Goal: Task Accomplishment & Management: Manage account settings

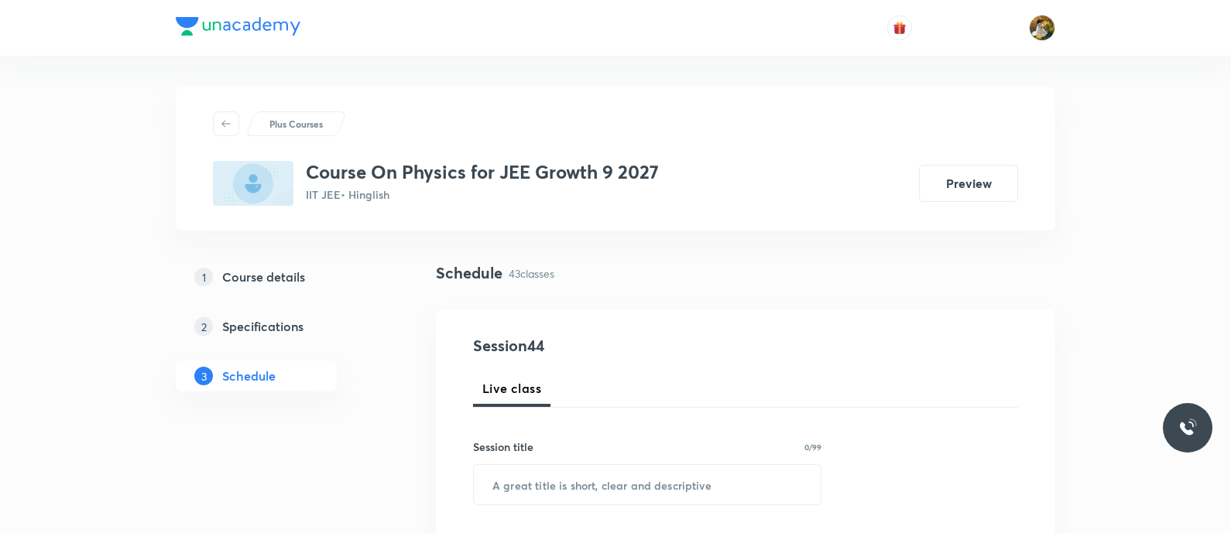
scroll to position [193, 0]
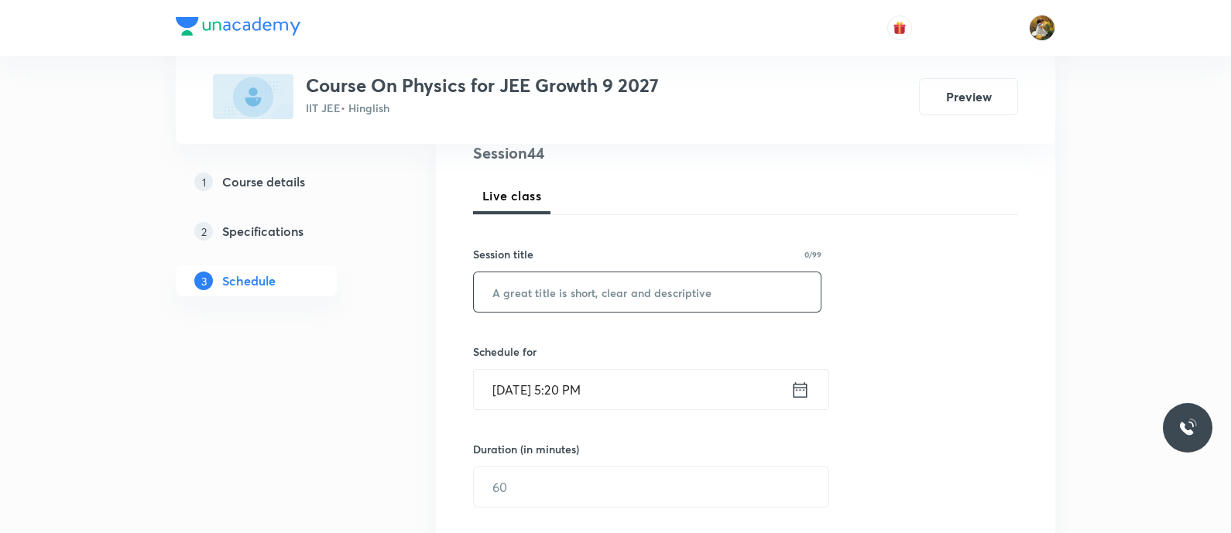
click at [602, 293] on input "text" at bounding box center [647, 292] width 347 height 39
paste input "9Motion in Plane"
click at [494, 294] on input "9Motion in Plane" at bounding box center [647, 292] width 347 height 39
type input "Motion in Plane"
click at [685, 376] on input "Sep 1, 2025, 5:20 PM" at bounding box center [632, 389] width 317 height 39
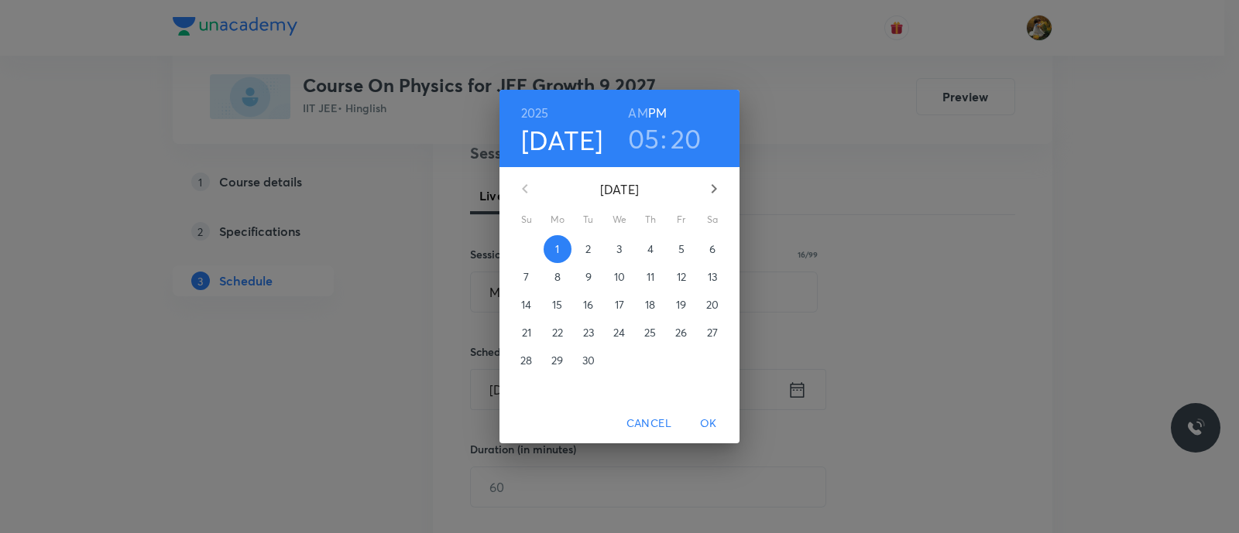
click at [584, 249] on span "2" at bounding box center [589, 249] width 28 height 15
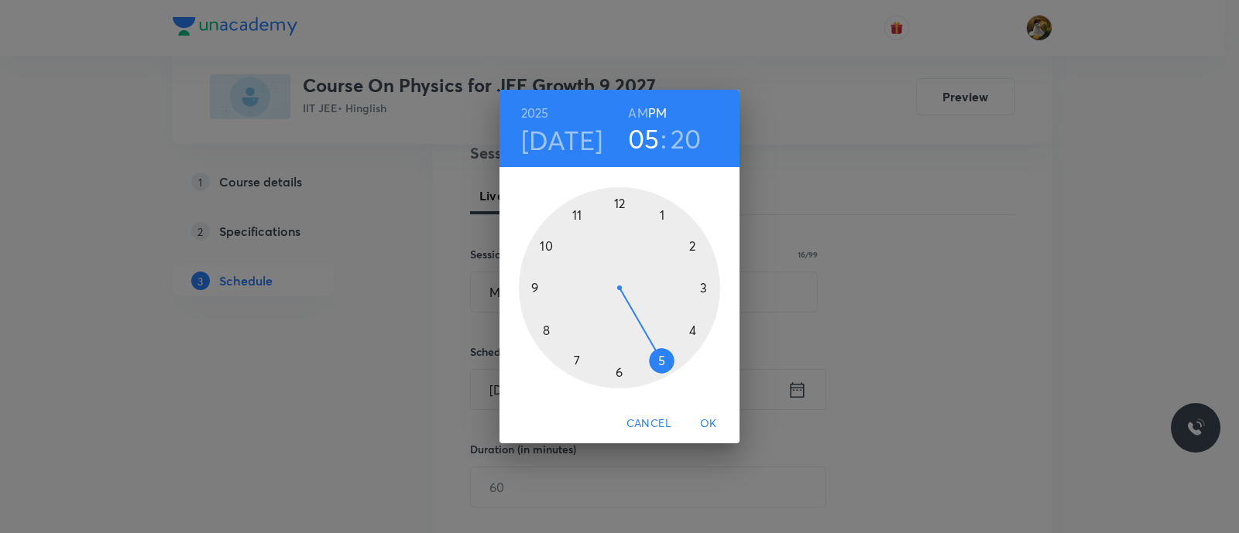
click at [571, 212] on div at bounding box center [619, 287] width 201 height 201
click at [636, 114] on h6 "AM" at bounding box center [637, 113] width 19 height 22
click at [702, 288] on div at bounding box center [619, 287] width 201 height 201
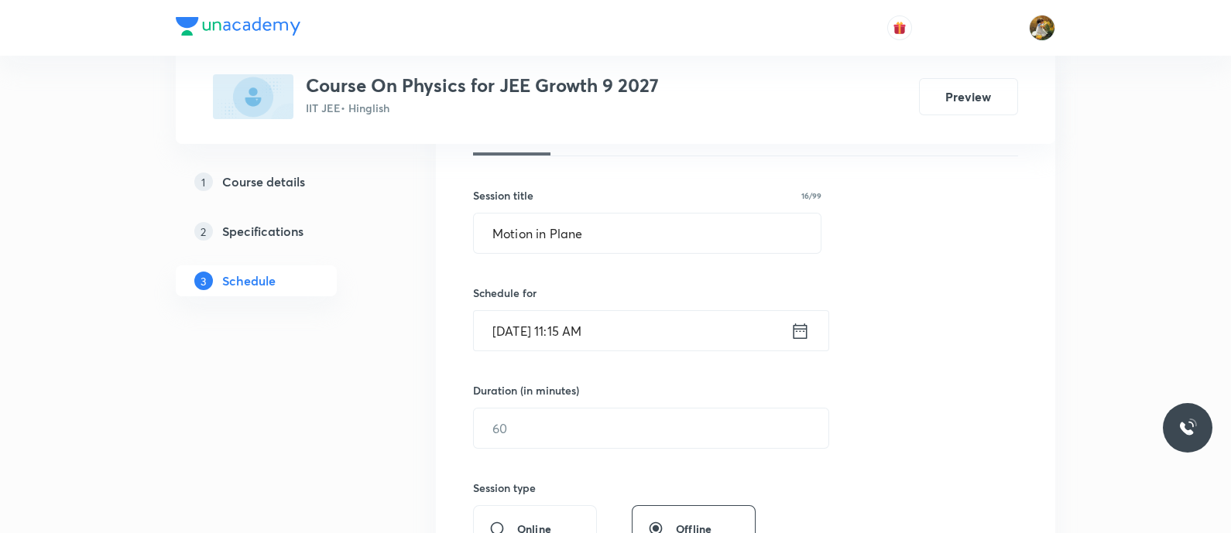
scroll to position [290, 0]
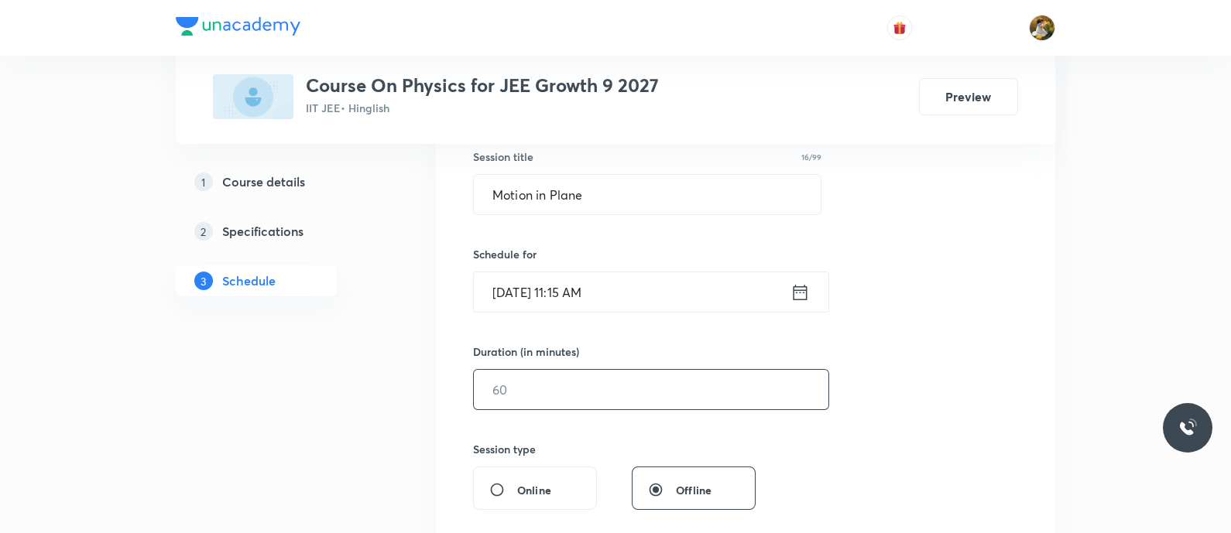
click at [641, 395] on input "text" at bounding box center [651, 389] width 355 height 39
type input "4"
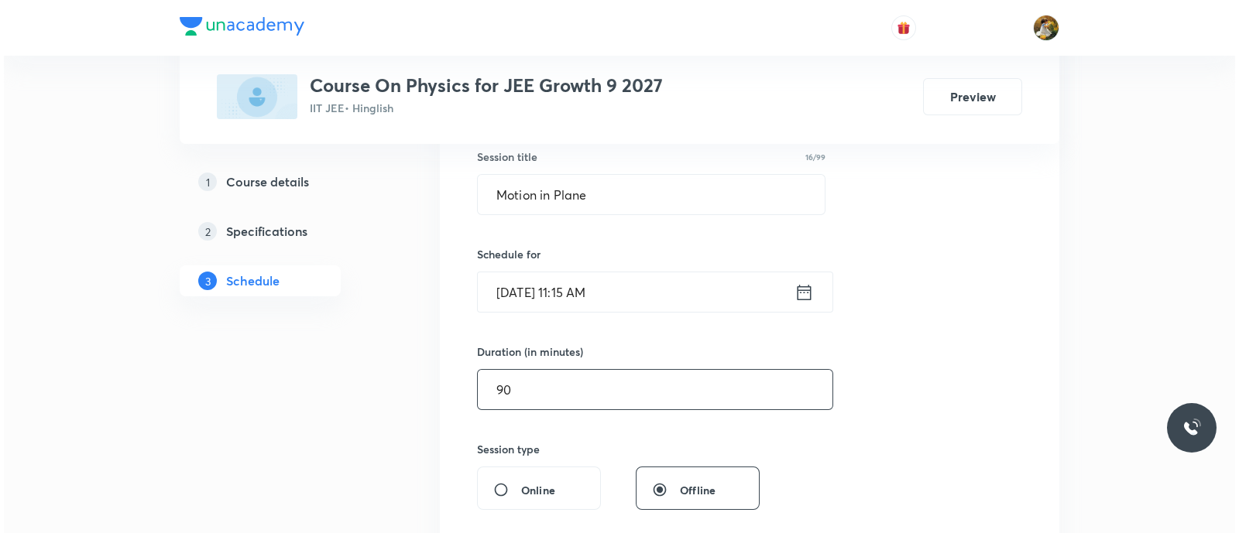
scroll to position [484, 0]
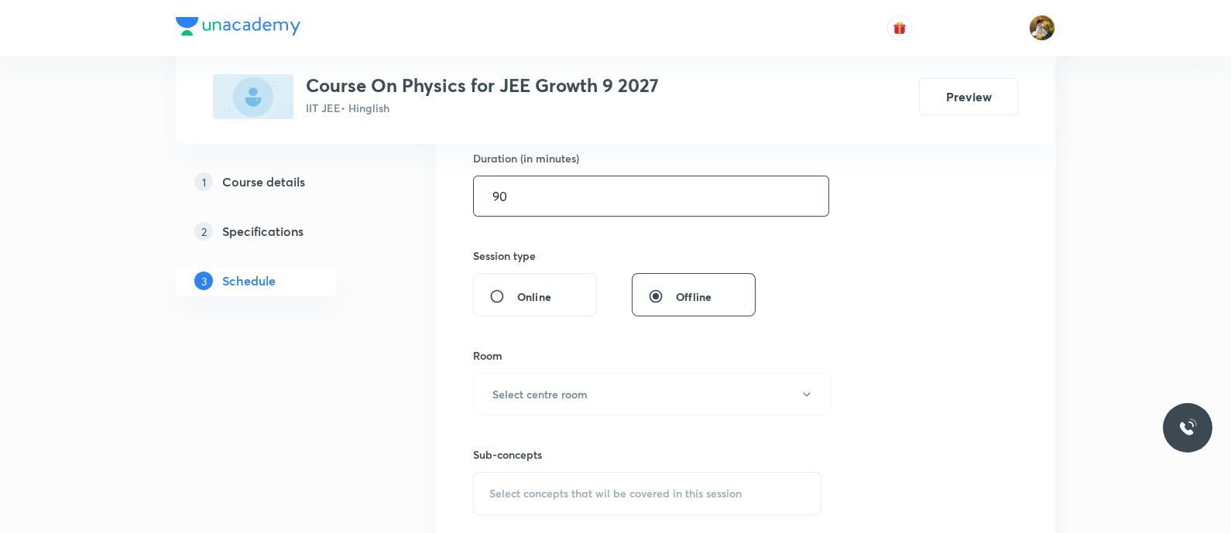
type input "90"
click at [641, 395] on button "Select centre room" at bounding box center [652, 394] width 359 height 43
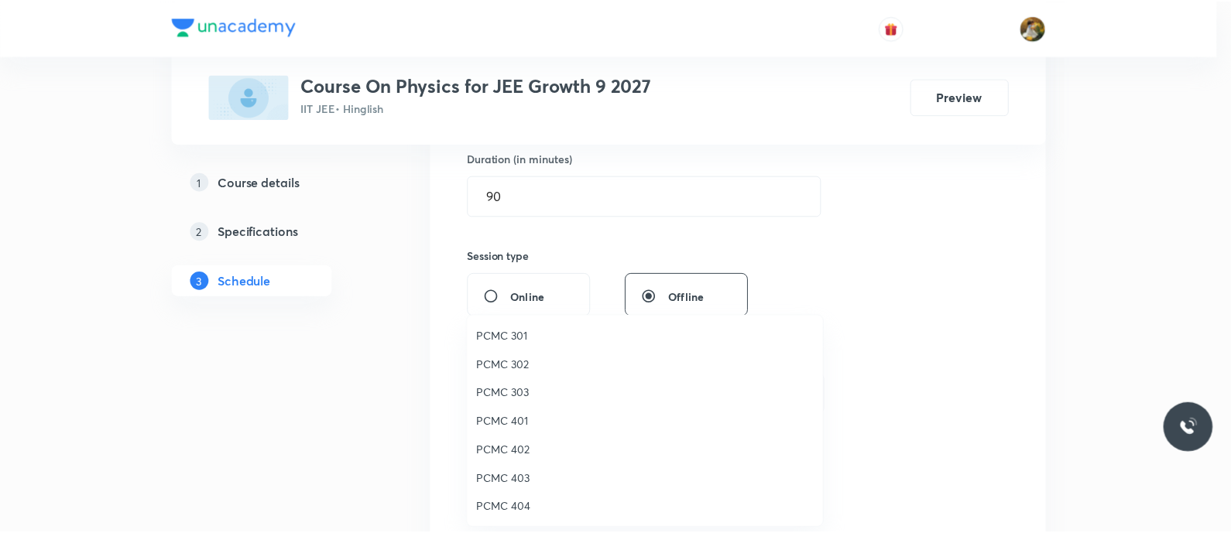
scroll to position [344, 0]
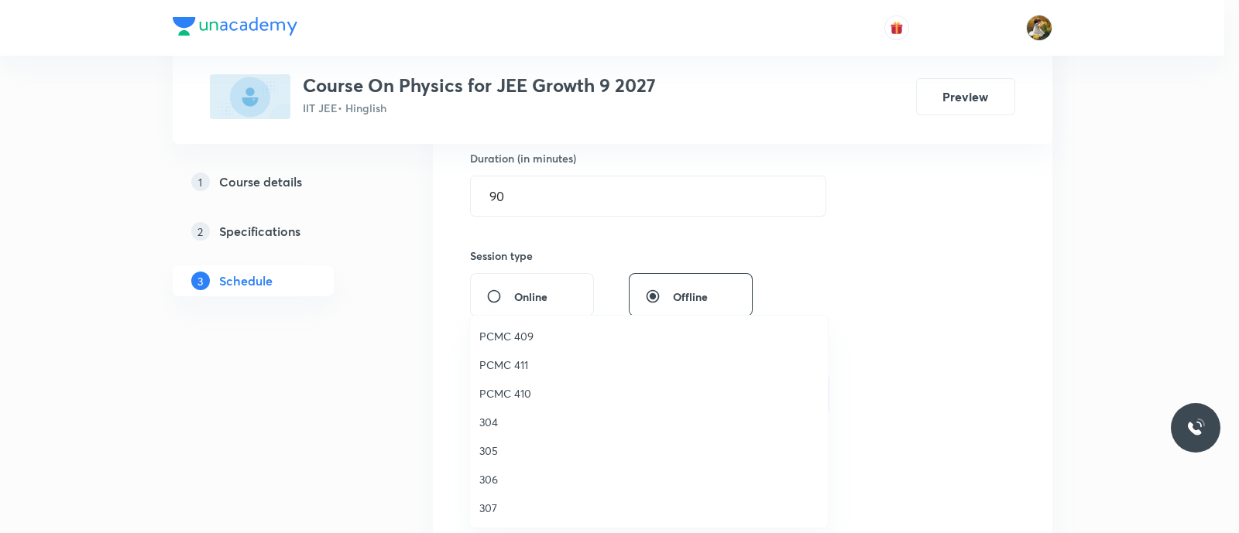
click at [523, 387] on span "PCMC 410" at bounding box center [648, 394] width 339 height 16
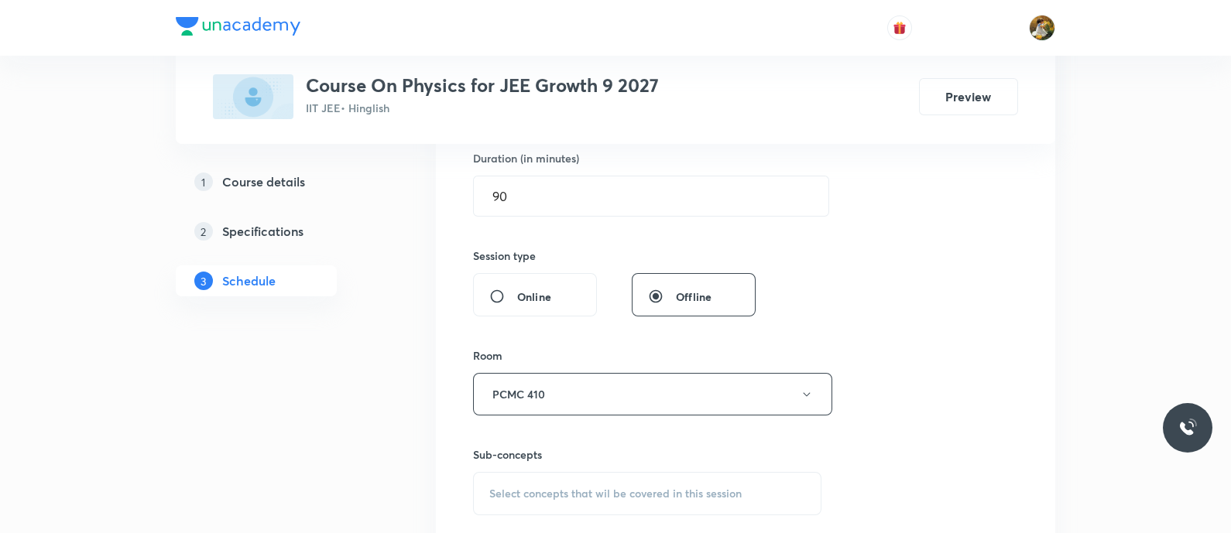
scroll to position [581, 0]
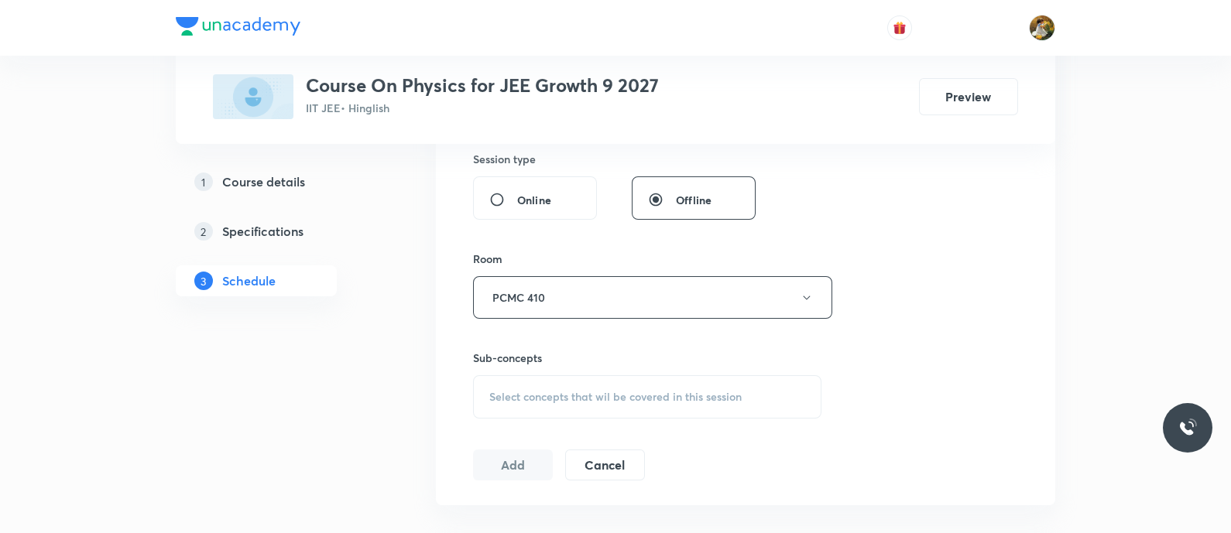
click at [628, 368] on div "Sub-concepts Select concepts that wil be covered in this session" at bounding box center [647, 384] width 348 height 69
click at [631, 409] on div "Select concepts that wil be covered in this session" at bounding box center [647, 397] width 348 height 43
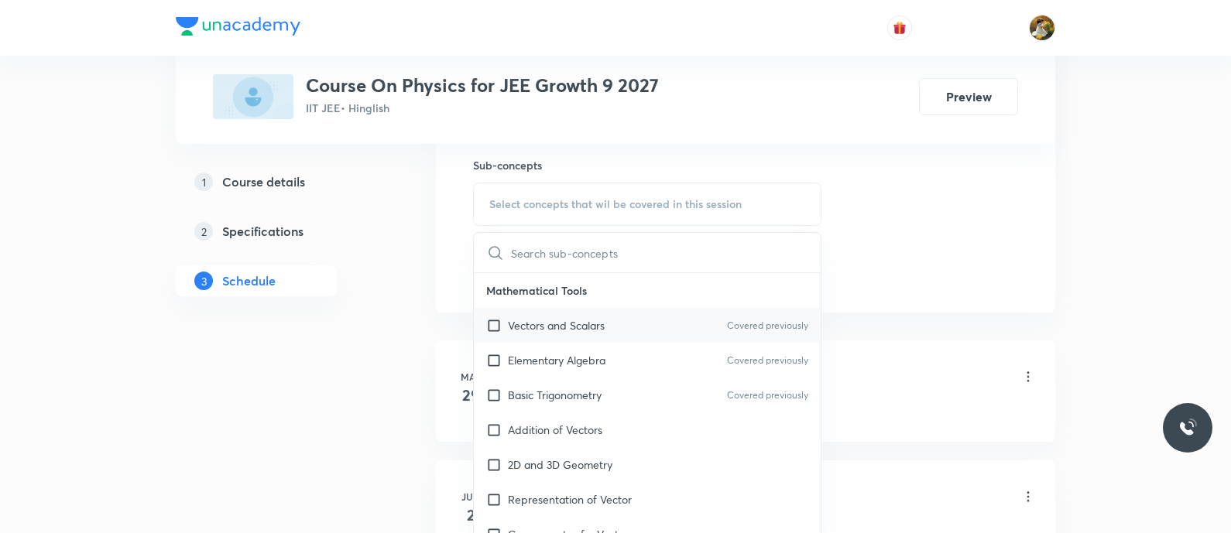
click at [579, 321] on p "Vectors and Scalars" at bounding box center [556, 325] width 97 height 16
checkbox input "true"
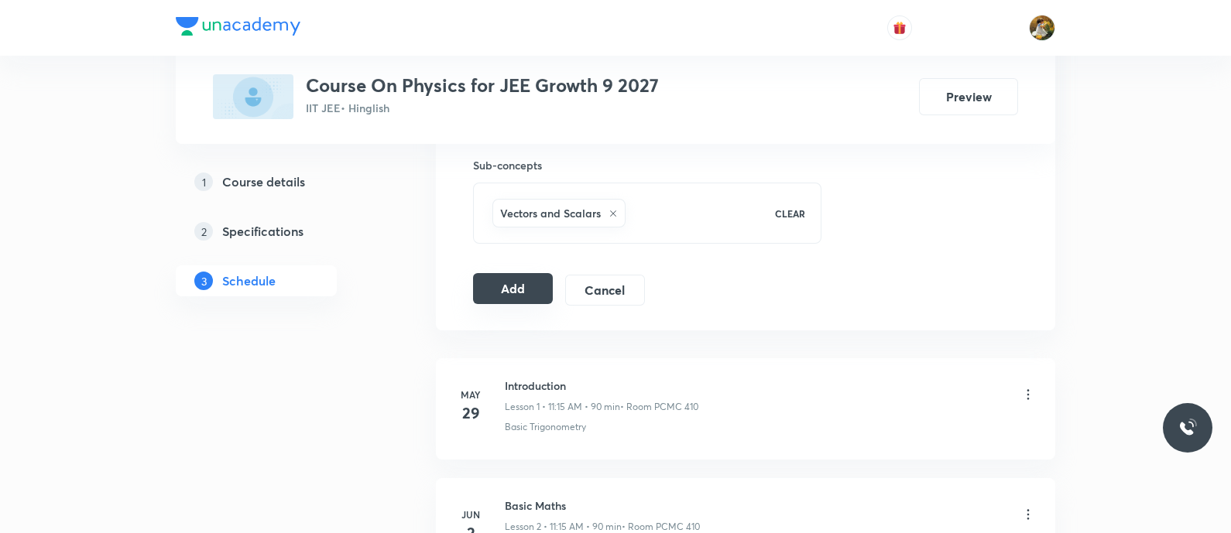
click at [501, 276] on button "Add" at bounding box center [513, 288] width 80 height 31
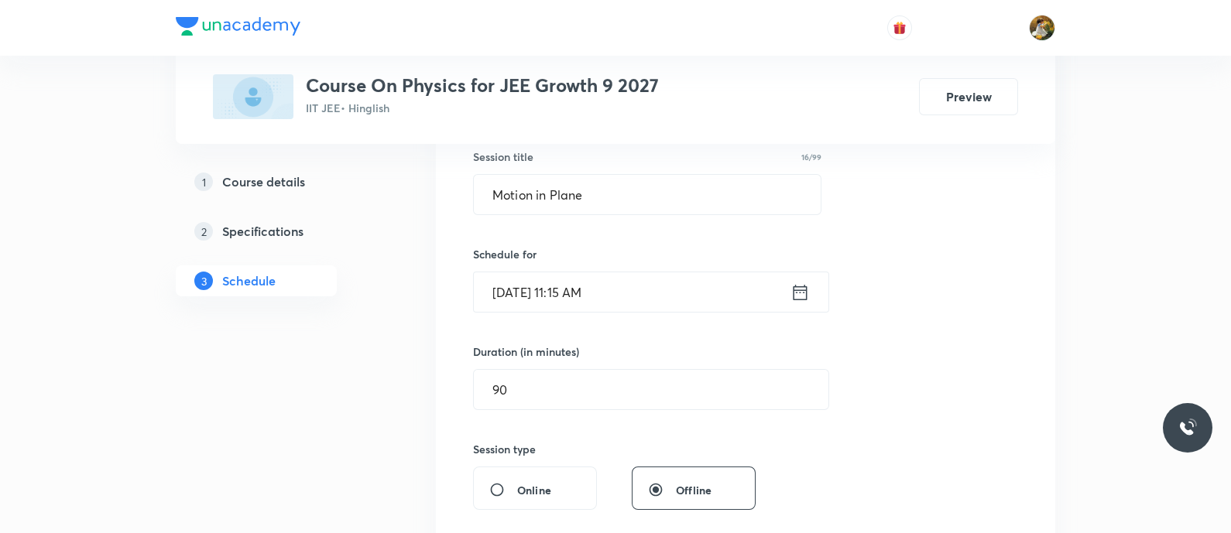
scroll to position [0, 0]
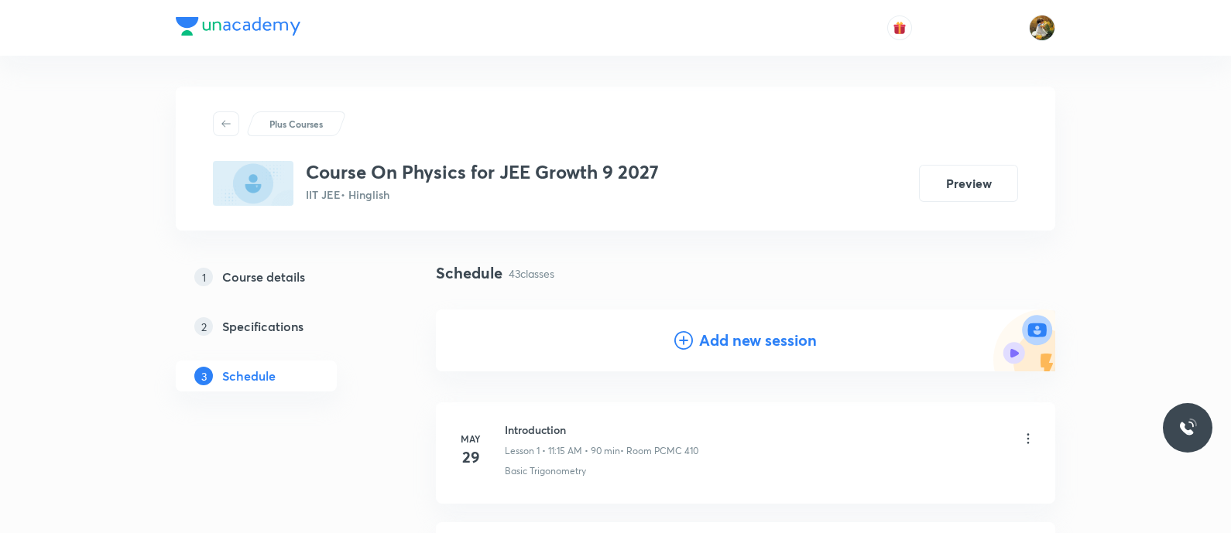
click at [734, 345] on h4 "Add new session" at bounding box center [758, 340] width 118 height 23
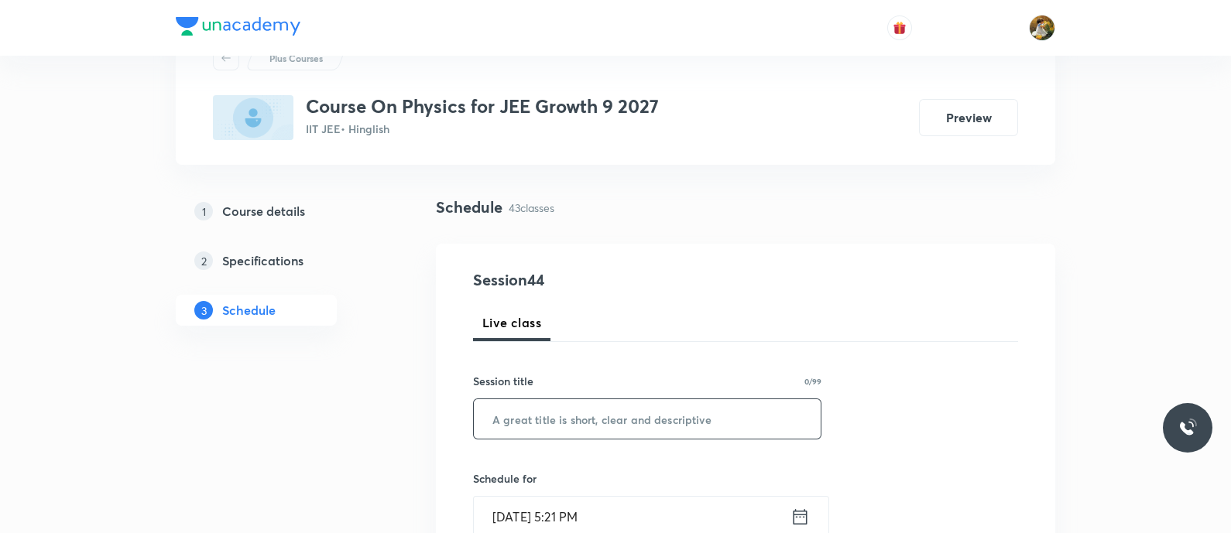
scroll to position [96, 0]
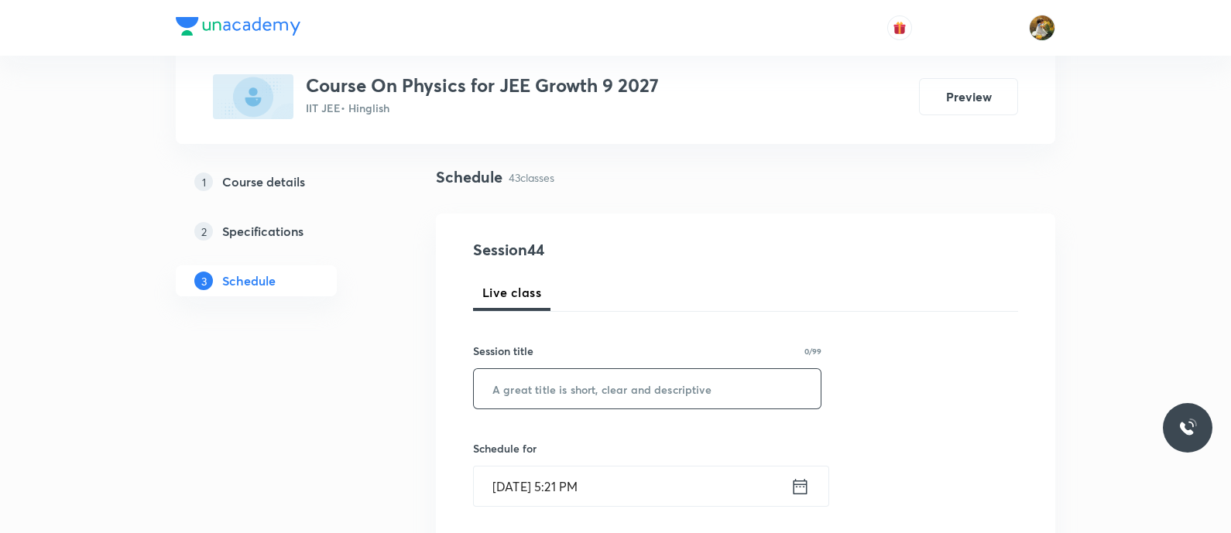
click at [728, 396] on input "text" at bounding box center [647, 388] width 347 height 39
paste input "9Motion in Plane"
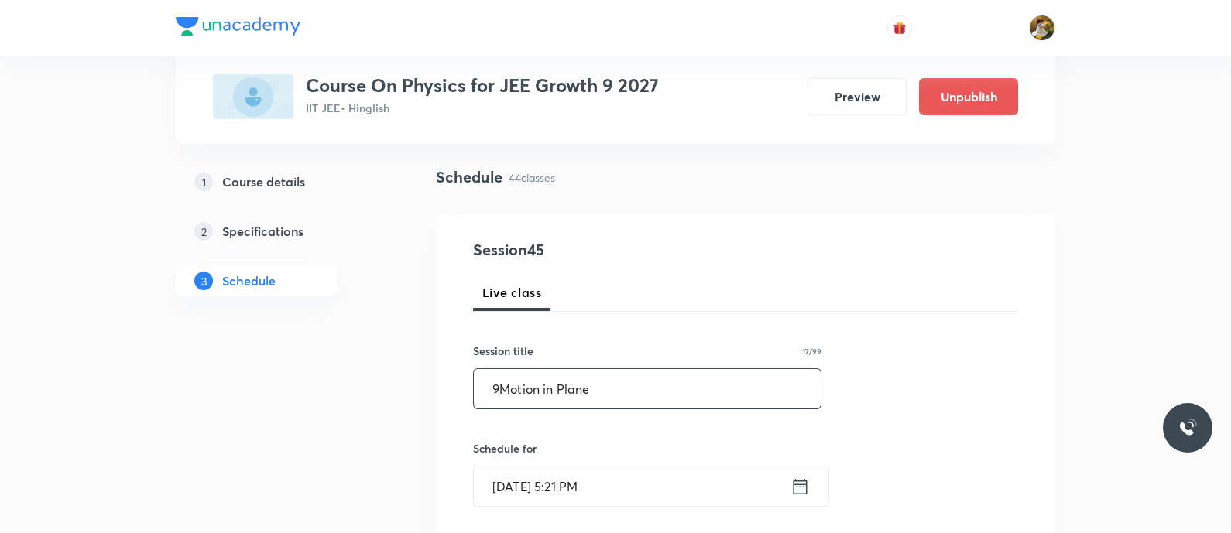
drag, startPoint x: 499, startPoint y: 383, endPoint x: 643, endPoint y: 400, distance: 144.9
click at [643, 400] on input "9Motion in Plane" at bounding box center [647, 388] width 347 height 39
click at [500, 386] on input "9Motion in Plane" at bounding box center [647, 388] width 347 height 39
type input "Motion in Plane"
click at [586, 489] on input "Sep 1, 2025, 5:21 PM" at bounding box center [632, 486] width 317 height 39
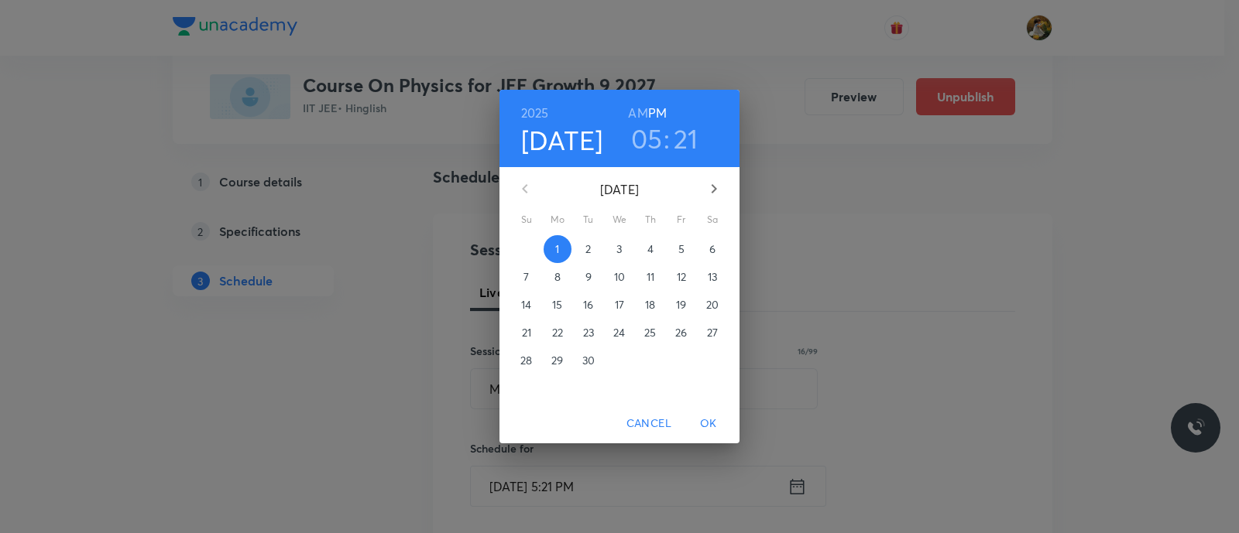
click at [650, 252] on p "4" at bounding box center [650, 249] width 6 height 15
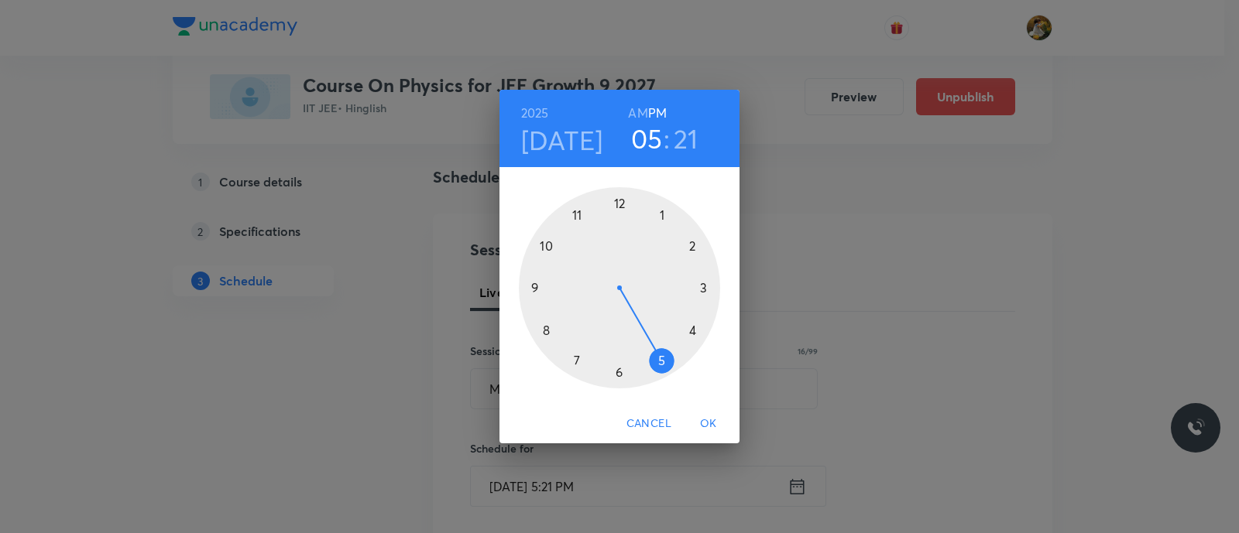
click at [661, 214] on div at bounding box center [619, 287] width 201 height 201
click at [619, 204] on div at bounding box center [619, 287] width 201 height 201
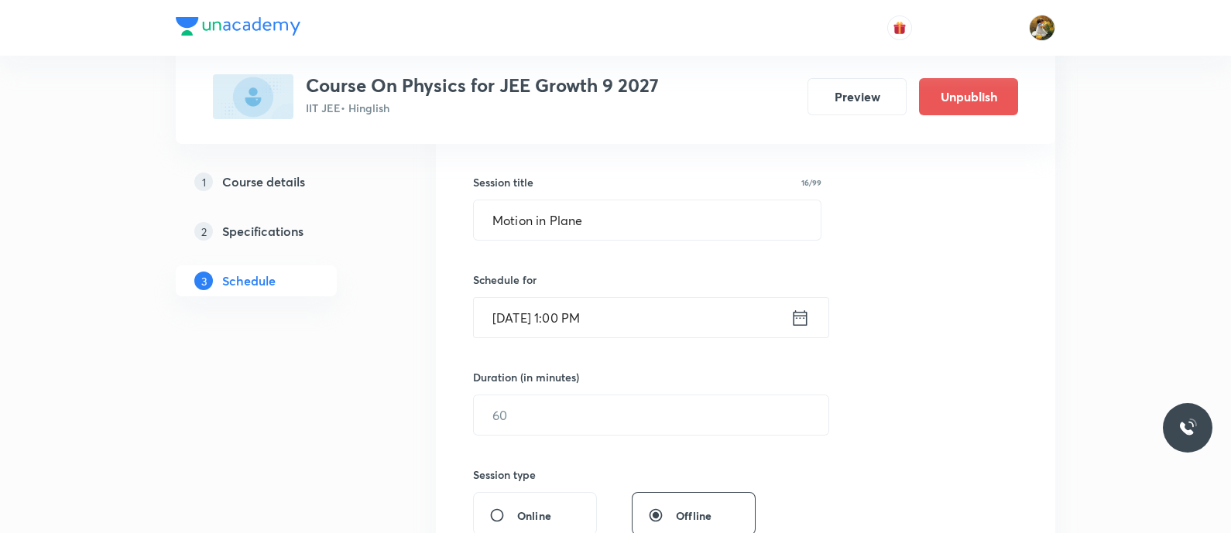
scroll to position [290, 0]
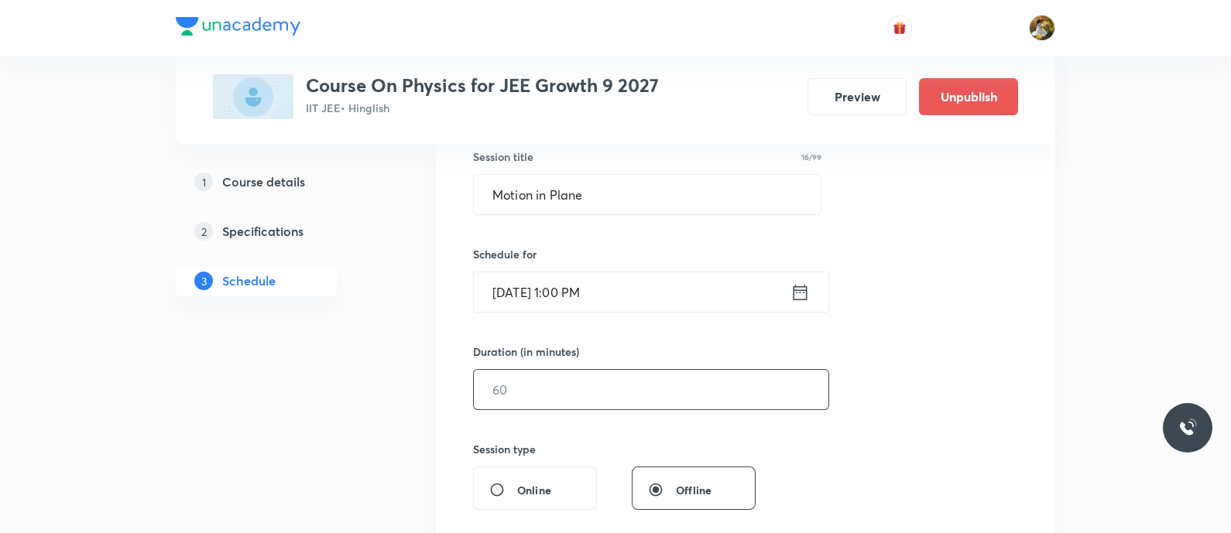
click at [625, 401] on input "text" at bounding box center [651, 389] width 355 height 39
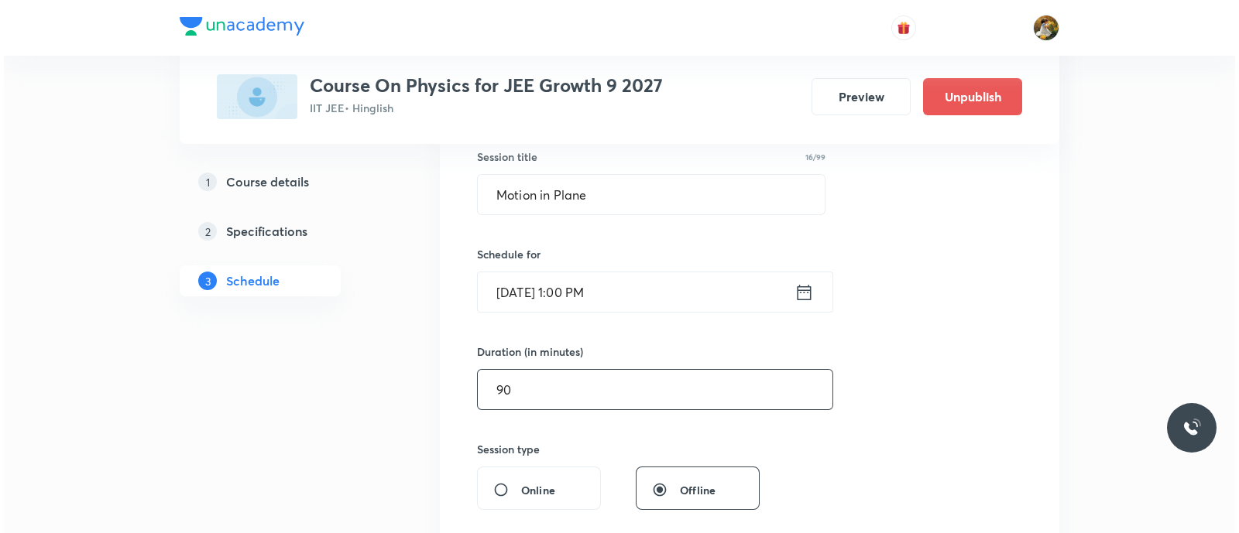
scroll to position [484, 0]
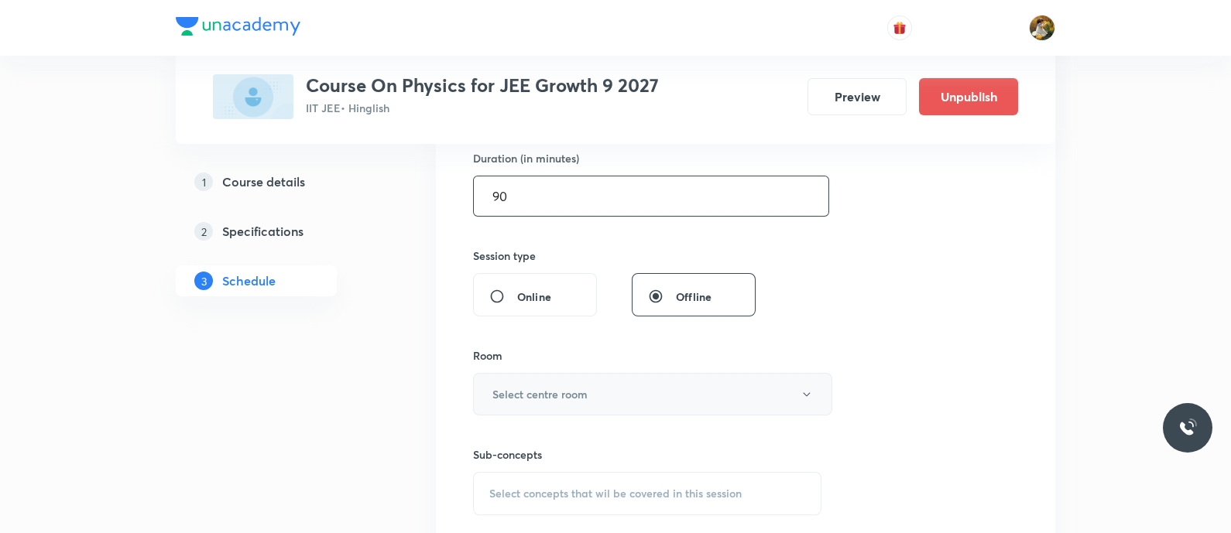
type input "90"
click at [689, 397] on button "Select centre room" at bounding box center [652, 394] width 359 height 43
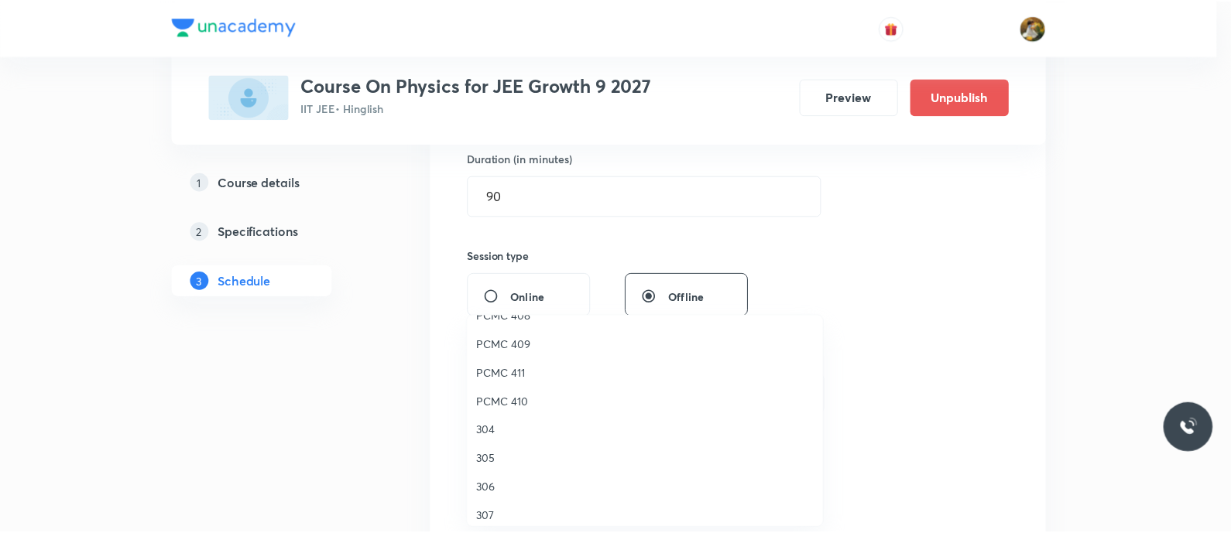
scroll to position [344, 0]
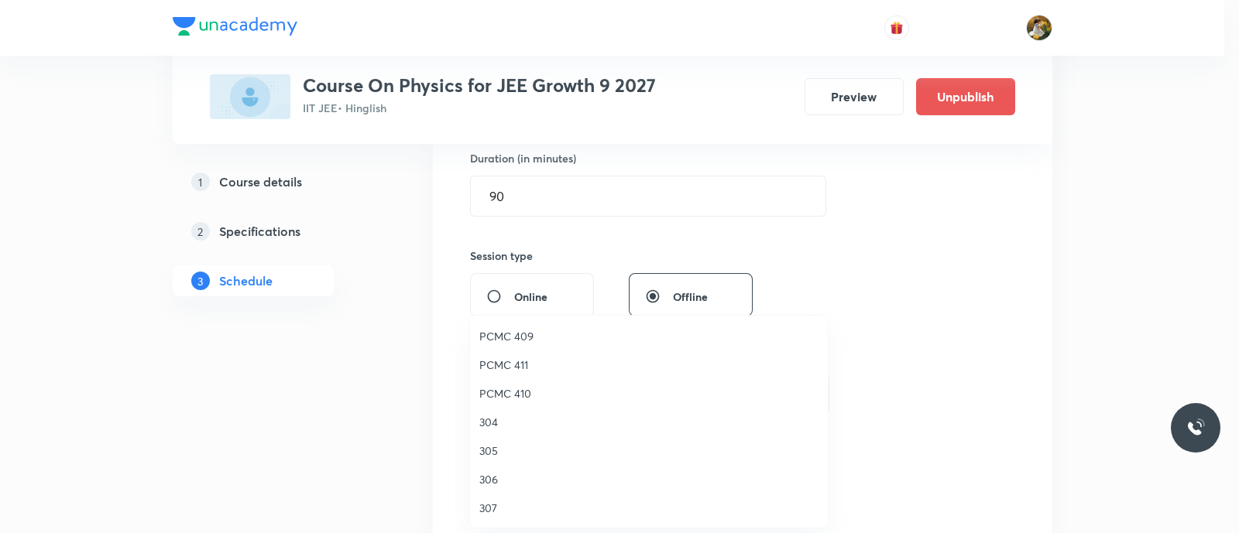
click at [510, 394] on span "PCMC 410" at bounding box center [648, 394] width 339 height 16
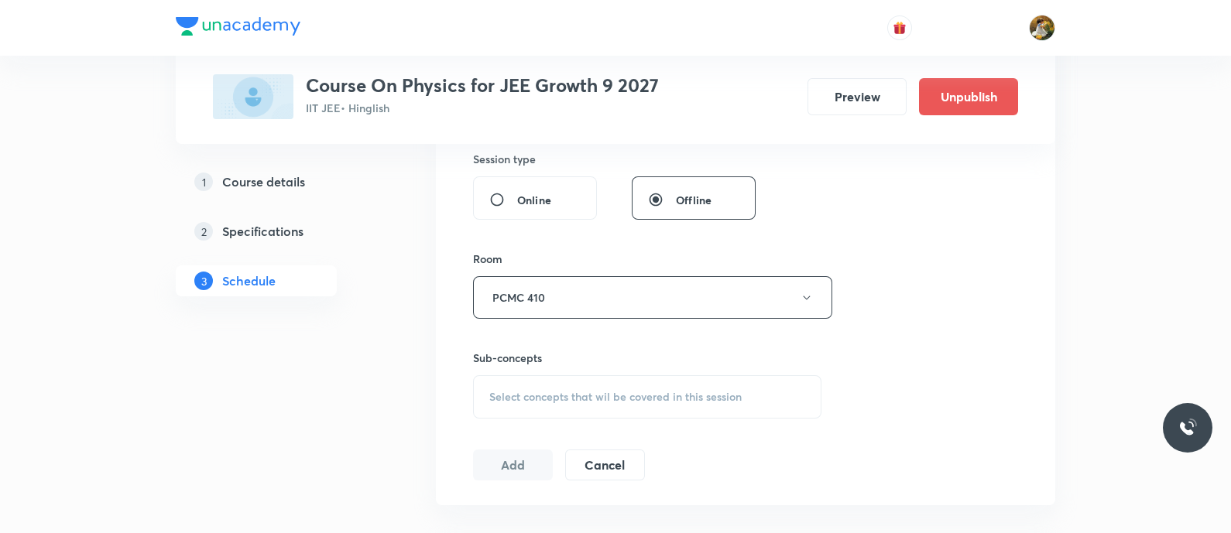
click at [683, 401] on span "Select concepts that wil be covered in this session" at bounding box center [615, 397] width 252 height 12
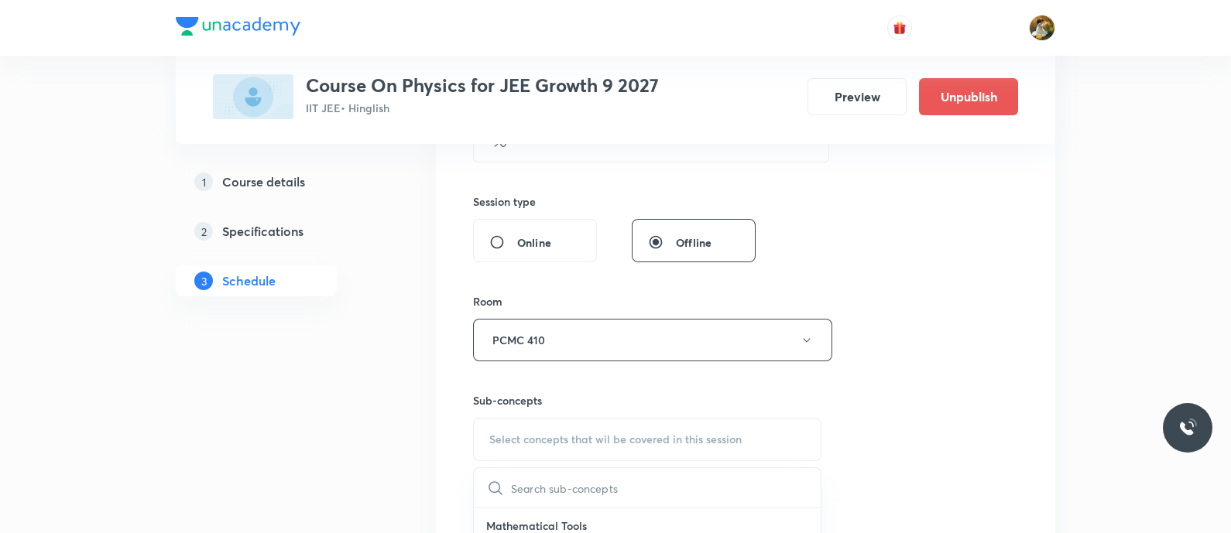
scroll to position [581, 0]
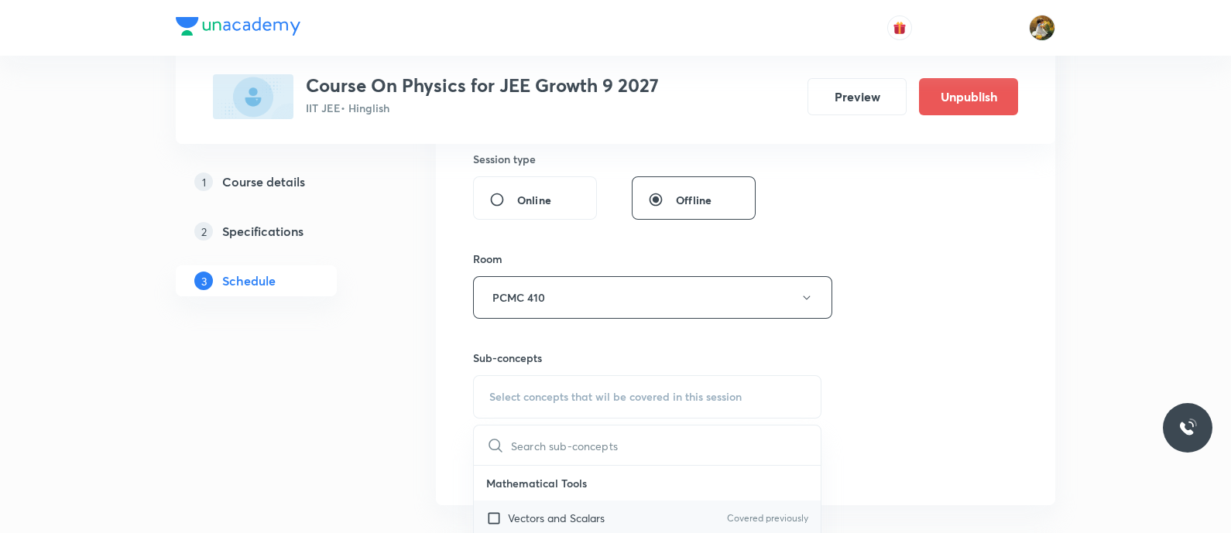
click at [660, 507] on div "Vectors and Scalars Covered previously" at bounding box center [647, 518] width 347 height 35
checkbox input "true"
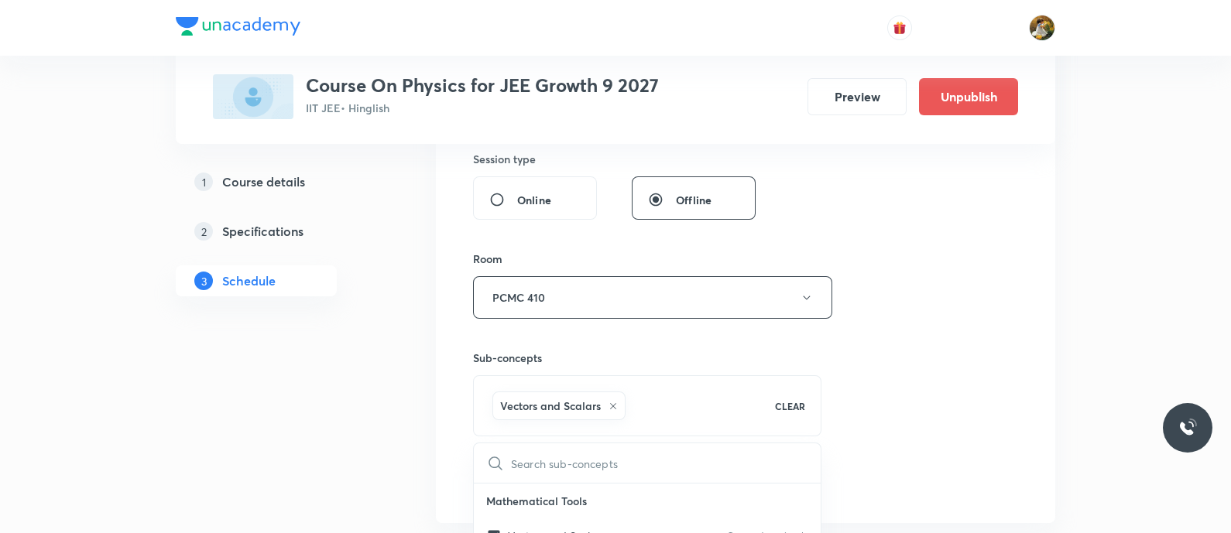
click at [921, 360] on div "Session 45 Live class Session title 16/99 Motion in Plane ​ Schedule for Sep 4,…" at bounding box center [745, 126] width 545 height 745
click at [513, 478] on button "Add" at bounding box center [513, 481] width 80 height 31
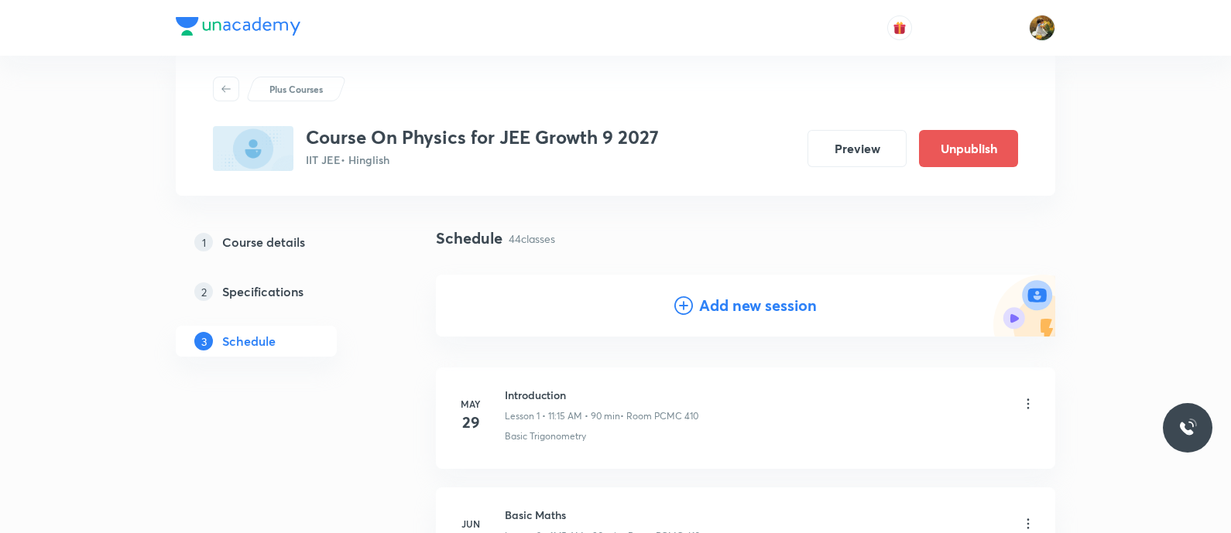
scroll to position [0, 0]
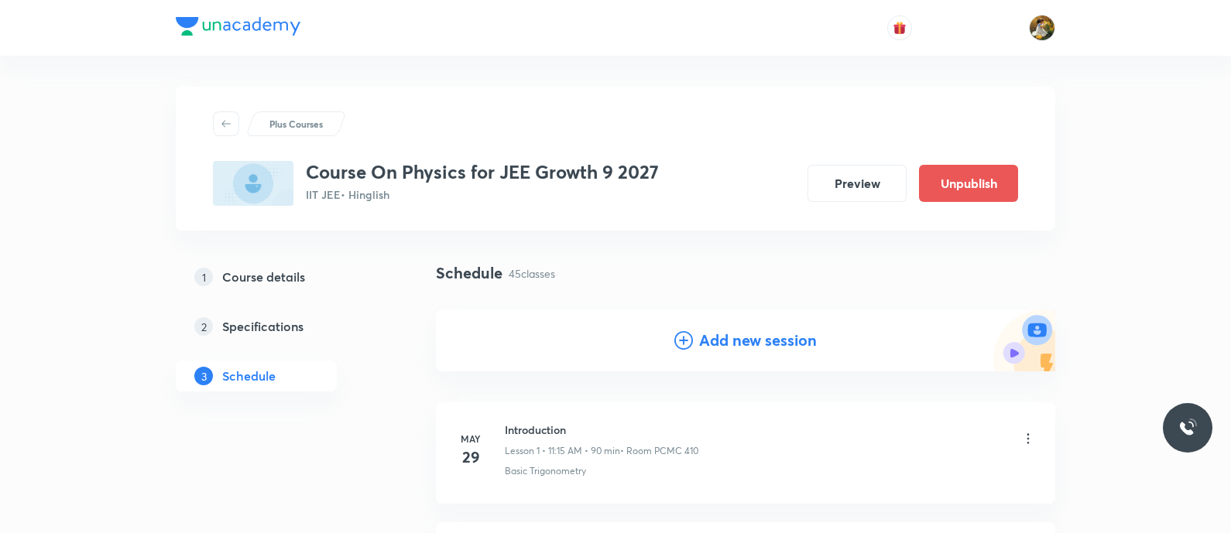
click at [762, 353] on div "Add new session" at bounding box center [745, 341] width 619 height 62
click at [788, 342] on h4 "Add new session" at bounding box center [758, 340] width 118 height 23
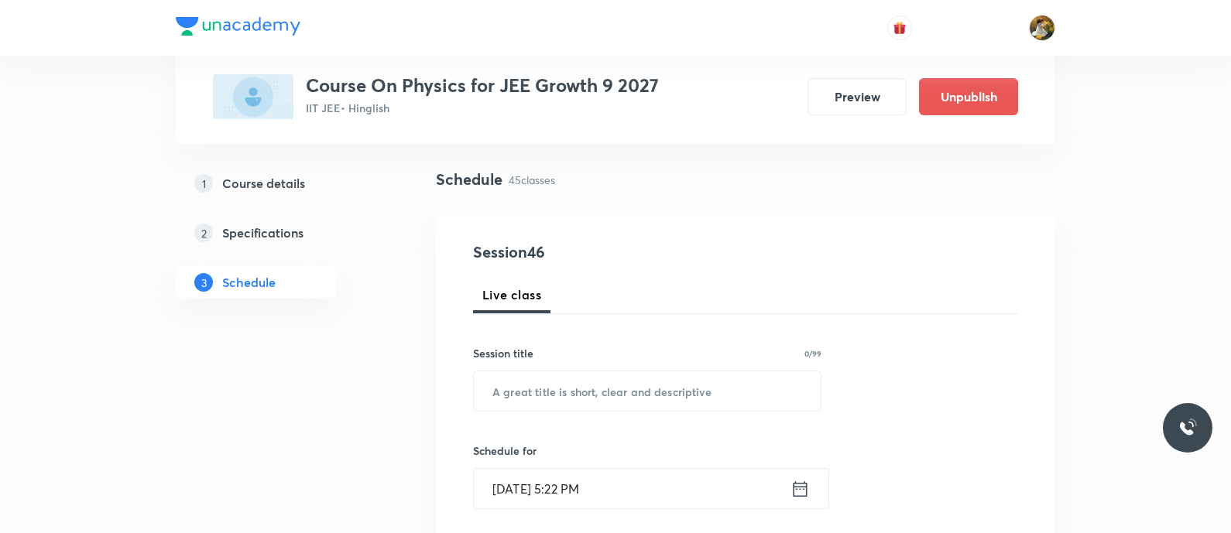
scroll to position [96, 0]
click at [729, 390] on input "text" at bounding box center [647, 388] width 347 height 39
paste input "Motion in Plane"
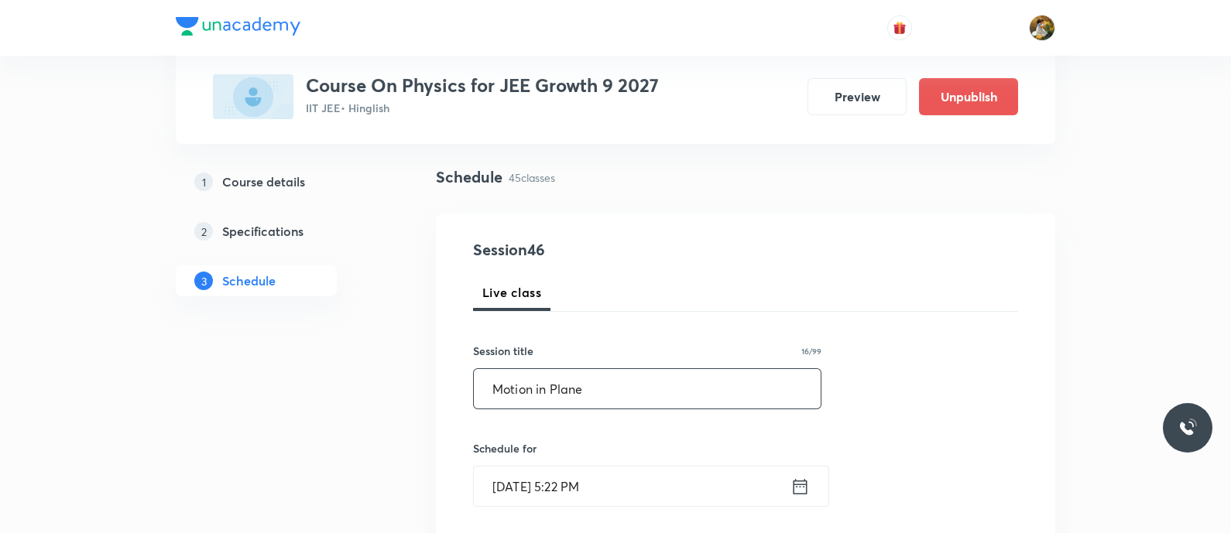
type input "Motion in Plane"
click at [681, 454] on h6 "Schedule for" at bounding box center [647, 449] width 348 height 16
click at [691, 481] on input "Sep 1, 2025, 5:22 PM" at bounding box center [632, 486] width 317 height 39
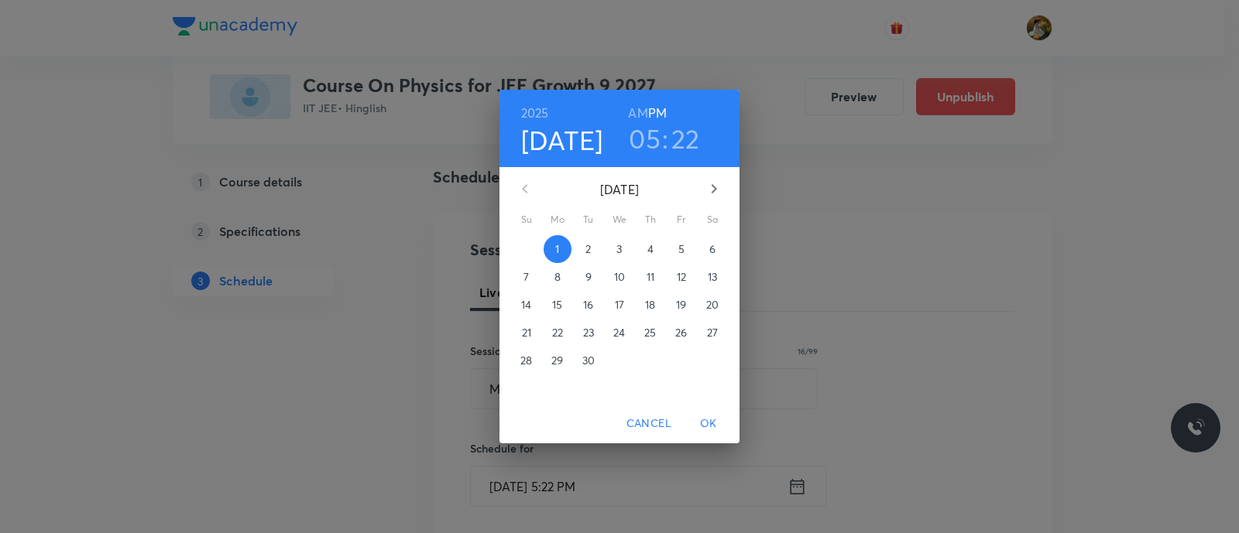
click at [681, 242] on p "5" at bounding box center [681, 249] width 6 height 15
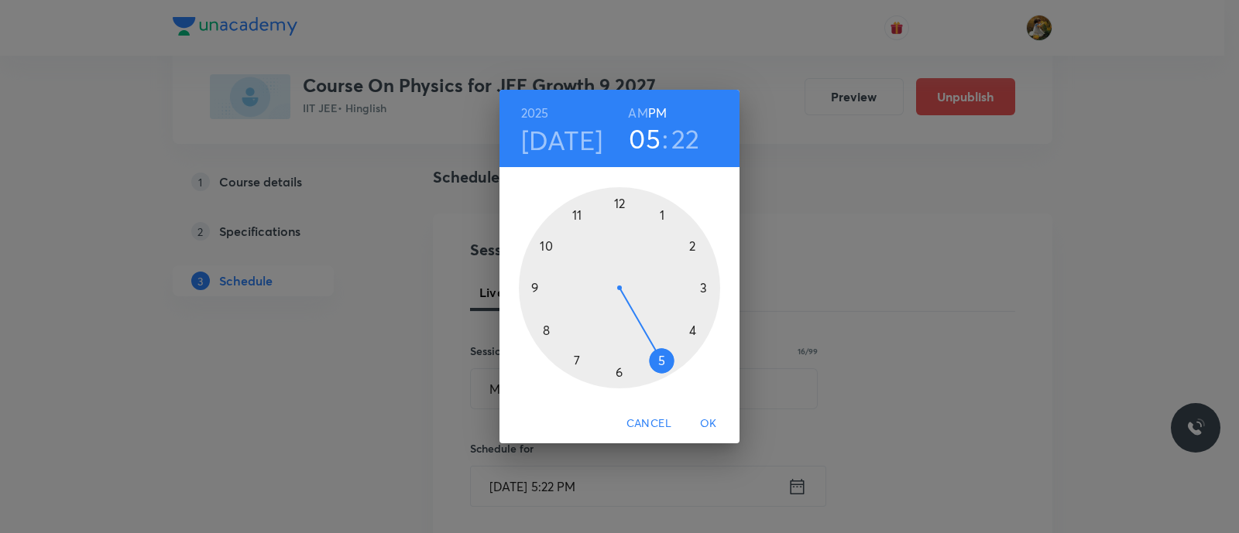
click at [573, 210] on div at bounding box center [619, 287] width 201 height 201
click at [635, 110] on h6 "AM" at bounding box center [637, 113] width 19 height 22
click at [705, 284] on div at bounding box center [619, 287] width 201 height 201
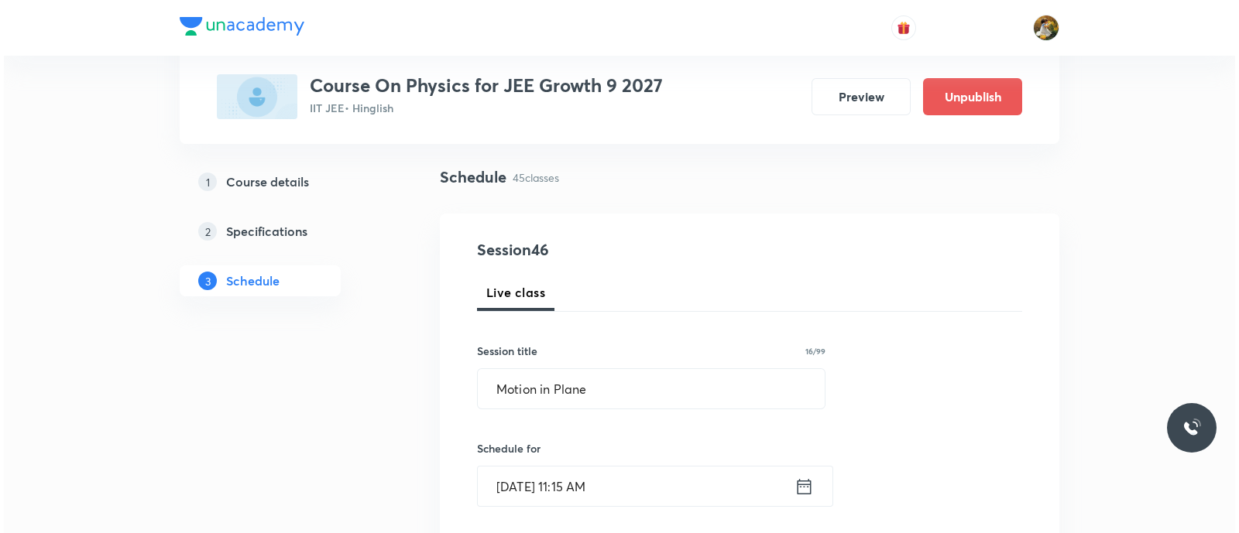
scroll to position [386, 0]
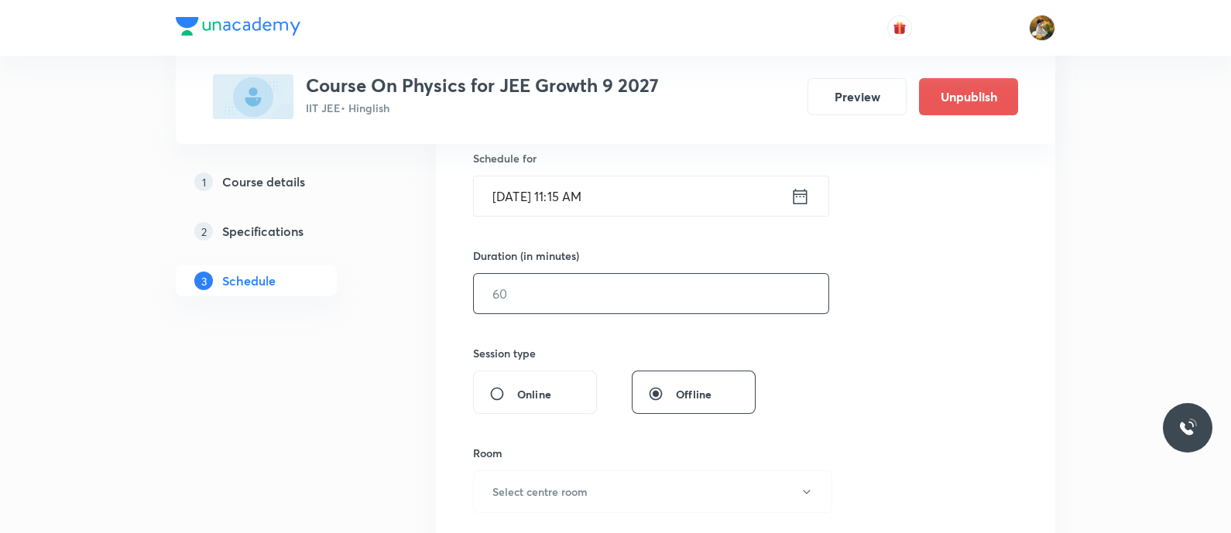
click at [673, 292] on input "text" at bounding box center [651, 293] width 355 height 39
type input "90"
click at [651, 492] on button "Select centre room" at bounding box center [652, 492] width 359 height 43
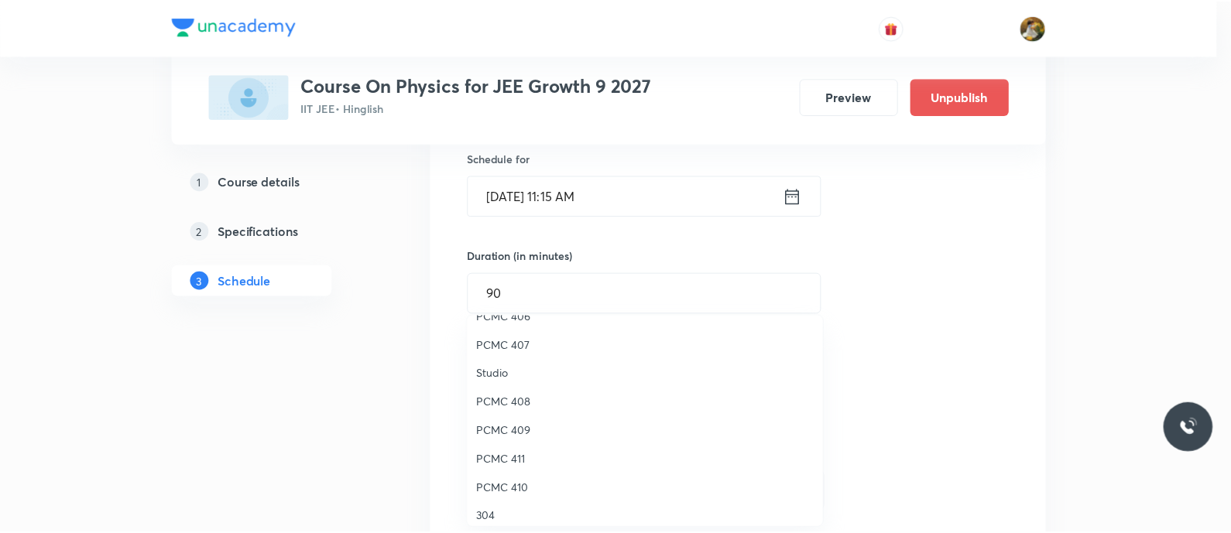
scroll to position [344, 0]
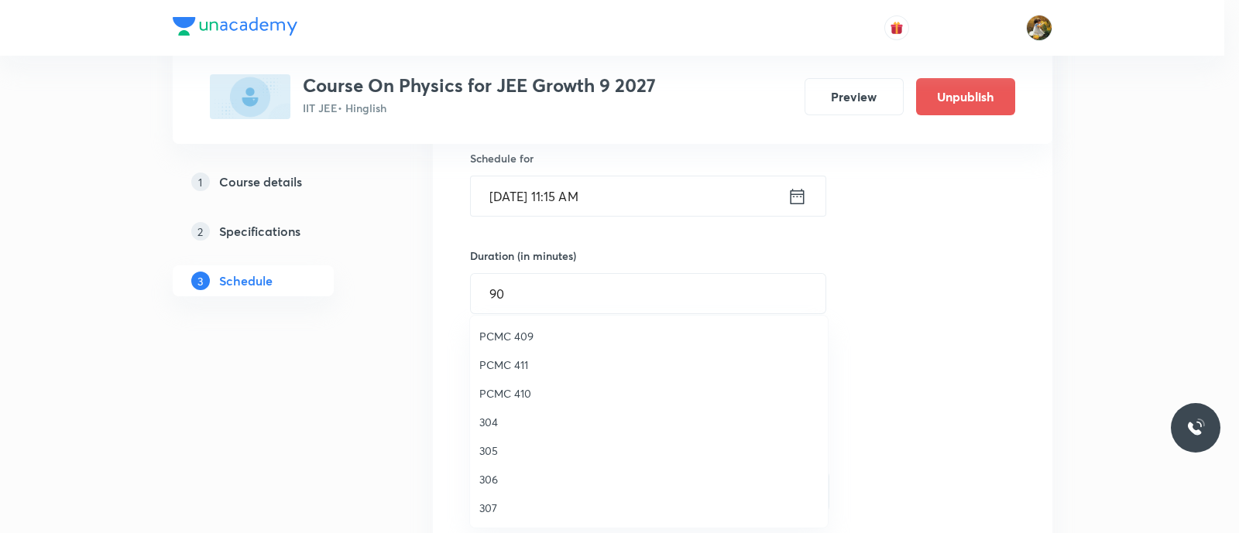
click at [513, 392] on span "PCMC 410" at bounding box center [648, 394] width 339 height 16
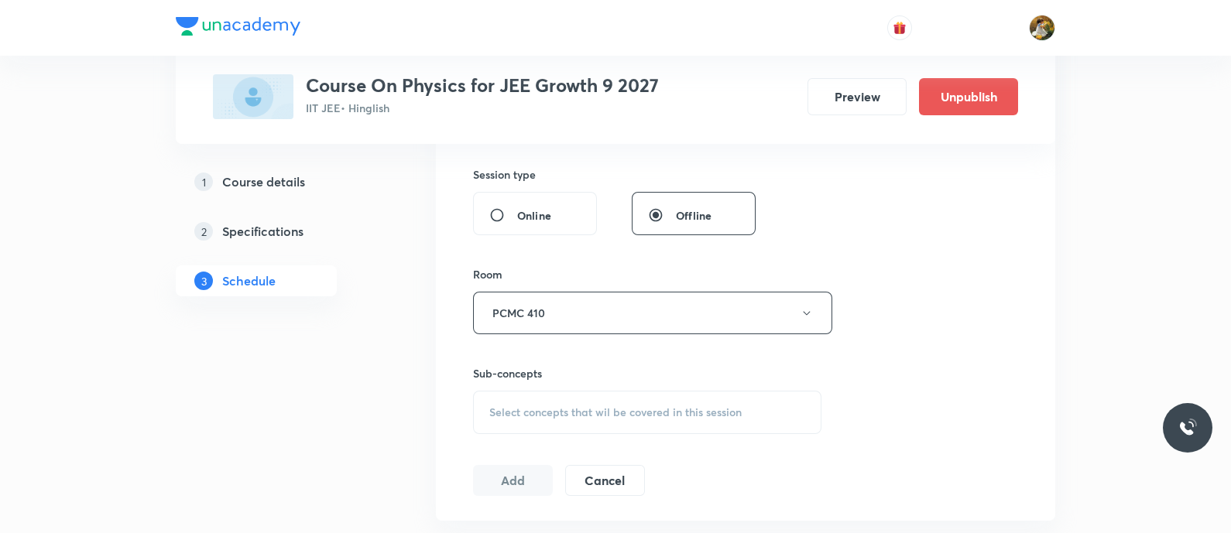
scroll to position [581, 0]
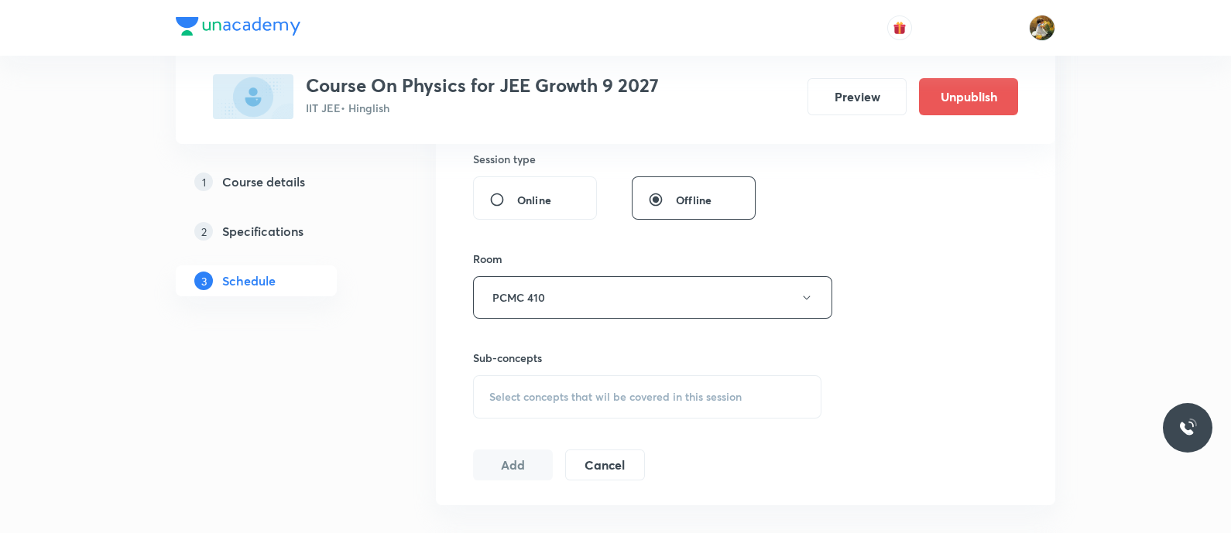
click at [661, 394] on span "Select concepts that wil be covered in this session" at bounding box center [615, 397] width 252 height 12
click at [673, 514] on div "Vectors and Scalars Covered previously" at bounding box center [647, 518] width 347 height 35
checkbox input "true"
click at [921, 351] on div "Session 46 Live class Session title 16/99 Motion in Plane ​ Schedule for Sep 5,…" at bounding box center [745, 126] width 545 height 745
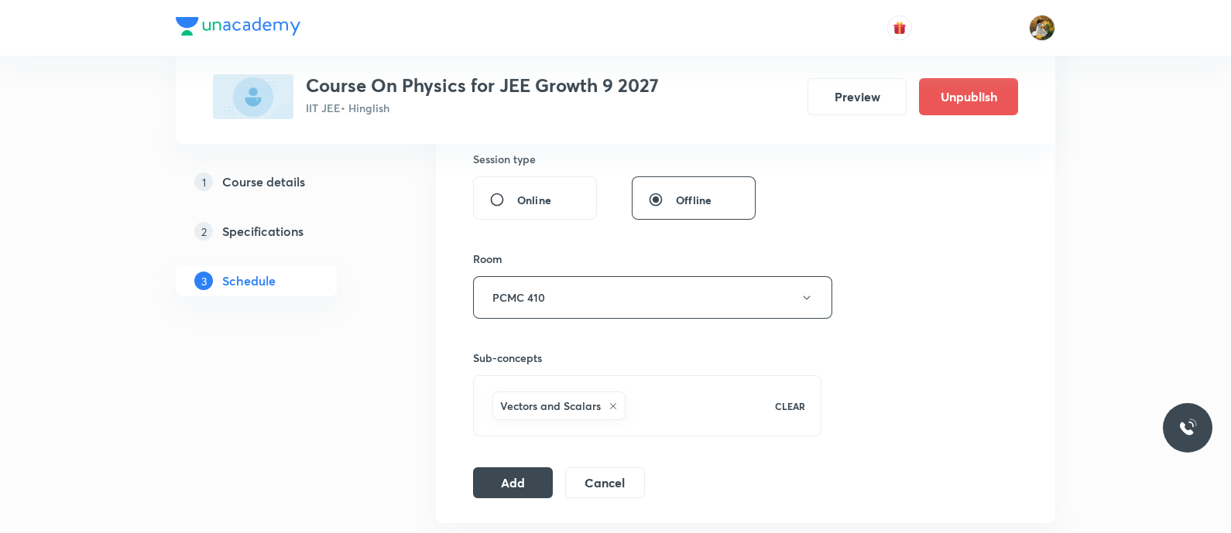
scroll to position [677, 0]
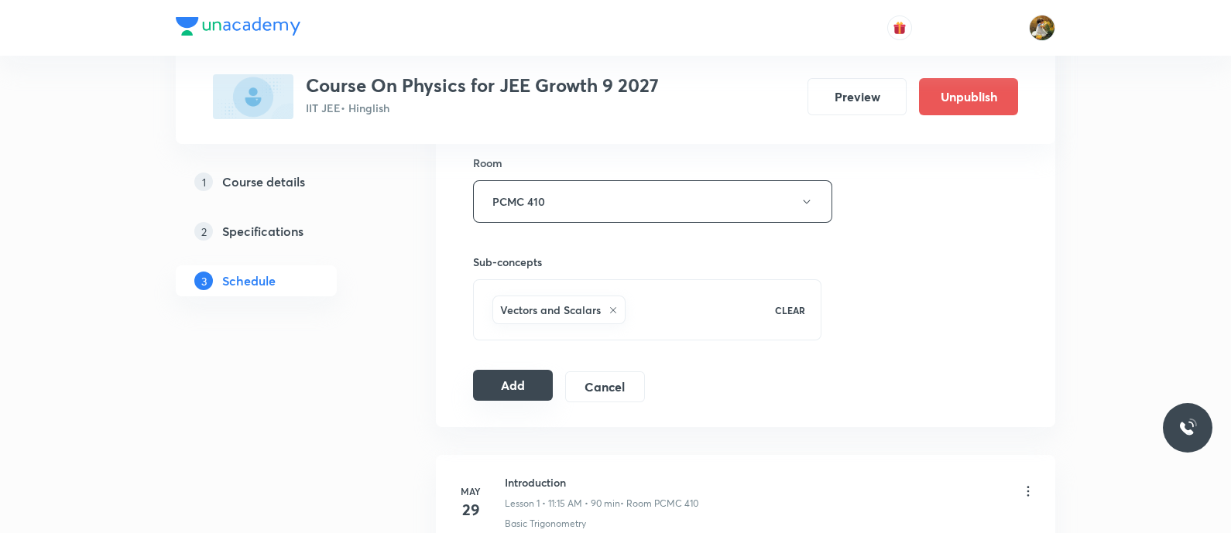
click at [515, 393] on button "Add" at bounding box center [513, 385] width 80 height 31
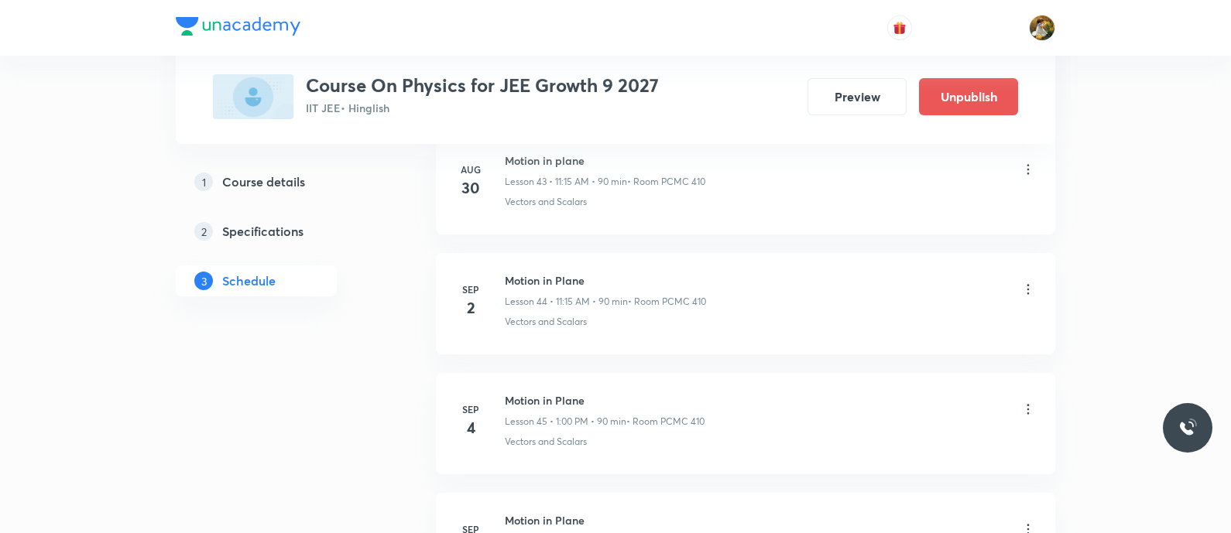
scroll to position [5504, 0]
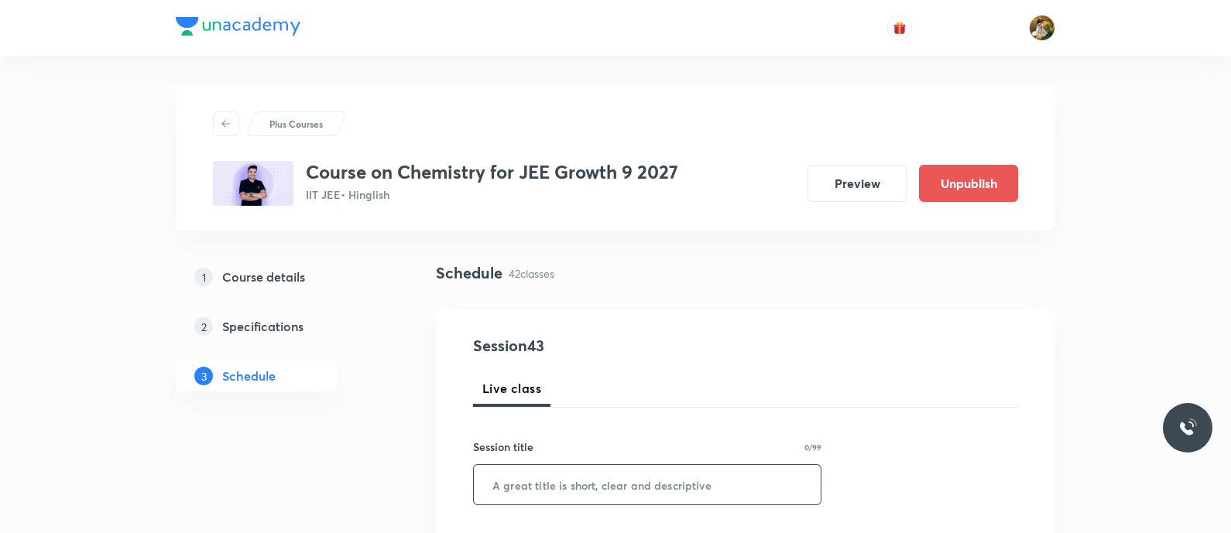
click at [630, 482] on input "text" at bounding box center [647, 484] width 347 height 39
paste input "Periodic Properties"
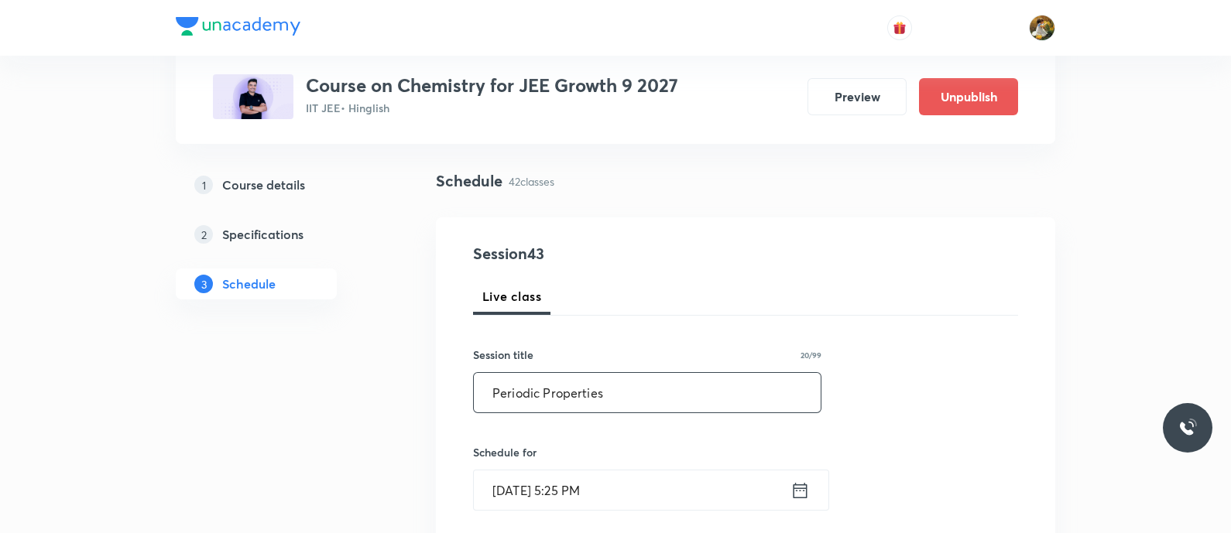
scroll to position [193, 0]
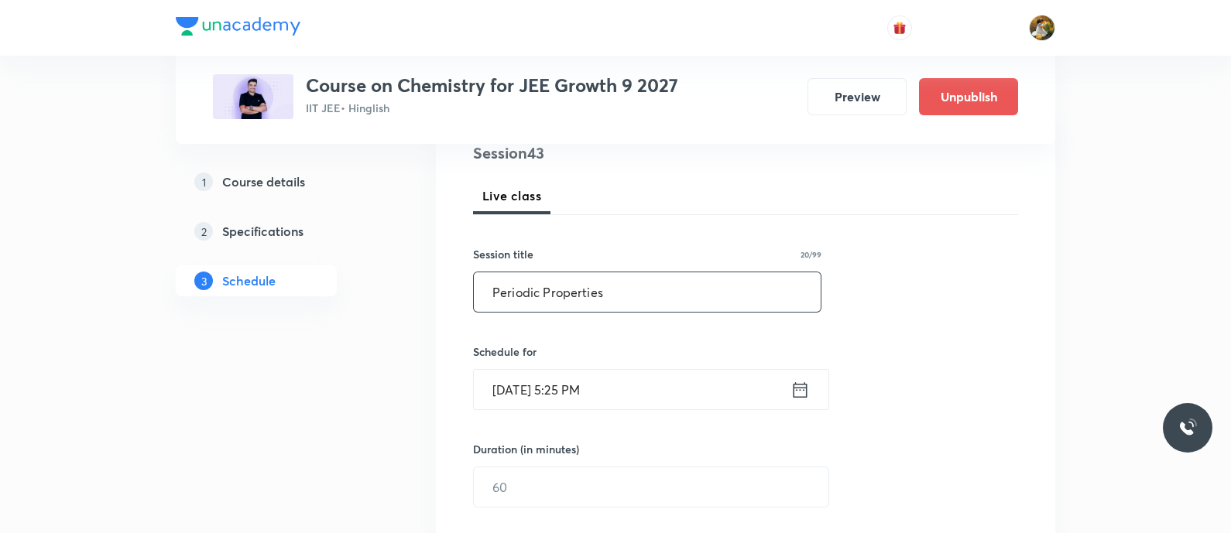
type input "Periodic Properties"
click at [697, 383] on input "Sep 1, 2025, 5:25 PM" at bounding box center [632, 389] width 317 height 39
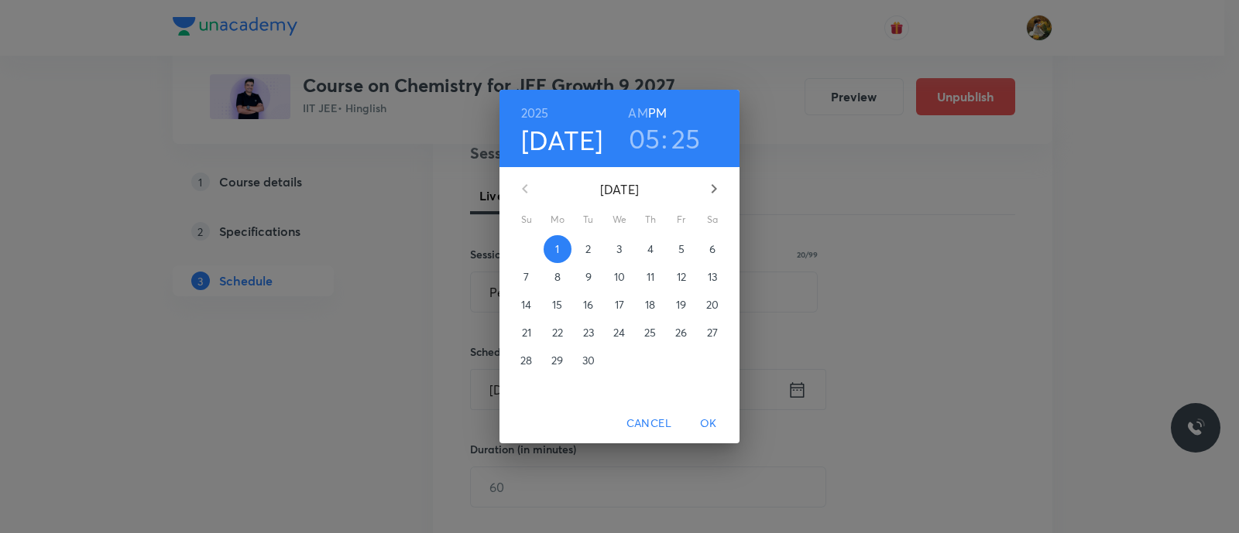
click at [591, 249] on p "2" at bounding box center [587, 249] width 5 height 15
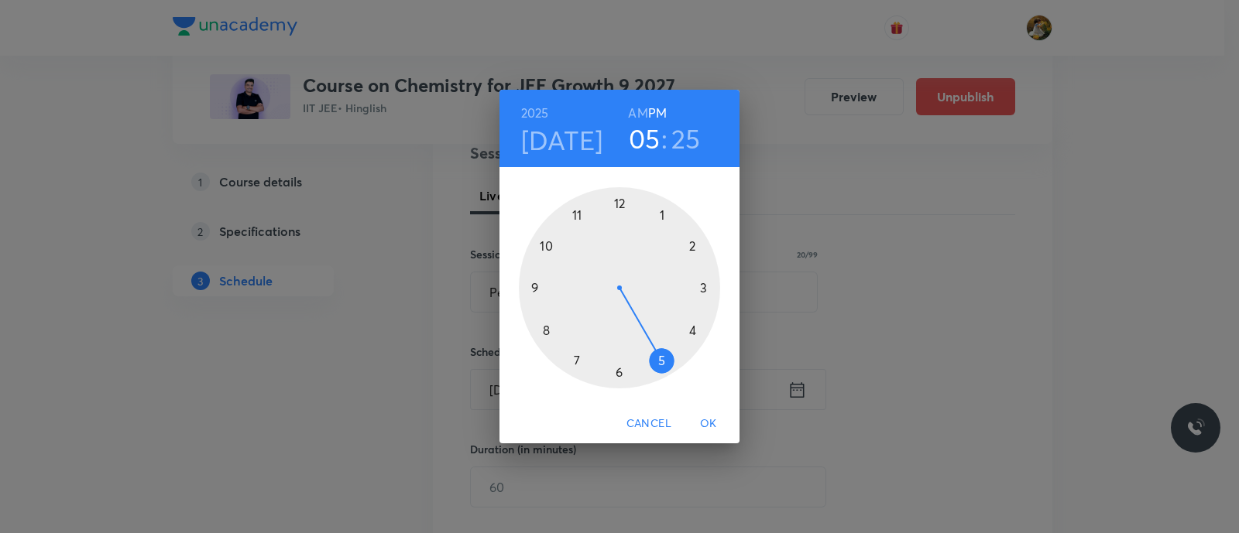
click at [666, 215] on div at bounding box center [619, 287] width 201 height 201
click at [619, 204] on div at bounding box center [619, 287] width 201 height 201
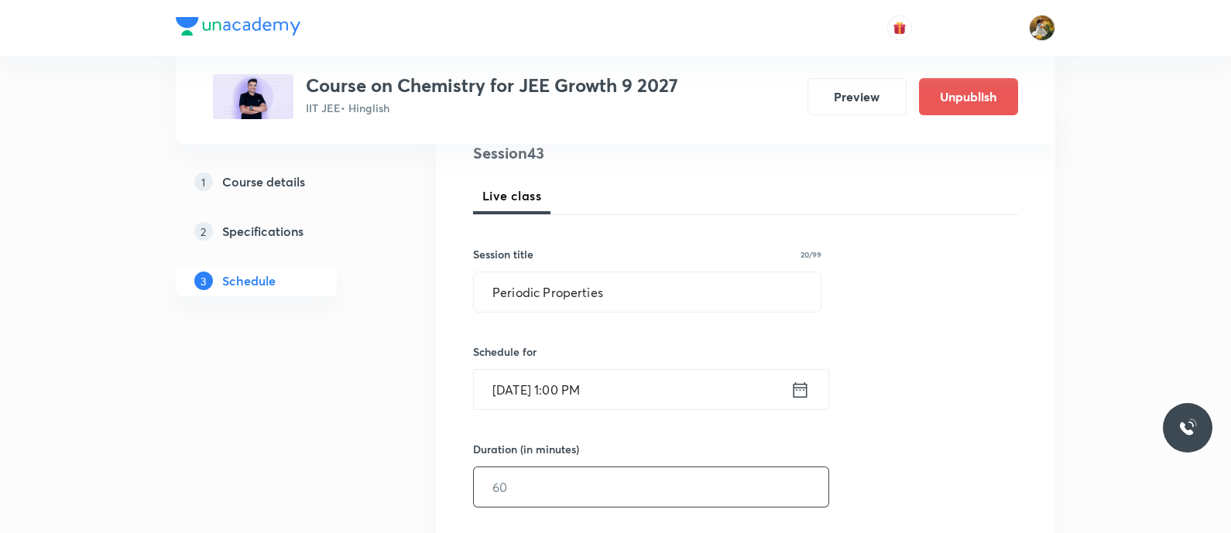
click at [600, 487] on input "text" at bounding box center [651, 487] width 355 height 39
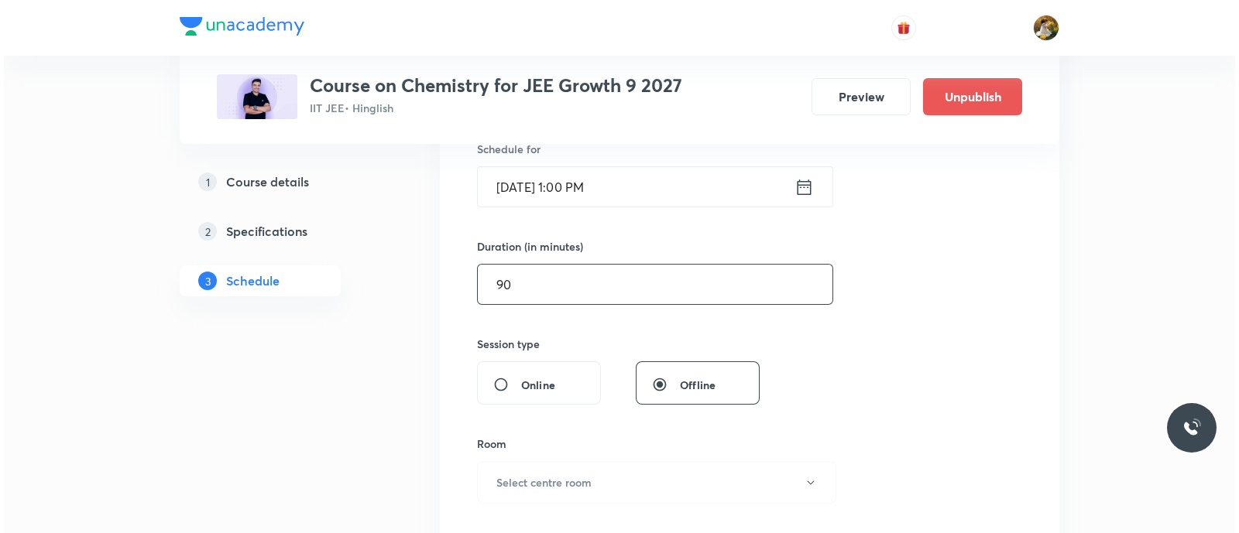
scroll to position [484, 0]
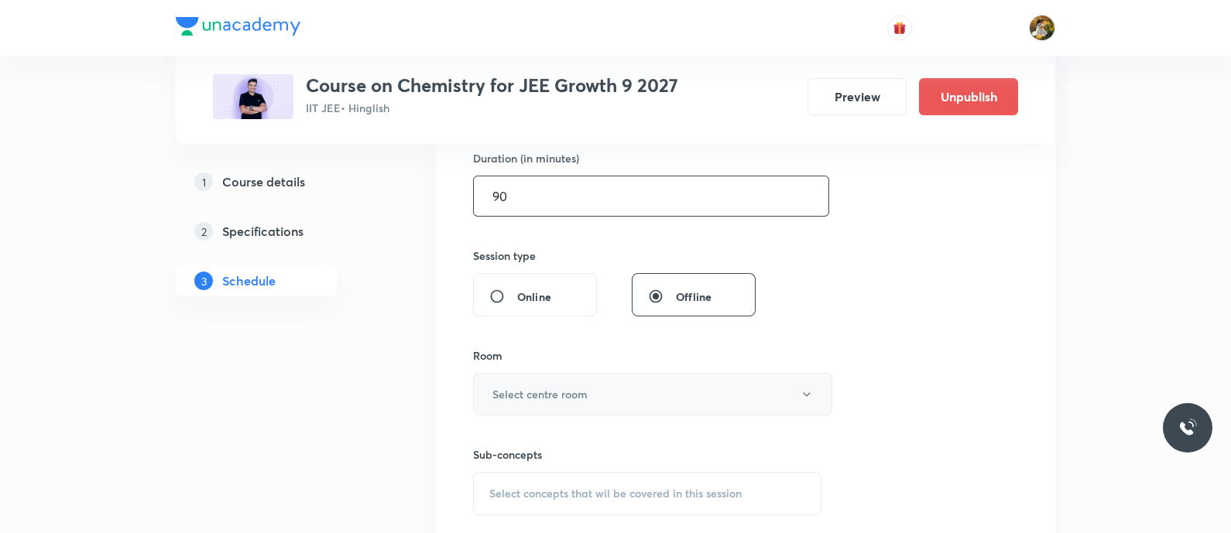
type input "90"
click at [652, 399] on button "Select centre room" at bounding box center [652, 394] width 359 height 43
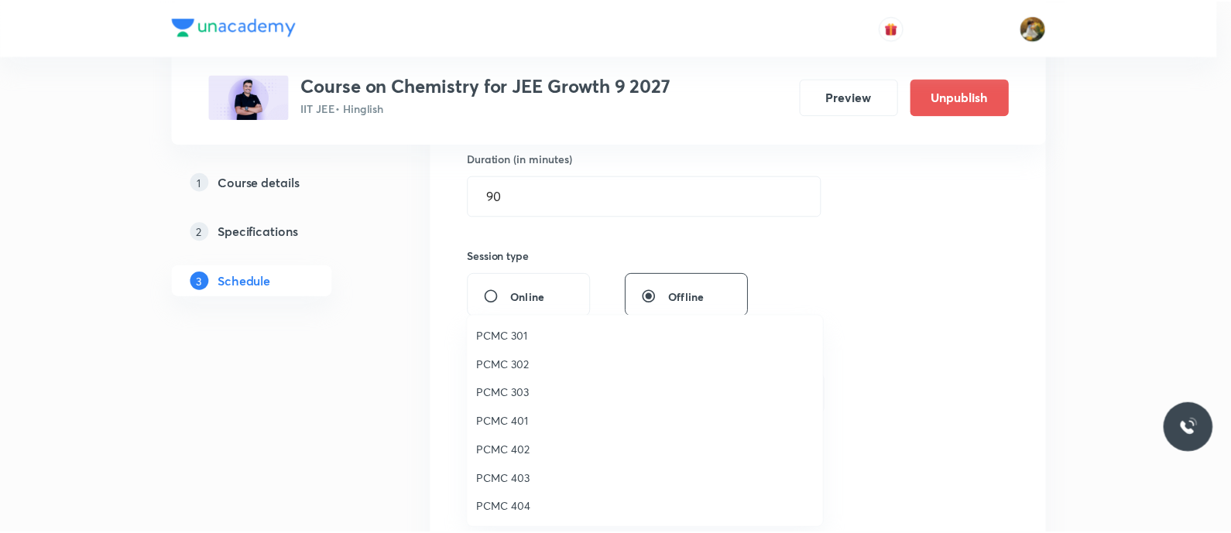
scroll to position [344, 0]
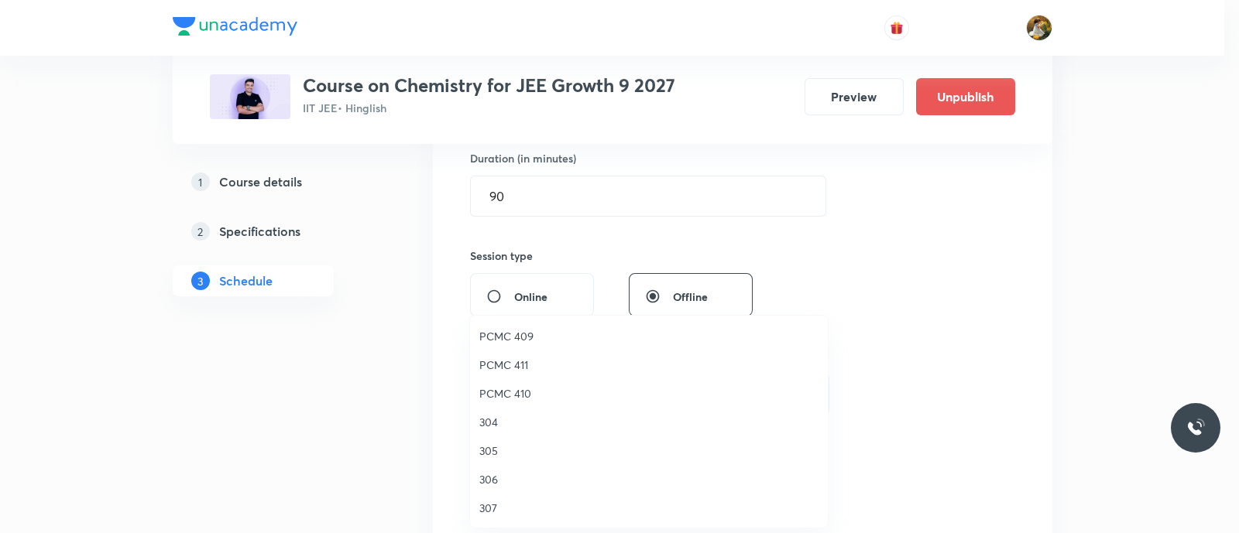
click at [519, 391] on span "PCMC 410" at bounding box center [648, 394] width 339 height 16
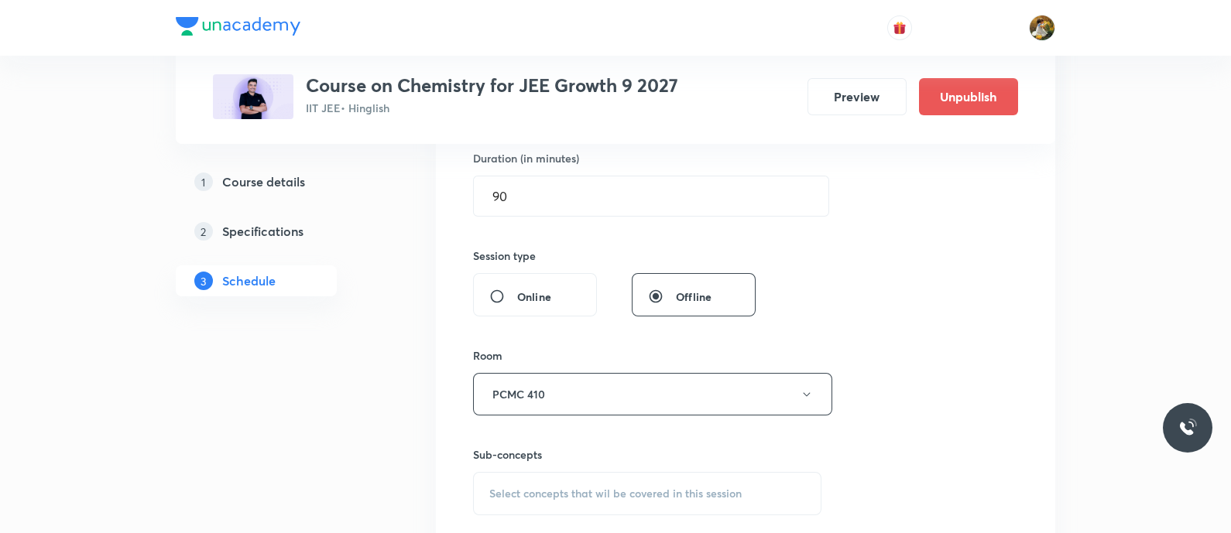
scroll to position [677, 0]
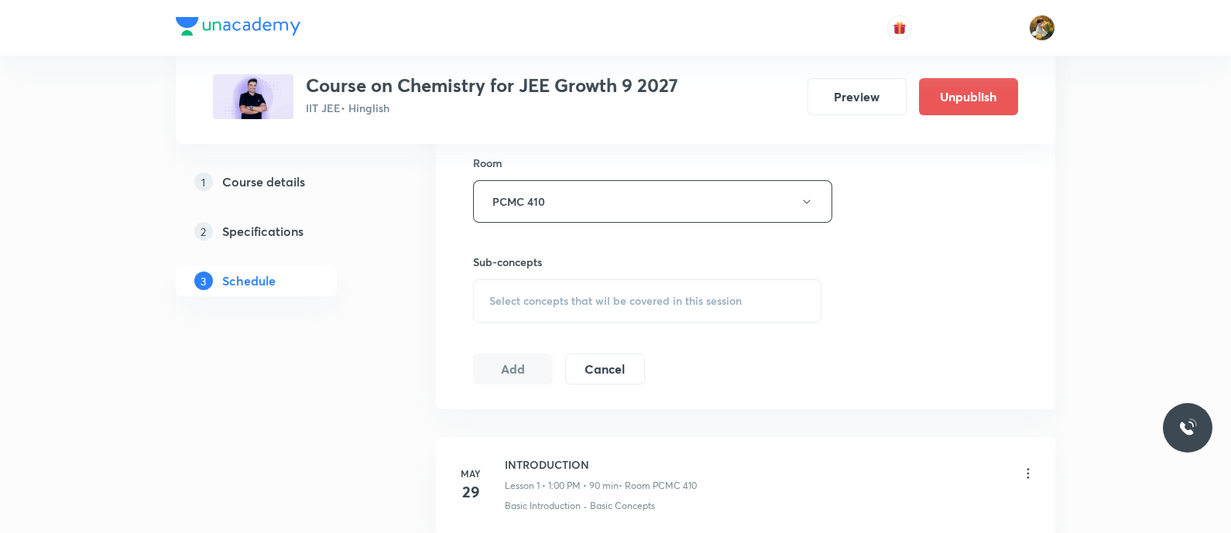
click at [688, 304] on span "Select concepts that wil be covered in this session" at bounding box center [615, 301] width 252 height 12
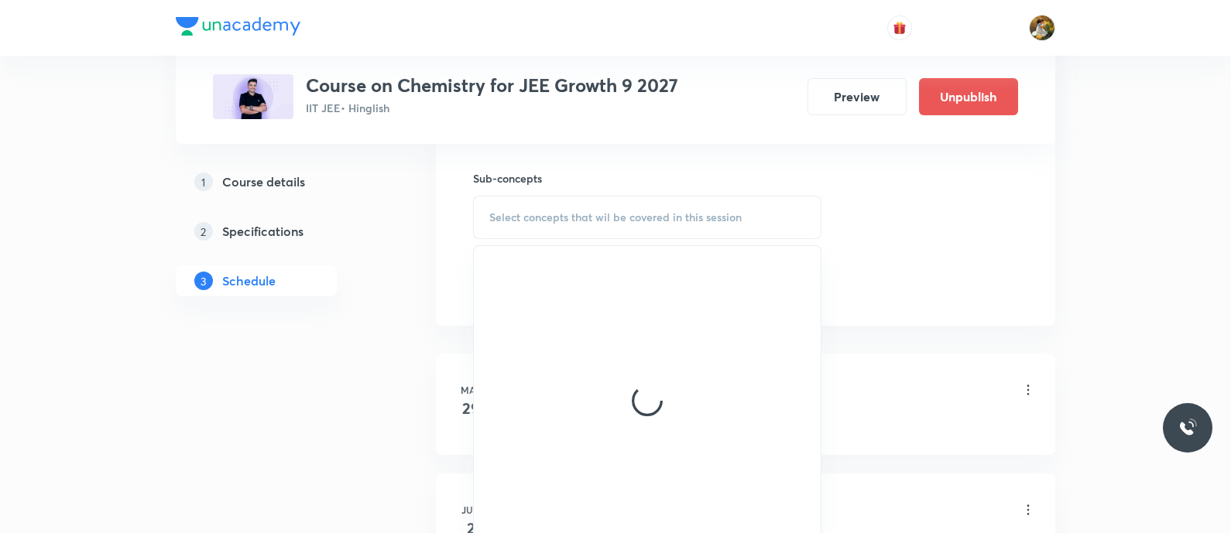
scroll to position [871, 0]
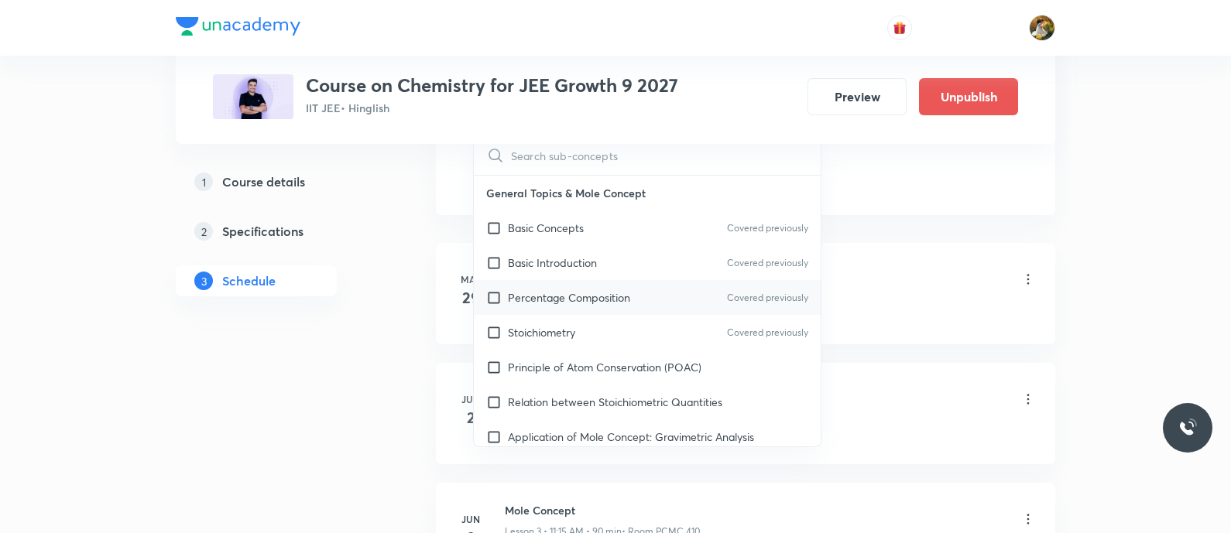
click at [632, 290] on div "Percentage Composition Covered previously" at bounding box center [647, 297] width 347 height 35
checkbox input "true"
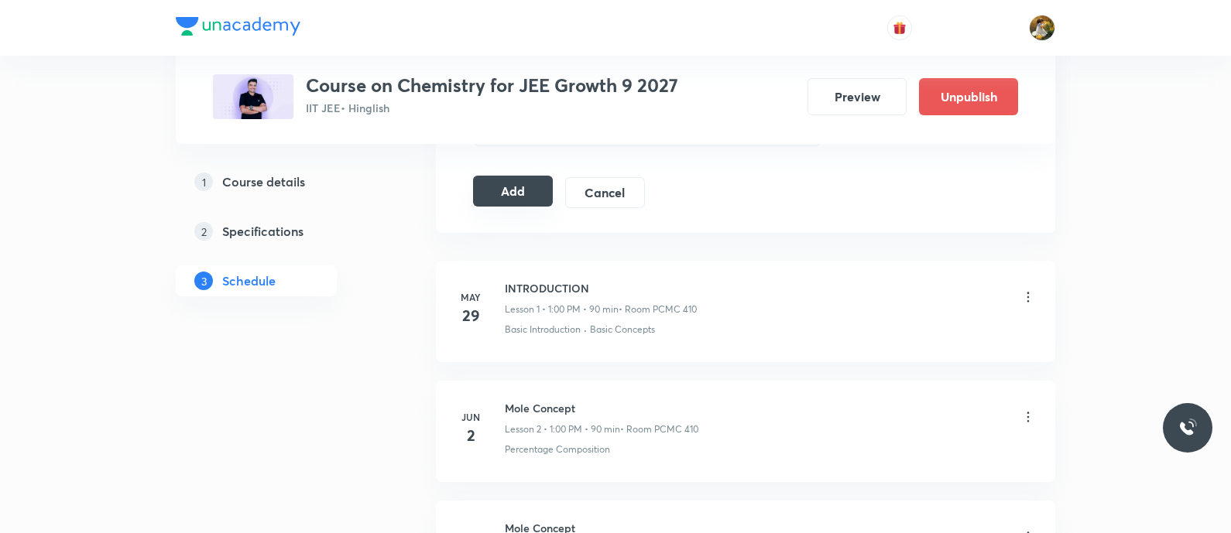
click at [511, 180] on button "Add" at bounding box center [513, 191] width 80 height 31
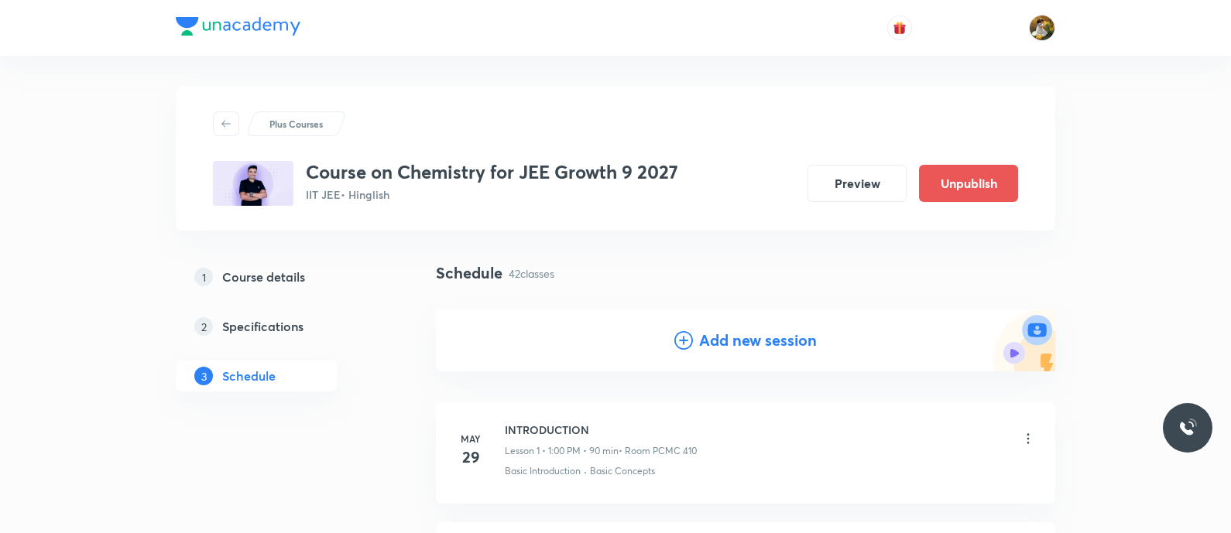
scroll to position [0, 0]
click at [760, 345] on h4 "Add new session" at bounding box center [758, 340] width 118 height 23
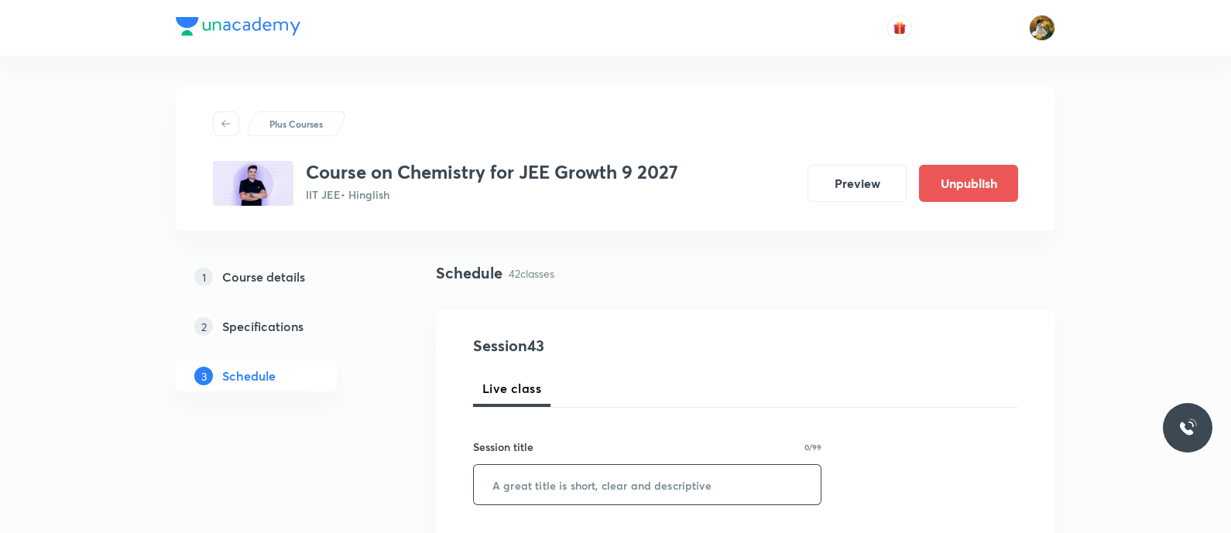
click at [760, 470] on input "text" at bounding box center [647, 484] width 347 height 39
paste input "Periodic Properties"
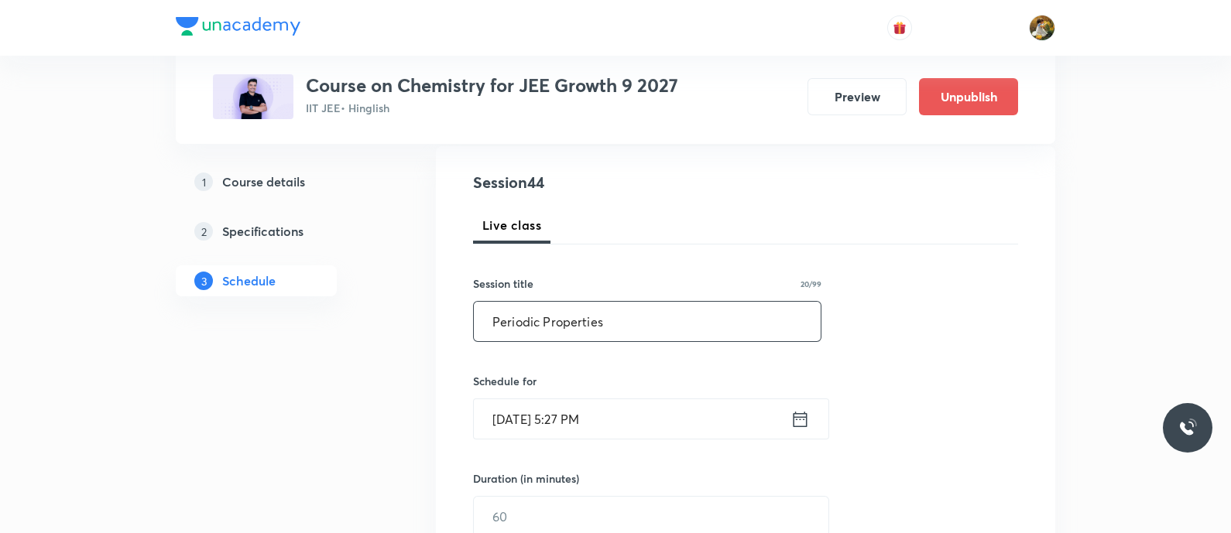
scroll to position [193, 0]
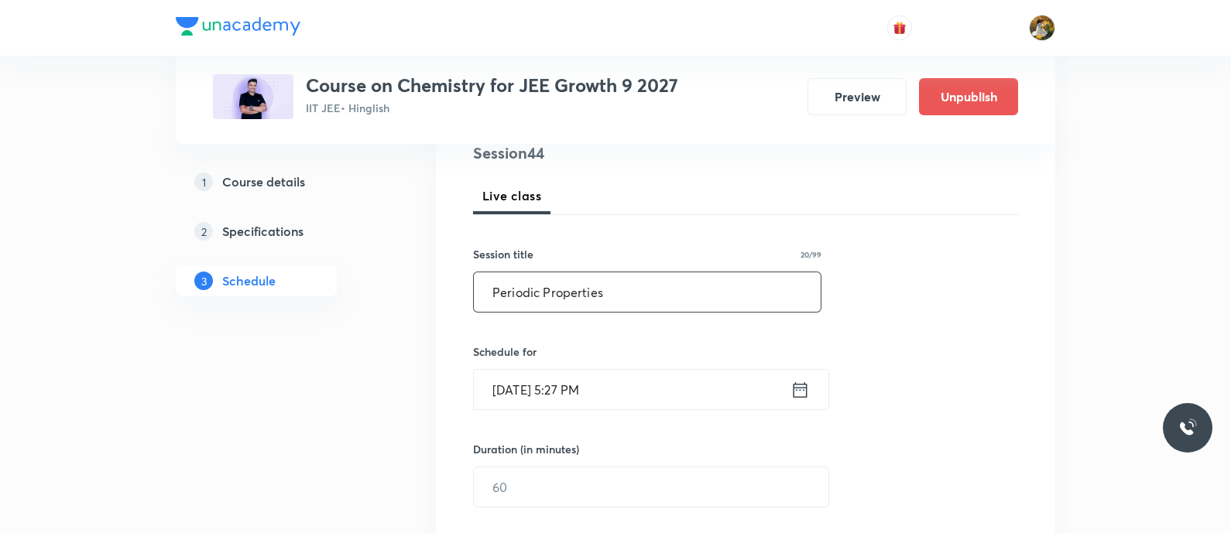
type input "Periodic Properties"
click at [681, 379] on input "Sep 1, 2025, 5:27 PM" at bounding box center [632, 389] width 317 height 39
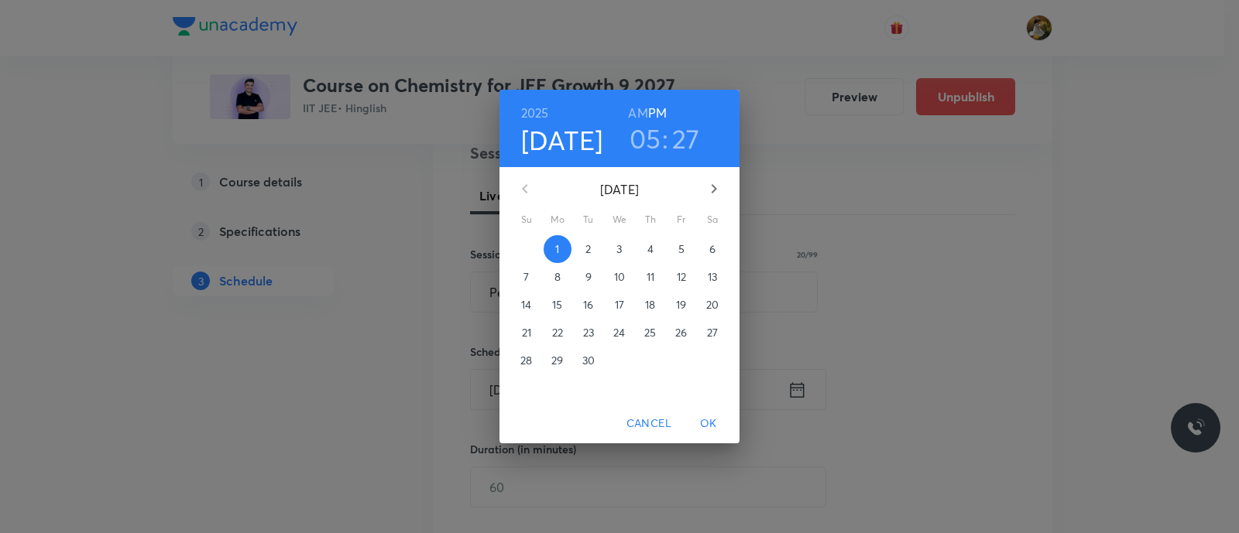
click at [649, 249] on p "4" at bounding box center [650, 249] width 6 height 15
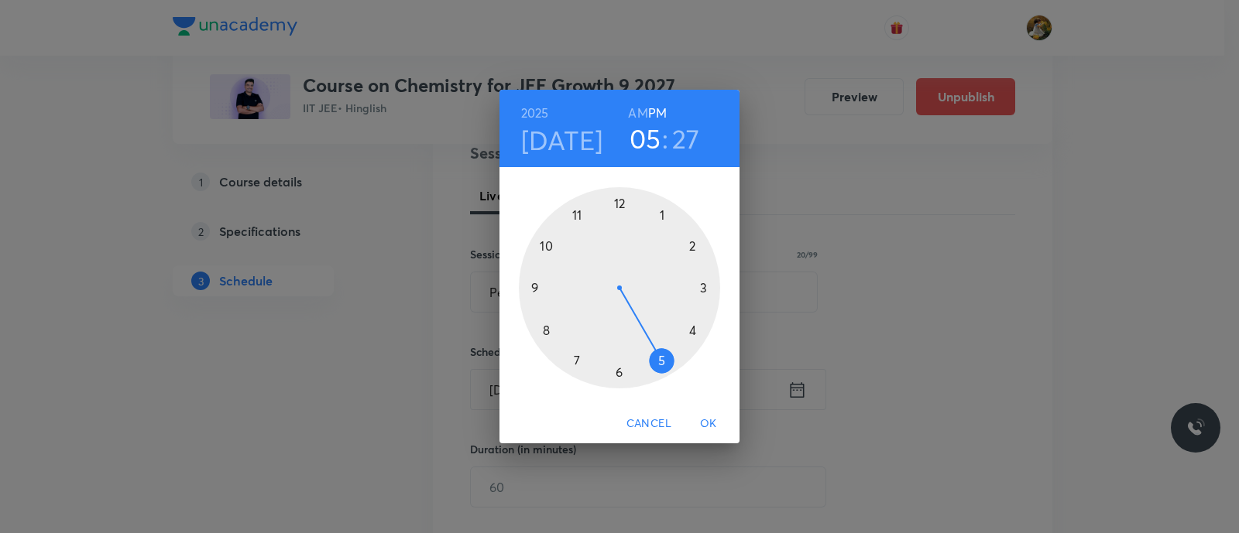
click at [659, 211] on div at bounding box center [619, 287] width 201 height 201
click at [618, 199] on div at bounding box center [619, 287] width 201 height 201
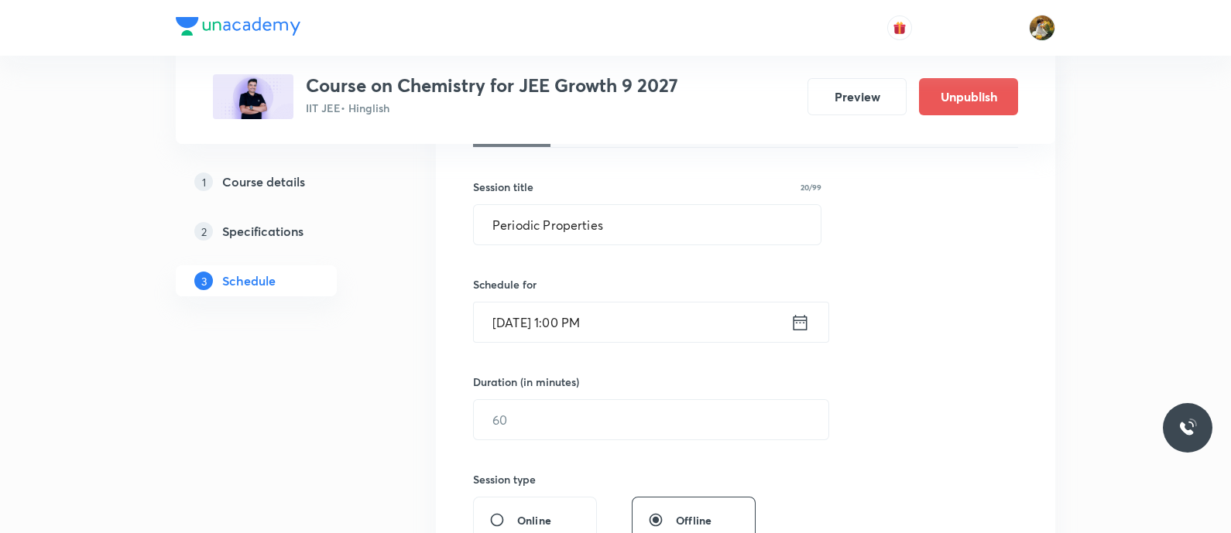
scroll to position [290, 0]
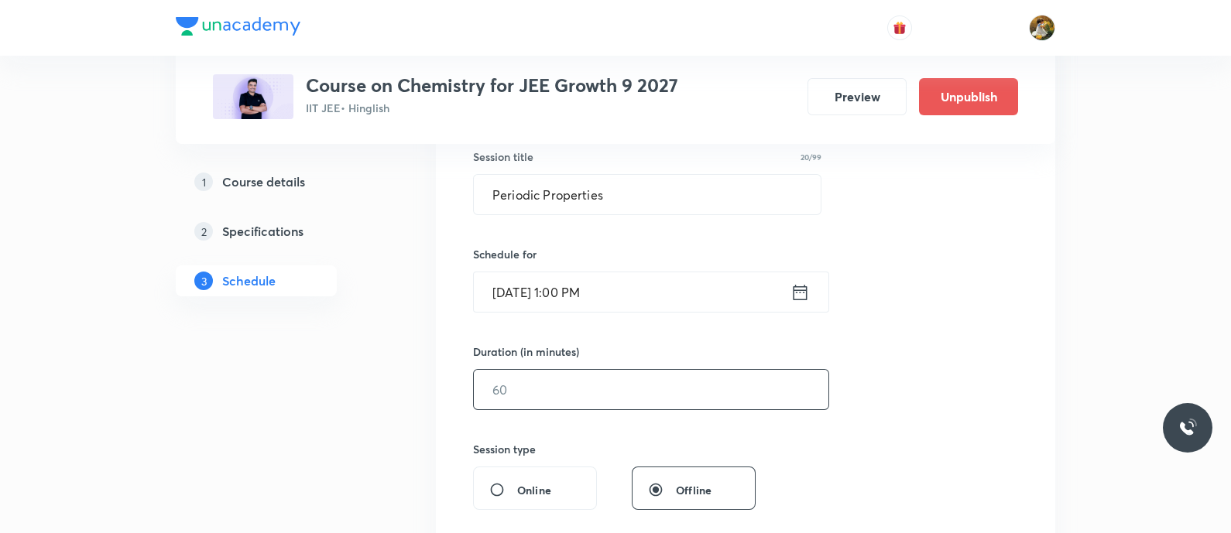
click at [657, 370] on input "text" at bounding box center [651, 389] width 355 height 39
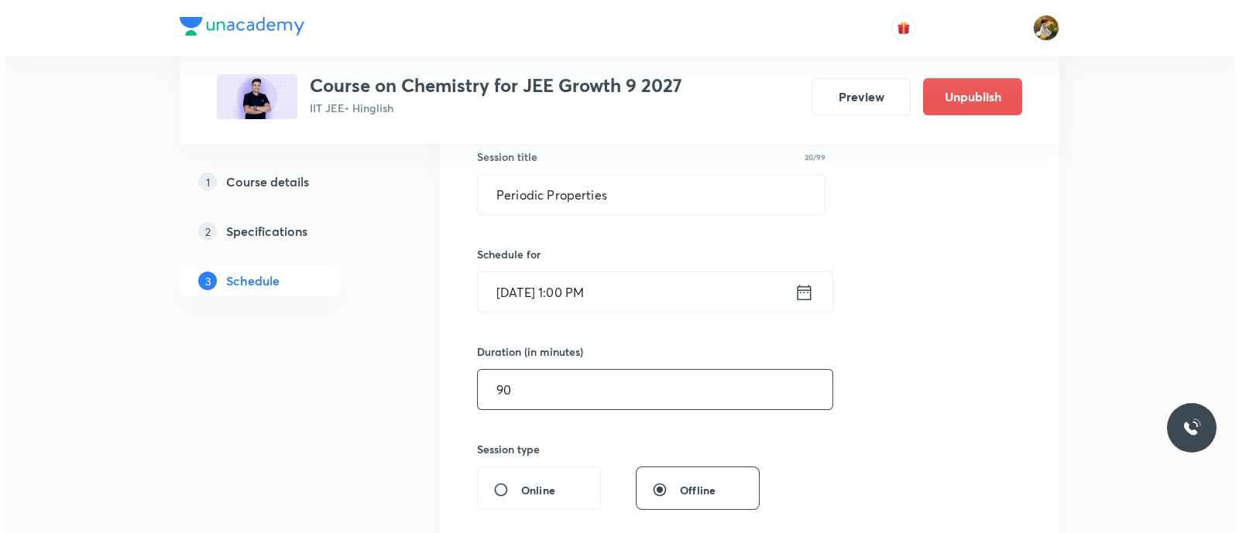
scroll to position [484, 0]
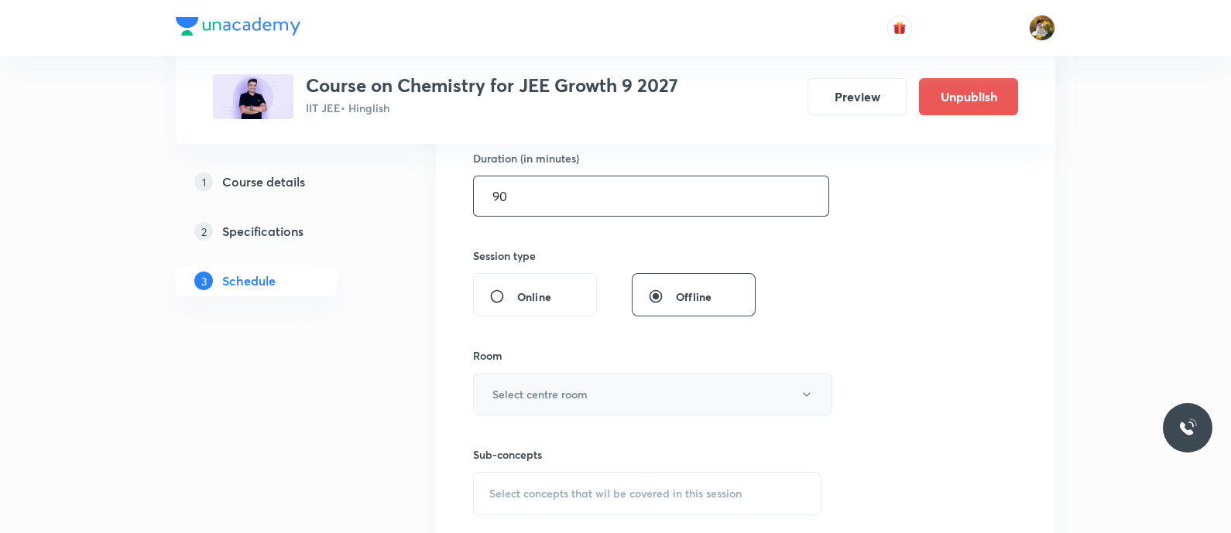
type input "90"
click at [624, 398] on button "Select centre room" at bounding box center [652, 394] width 359 height 43
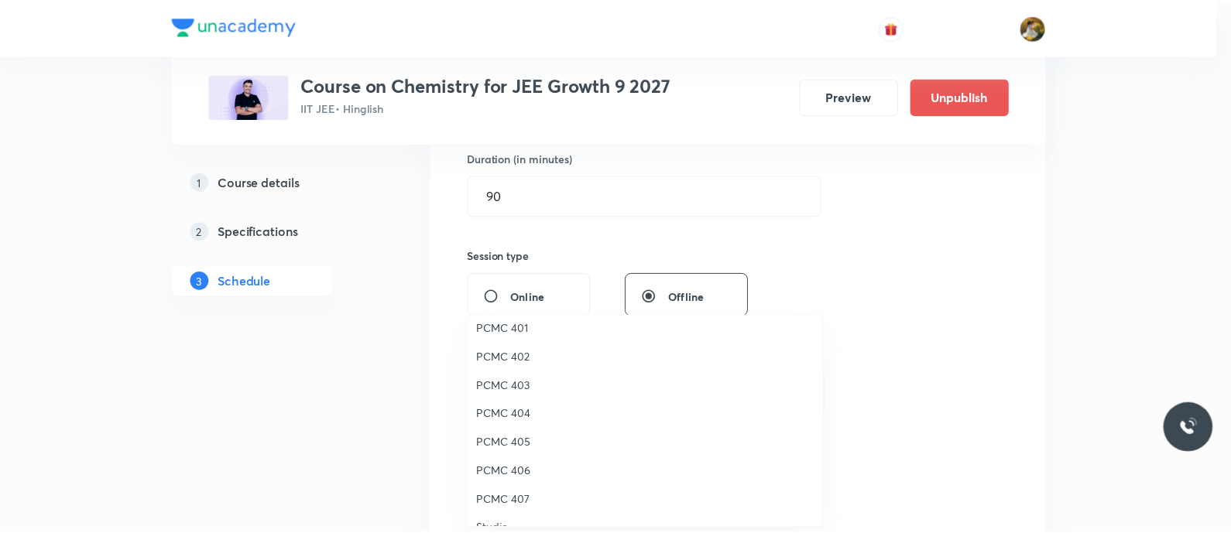
scroll to position [290, 0]
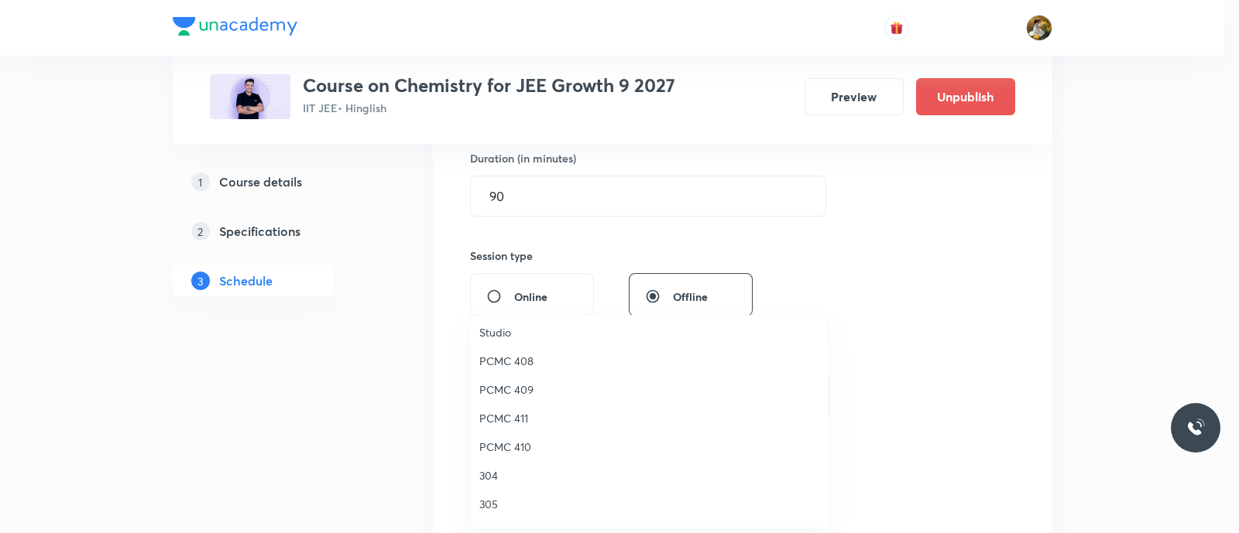
click at [521, 441] on span "PCMC 410" at bounding box center [648, 447] width 339 height 16
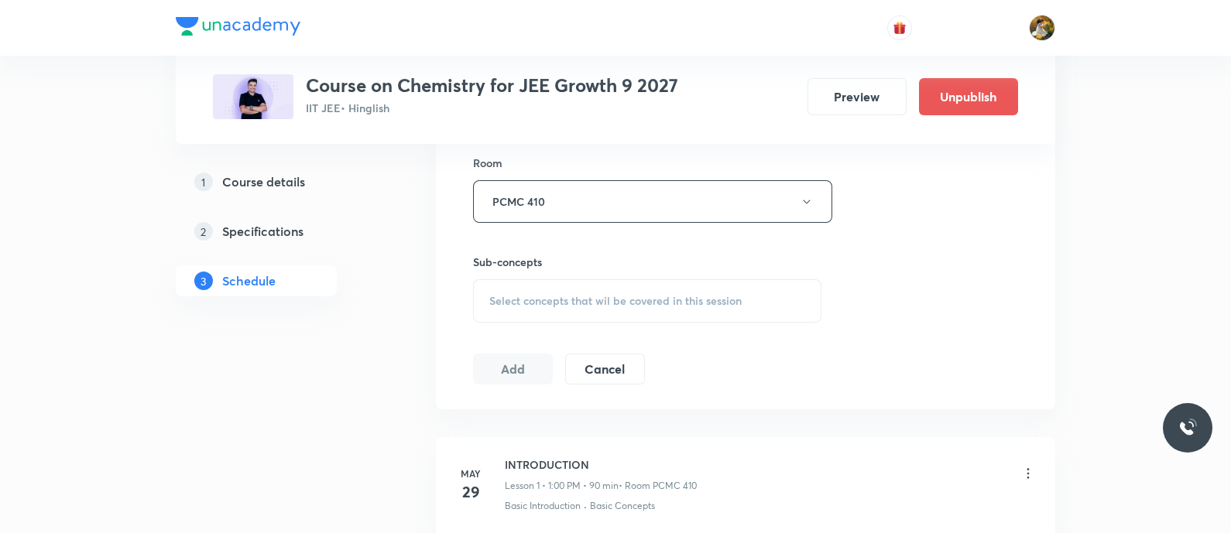
scroll to position [677, 0]
click at [714, 283] on div "Select concepts that wil be covered in this session" at bounding box center [647, 301] width 348 height 43
click at [760, 304] on div "Select concepts that wil be covered in this session" at bounding box center [647, 301] width 348 height 43
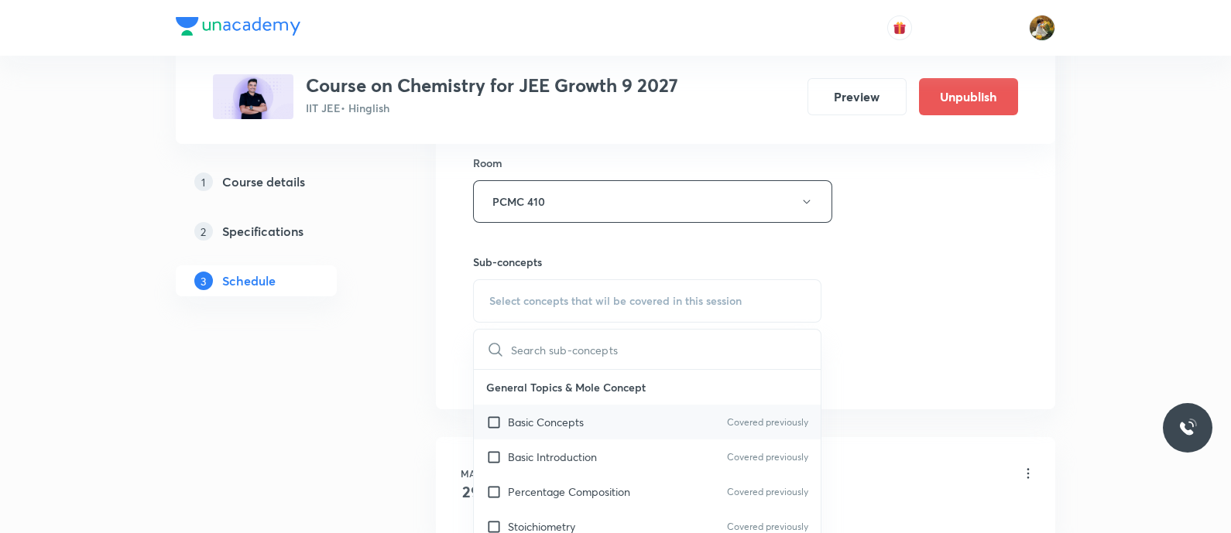
click at [703, 416] on div "Basic Concepts Covered previously" at bounding box center [647, 422] width 347 height 35
click at [889, 307] on div "Session 44 Live class Session title 20/99 Periodic Properties ​ Schedule for Se…" at bounding box center [745, 21] width 545 height 727
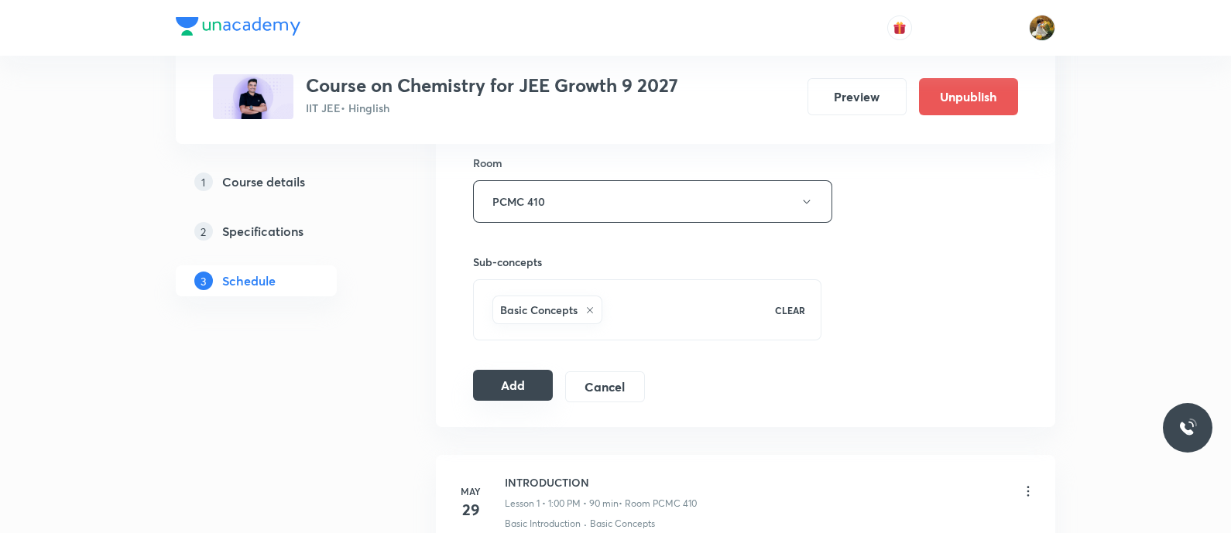
click at [503, 390] on button "Add" at bounding box center [513, 385] width 80 height 31
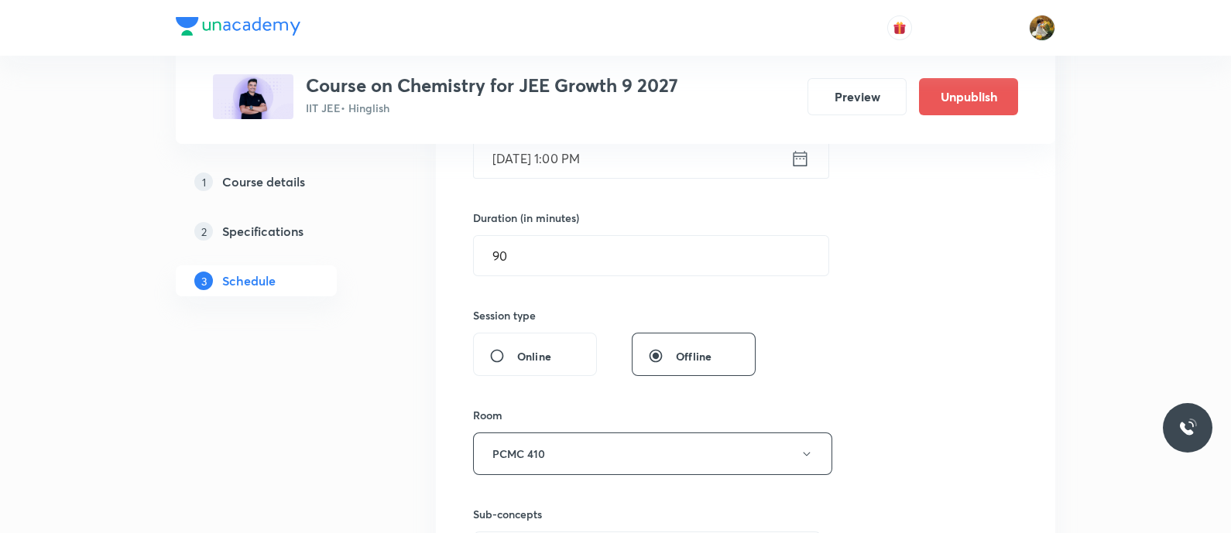
scroll to position [386, 0]
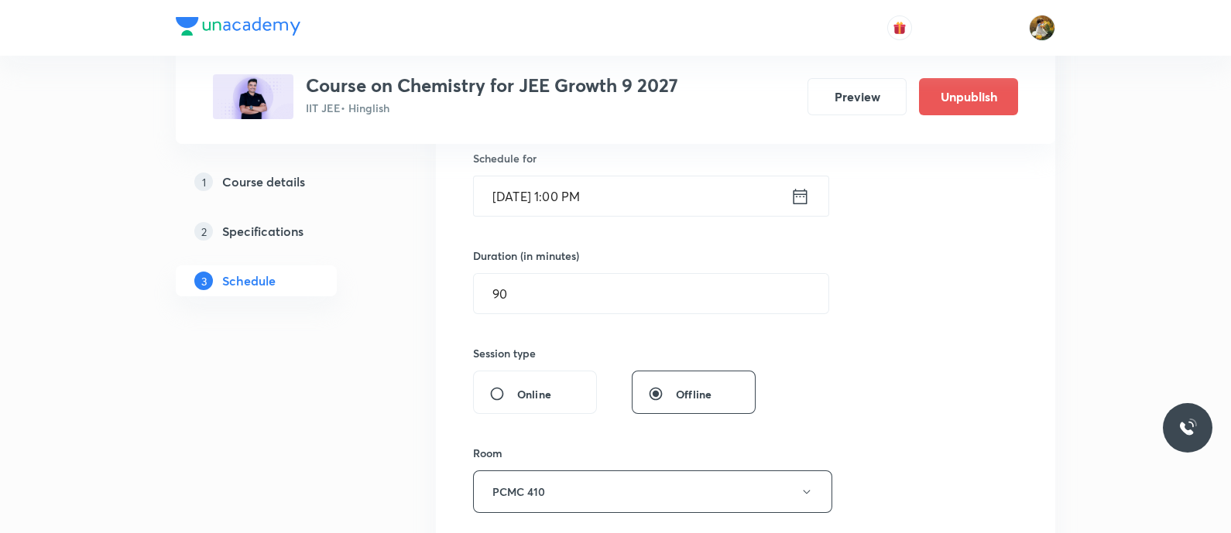
click at [713, 199] on input "Sep 4, 2025, 1:00 PM" at bounding box center [632, 196] width 317 height 39
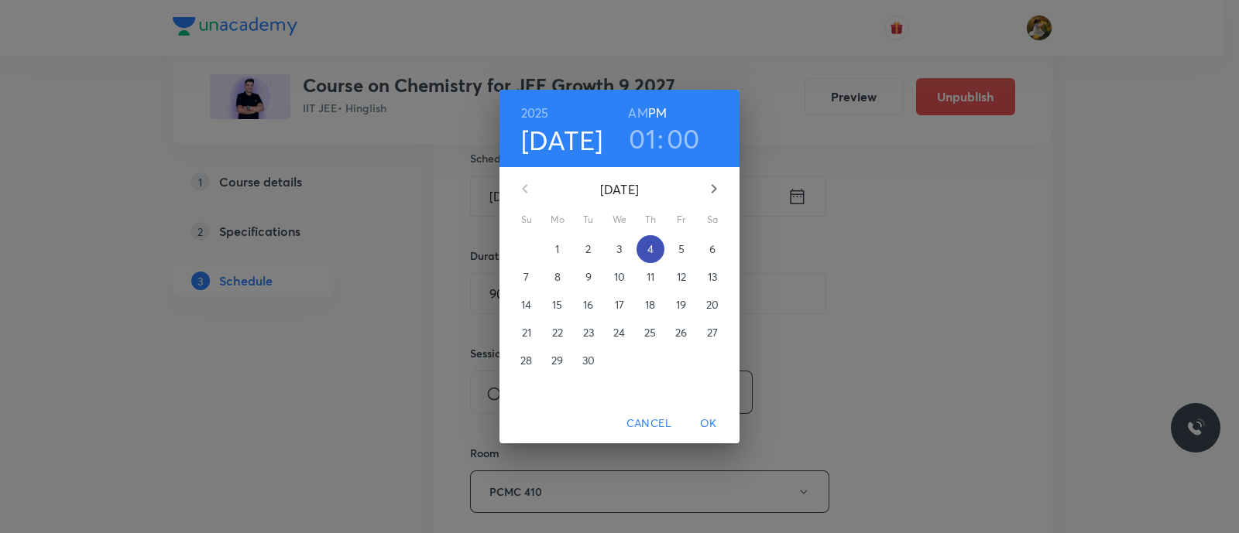
click at [654, 249] on span "4" at bounding box center [650, 249] width 28 height 15
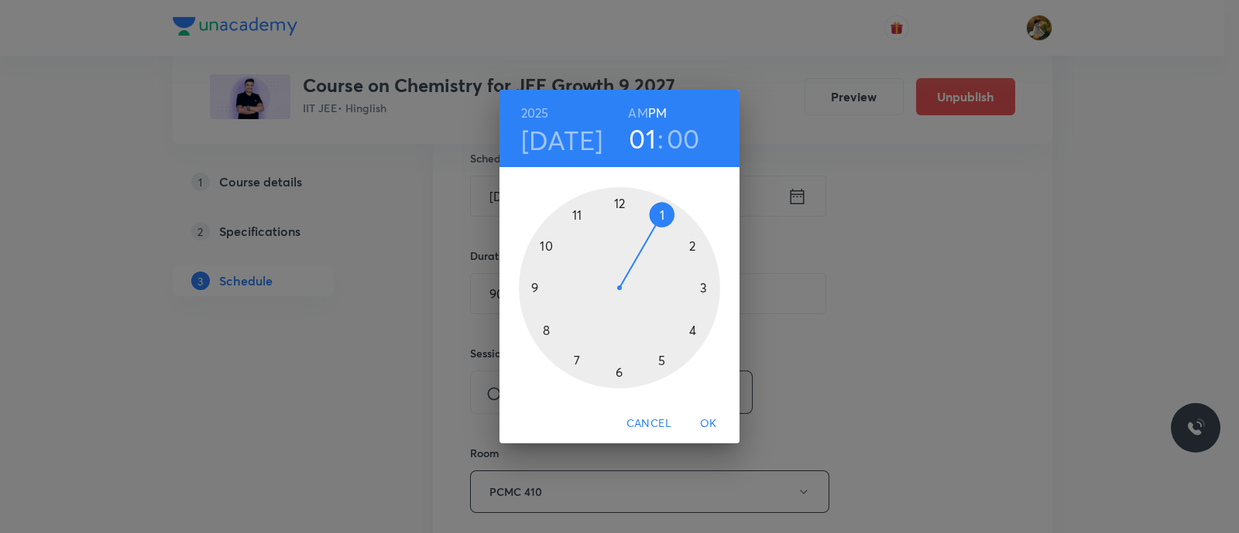
click at [577, 211] on div at bounding box center [619, 287] width 201 height 201
click at [640, 105] on h6 "AM" at bounding box center [637, 113] width 19 height 22
click at [702, 288] on div at bounding box center [619, 287] width 201 height 201
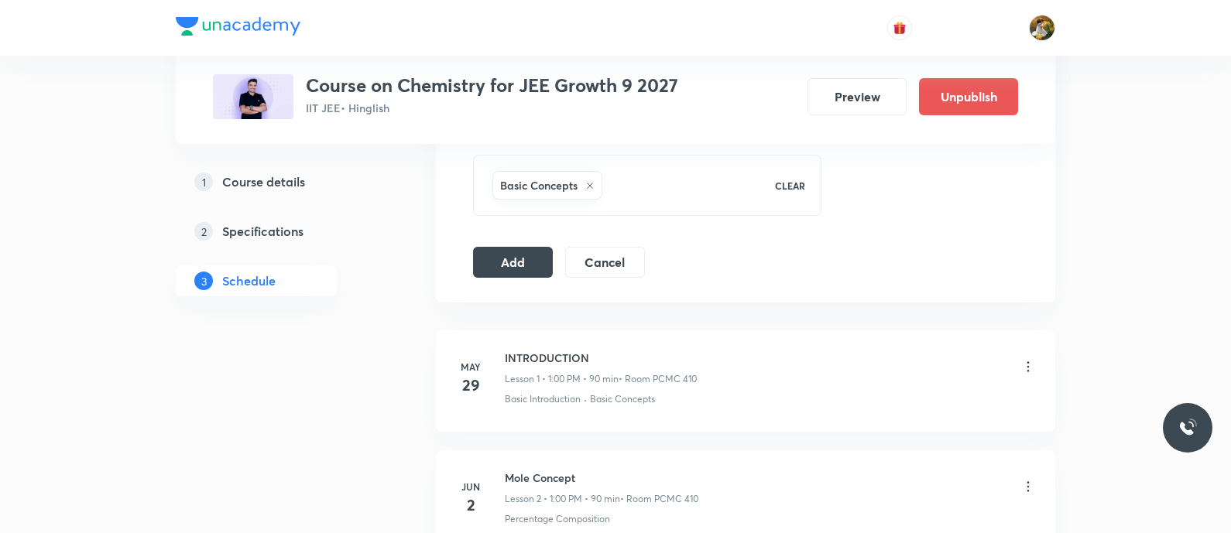
scroll to position [871, 0]
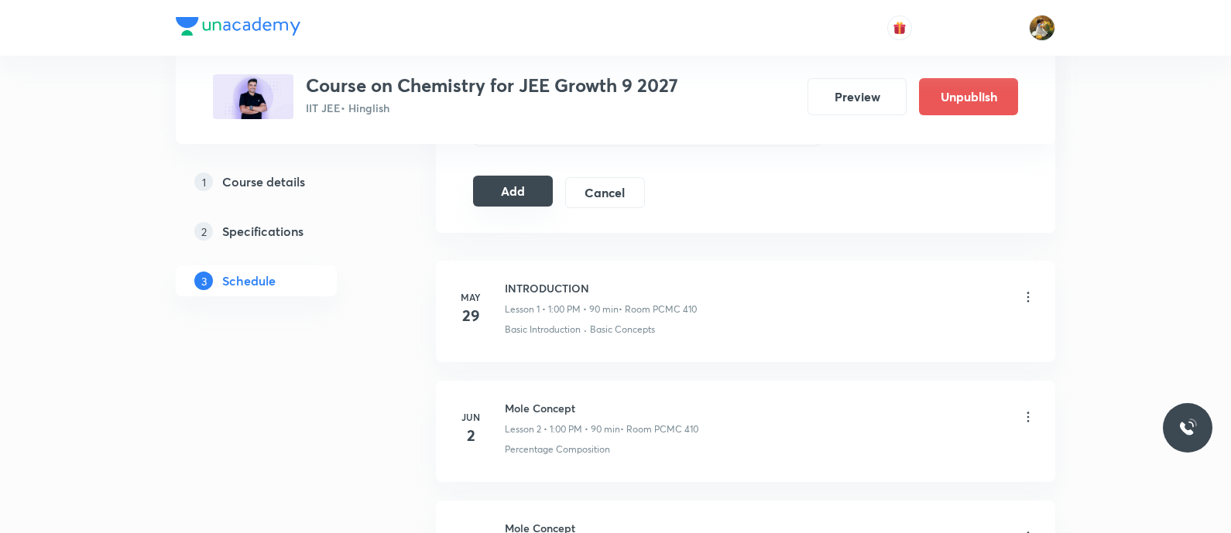
click at [518, 194] on button "Add" at bounding box center [513, 191] width 80 height 31
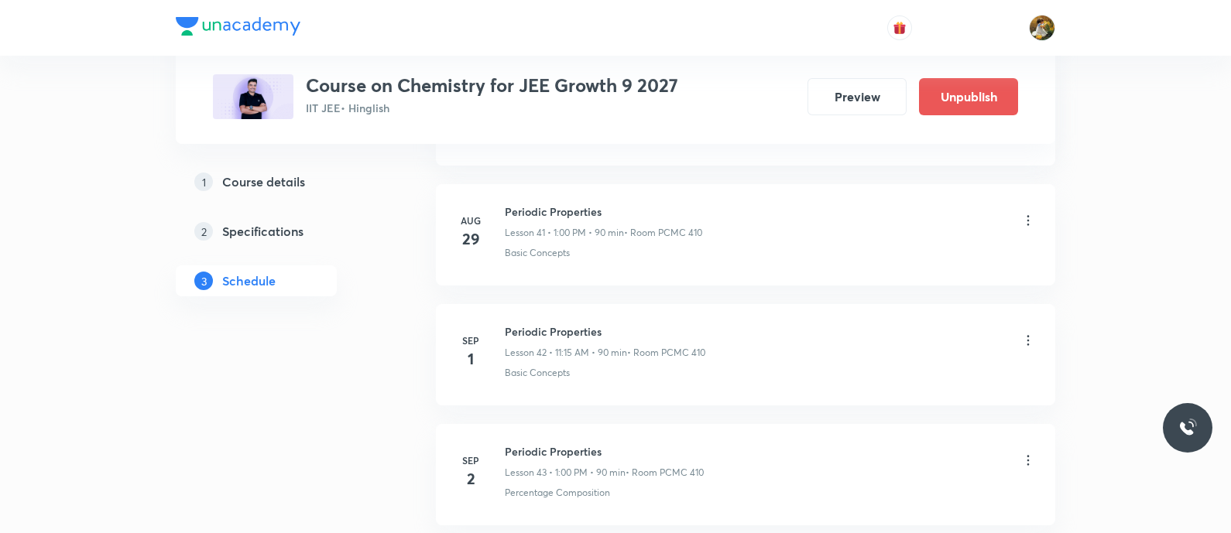
scroll to position [5144, 0]
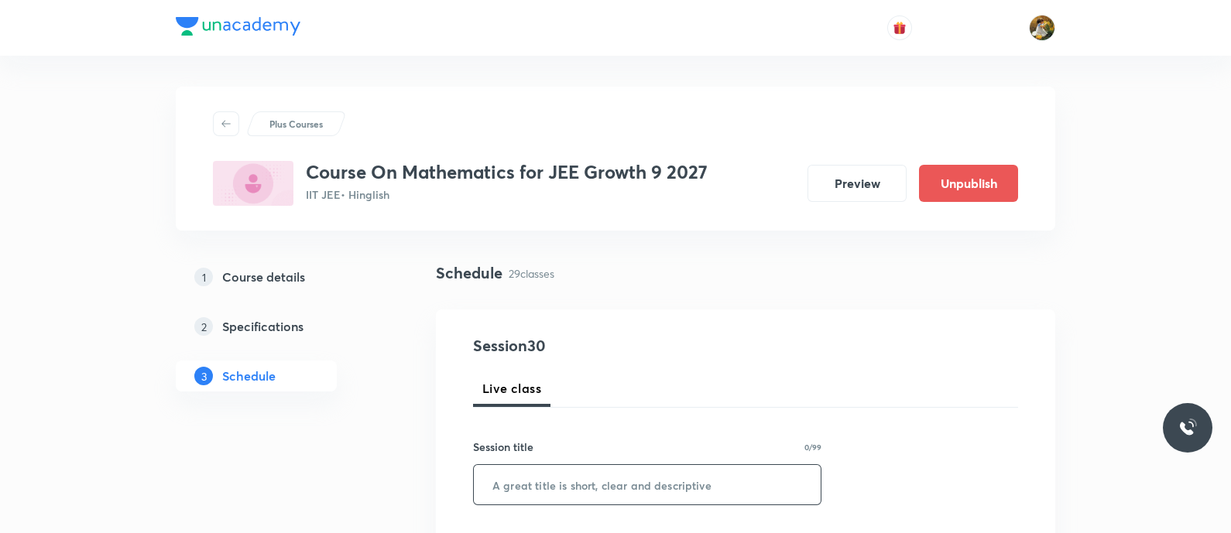
click at [596, 474] on input "text" at bounding box center [647, 484] width 347 height 39
paste input "compound angles"
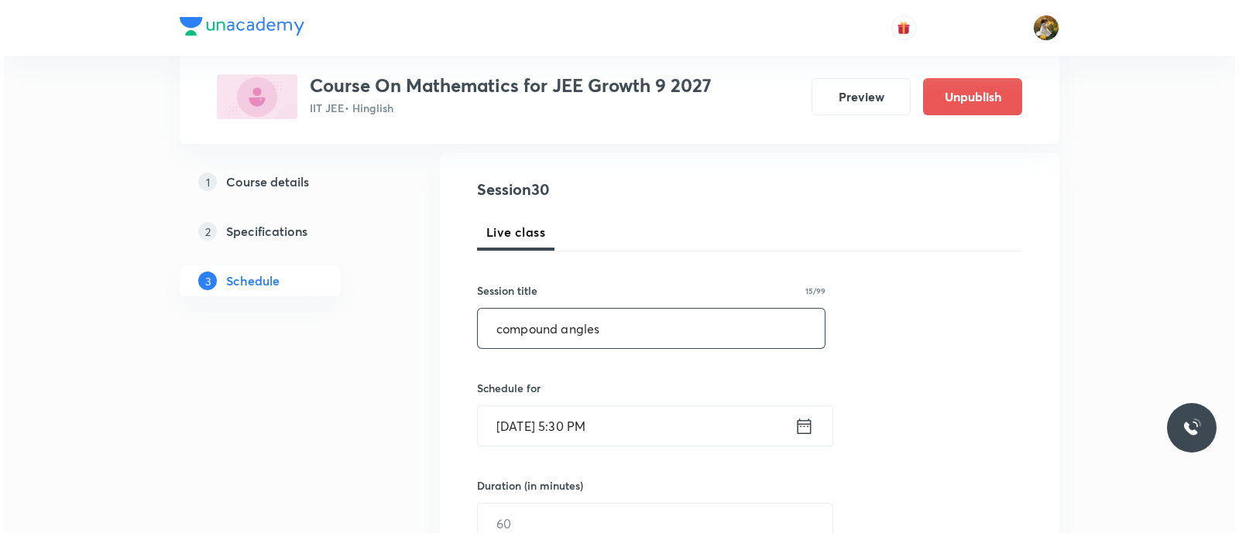
scroll to position [290, 0]
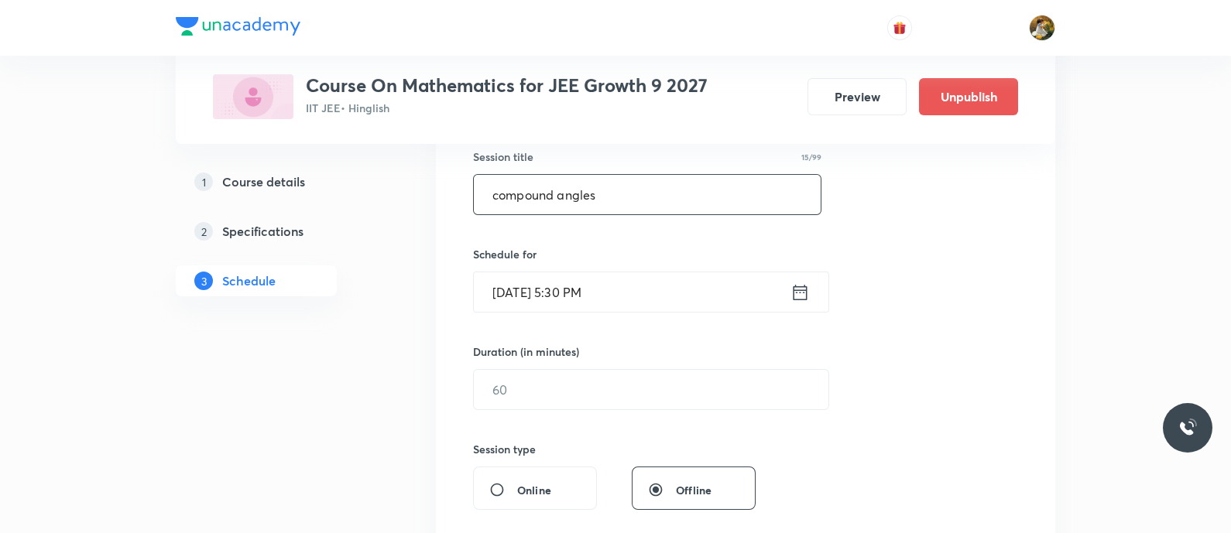
type input "compound angles"
click at [630, 288] on input "[DATE] 5:30 PM" at bounding box center [632, 292] width 317 height 39
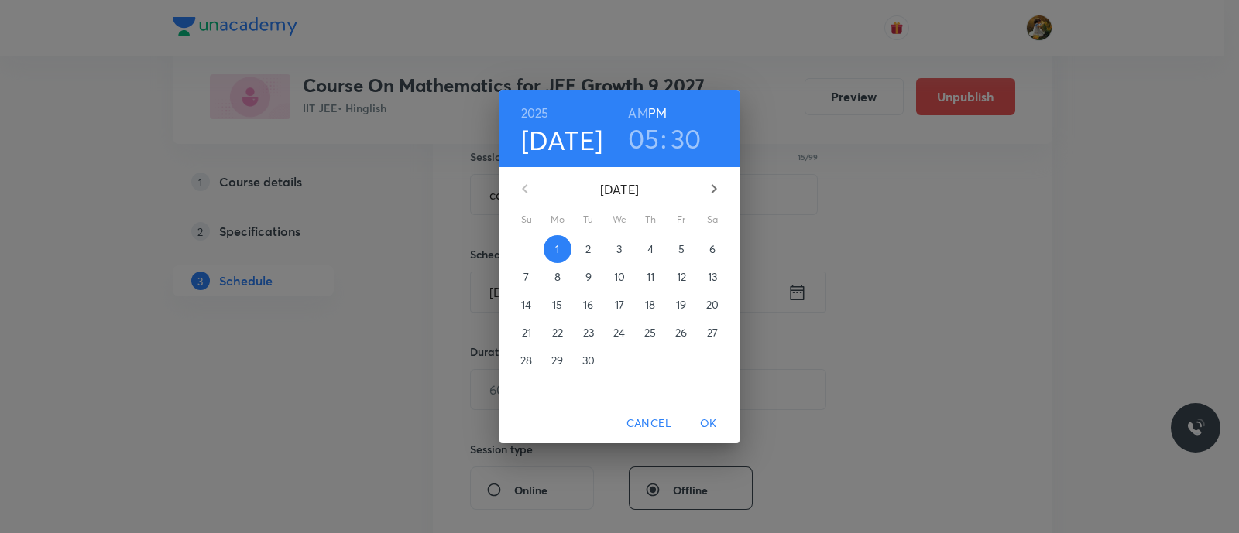
click at [682, 245] on p "5" at bounding box center [681, 249] width 6 height 15
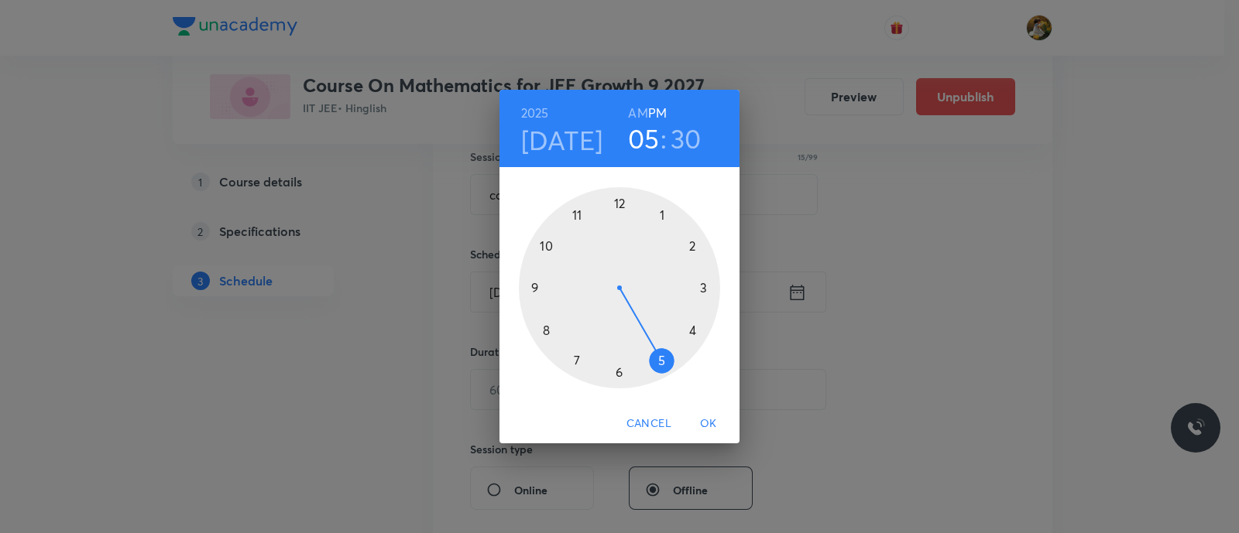
click at [662, 215] on div at bounding box center [619, 287] width 201 height 201
click at [623, 201] on div at bounding box center [619, 287] width 201 height 201
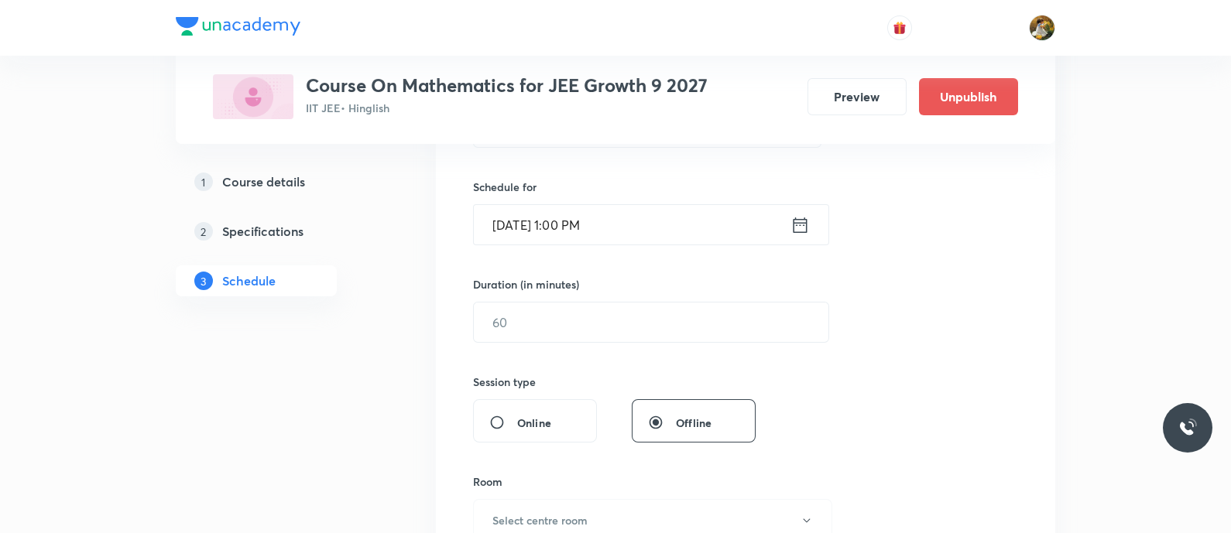
scroll to position [386, 0]
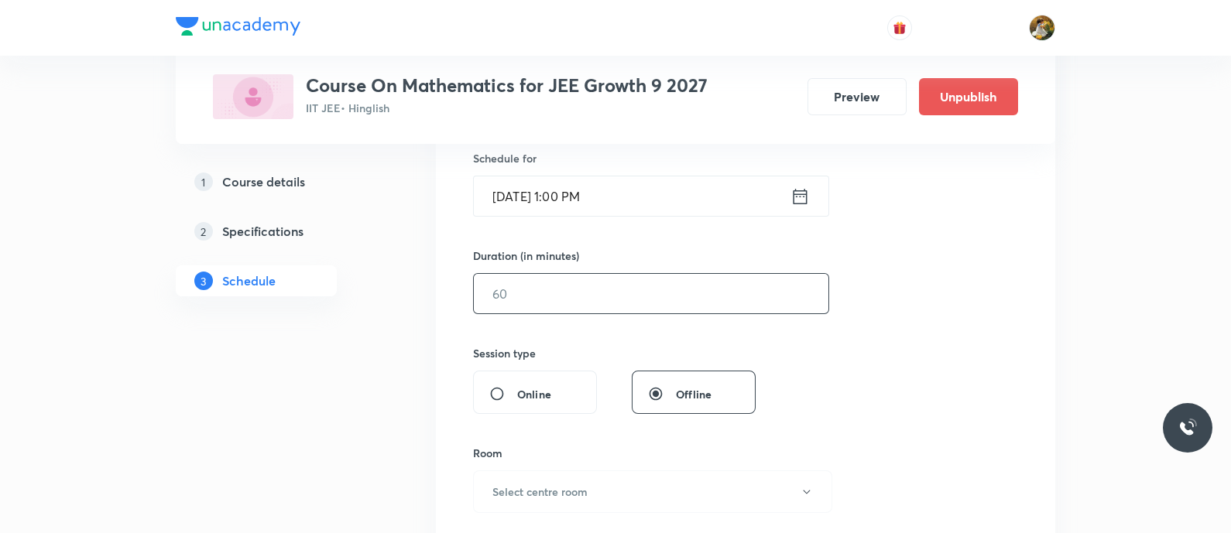
click at [612, 288] on input "text" at bounding box center [651, 293] width 355 height 39
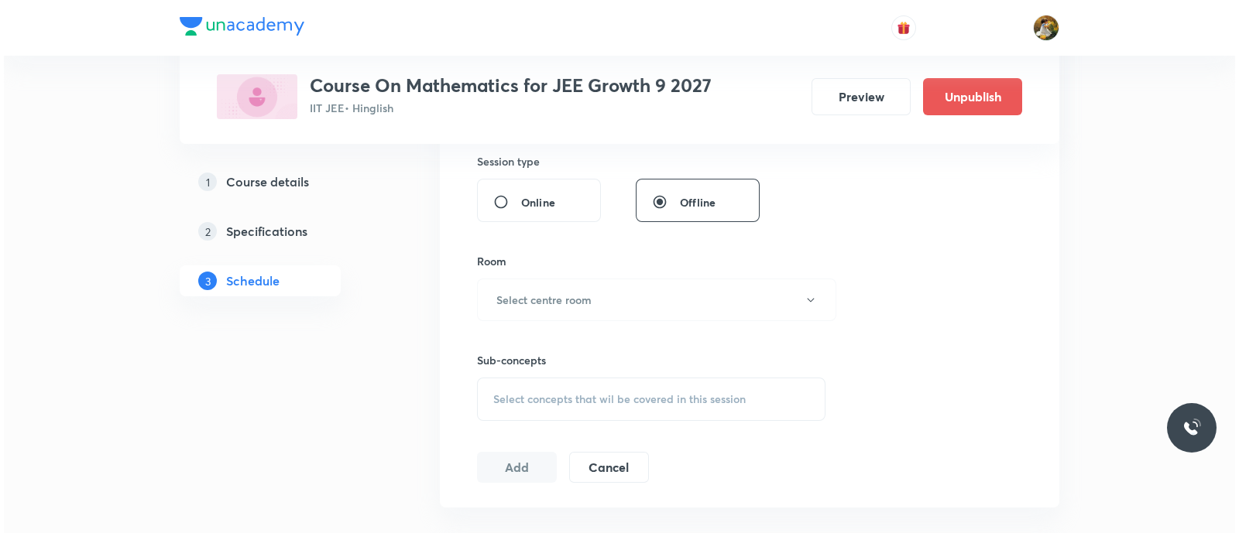
scroll to position [581, 0]
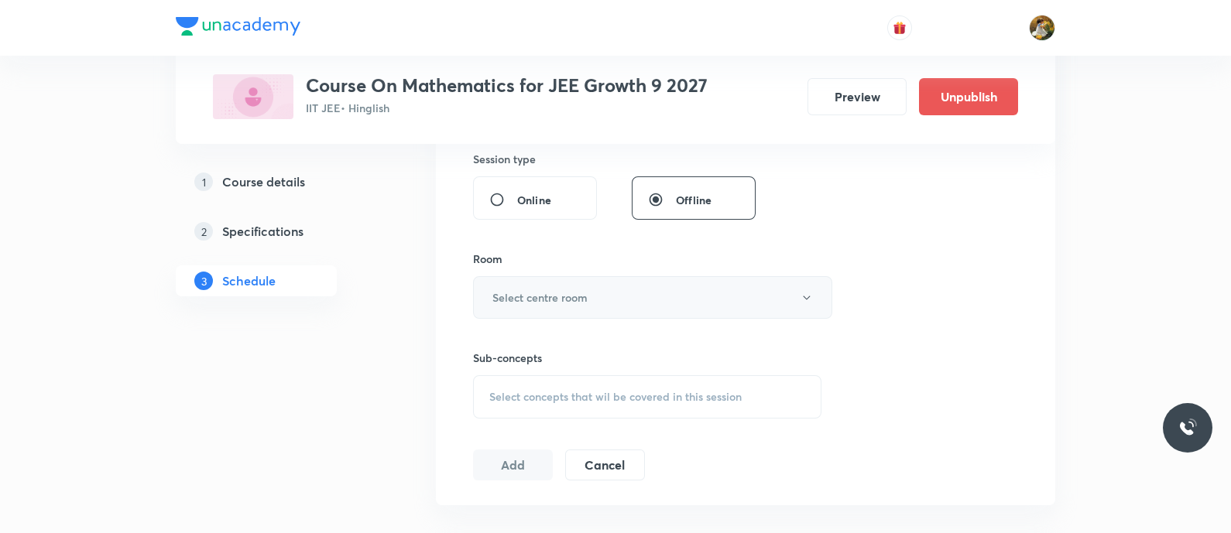
type input "90"
click at [573, 290] on h6 "Select centre room" at bounding box center [539, 298] width 95 height 16
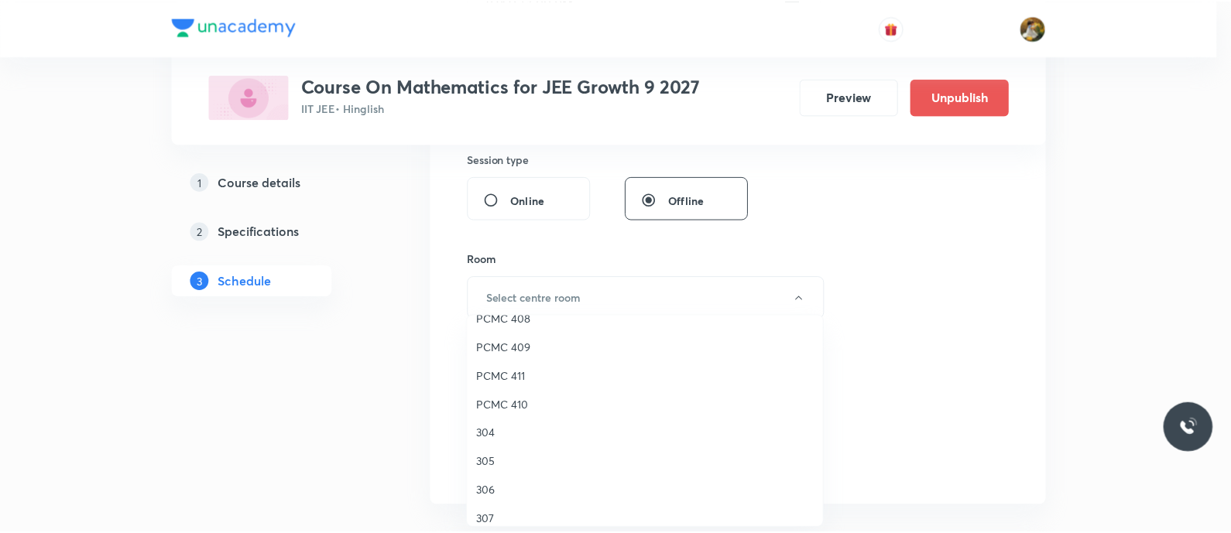
scroll to position [344, 0]
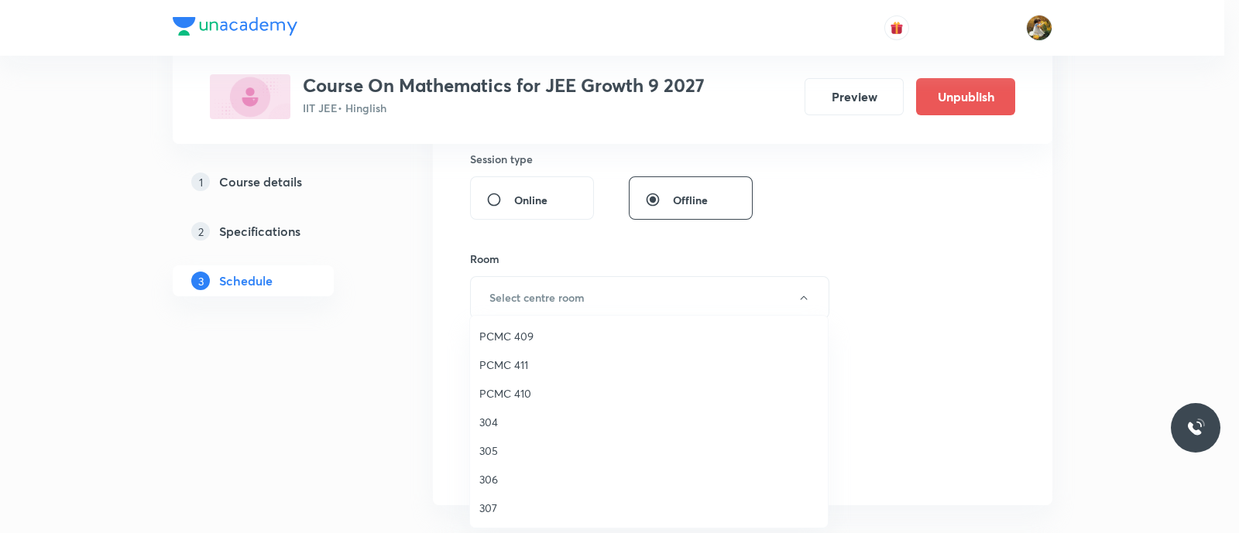
click at [511, 391] on span "PCMC 410" at bounding box center [648, 394] width 339 height 16
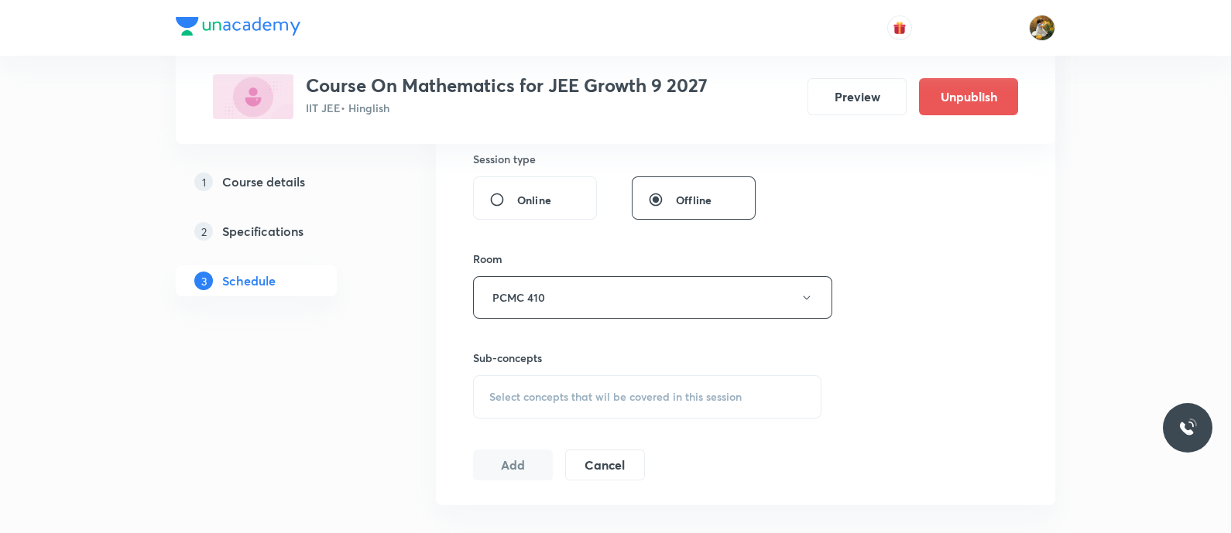
scroll to position [774, 0]
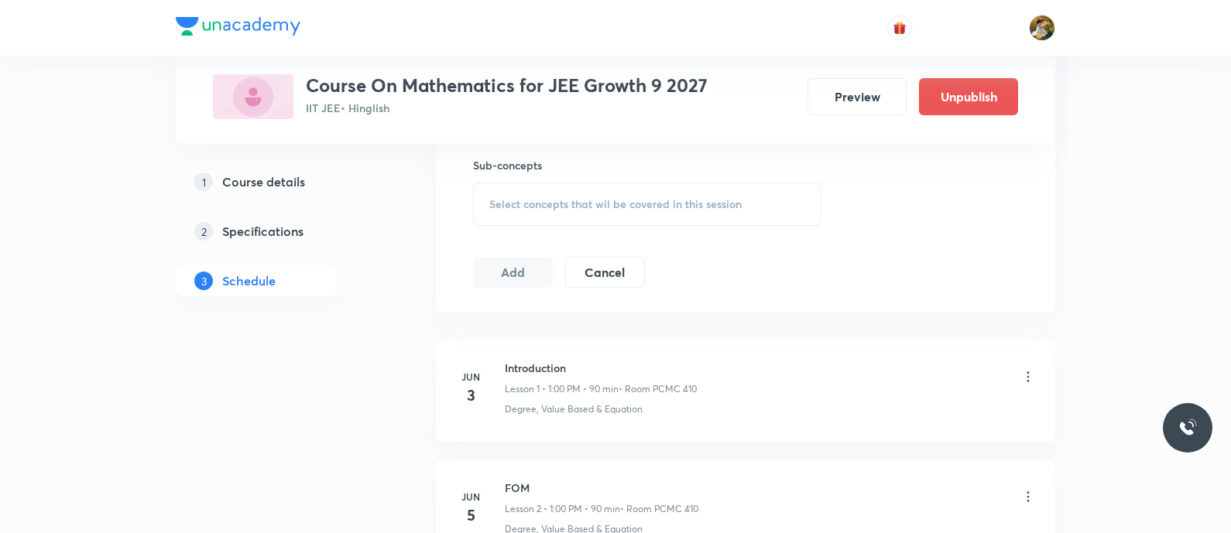
click at [668, 208] on span "Select concepts that wil be covered in this session" at bounding box center [615, 204] width 252 height 12
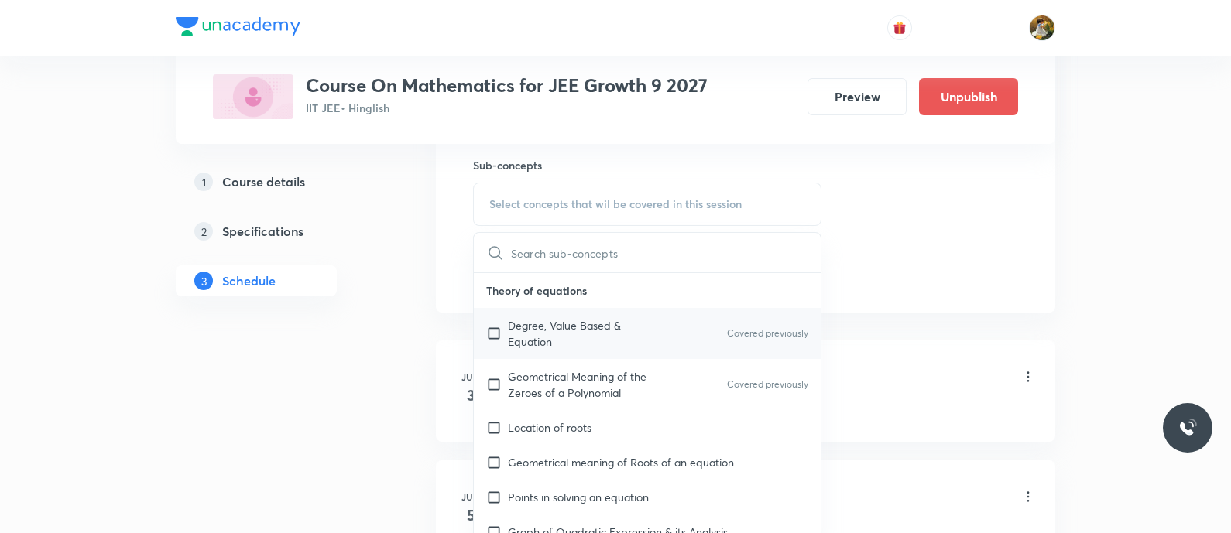
click at [608, 346] on p "Degree, Value Based & Equation" at bounding box center [586, 333] width 156 height 33
checkbox input "true"
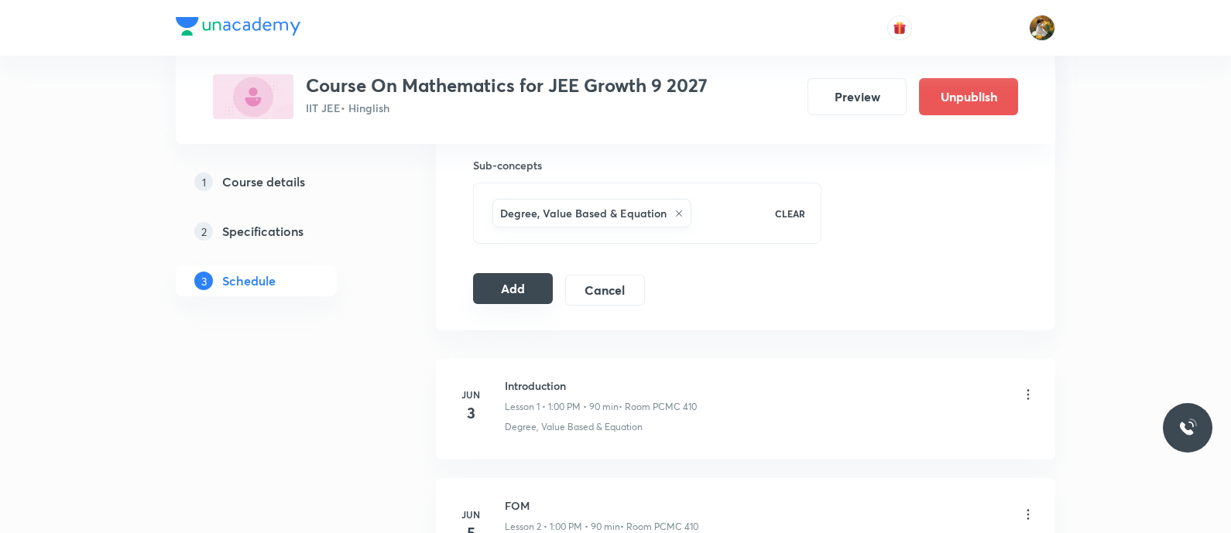
click at [524, 298] on button "Add" at bounding box center [513, 288] width 80 height 31
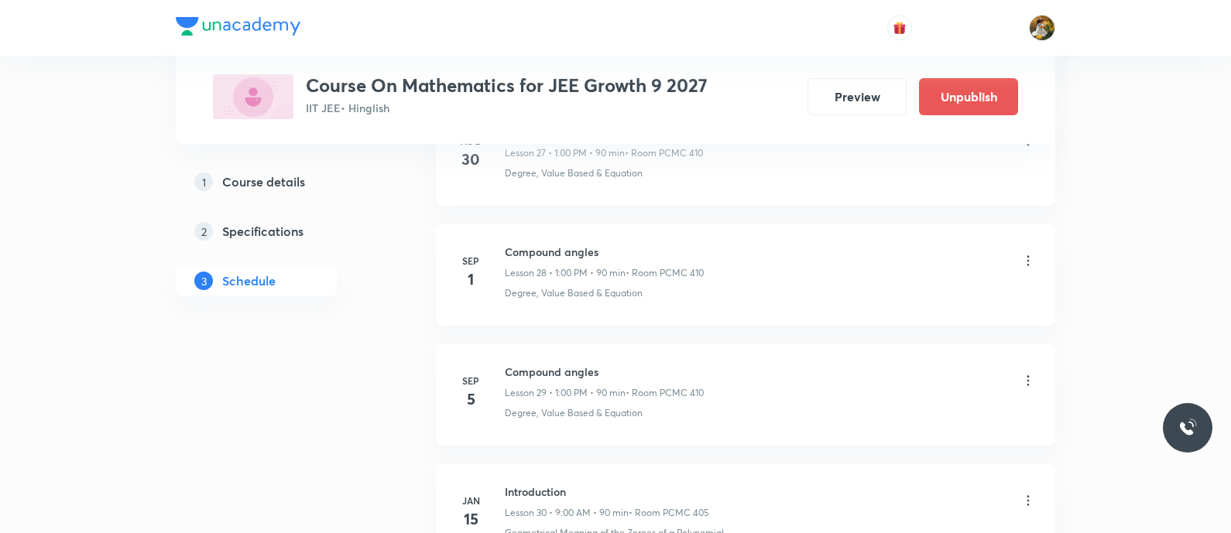
scroll to position [3588, 0]
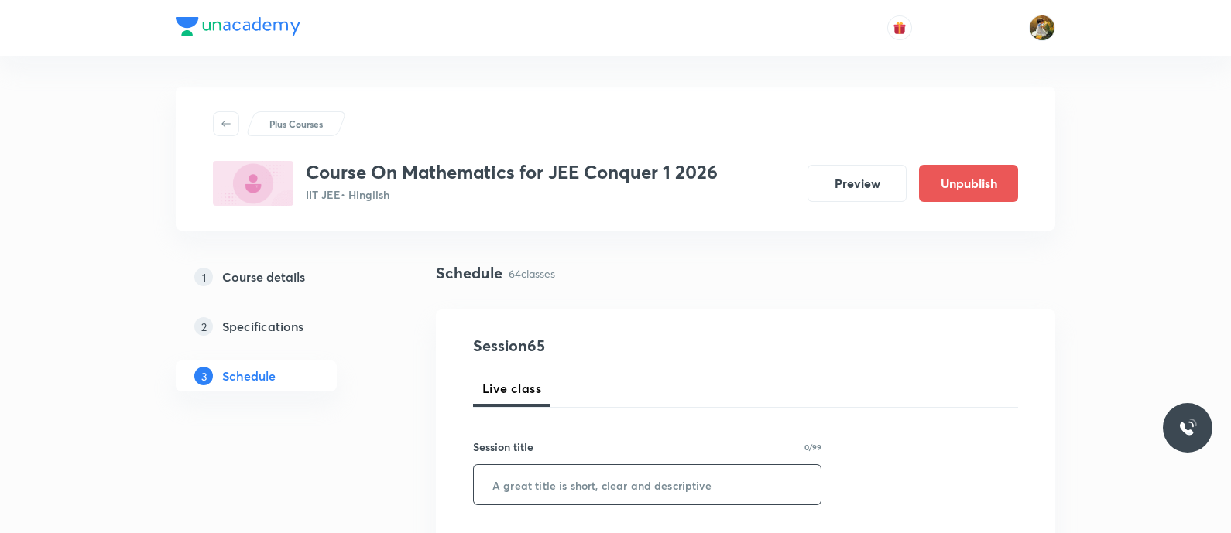
paste input "Probability"
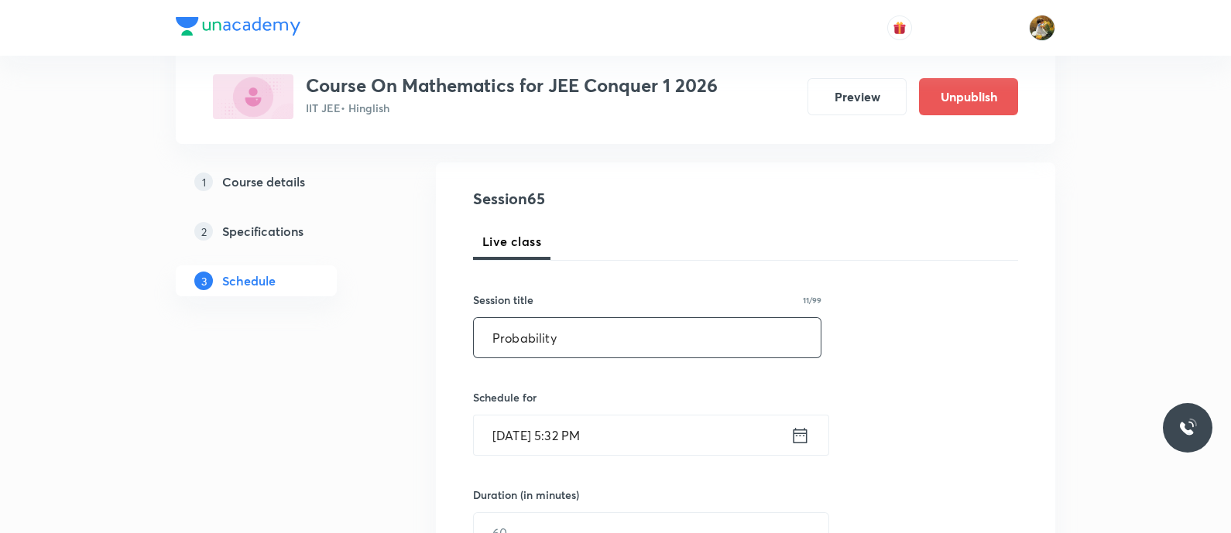
scroll to position [290, 0]
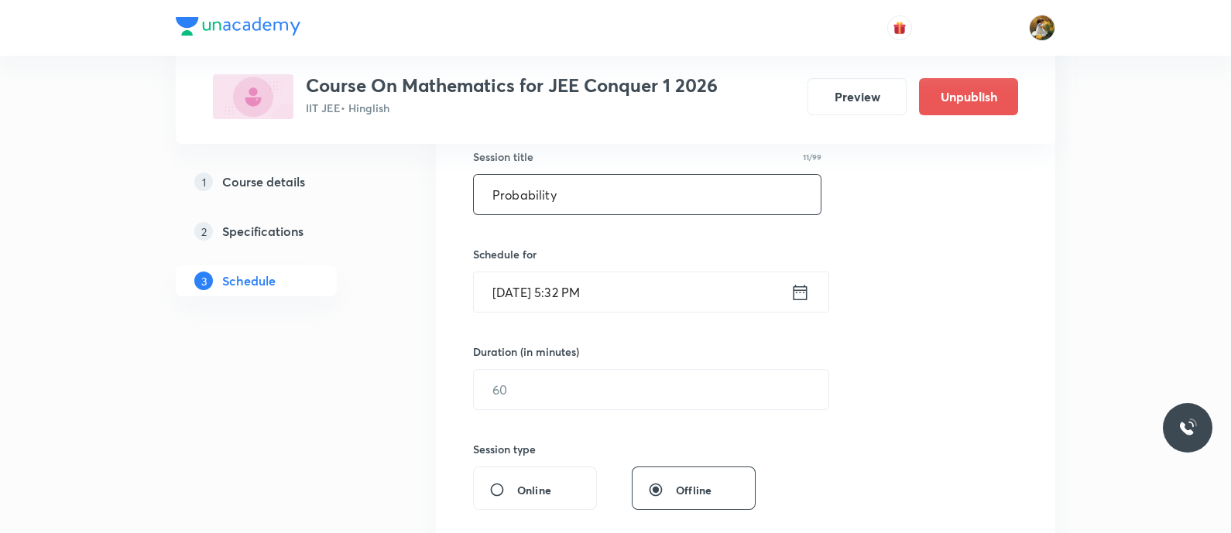
type input "Probability"
click at [630, 298] on input "Sep 1, 2025, 5:32 PM" at bounding box center [632, 292] width 317 height 39
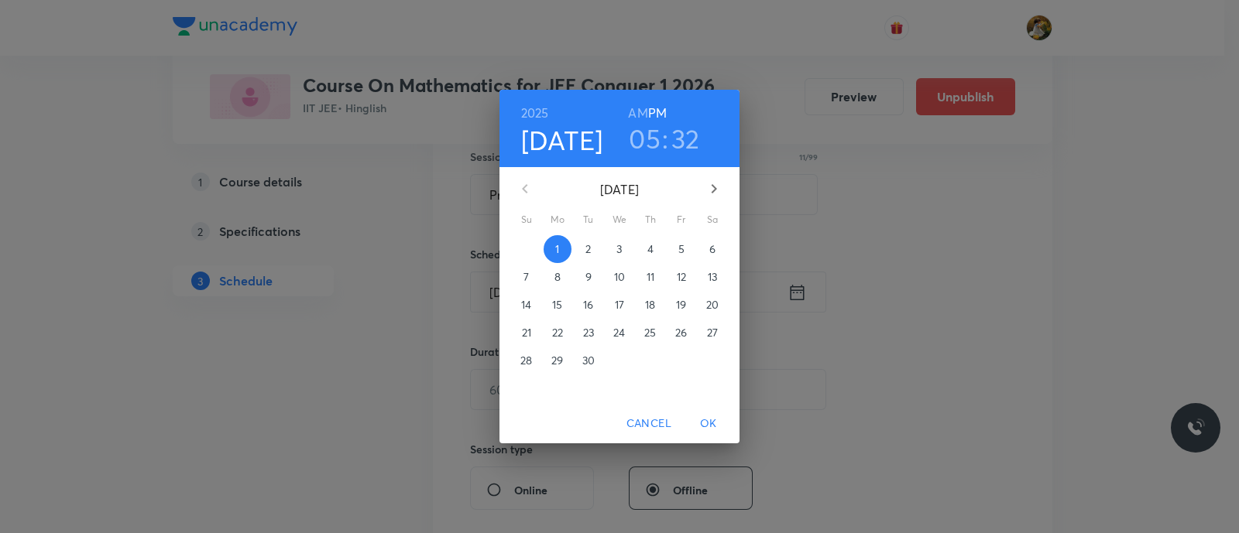
click at [579, 255] on span "2" at bounding box center [589, 249] width 28 height 15
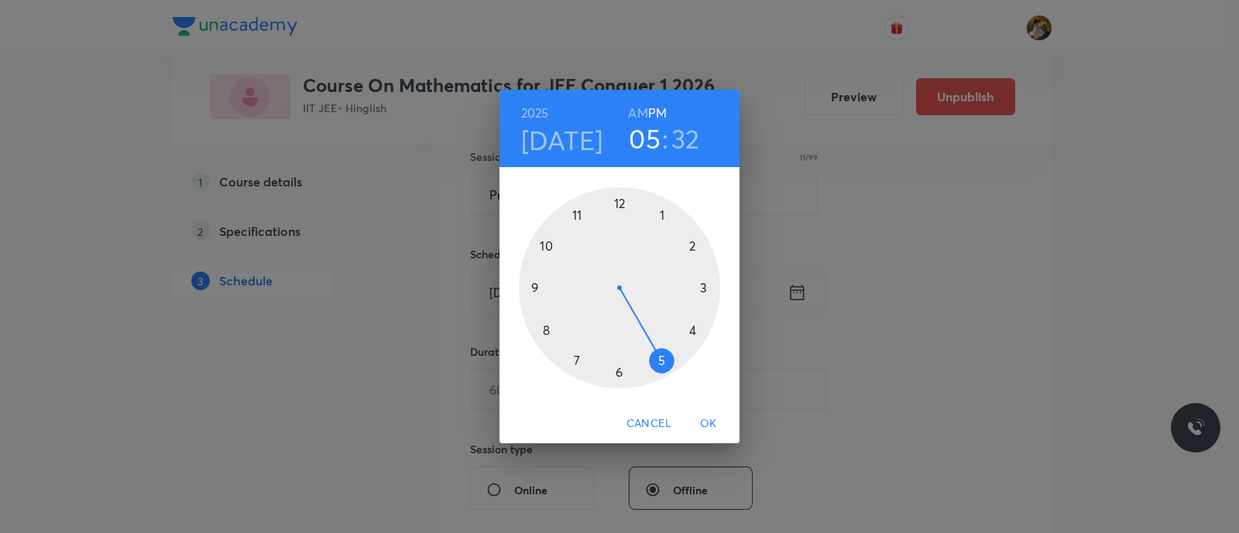
click at [691, 245] on div at bounding box center [619, 287] width 201 height 201
click at [640, 108] on h6 "AM" at bounding box center [637, 113] width 19 height 22
click at [656, 114] on h6 "PM" at bounding box center [657, 113] width 19 height 22
click at [533, 288] on div at bounding box center [619, 287] width 201 height 201
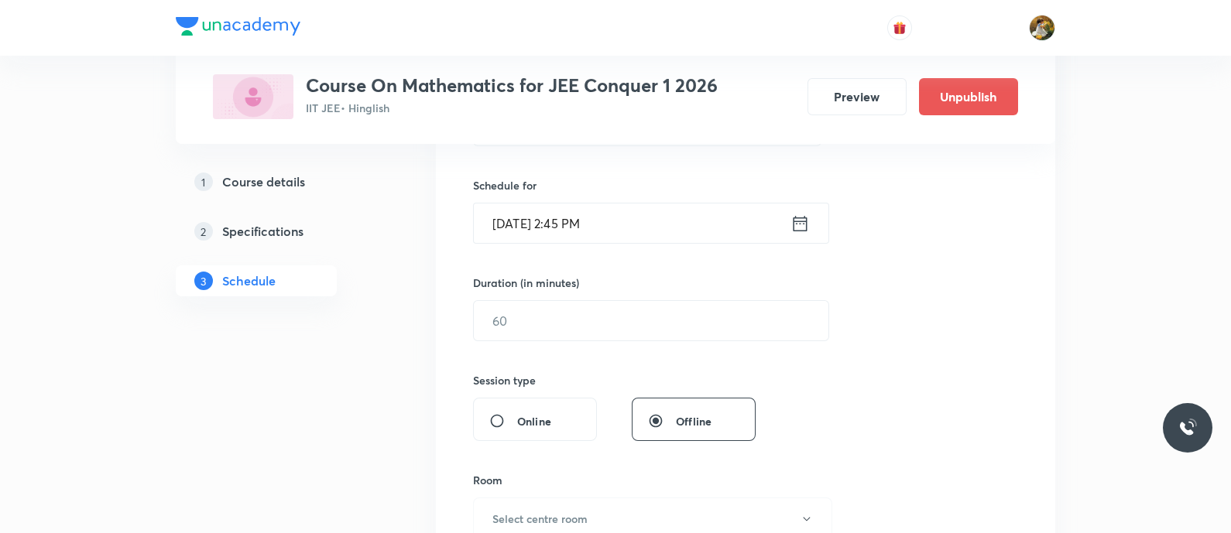
scroll to position [386, 0]
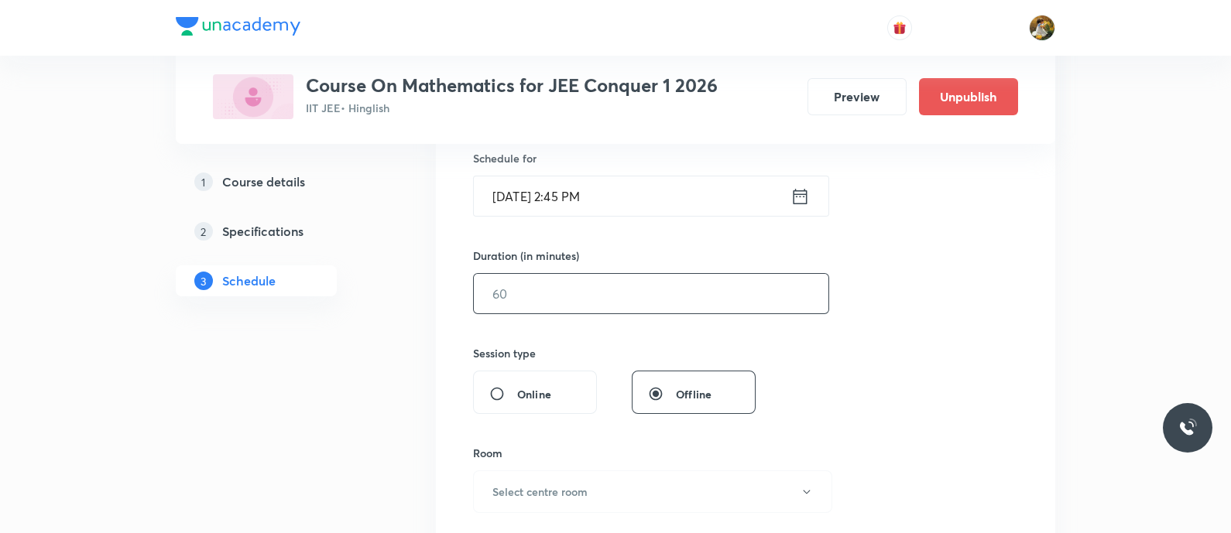
click at [612, 297] on input "text" at bounding box center [651, 293] width 355 height 39
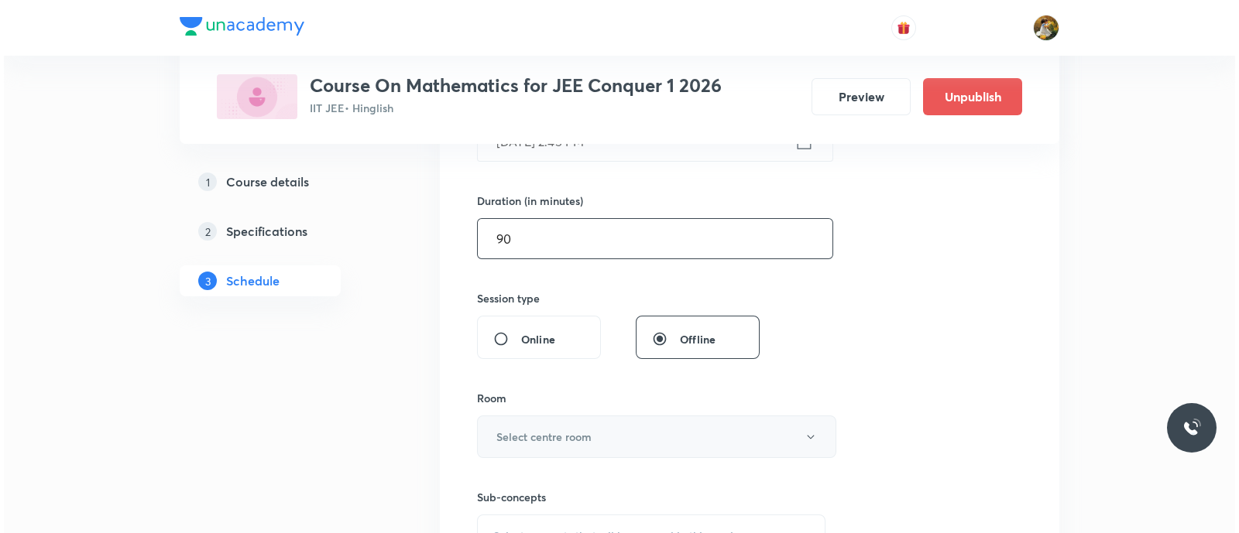
scroll to position [484, 0]
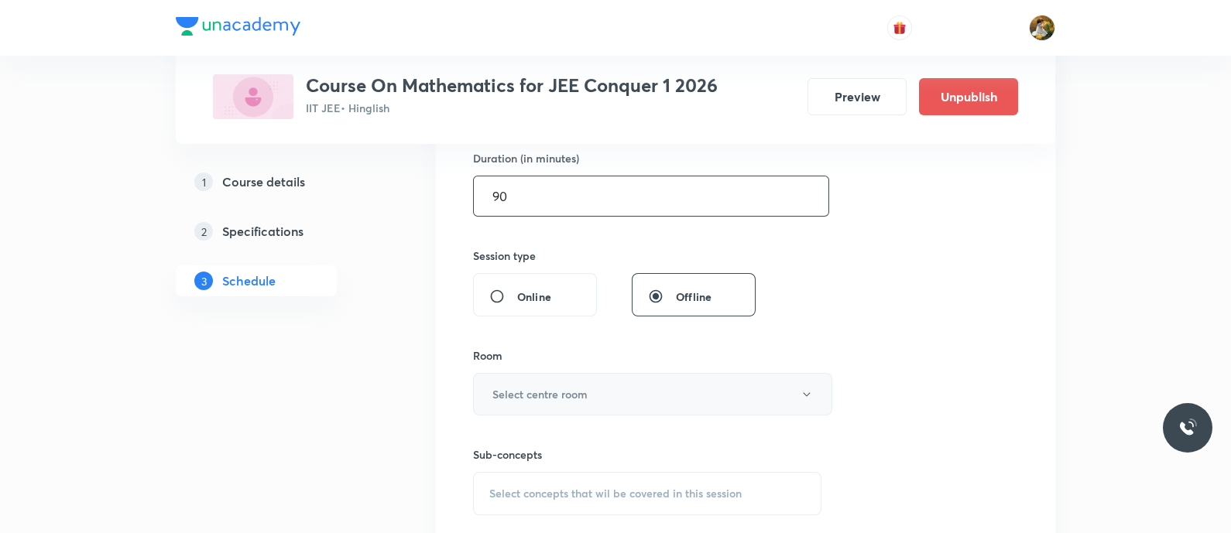
type input "90"
click at [595, 390] on button "Select centre room" at bounding box center [652, 394] width 359 height 43
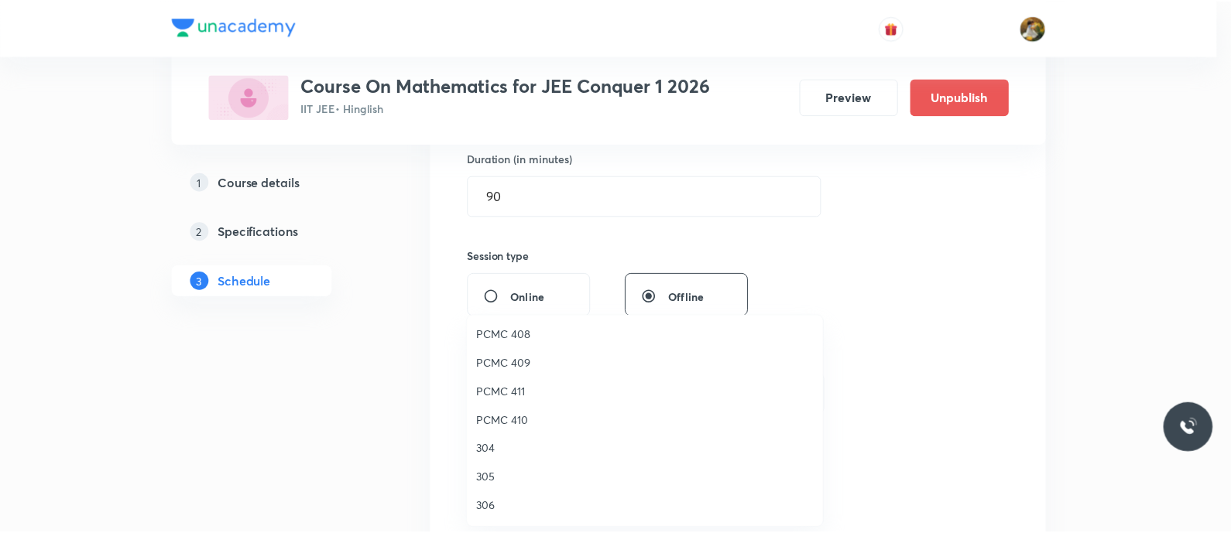
scroll to position [344, 0]
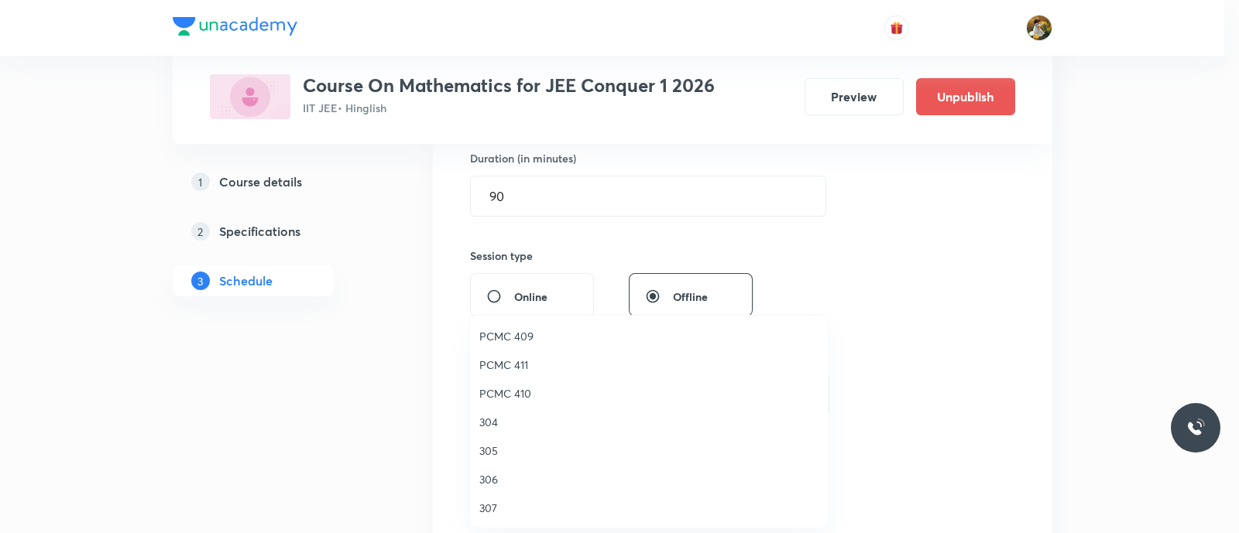
click at [491, 452] on span "305" at bounding box center [648, 451] width 339 height 16
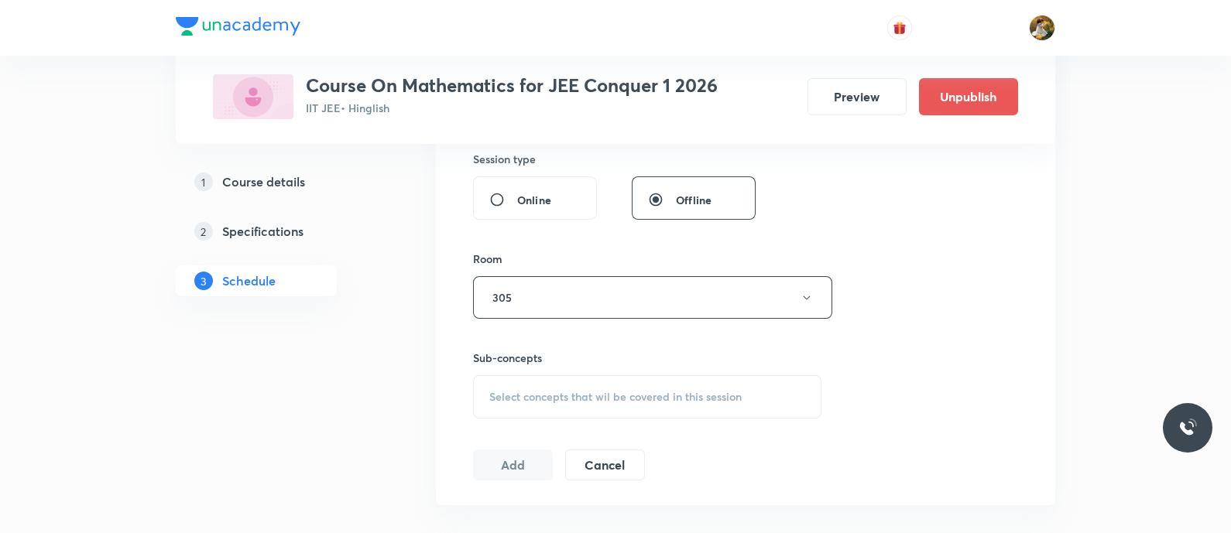
click at [685, 391] on span "Select concepts that wil be covered in this session" at bounding box center [615, 397] width 252 height 12
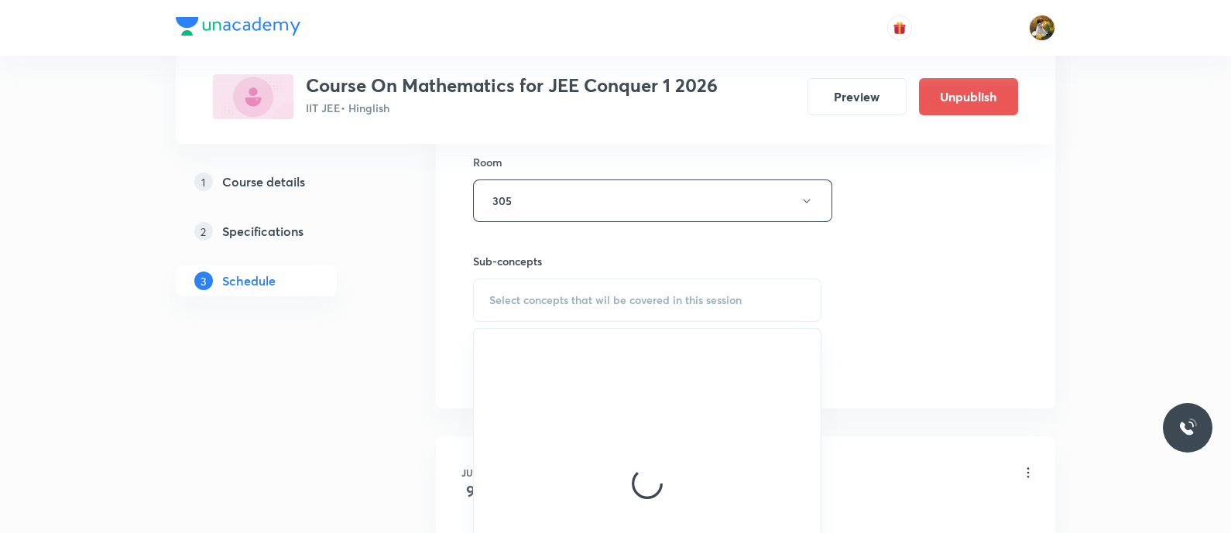
scroll to position [774, 0]
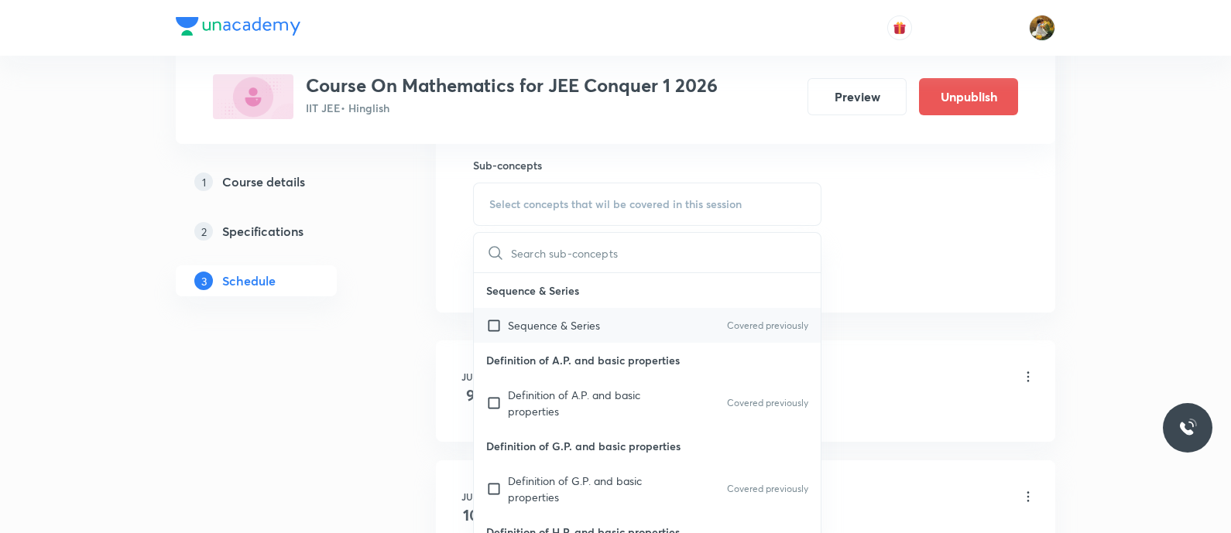
click at [576, 329] on p "Sequence & Series" at bounding box center [554, 325] width 92 height 16
checkbox input "true"
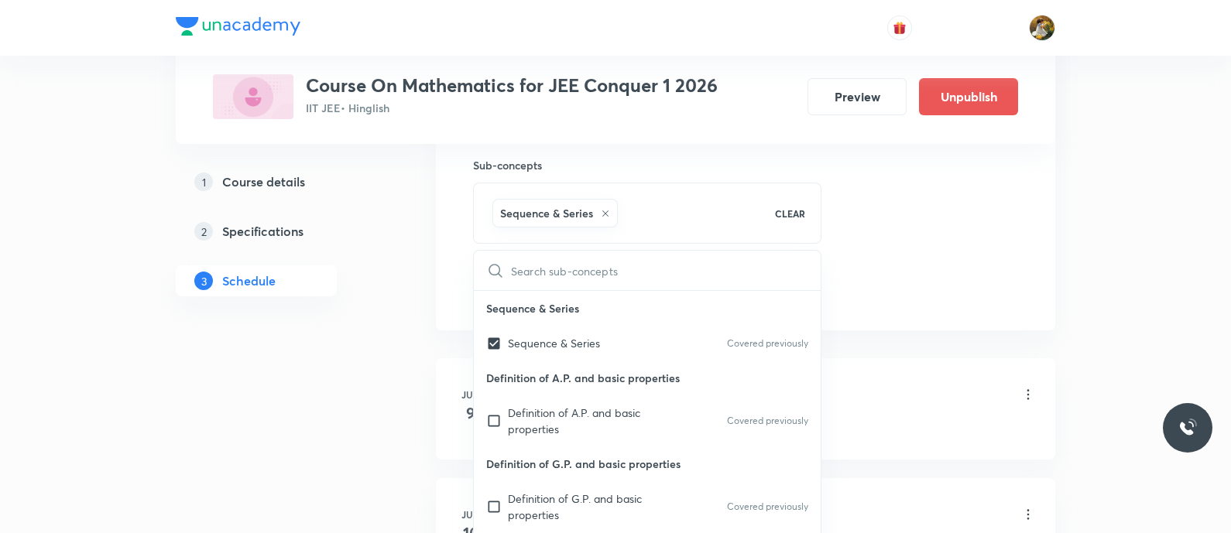
drag, startPoint x: 879, startPoint y: 254, endPoint x: 778, endPoint y: 290, distance: 107.0
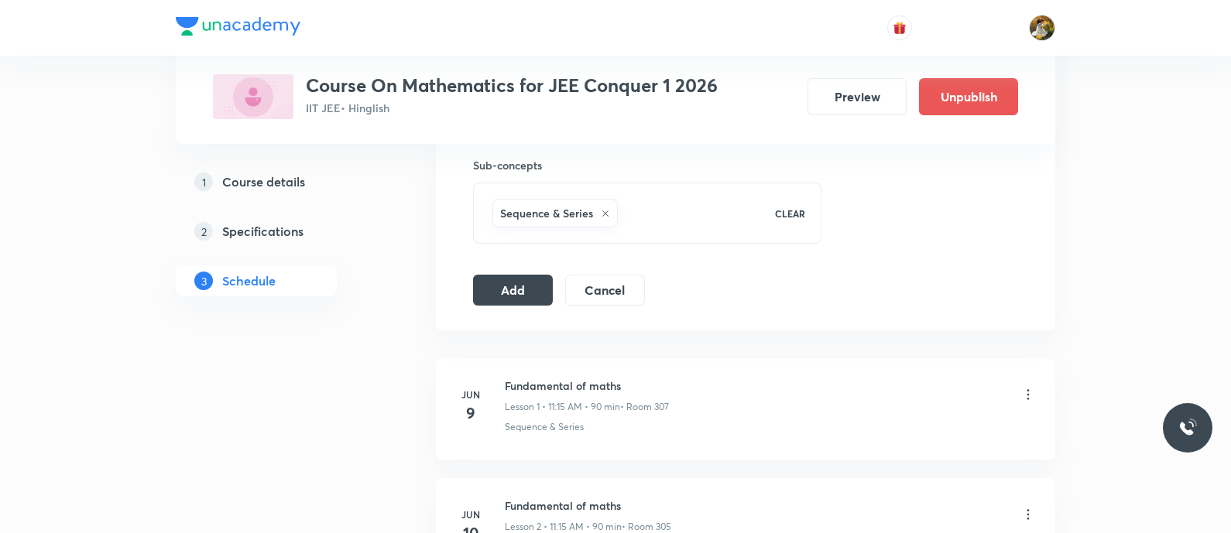
click at [533, 290] on button "Add" at bounding box center [513, 288] width 80 height 31
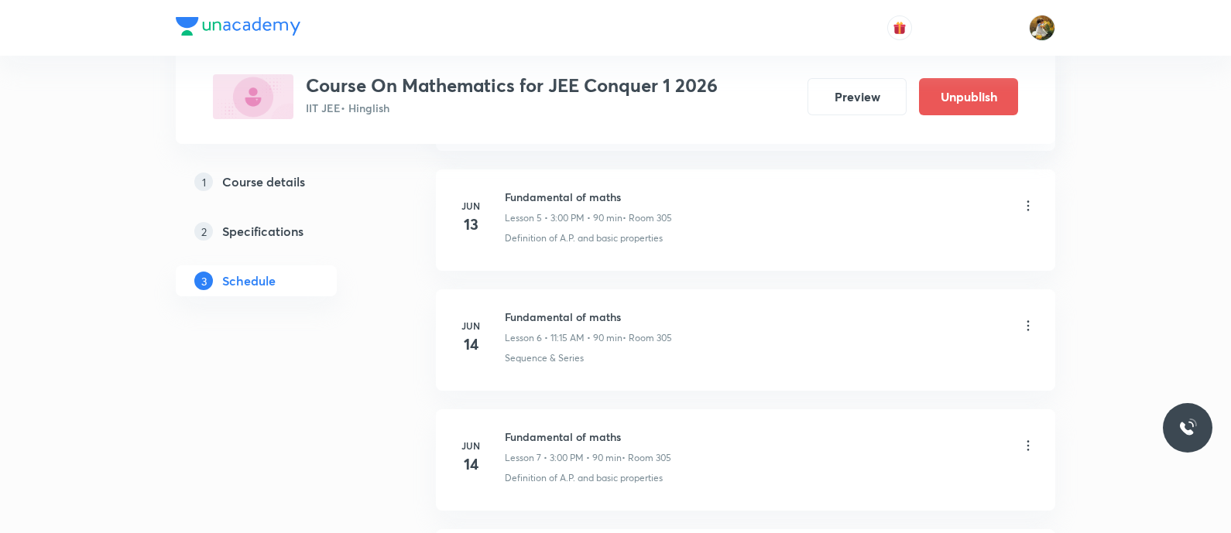
scroll to position [0, 0]
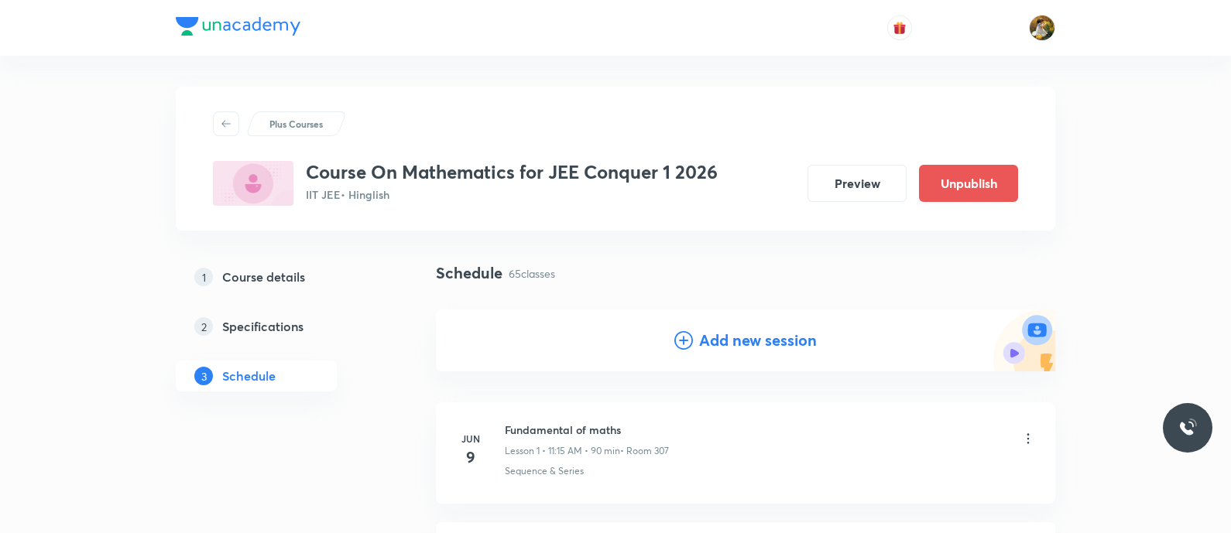
click at [751, 316] on div "Add new session" at bounding box center [745, 341] width 619 height 62
click at [761, 345] on h4 "Add new session" at bounding box center [758, 340] width 118 height 23
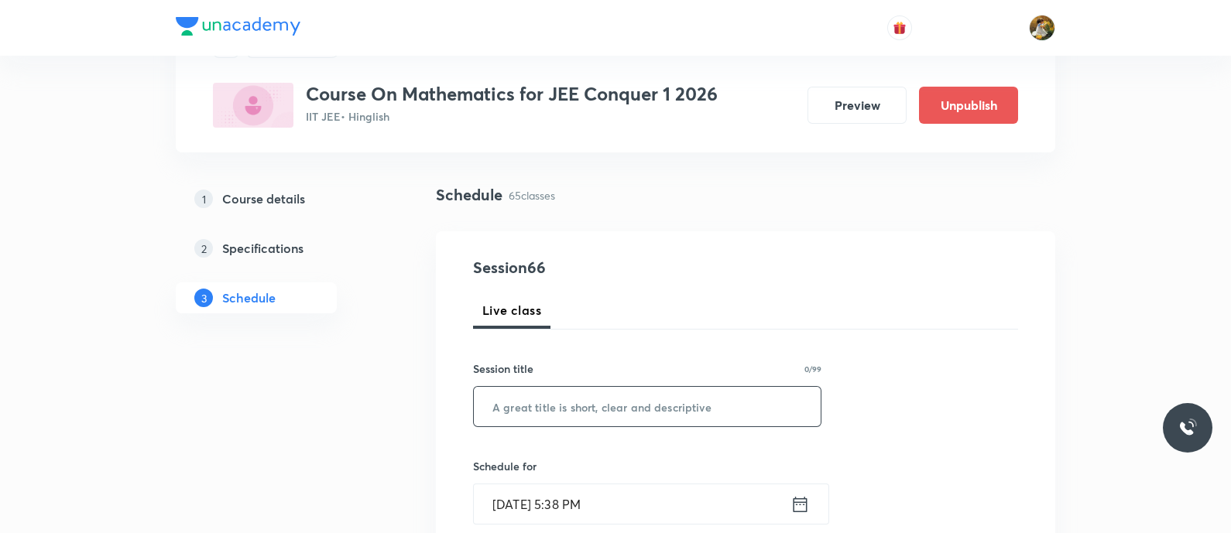
scroll to position [96, 0]
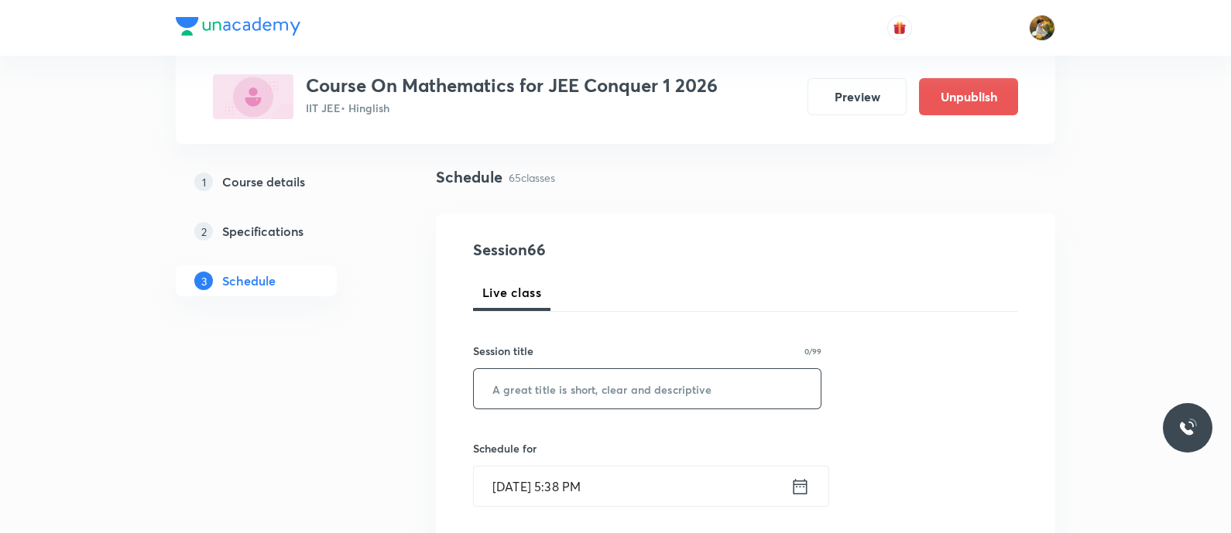
click at [689, 396] on input "text" at bounding box center [647, 388] width 347 height 39
paste input "9822789510"
type input "9"
click at [708, 396] on input "text" at bounding box center [647, 388] width 347 height 39
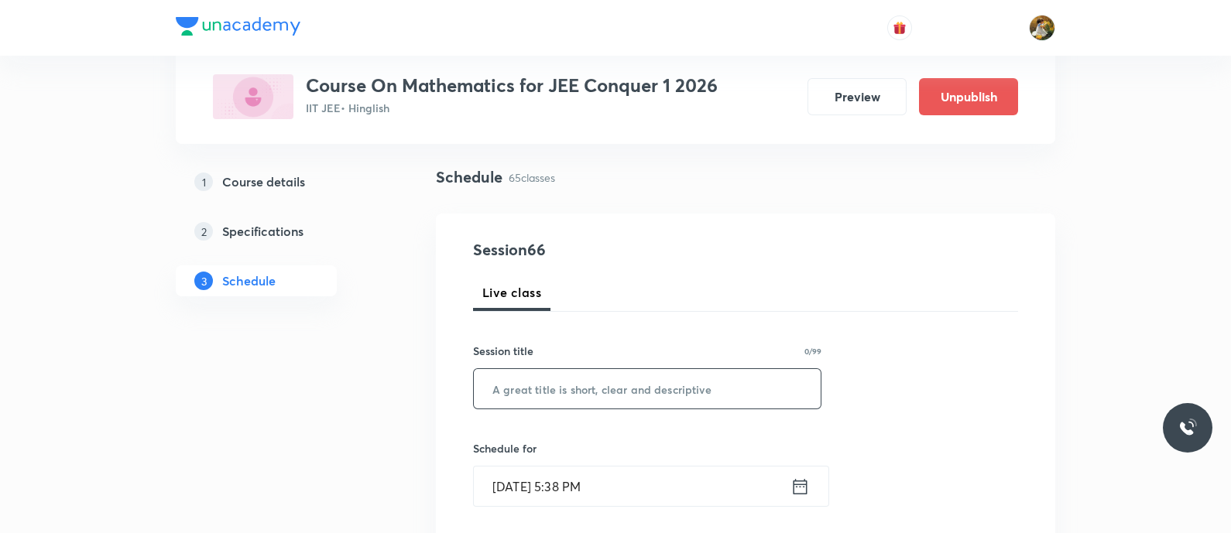
paste input "Probability"
click at [659, 386] on input "Probability" at bounding box center [647, 388] width 347 height 39
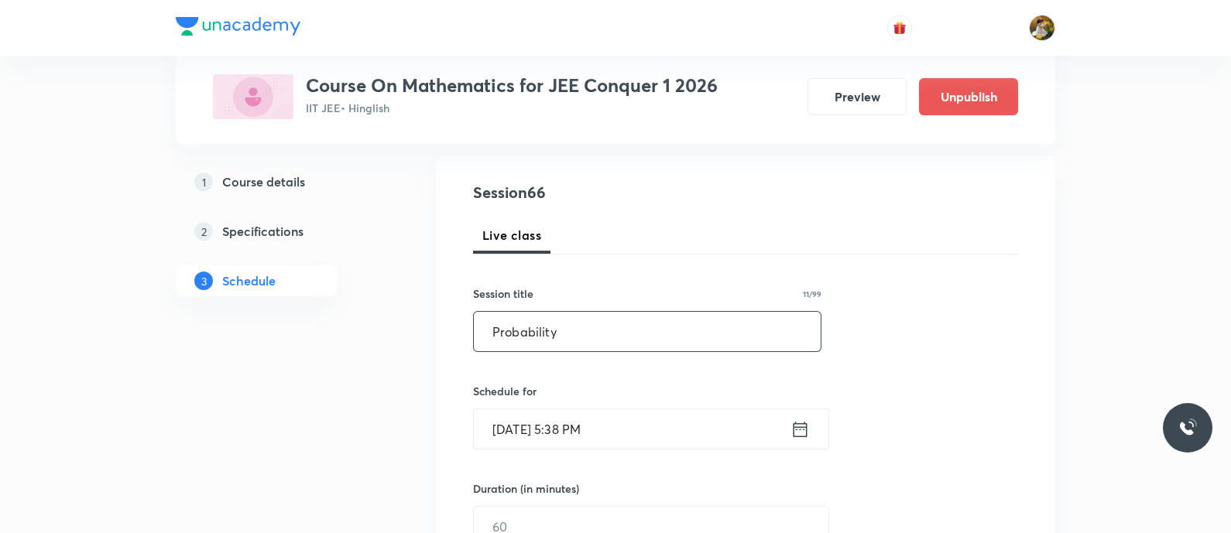
scroll to position [193, 0]
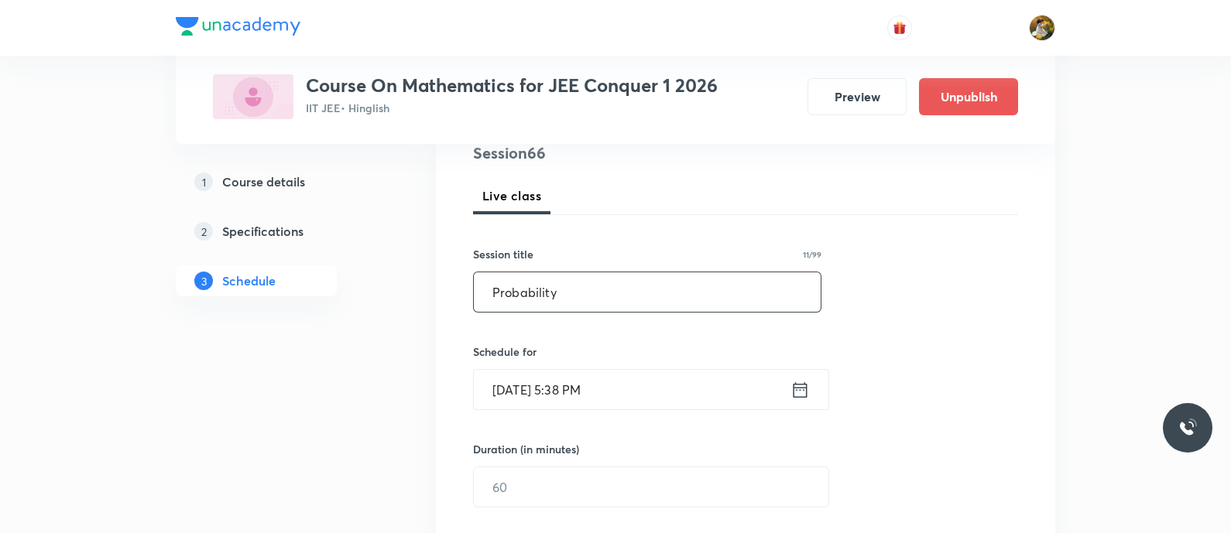
type input "Probability"
click at [678, 396] on input "Sep 1, 2025, 5:38 PM" at bounding box center [632, 389] width 317 height 39
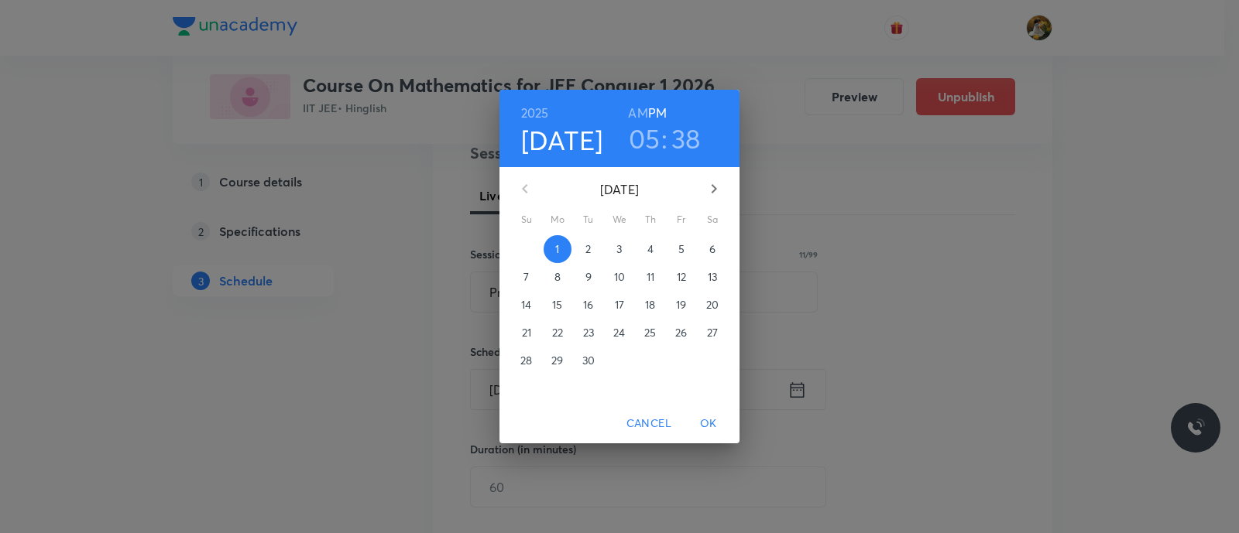
click at [656, 249] on span "4" at bounding box center [650, 249] width 28 height 15
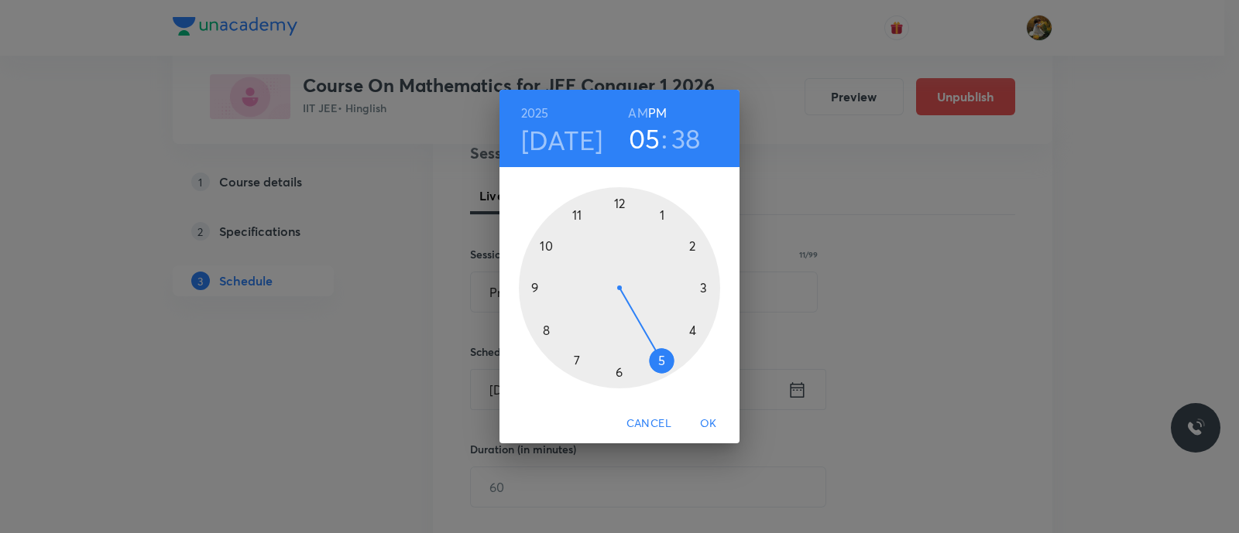
click at [795, 190] on div "2025 Sep 4 05 : 38 AM PM 1 2 3 4 5 6 7 8 9 10 11 12 Cancel OK" at bounding box center [619, 266] width 1239 height 533
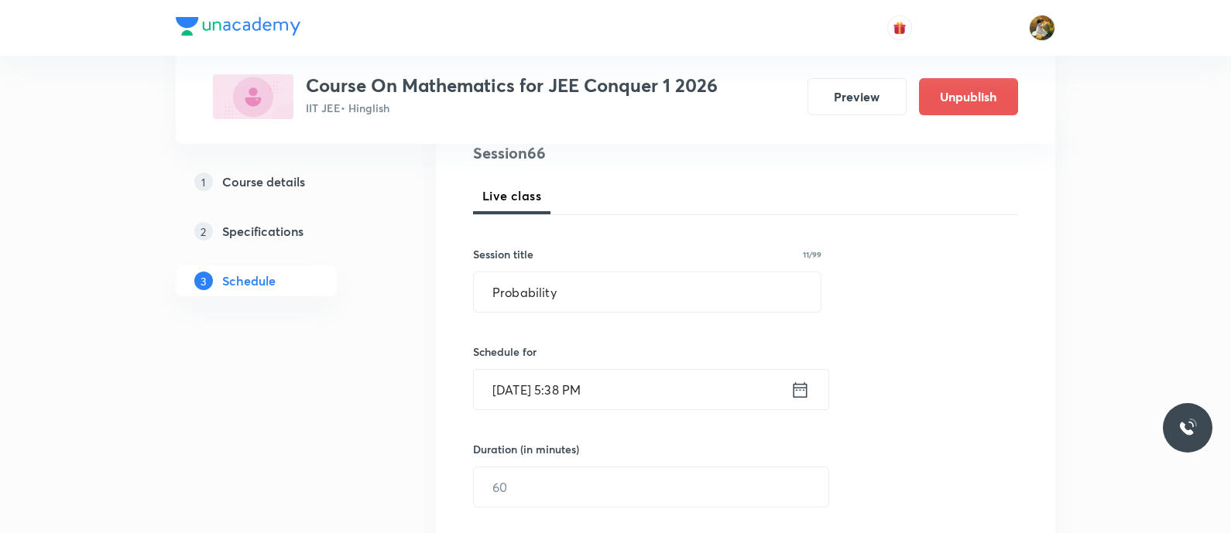
click at [643, 393] on input "Sep 1, 2025, 5:38 PM" at bounding box center [632, 389] width 317 height 39
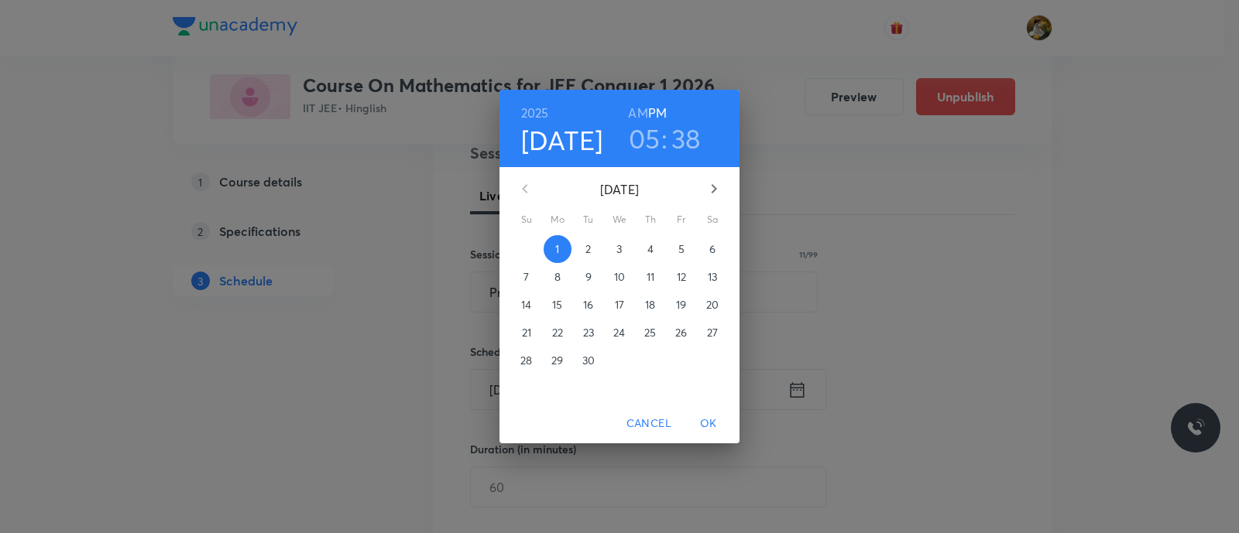
click at [623, 249] on span "3" at bounding box center [620, 249] width 28 height 15
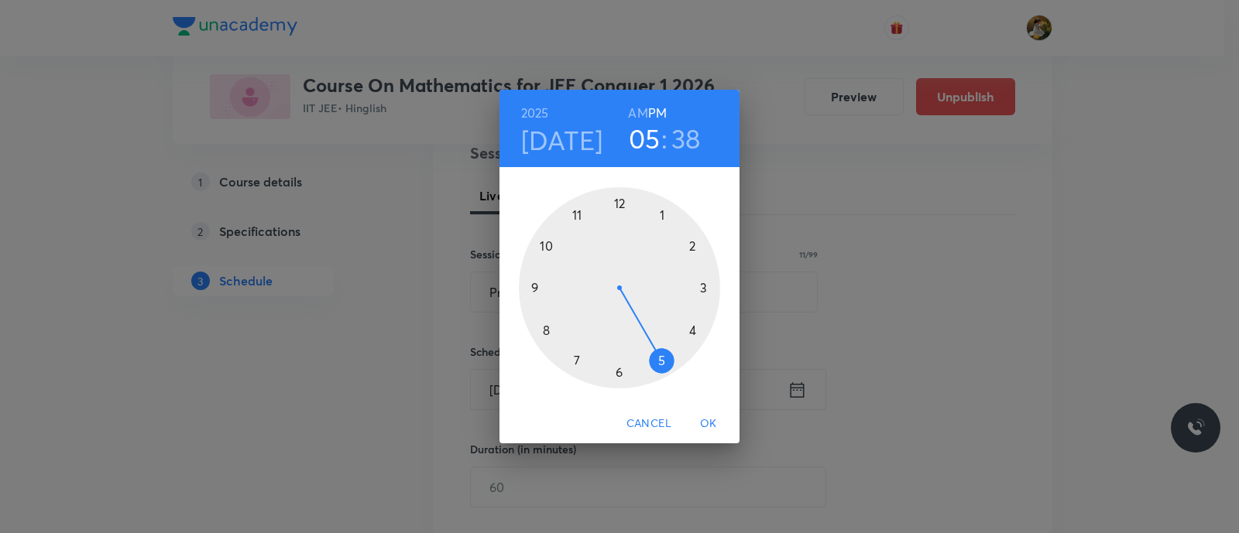
click at [662, 214] on div at bounding box center [619, 287] width 201 height 201
click at [619, 205] on div at bounding box center [619, 287] width 201 height 201
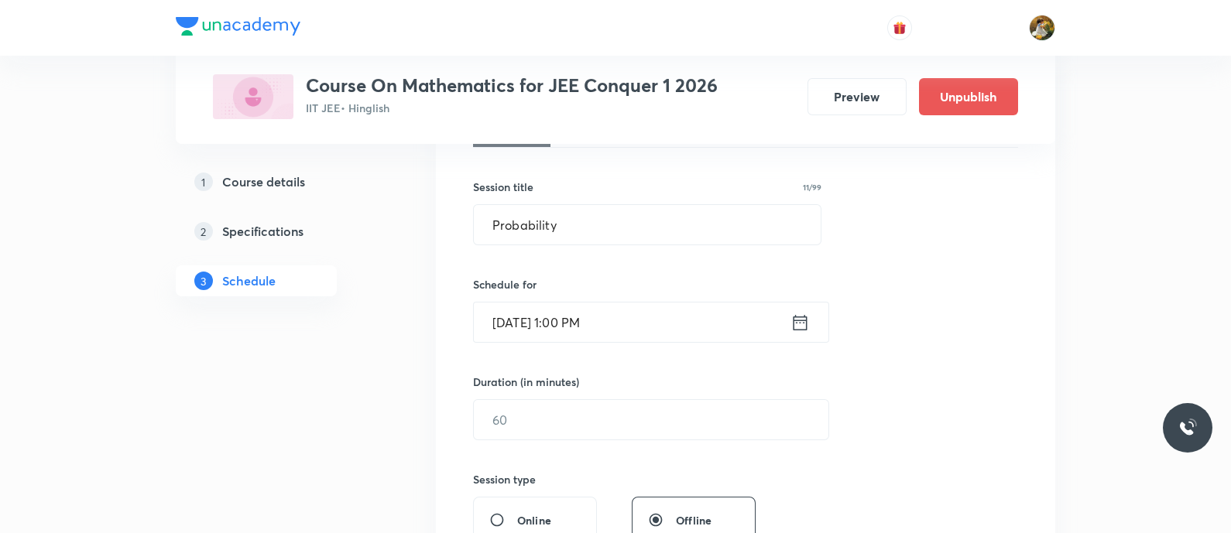
scroll to position [290, 0]
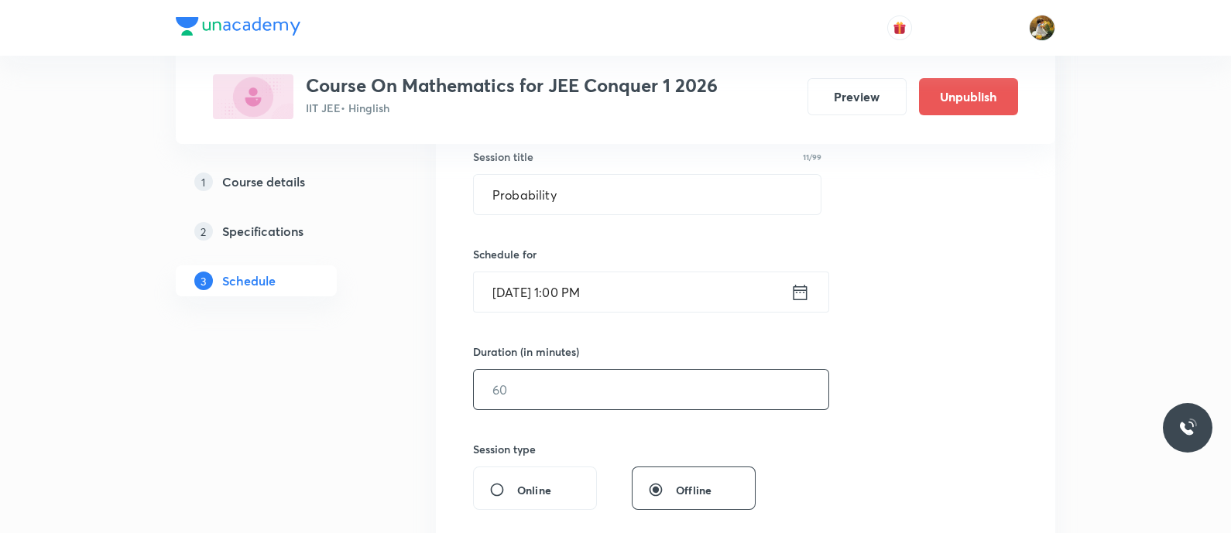
click at [690, 393] on input "text" at bounding box center [651, 389] width 355 height 39
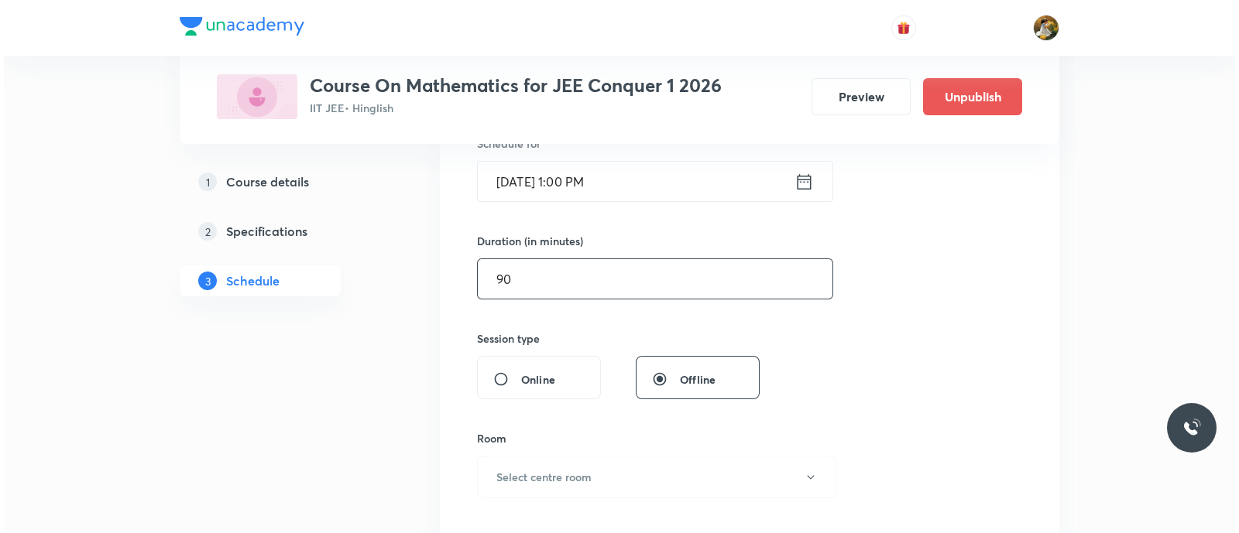
scroll to position [484, 0]
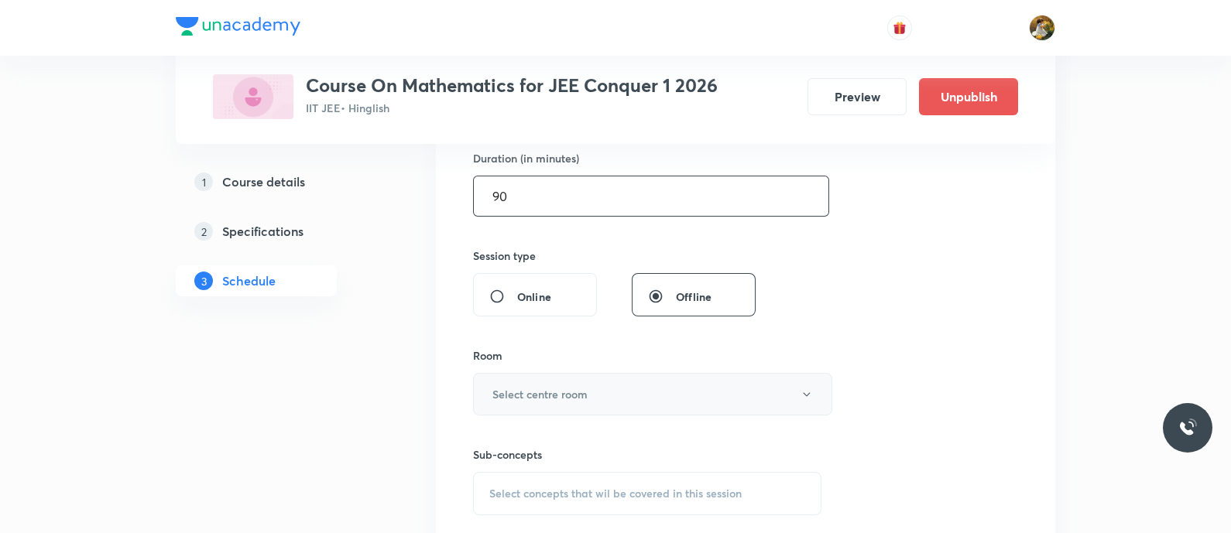
type input "90"
click at [635, 410] on button "Select centre room" at bounding box center [652, 394] width 359 height 43
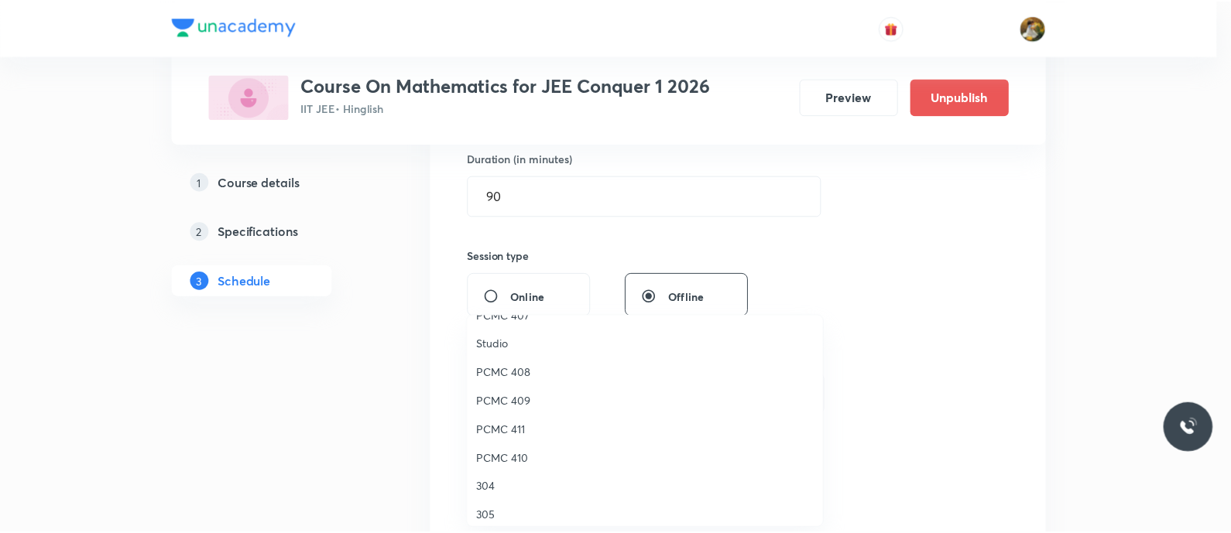
scroll to position [290, 0]
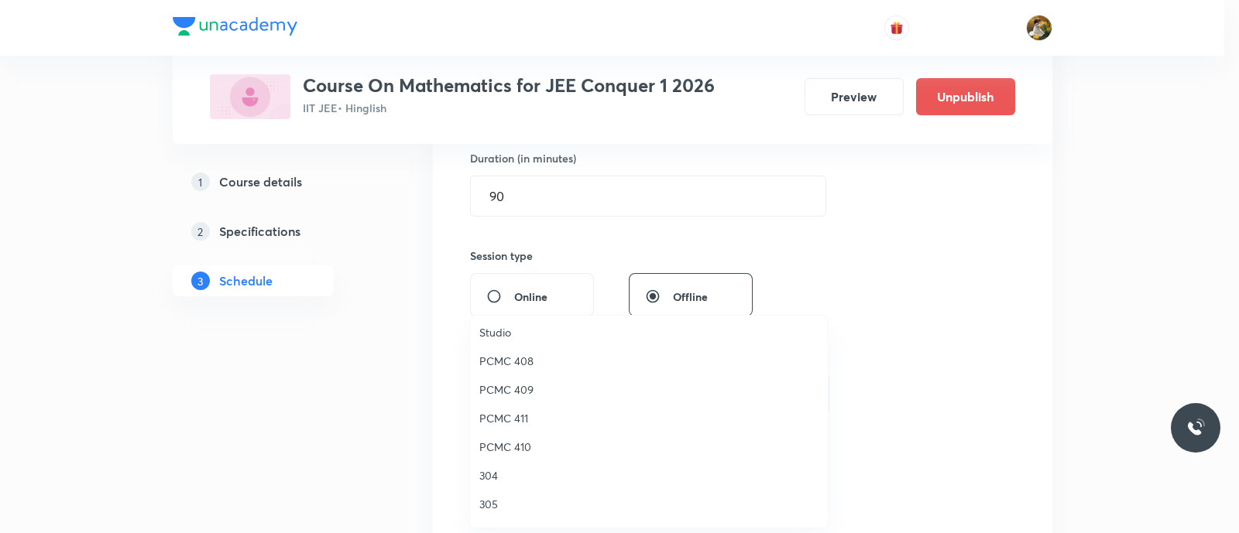
click at [484, 503] on span "305" at bounding box center [648, 504] width 339 height 16
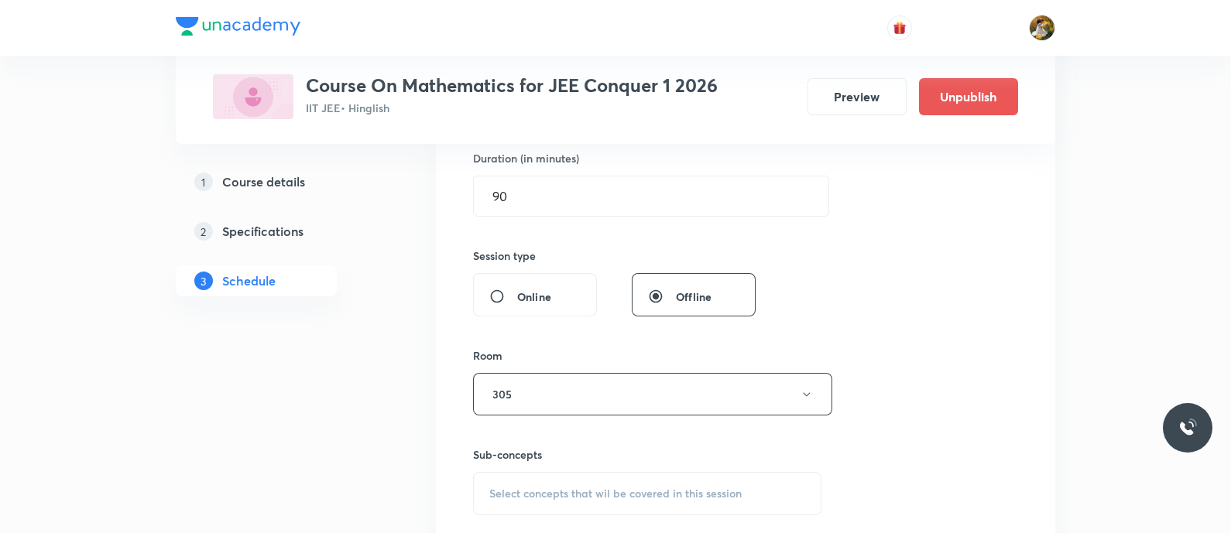
click at [666, 478] on div "Select concepts that wil be covered in this session" at bounding box center [647, 493] width 348 height 43
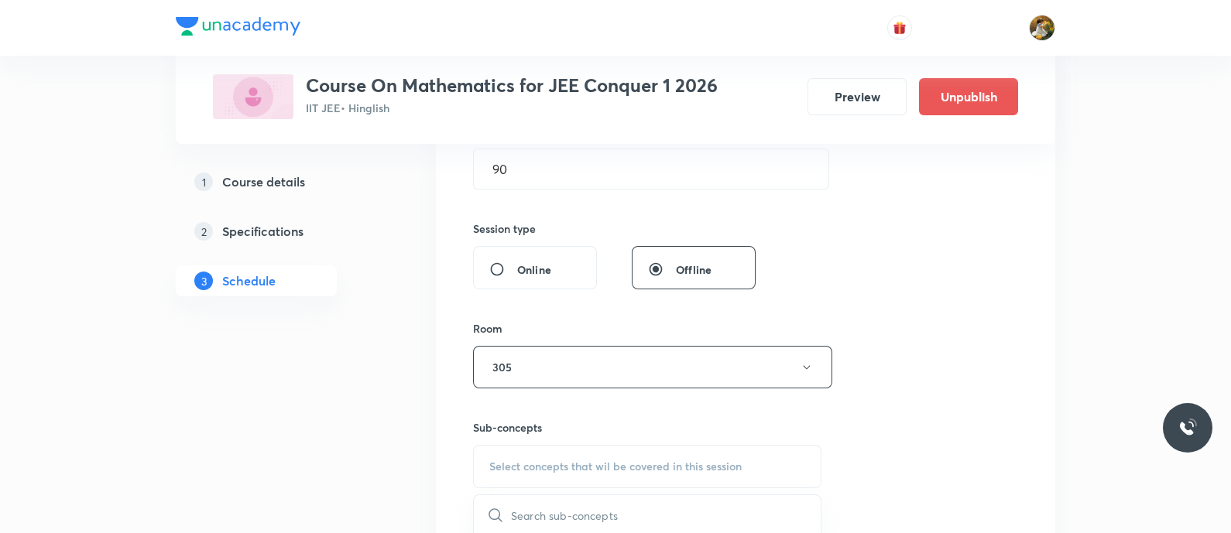
click at [588, 456] on div "Select concepts that wil be covered in this session" at bounding box center [647, 466] width 348 height 43
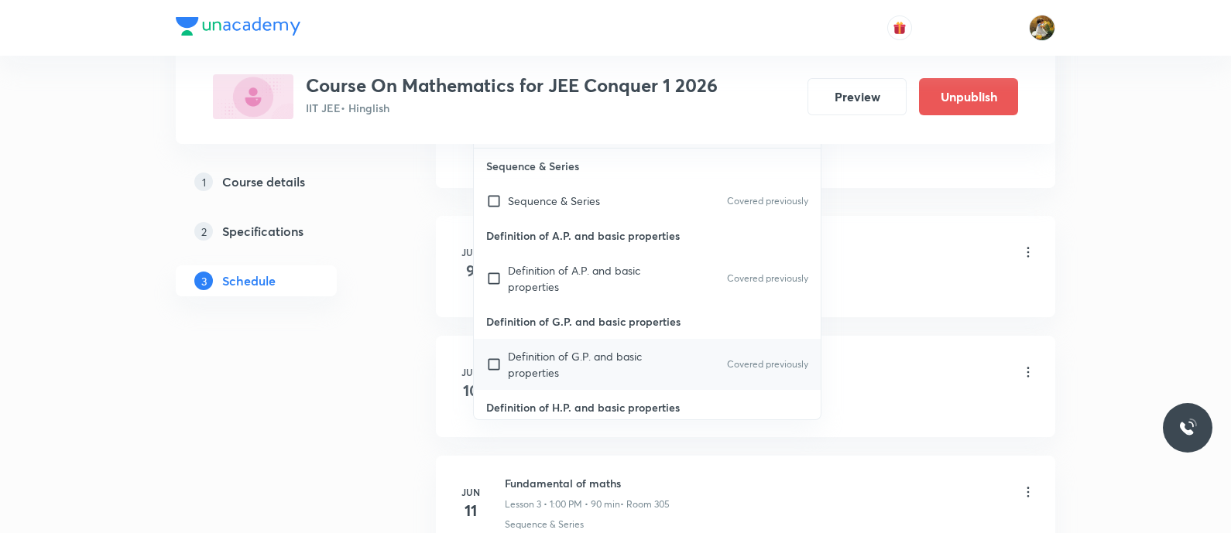
click at [654, 359] on p "Definition of G.P. and basic properties" at bounding box center [586, 364] width 156 height 33
checkbox input "true"
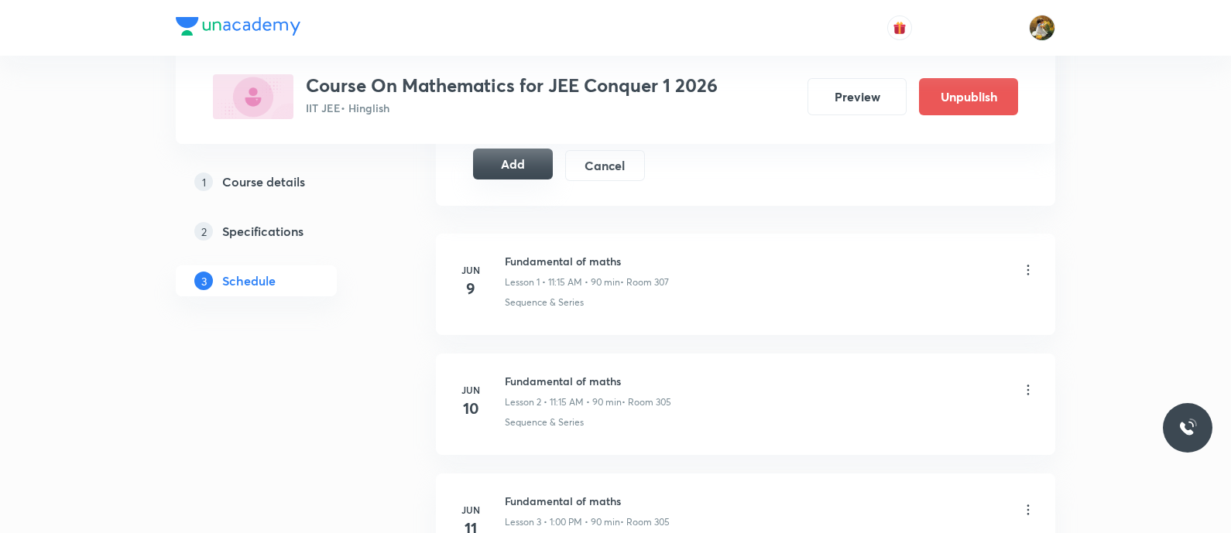
click at [509, 153] on button "Add" at bounding box center [513, 164] width 80 height 31
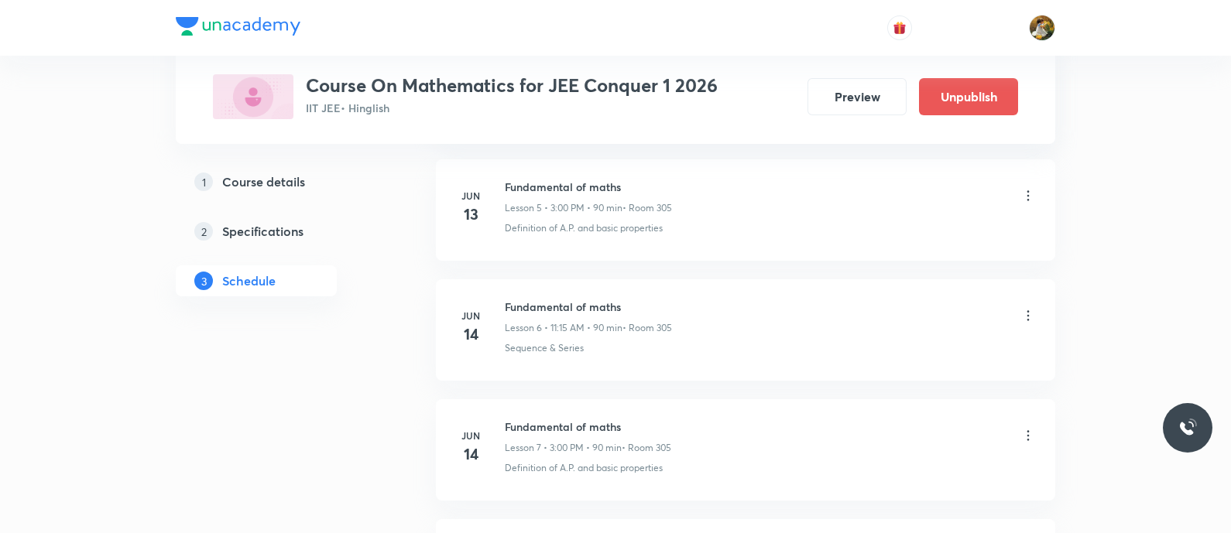
scroll to position [0, 0]
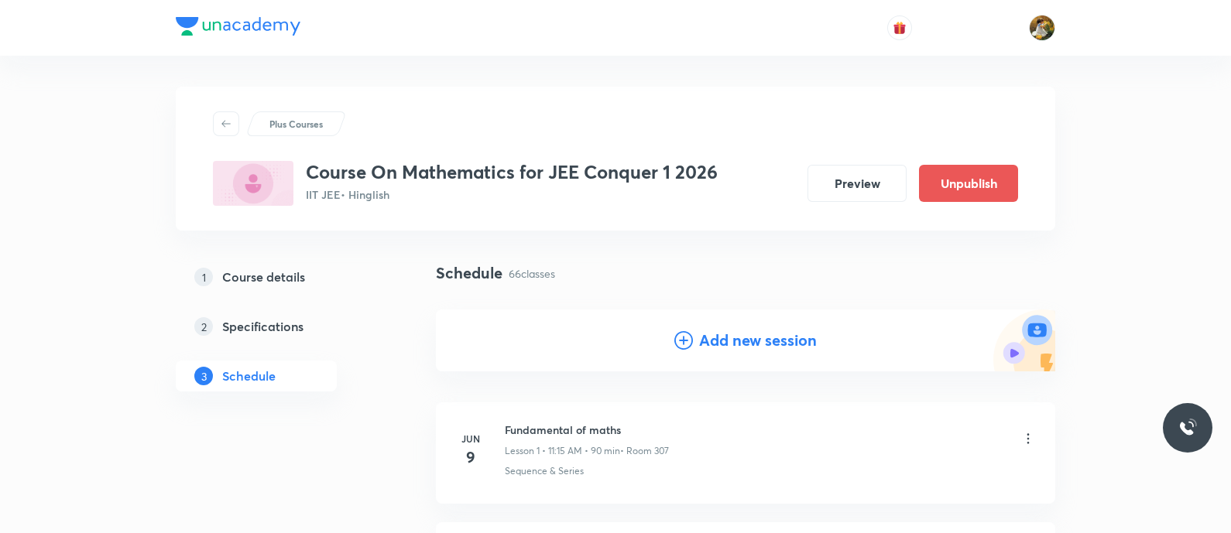
click at [767, 341] on h4 "Add new session" at bounding box center [758, 340] width 118 height 23
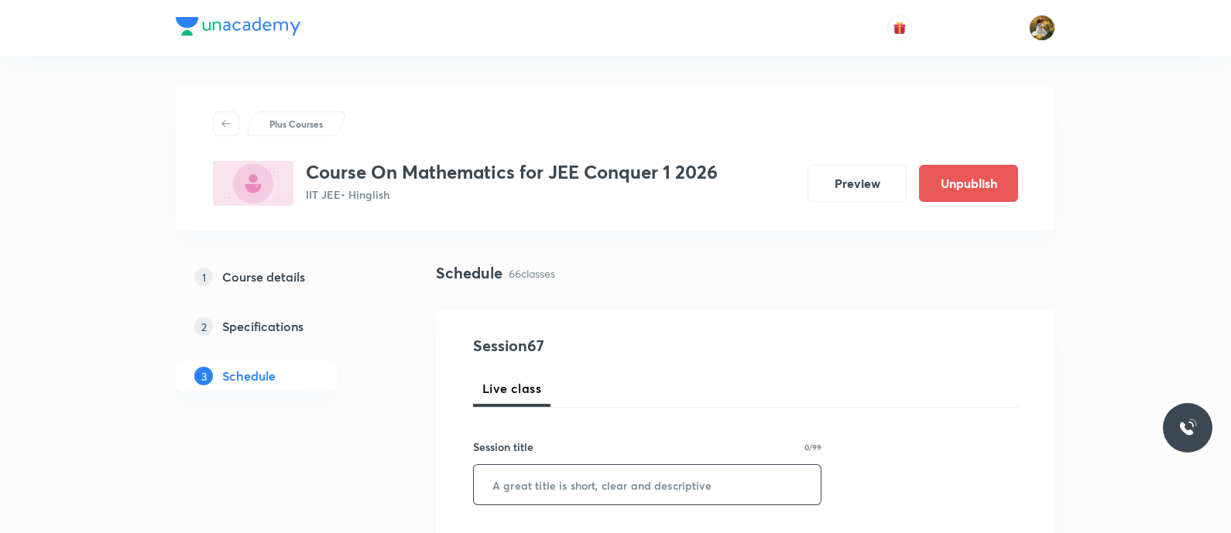
click at [616, 486] on input "text" at bounding box center [647, 484] width 347 height 39
paste input "Parabola"
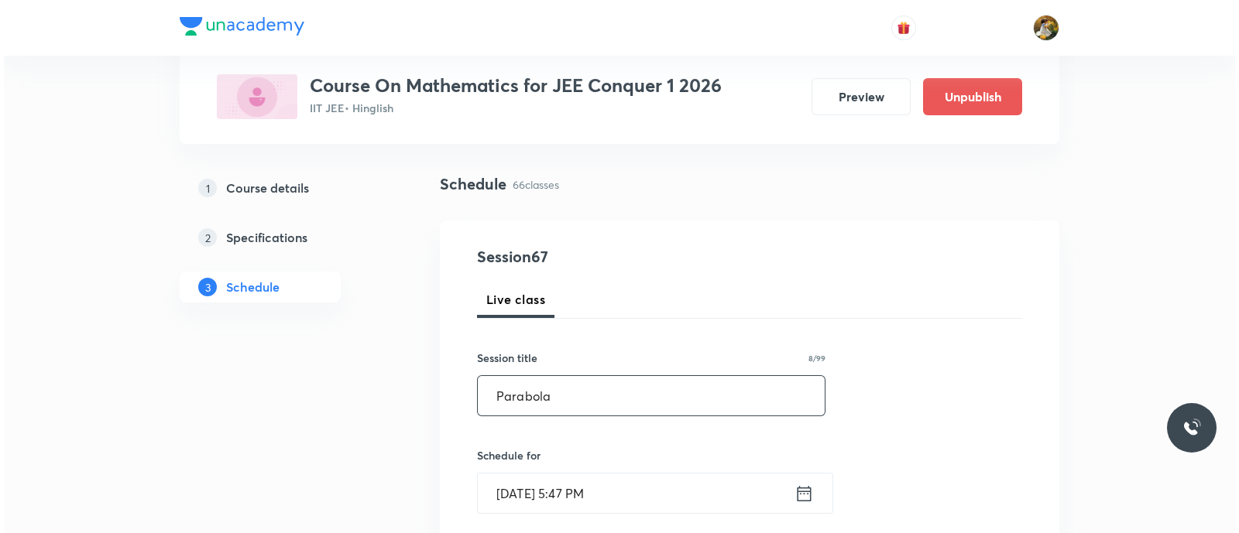
scroll to position [96, 0]
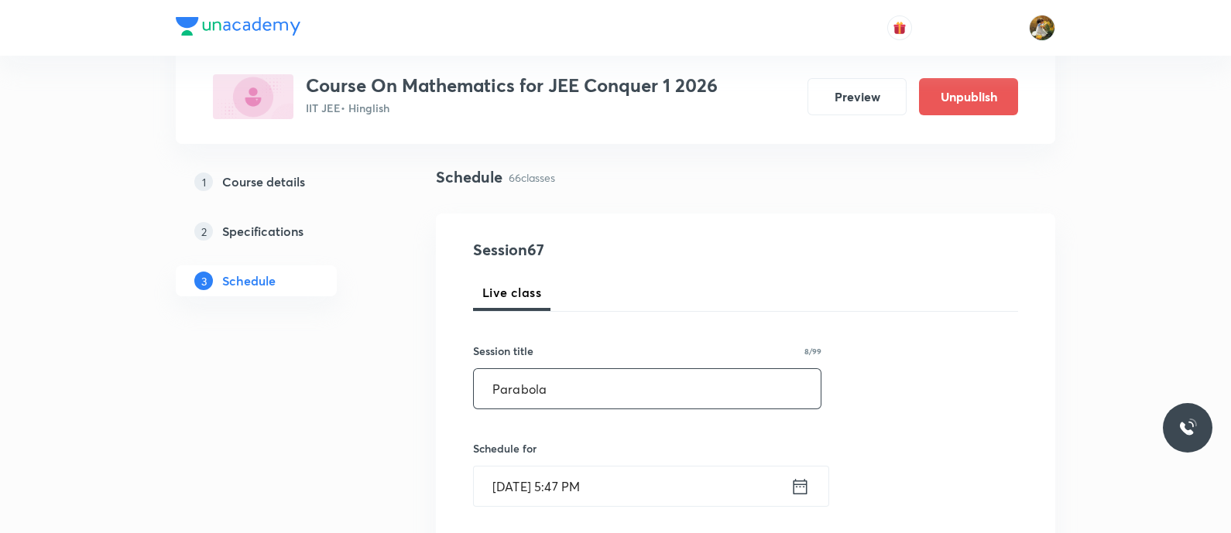
type input "Parabola"
click at [643, 479] on input "Sep 1, 2025, 5:47 PM" at bounding box center [632, 486] width 317 height 39
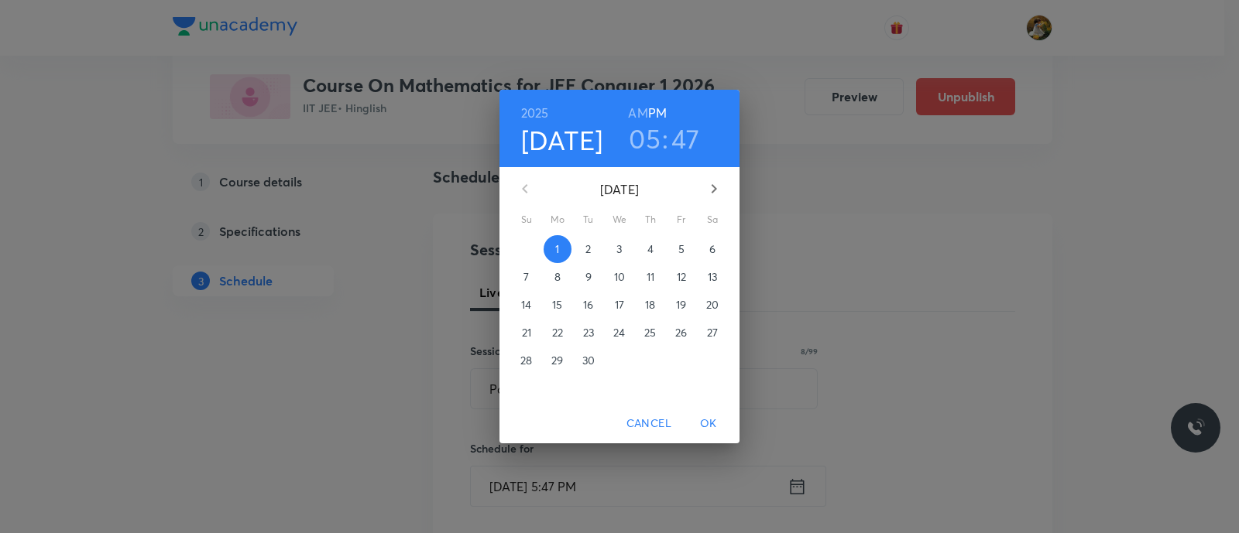
click at [649, 242] on p "4" at bounding box center [650, 249] width 6 height 15
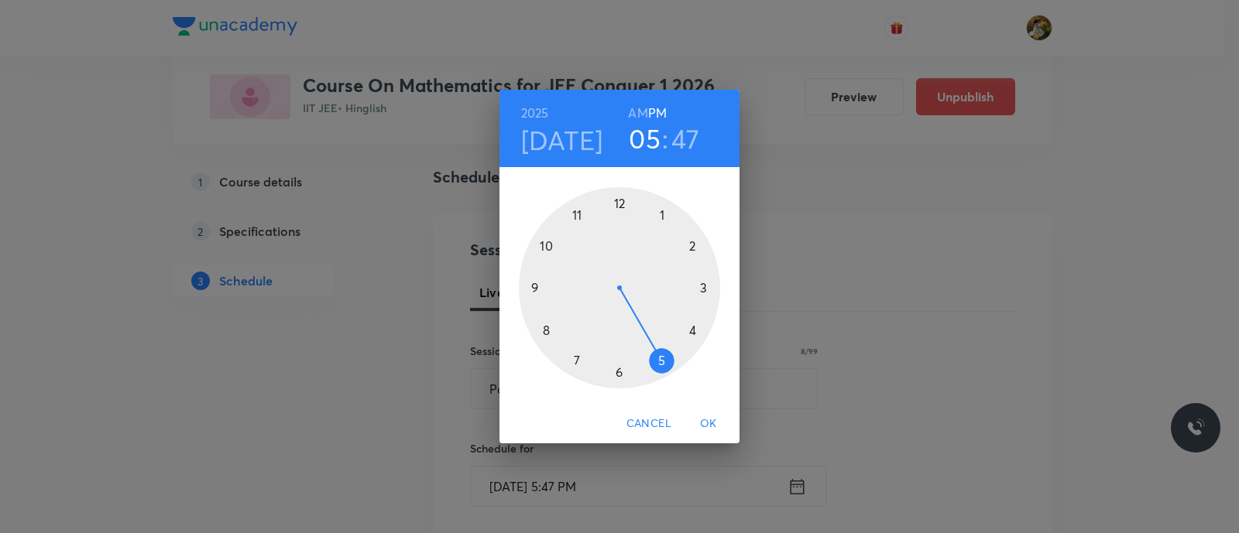
click at [573, 214] on div at bounding box center [619, 287] width 201 height 201
click at [638, 113] on h6 "AM" at bounding box center [637, 113] width 19 height 22
click at [707, 286] on div at bounding box center [619, 287] width 201 height 201
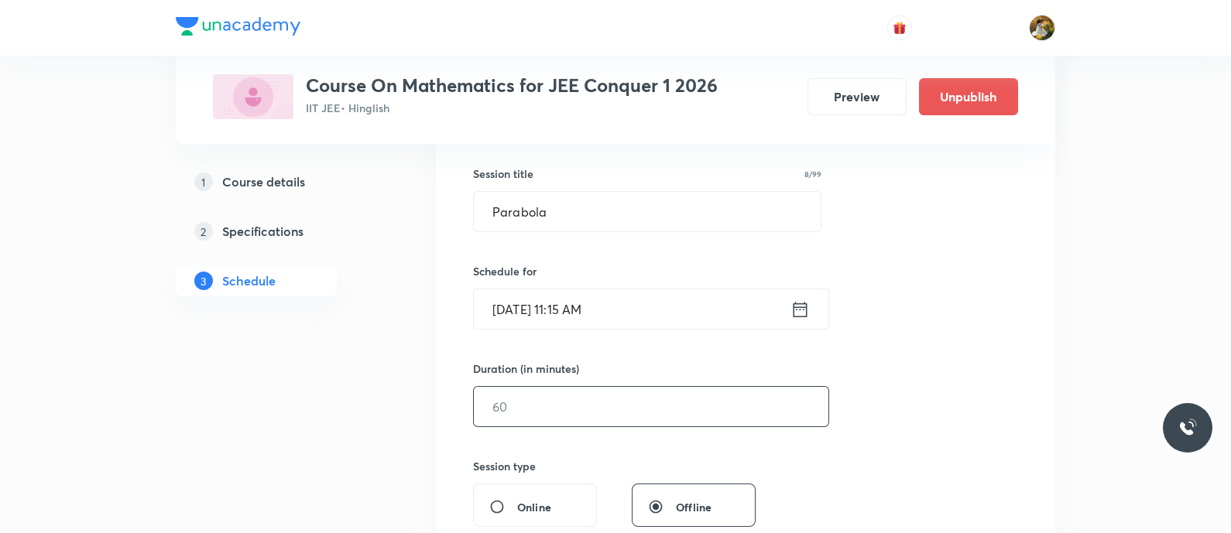
scroll to position [290, 0]
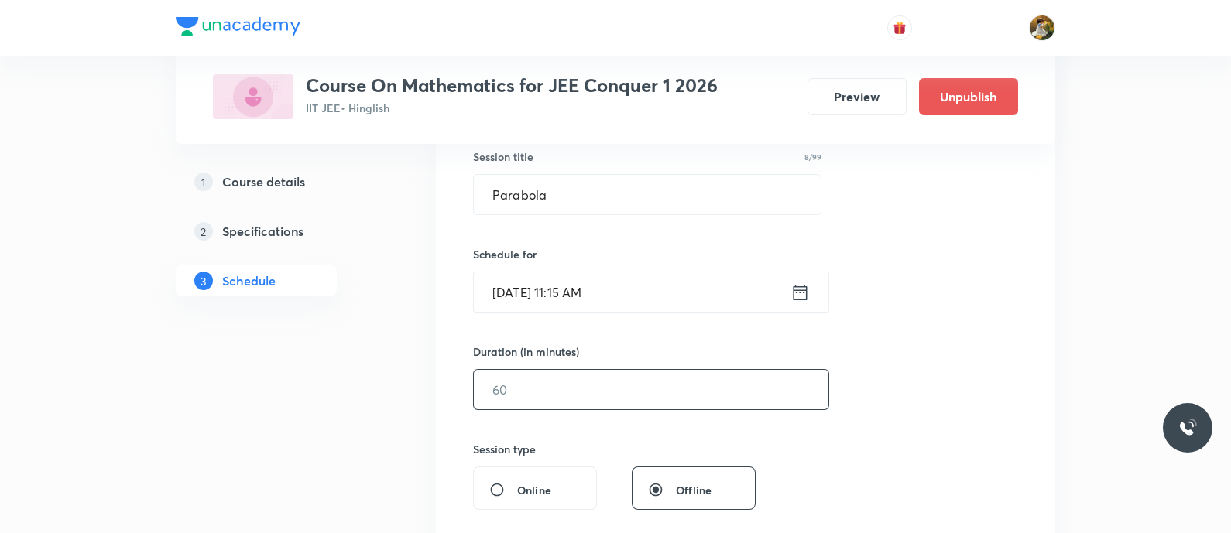
click at [617, 396] on input "text" at bounding box center [651, 389] width 355 height 39
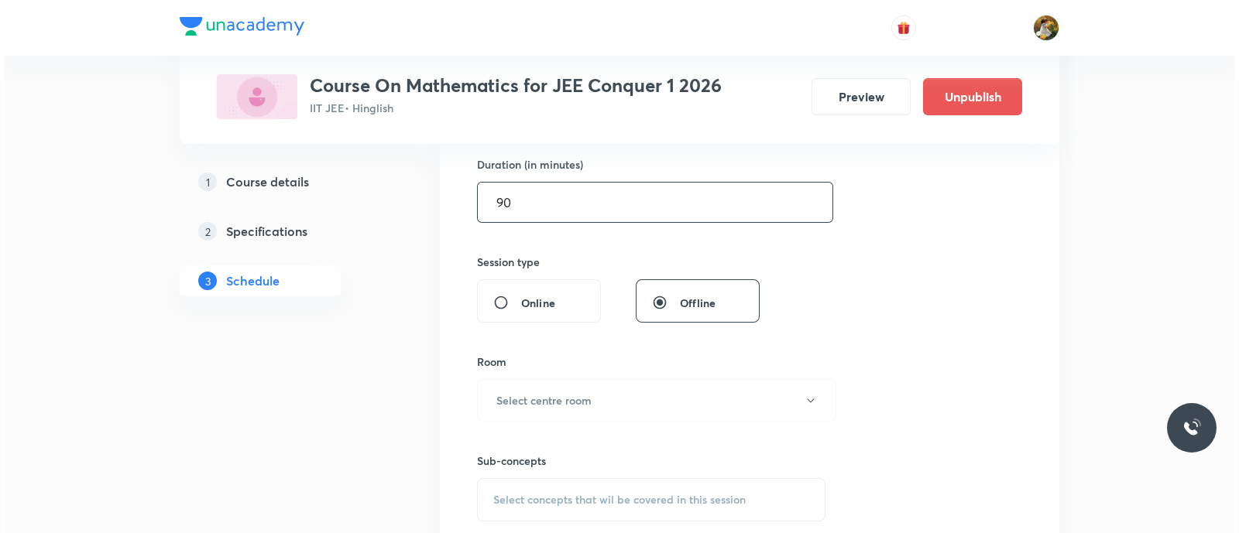
scroll to position [484, 0]
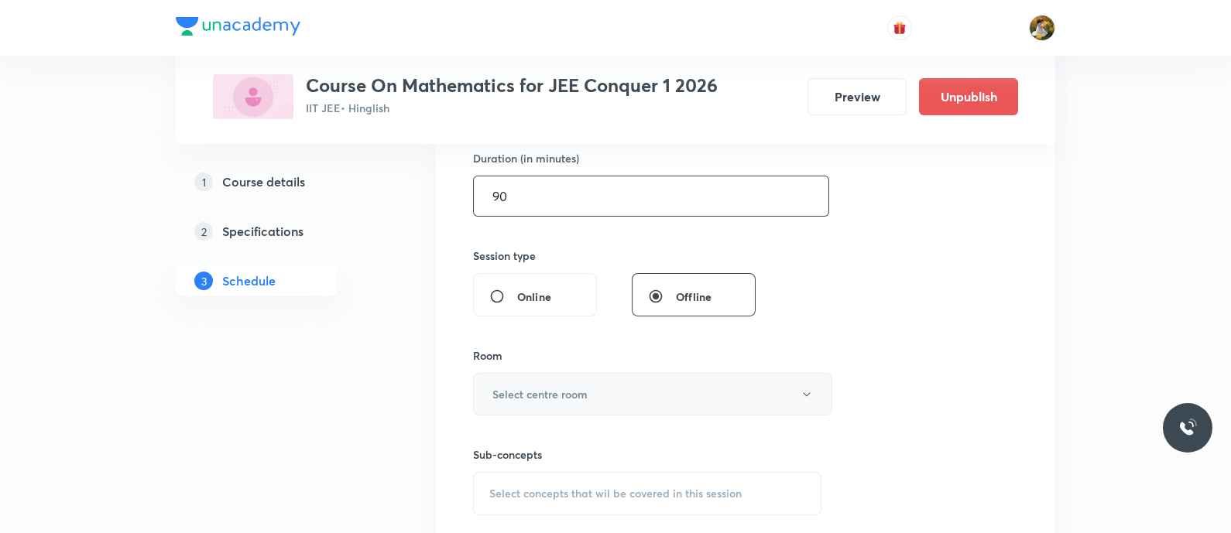
type input "90"
click at [612, 394] on button "Select centre room" at bounding box center [652, 394] width 359 height 43
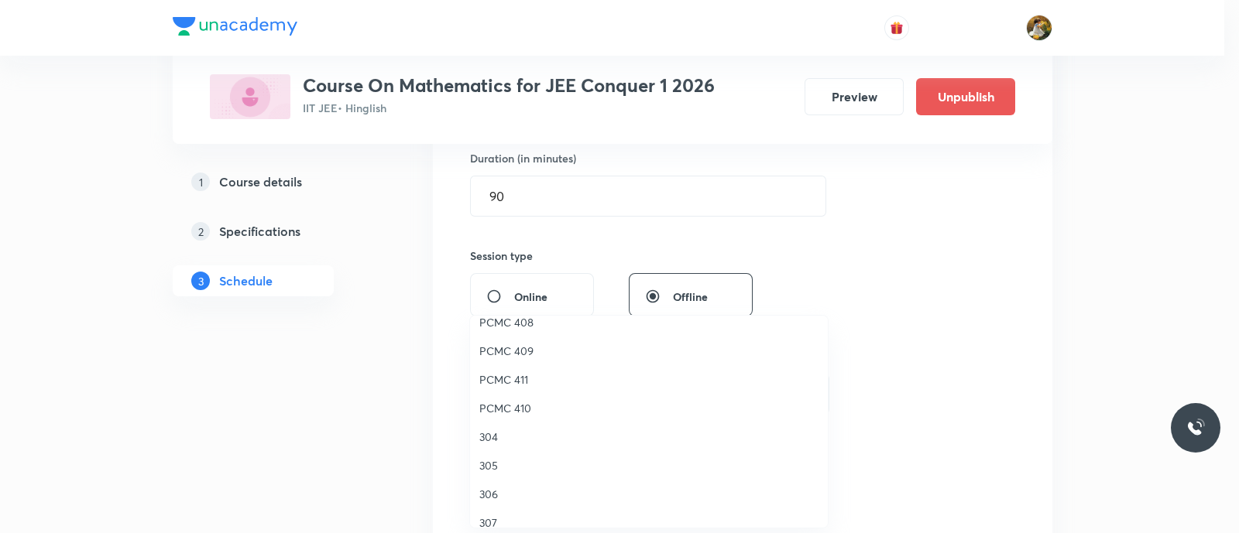
scroll to position [344, 0]
click at [507, 389] on span "PCMC 410" at bounding box center [648, 394] width 339 height 16
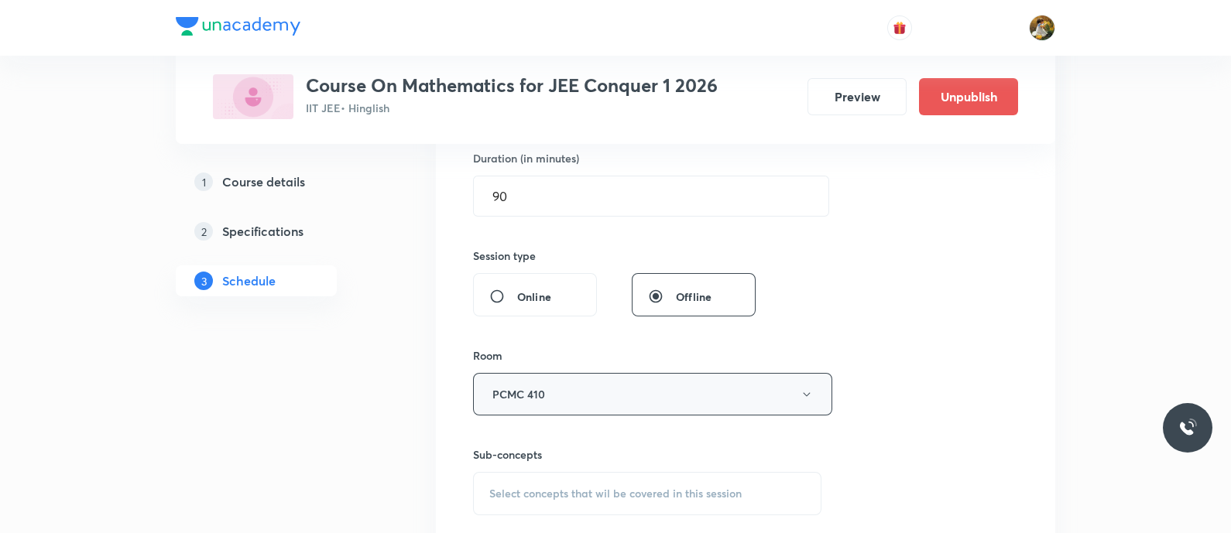
click at [693, 390] on button "PCMC 410" at bounding box center [652, 394] width 359 height 43
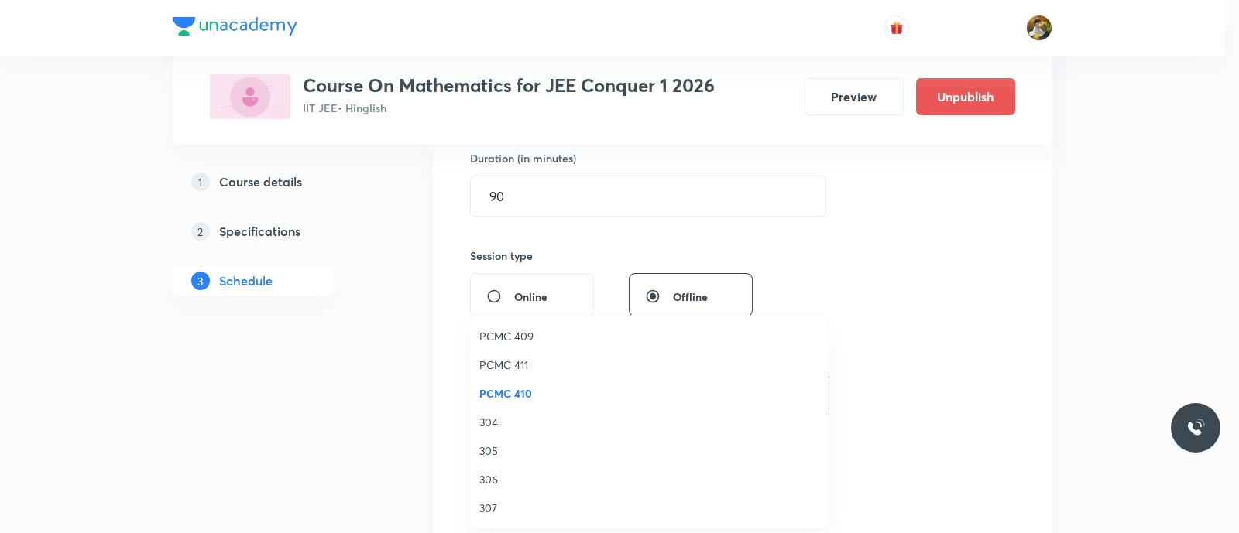
click at [496, 449] on span "305" at bounding box center [648, 451] width 339 height 16
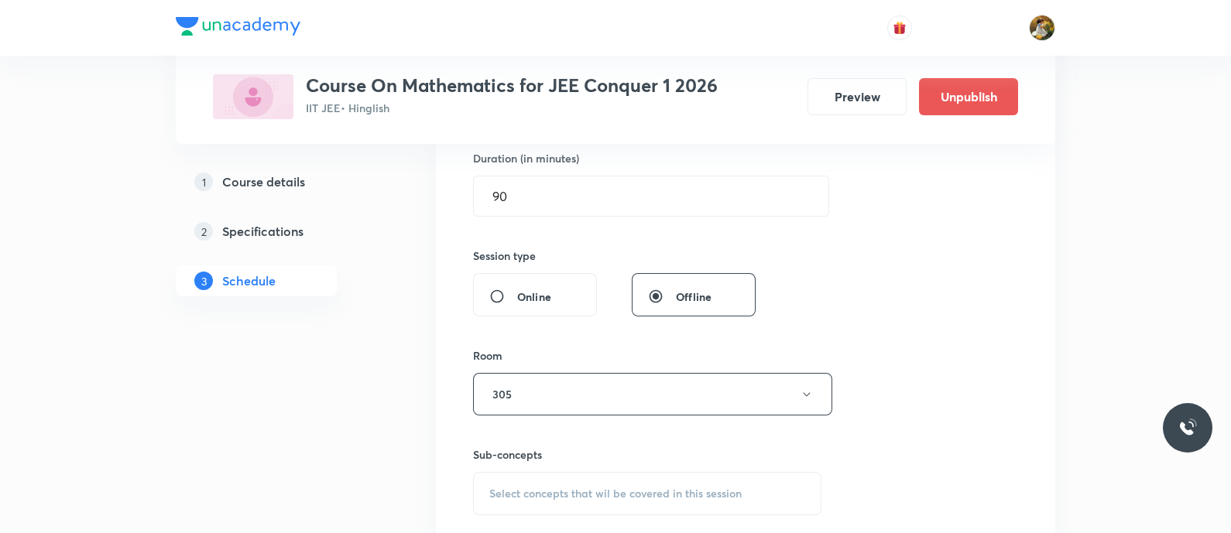
click at [676, 481] on div "Select concepts that wil be covered in this session" at bounding box center [647, 493] width 348 height 43
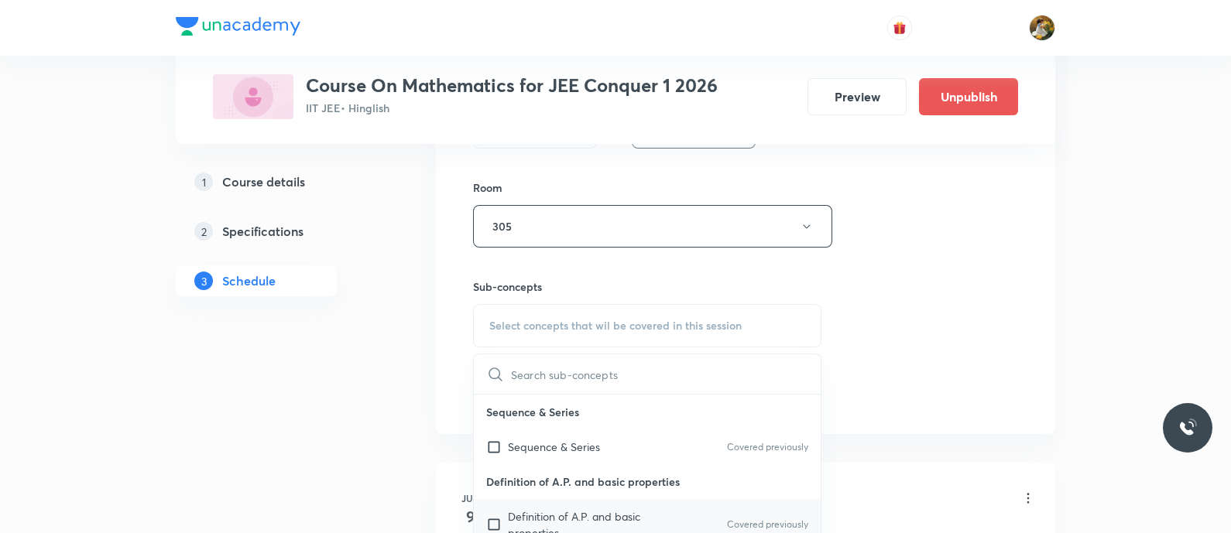
scroll to position [704, 0]
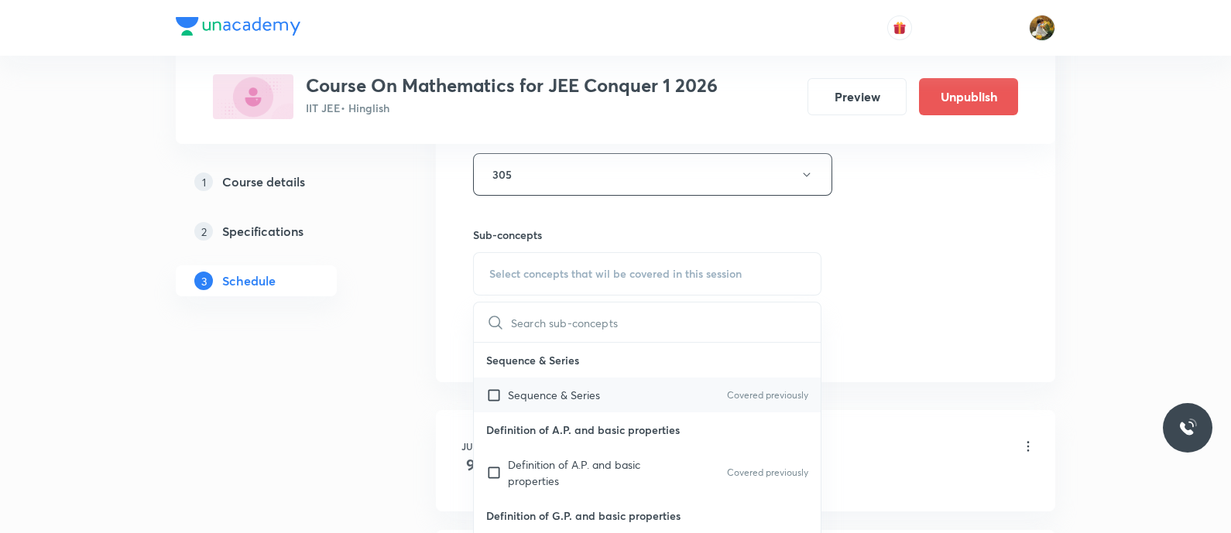
click at [602, 396] on div "Sequence & Series Covered previously" at bounding box center [647, 395] width 347 height 35
checkbox input "true"
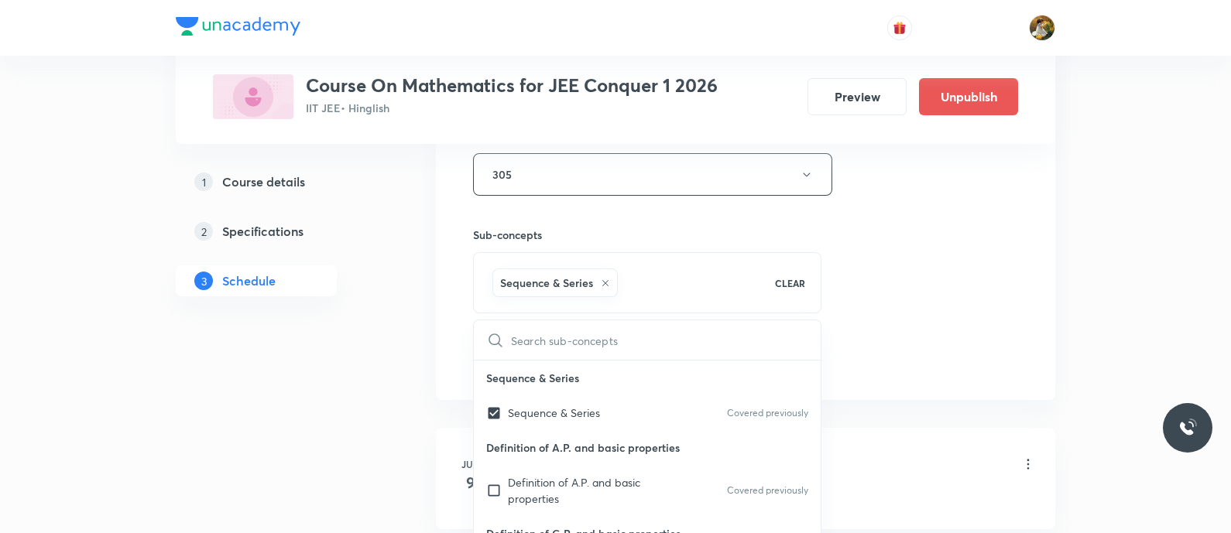
click at [890, 313] on div "Session 67 Live class Session title 8/99 Parabola ​ Schedule for Sep 4, 2025, 1…" at bounding box center [745, 3] width 545 height 745
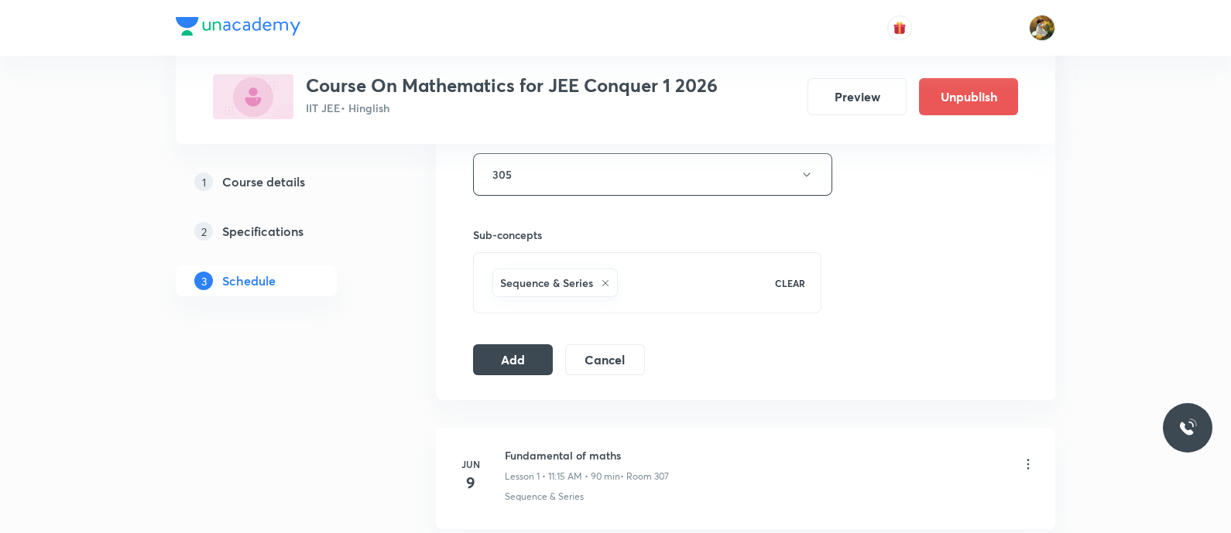
click at [523, 358] on button "Add" at bounding box center [513, 360] width 80 height 31
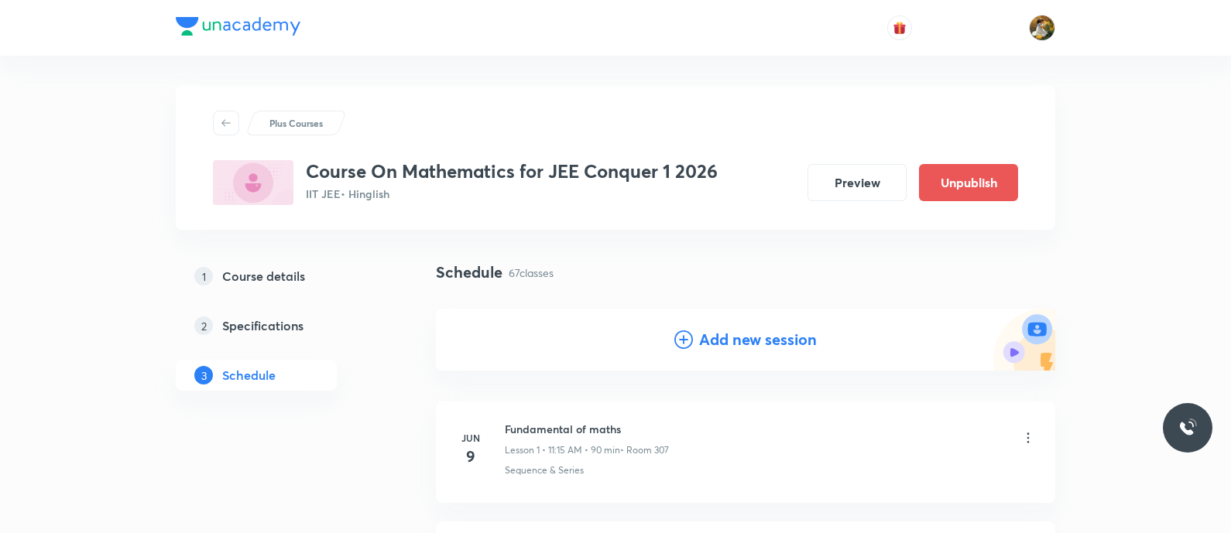
scroll to position [0, 0]
click at [756, 342] on h4 "Add new session" at bounding box center [758, 340] width 118 height 23
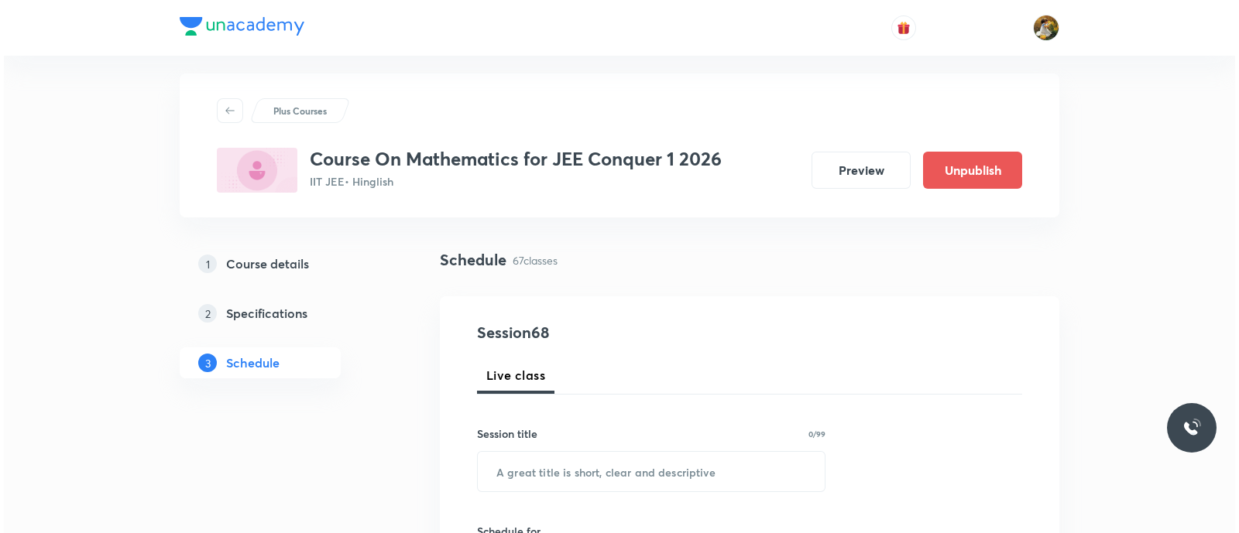
scroll to position [193, 0]
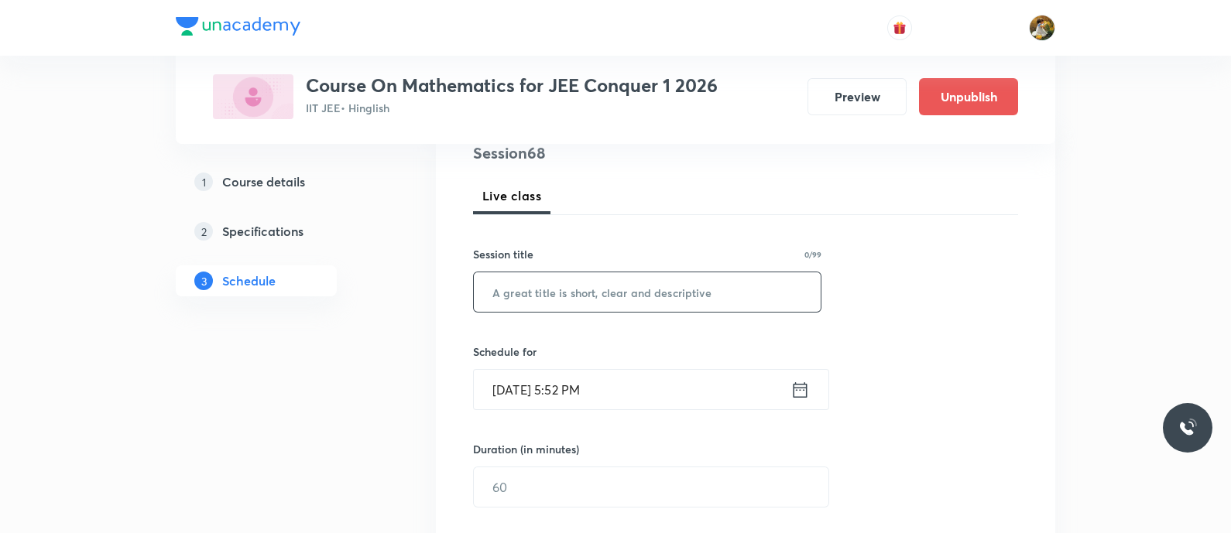
click at [702, 273] on input "text" at bounding box center [647, 292] width 347 height 39
paste input "Parabola"
type input "Parabola"
click at [705, 388] on input "Sep 1, 2025, 5:52 PM" at bounding box center [632, 389] width 317 height 39
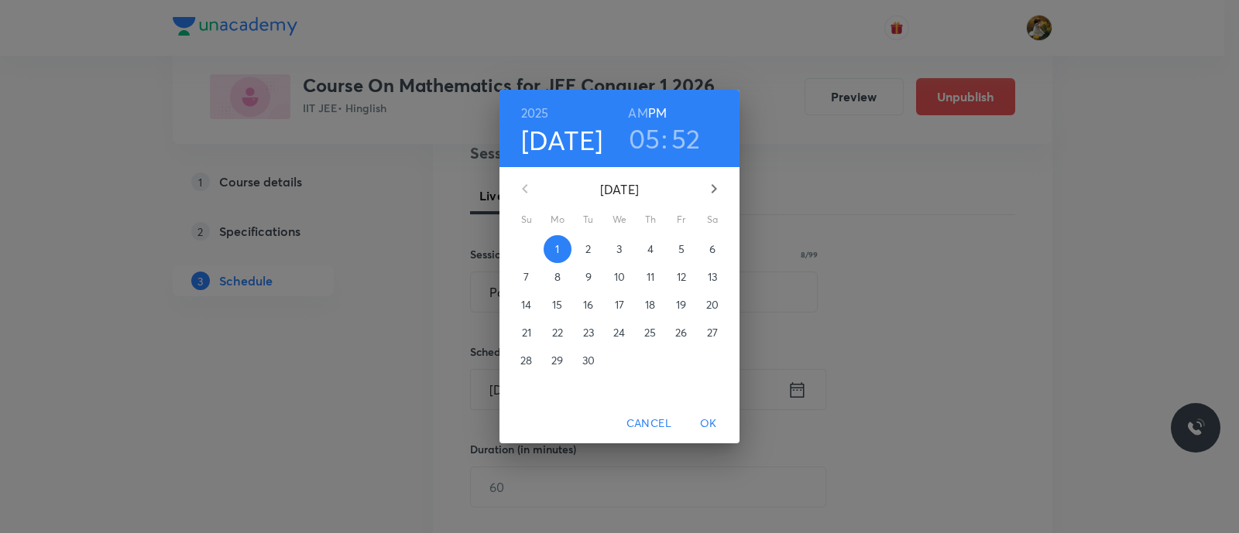
click at [688, 244] on span "5" at bounding box center [681, 249] width 28 height 15
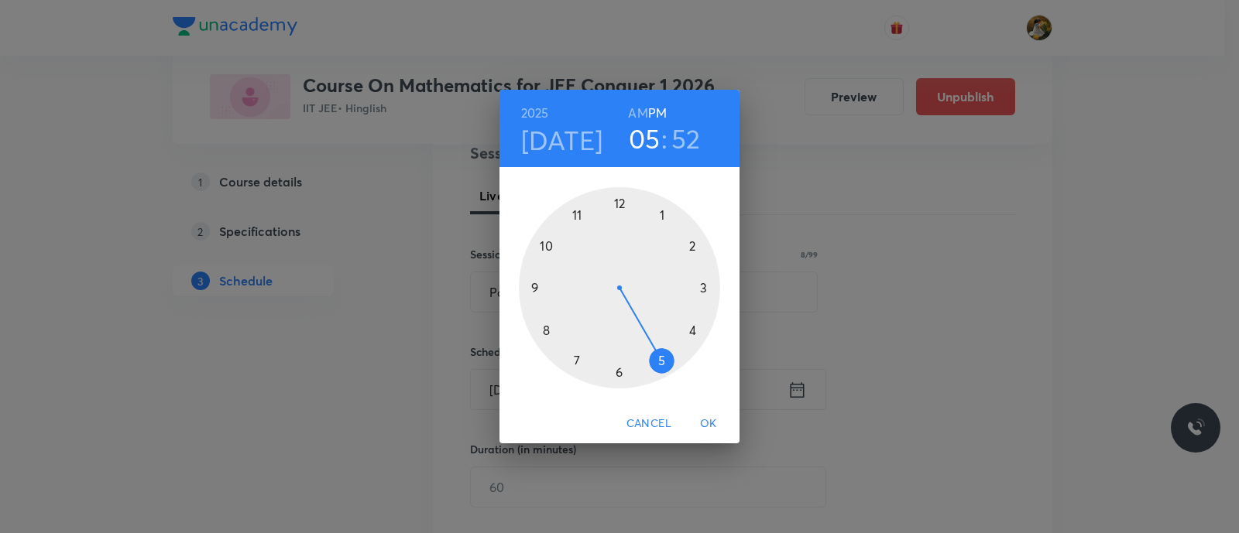
click at [577, 214] on div at bounding box center [619, 287] width 201 height 201
click at [640, 114] on h6 "AM" at bounding box center [637, 113] width 19 height 22
click at [702, 286] on div at bounding box center [619, 287] width 201 height 201
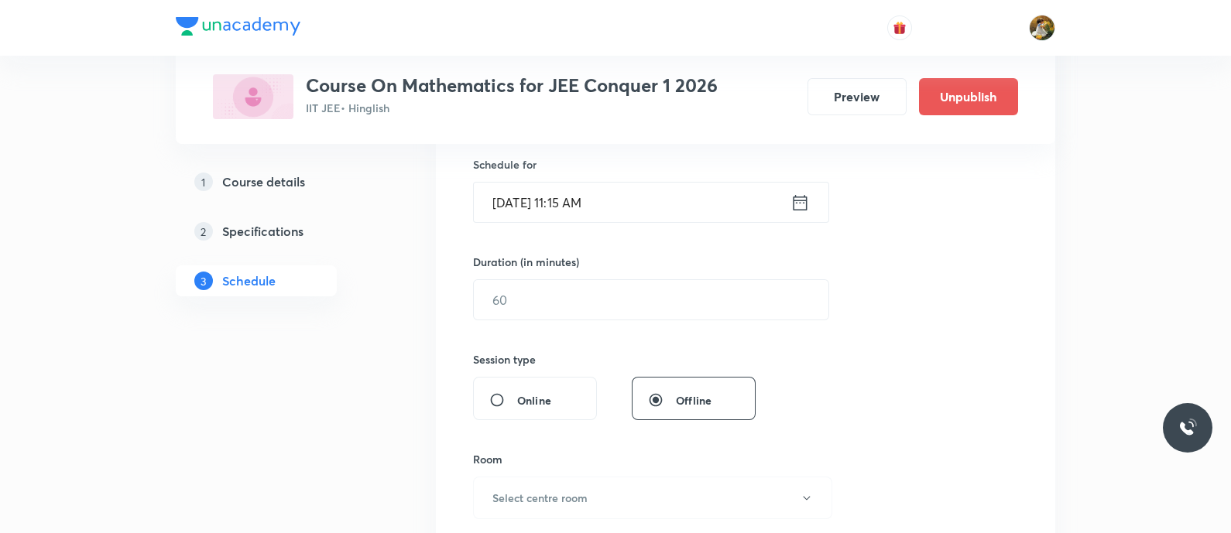
scroll to position [386, 0]
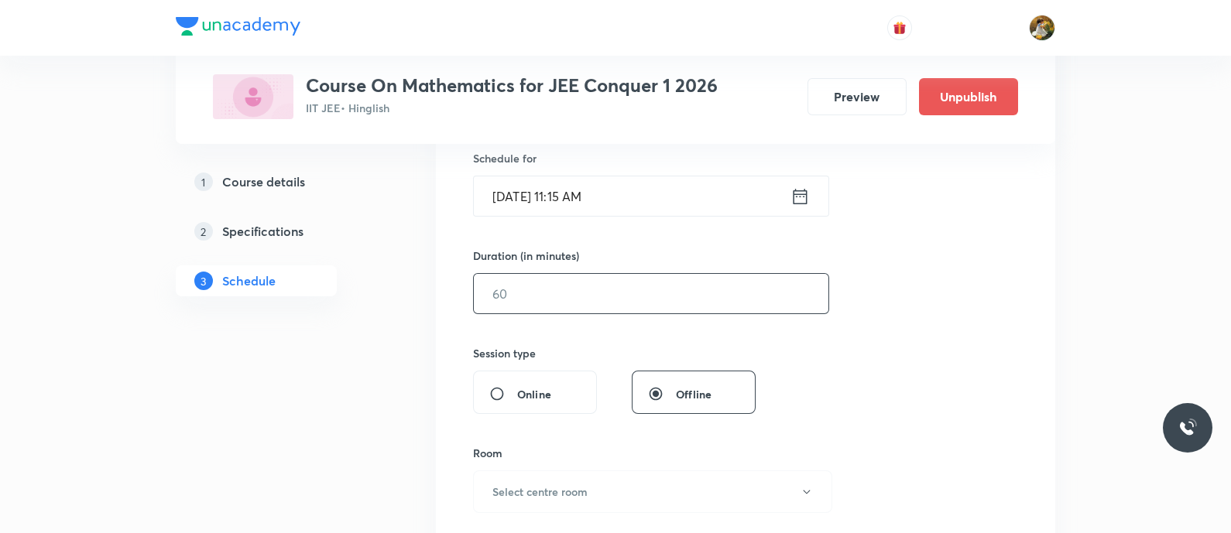
click at [679, 304] on input "text" at bounding box center [651, 293] width 355 height 39
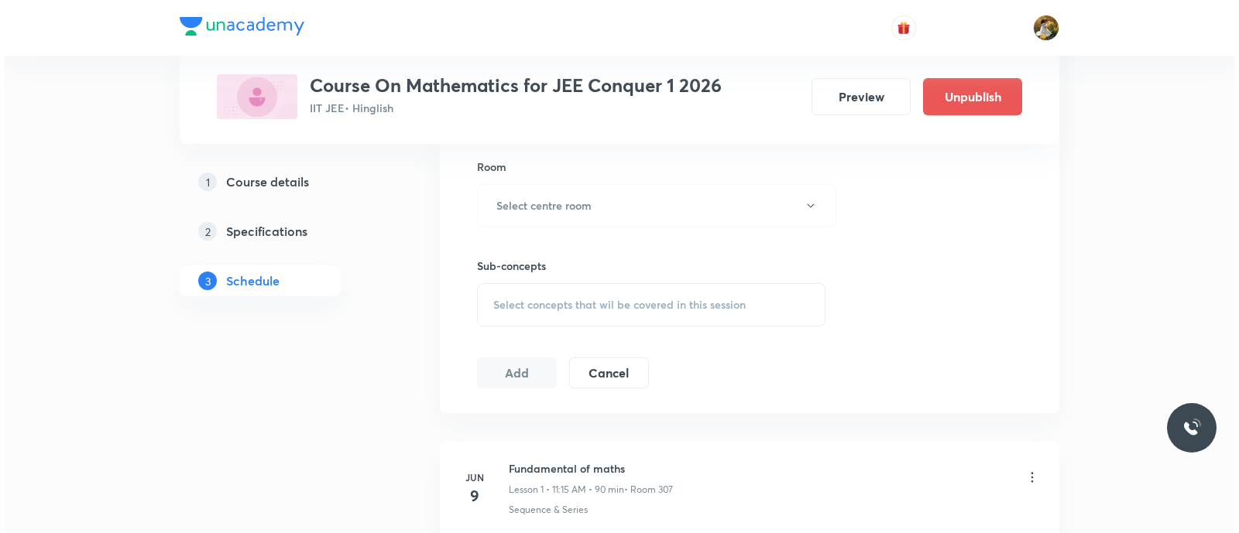
scroll to position [677, 0]
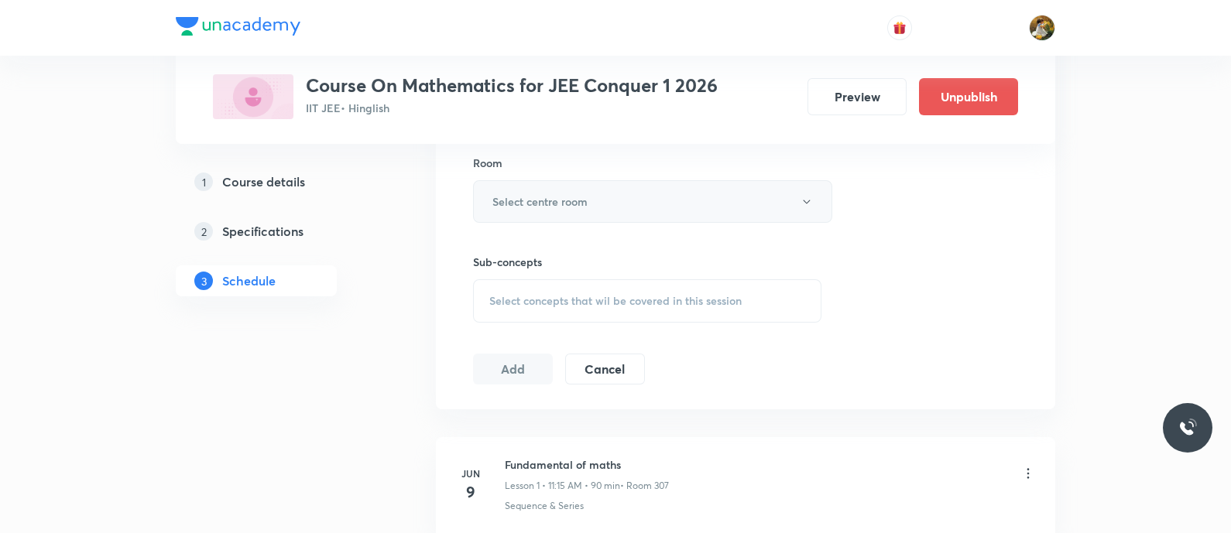
type input "90"
click at [599, 216] on button "Select centre room" at bounding box center [652, 201] width 359 height 43
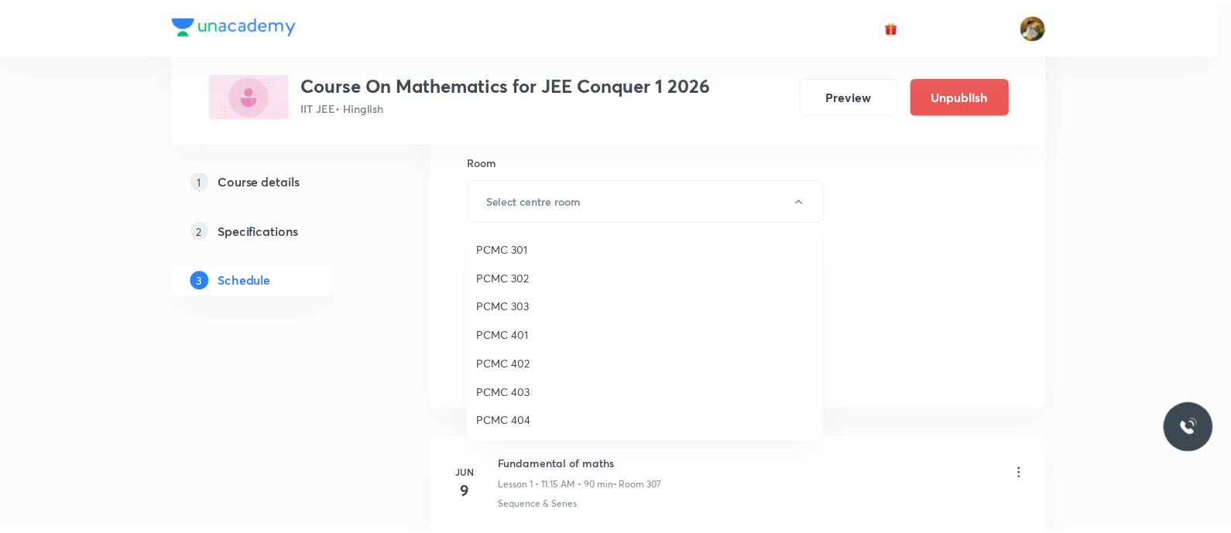
scroll to position [344, 0]
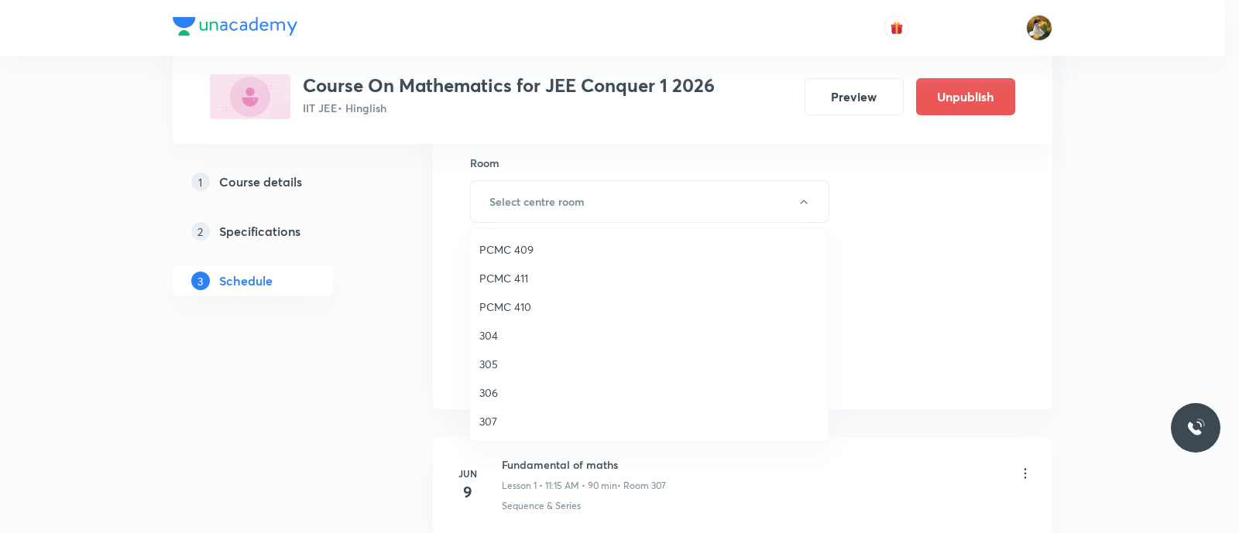
click at [488, 356] on span "305" at bounding box center [648, 364] width 339 height 16
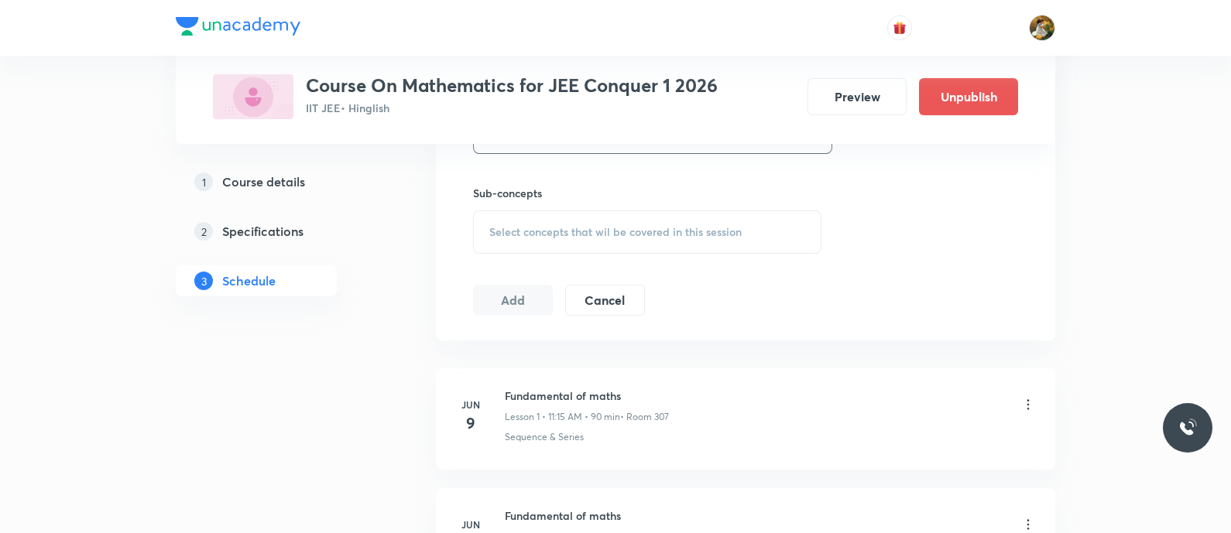
scroll to position [774, 0]
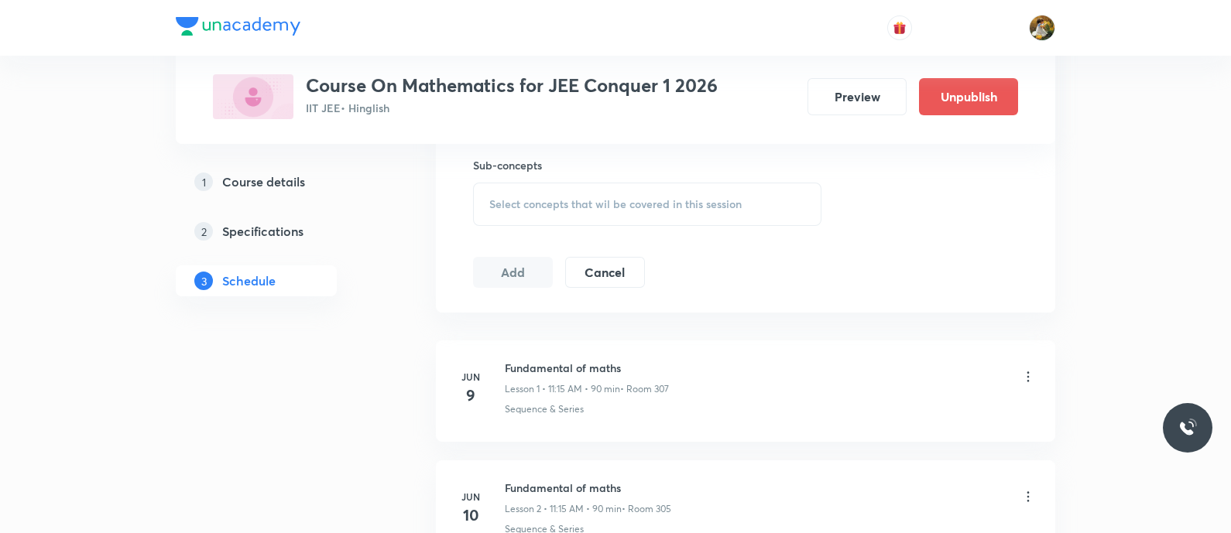
click at [636, 211] on div "Select concepts that wil be covered in this session" at bounding box center [647, 204] width 348 height 43
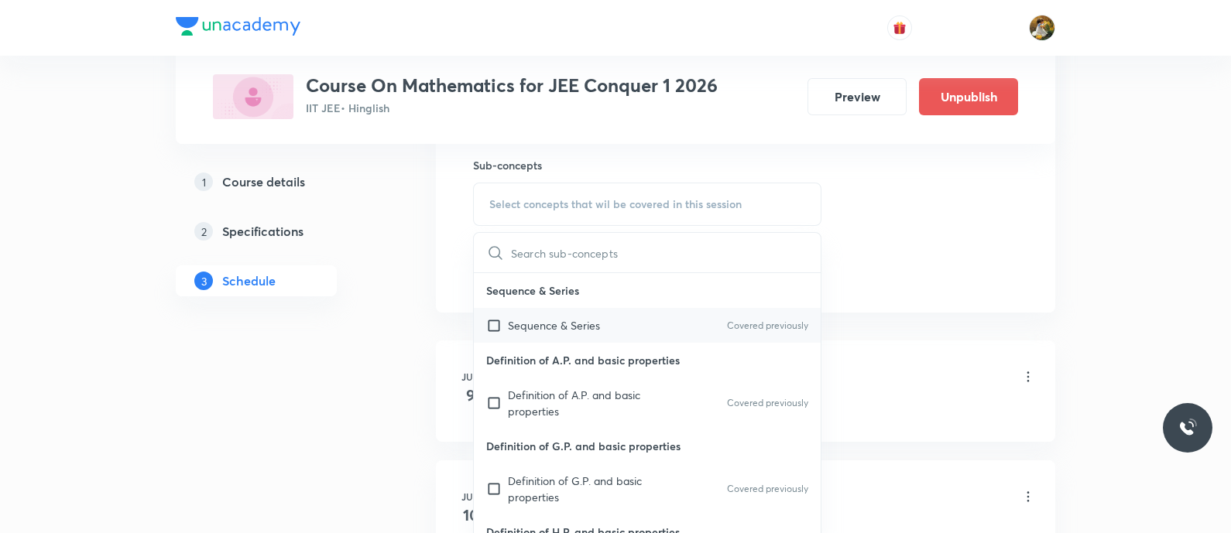
click at [630, 323] on div "Sequence & Series Covered previously" at bounding box center [647, 325] width 347 height 35
checkbox input "true"
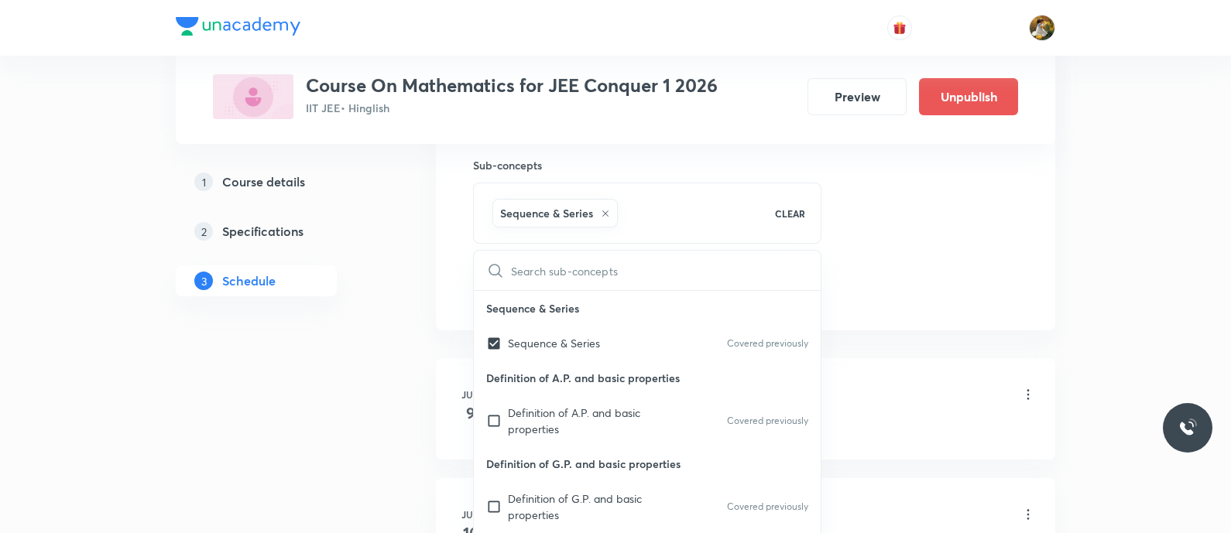
drag, startPoint x: 873, startPoint y: 225, endPoint x: 774, endPoint y: 255, distance: 103.6
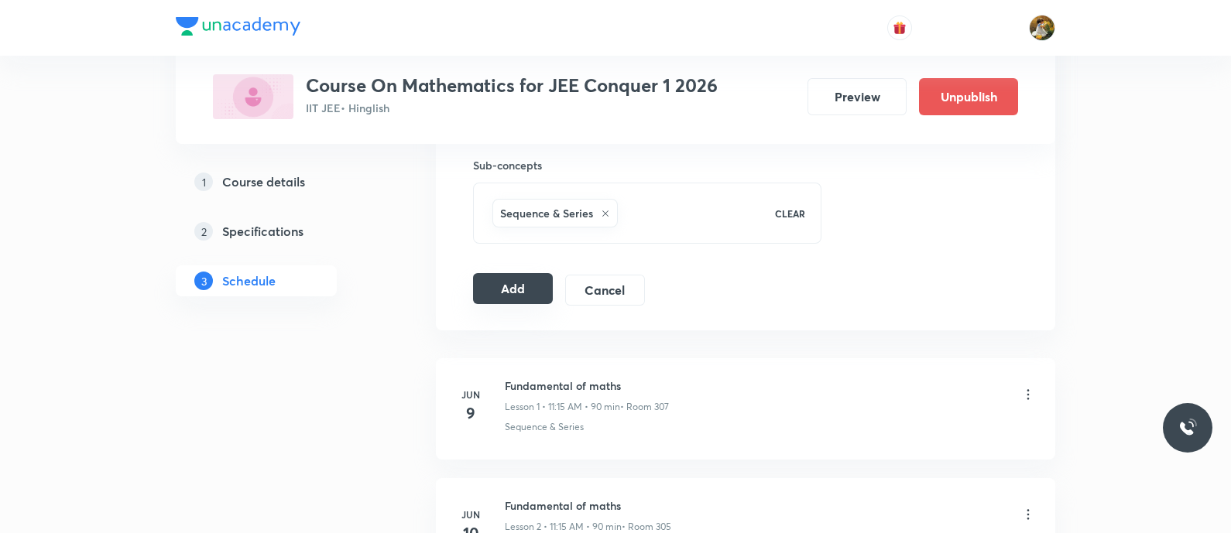
click at [479, 289] on button "Add" at bounding box center [513, 288] width 80 height 31
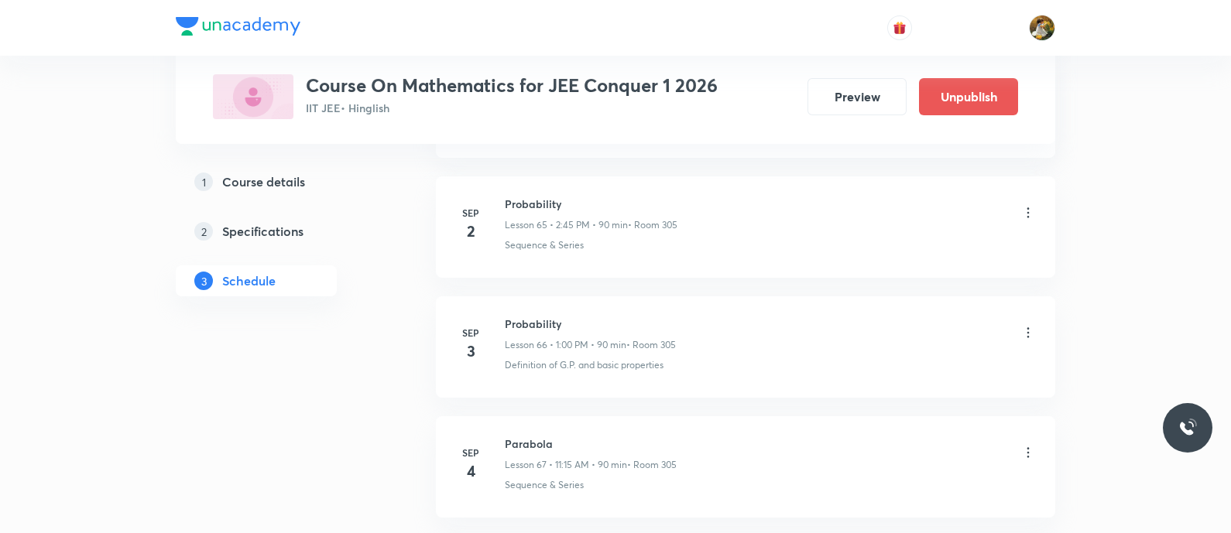
scroll to position [8138, 0]
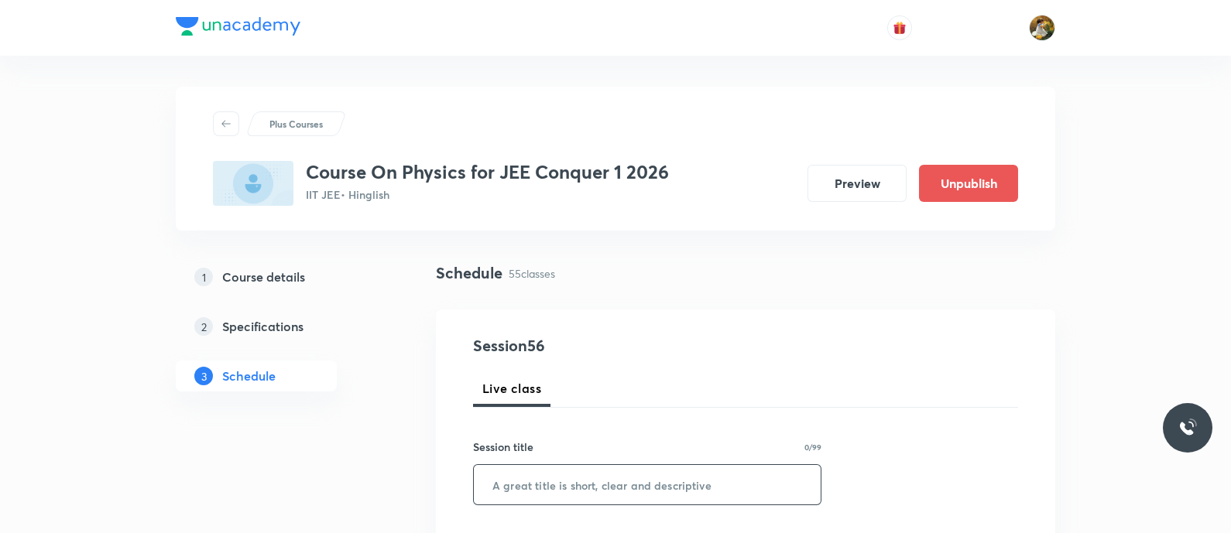
click at [658, 492] on input "text" at bounding box center [647, 484] width 347 height 39
paste input "Thermal properties of matter"
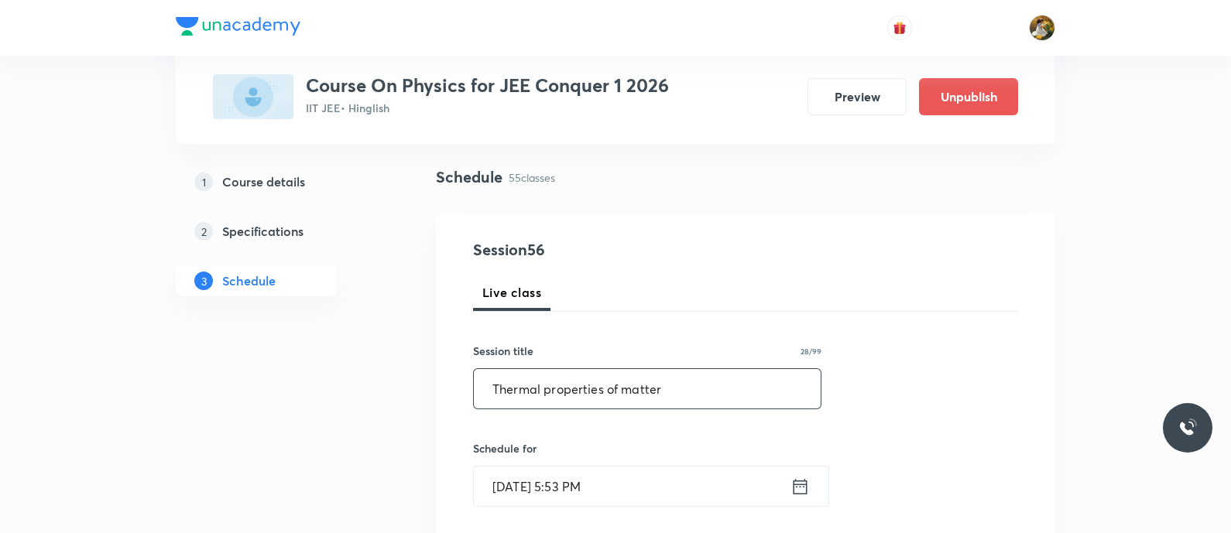
type input "Thermal properties of matter"
click at [698, 489] on input "Sep 1, 2025, 5:53 PM" at bounding box center [632, 486] width 317 height 39
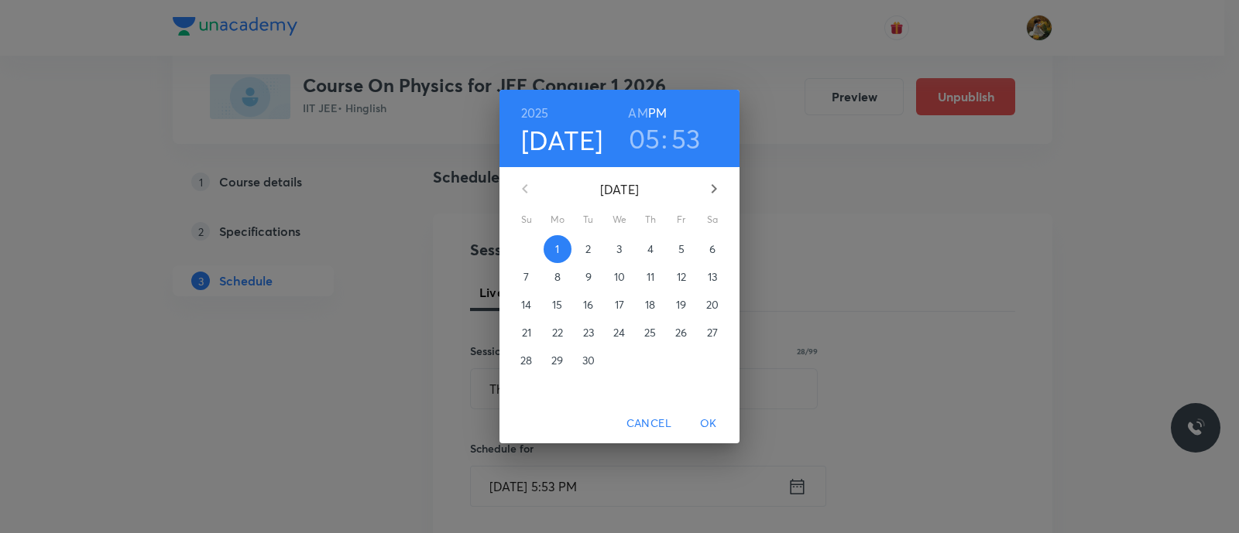
click at [588, 244] on p "2" at bounding box center [587, 249] width 5 height 15
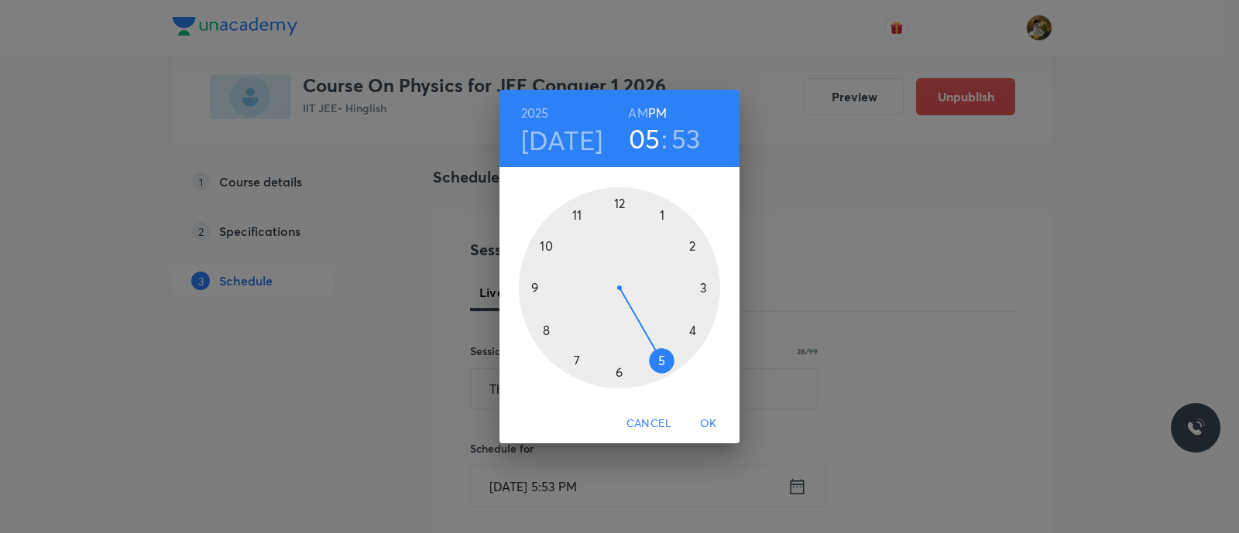
click at [578, 211] on div at bounding box center [619, 287] width 201 height 201
click at [702, 288] on div at bounding box center [619, 287] width 201 height 201
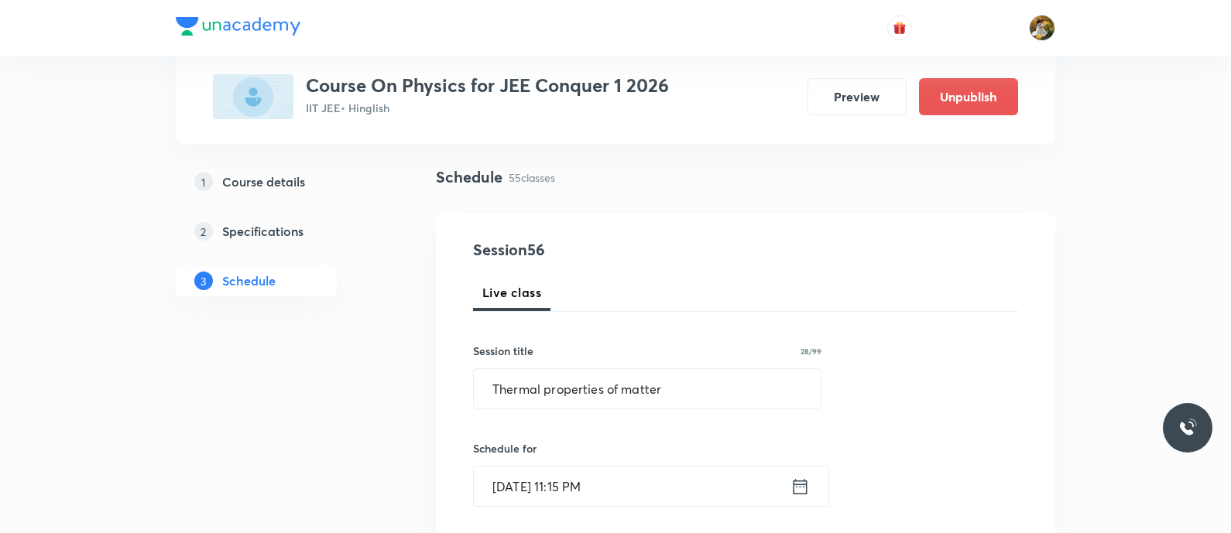
click at [666, 474] on input "Sep 2, 2025, 11:15 PM" at bounding box center [632, 486] width 317 height 39
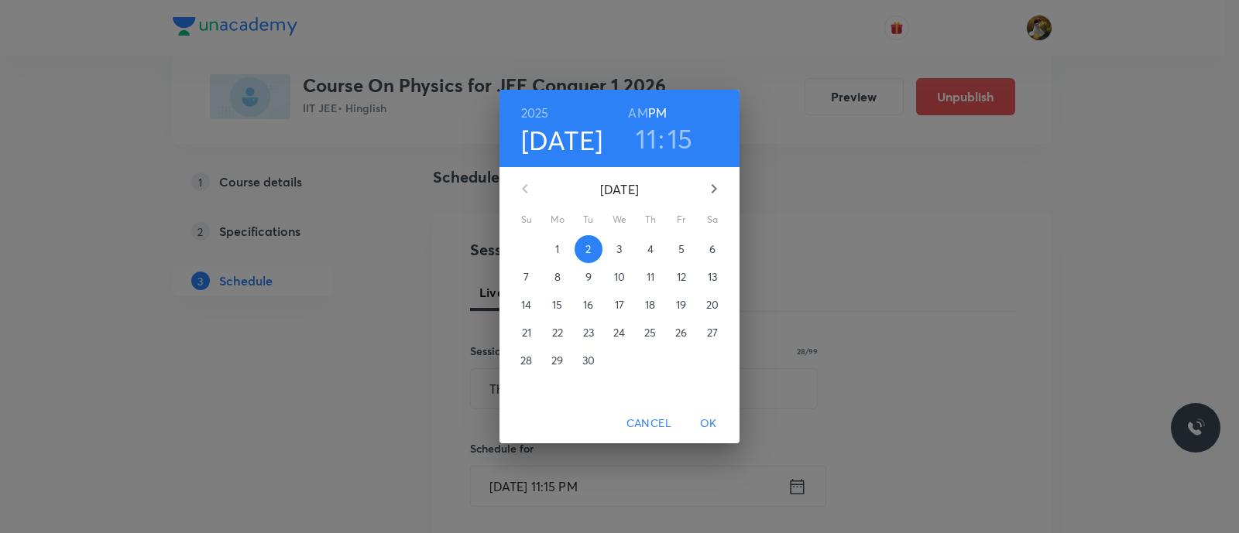
click at [642, 107] on h6 "AM" at bounding box center [637, 113] width 19 height 22
click at [709, 429] on span "OK" at bounding box center [708, 423] width 37 height 19
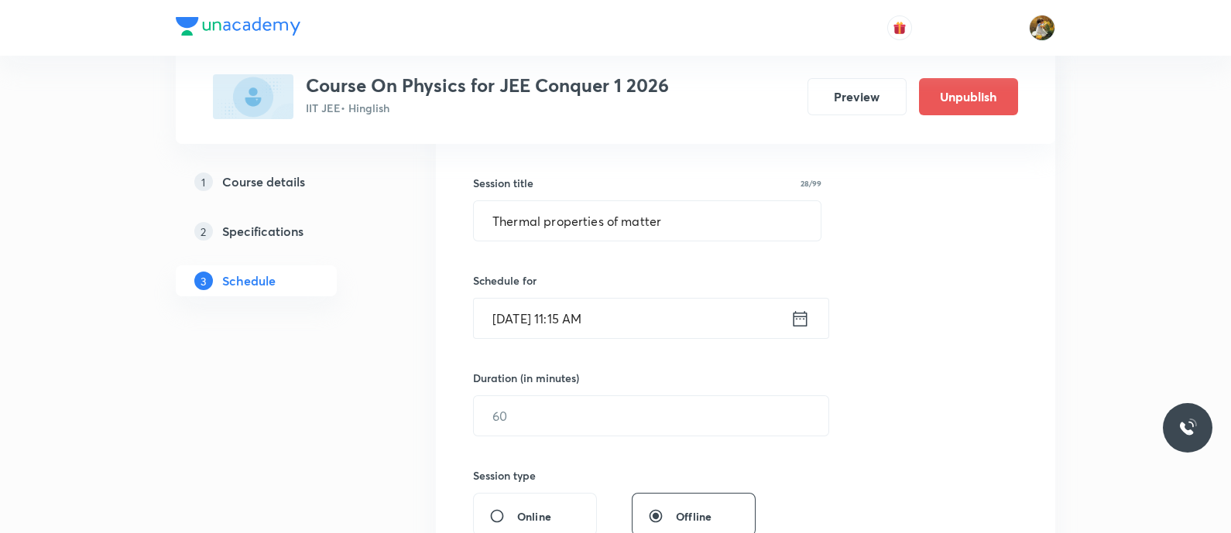
scroll to position [290, 0]
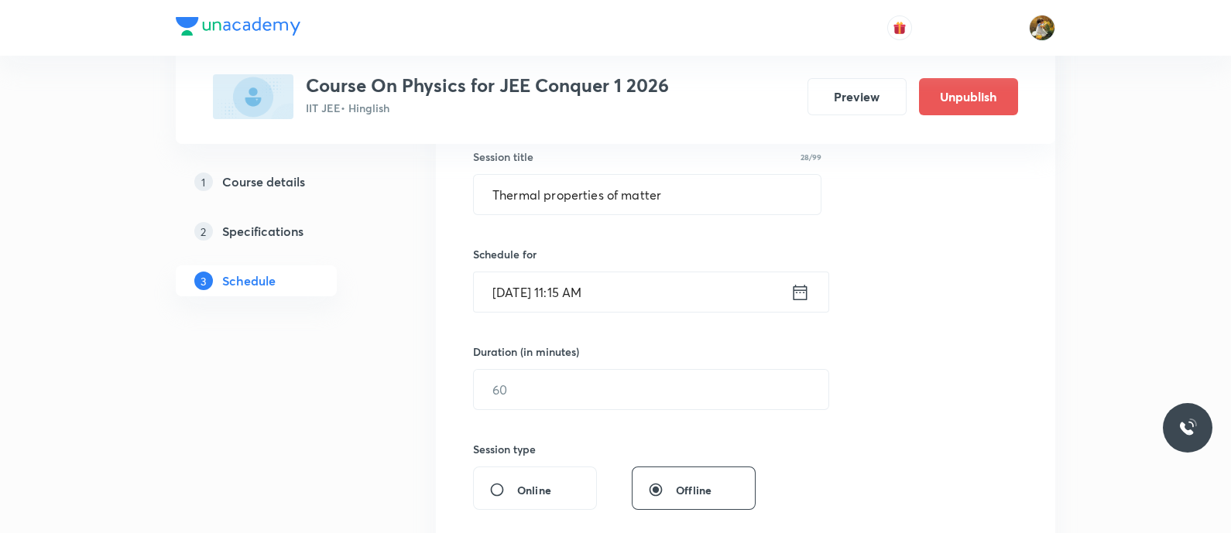
click at [609, 365] on div "Duration (in minutes) ​" at bounding box center [614, 377] width 283 height 67
click at [626, 389] on input "text" at bounding box center [651, 389] width 355 height 39
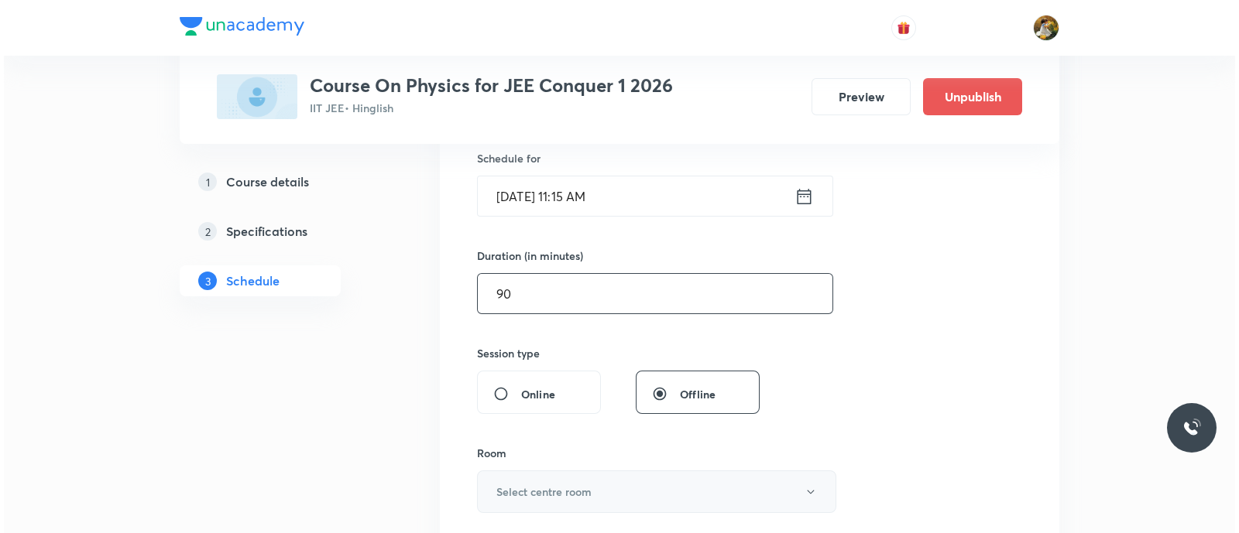
scroll to position [484, 0]
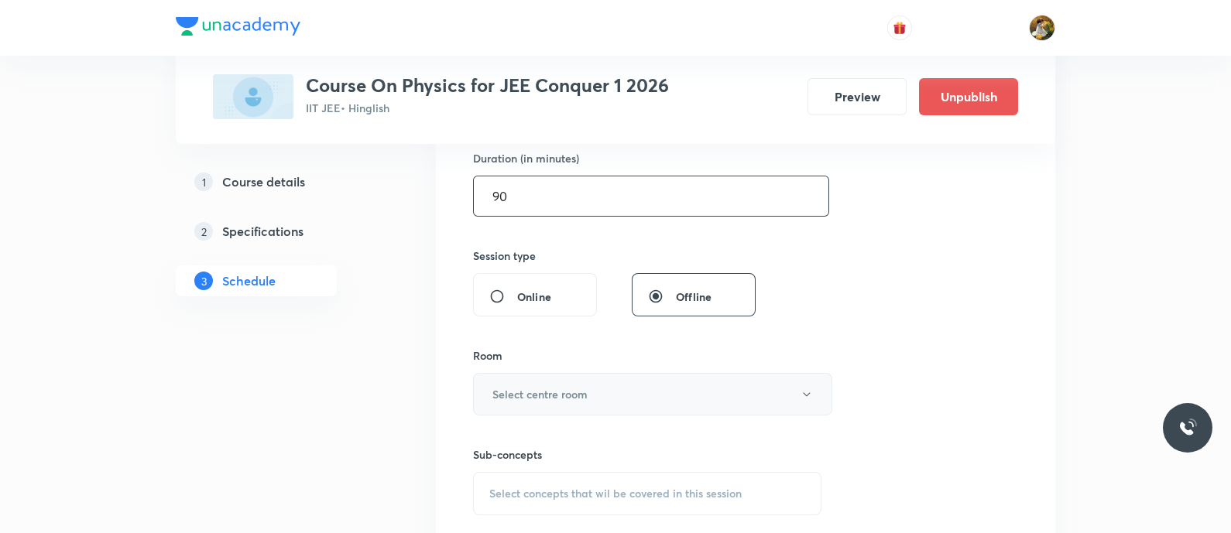
type input "90"
click at [645, 410] on button "Select centre room" at bounding box center [652, 394] width 359 height 43
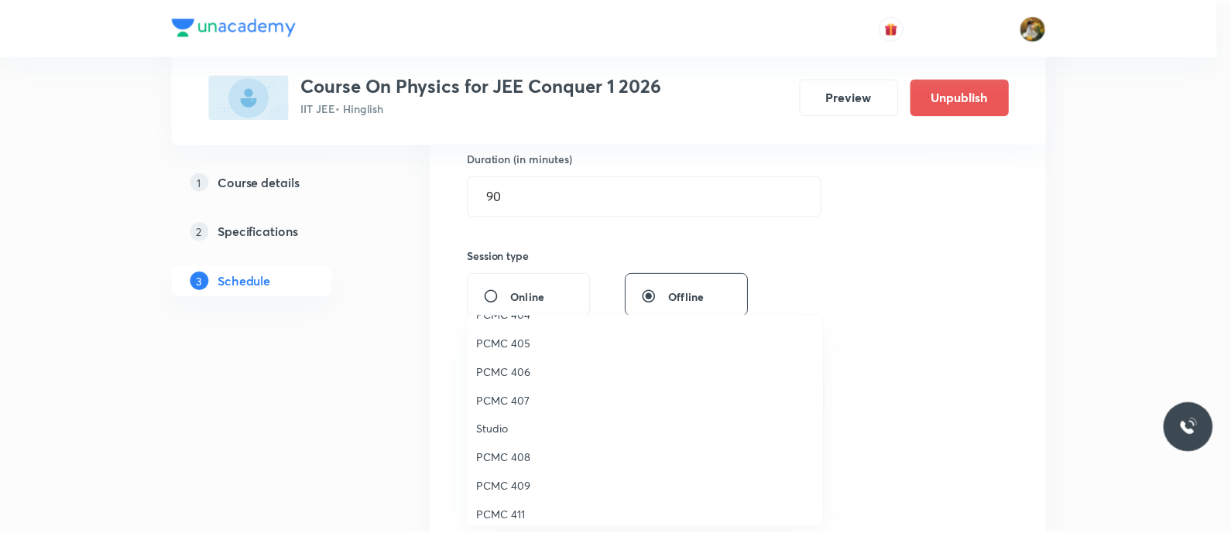
scroll to position [344, 0]
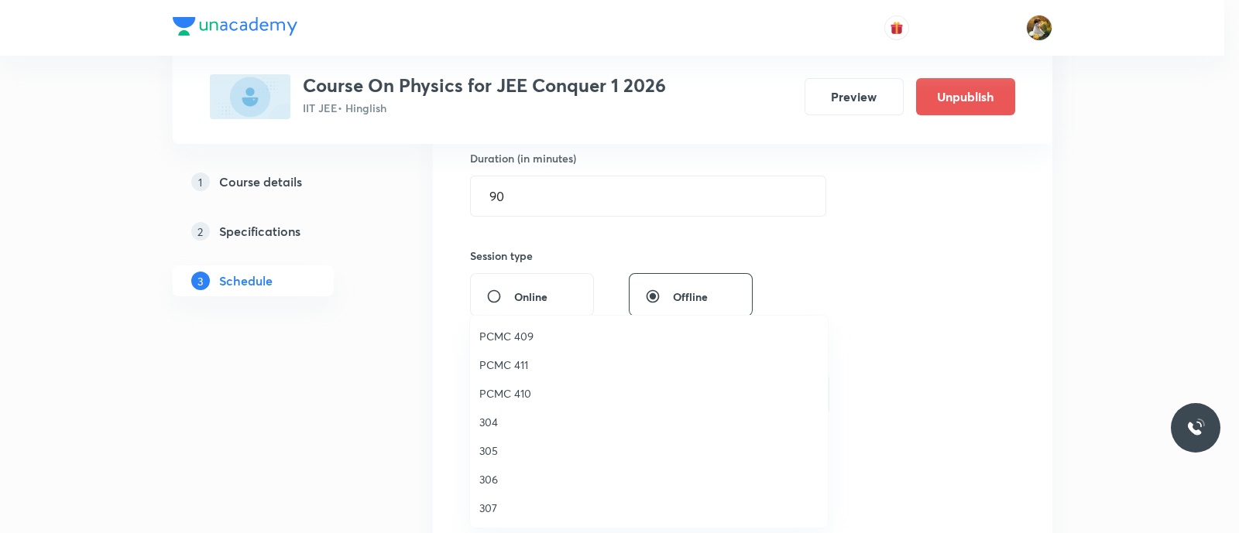
click at [496, 441] on li "305" at bounding box center [649, 451] width 358 height 29
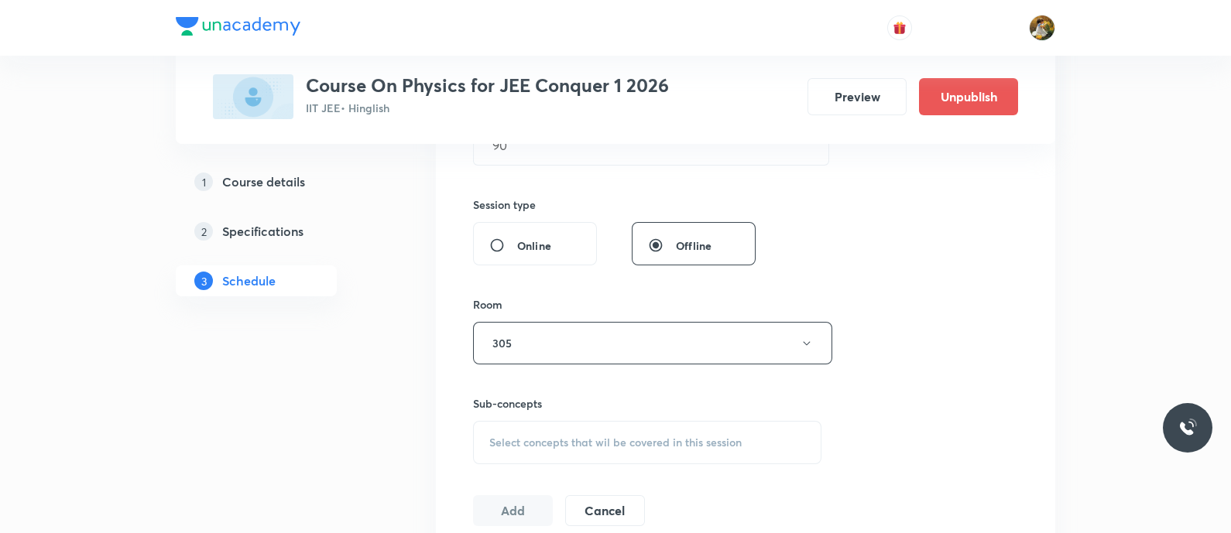
scroll to position [774, 0]
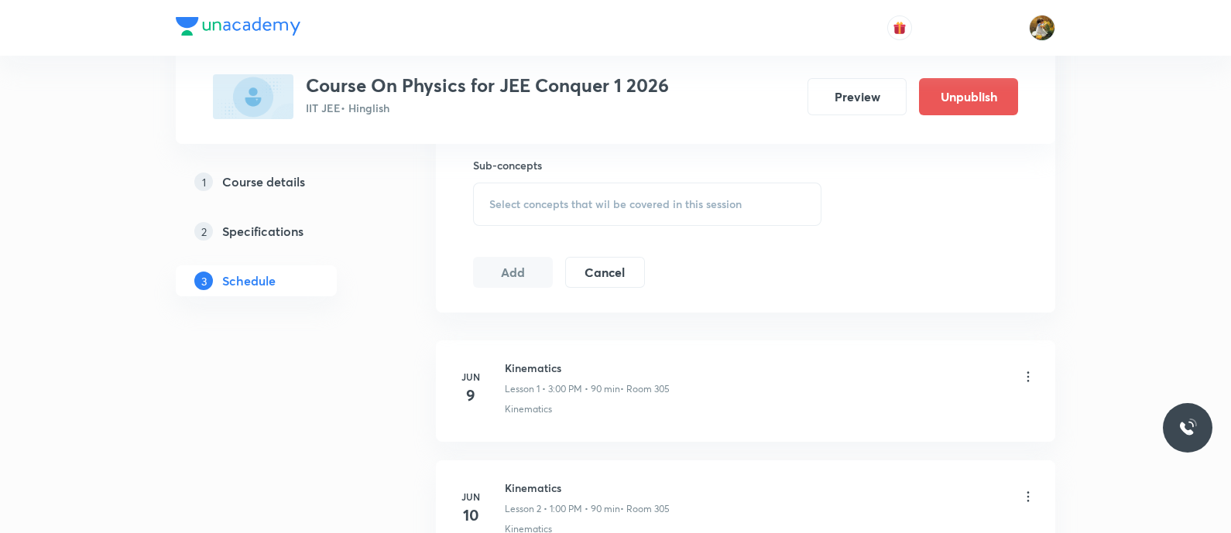
click at [623, 198] on span "Select concepts that wil be covered in this session" at bounding box center [615, 204] width 252 height 12
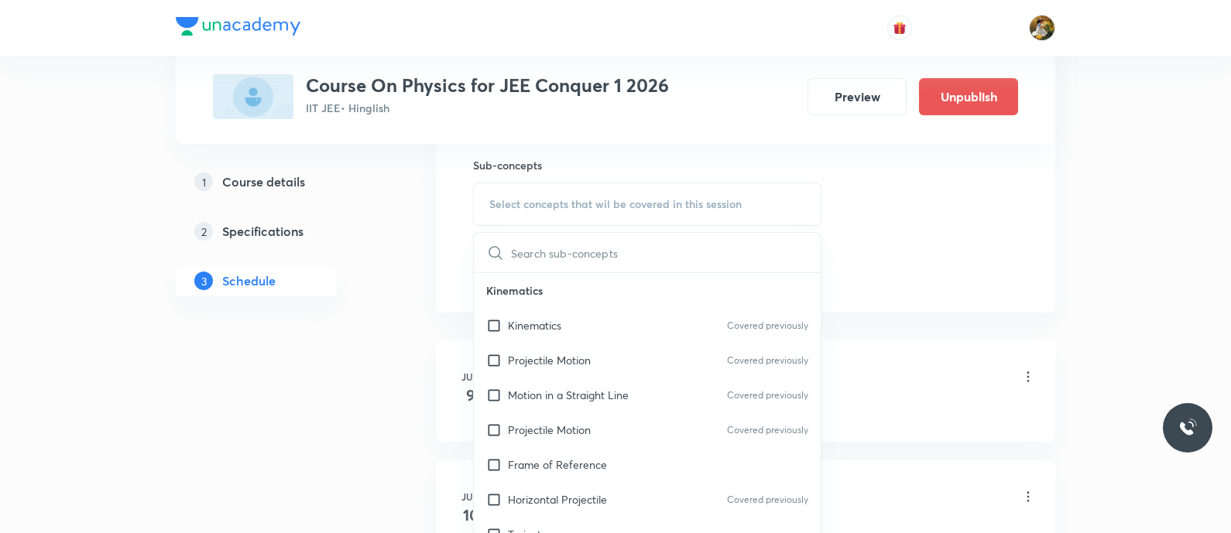
click at [614, 383] on div "Motion in a Straight Line Covered previously" at bounding box center [647, 395] width 347 height 35
checkbox input "true"
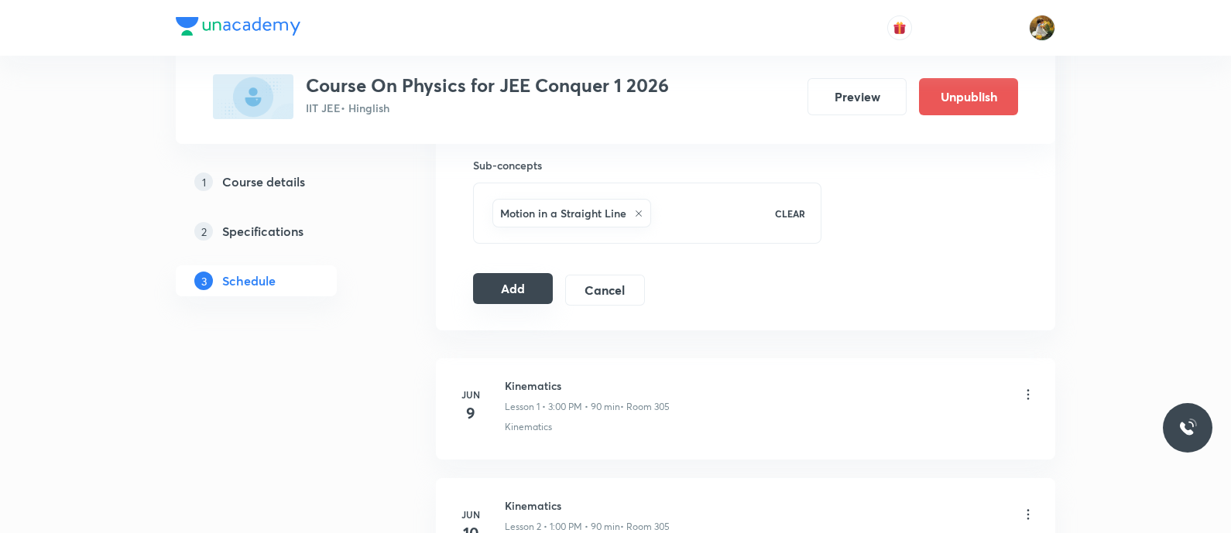
click at [508, 278] on button "Add" at bounding box center [513, 288] width 80 height 31
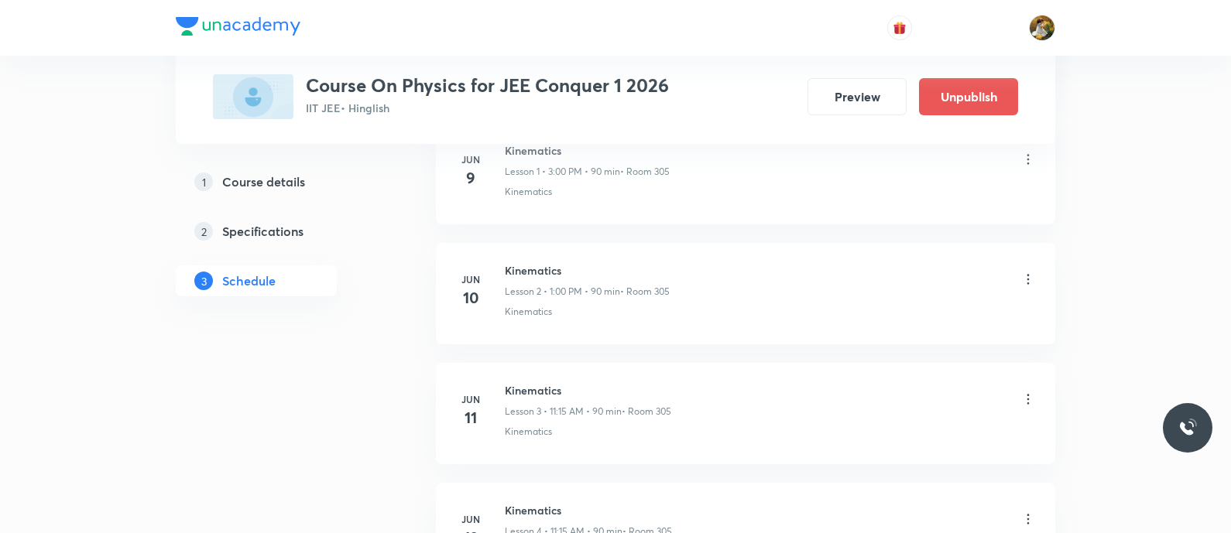
scroll to position [0, 0]
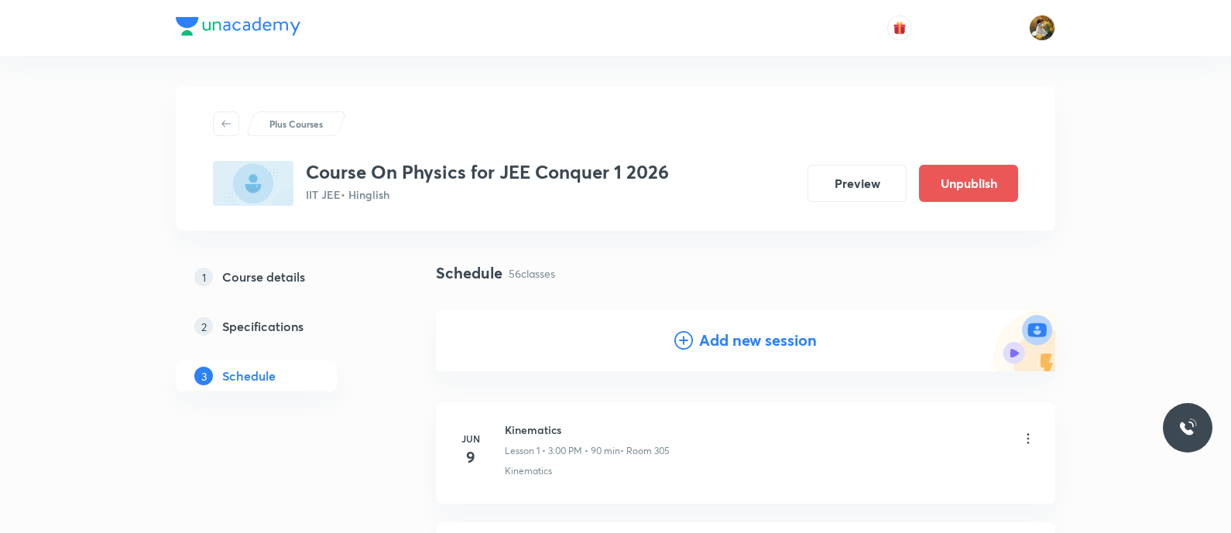
click at [732, 324] on div "Add new session" at bounding box center [745, 341] width 619 height 62
click at [736, 341] on h4 "Add new session" at bounding box center [758, 340] width 118 height 23
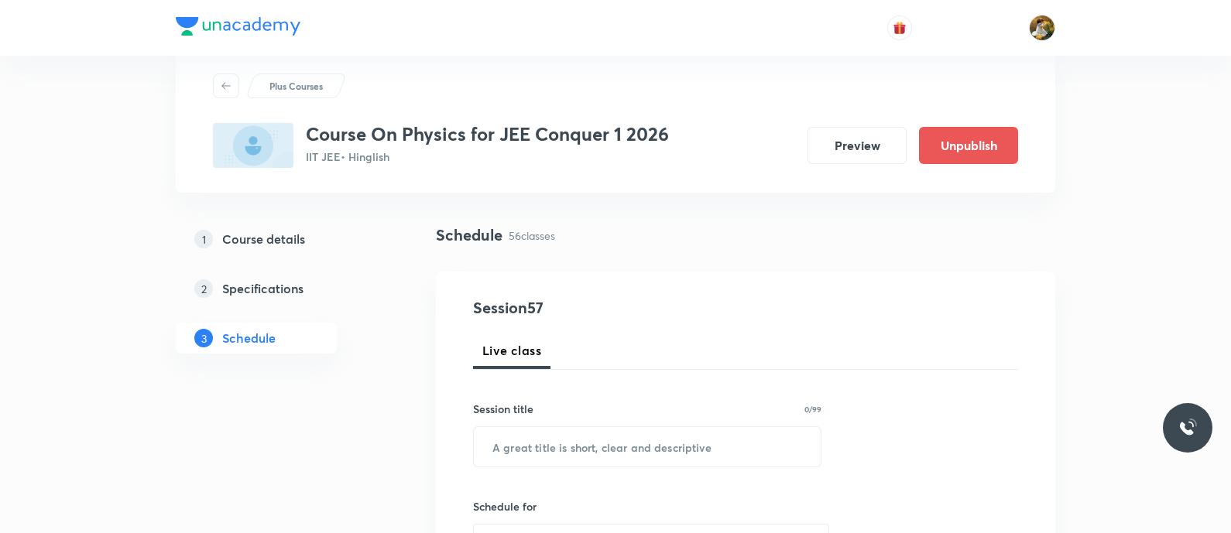
scroll to position [96, 0]
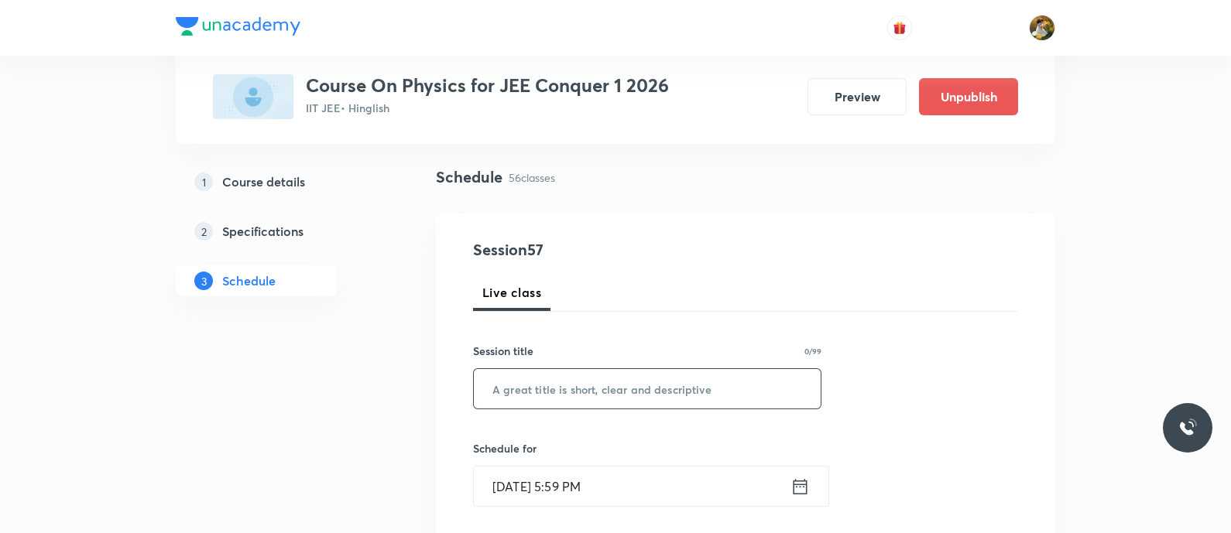
click at [667, 387] on input "text" at bounding box center [647, 388] width 347 height 39
paste input "Thermal properties of matter"
type input "Thermal properties of matter"
click at [702, 504] on input "Sep 1, 2025, 5:59 PM" at bounding box center [632, 486] width 317 height 39
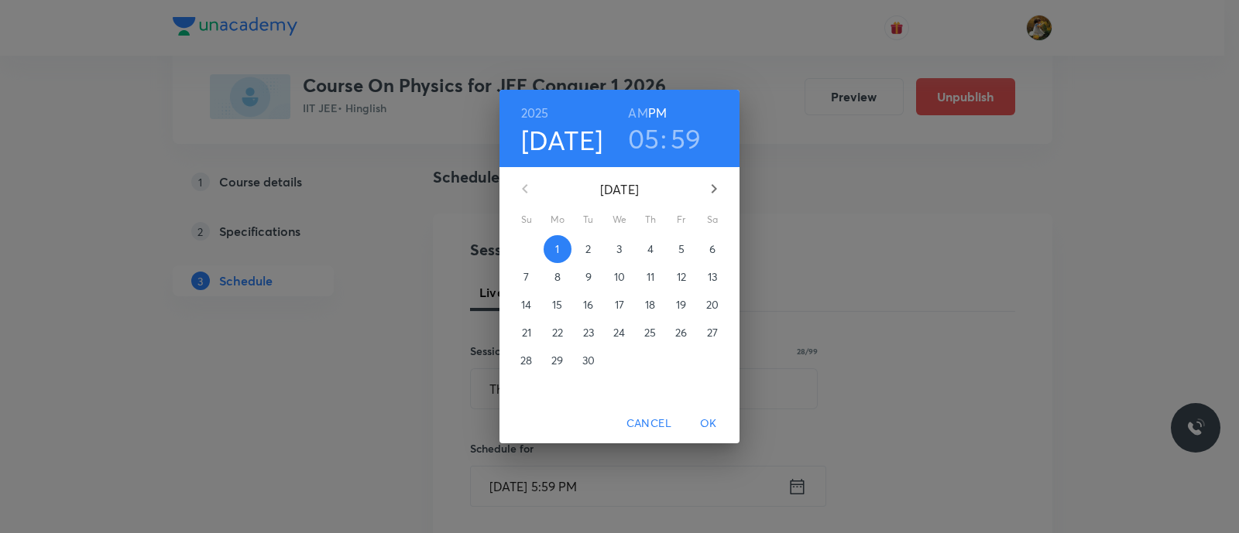
click at [627, 248] on span "3" at bounding box center [620, 249] width 28 height 15
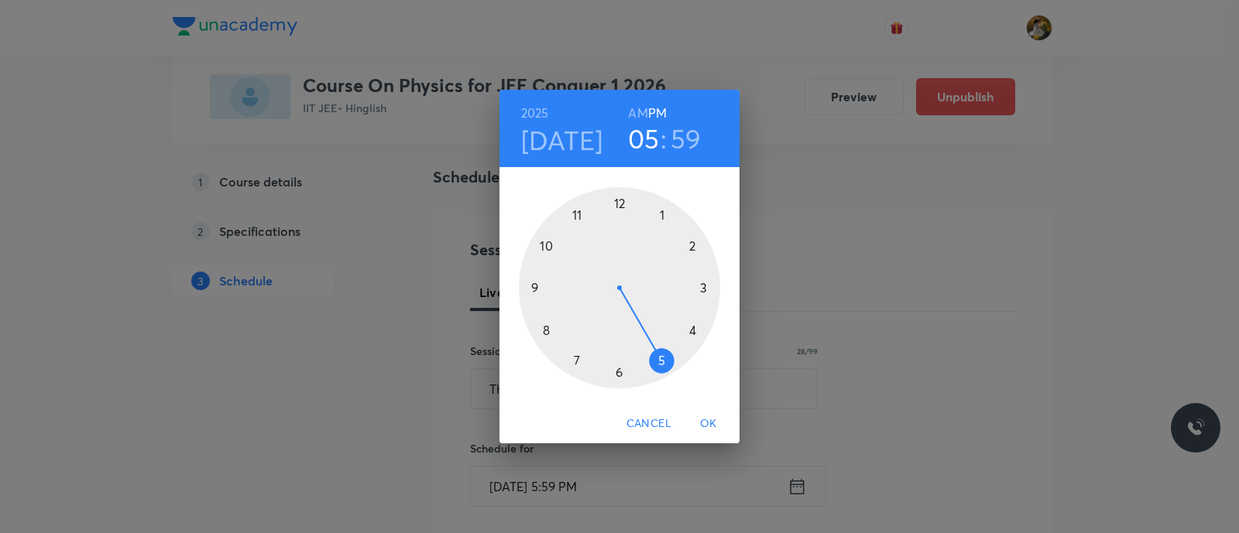
click at [575, 217] on div at bounding box center [619, 287] width 201 height 201
click at [639, 111] on h6 "AM" at bounding box center [637, 113] width 19 height 22
click at [704, 288] on div at bounding box center [619, 287] width 201 height 201
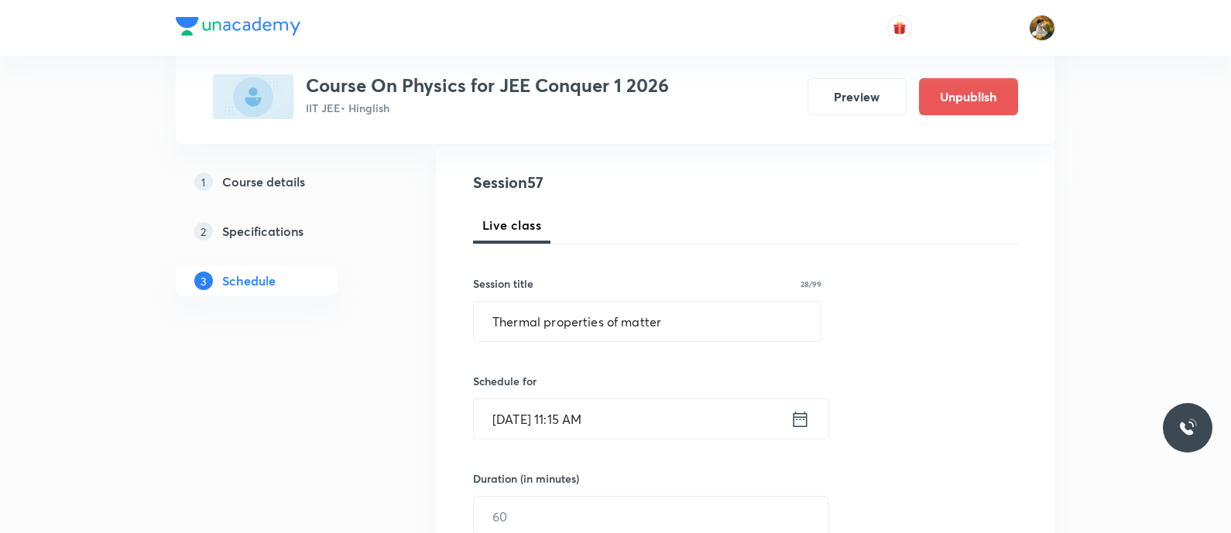
scroll to position [193, 0]
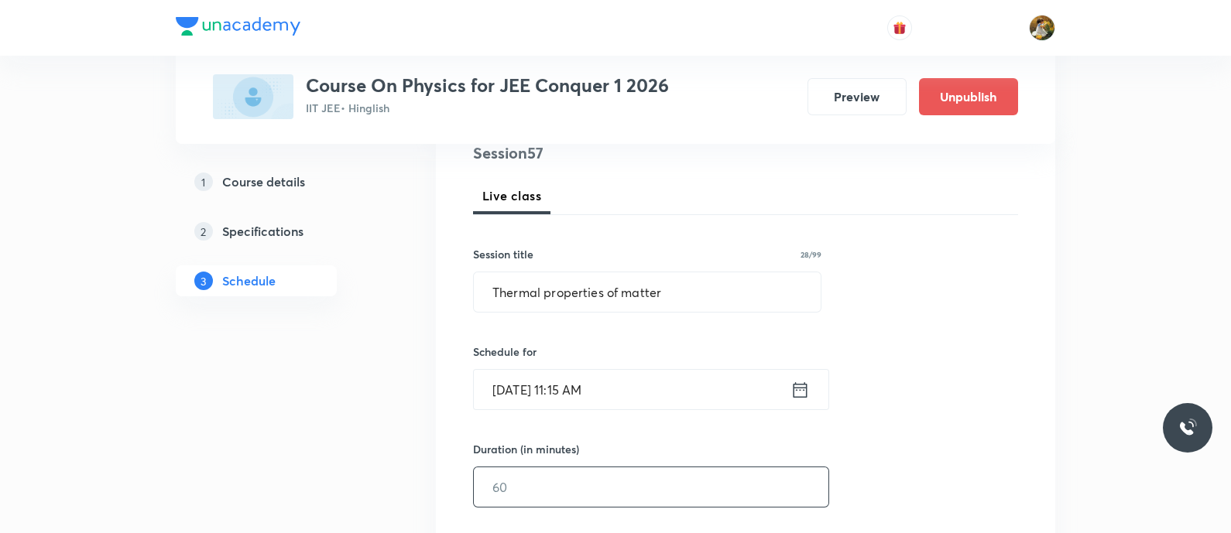
click at [684, 468] on input "text" at bounding box center [651, 487] width 355 height 39
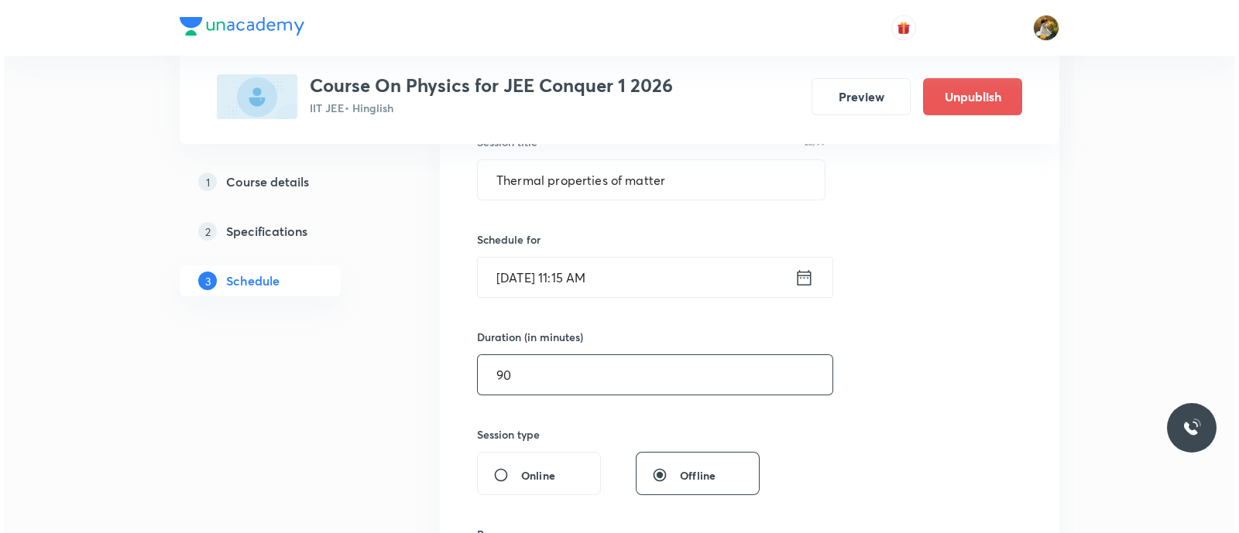
scroll to position [386, 0]
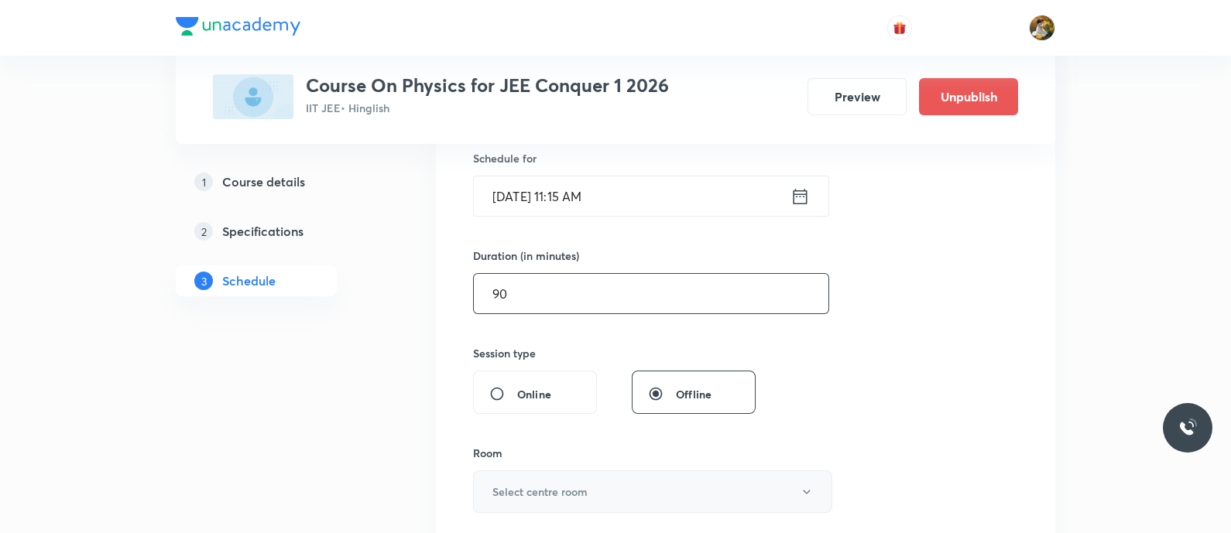
type input "90"
click at [637, 476] on button "Select centre room" at bounding box center [652, 492] width 359 height 43
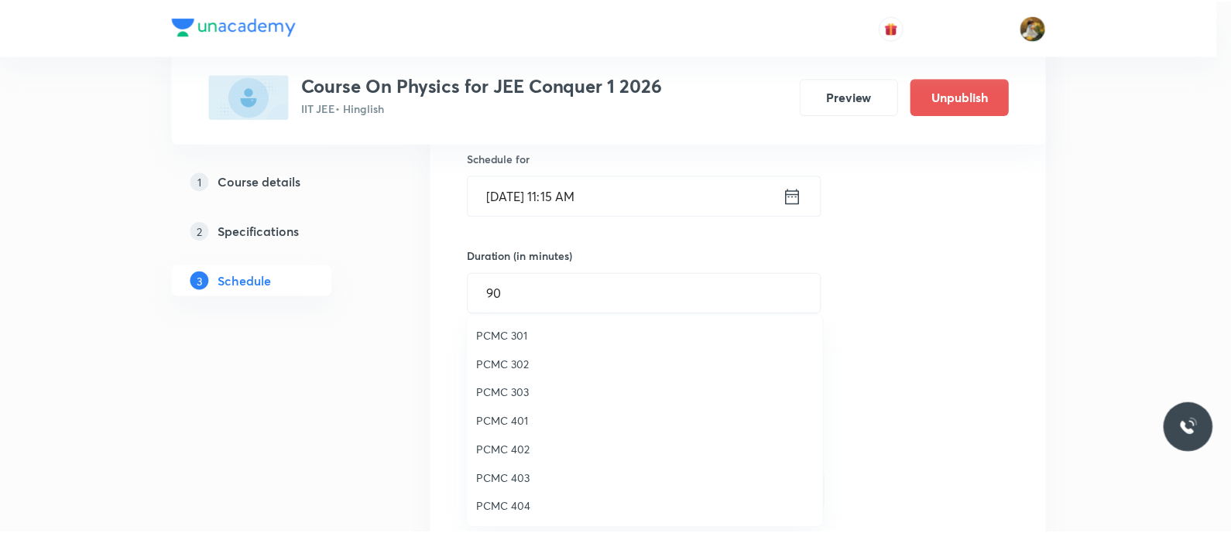
scroll to position [290, 0]
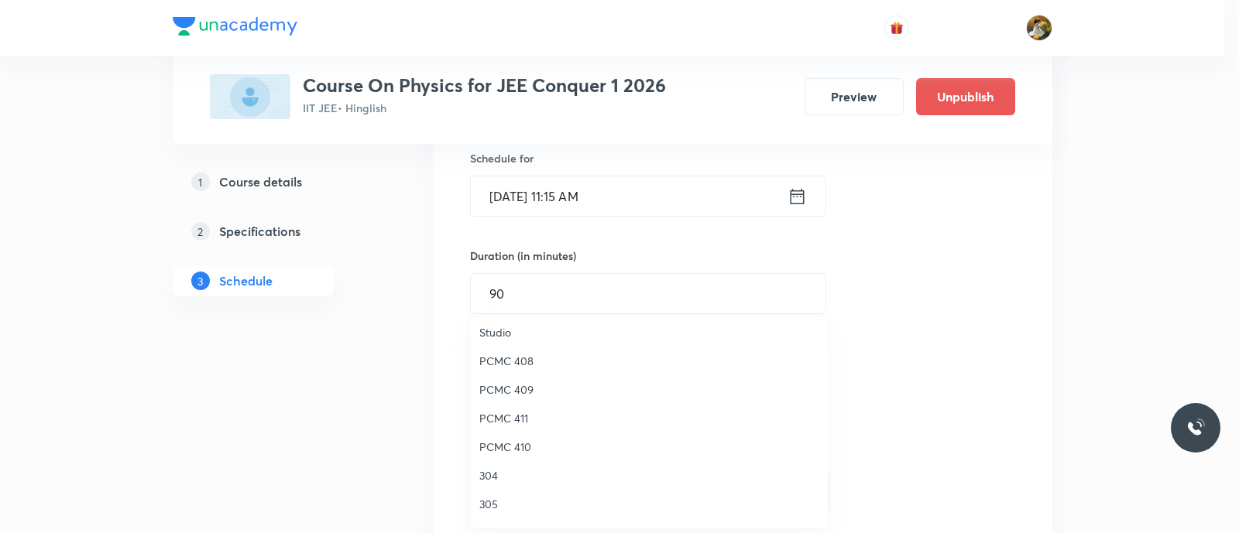
click at [484, 503] on span "305" at bounding box center [648, 504] width 339 height 16
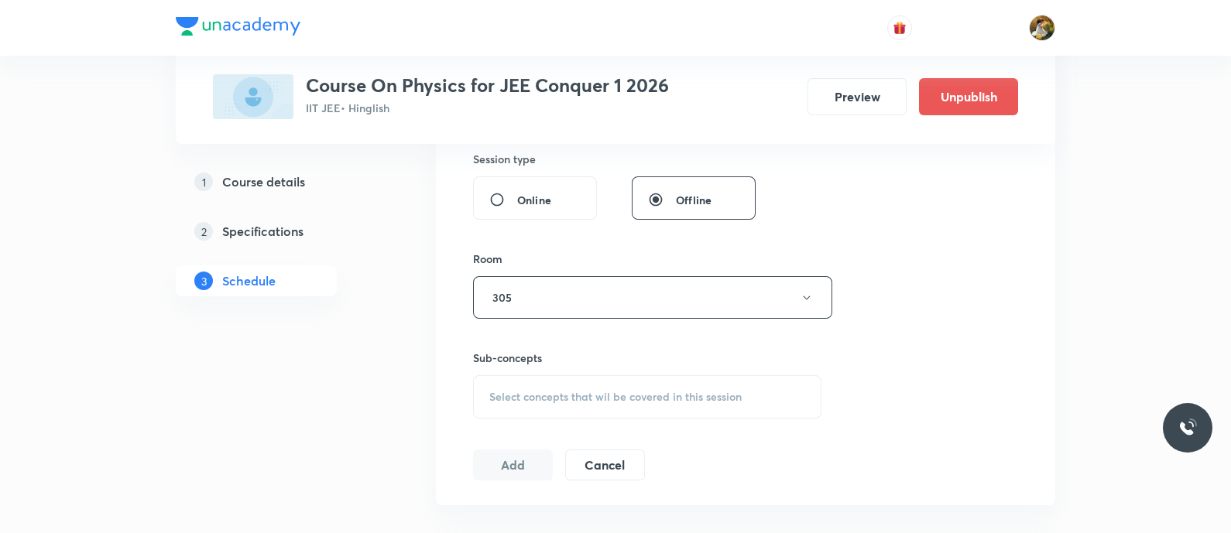
click at [550, 406] on div "Select concepts that wil be covered in this session" at bounding box center [647, 397] width 348 height 43
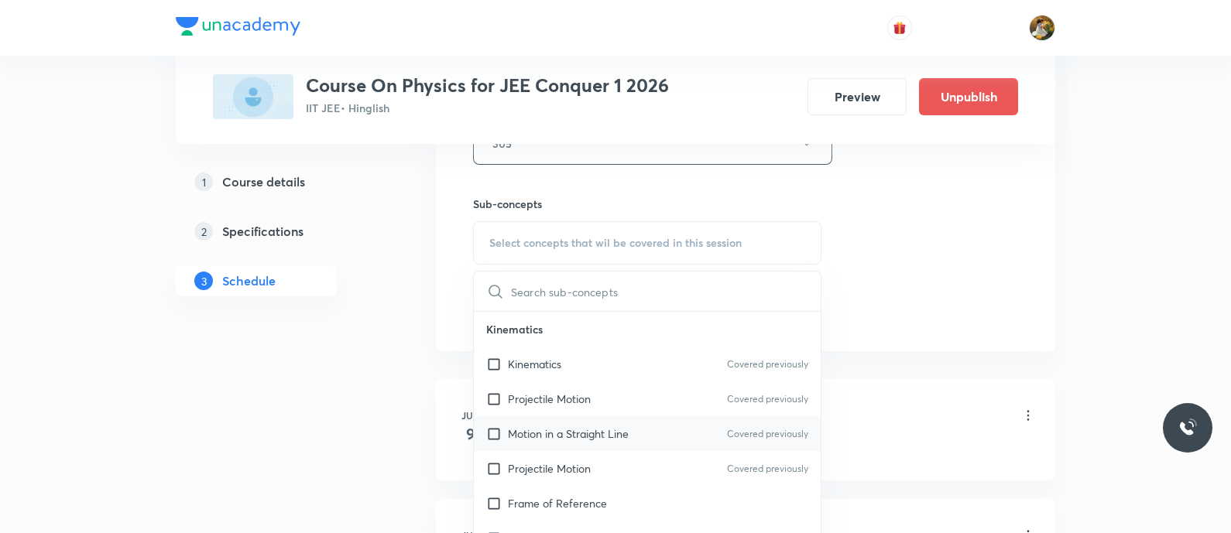
scroll to position [774, 0]
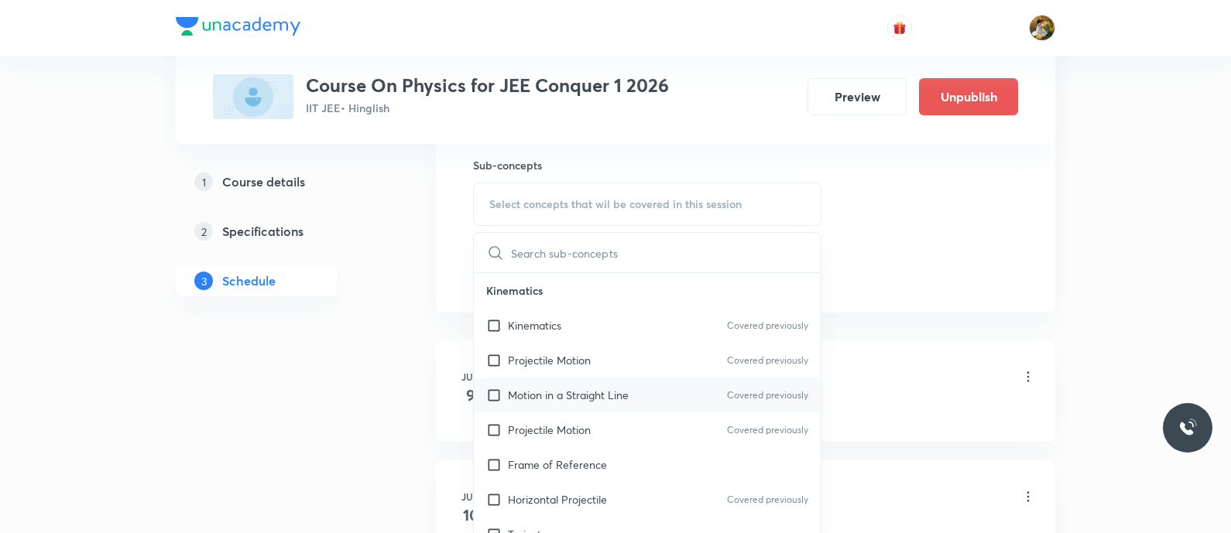
click at [597, 387] on p "Motion in a Straight Line" at bounding box center [568, 395] width 121 height 16
checkbox input "true"
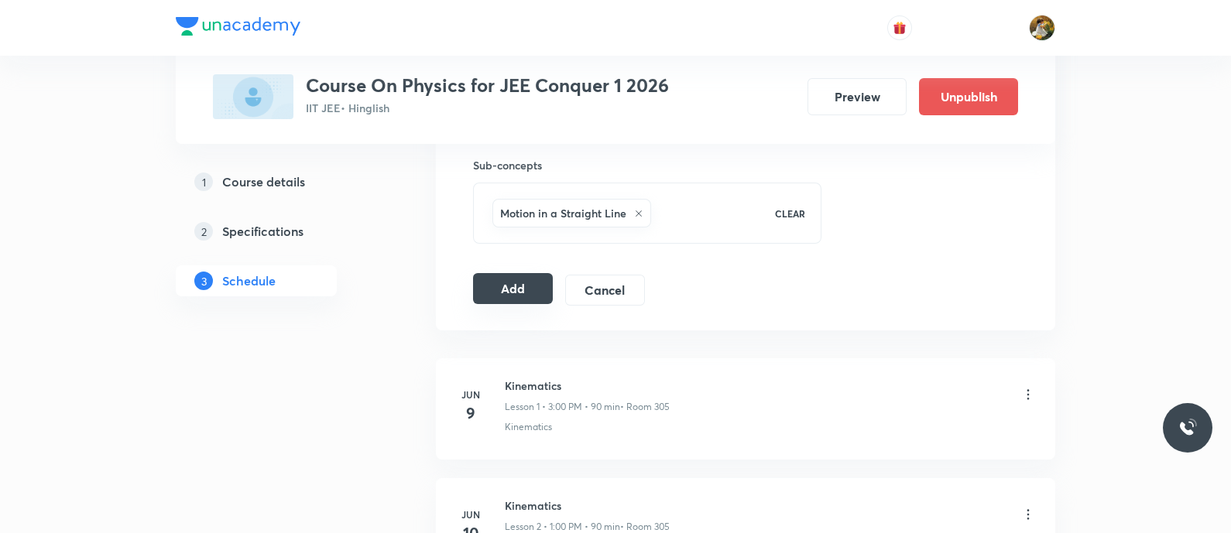
click at [515, 284] on button "Add" at bounding box center [513, 288] width 80 height 31
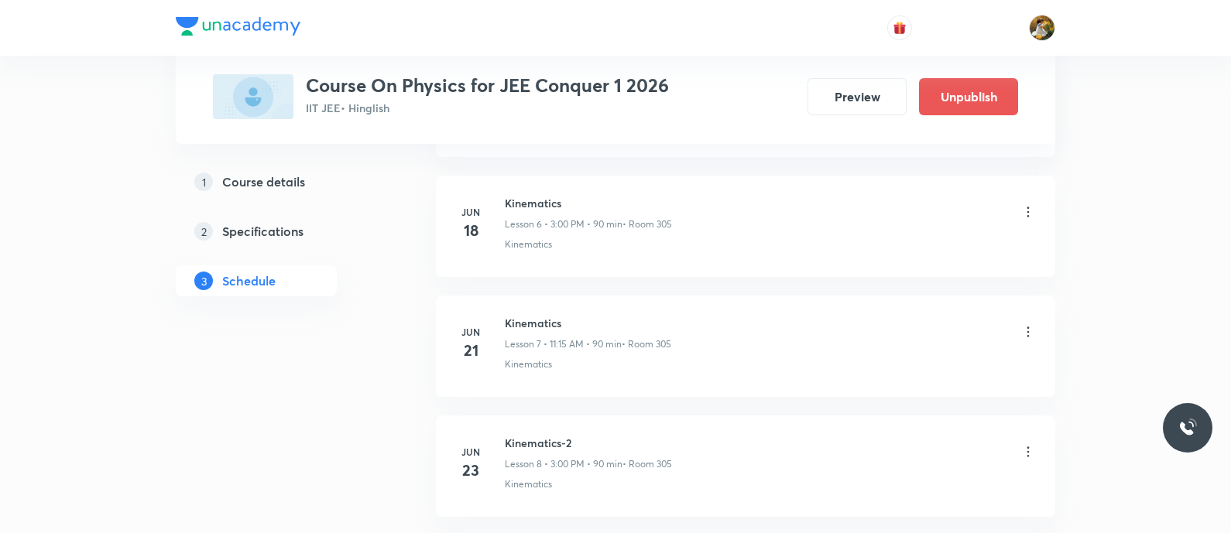
scroll to position [0, 0]
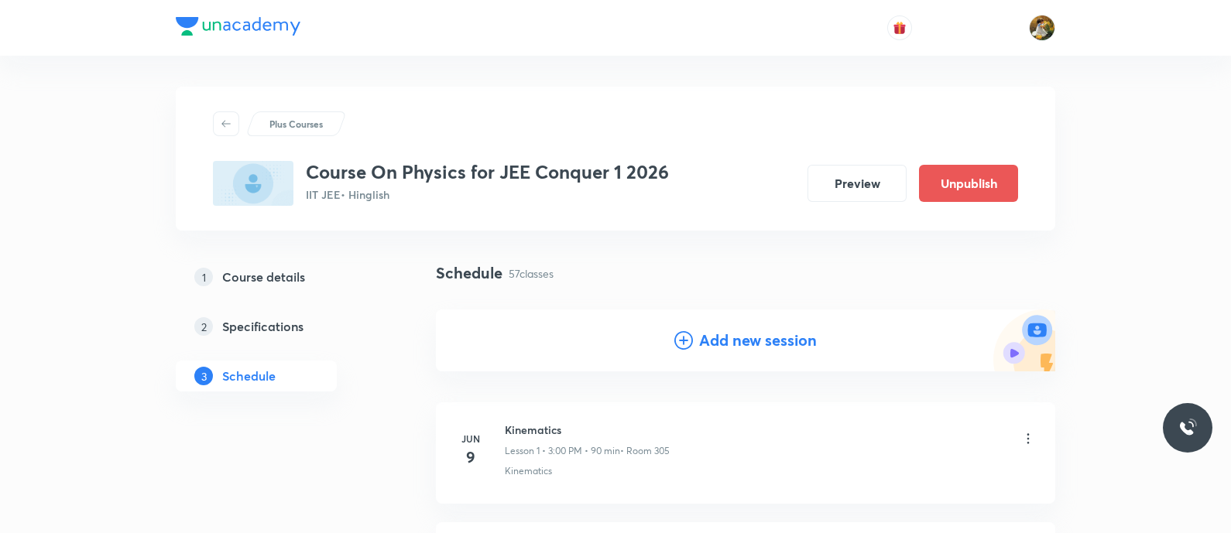
click at [776, 340] on h4 "Add new session" at bounding box center [758, 340] width 118 height 23
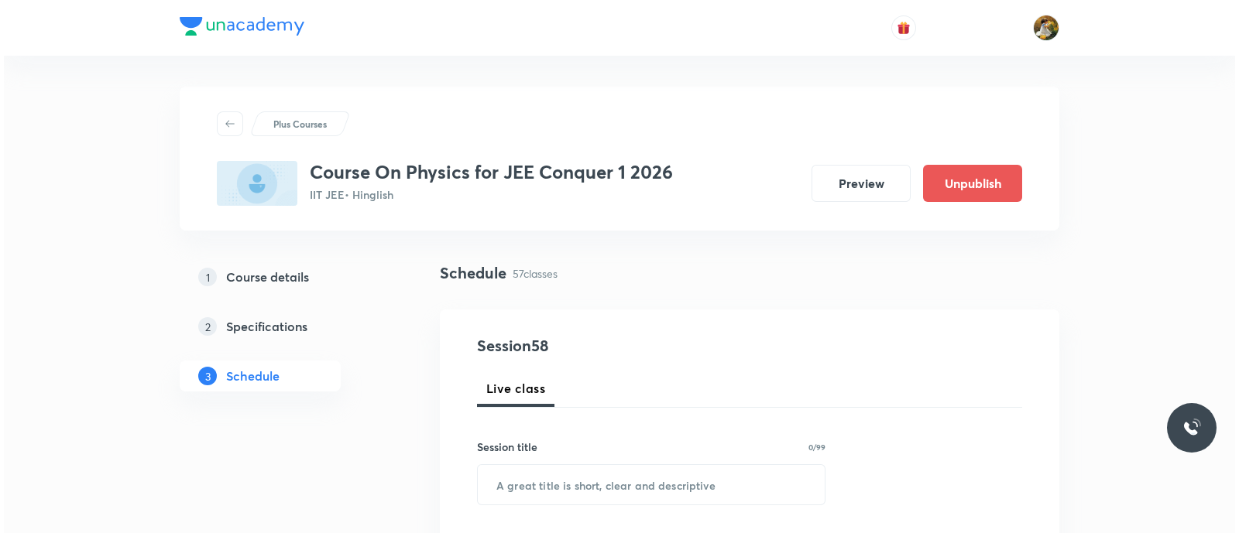
scroll to position [193, 0]
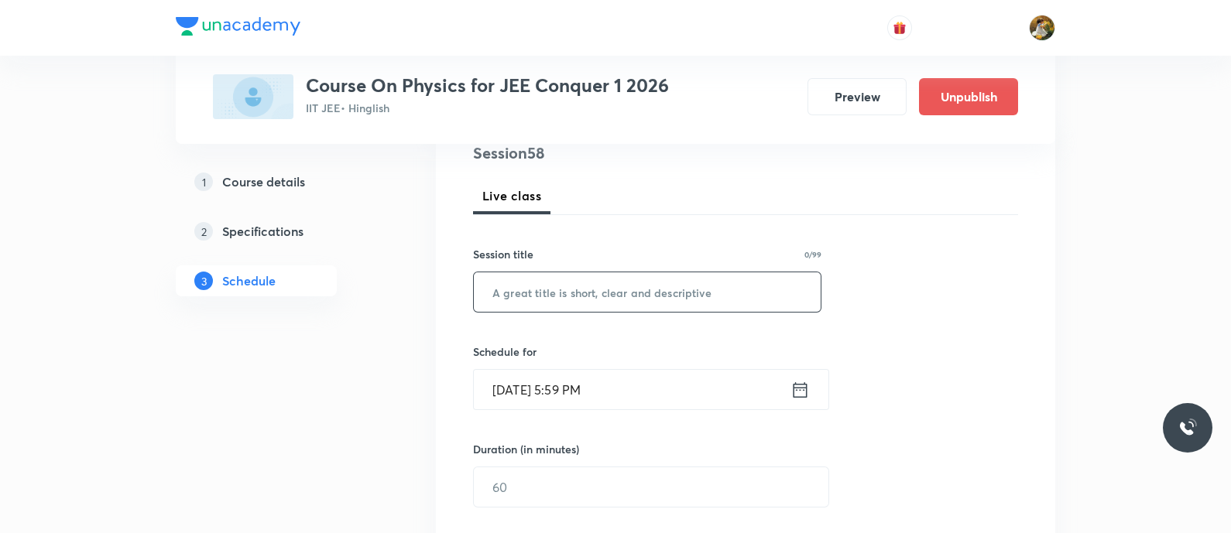
click at [666, 299] on input "text" at bounding box center [647, 292] width 347 height 39
paste input "Thermal properties of matter"
type input "Thermal properties of matter"
click at [670, 389] on input "Sep 1, 2025, 5:59 PM" at bounding box center [632, 389] width 317 height 39
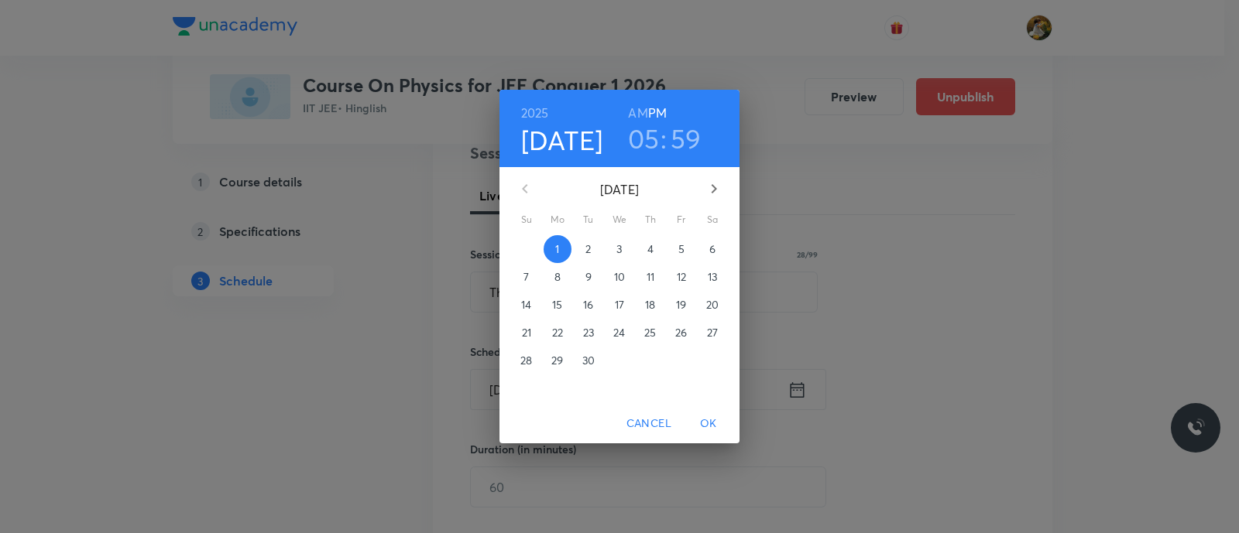
click at [647, 253] on span "4" at bounding box center [650, 249] width 28 height 15
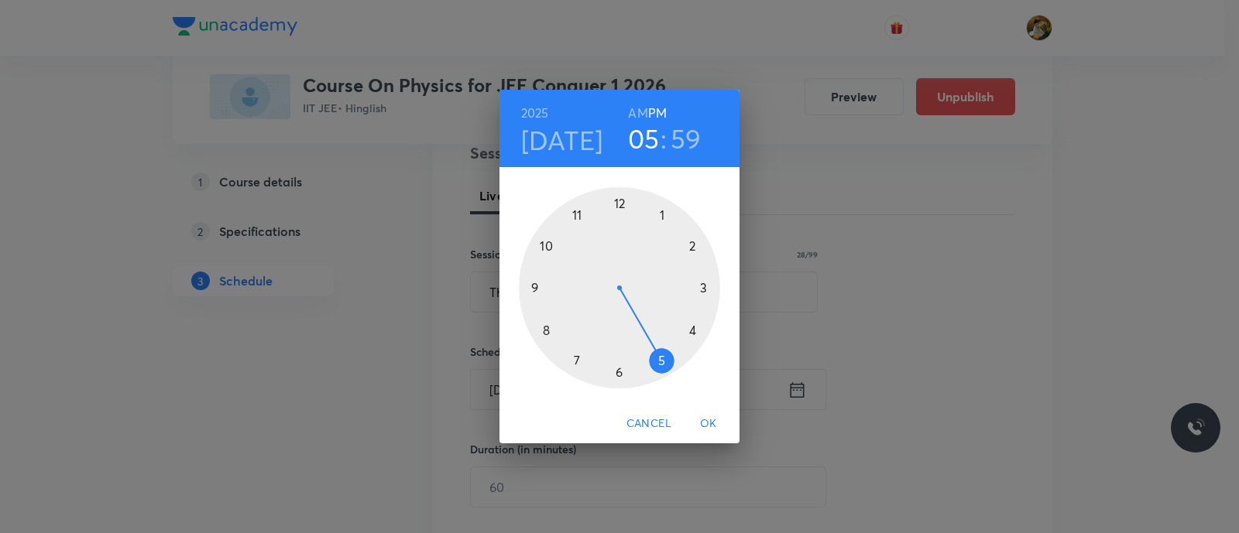
click at [705, 284] on div at bounding box center [619, 287] width 201 height 201
click at [619, 204] on div at bounding box center [619, 287] width 201 height 201
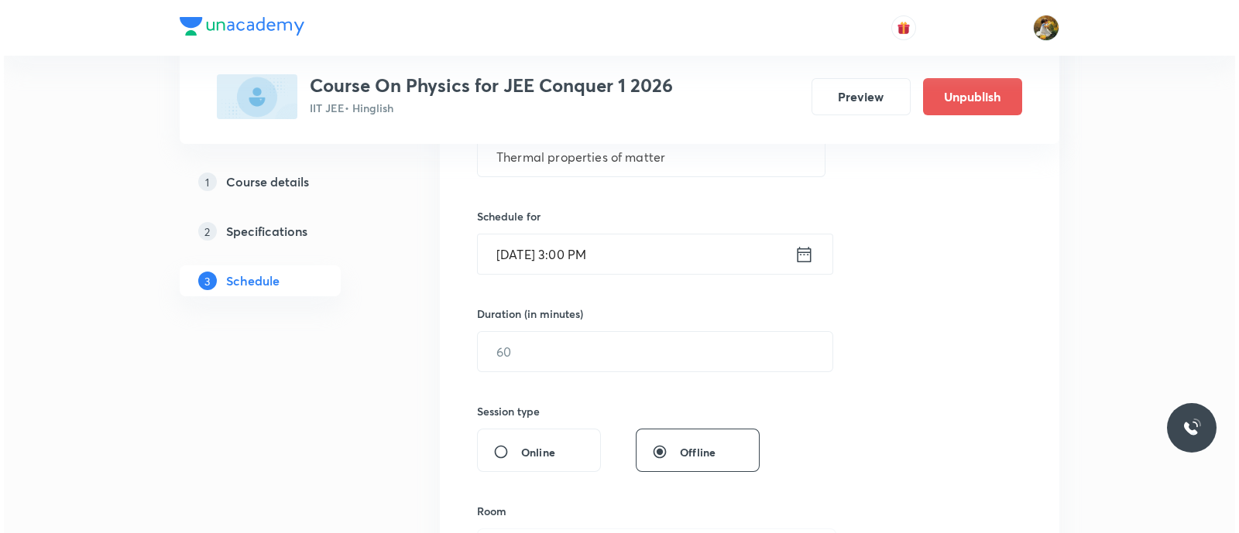
scroll to position [386, 0]
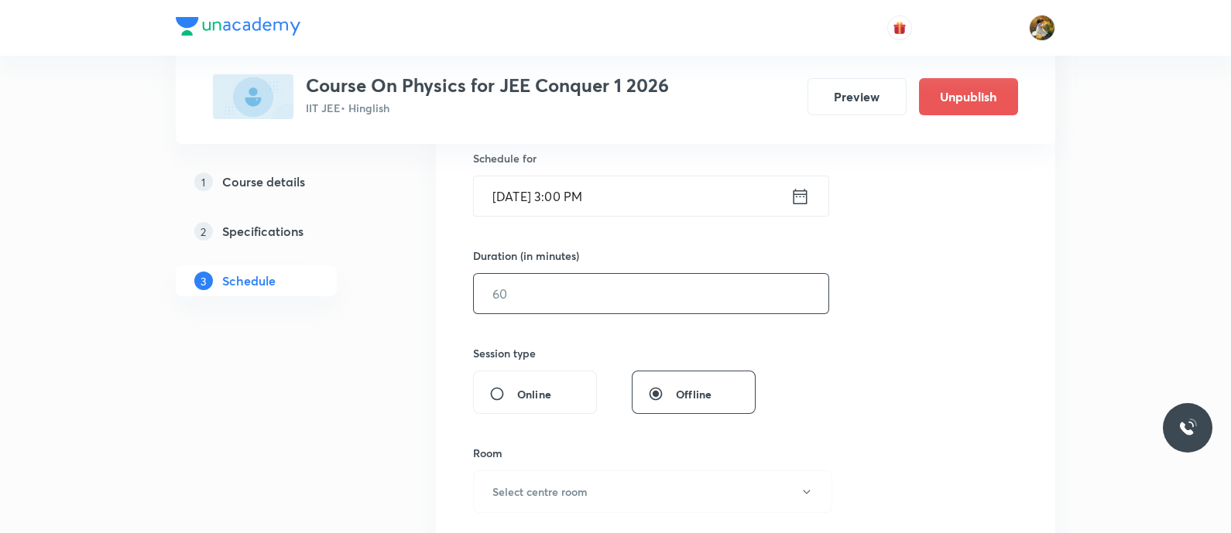
click at [606, 303] on input "text" at bounding box center [651, 293] width 355 height 39
type input "90"
click at [597, 493] on button "Select centre room" at bounding box center [652, 492] width 359 height 43
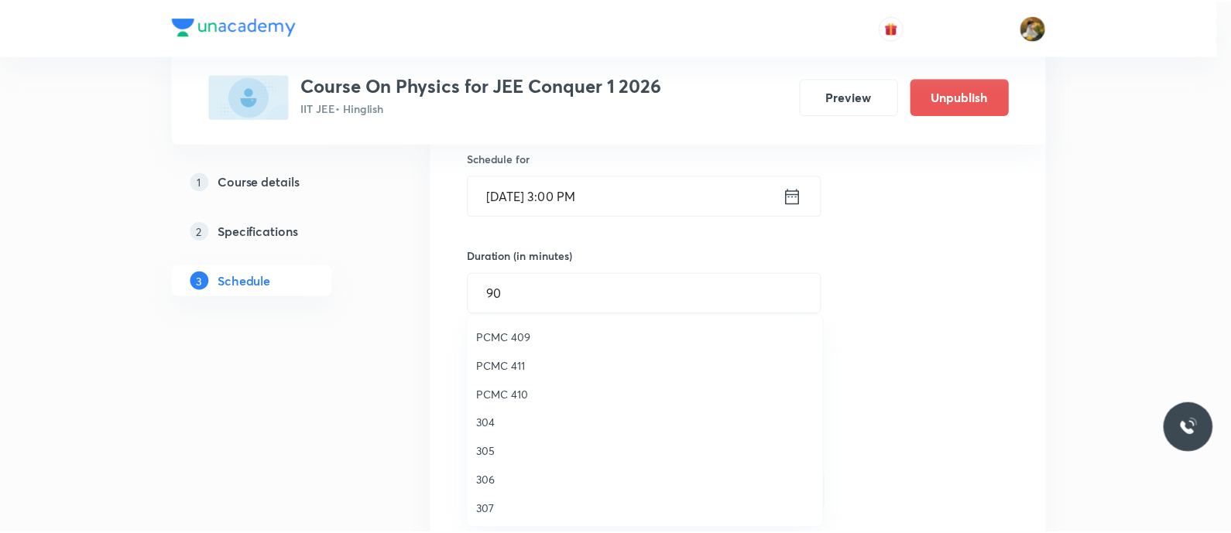
scroll to position [344, 0]
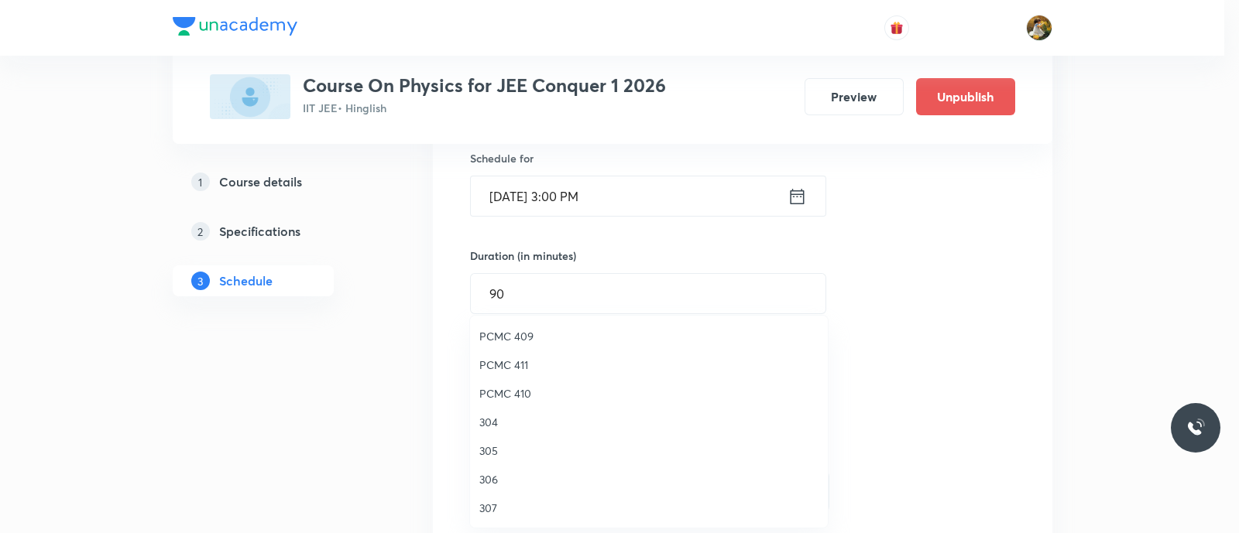
click at [488, 447] on span "305" at bounding box center [648, 451] width 339 height 16
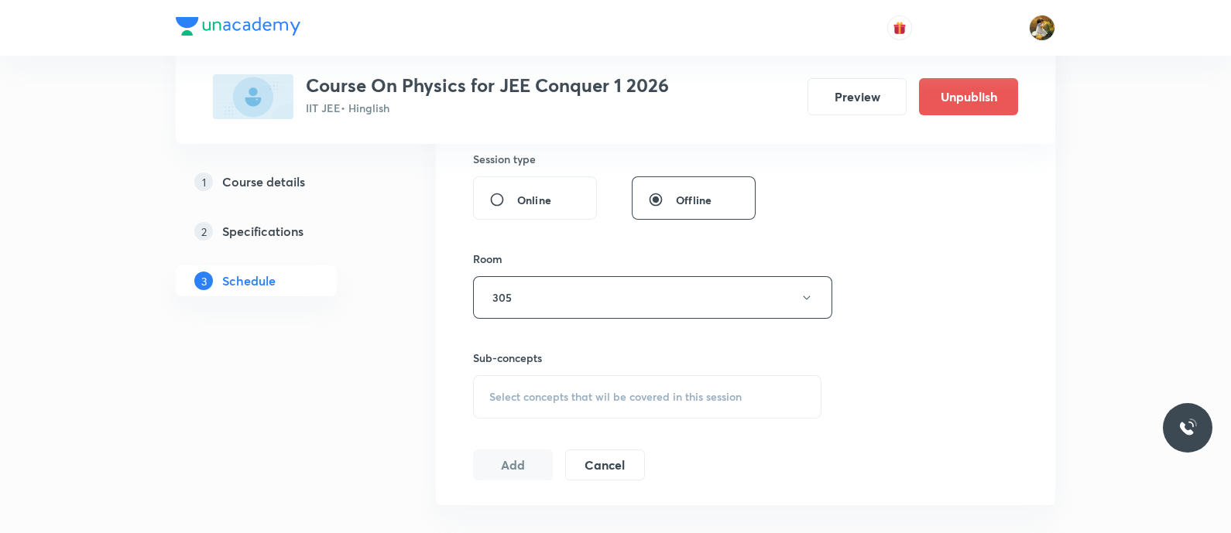
click at [735, 405] on div "Select concepts that wil be covered in this session" at bounding box center [647, 397] width 348 height 43
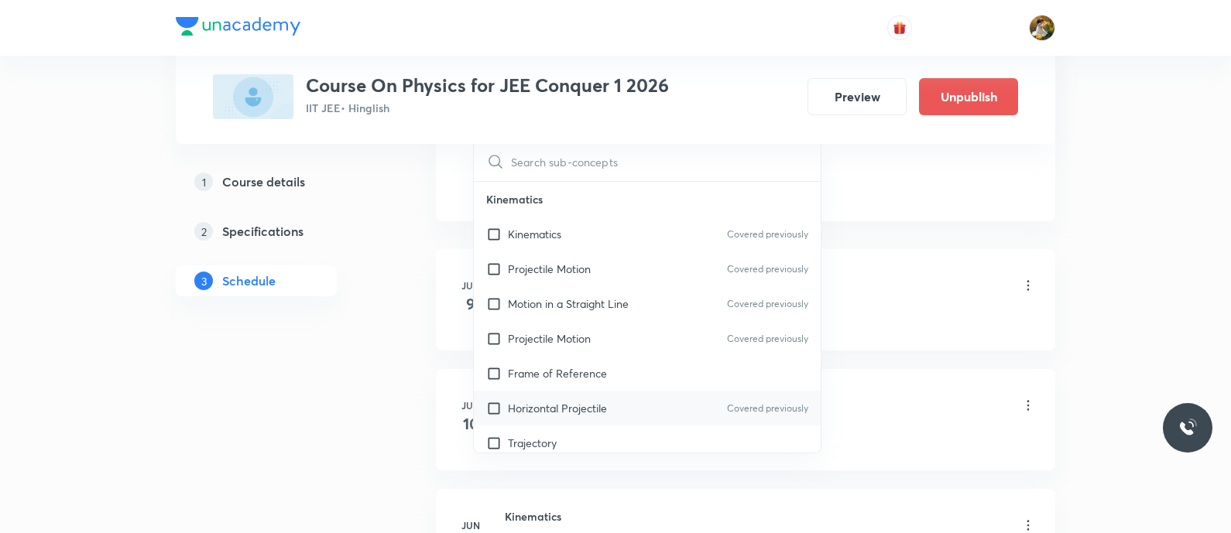
scroll to position [871, 0]
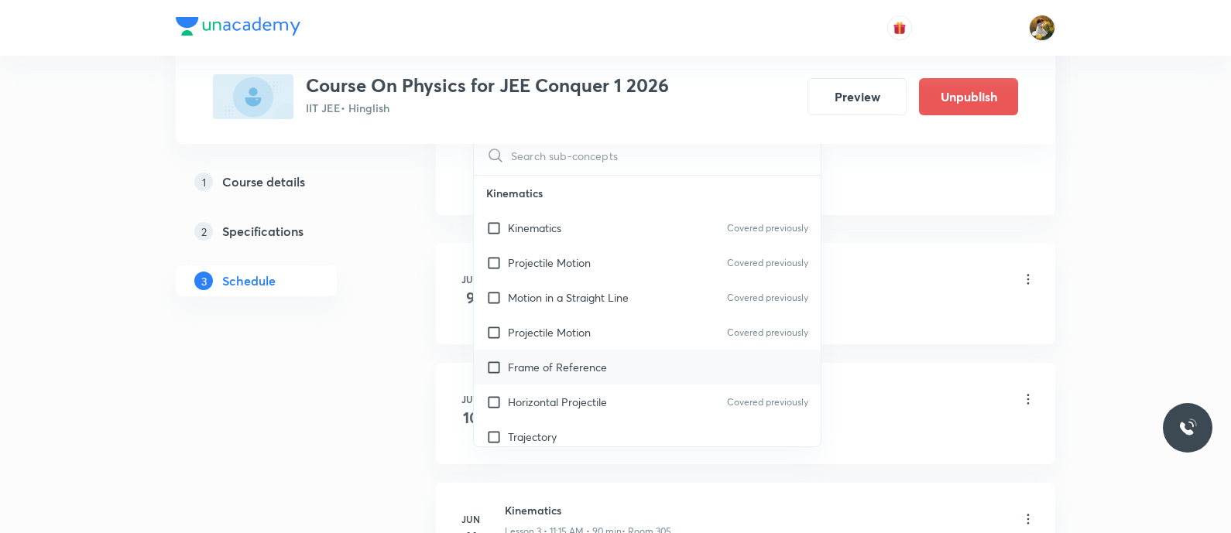
click at [568, 376] on div "Frame of Reference" at bounding box center [647, 367] width 347 height 35
checkbox input "true"
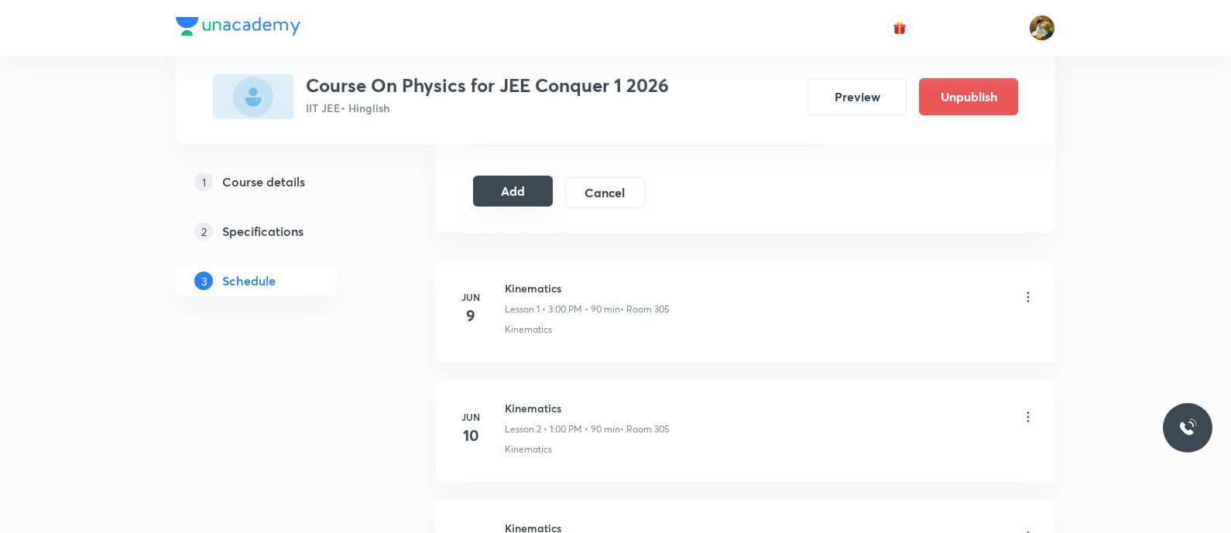
click at [507, 190] on button "Add" at bounding box center [513, 191] width 80 height 31
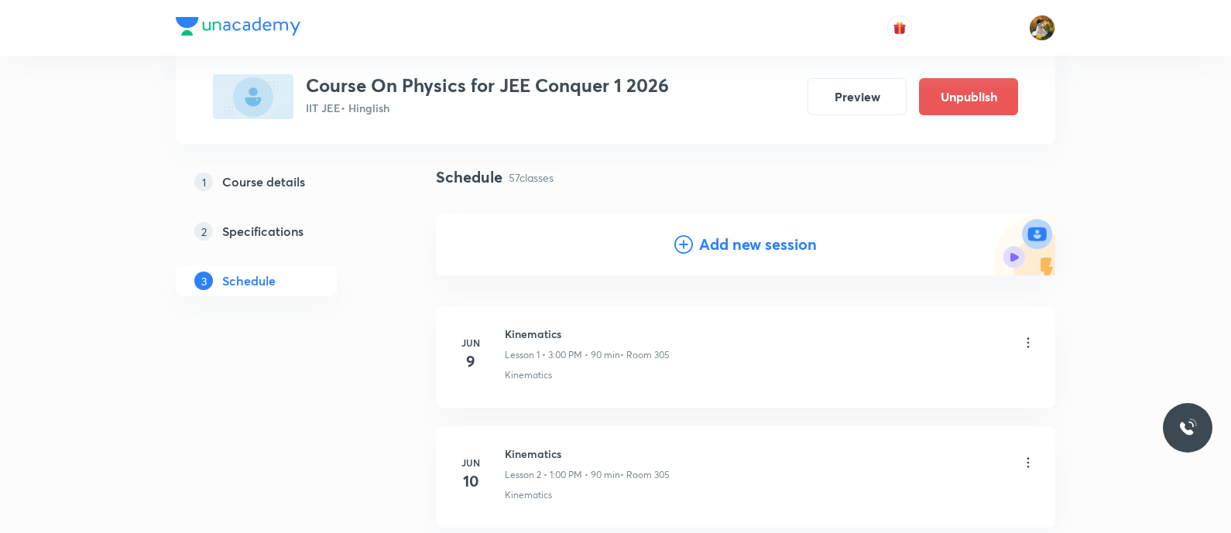
click at [760, 240] on h4 "Add new session" at bounding box center [758, 244] width 118 height 23
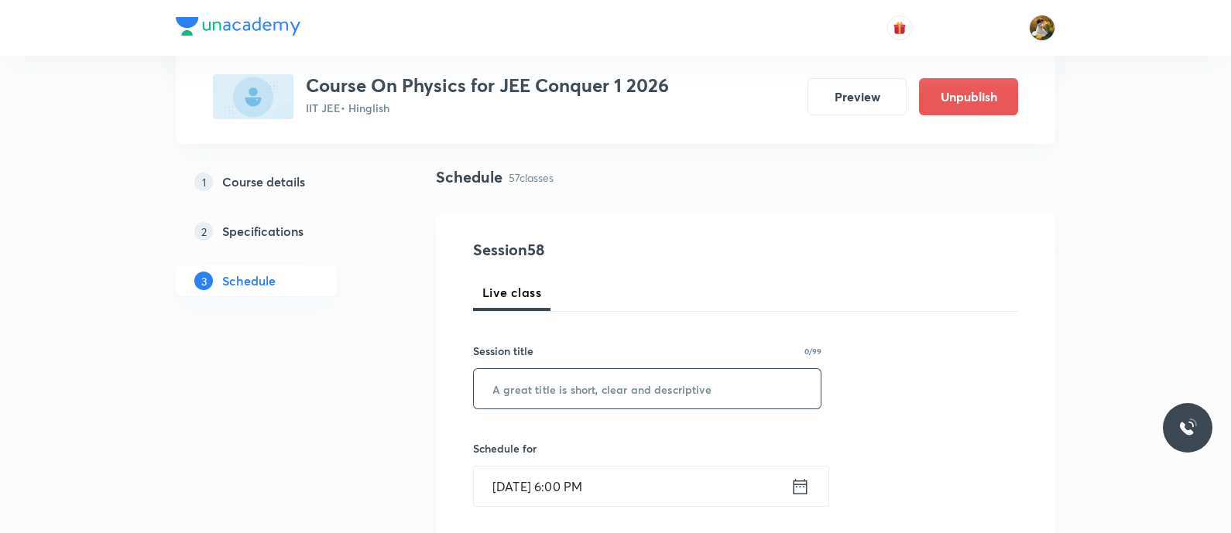
click at [682, 396] on input "text" at bounding box center [647, 388] width 347 height 39
paste input "Thermal properties of matter"
type input "Thermal properties of matter"
click at [670, 492] on input "Sep 1, 2025, 6:00 PM" at bounding box center [632, 486] width 317 height 39
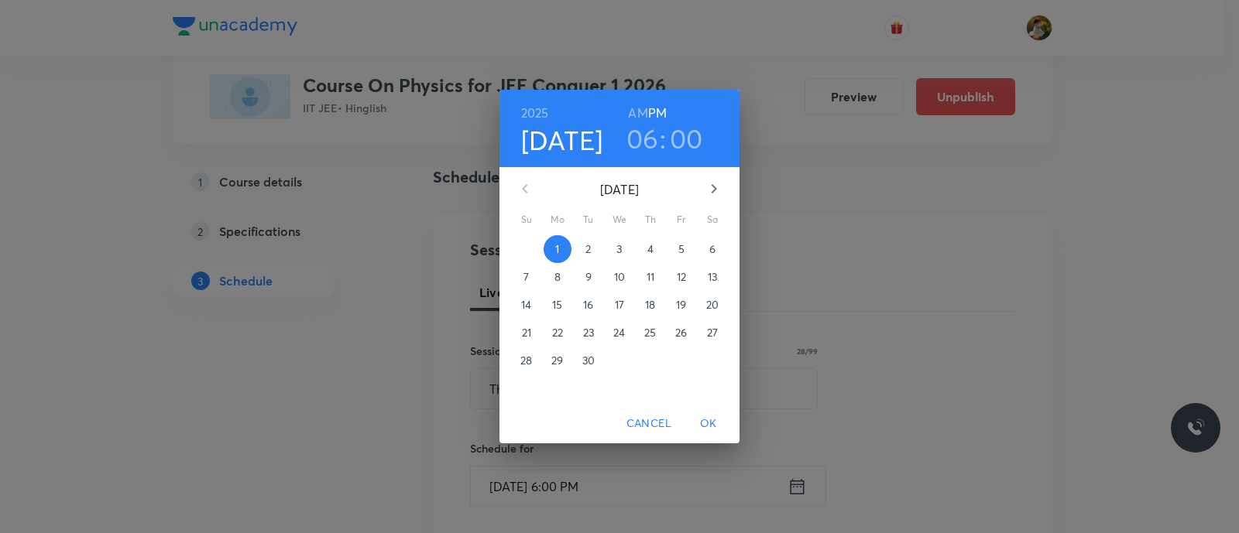
click at [692, 248] on span "5" at bounding box center [681, 249] width 28 height 15
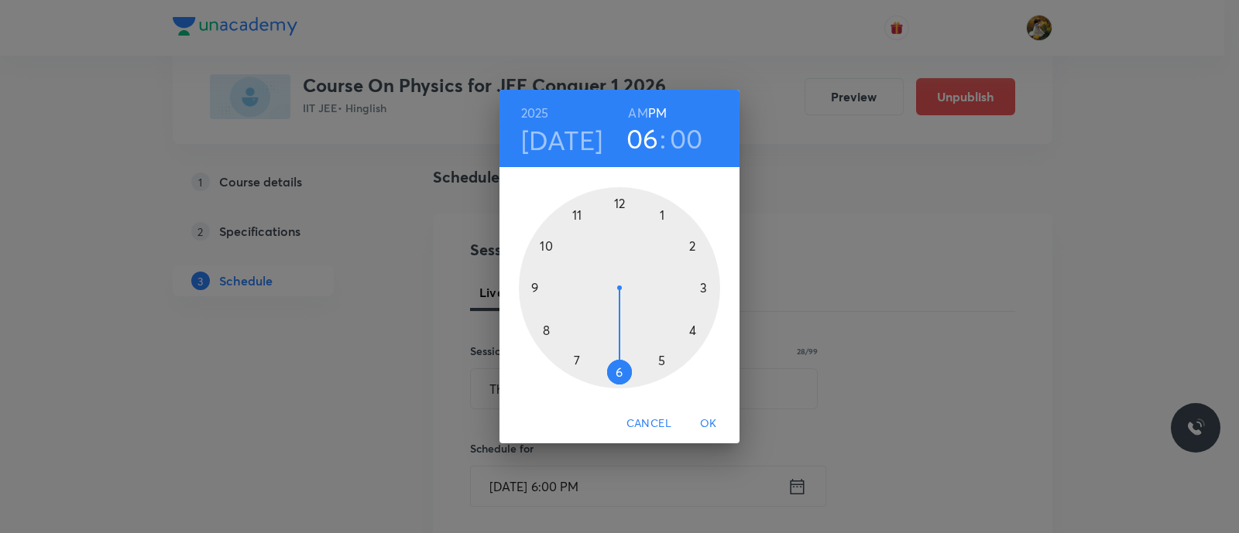
click at [701, 288] on div at bounding box center [619, 287] width 201 height 201
click at [619, 197] on div at bounding box center [619, 287] width 201 height 201
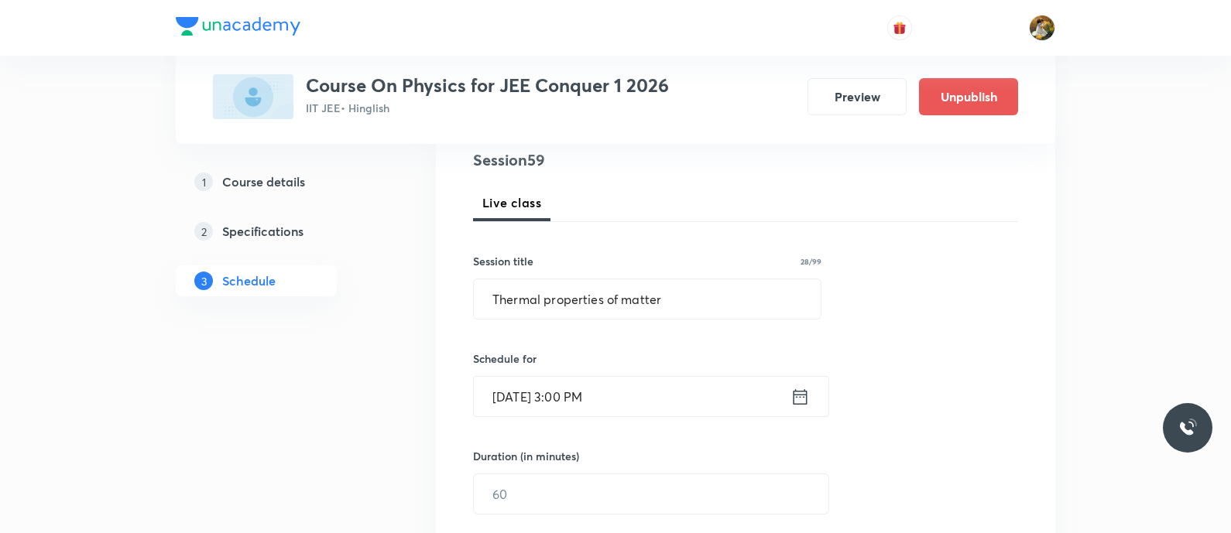
scroll to position [290, 0]
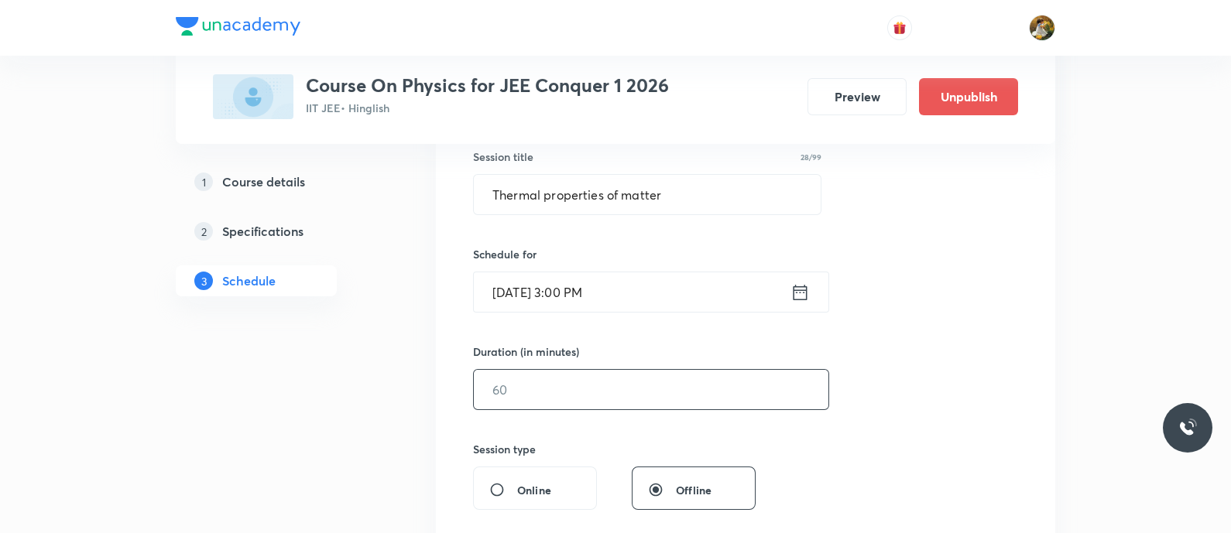
click at [628, 386] on input "text" at bounding box center [651, 389] width 355 height 39
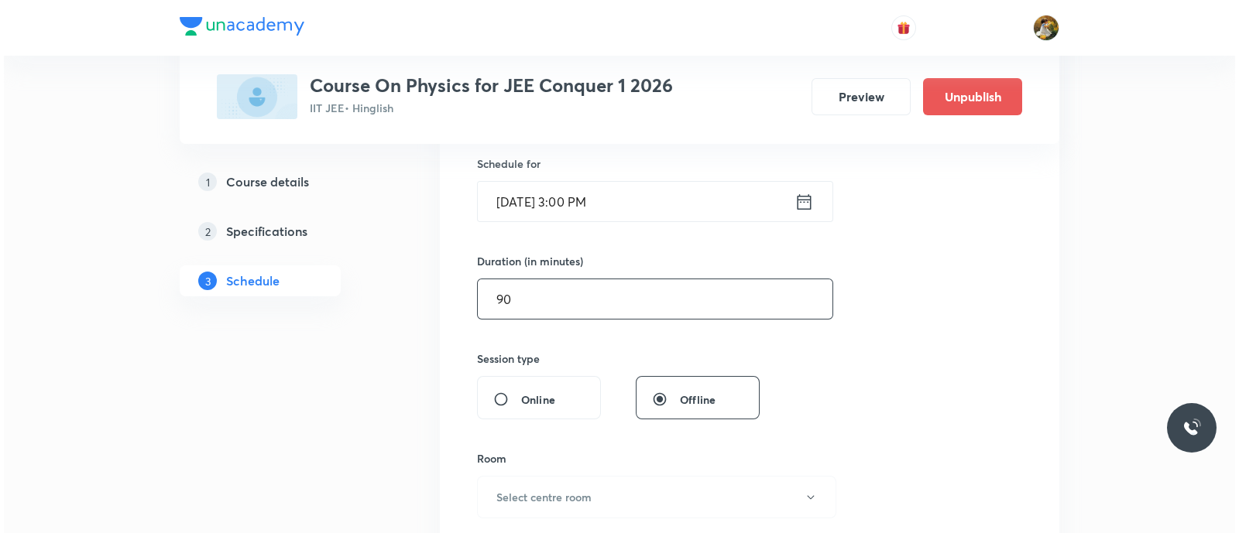
scroll to position [386, 0]
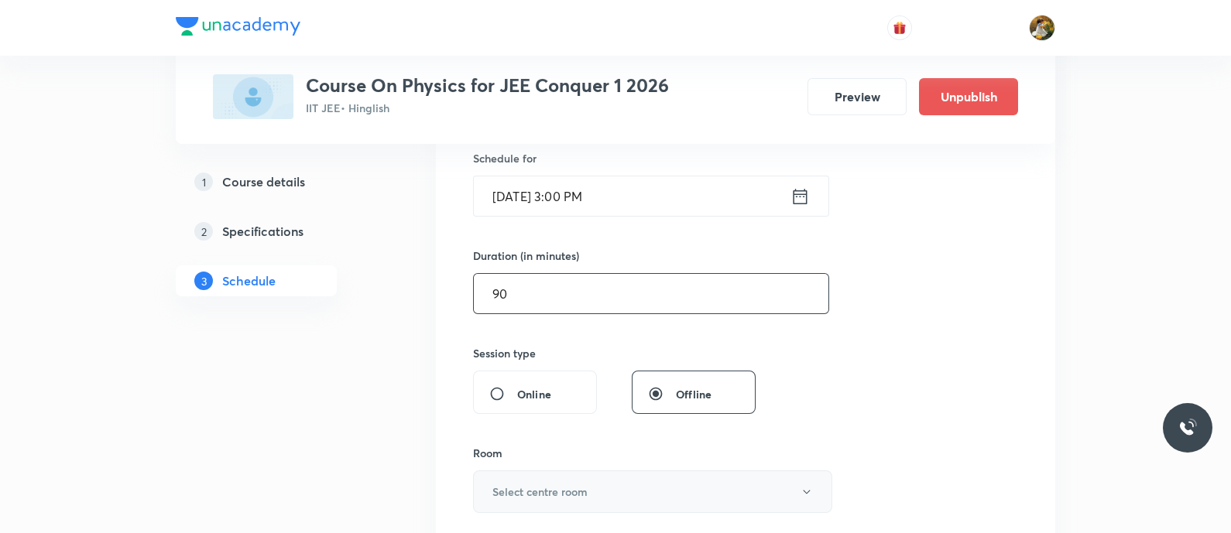
type input "90"
click at [616, 488] on button "Select centre room" at bounding box center [652, 492] width 359 height 43
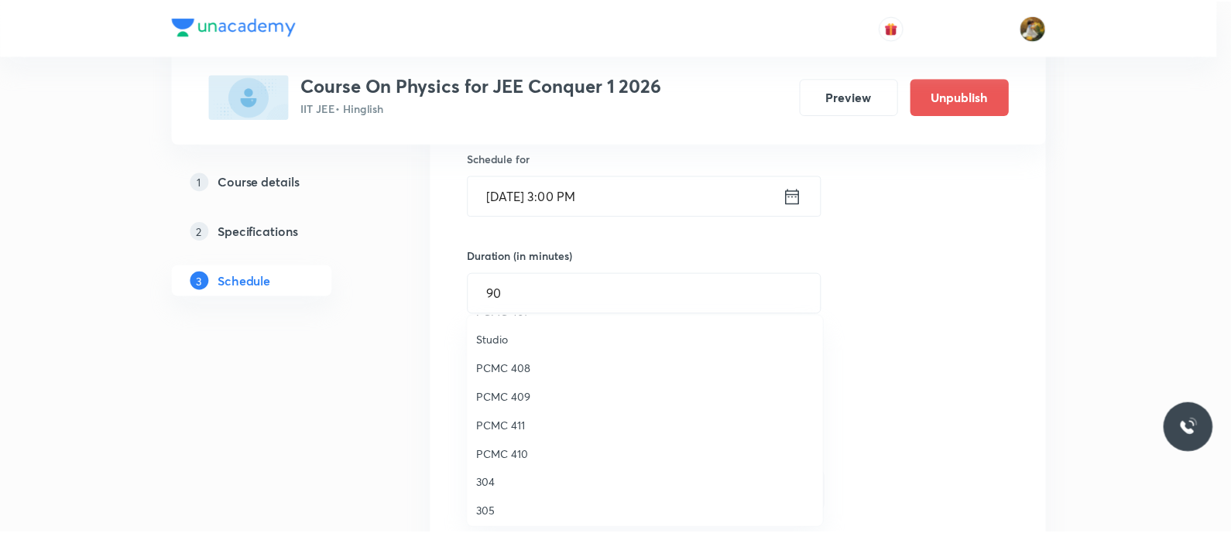
scroll to position [344, 0]
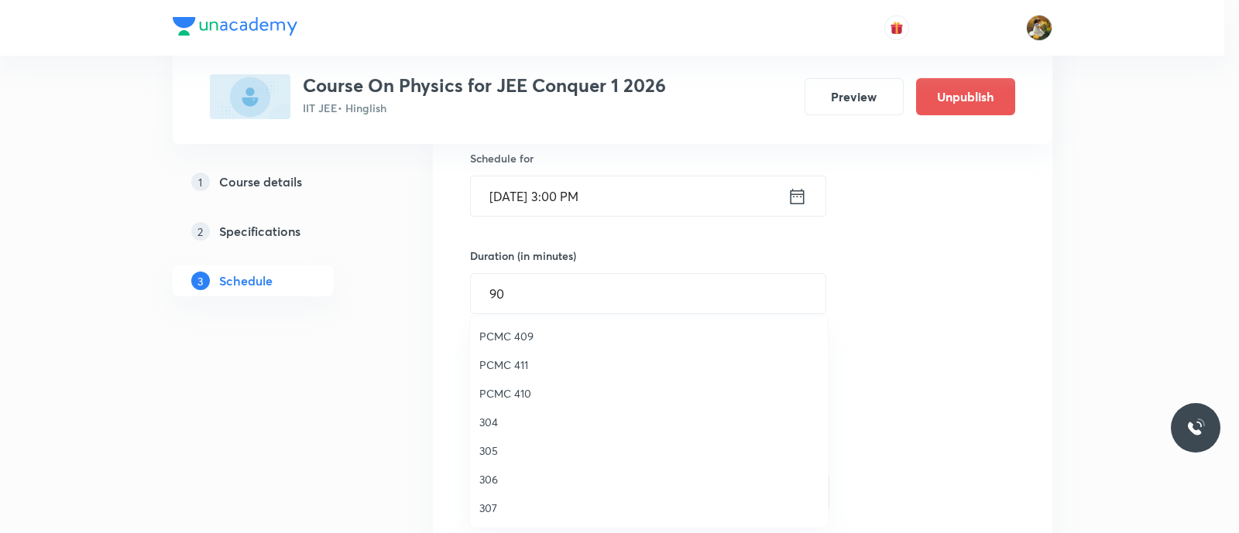
click at [490, 449] on span "305" at bounding box center [648, 451] width 339 height 16
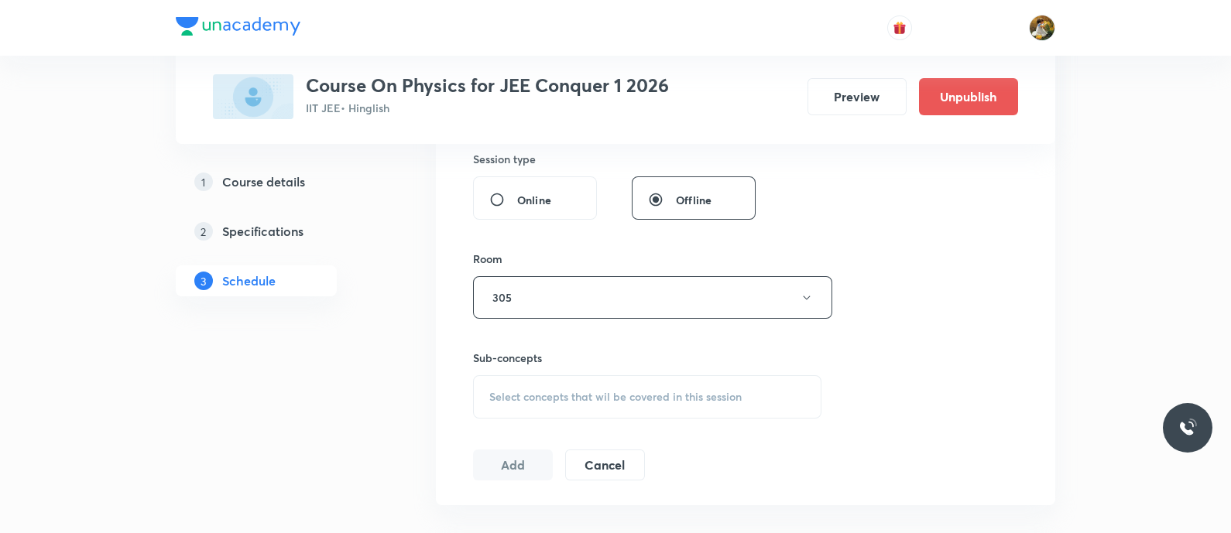
click at [623, 385] on div "Select concepts that wil be covered in this session" at bounding box center [647, 397] width 348 height 43
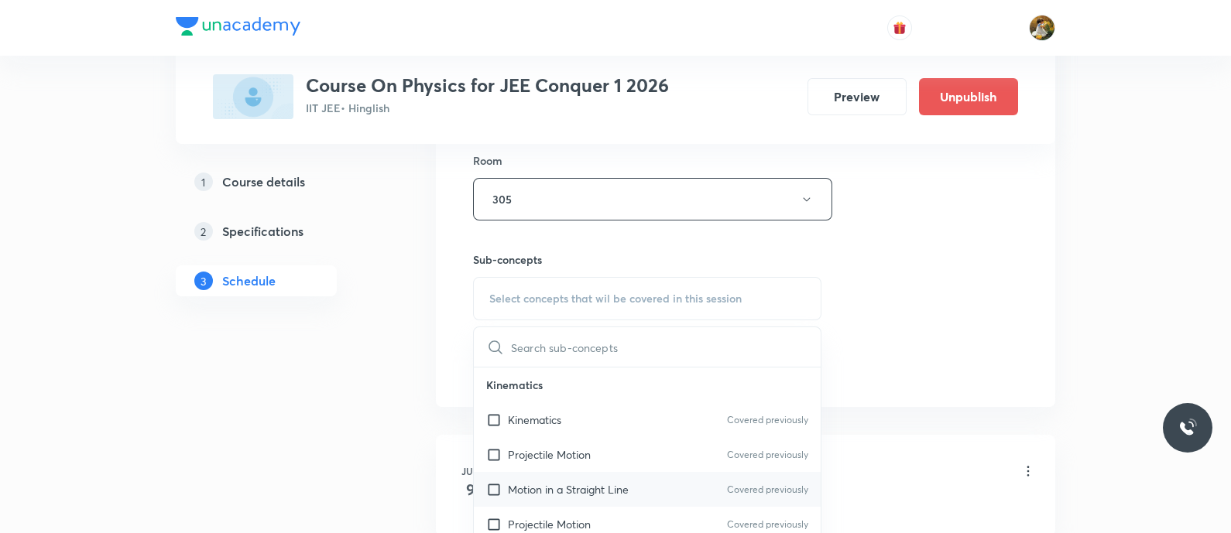
scroll to position [774, 0]
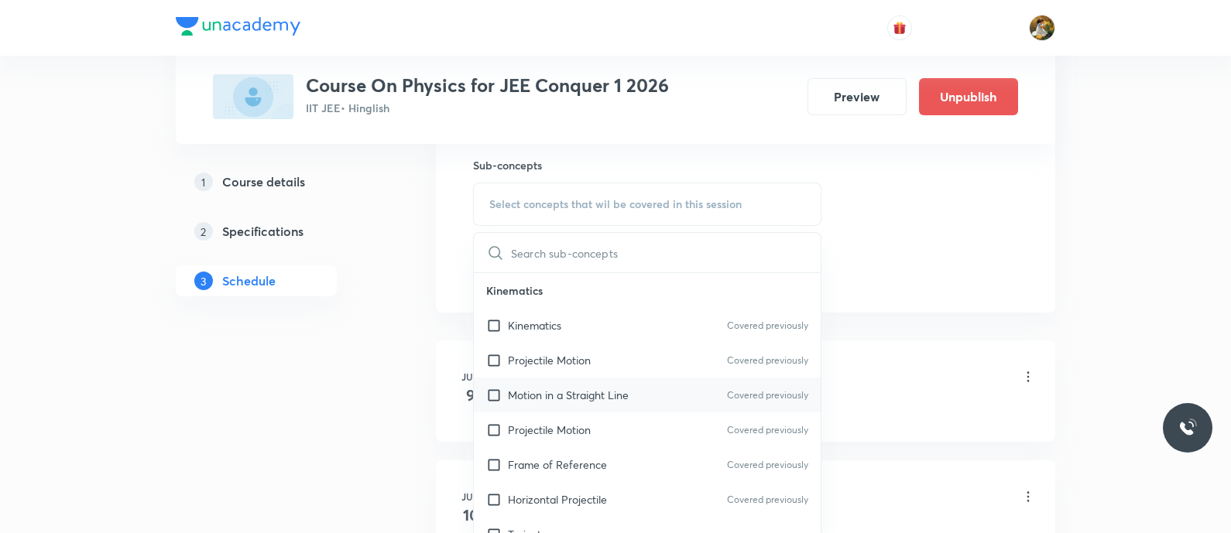
click at [560, 399] on p "Motion in a Straight Line" at bounding box center [568, 395] width 121 height 16
checkbox input "true"
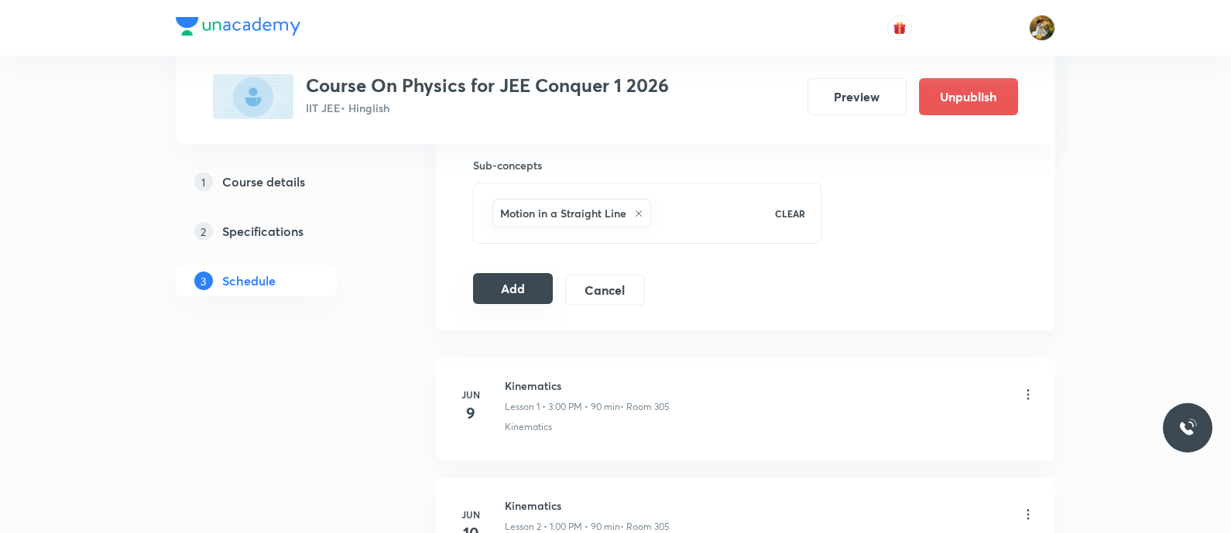
click at [544, 280] on button "Add" at bounding box center [513, 288] width 80 height 31
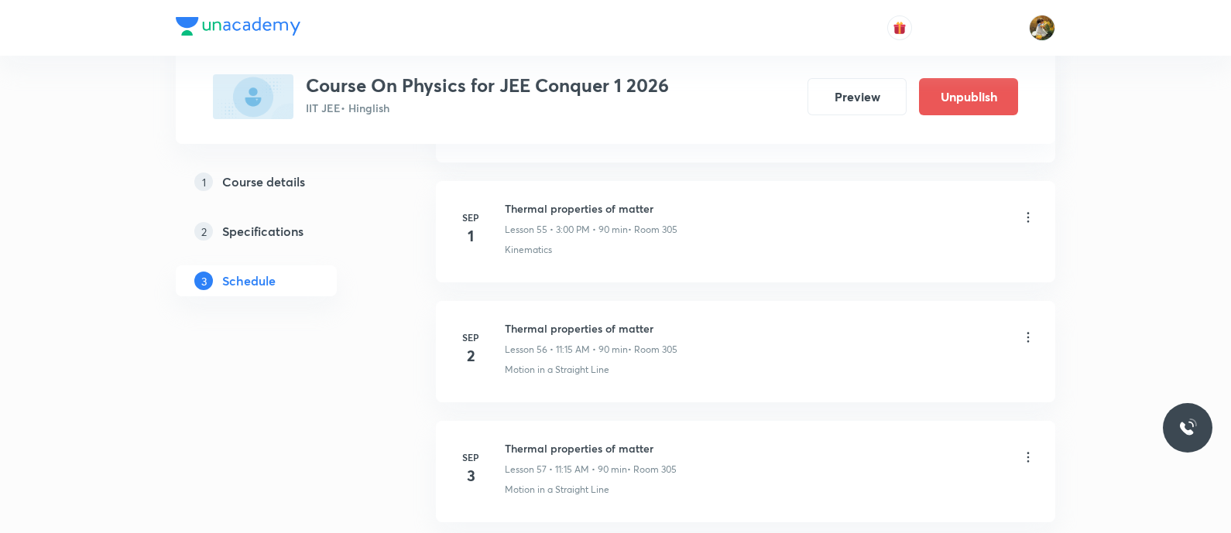
scroll to position [6673, 0]
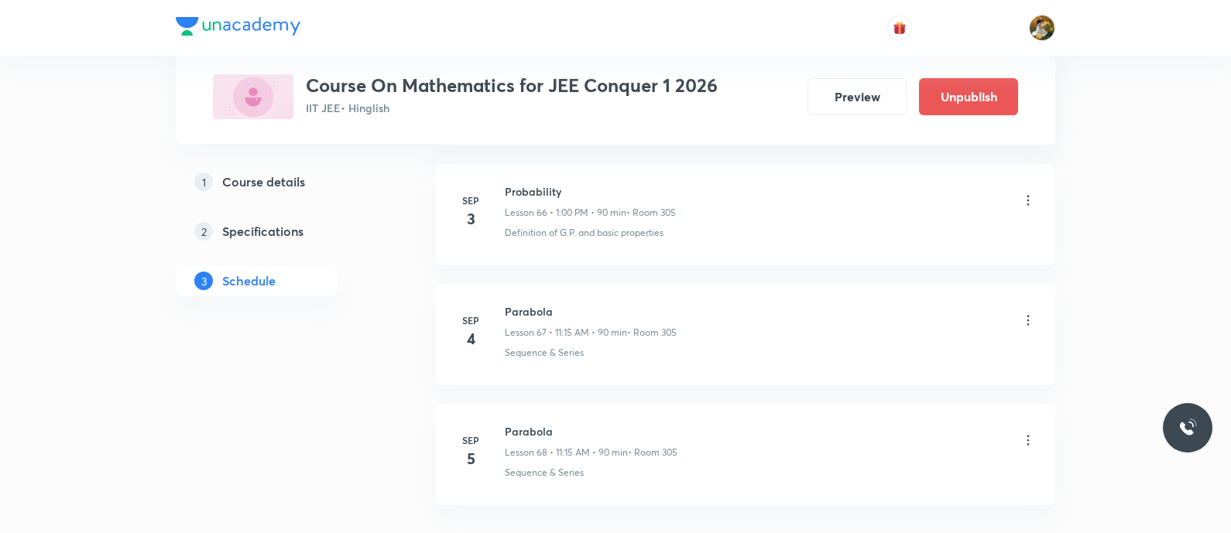
scroll to position [8558, 0]
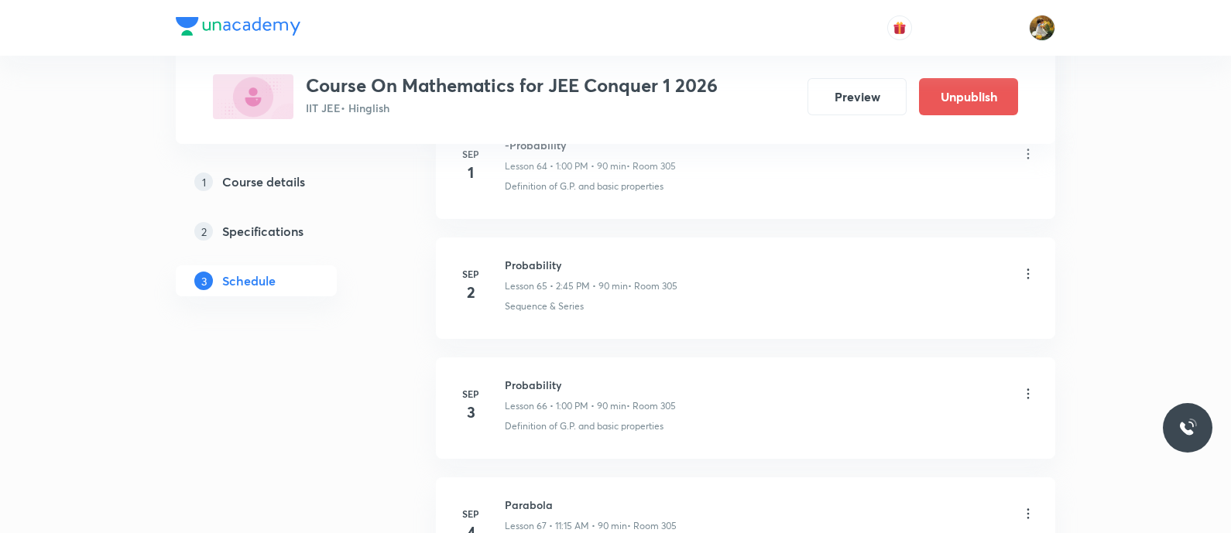
click at [1030, 266] on icon at bounding box center [1028, 273] width 15 height 15
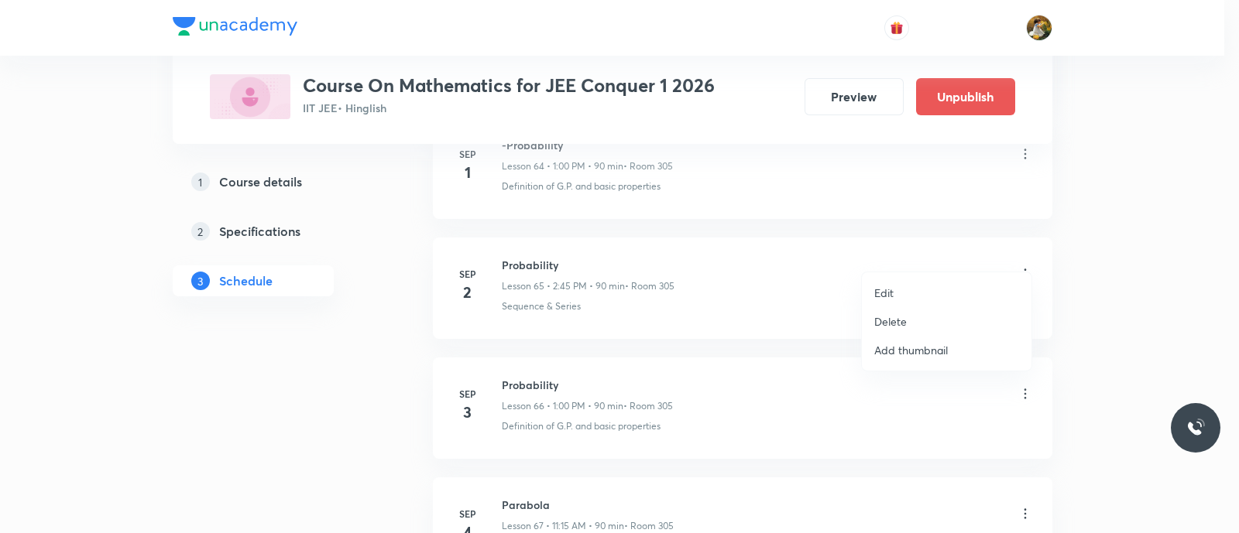
click at [933, 292] on li "Edit" at bounding box center [947, 293] width 170 height 29
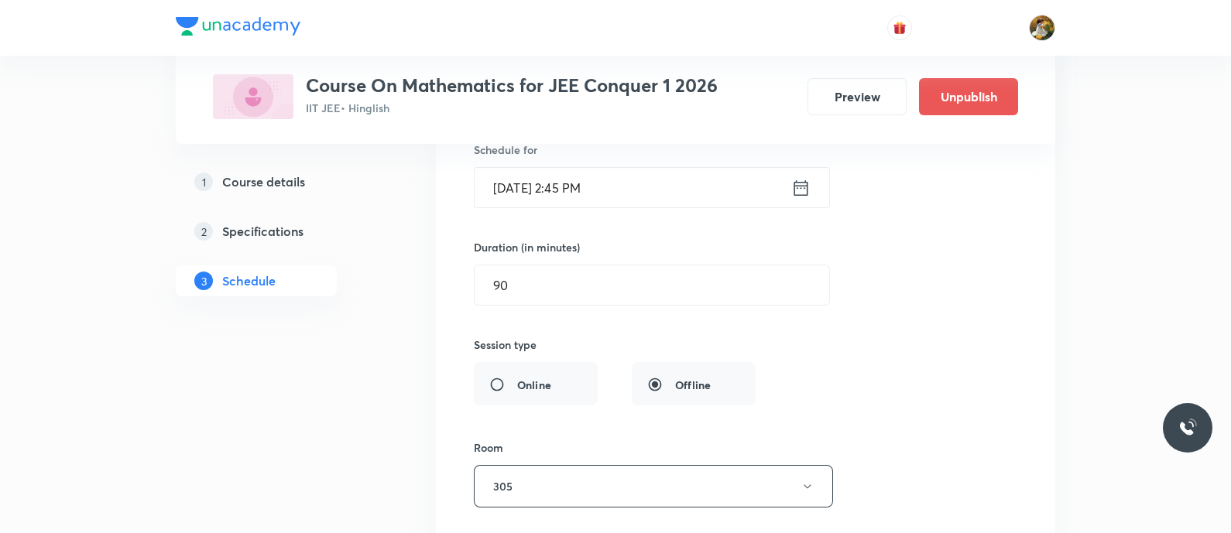
scroll to position [7977, 0]
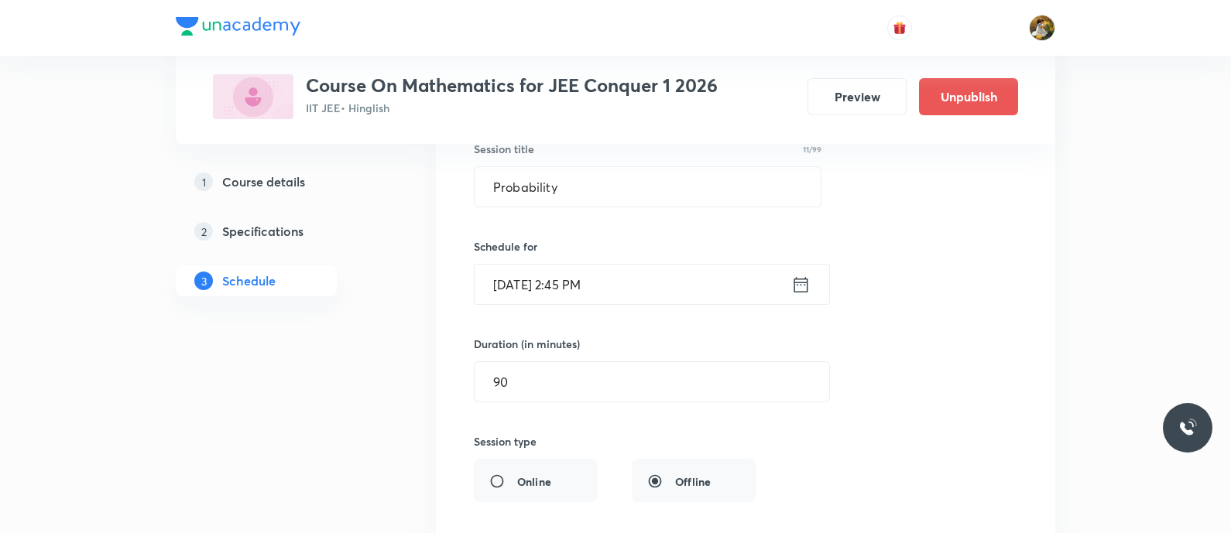
click at [695, 265] on input "[DATE] 2:45 PM" at bounding box center [633, 284] width 317 height 39
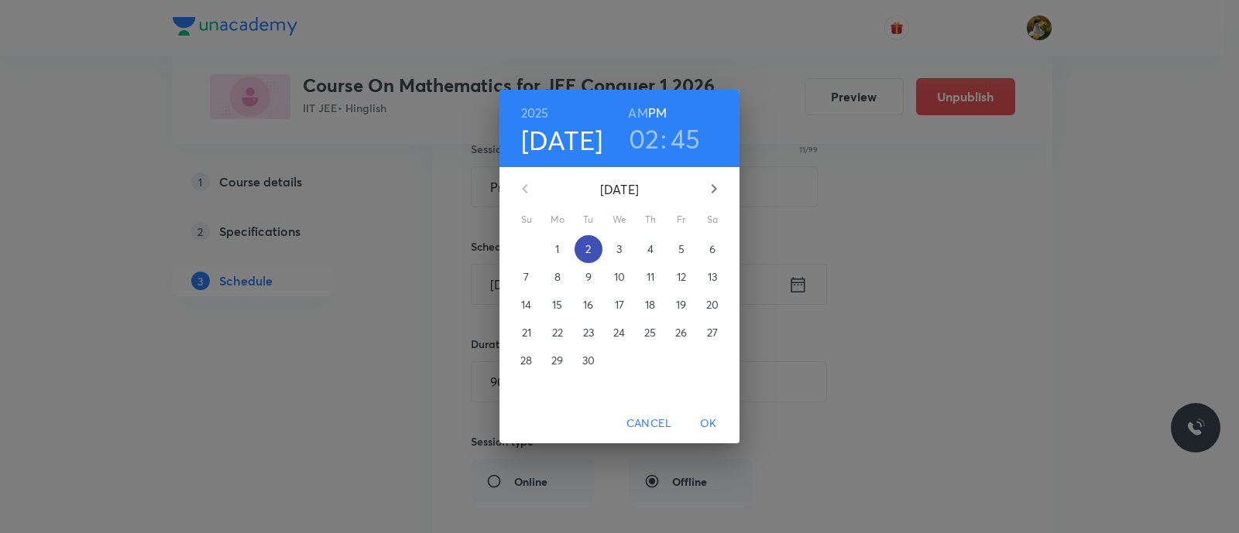
click at [592, 245] on span "2" at bounding box center [589, 249] width 28 height 15
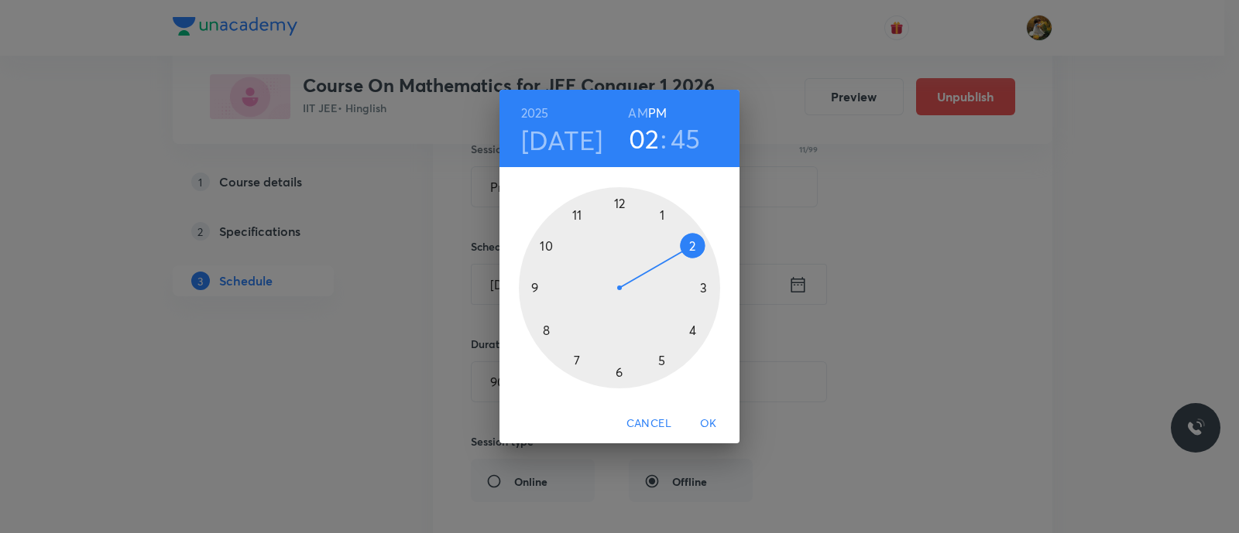
click at [708, 286] on div at bounding box center [619, 287] width 201 height 201
click at [619, 204] on div at bounding box center [619, 287] width 201 height 201
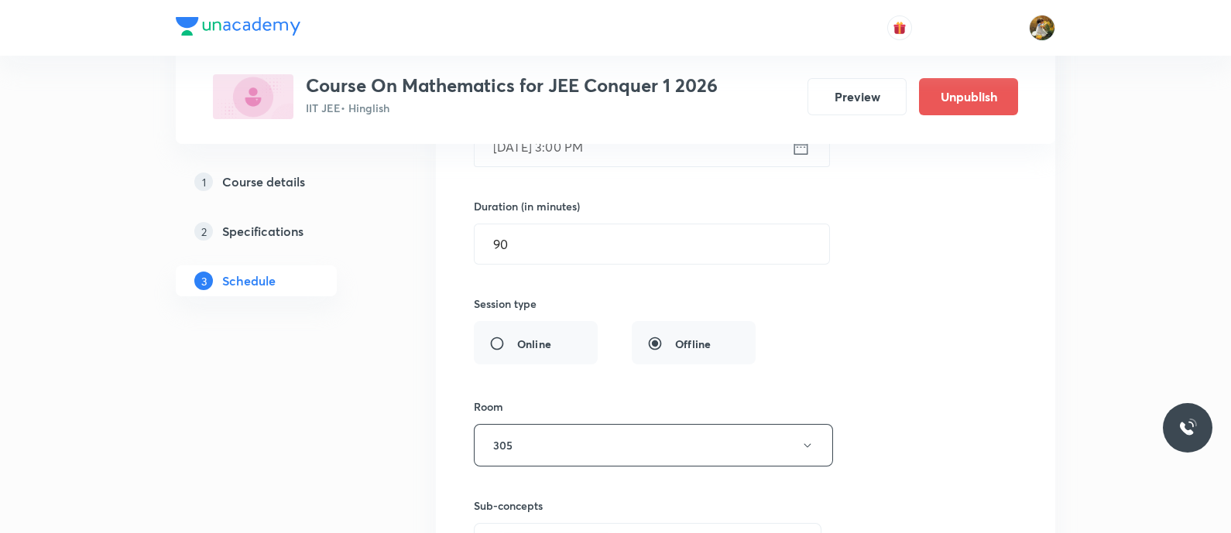
scroll to position [8267, 0]
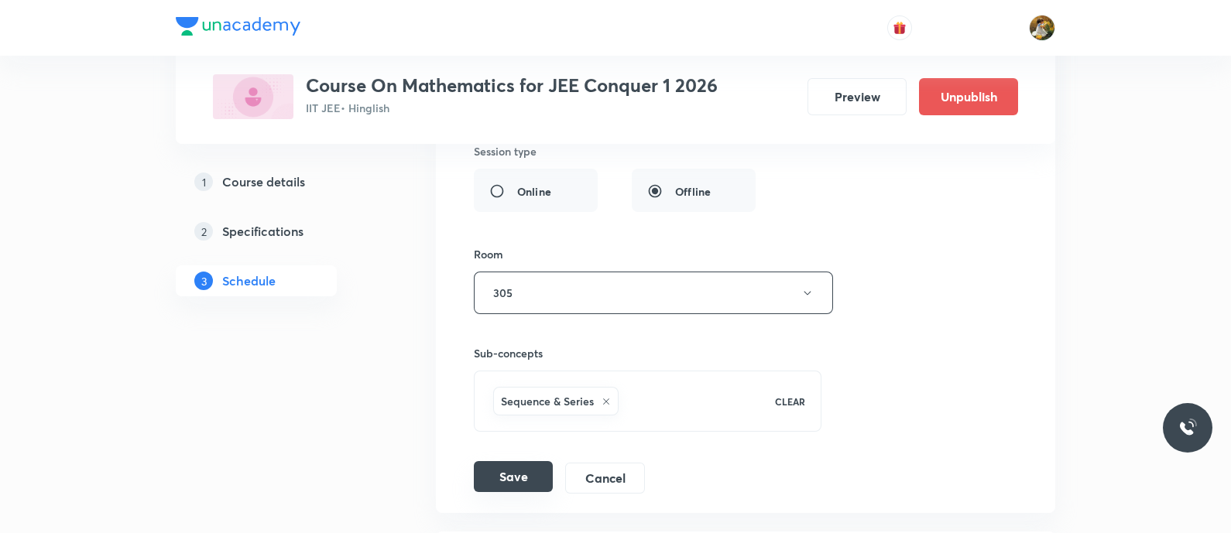
click at [512, 461] on button "Save" at bounding box center [513, 476] width 79 height 31
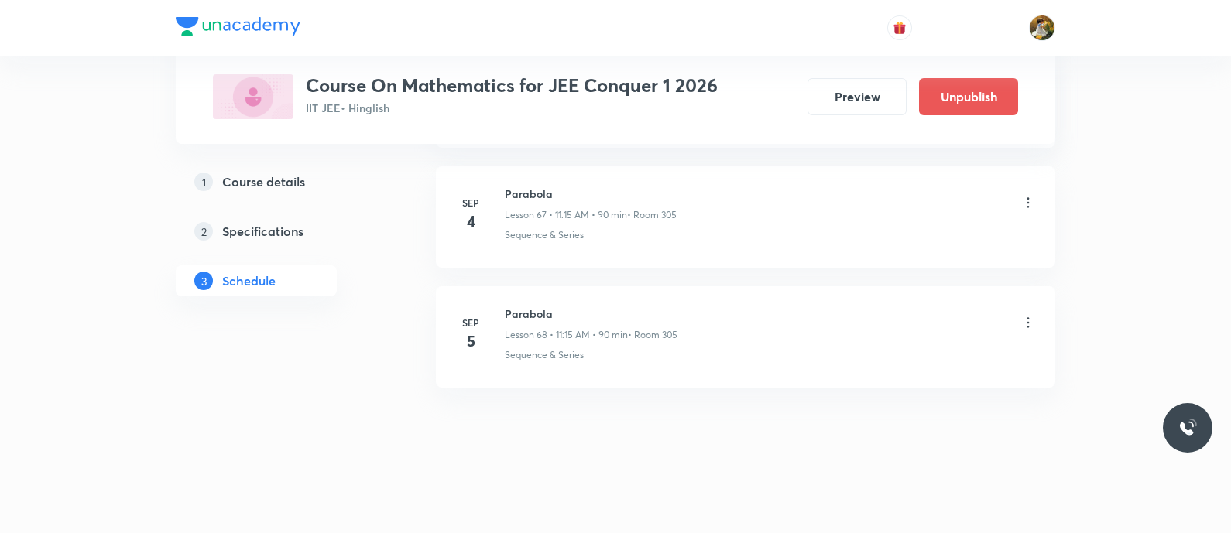
scroll to position [8138, 0]
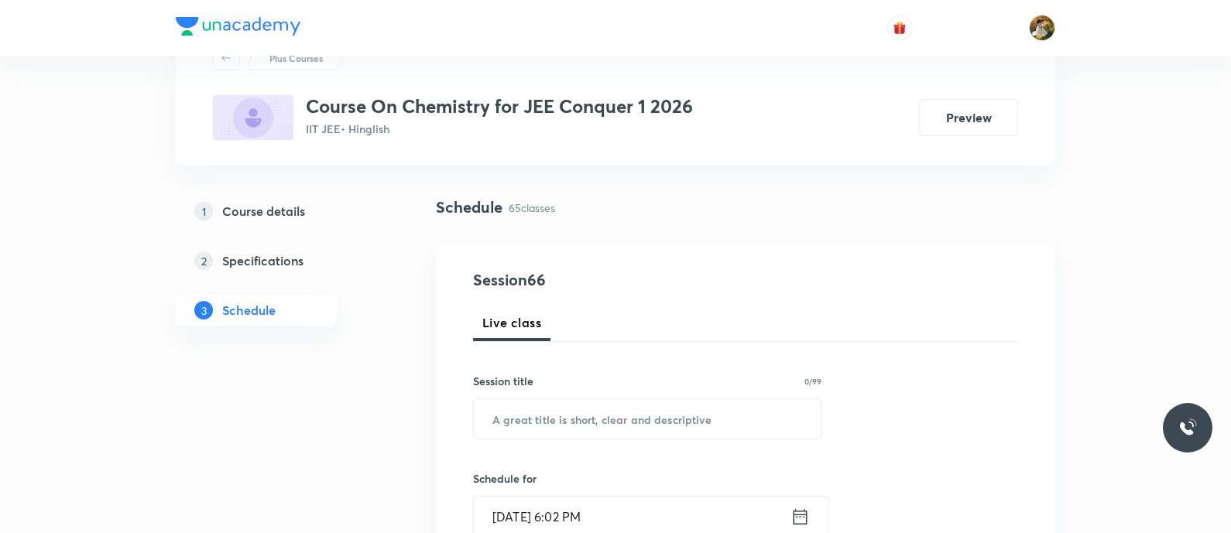
scroll to position [96, 0]
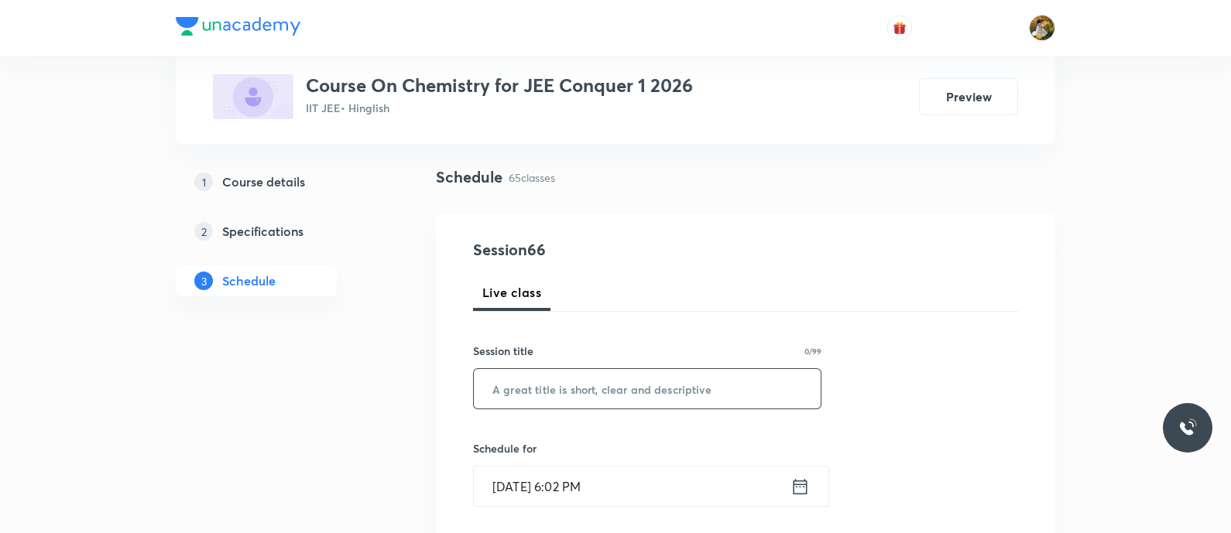
click at [713, 389] on input "text" at bounding box center [647, 388] width 347 height 39
click at [638, 388] on input "text" at bounding box center [647, 388] width 347 height 39
click at [638, 386] on input "text" at bounding box center [647, 388] width 347 height 39
click at [668, 381] on input "text" at bounding box center [647, 388] width 347 height 39
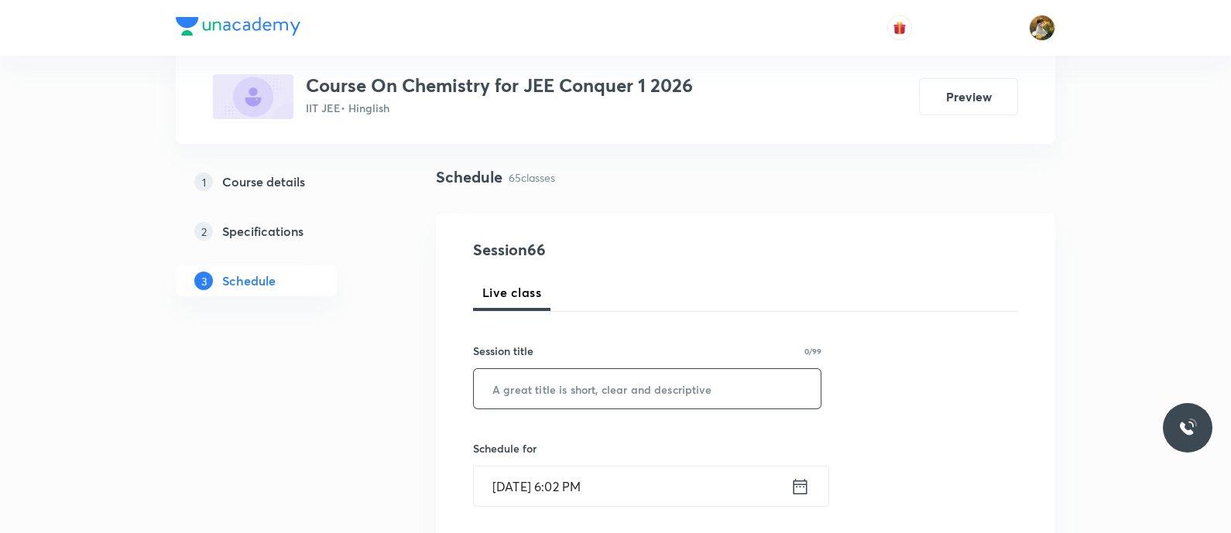
paste input "Thermodynamics"
type input "Thermodynamics"
click at [672, 468] on input "[DATE] 6:02 PM" at bounding box center [632, 486] width 317 height 39
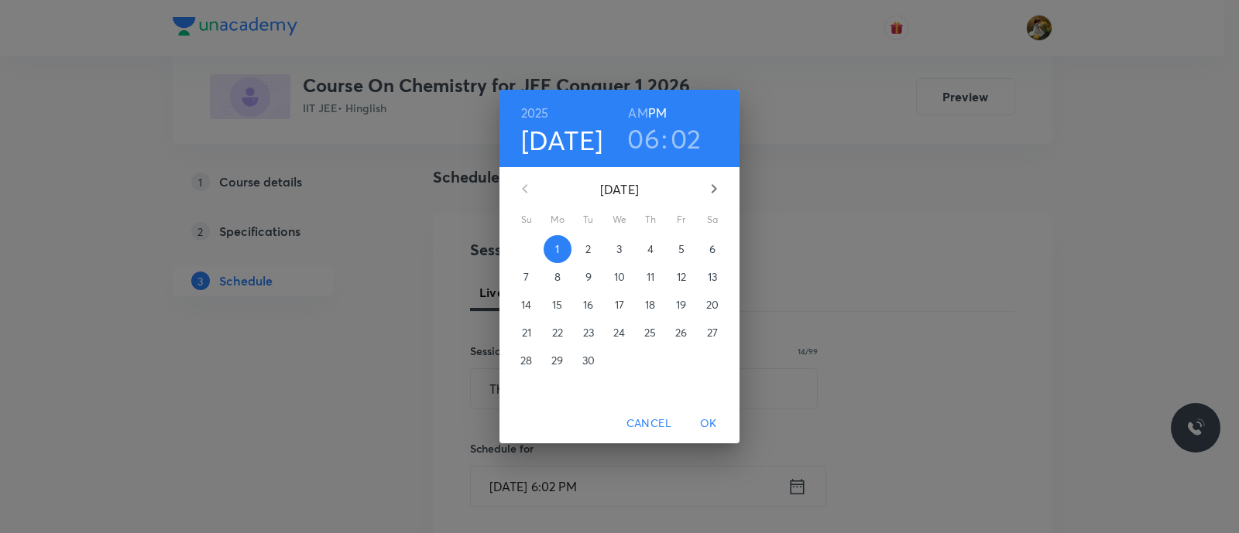
click at [597, 247] on span "2" at bounding box center [589, 249] width 28 height 15
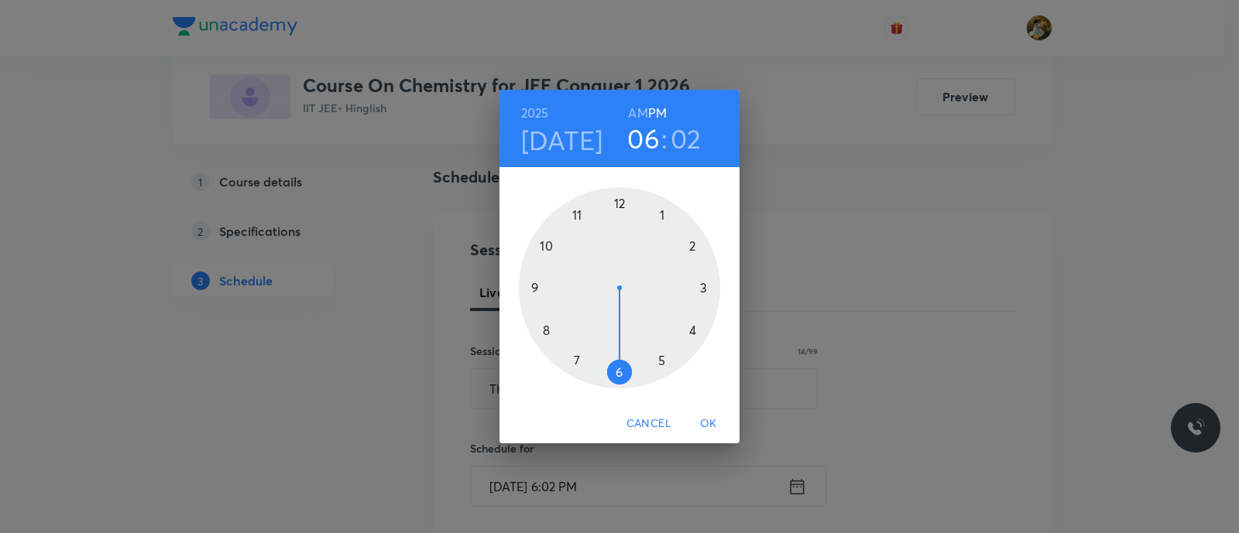
click at [657, 214] on div at bounding box center [619, 287] width 201 height 201
click at [617, 204] on div at bounding box center [619, 287] width 201 height 201
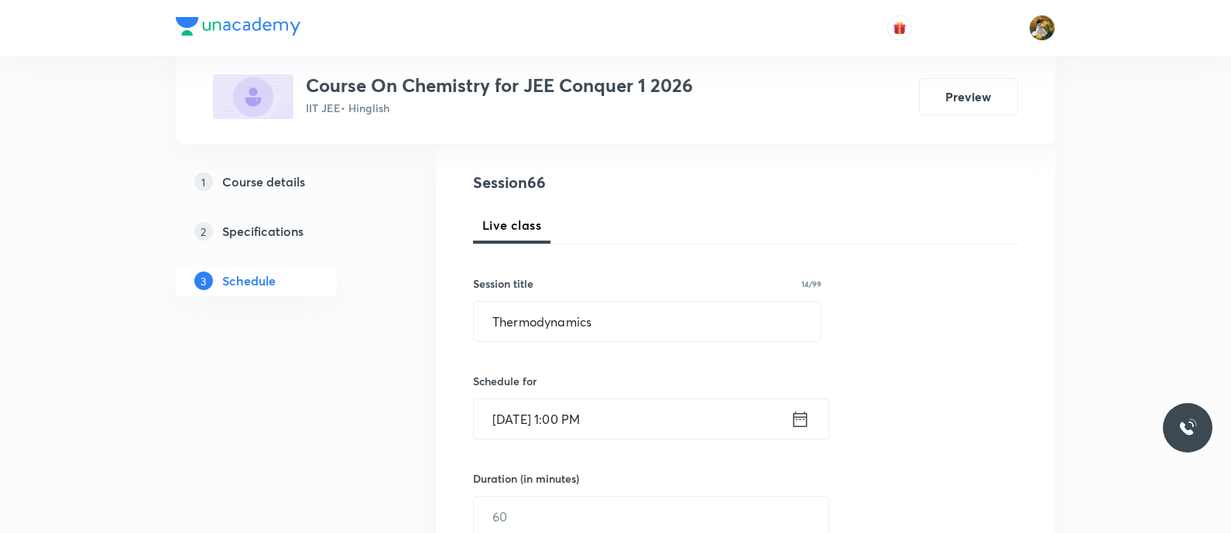
scroll to position [193, 0]
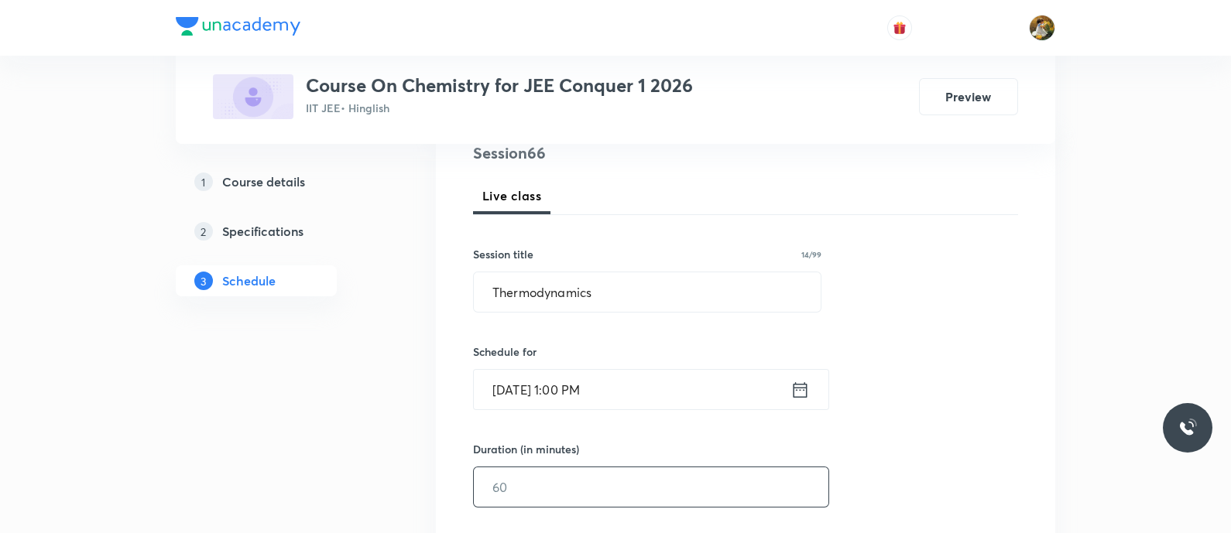
click at [616, 496] on input "text" at bounding box center [651, 487] width 355 height 39
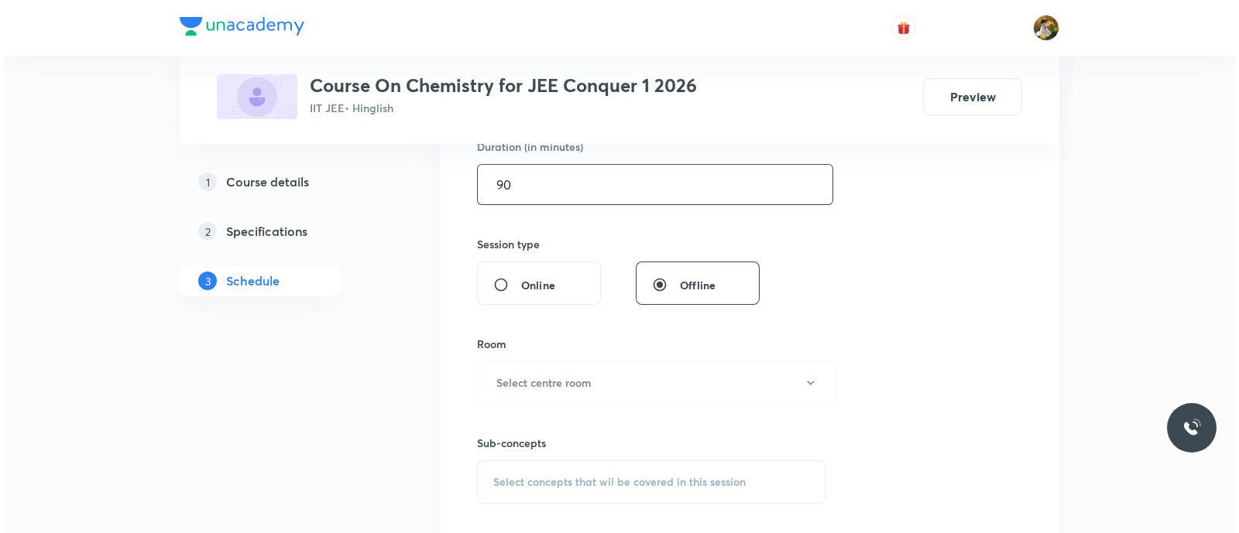
scroll to position [581, 0]
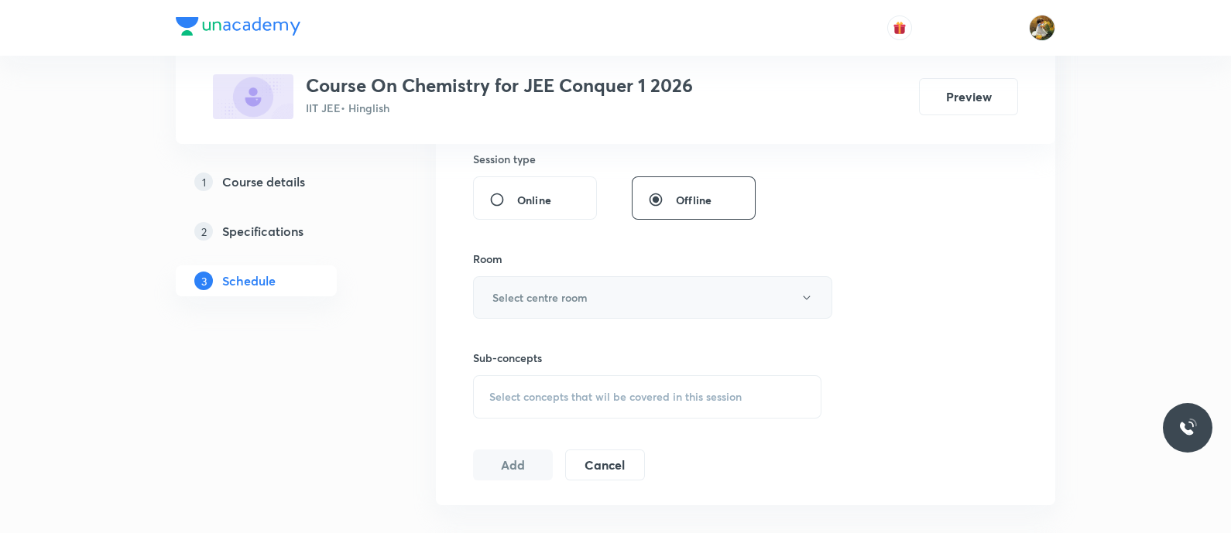
type input "90"
click at [544, 282] on button "Select centre room" at bounding box center [652, 297] width 359 height 43
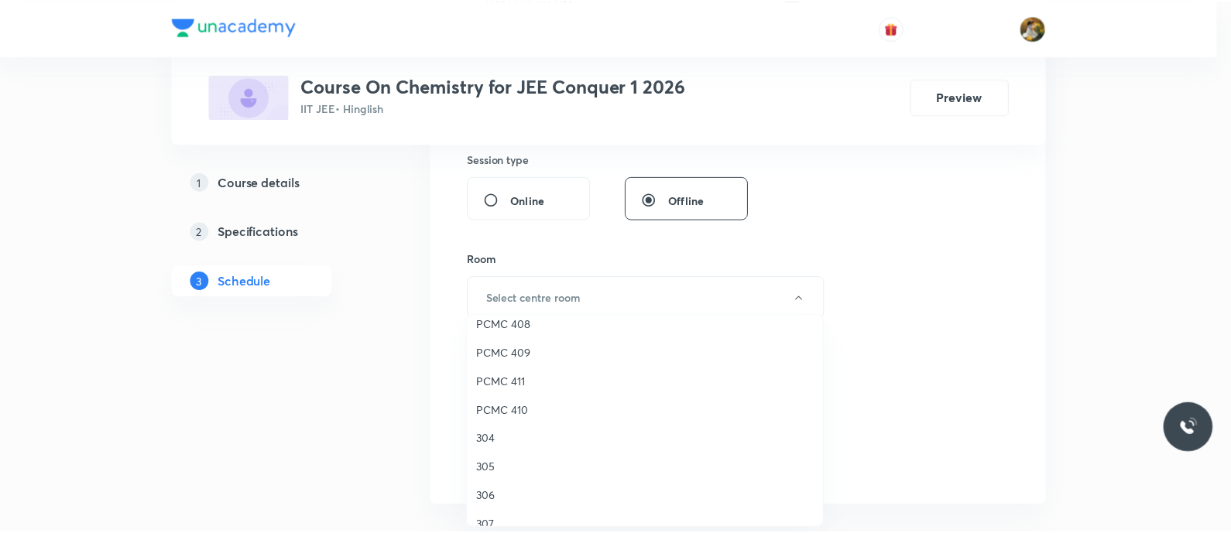
scroll to position [344, 0]
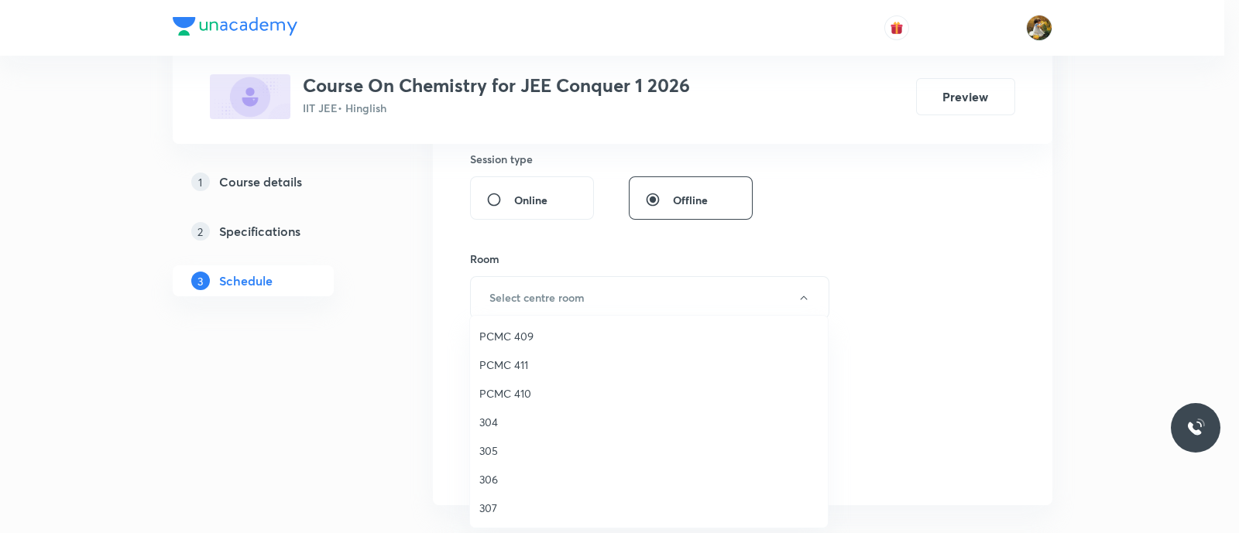
click at [496, 454] on span "305" at bounding box center [648, 451] width 339 height 16
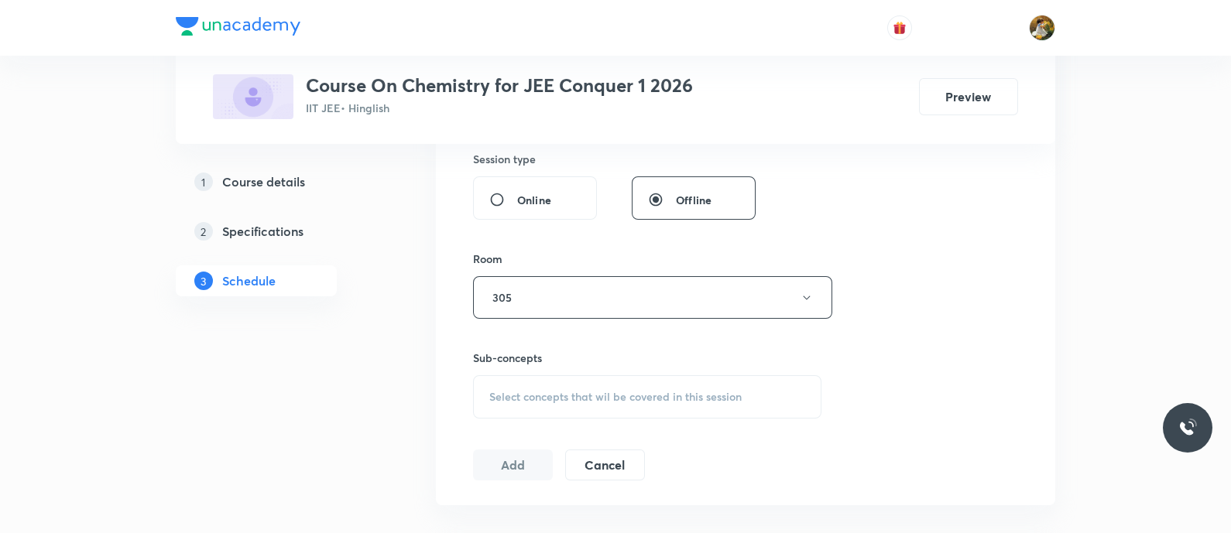
click at [786, 409] on div "Select concepts that wil be covered in this session" at bounding box center [647, 397] width 348 height 43
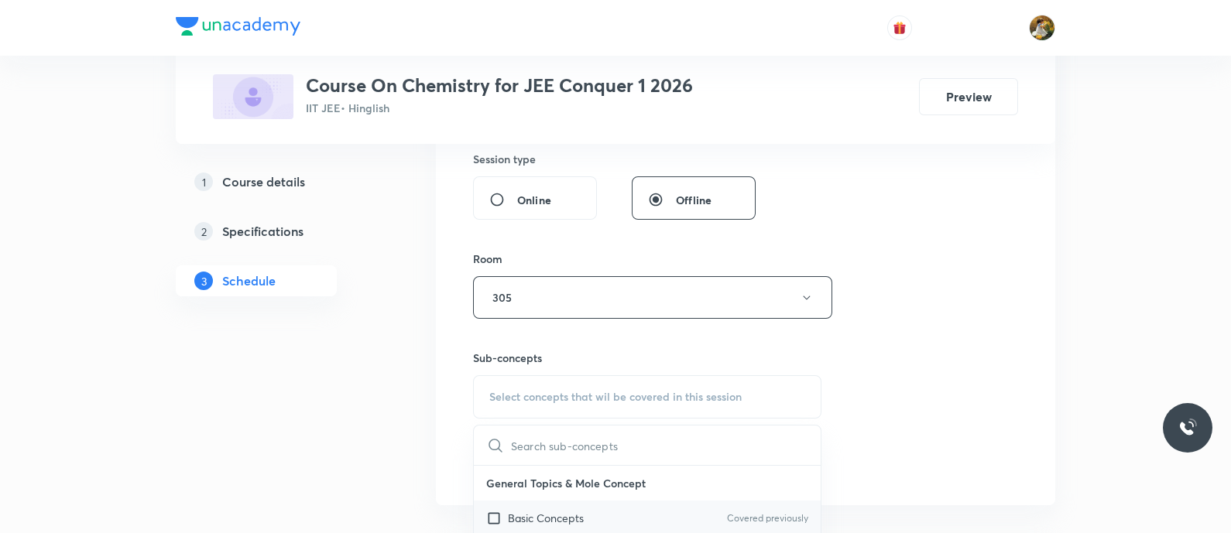
click at [684, 513] on div "Basic Concepts Covered previously" at bounding box center [647, 518] width 347 height 35
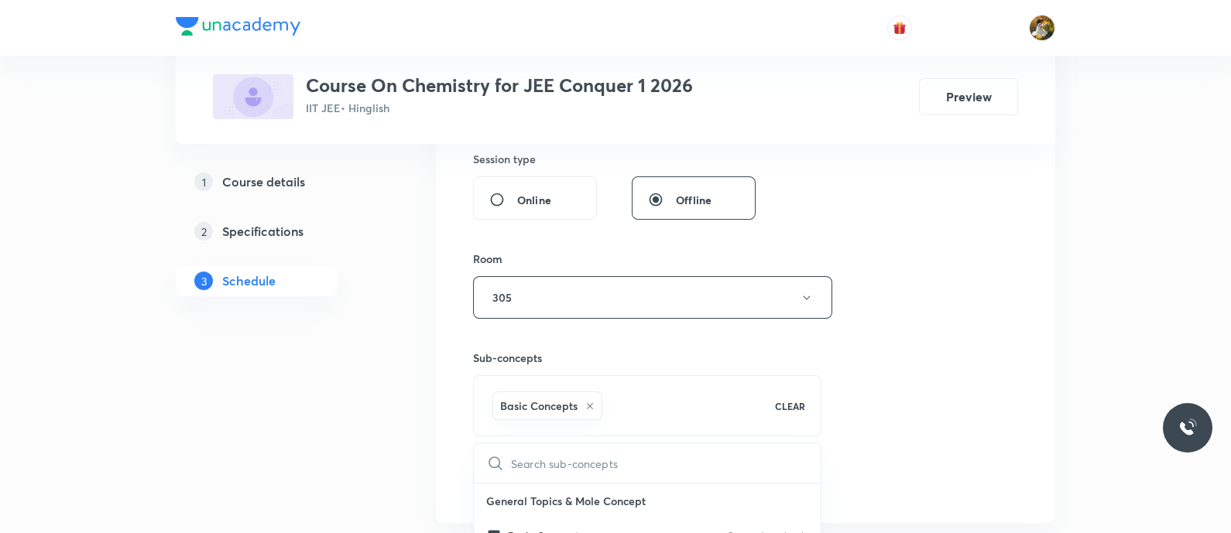
checkbox input "true"
click at [914, 290] on div "Session 66 Live class Session title 14/99 Thermodynamics ​ Schedule for [DATE] …" at bounding box center [745, 126] width 545 height 745
click at [516, 473] on button "Add" at bounding box center [513, 481] width 80 height 31
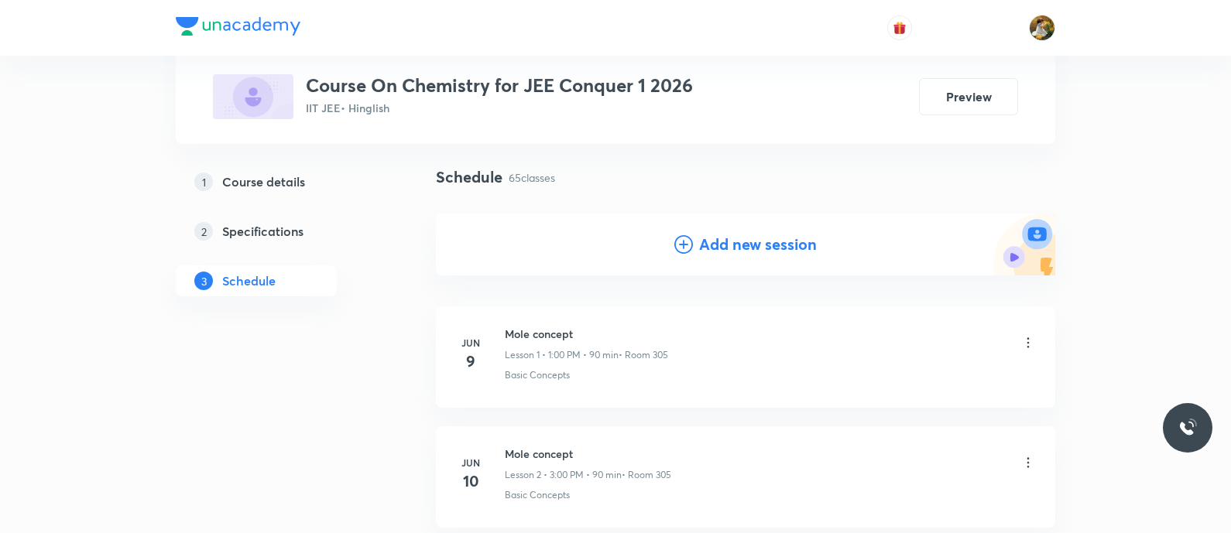
click at [787, 234] on h4 "Add new session" at bounding box center [758, 244] width 118 height 23
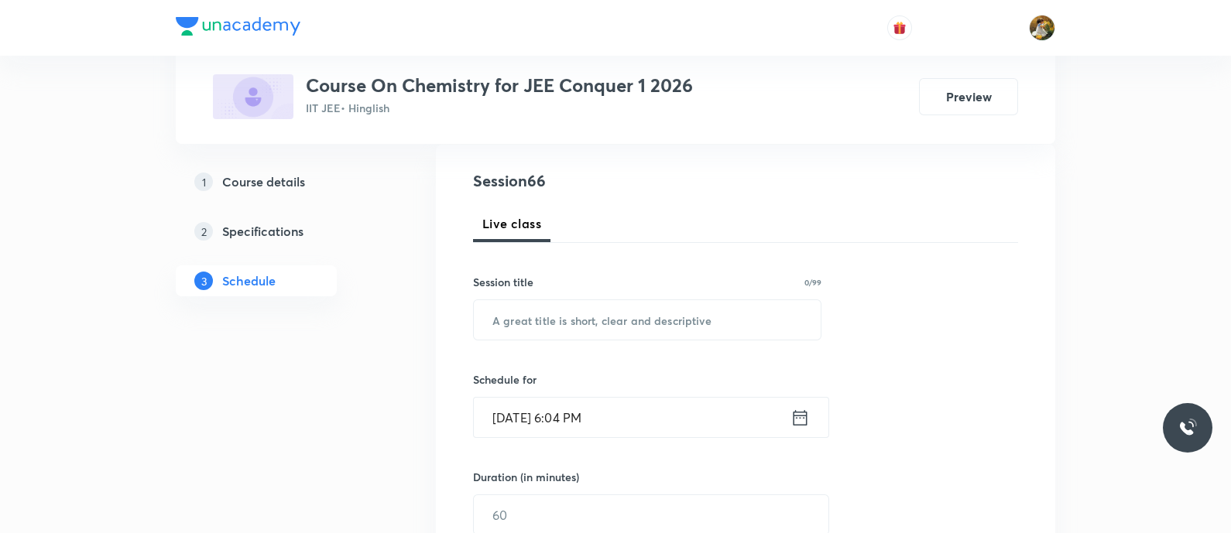
scroll to position [193, 0]
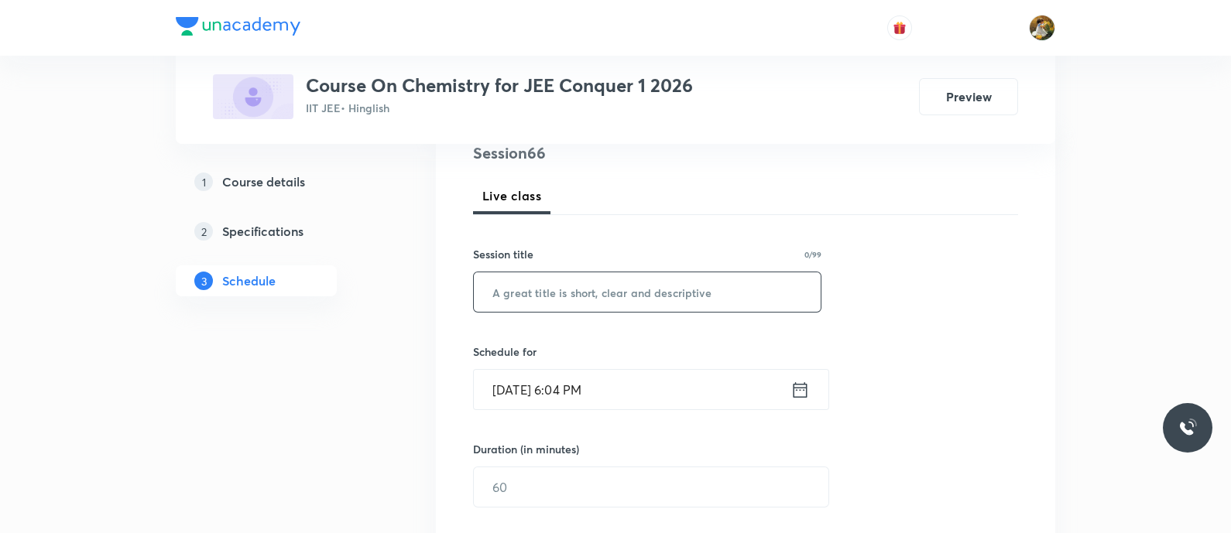
click at [681, 297] on input "text" at bounding box center [647, 292] width 347 height 39
paste input "Thermodynamics"
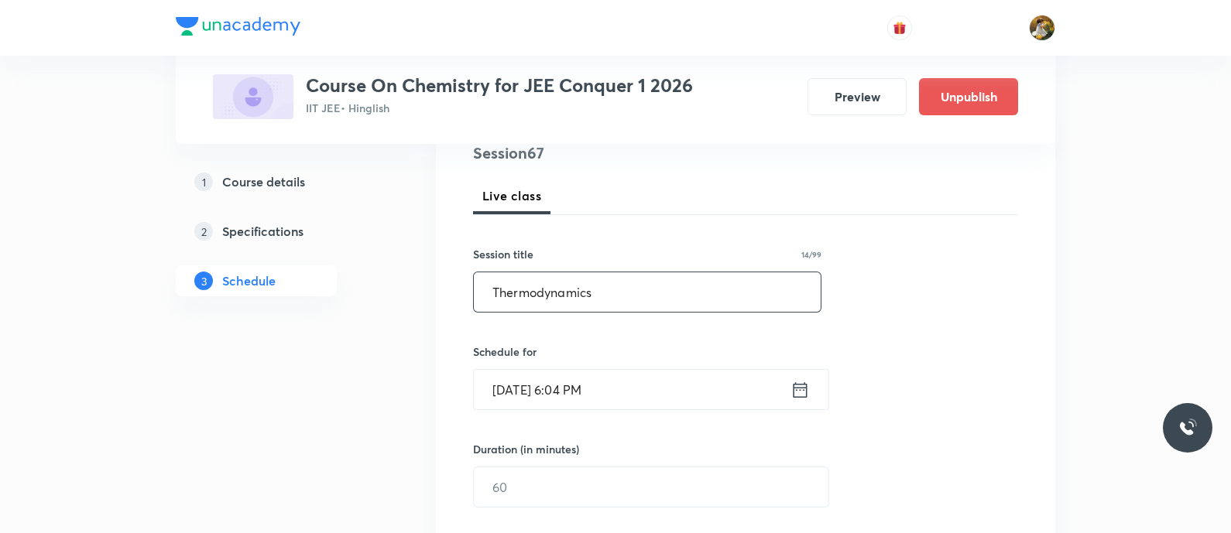
type input "Thermodynamics"
click at [674, 383] on input "Sep 1, 2025, 6:04 PM" at bounding box center [632, 389] width 317 height 39
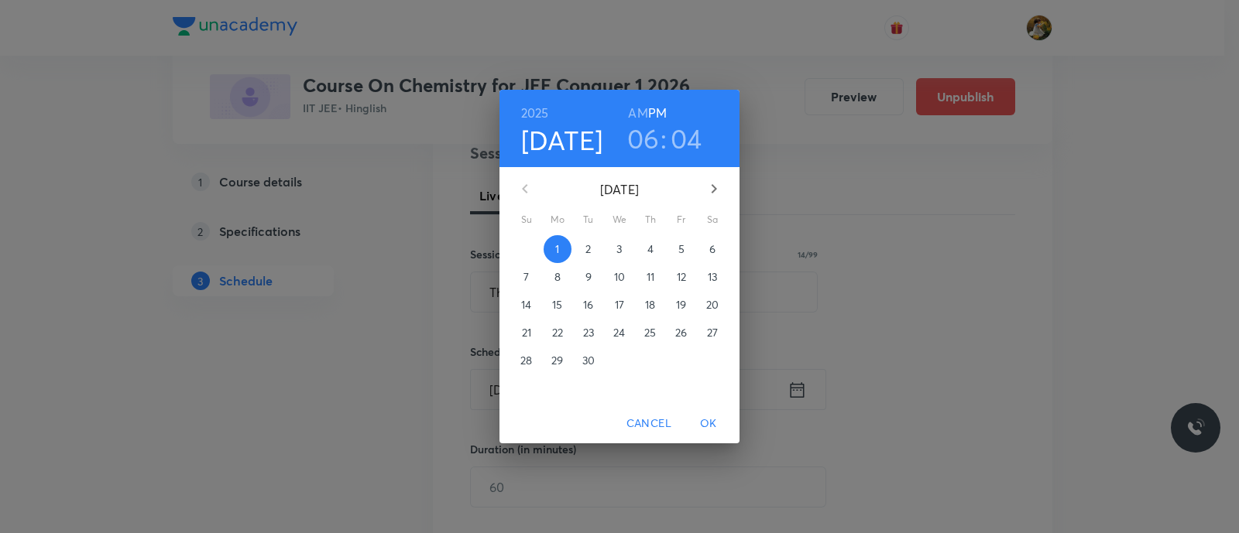
click at [612, 251] on span "3" at bounding box center [620, 249] width 28 height 15
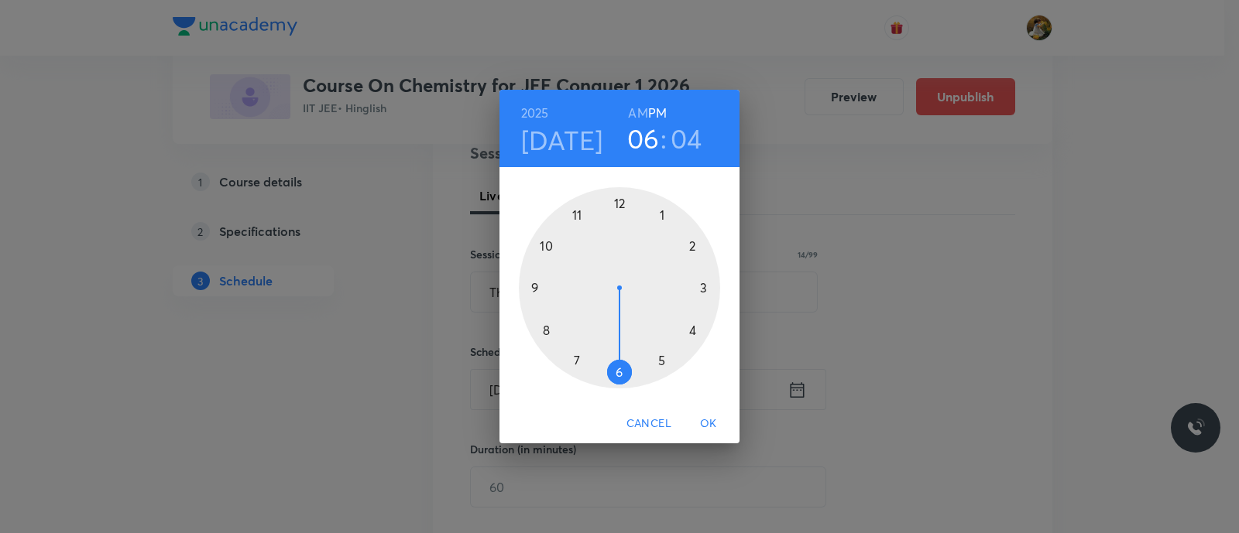
click at [703, 287] on div at bounding box center [619, 287] width 201 height 201
click at [617, 204] on div at bounding box center [619, 287] width 201 height 201
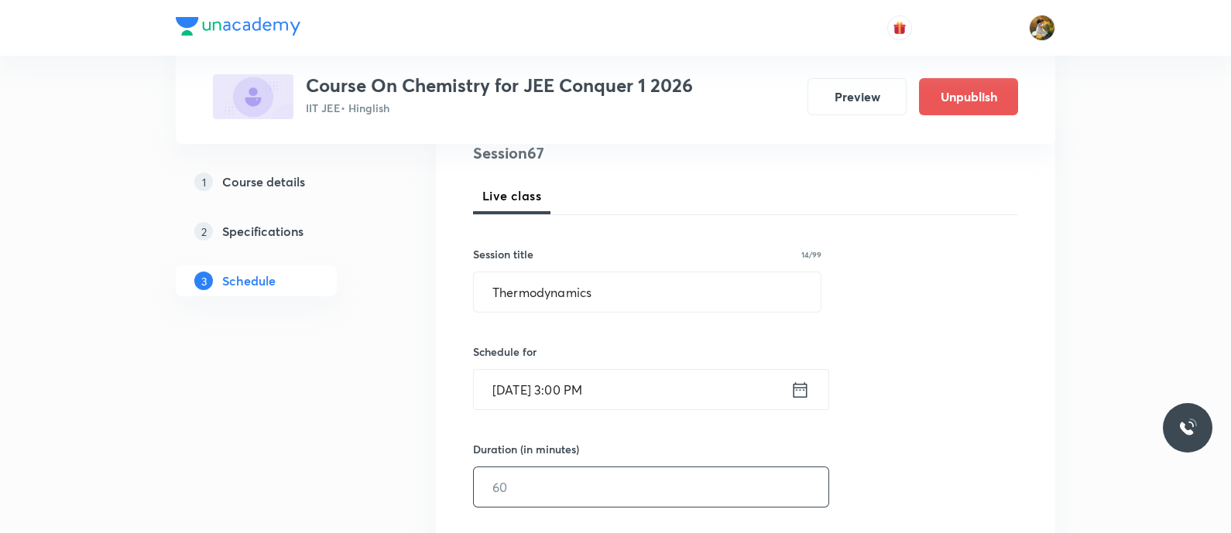
click at [647, 503] on input "text" at bounding box center [651, 487] width 355 height 39
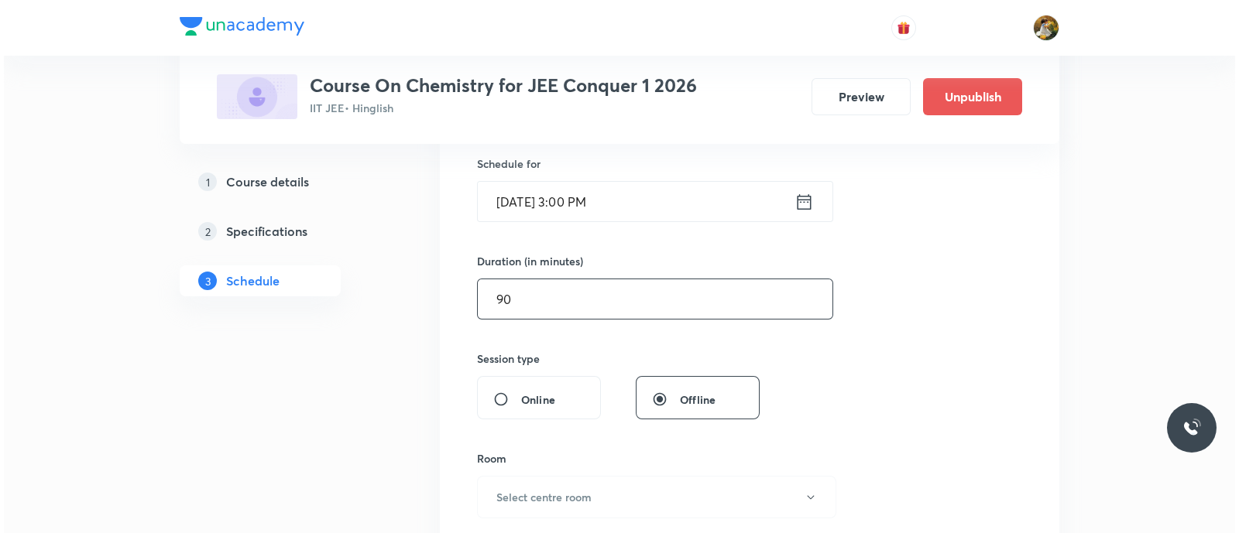
scroll to position [386, 0]
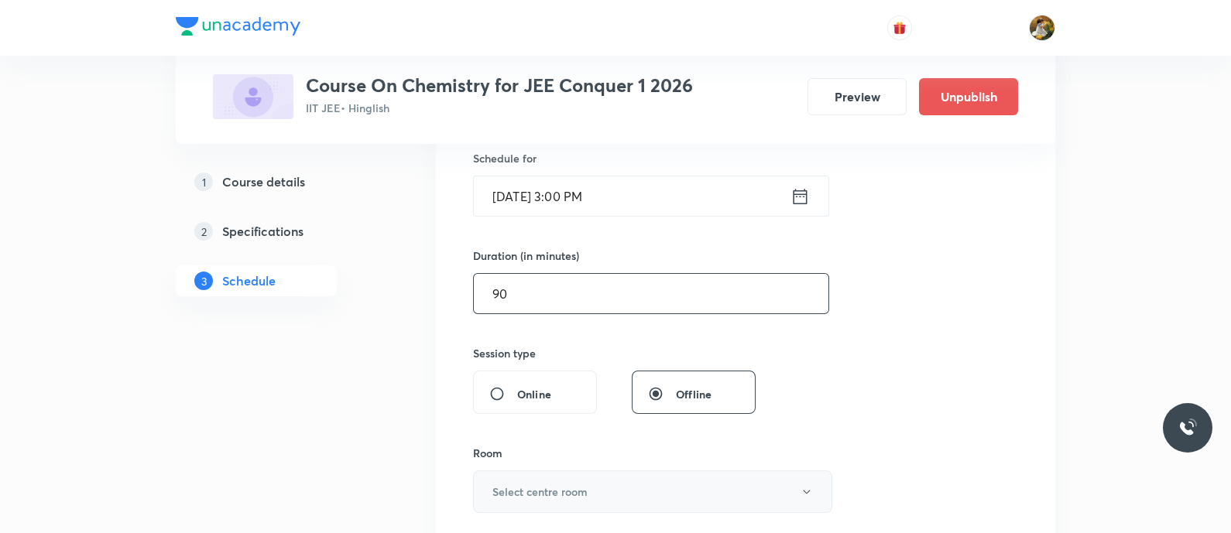
type input "90"
click at [655, 479] on button "Select centre room" at bounding box center [652, 492] width 359 height 43
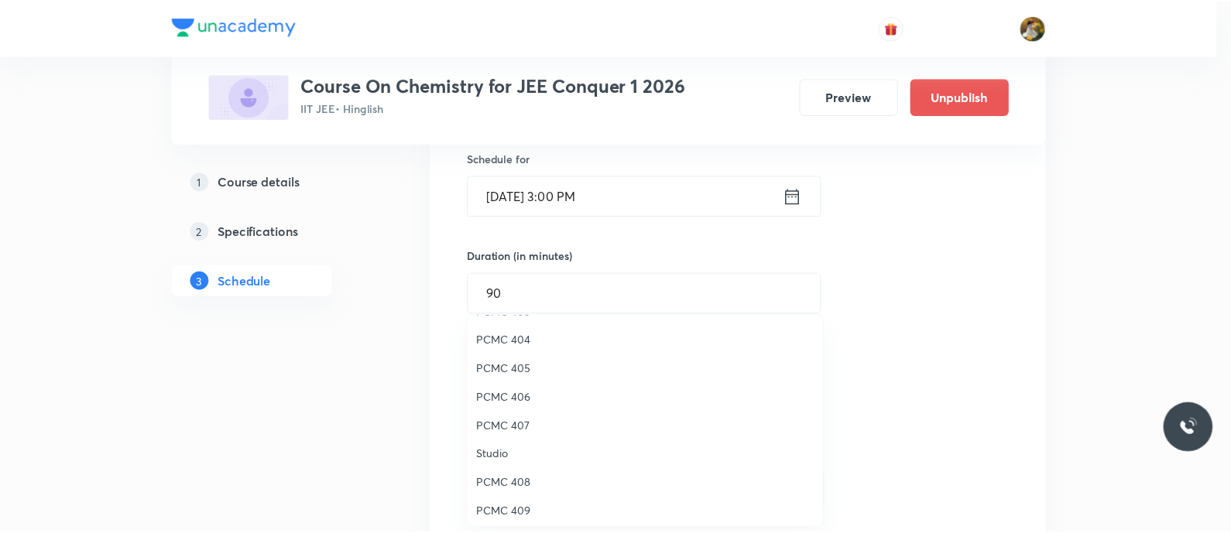
scroll to position [344, 0]
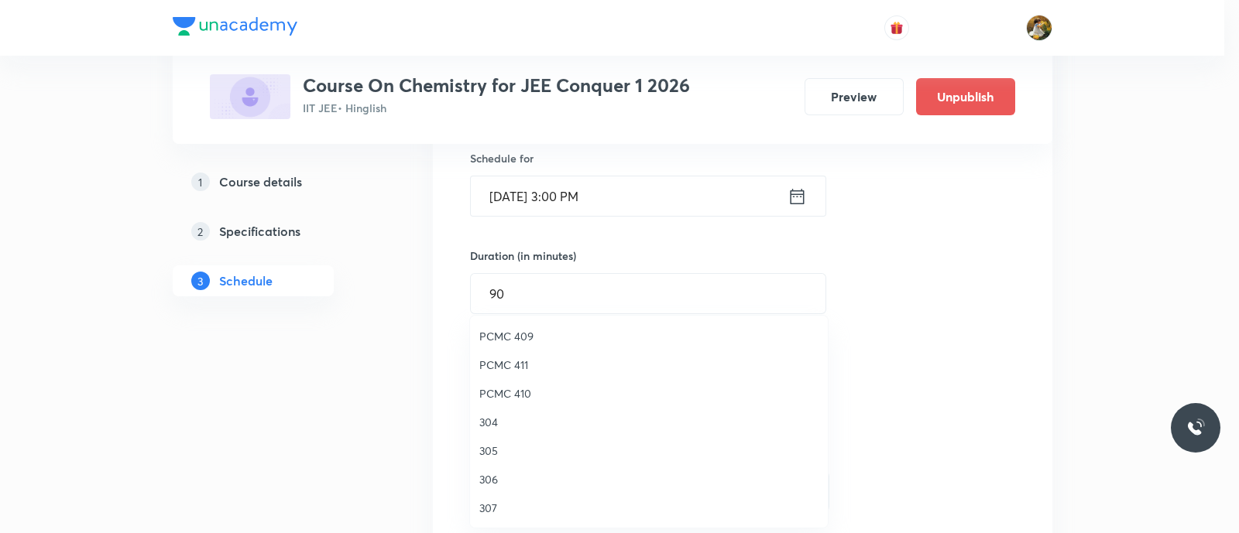
click at [491, 445] on span "305" at bounding box center [648, 451] width 339 height 16
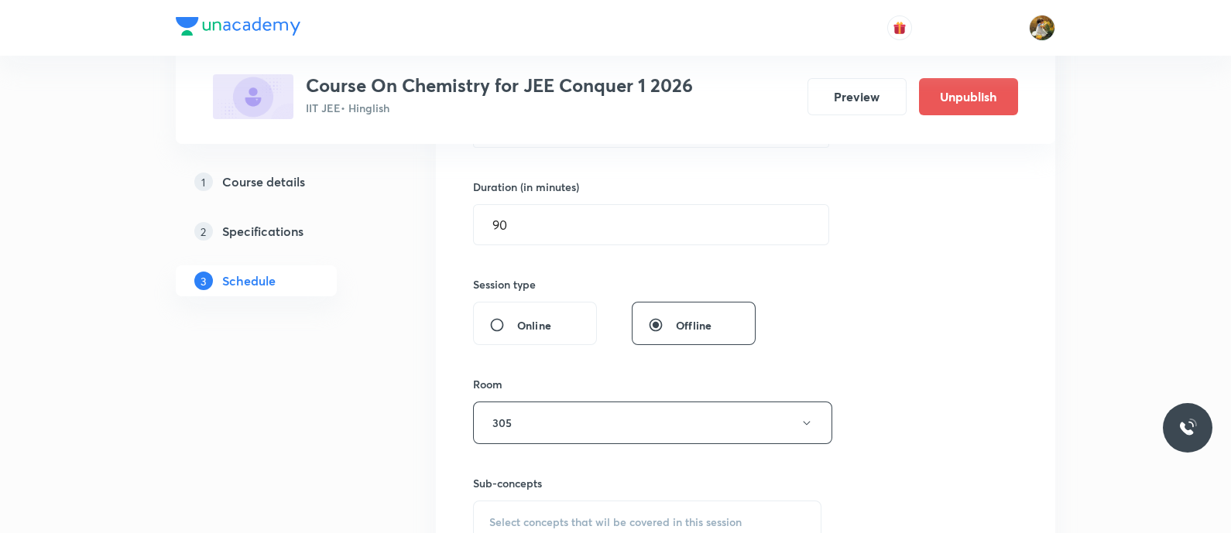
scroll to position [484, 0]
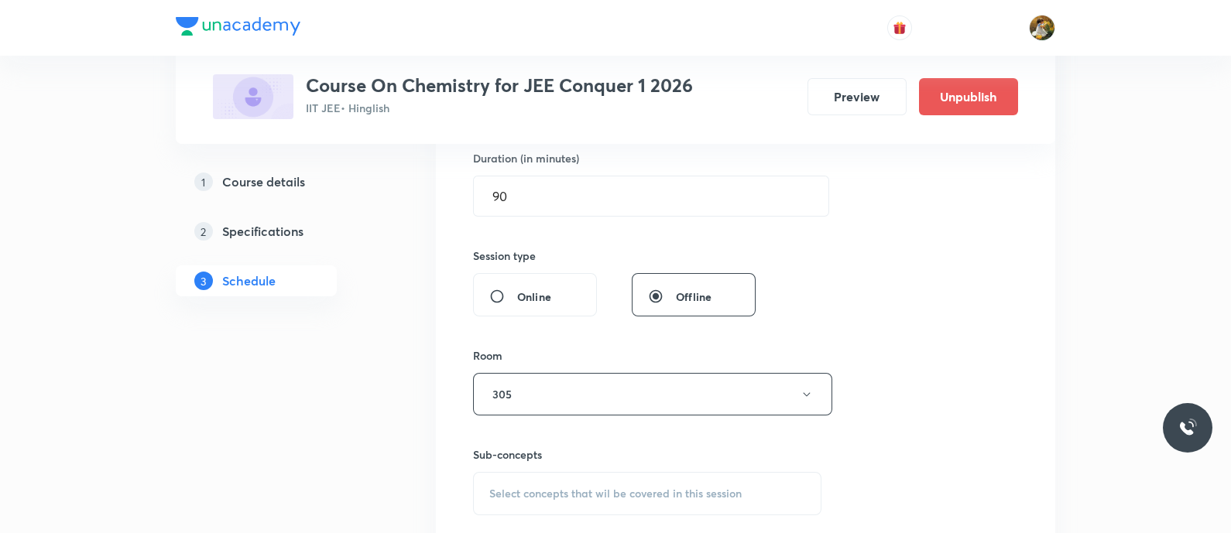
click at [652, 476] on div "Select concepts that wil be covered in this session" at bounding box center [647, 493] width 348 height 43
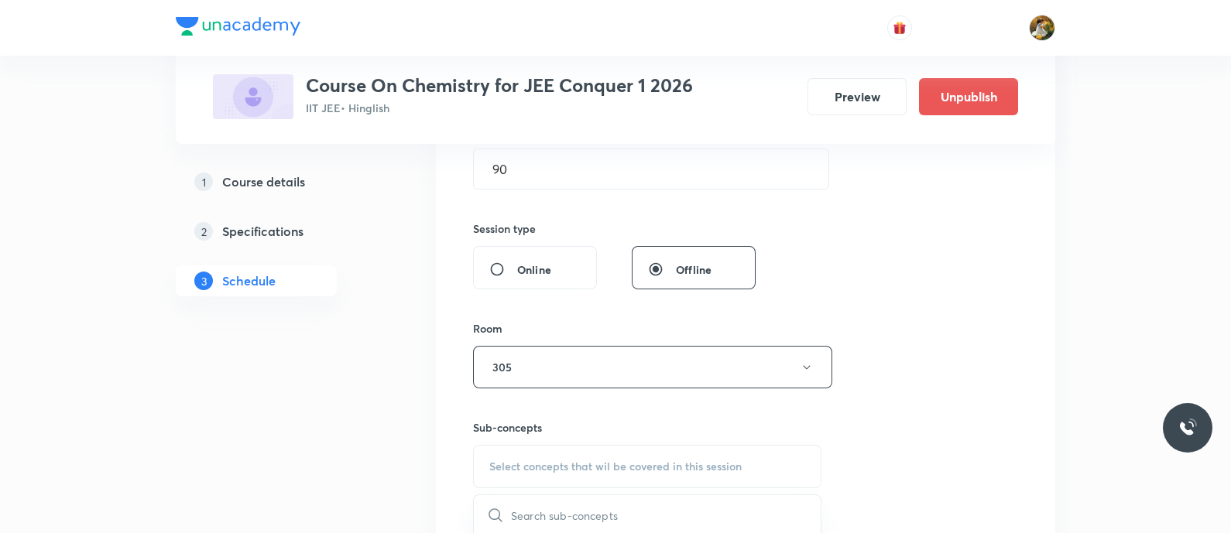
scroll to position [704, 0]
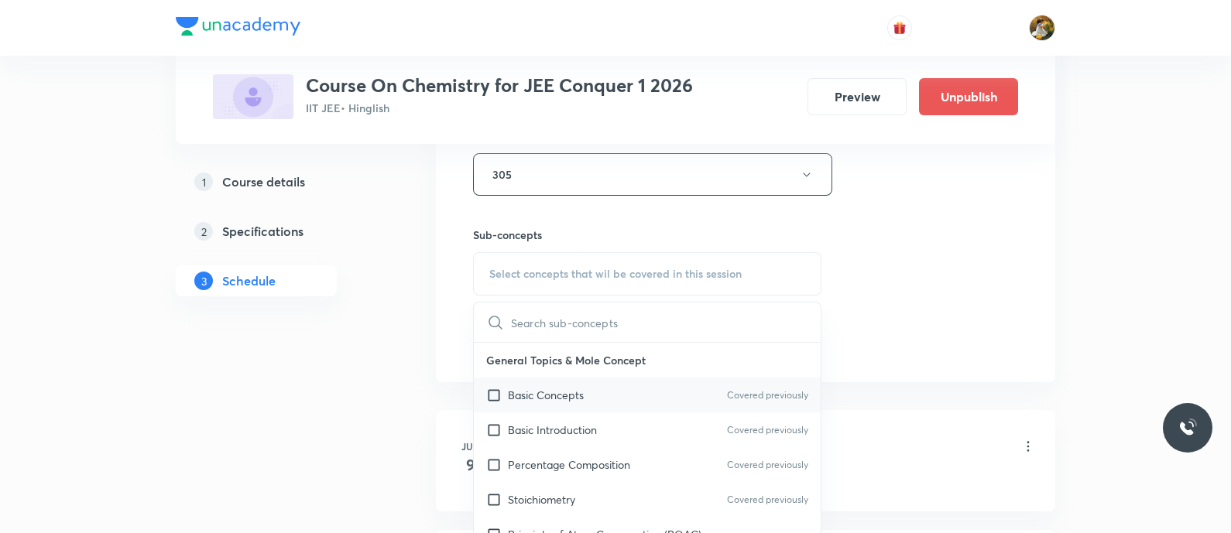
click at [619, 390] on div "Basic Concepts Covered previously" at bounding box center [647, 395] width 347 height 35
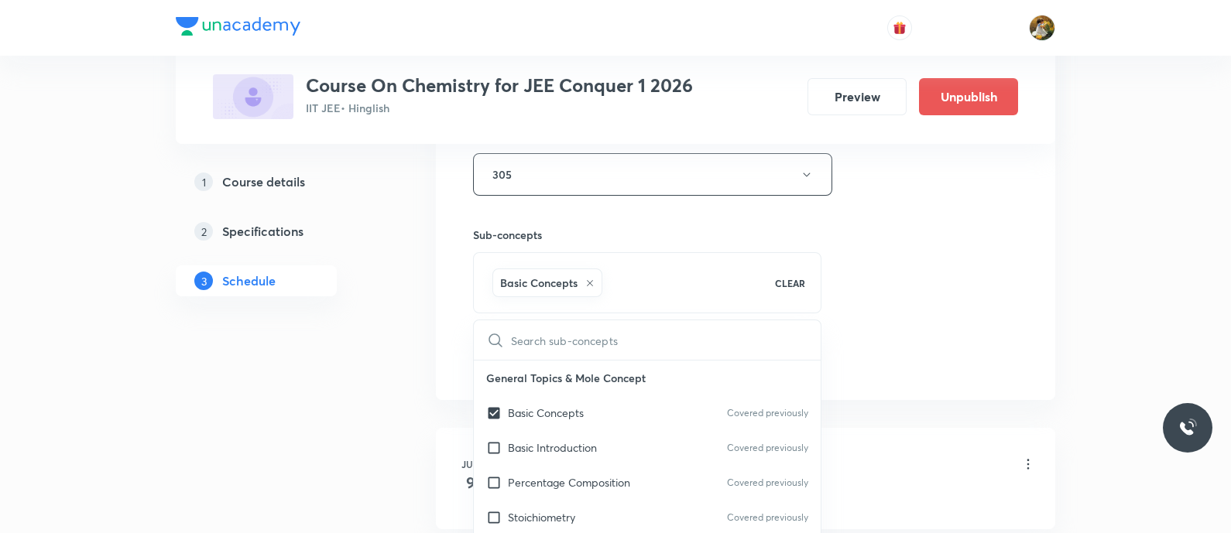
checkbox input "true"
click at [919, 262] on div "Session 67 Live class Session title 14/99 Thermodynamics ​ Schedule for Sep 3, …" at bounding box center [745, 3] width 545 height 745
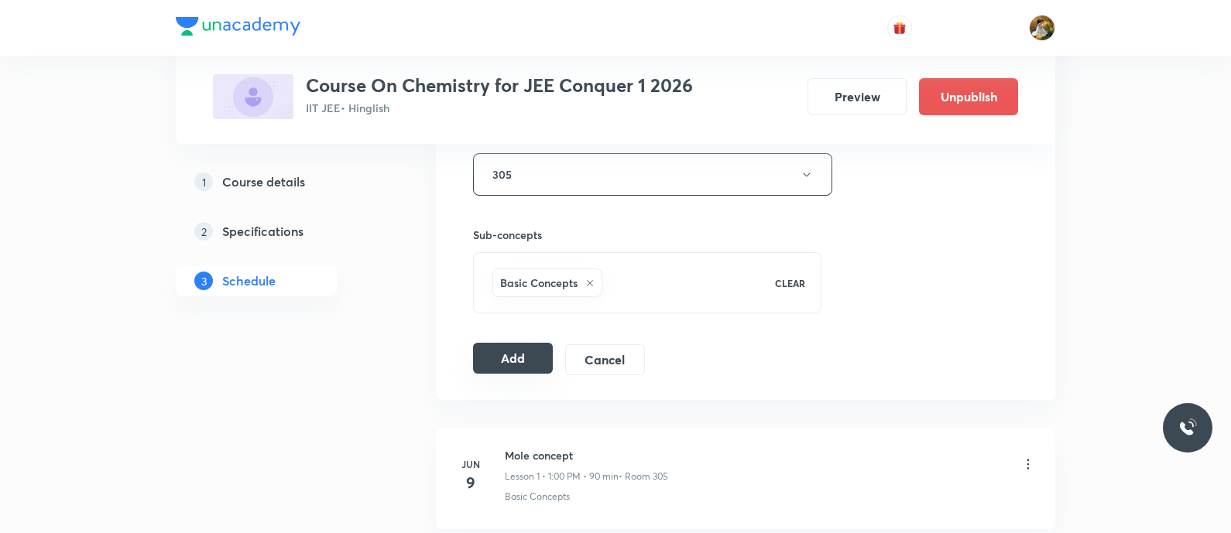
click at [490, 344] on button "Add" at bounding box center [513, 358] width 80 height 31
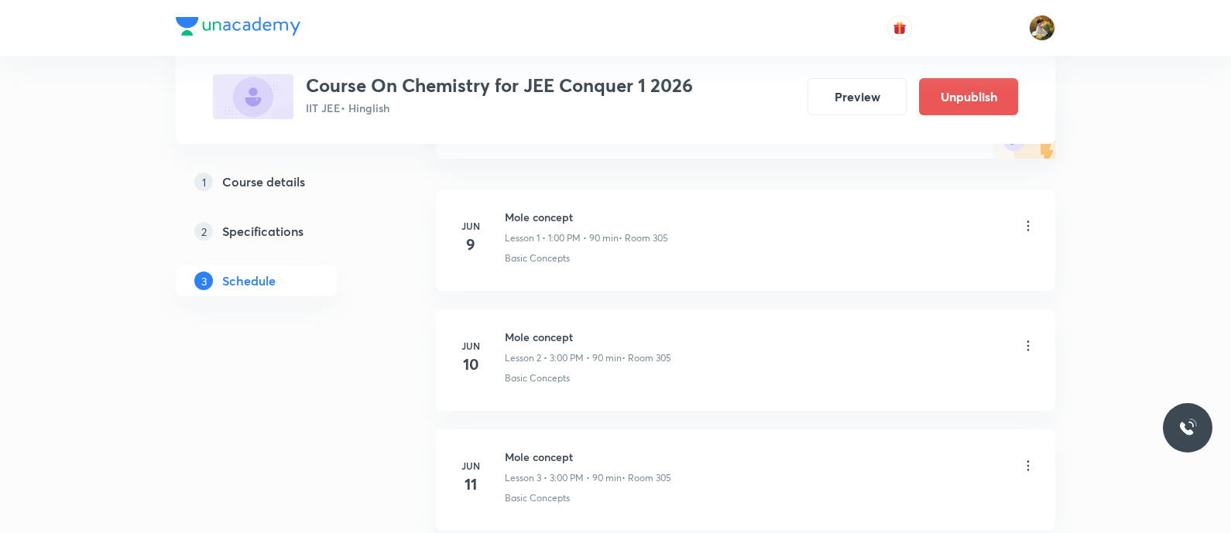
scroll to position [0, 0]
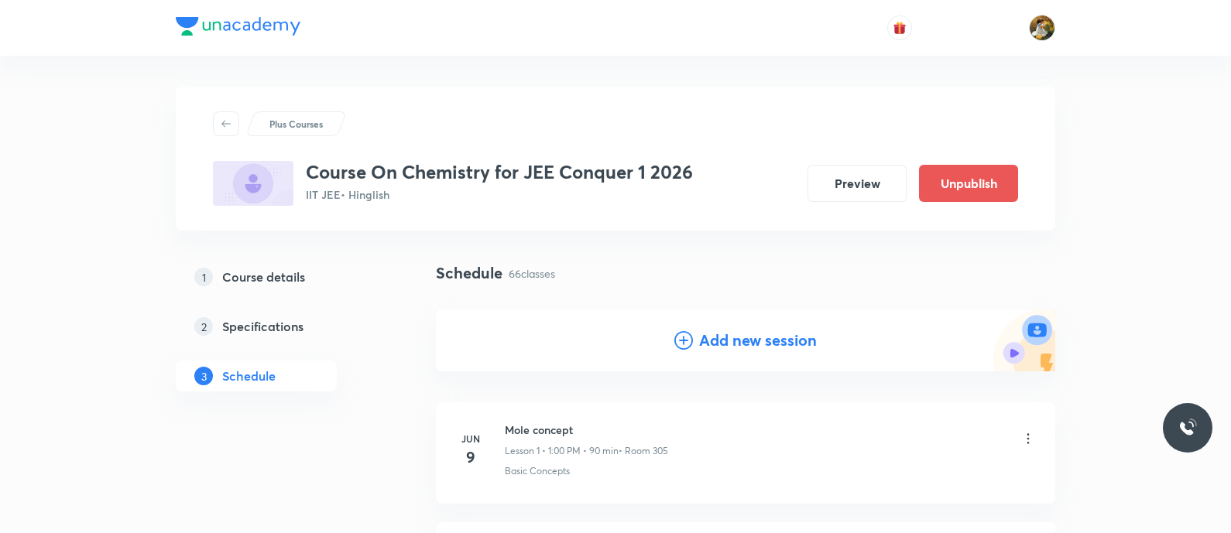
click at [785, 335] on h4 "Add new session" at bounding box center [758, 340] width 118 height 23
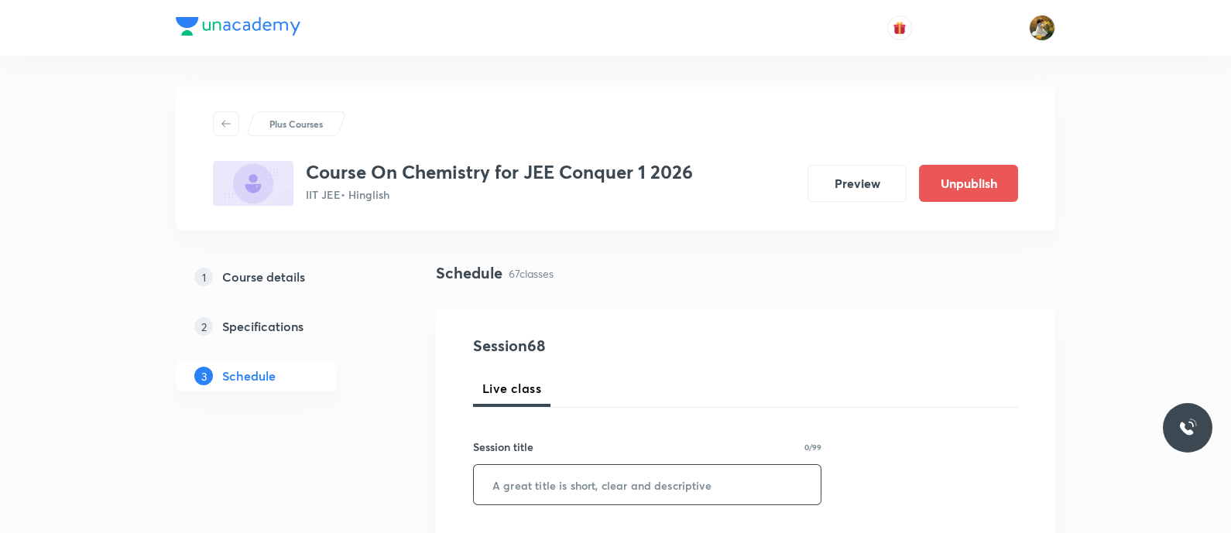
click at [647, 492] on input "text" at bounding box center [647, 484] width 347 height 39
paste input "Thermodynamics"
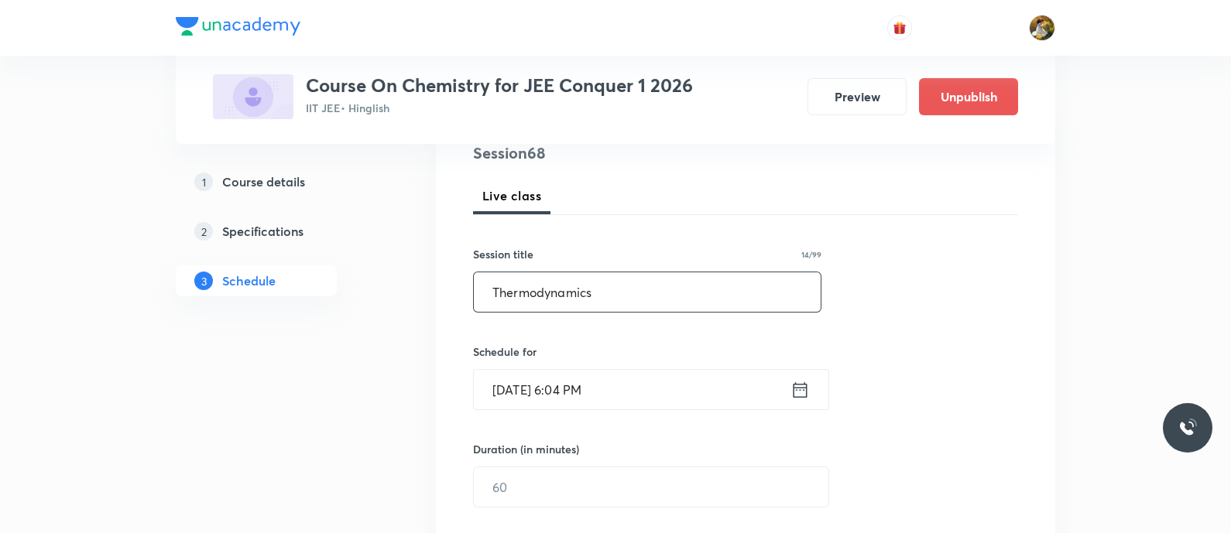
type input "Thermodynamics"
click at [719, 381] on input "Sep 1, 2025, 6:04 PM" at bounding box center [632, 389] width 317 height 39
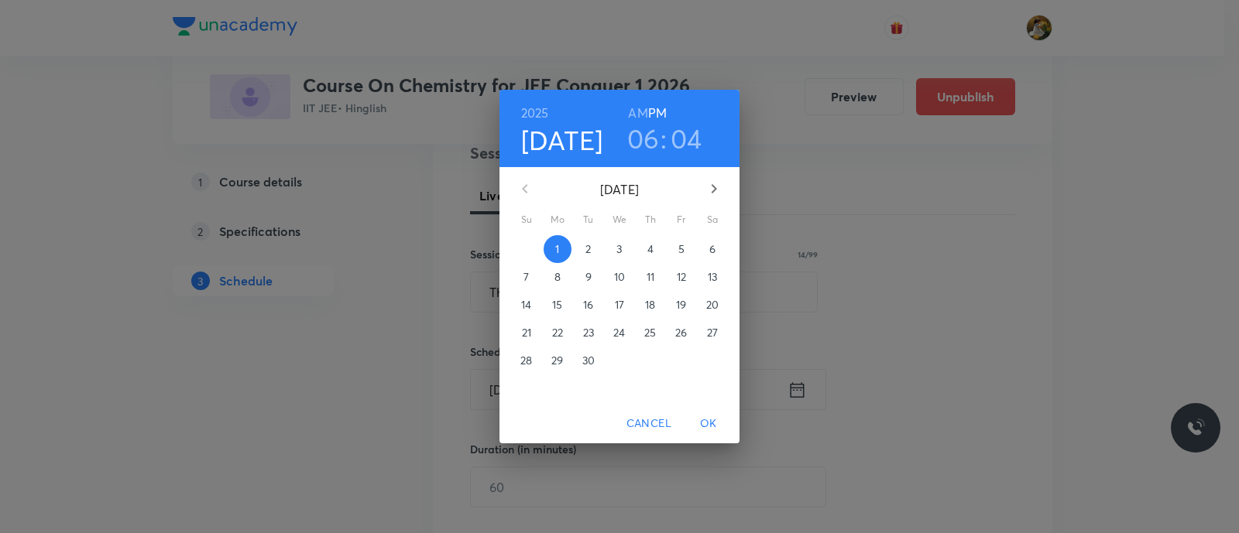
click at [650, 249] on p "4" at bounding box center [650, 249] width 6 height 15
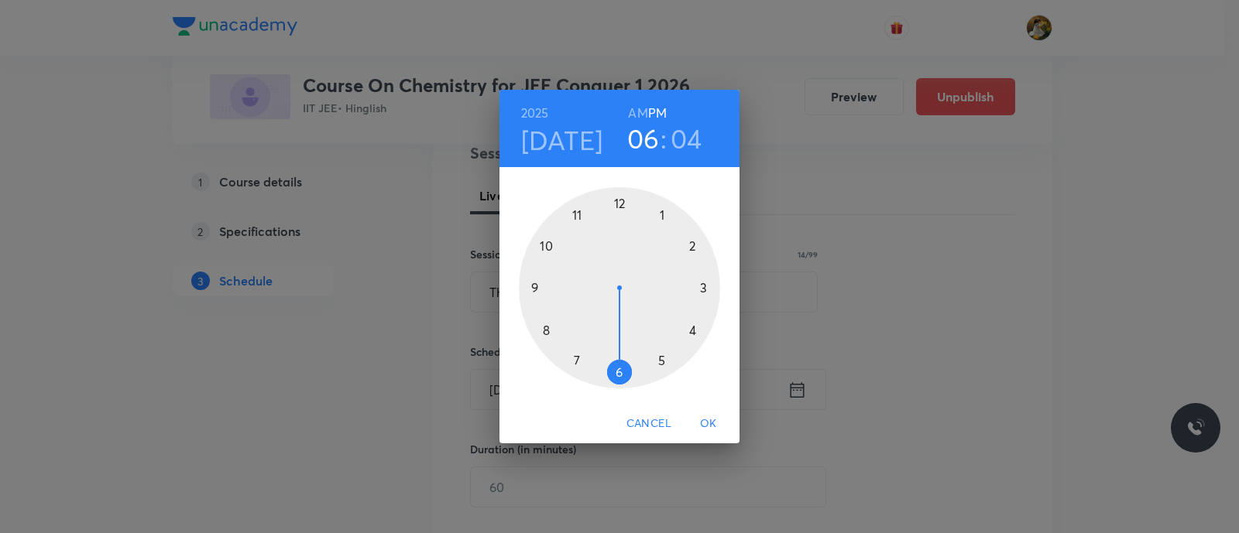
click at [658, 216] on div at bounding box center [619, 287] width 201 height 201
click at [615, 205] on div at bounding box center [619, 287] width 201 height 201
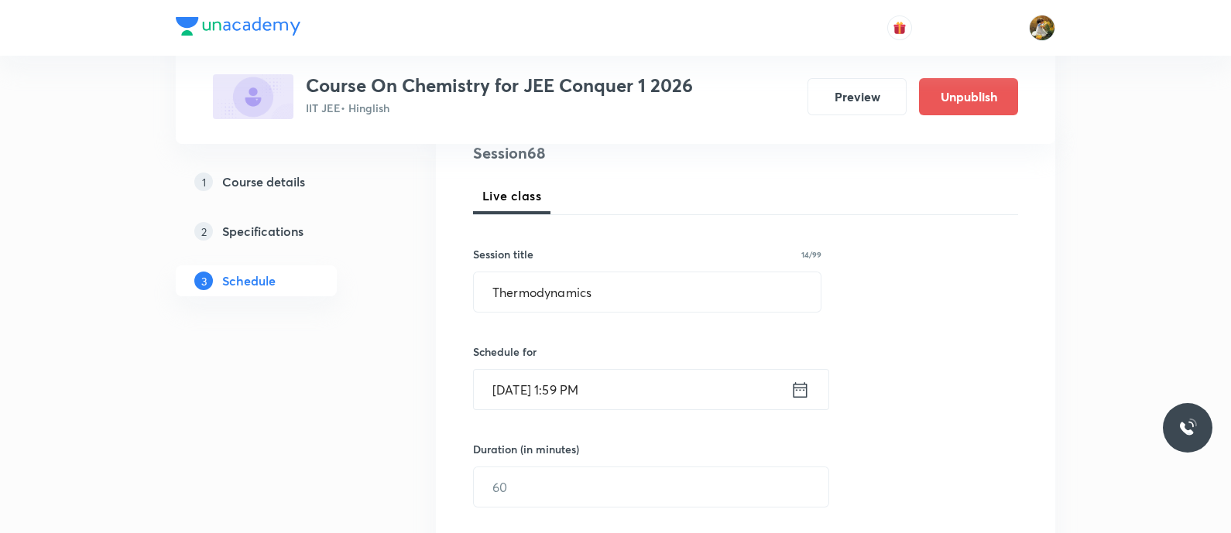
click at [619, 376] on input "Sep 4, 2025, 1:59 PM" at bounding box center [632, 389] width 317 height 39
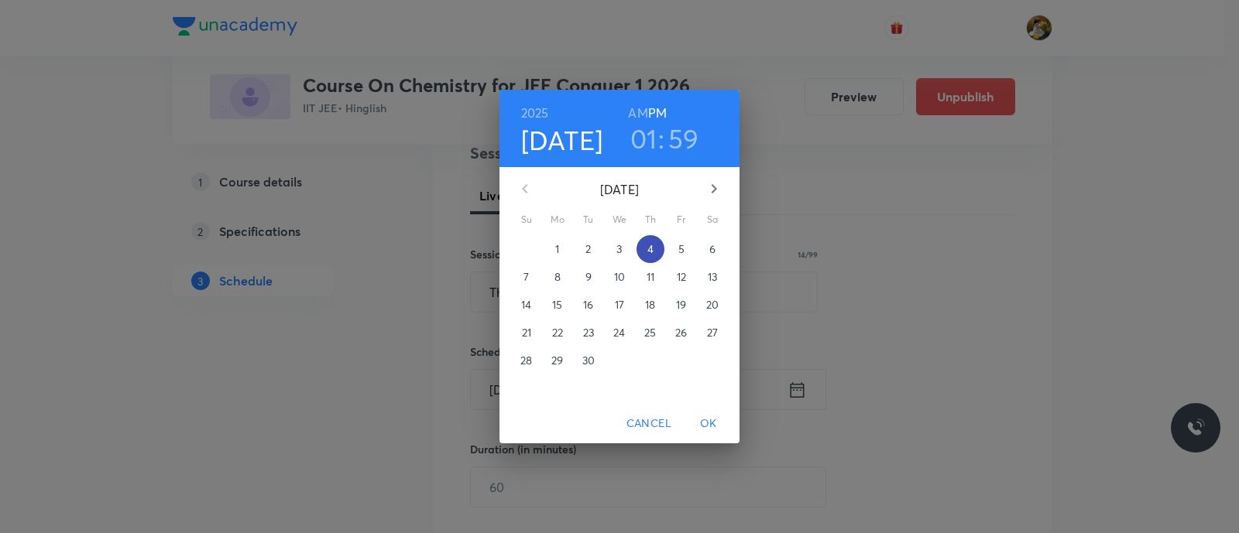
click at [656, 252] on span "4" at bounding box center [650, 249] width 28 height 15
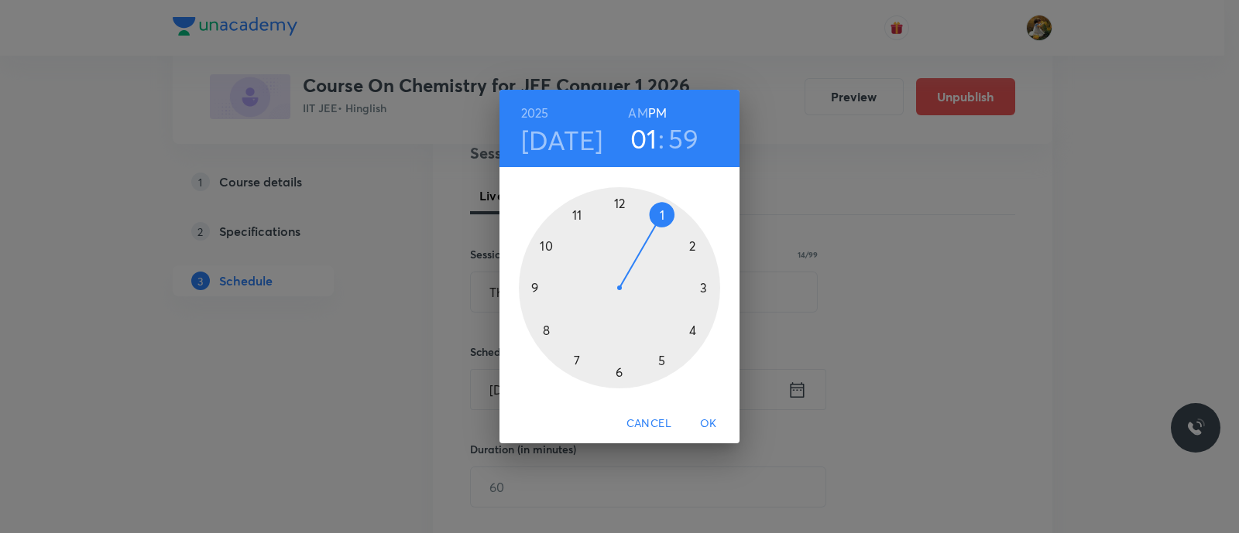
click at [648, 140] on h3 "01" at bounding box center [643, 138] width 27 height 33
click at [675, 137] on h3 "59" at bounding box center [683, 138] width 31 height 33
click at [622, 201] on div at bounding box center [619, 287] width 201 height 201
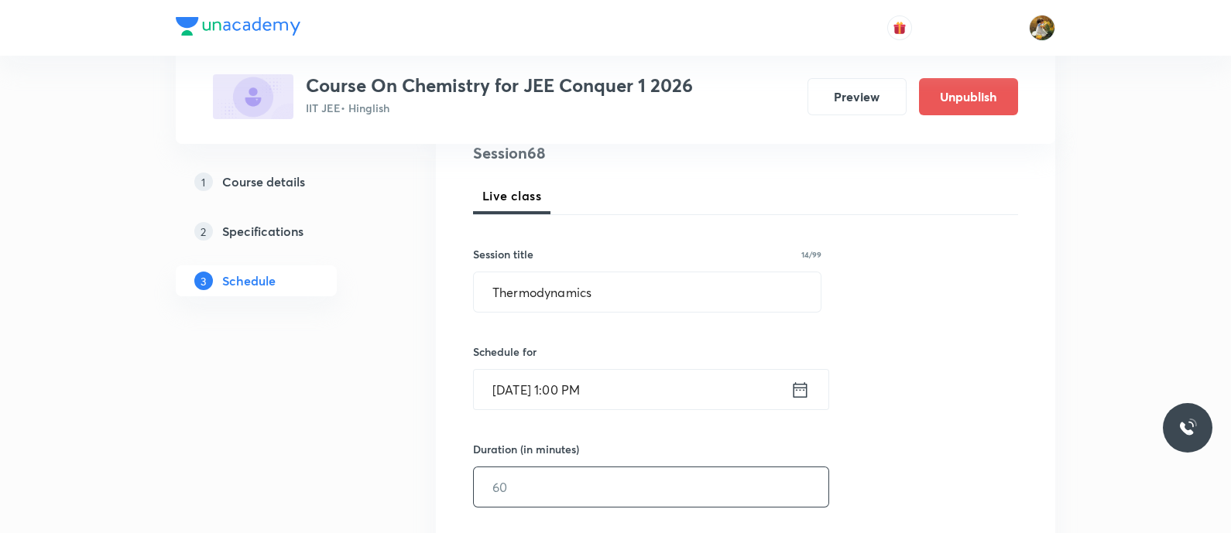
click at [647, 487] on input "text" at bounding box center [651, 487] width 355 height 39
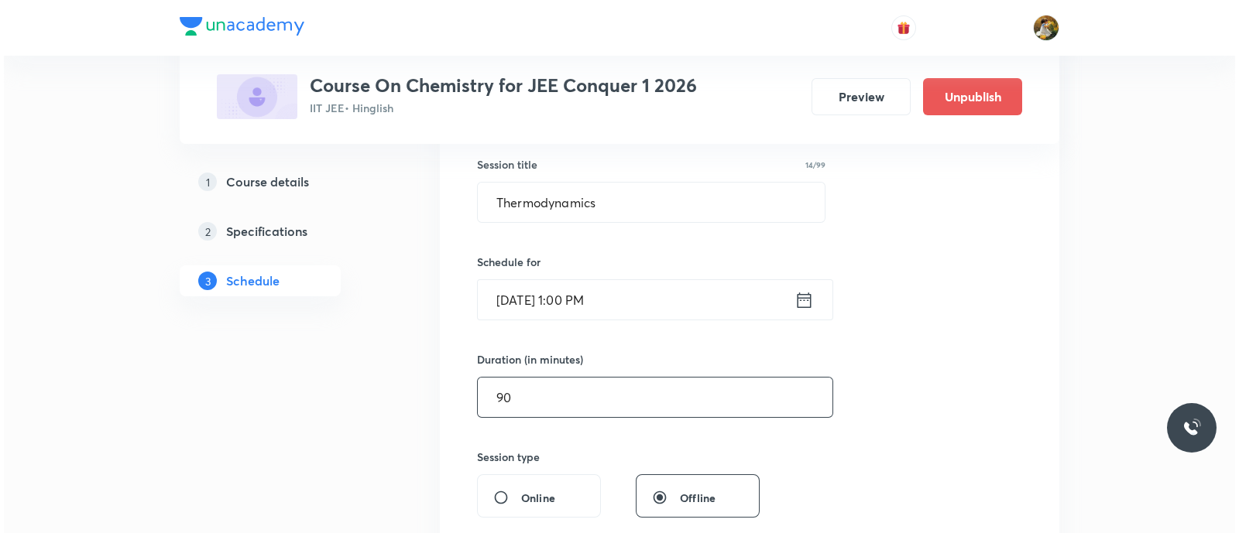
scroll to position [386, 0]
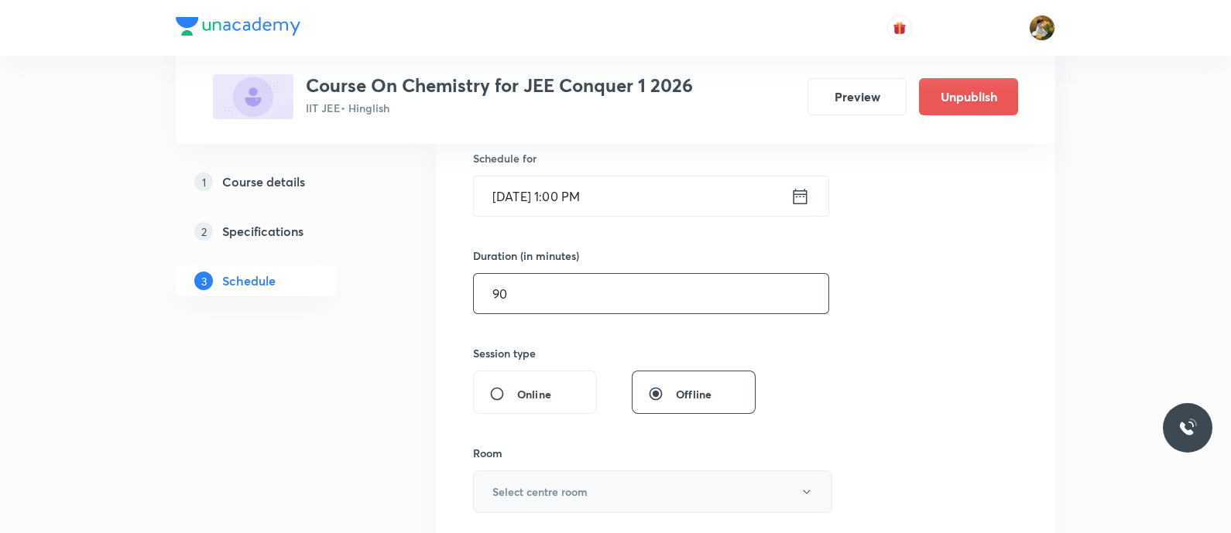
type input "90"
click at [609, 474] on button "Select centre room" at bounding box center [652, 492] width 359 height 43
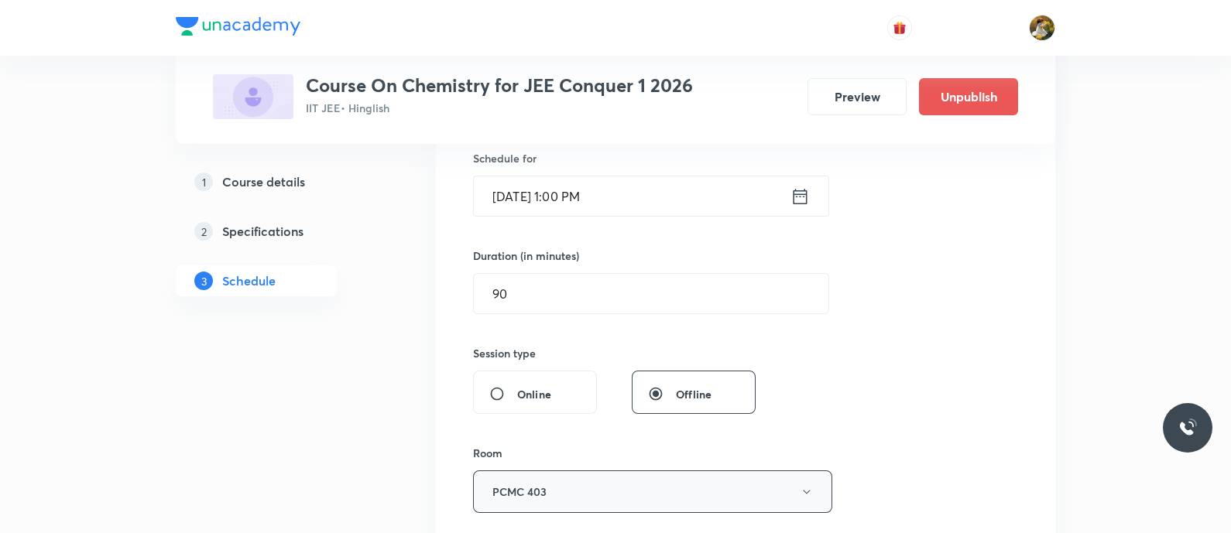
click at [612, 498] on button "PCMC 403" at bounding box center [652, 492] width 359 height 43
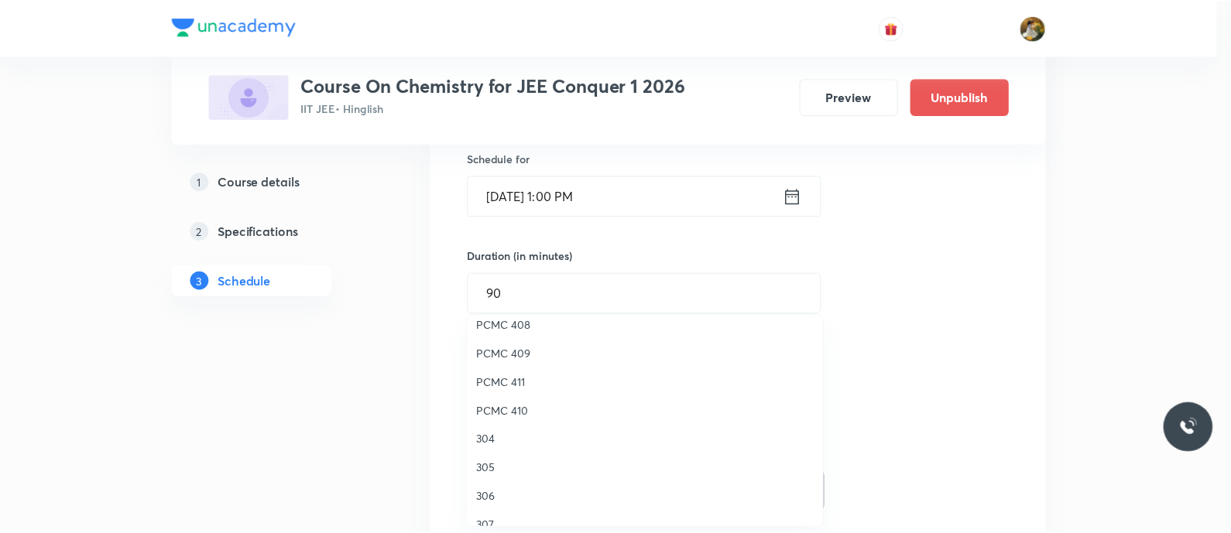
scroll to position [344, 0]
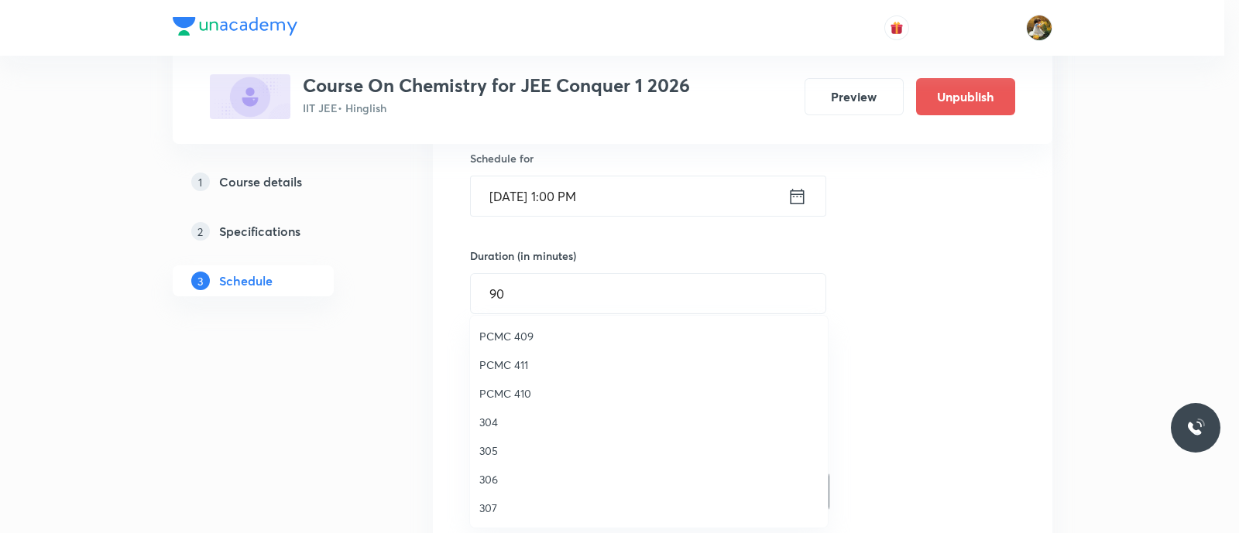
click at [484, 448] on span "305" at bounding box center [648, 451] width 339 height 16
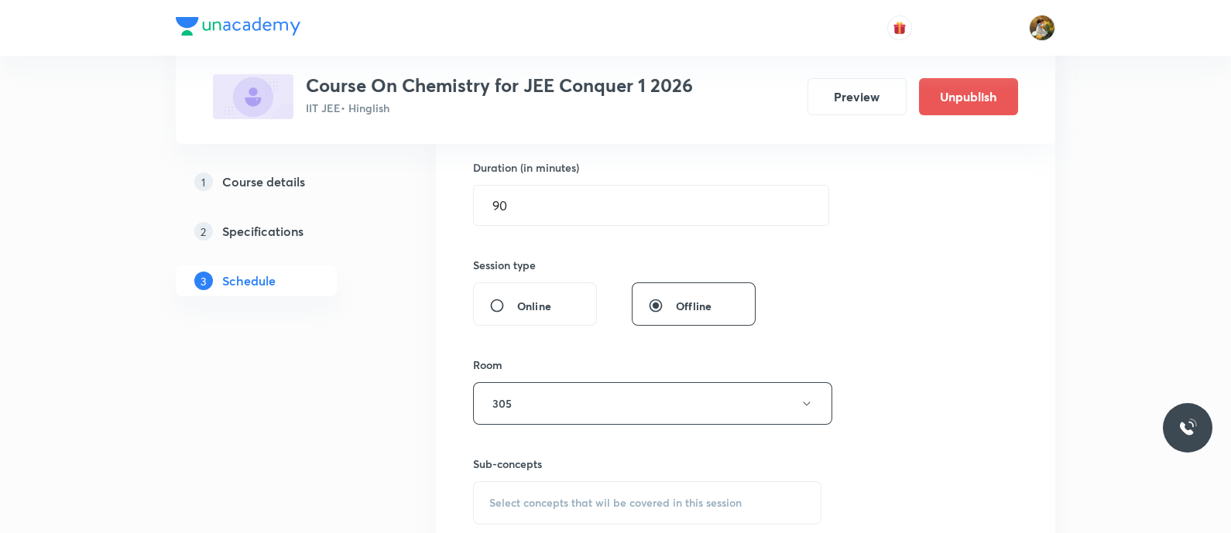
scroll to position [581, 0]
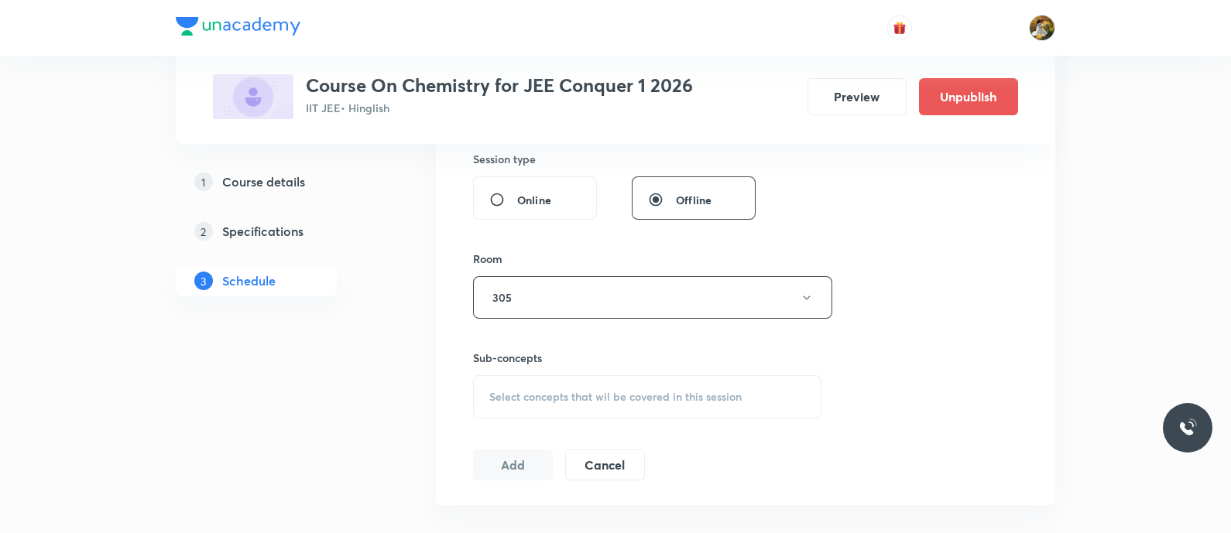
click at [705, 383] on div "Select concepts that wil be covered in this session" at bounding box center [647, 397] width 348 height 43
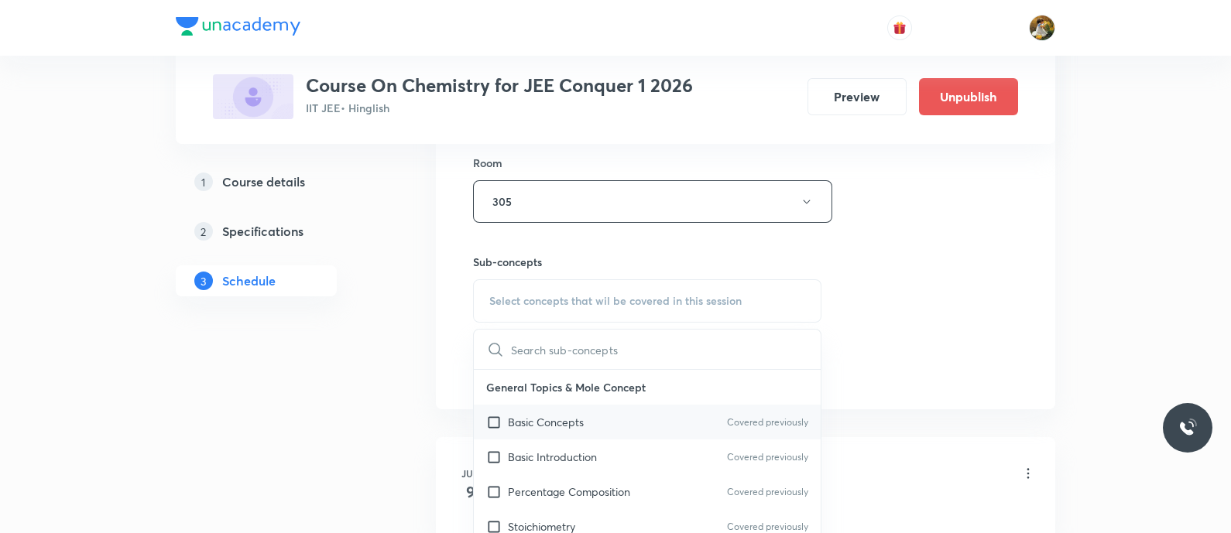
click at [674, 417] on div "Basic Concepts Covered previously" at bounding box center [647, 422] width 347 height 35
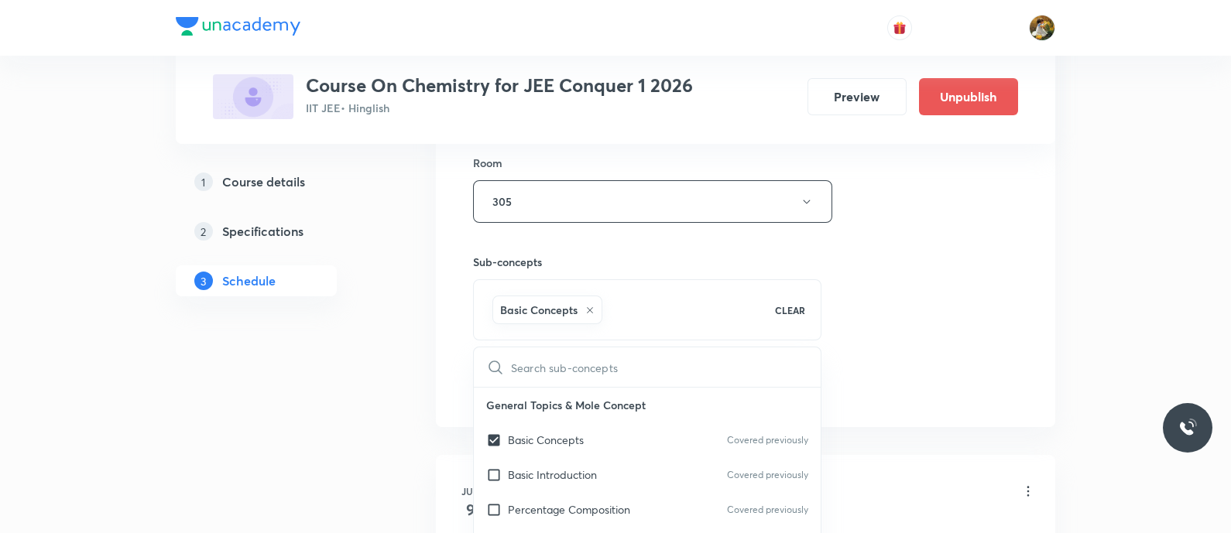
checkbox input "true"
click at [902, 256] on div "Session 68 Live class Session title 14/99 Thermodynamics ​ Schedule for Sep 4, …" at bounding box center [745, 30] width 545 height 745
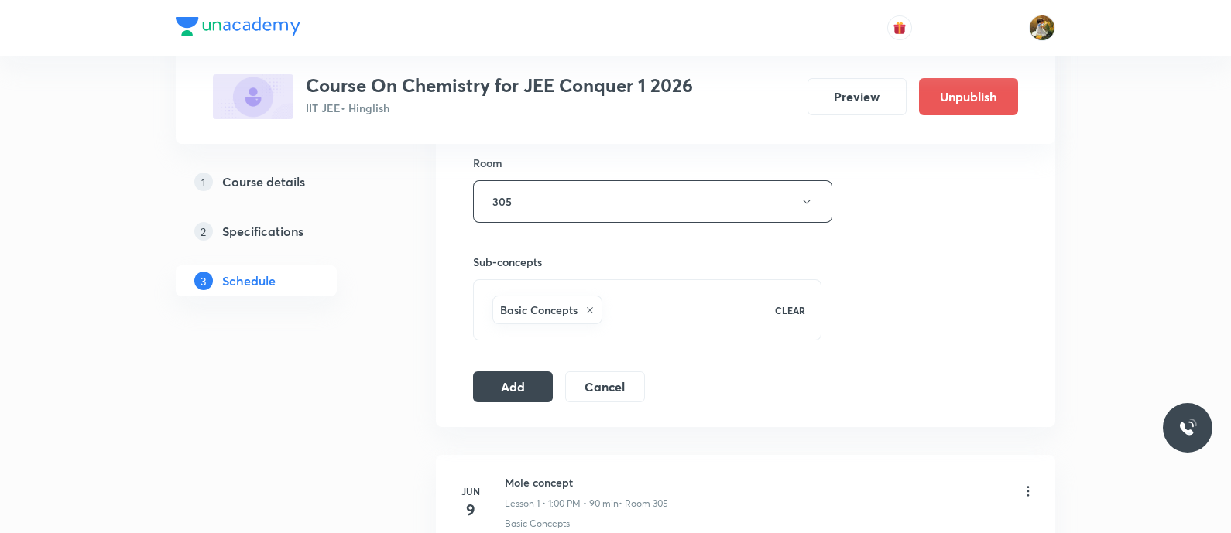
click at [527, 379] on button "Add" at bounding box center [513, 387] width 80 height 31
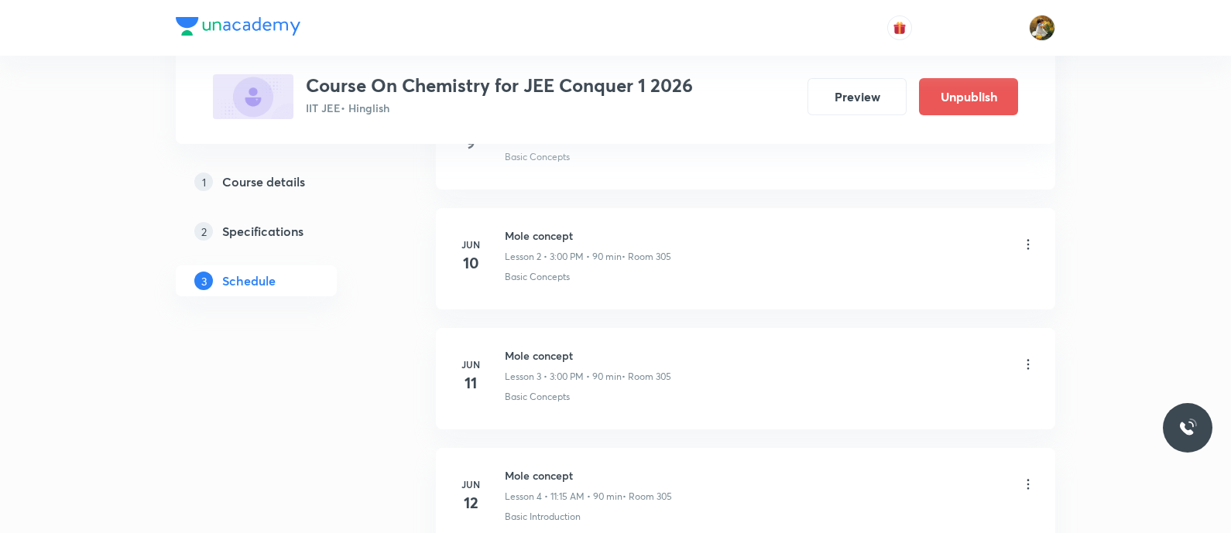
scroll to position [0, 0]
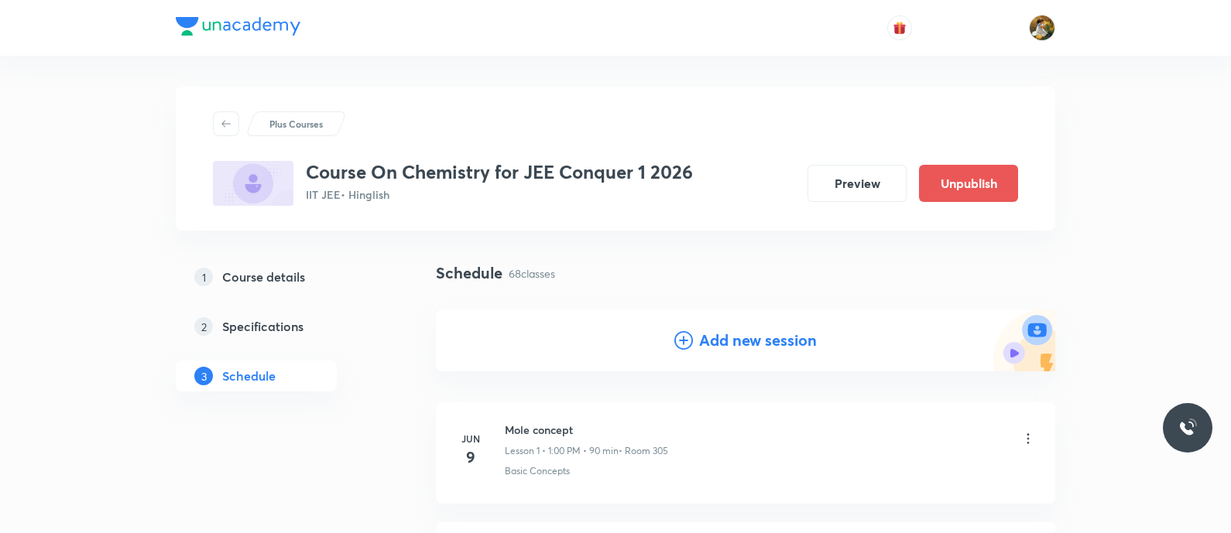
click at [780, 339] on h4 "Add new session" at bounding box center [758, 340] width 118 height 23
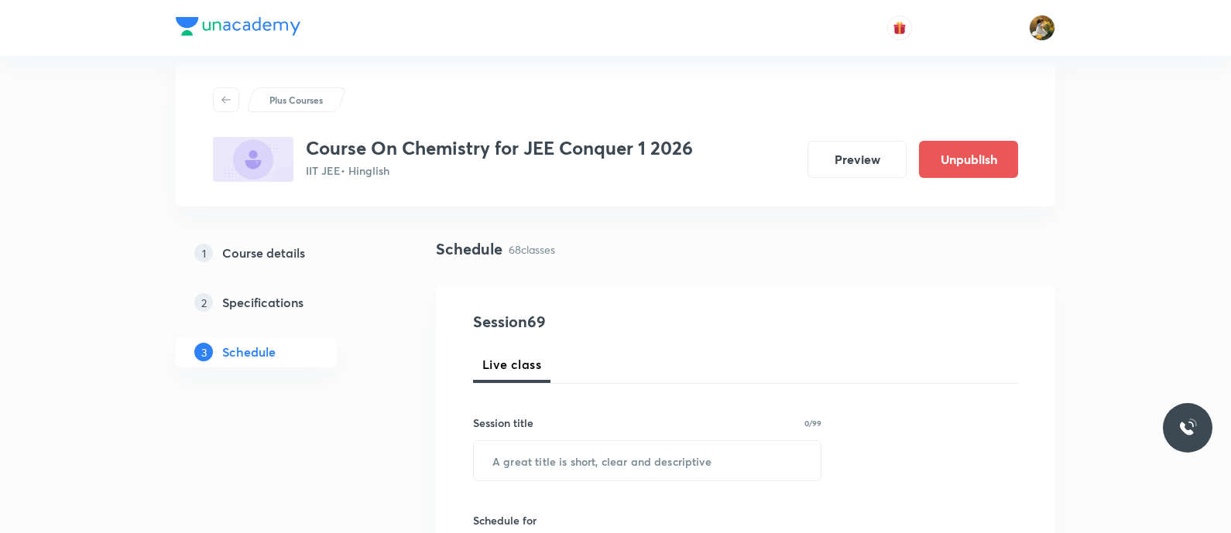
scroll to position [96, 0]
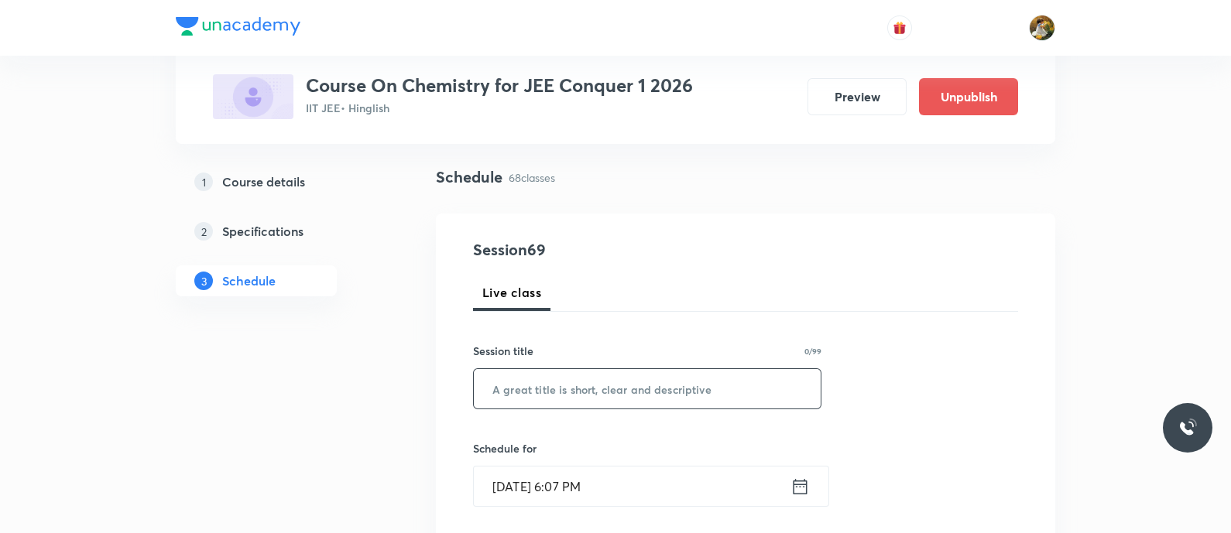
click at [722, 389] on input "text" at bounding box center [647, 388] width 347 height 39
click at [710, 396] on input "text" at bounding box center [647, 388] width 347 height 39
paste input "Thermodynamics"
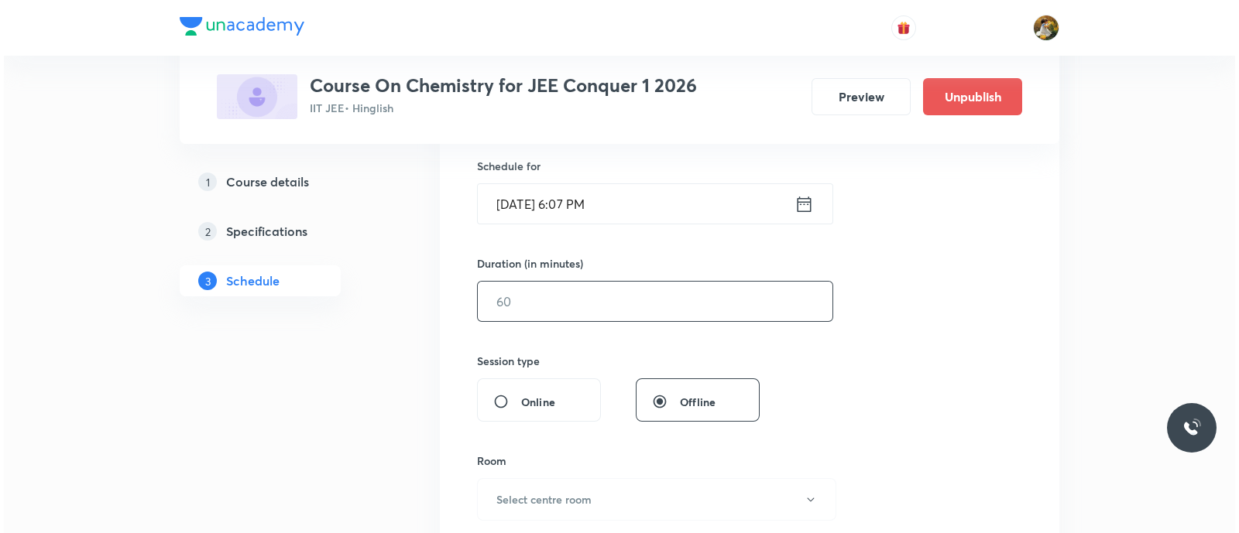
scroll to position [386, 0]
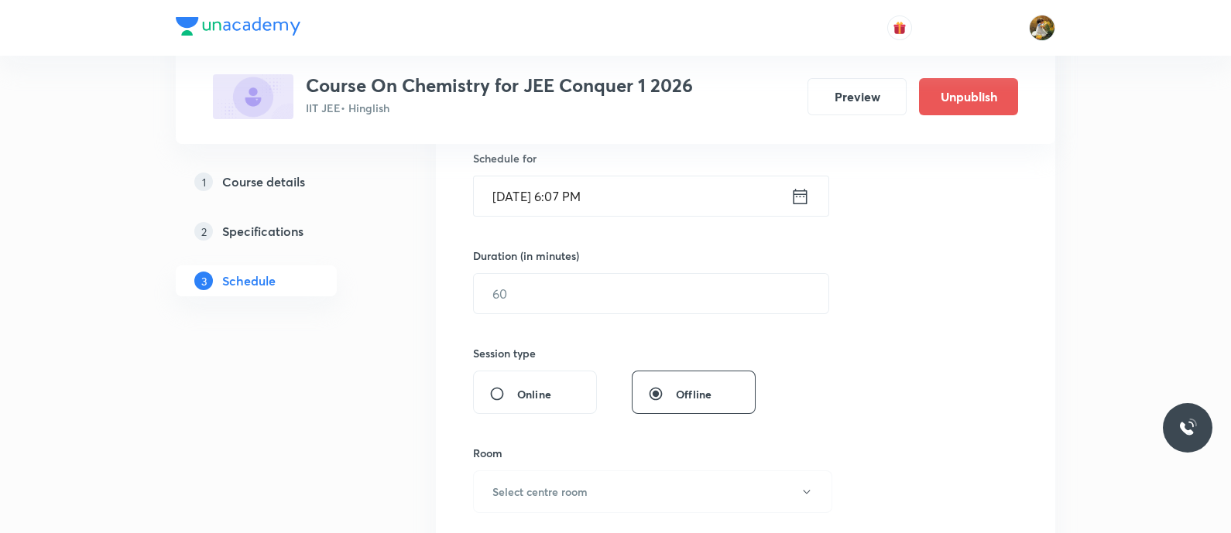
type input "Thermodynamics"
click at [706, 205] on input "Sep 1, 2025, 6:07 PM" at bounding box center [632, 196] width 317 height 39
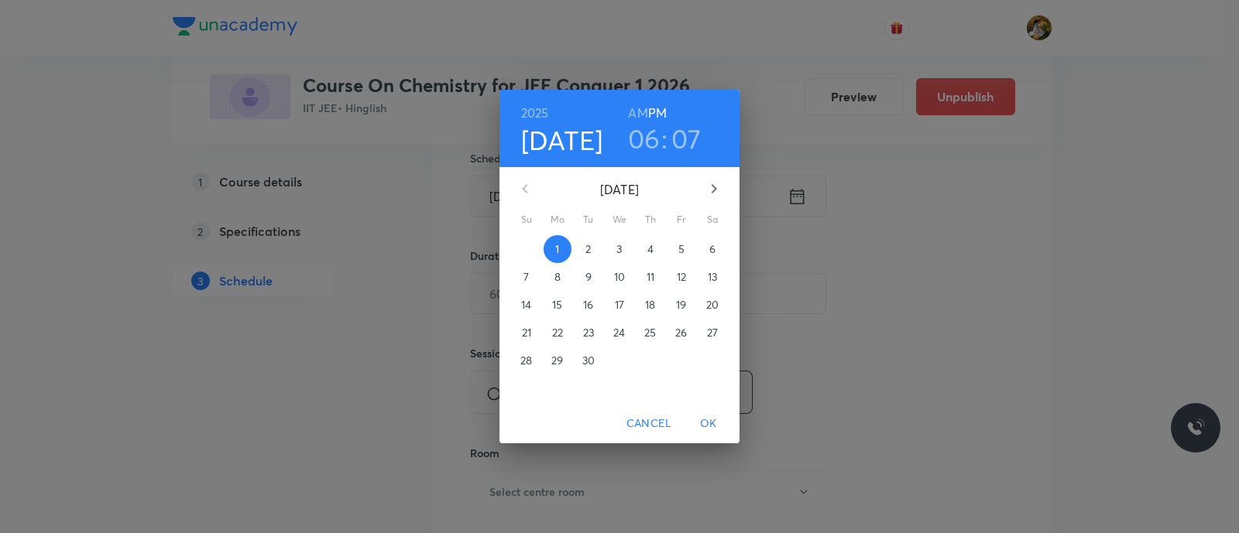
click at [688, 245] on span "5" at bounding box center [681, 249] width 28 height 15
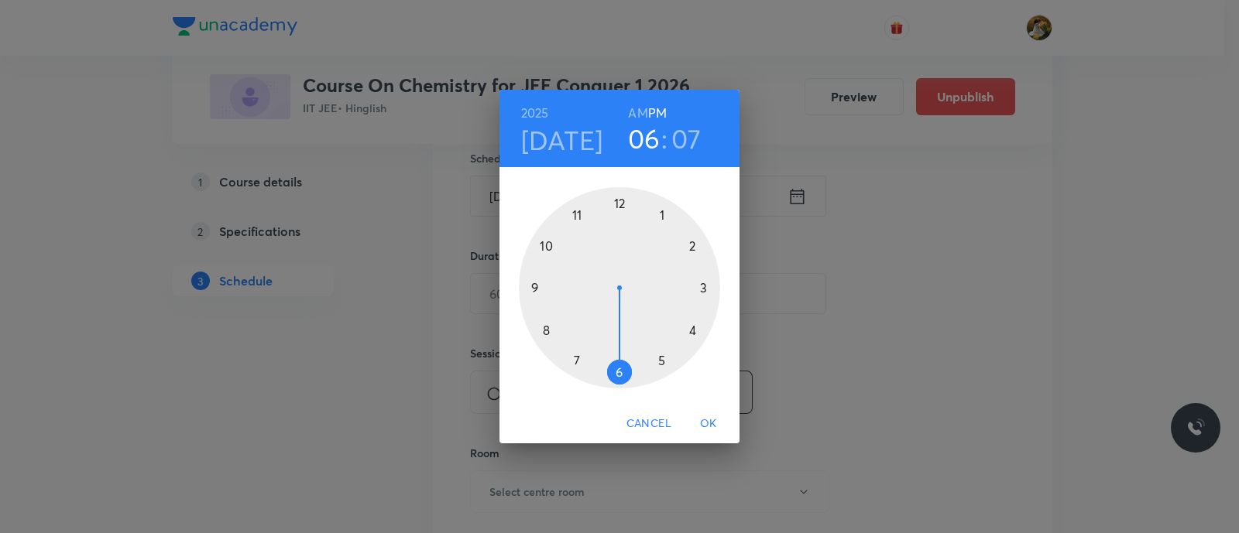
click at [661, 214] on div at bounding box center [619, 287] width 201 height 201
click at [619, 200] on div at bounding box center [619, 287] width 201 height 201
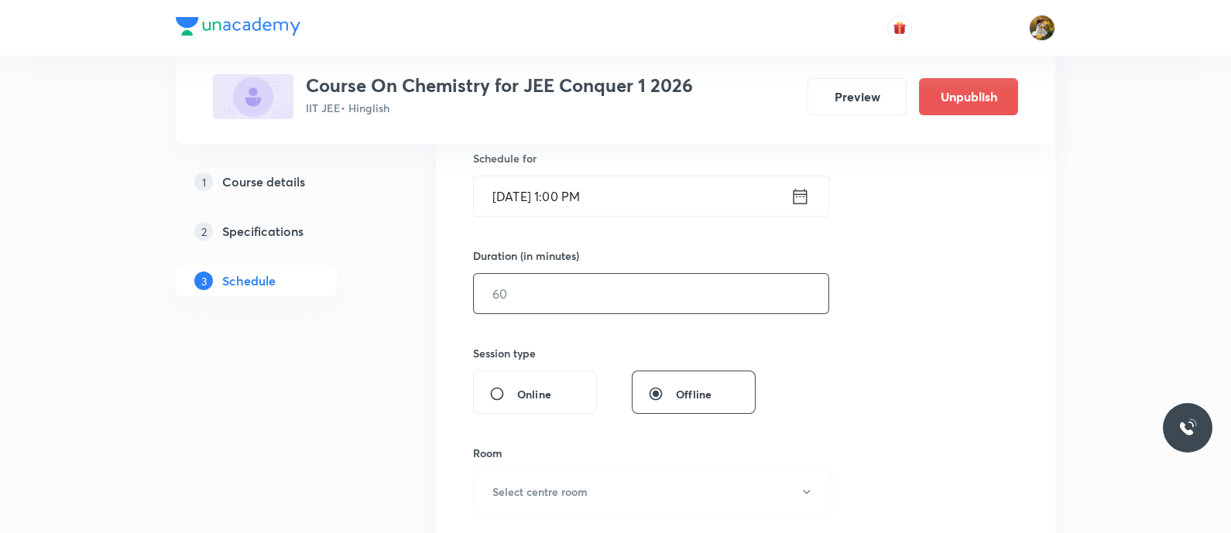
click at [566, 291] on input "text" at bounding box center [651, 293] width 355 height 39
type input "90"
click at [608, 495] on button "Select centre room" at bounding box center [652, 492] width 359 height 43
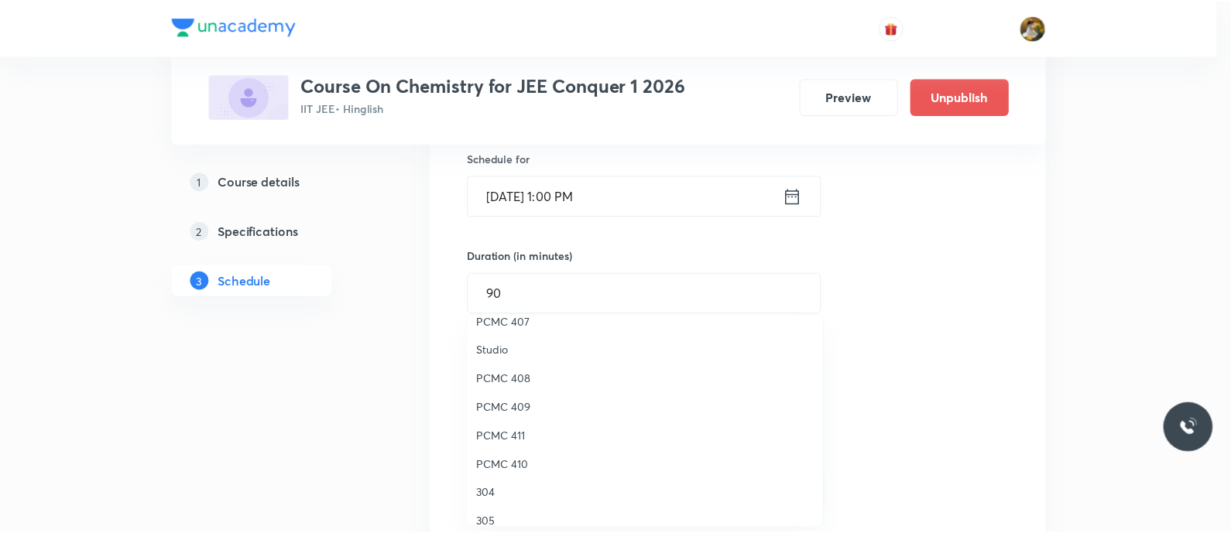
scroll to position [290, 0]
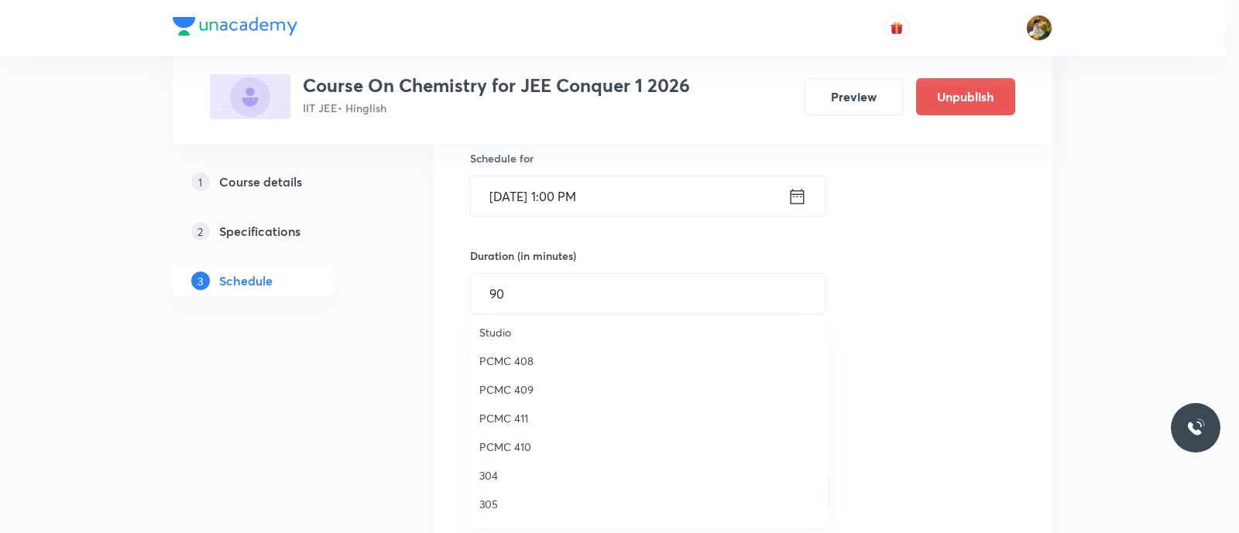
click at [486, 505] on span "305" at bounding box center [648, 504] width 339 height 16
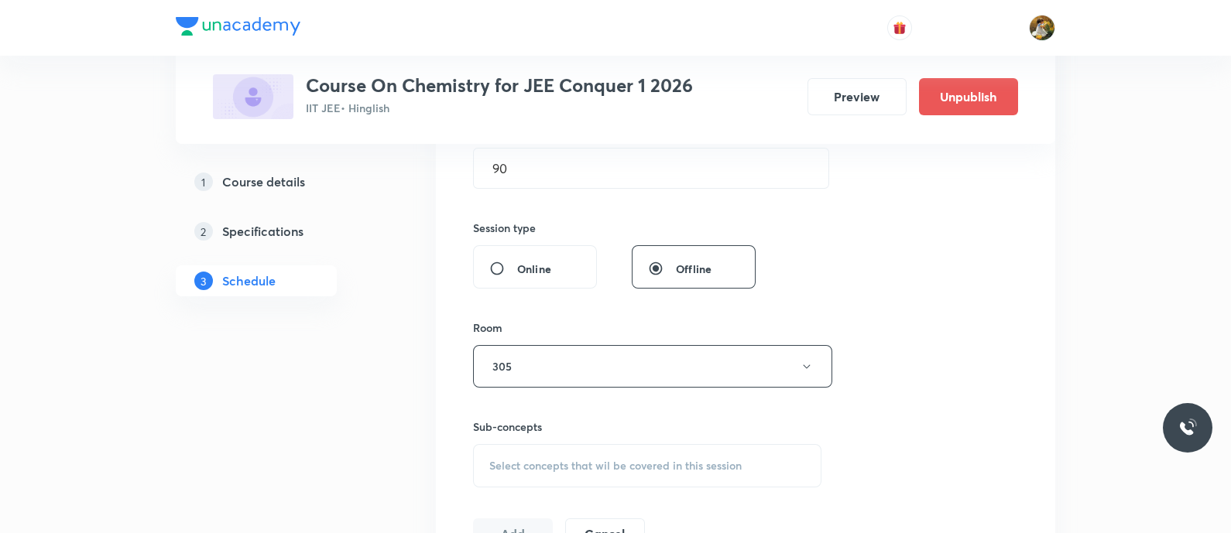
scroll to position [581, 0]
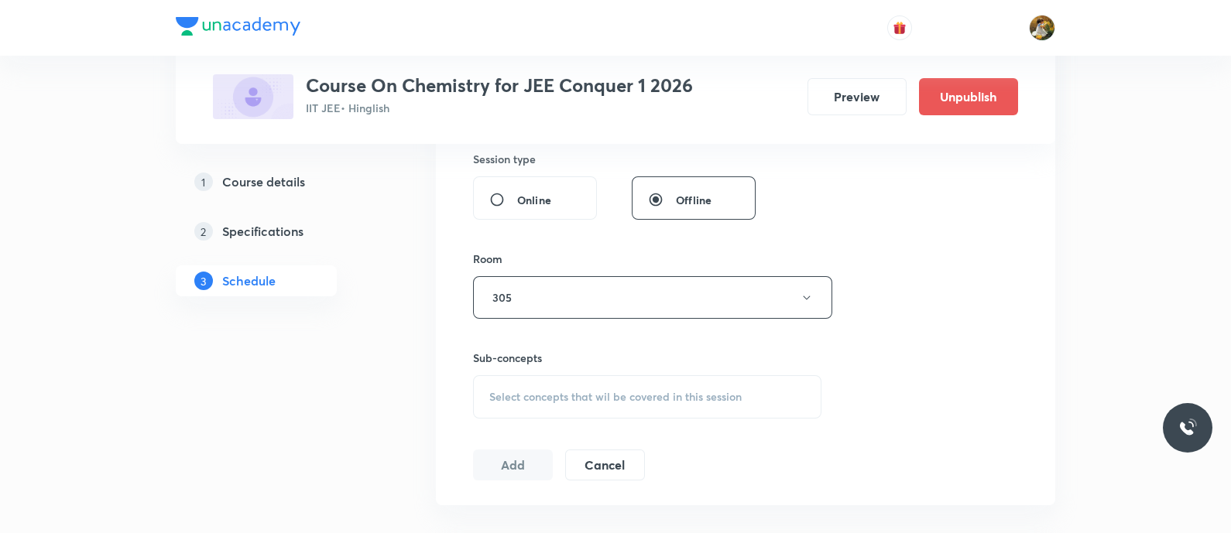
click at [669, 395] on span "Select concepts that wil be covered in this session" at bounding box center [615, 397] width 252 height 12
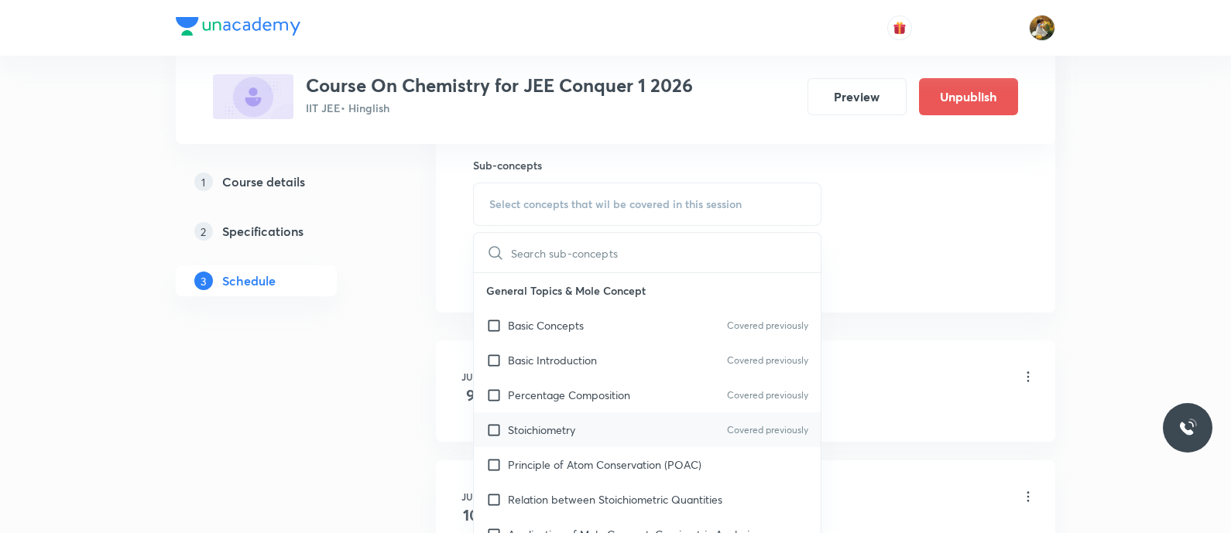
click at [602, 413] on div "Stoichiometry Covered previously" at bounding box center [647, 430] width 347 height 35
checkbox input "true"
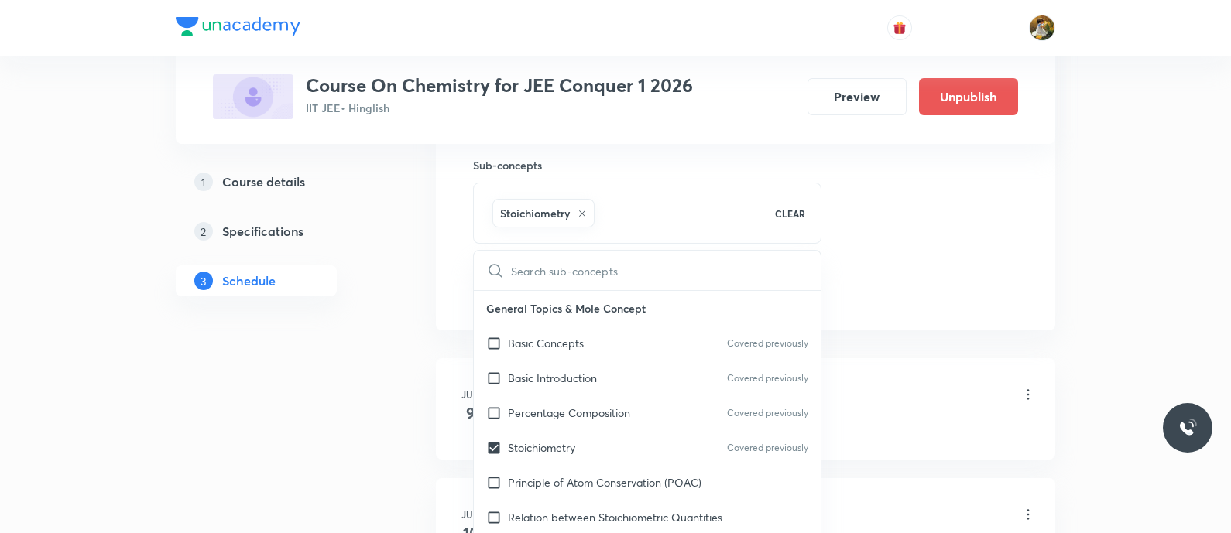
drag, startPoint x: 918, startPoint y: 214, endPoint x: 900, endPoint y: 218, distance: 18.2
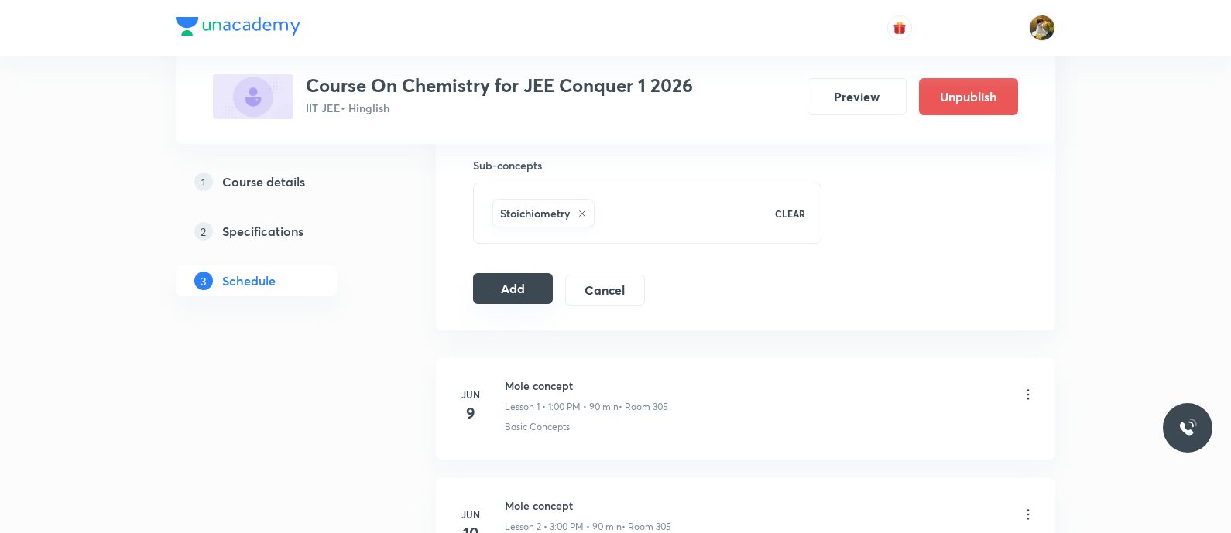
click at [523, 289] on button "Add" at bounding box center [513, 288] width 80 height 31
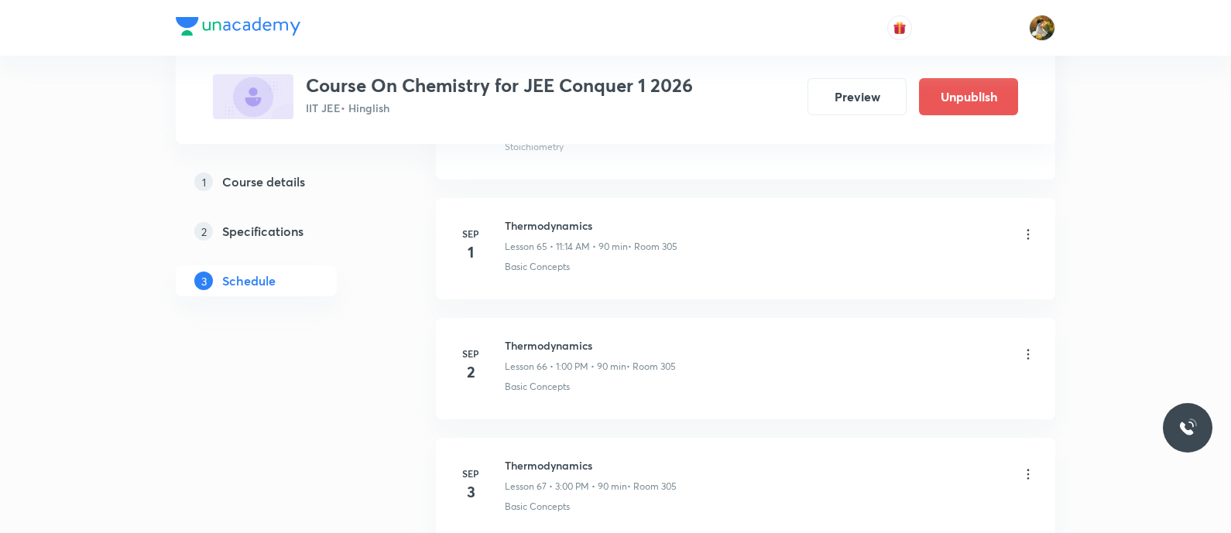
scroll to position [7871, 0]
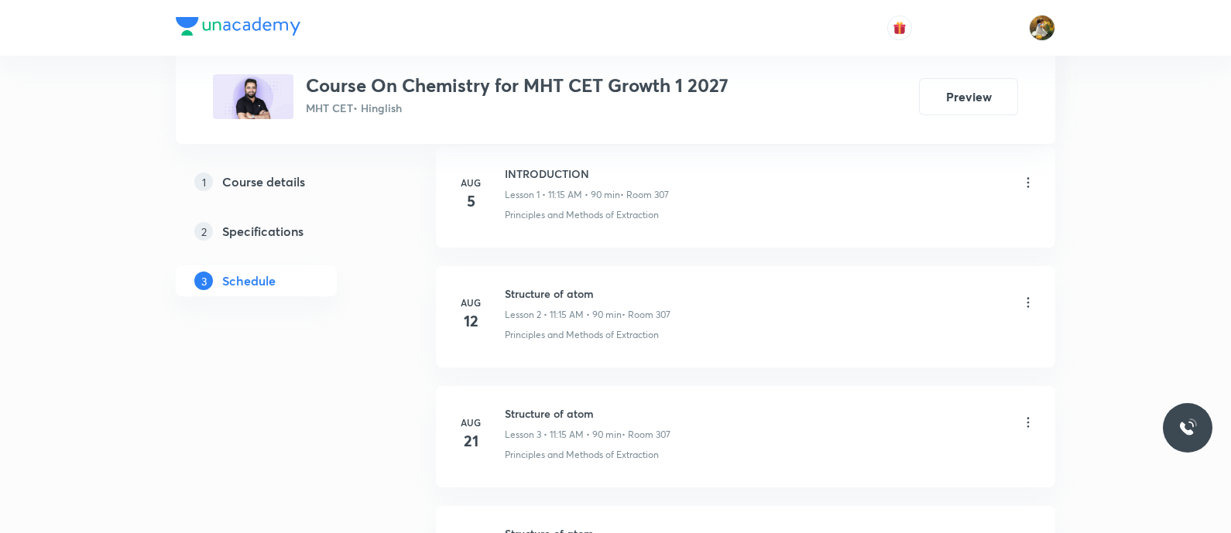
scroll to position [1544, 0]
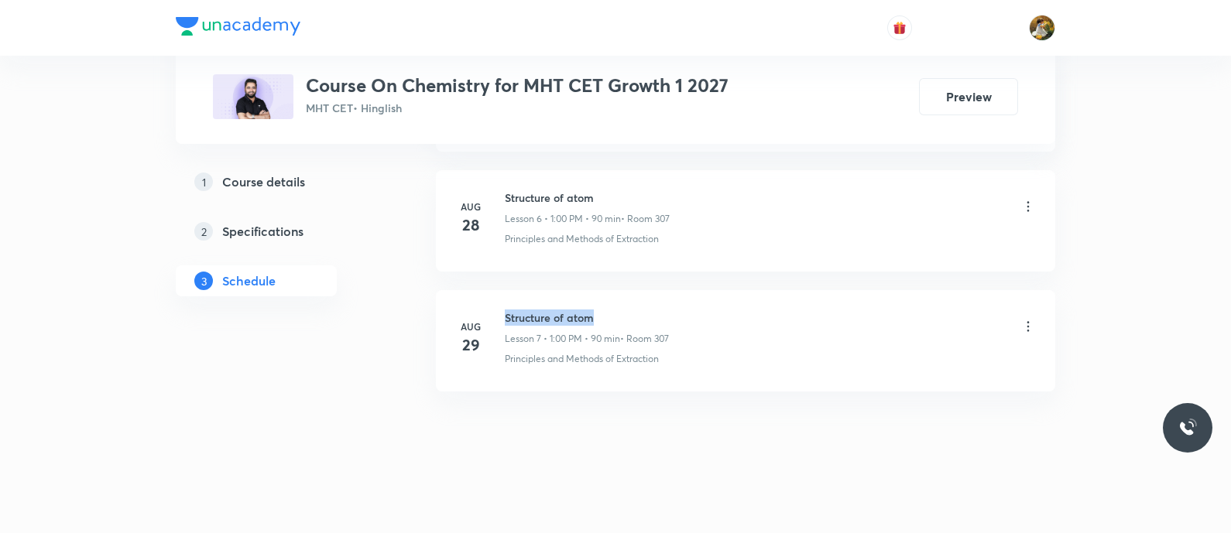
drag, startPoint x: 506, startPoint y: 309, endPoint x: 616, endPoint y: 319, distance: 110.4
click at [616, 319] on h6 "Structure of atom" at bounding box center [587, 318] width 164 height 16
copy h6 "Structure of atom"
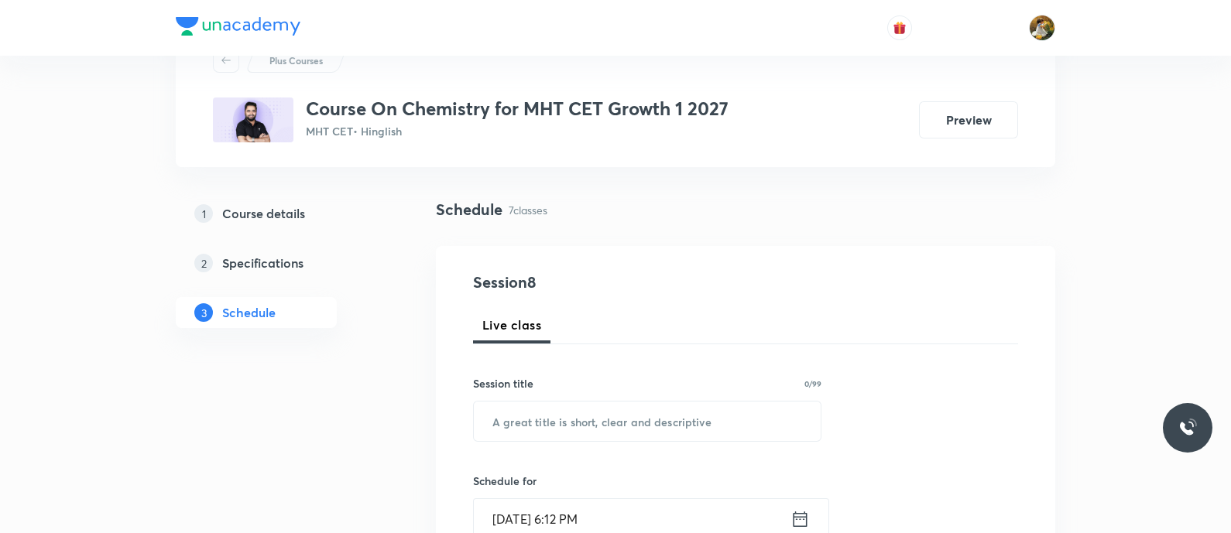
scroll to position [0, 0]
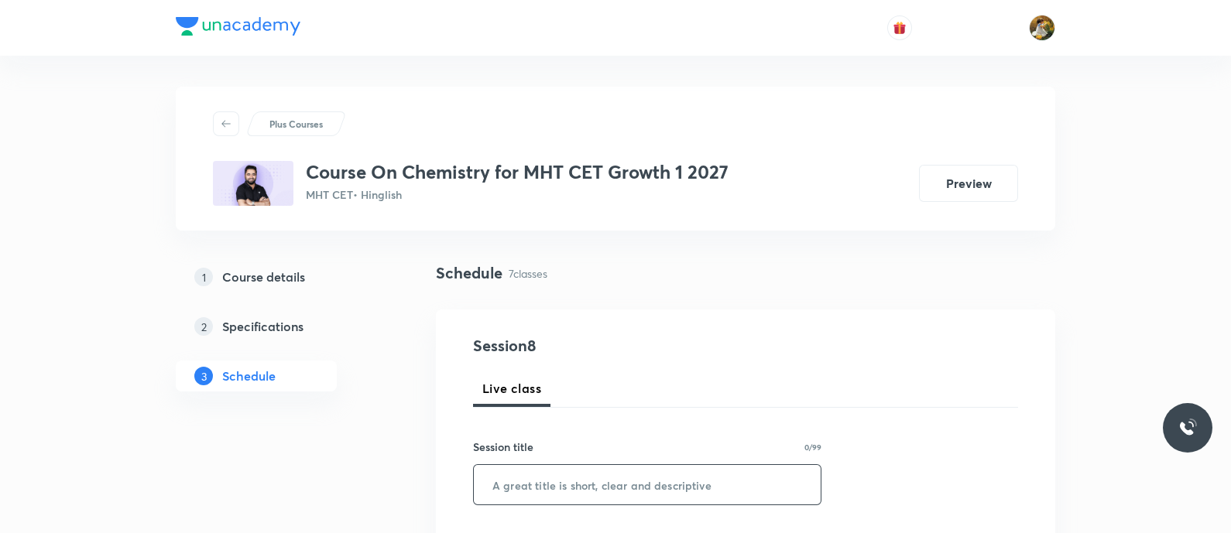
click at [654, 478] on input "text" at bounding box center [647, 484] width 347 height 39
paste input "Structure of atom"
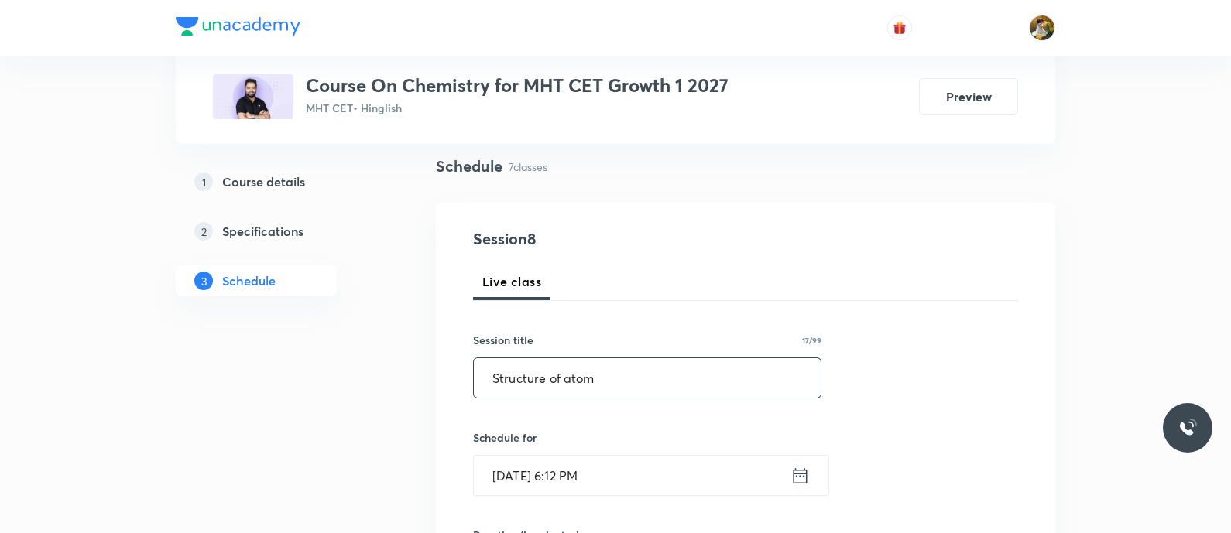
scroll to position [193, 0]
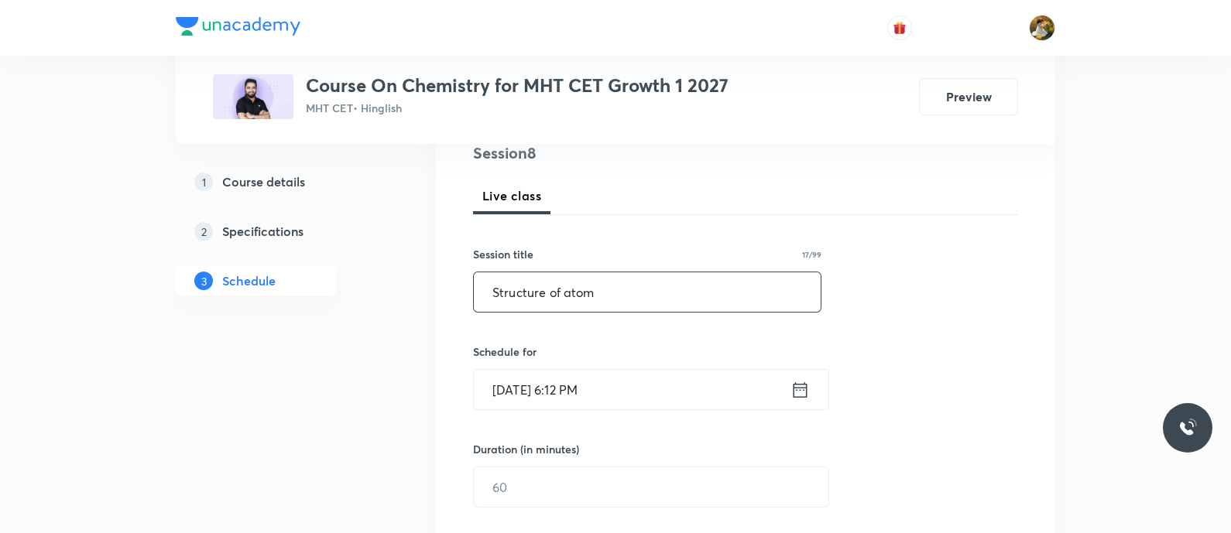
type input "Structure of atom"
click at [654, 395] on input "[DATE] 6:12 PM" at bounding box center [632, 389] width 317 height 39
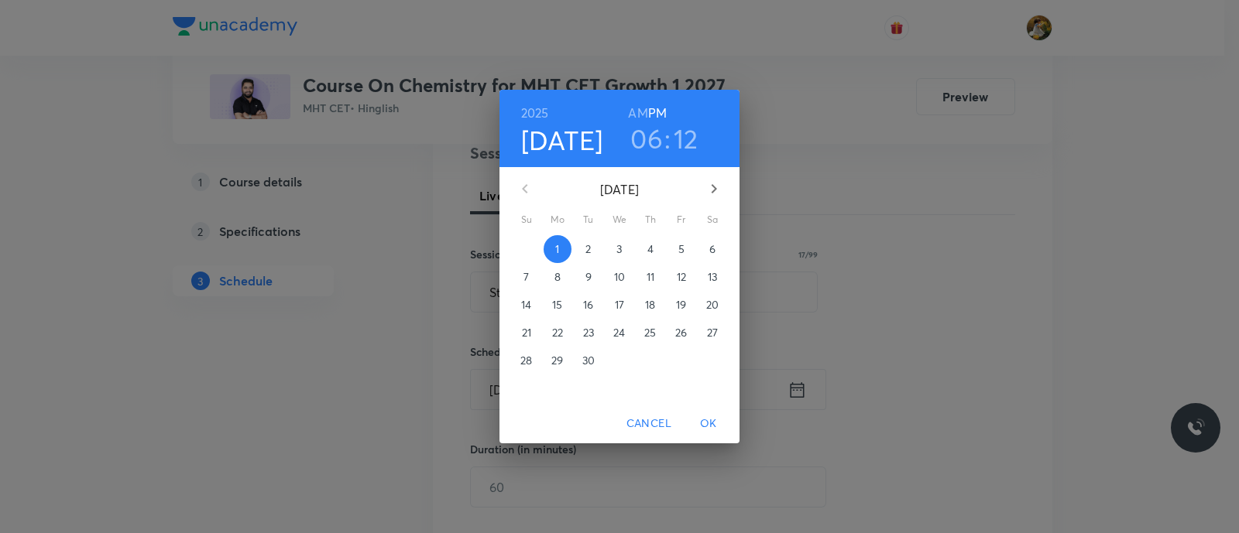
click at [594, 242] on span "2" at bounding box center [589, 249] width 28 height 15
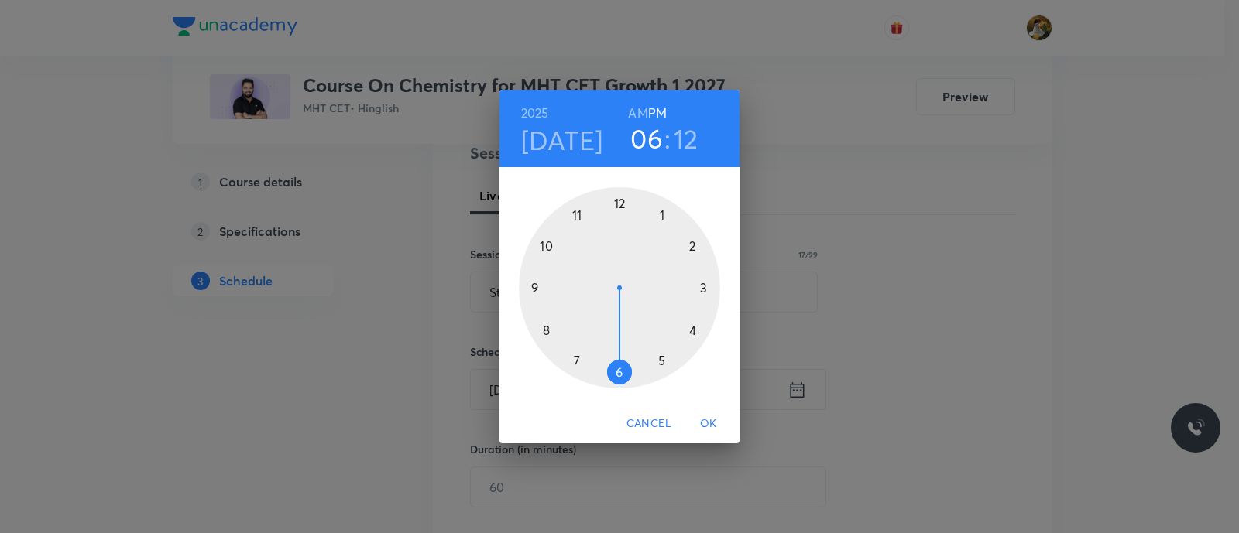
click at [575, 214] on div at bounding box center [619, 287] width 201 height 201
click at [706, 288] on div at bounding box center [619, 287] width 201 height 201
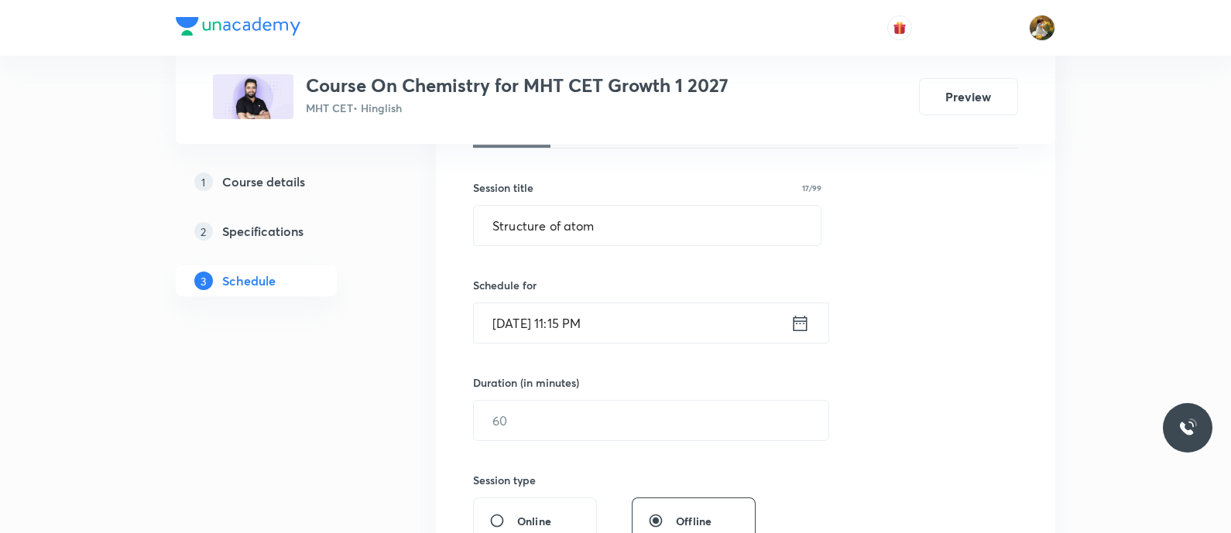
scroll to position [290, 0]
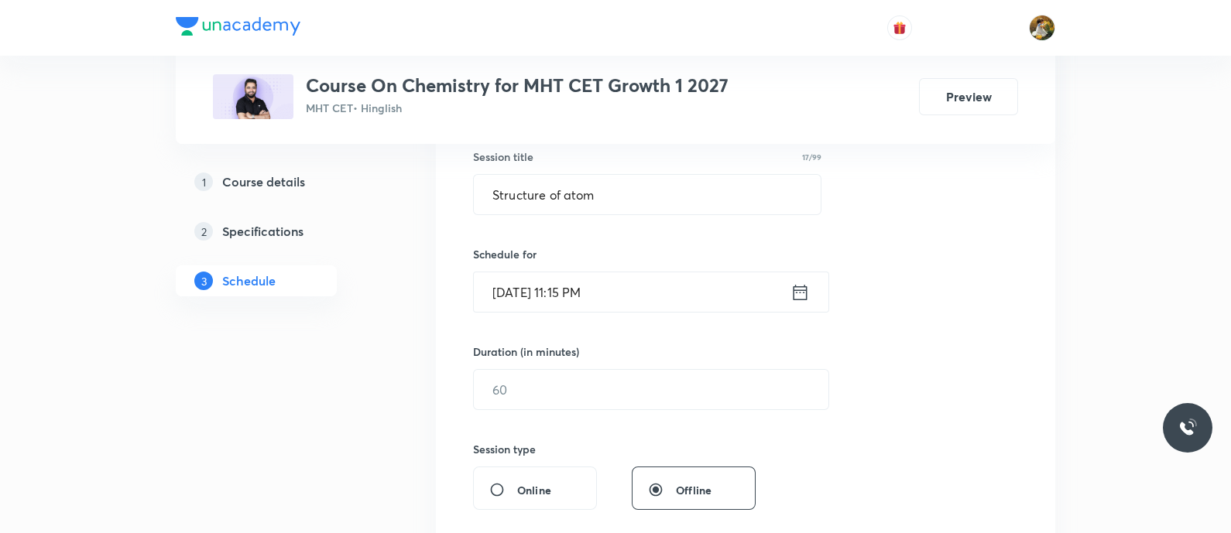
click at [649, 301] on input "[DATE] 11:15 PM" at bounding box center [632, 292] width 317 height 39
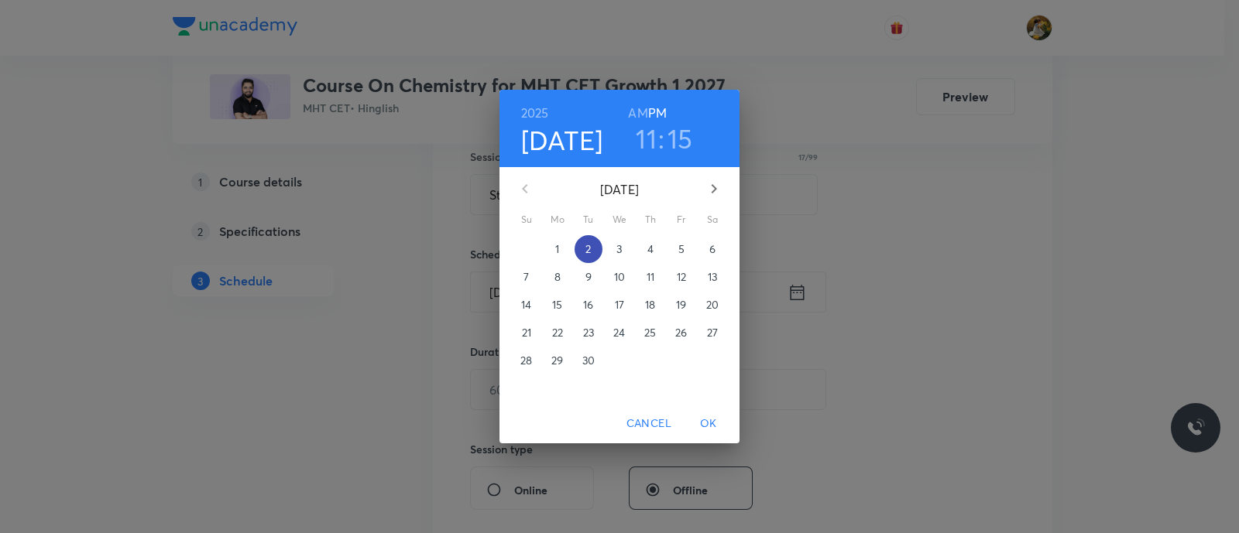
click at [595, 243] on span "2" at bounding box center [589, 249] width 28 height 15
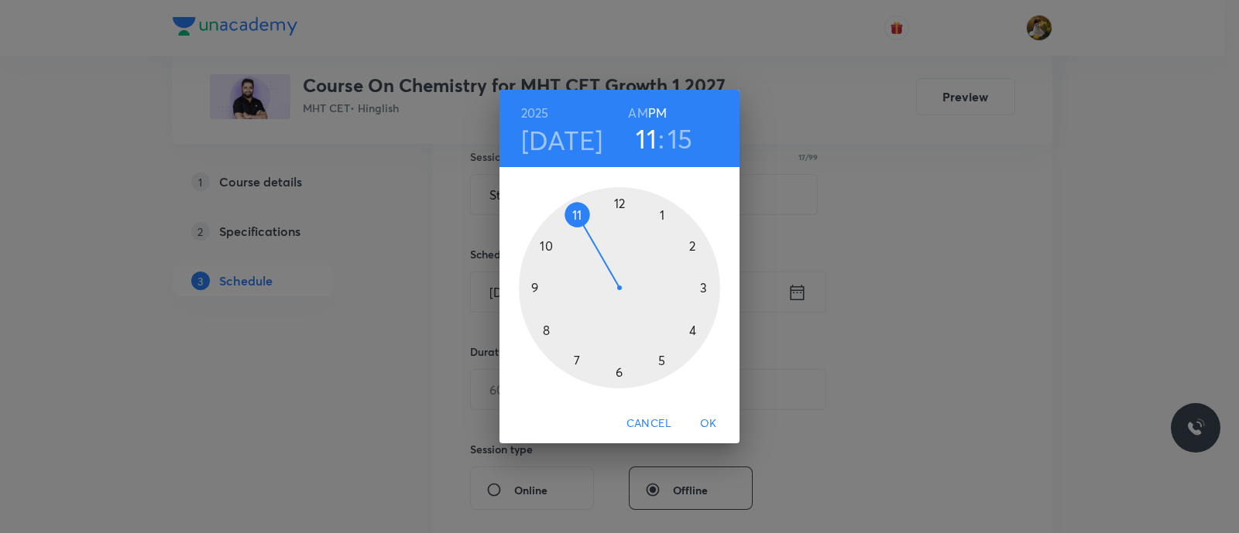
click at [571, 209] on div at bounding box center [619, 287] width 201 height 201
click at [635, 121] on h6 "AM" at bounding box center [637, 113] width 19 height 22
click at [701, 290] on div at bounding box center [619, 287] width 201 height 201
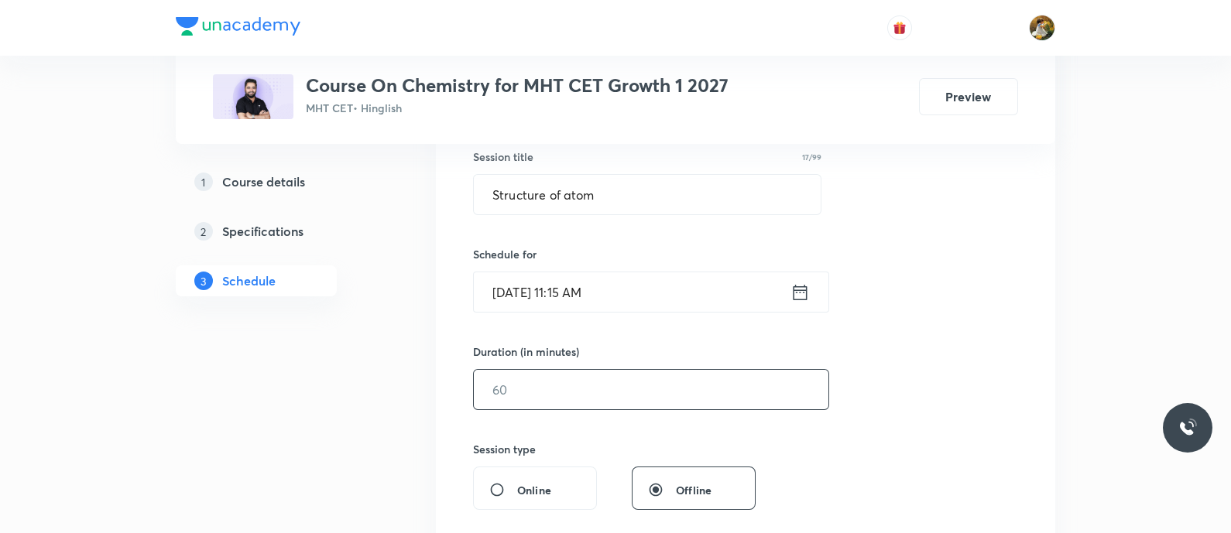
click at [586, 388] on input "text" at bounding box center [651, 389] width 355 height 39
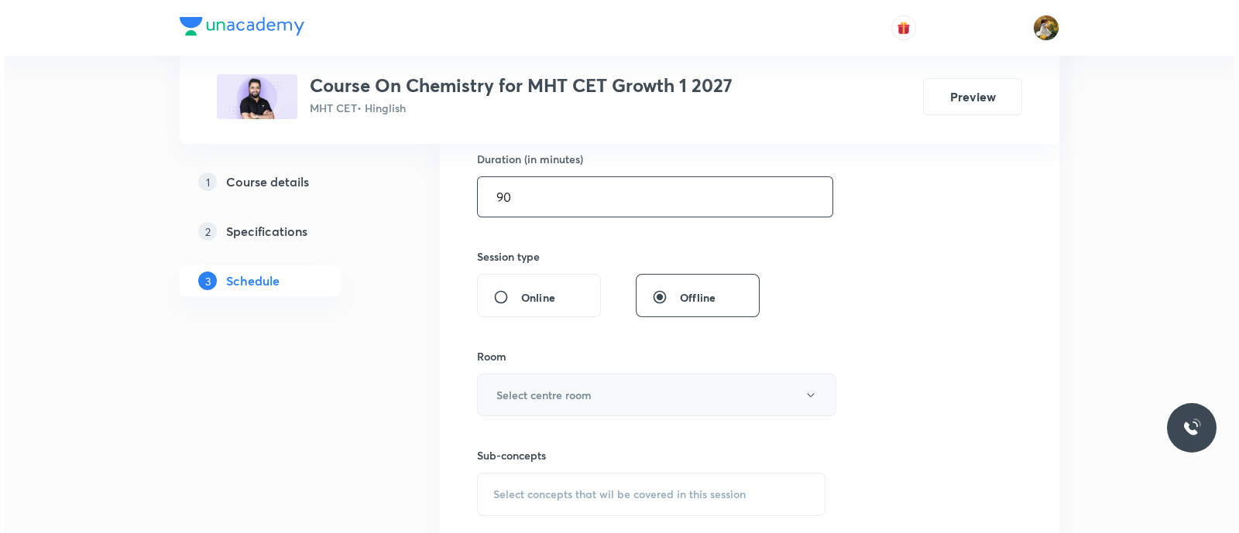
scroll to position [484, 0]
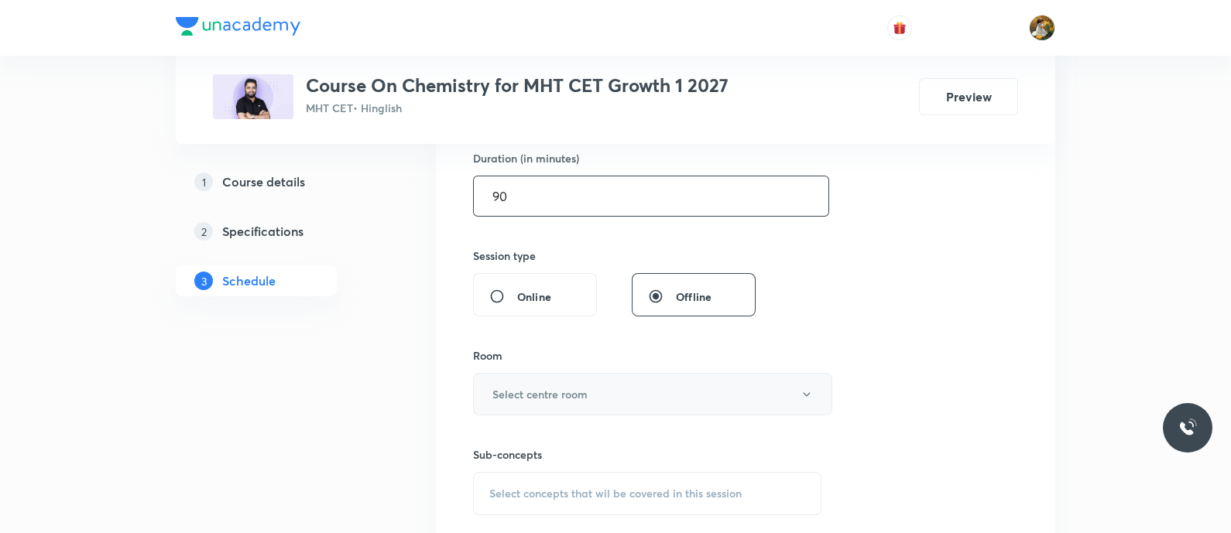
type input "90"
click at [582, 395] on h6 "Select centre room" at bounding box center [539, 394] width 95 height 16
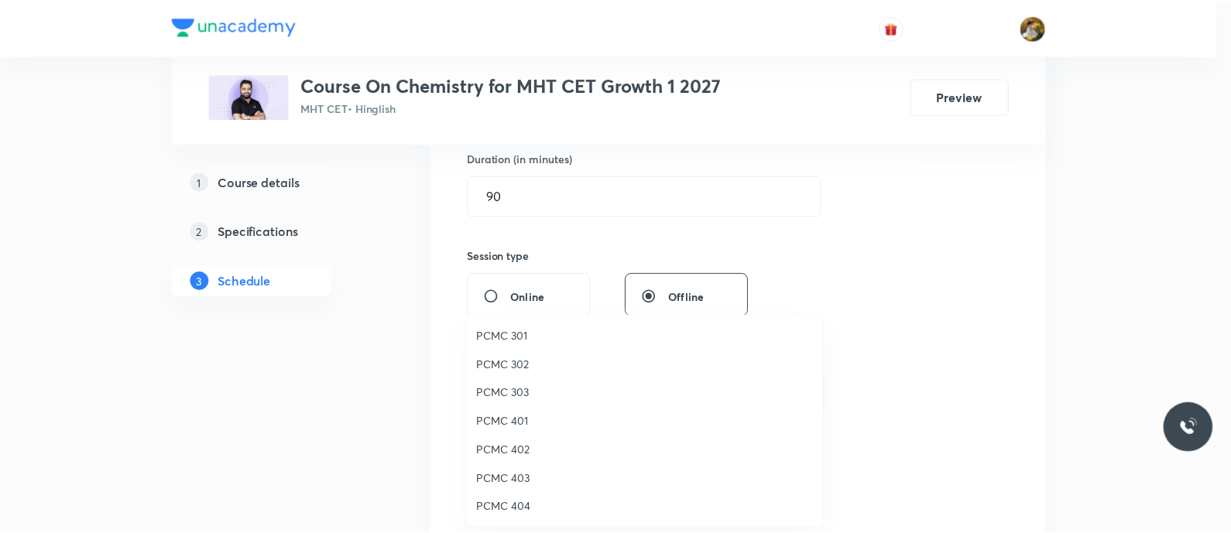
scroll to position [344, 0]
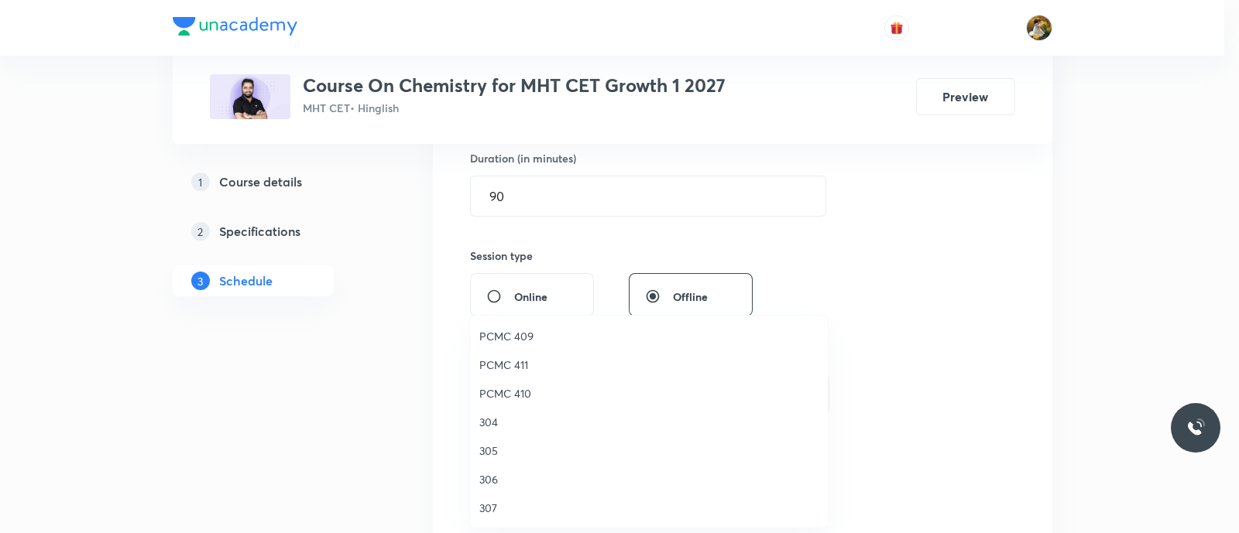
click at [493, 509] on span "307" at bounding box center [648, 508] width 339 height 16
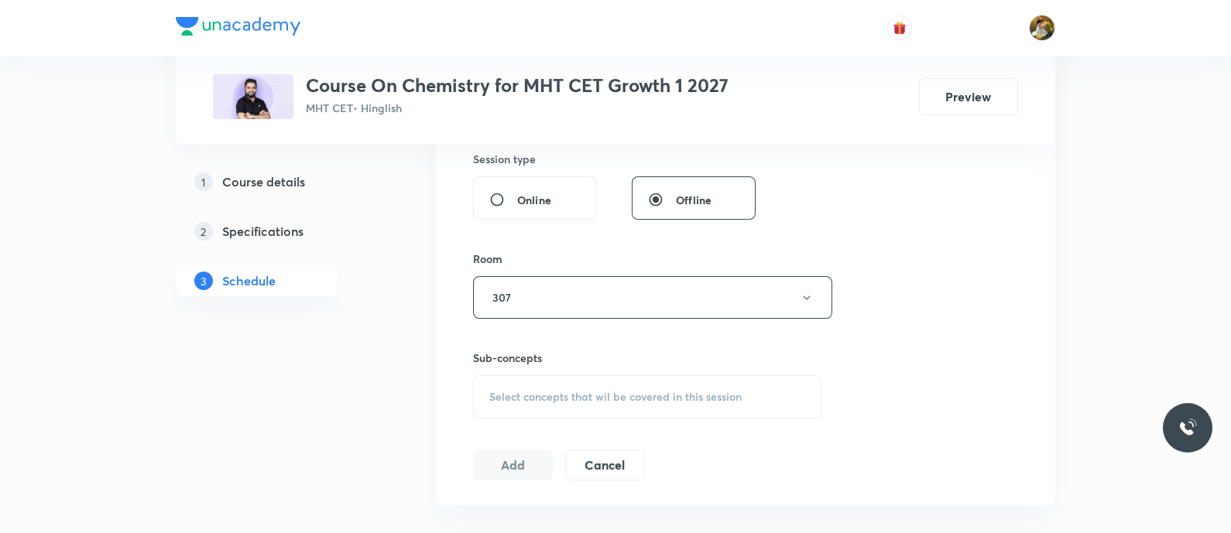
click at [663, 386] on div "Select concepts that wil be covered in this session" at bounding box center [647, 397] width 348 height 43
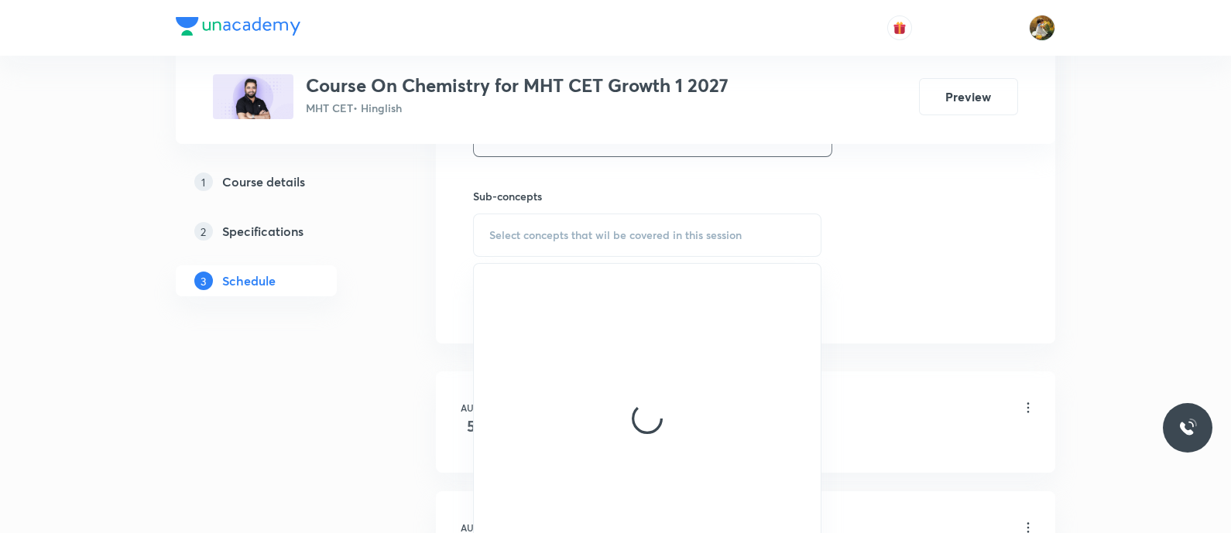
scroll to position [871, 0]
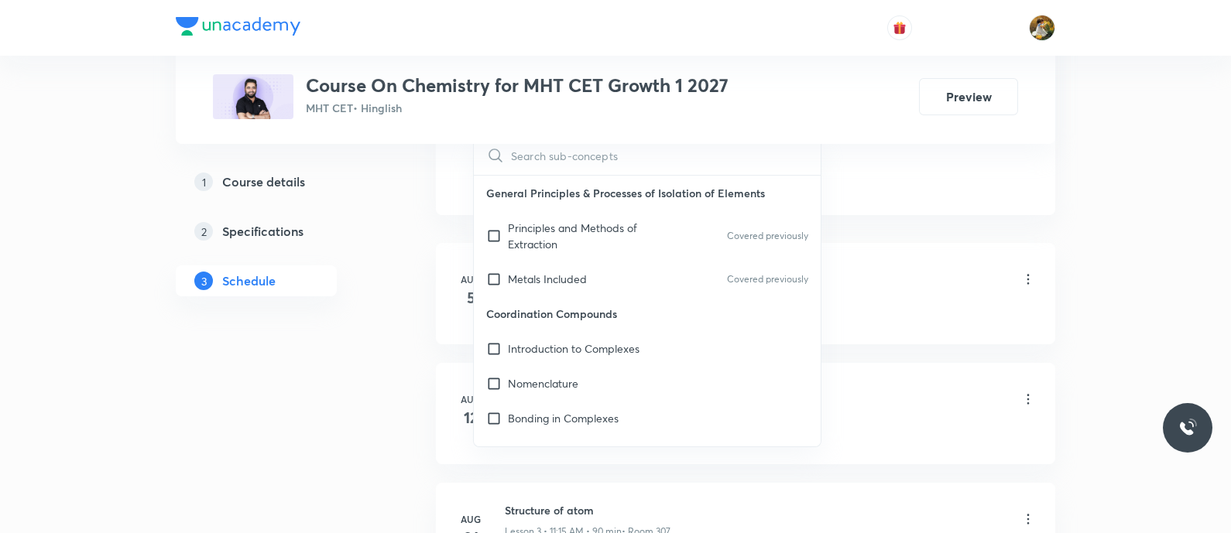
click at [585, 267] on div "Metals Included Covered previously" at bounding box center [647, 279] width 347 height 35
checkbox input "true"
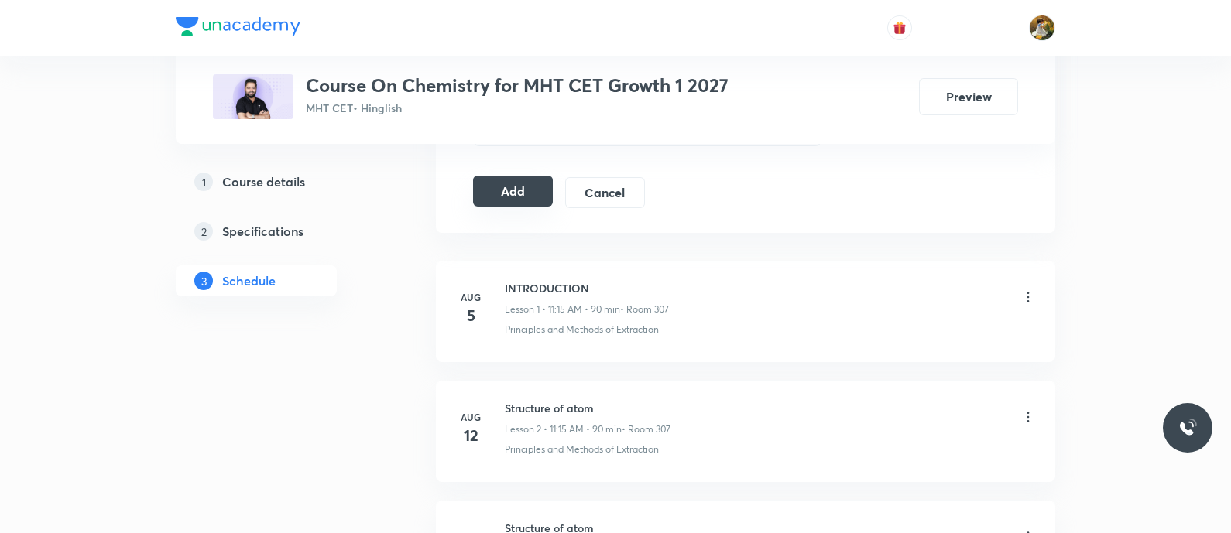
click at [523, 204] on button "Add" at bounding box center [513, 191] width 80 height 31
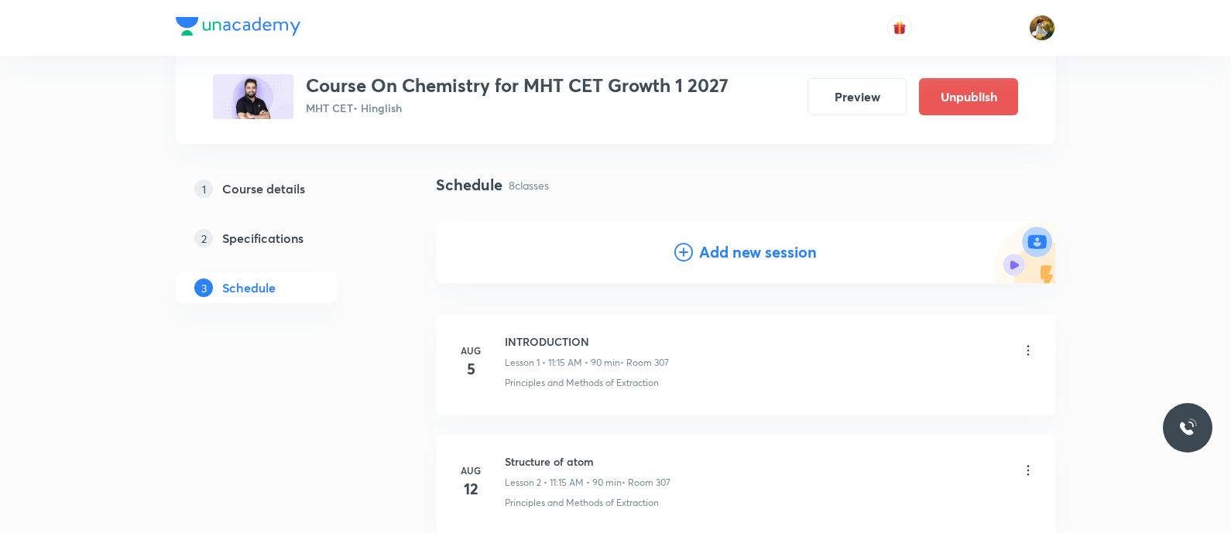
scroll to position [0, 0]
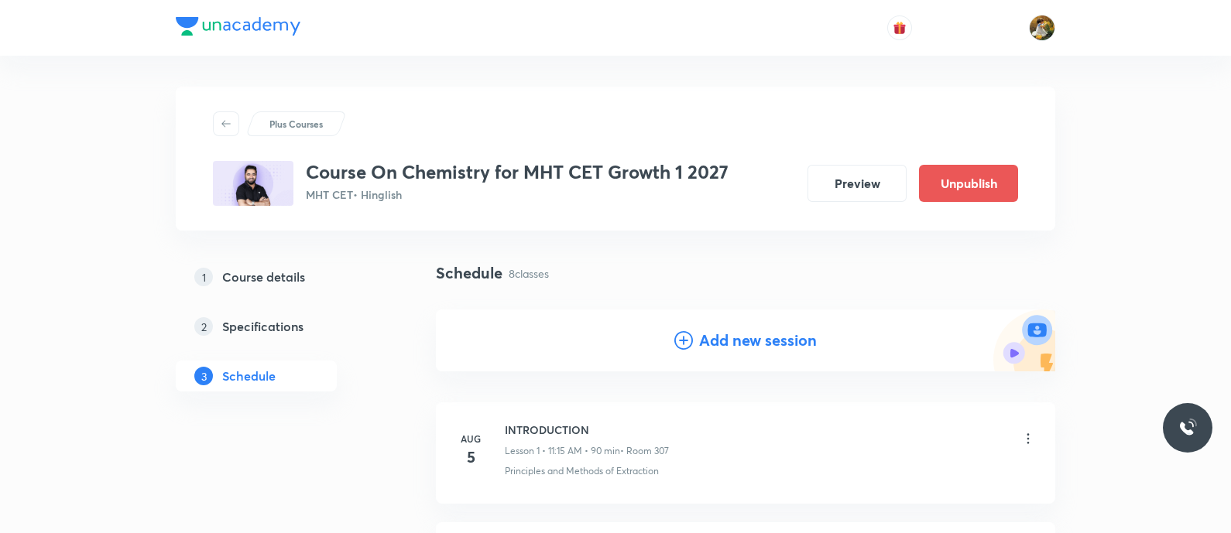
click at [773, 326] on div "Add new session" at bounding box center [745, 341] width 619 height 62
click at [770, 345] on h4 "Add new session" at bounding box center [758, 340] width 118 height 23
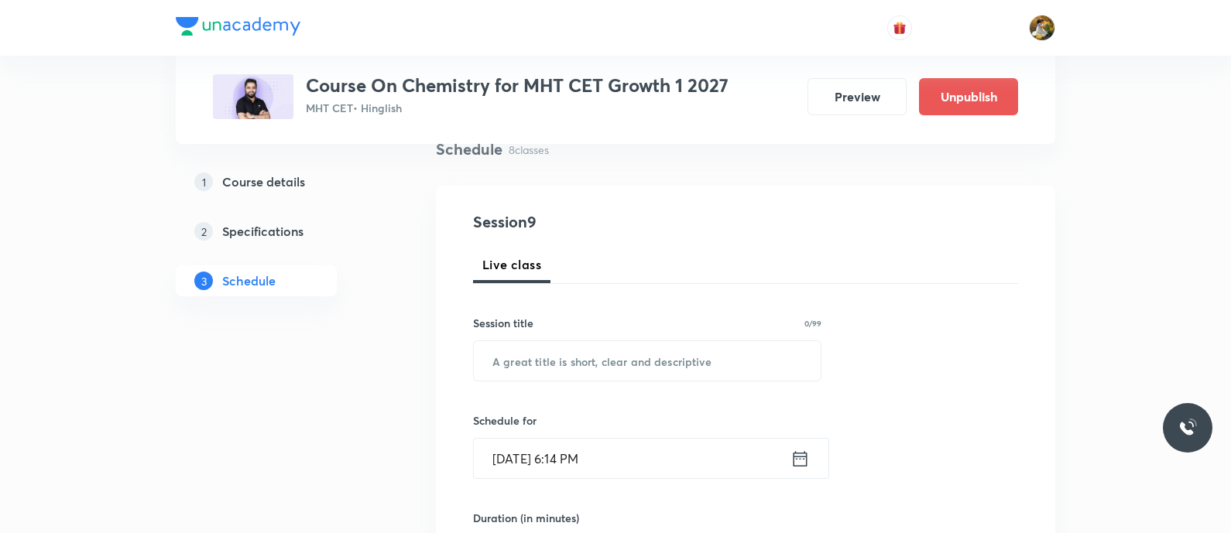
scroll to position [193, 0]
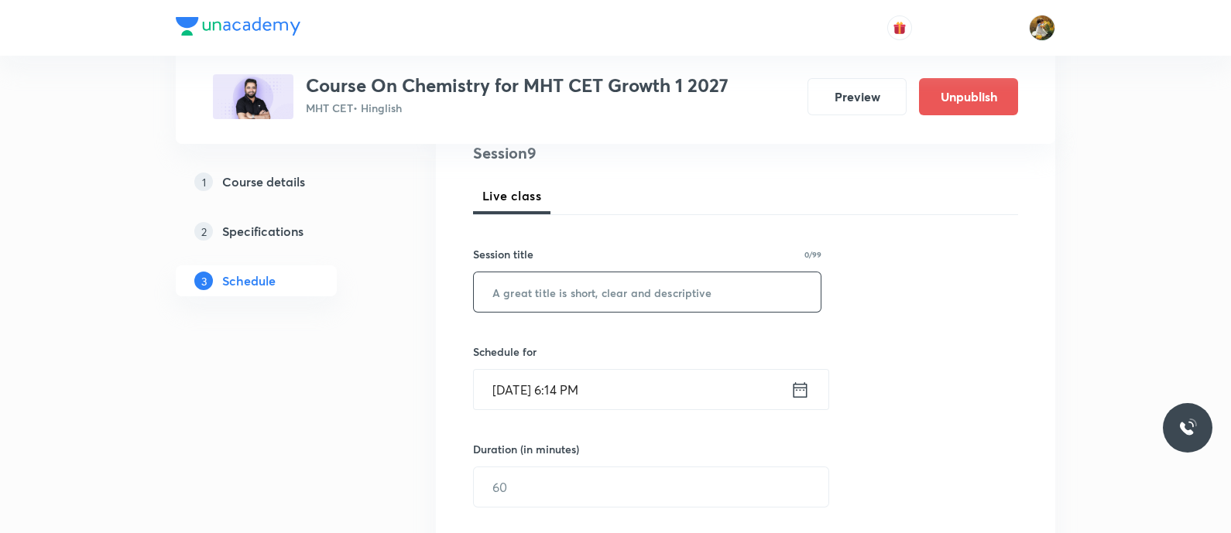
click at [698, 297] on input "text" at bounding box center [647, 292] width 347 height 39
paste input "Structure of atom"
click at [698, 297] on input "text" at bounding box center [647, 292] width 347 height 39
type input "Structure of atom"
click at [660, 415] on div "Session 9 Live class Session title 17/99 Structure of atom ​ Schedule for [DATE…" at bounding box center [745, 505] width 545 height 727
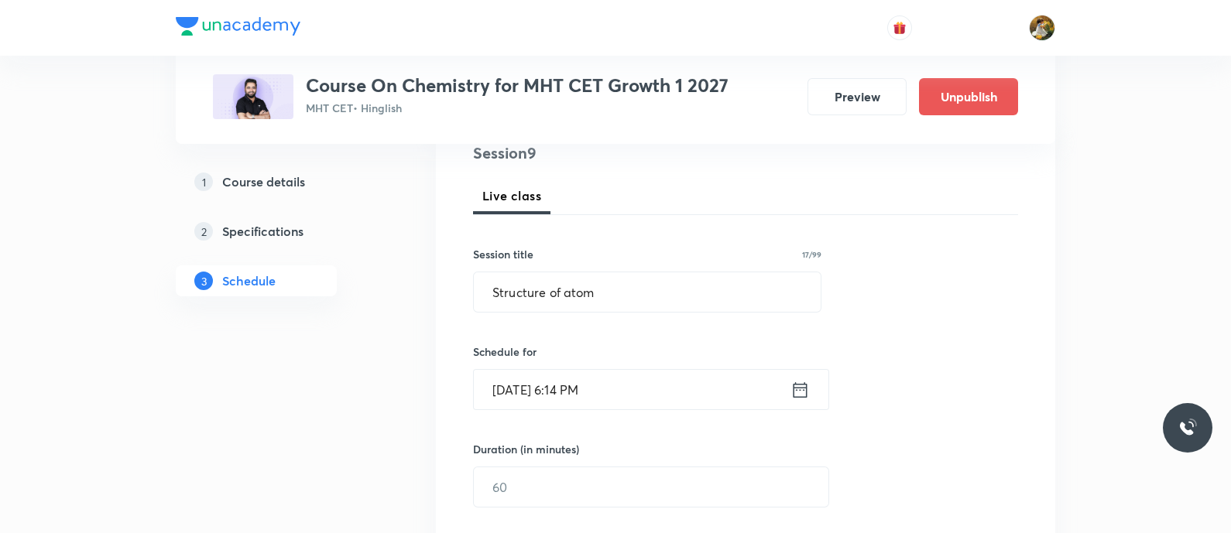
click at [657, 390] on input "[DATE] 6:14 PM" at bounding box center [632, 389] width 317 height 39
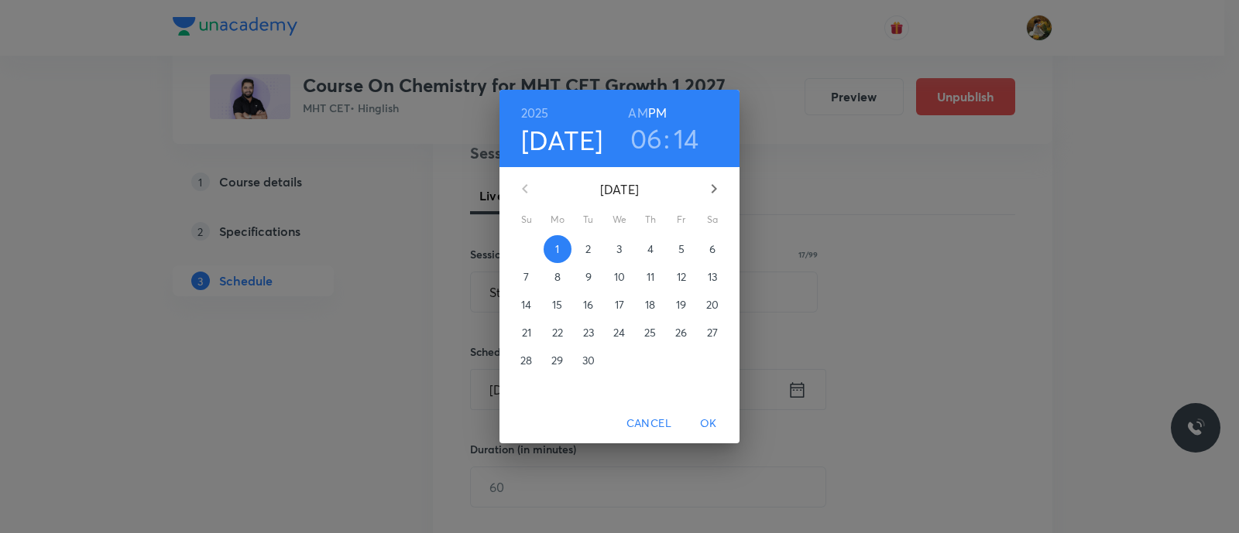
click at [646, 251] on span "4" at bounding box center [650, 249] width 28 height 15
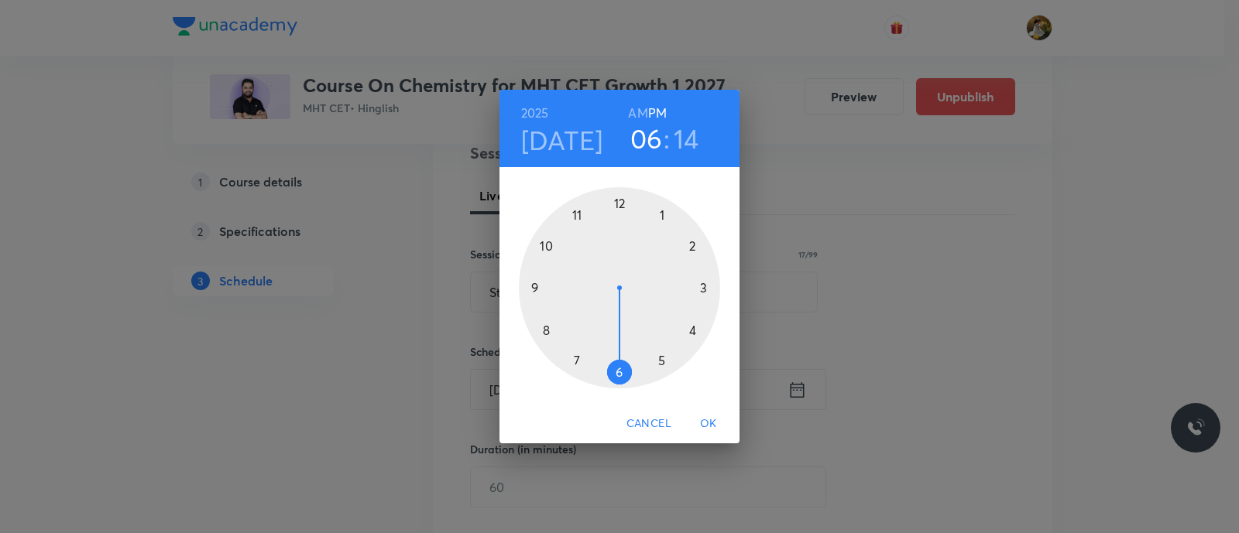
click at [659, 213] on div at bounding box center [619, 287] width 201 height 201
click at [617, 200] on div at bounding box center [619, 287] width 201 height 201
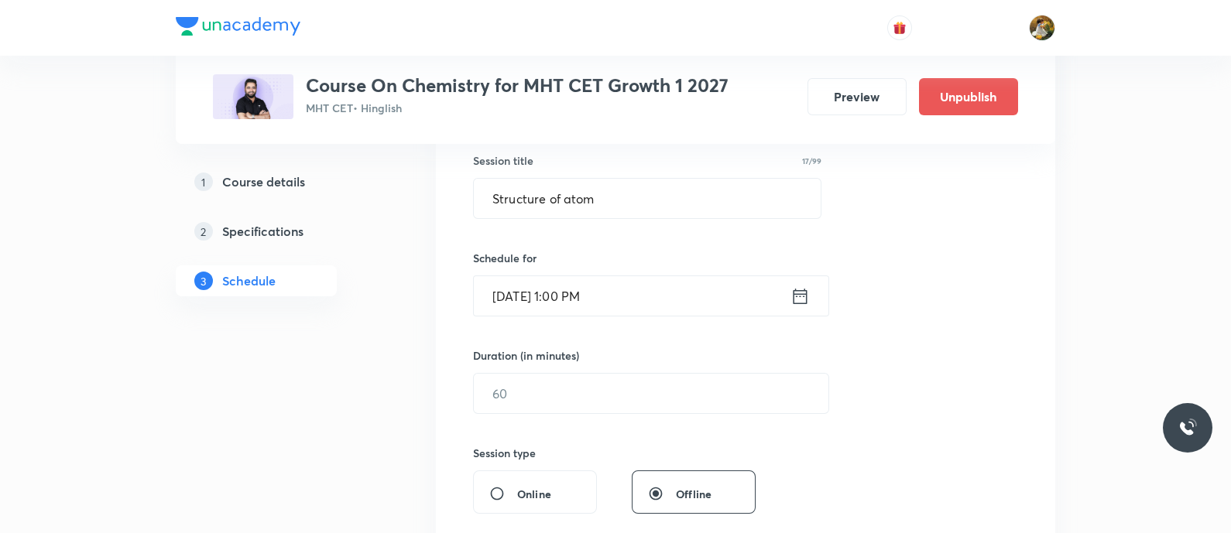
scroll to position [290, 0]
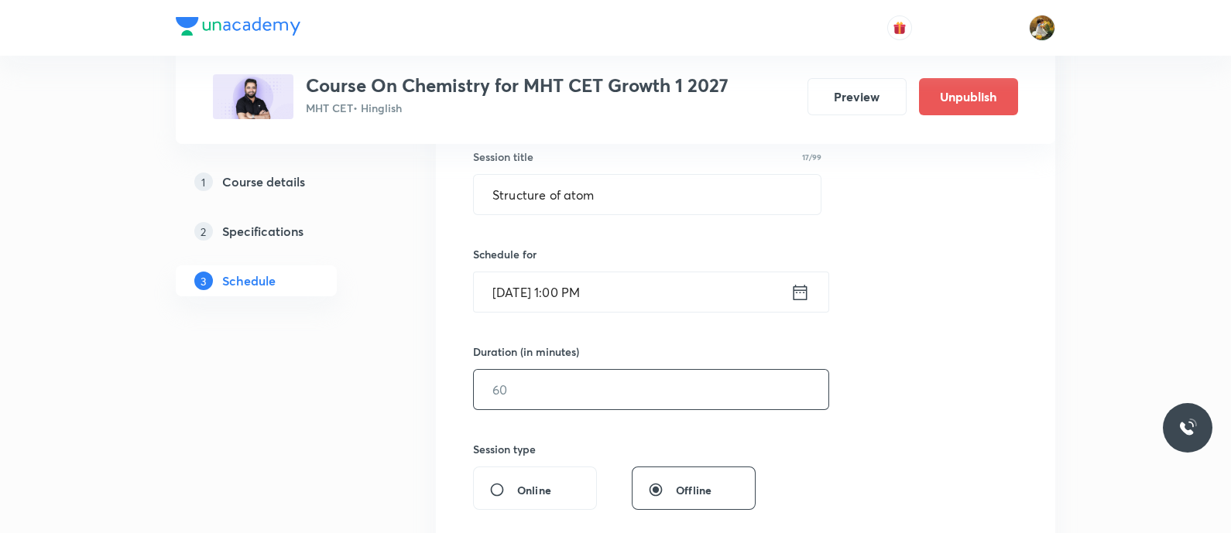
click at [585, 396] on input "text" at bounding box center [651, 389] width 355 height 39
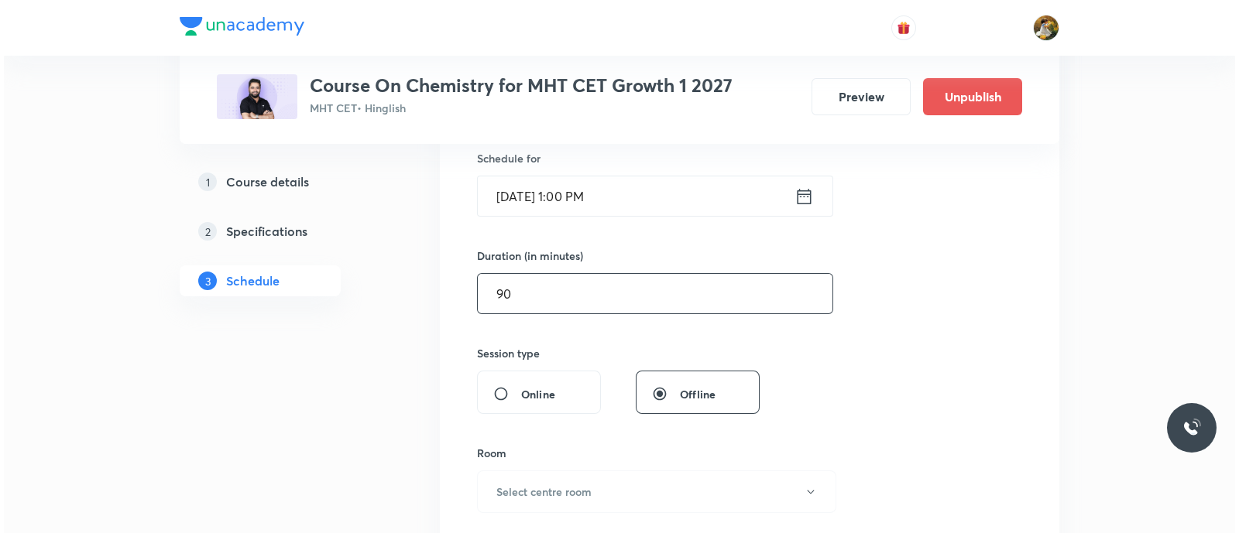
scroll to position [386, 0]
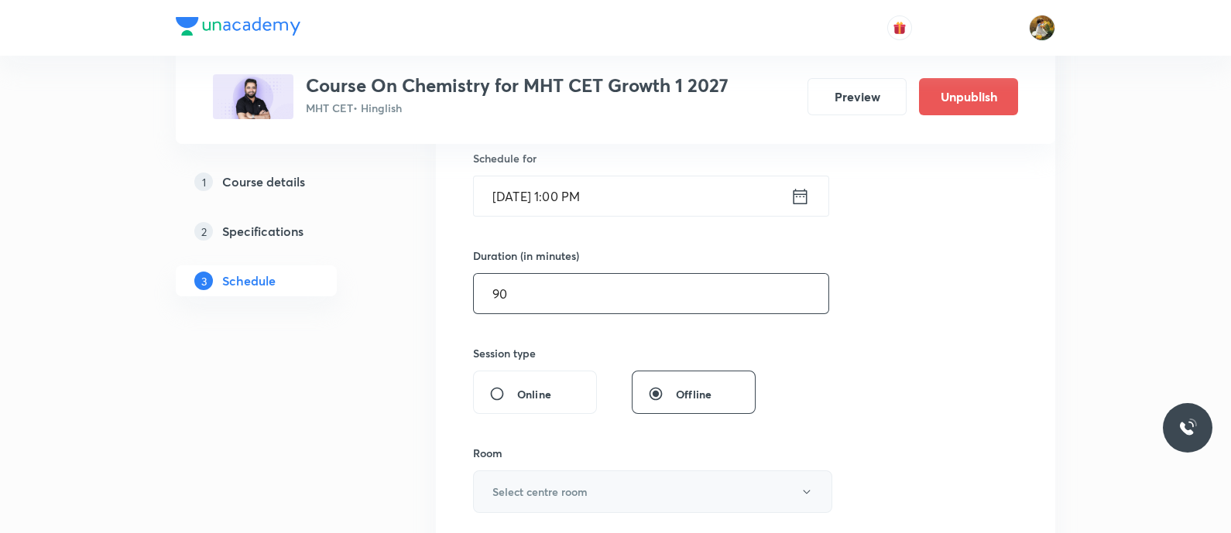
type input "90"
click at [573, 489] on h6 "Select centre room" at bounding box center [539, 492] width 95 height 16
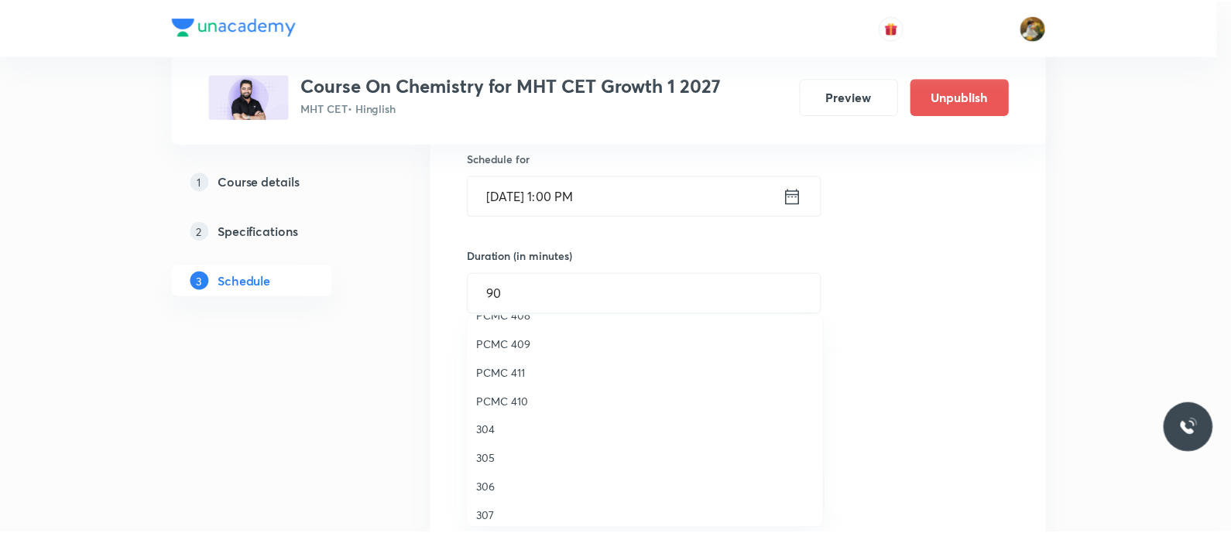
scroll to position [344, 0]
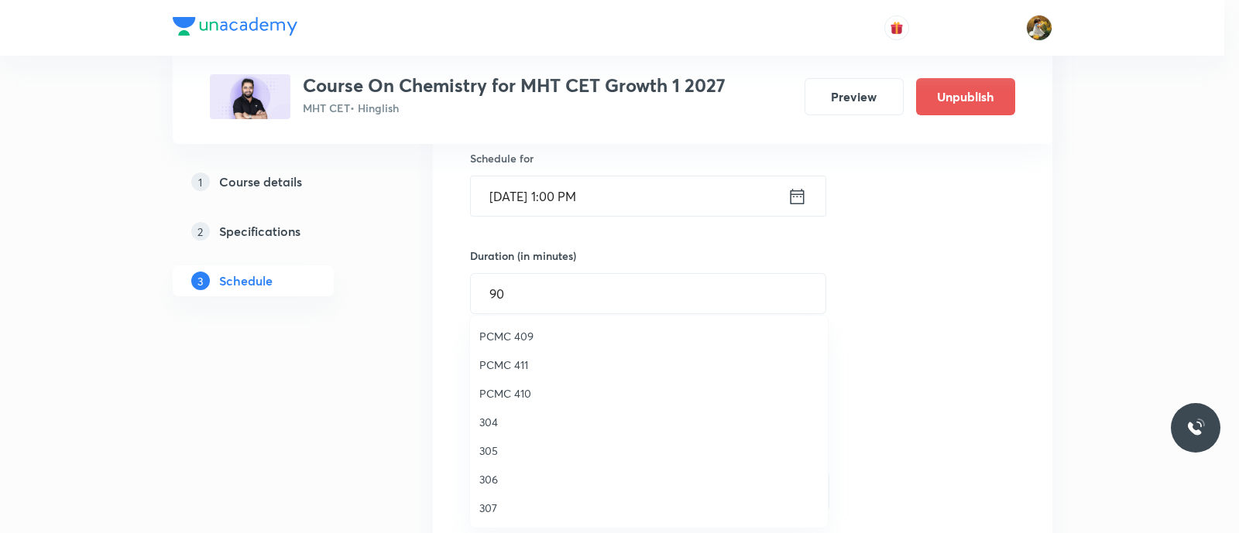
click at [496, 513] on span "307" at bounding box center [648, 508] width 339 height 16
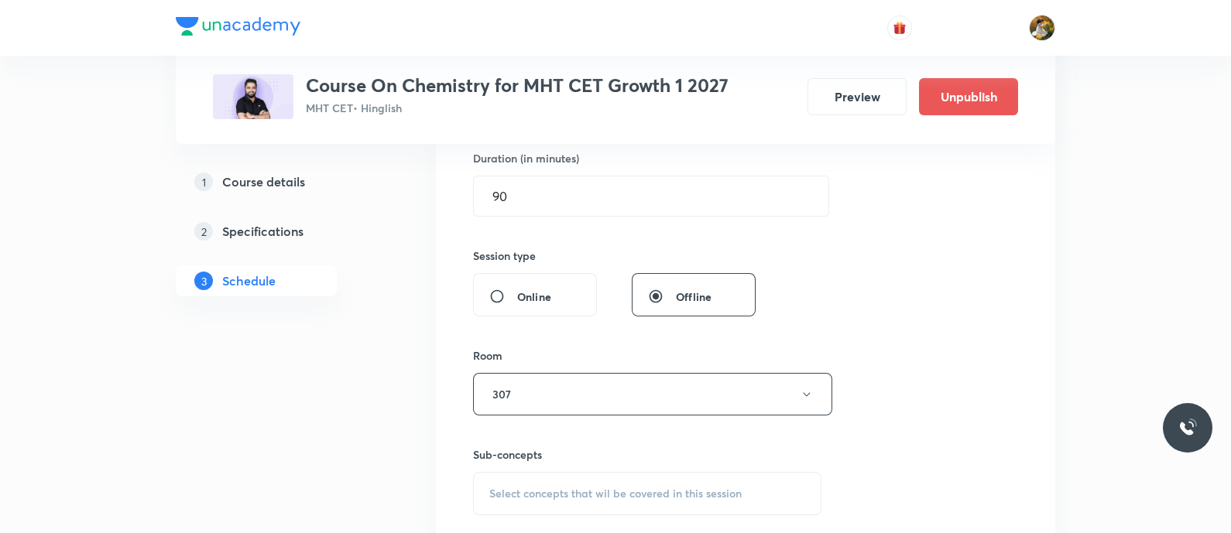
click at [588, 483] on div "Select concepts that wil be covered in this session" at bounding box center [647, 493] width 348 height 43
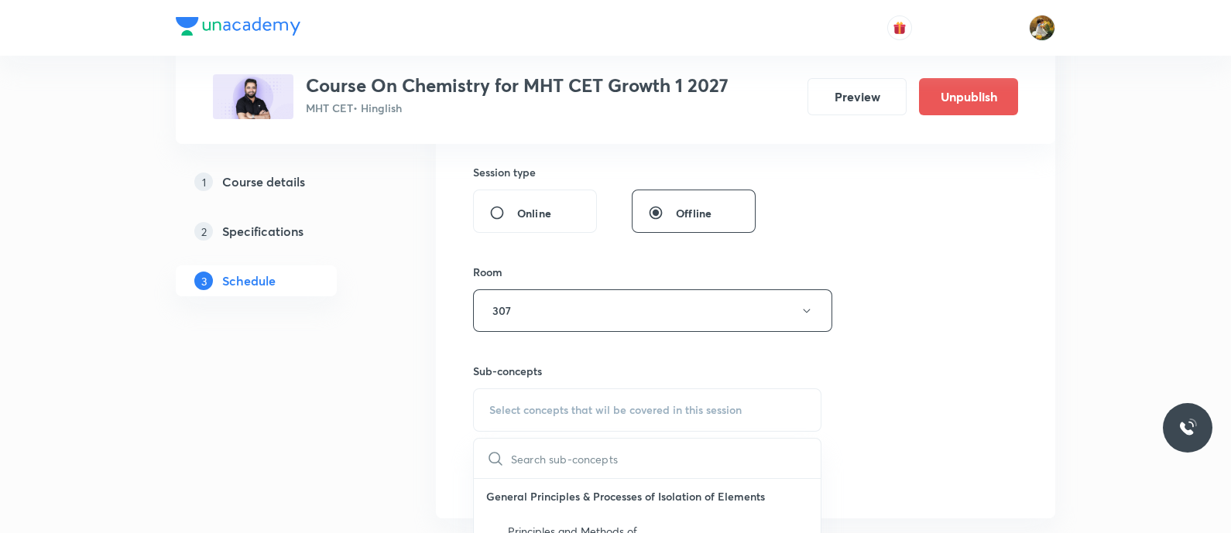
scroll to position [607, 0]
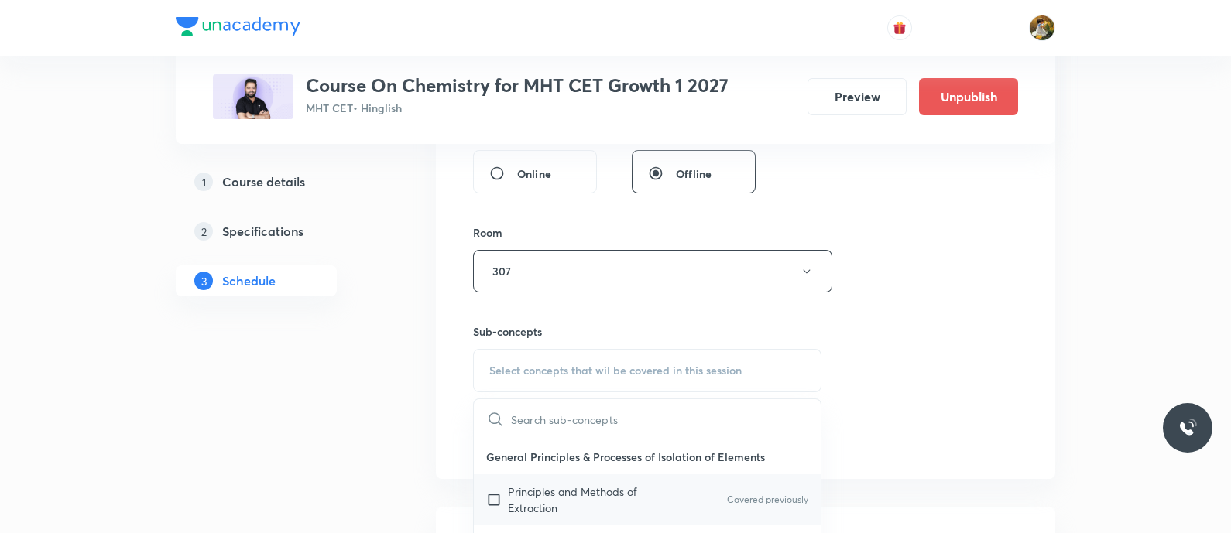
click at [572, 489] on p "Principles and Methods of Extraction" at bounding box center [586, 500] width 156 height 33
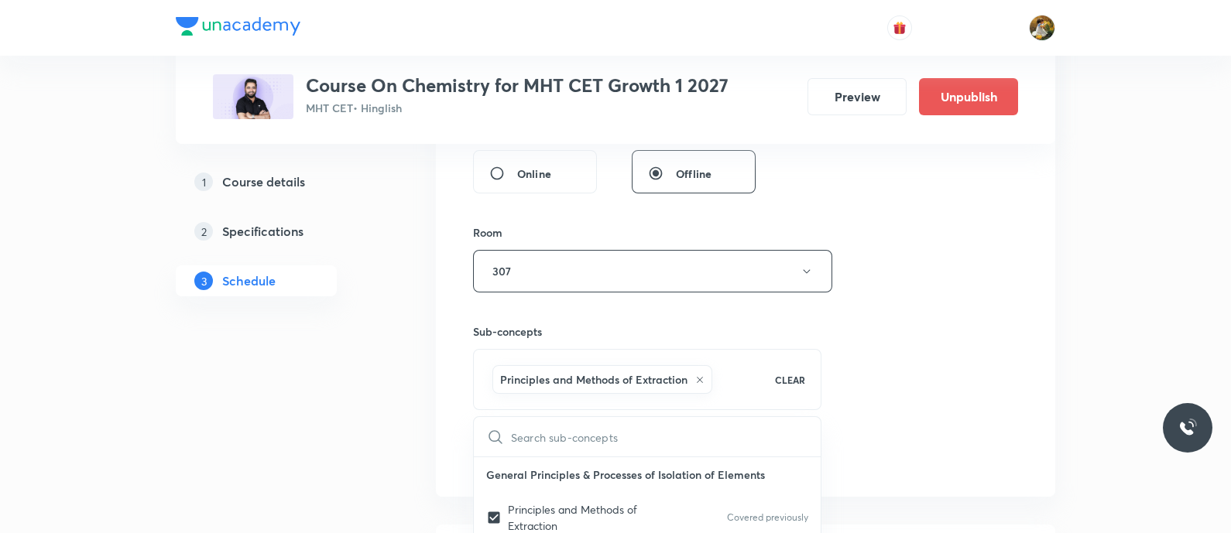
checkbox input "true"
click at [983, 257] on div "Session 9 Live class Session title 17/99 Structure of atom ​ Schedule for [DATE…" at bounding box center [745, 99] width 545 height 745
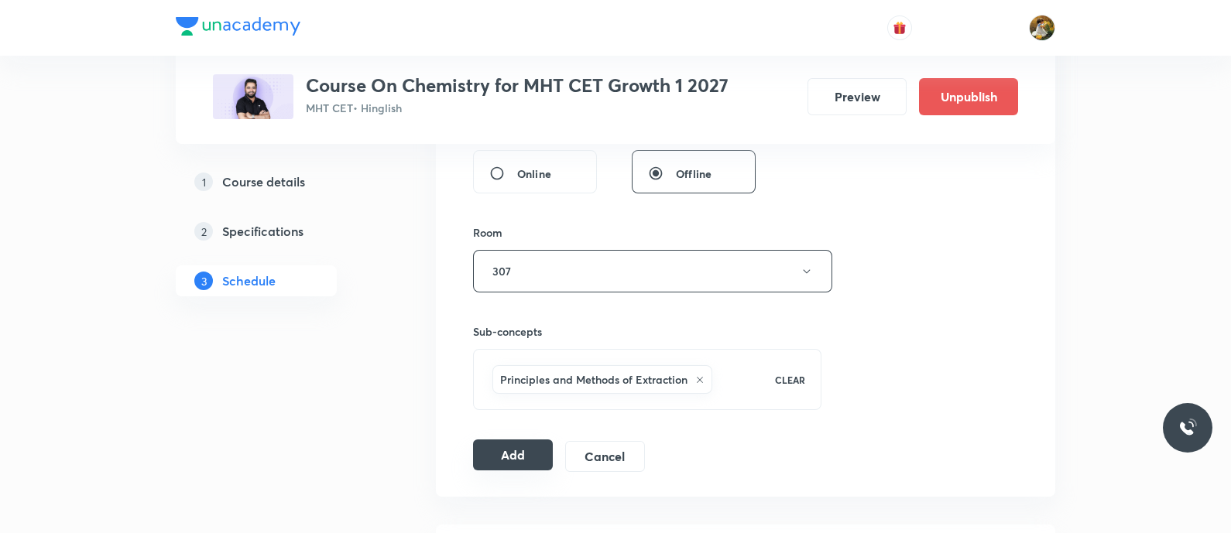
click at [513, 444] on button "Add" at bounding box center [513, 455] width 80 height 31
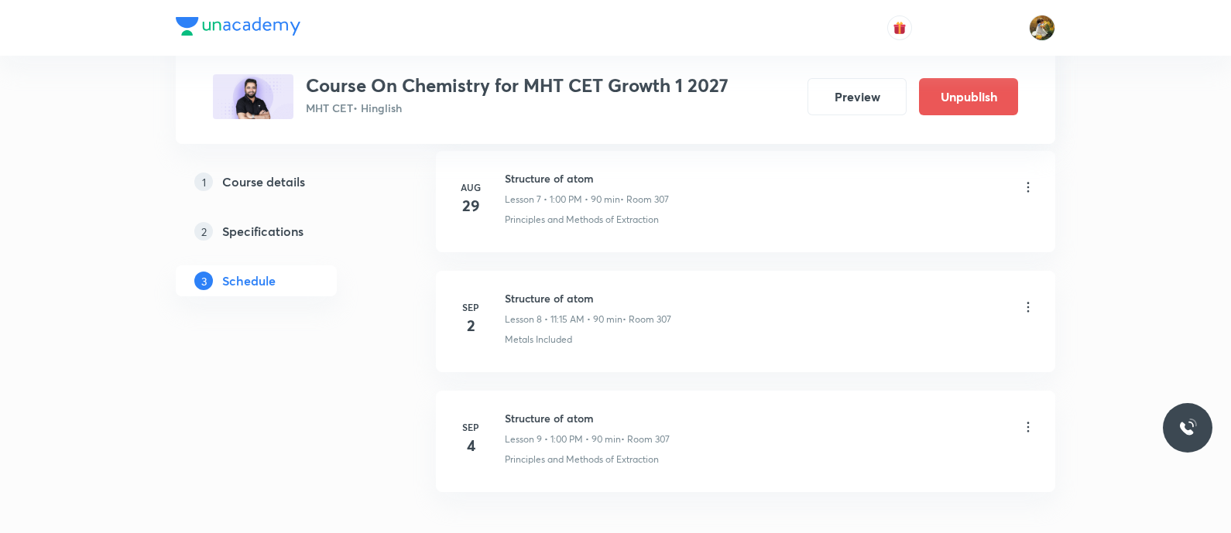
scroll to position [976, 0]
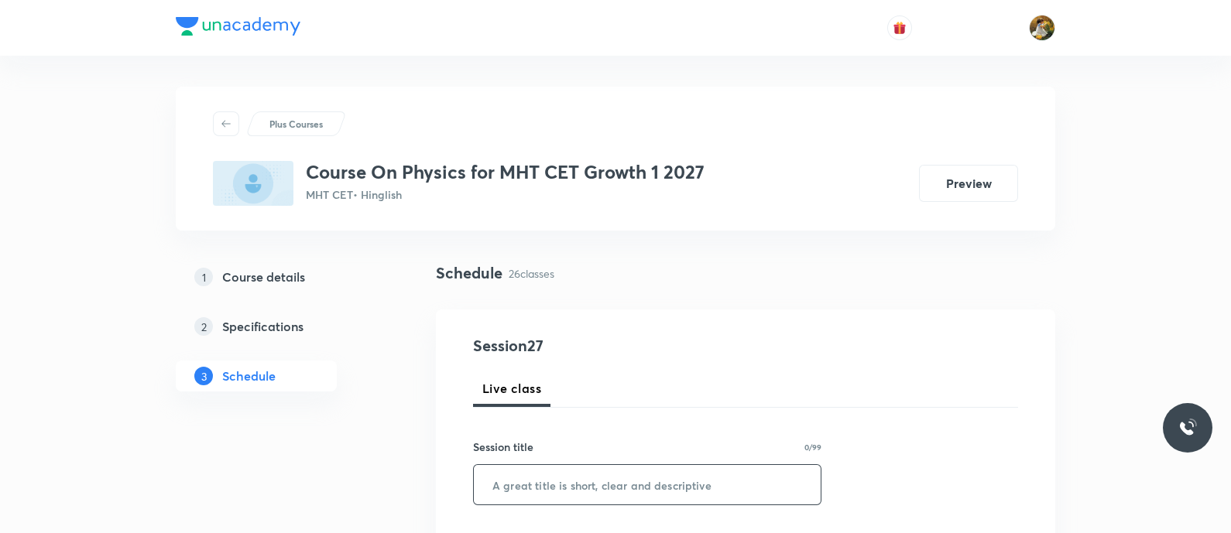
click at [596, 478] on input "text" at bounding box center [647, 484] width 347 height 39
paste input "Kinematics 1"
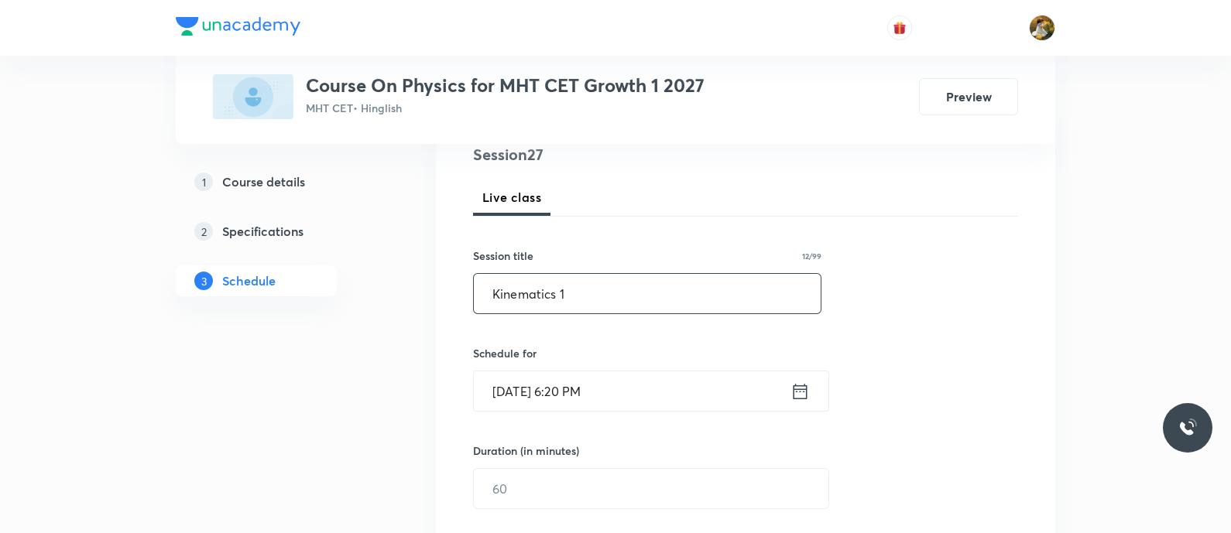
scroll to position [193, 0]
type input "Kinematics 1"
click at [639, 386] on input "[DATE] 6:20 PM" at bounding box center [632, 389] width 317 height 39
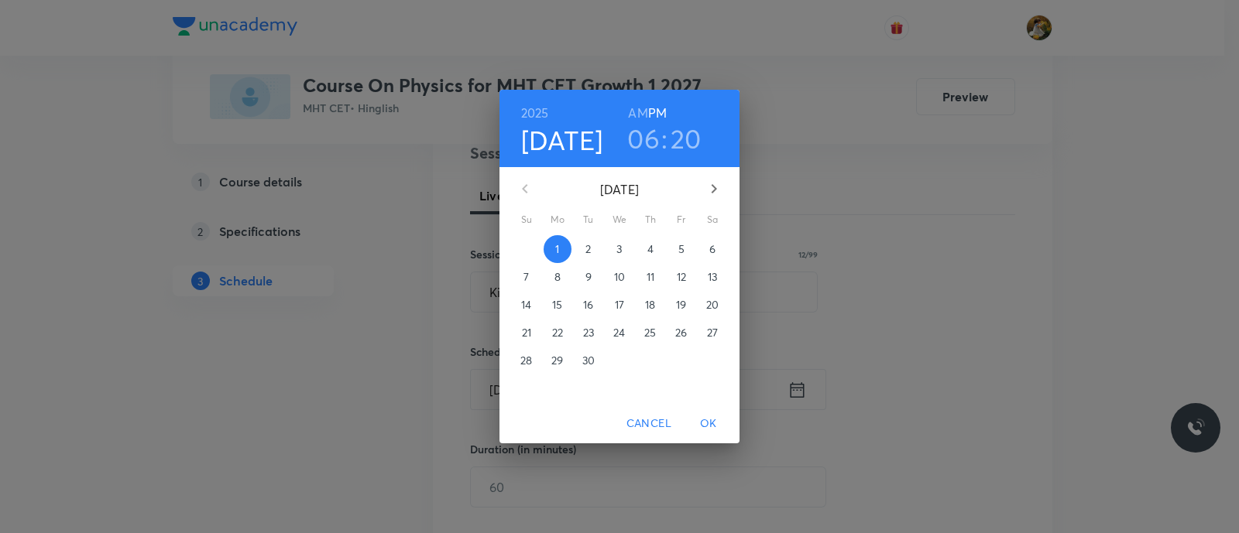
click at [589, 246] on p "2" at bounding box center [587, 249] width 5 height 15
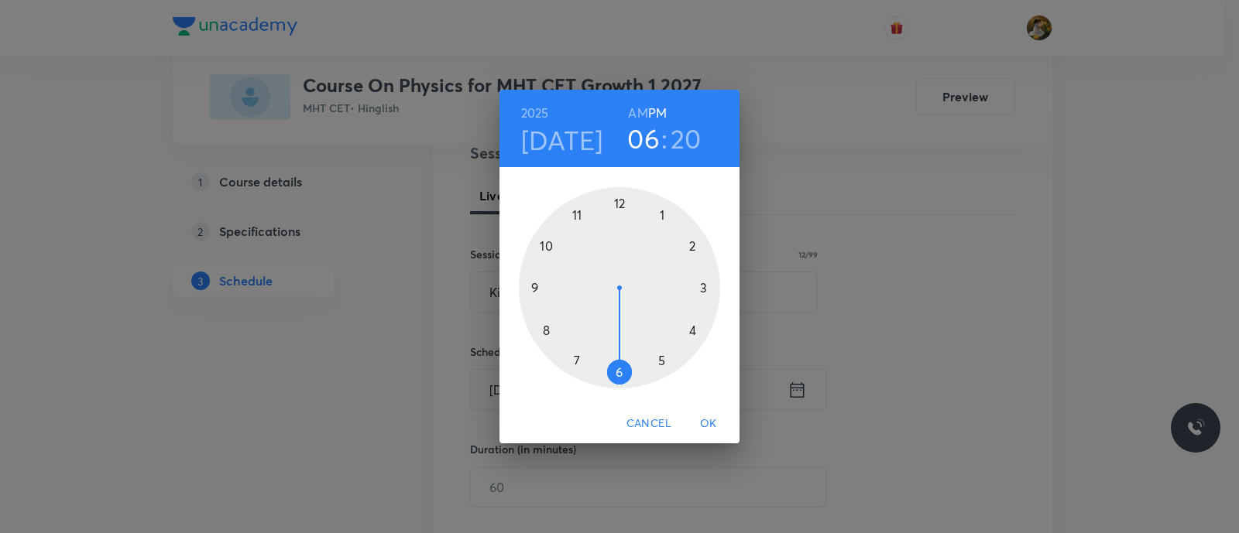
click at [660, 213] on div at bounding box center [619, 287] width 201 height 201
click at [617, 204] on div at bounding box center [619, 287] width 201 height 201
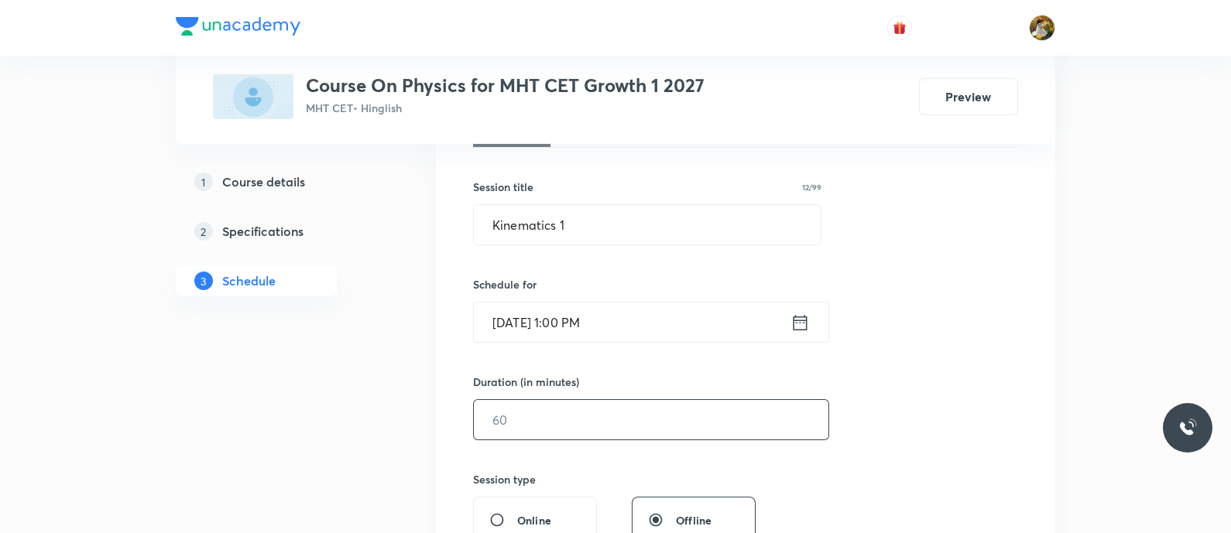
scroll to position [290, 0]
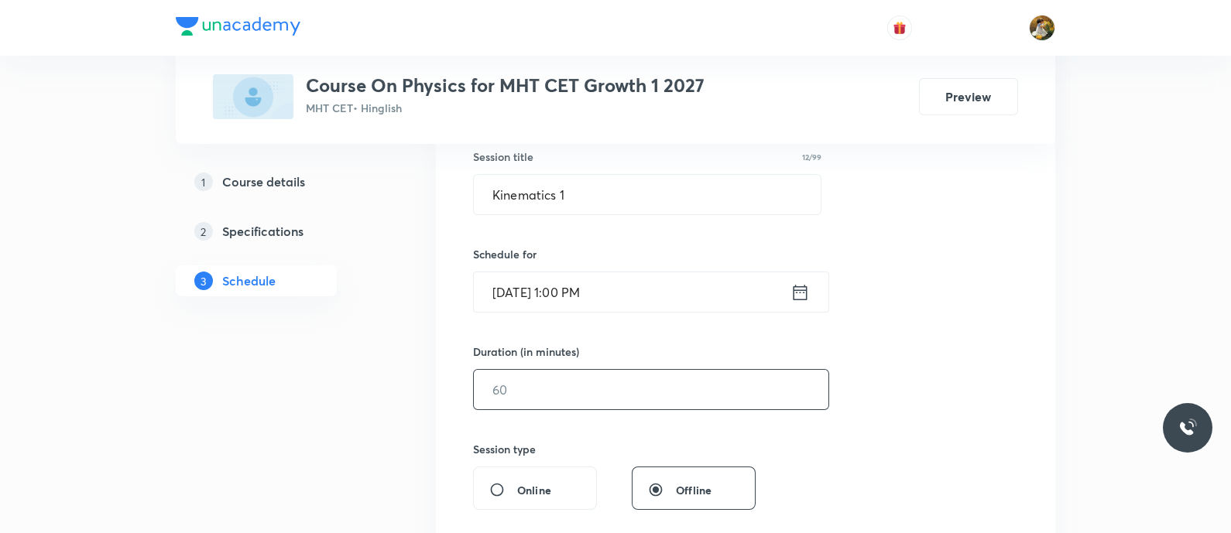
click at [600, 400] on input "text" at bounding box center [651, 389] width 355 height 39
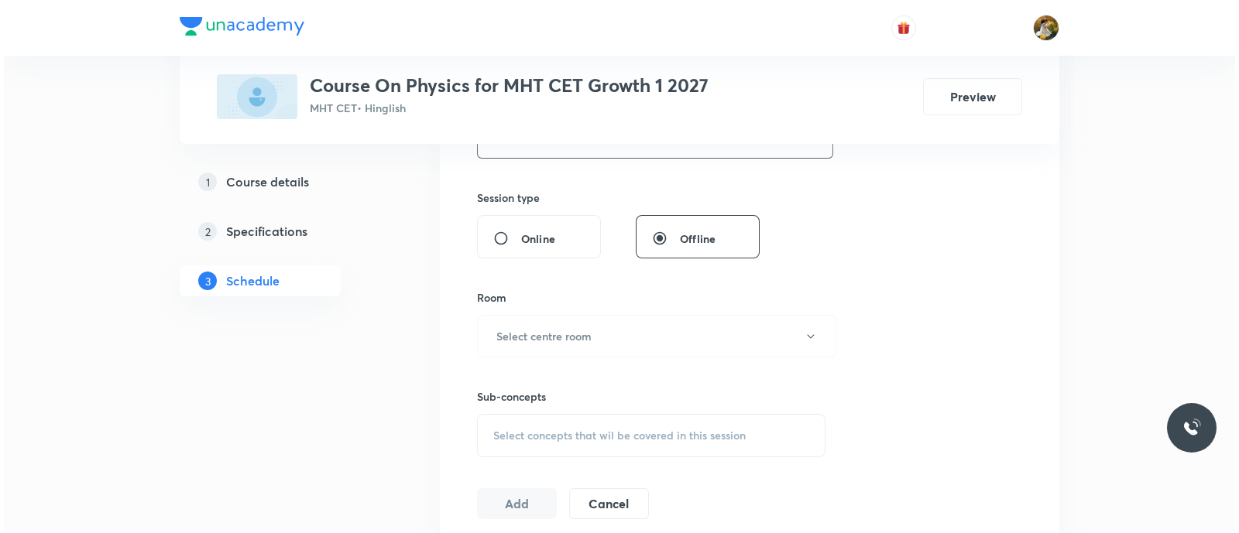
scroll to position [581, 0]
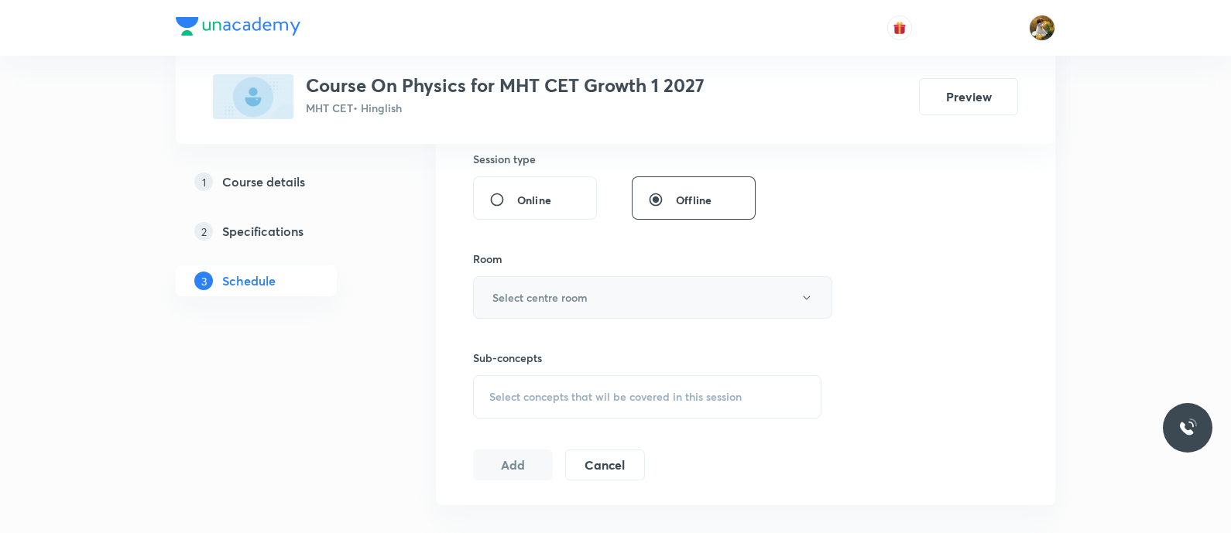
type input "90"
click at [615, 289] on button "Select centre room" at bounding box center [652, 297] width 359 height 43
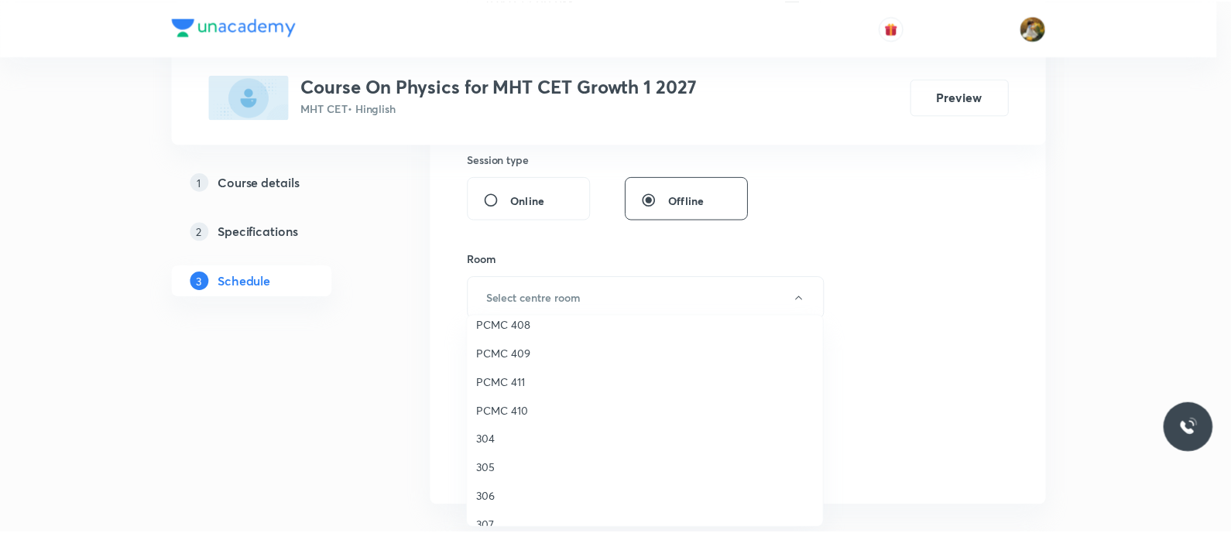
scroll to position [344, 0]
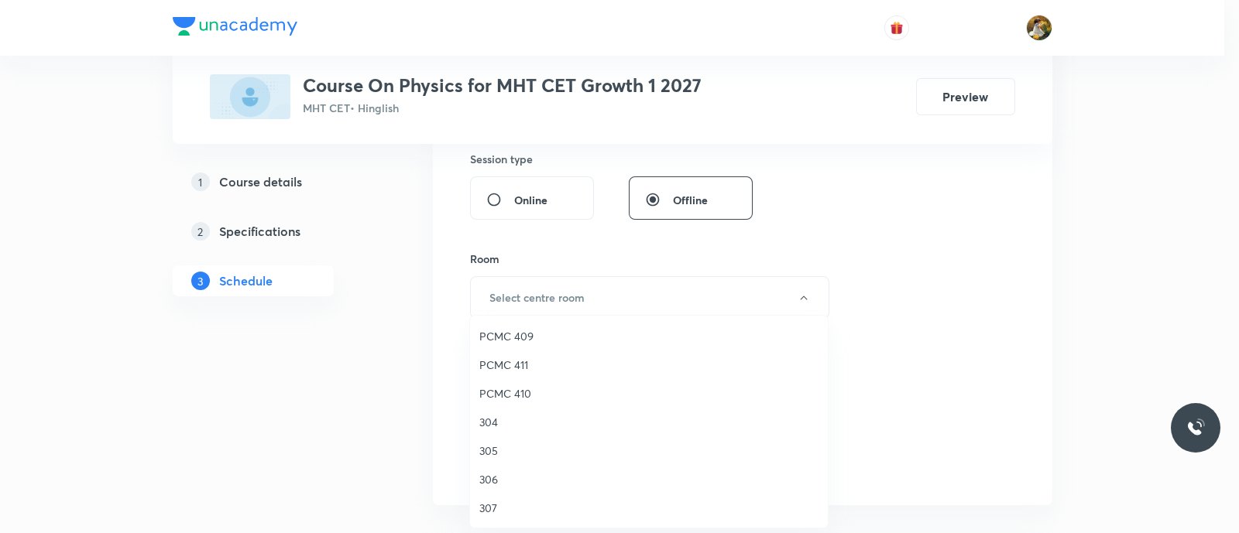
click at [487, 514] on span "307" at bounding box center [648, 508] width 339 height 16
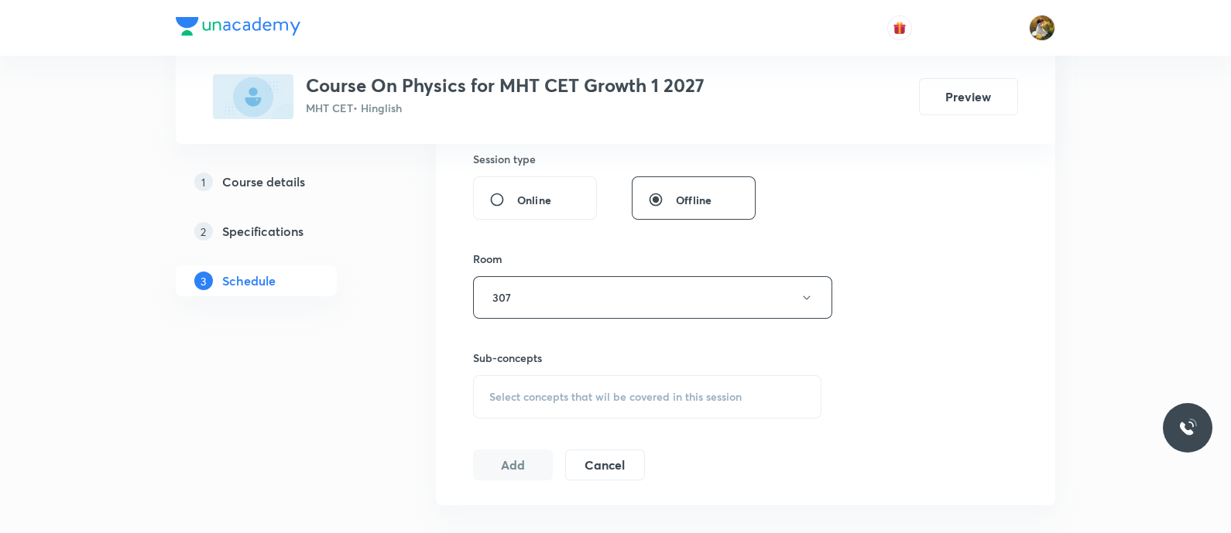
click at [623, 400] on span "Select concepts that wil be covered in this session" at bounding box center [615, 397] width 252 height 12
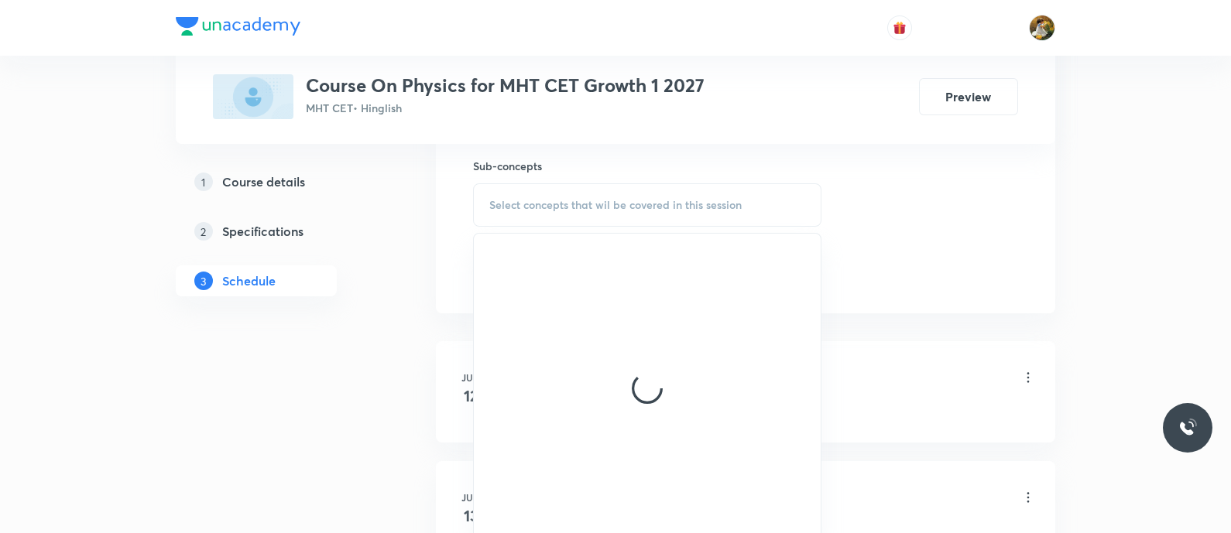
scroll to position [774, 0]
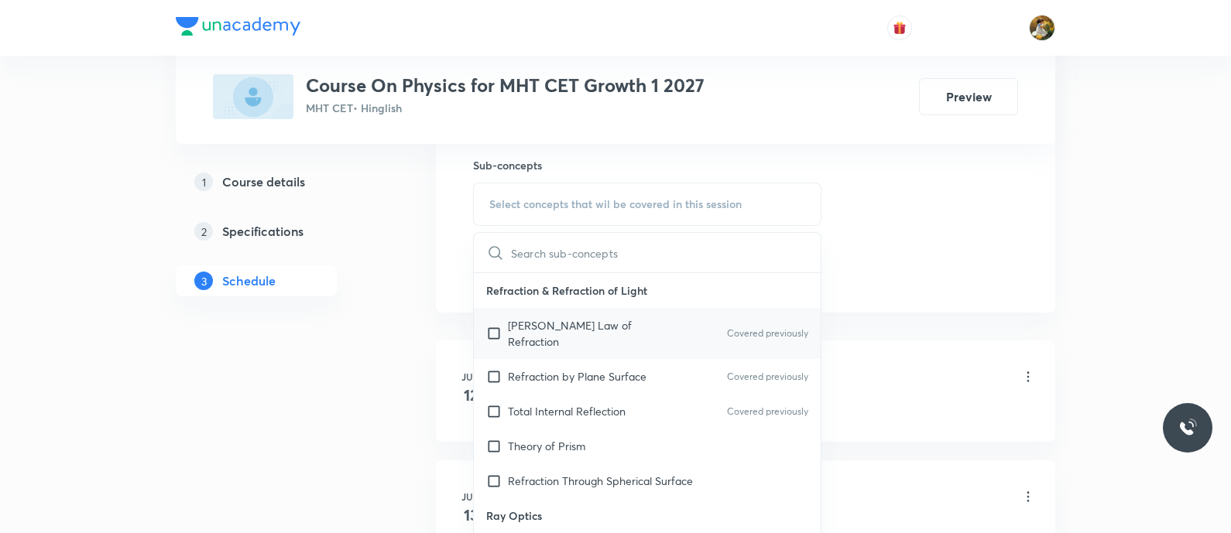
click at [606, 308] on div "Snell's Law of Refraction Covered previously" at bounding box center [647, 333] width 347 height 51
checkbox input "true"
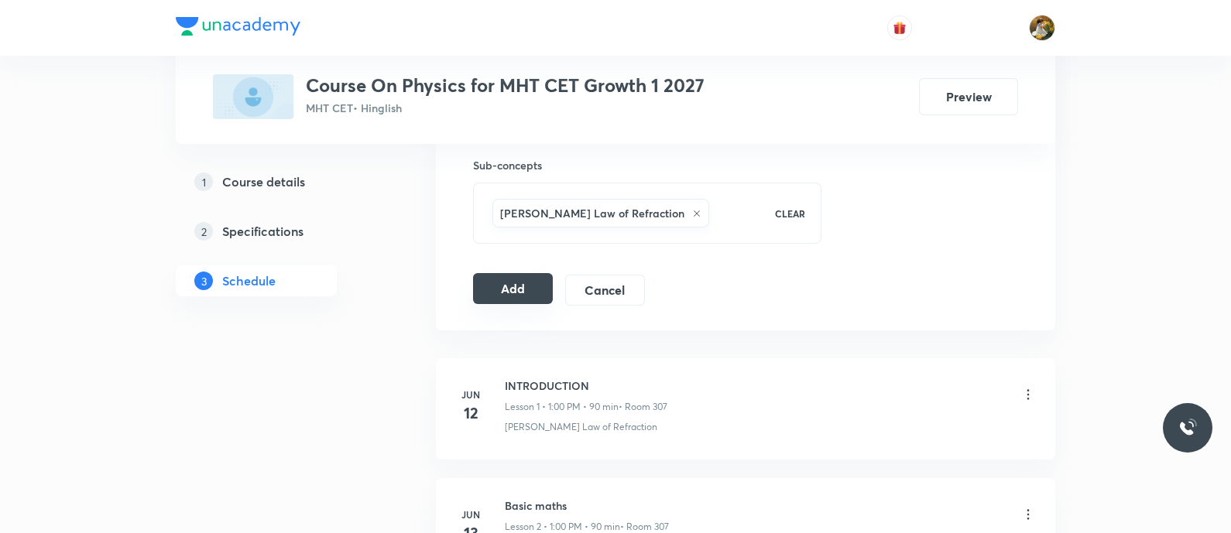
click at [543, 290] on button "Add" at bounding box center [513, 288] width 80 height 31
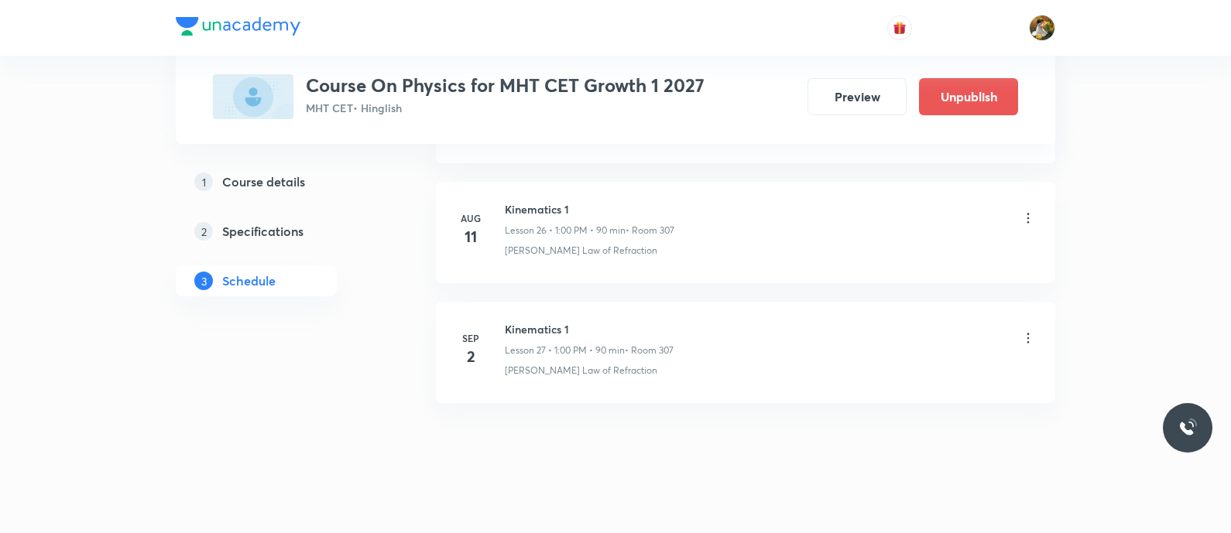
scroll to position [3229, 0]
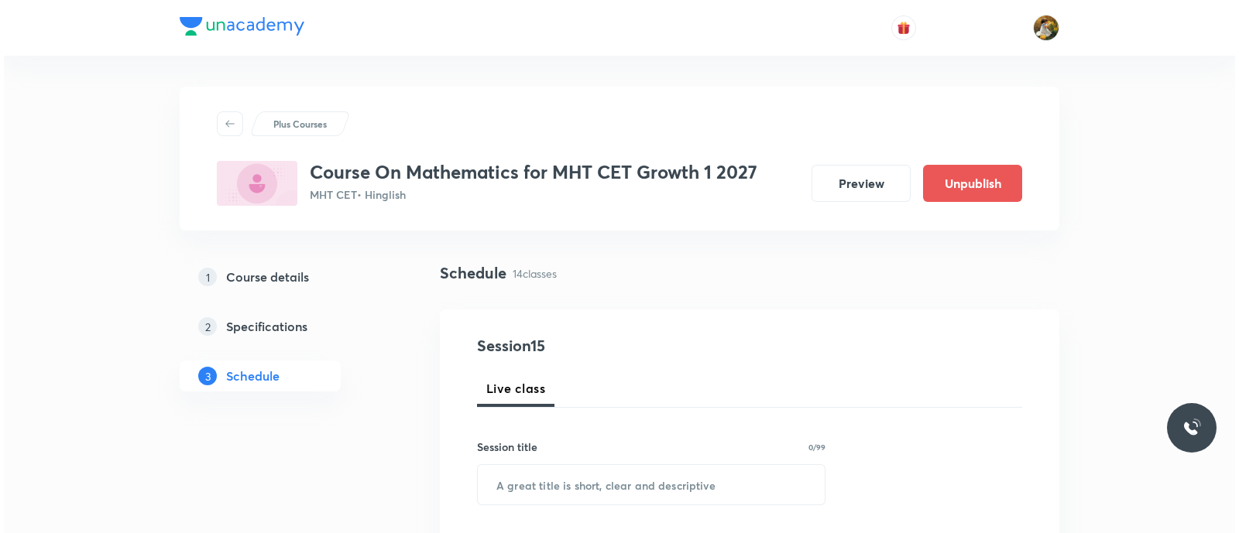
scroll to position [290, 0]
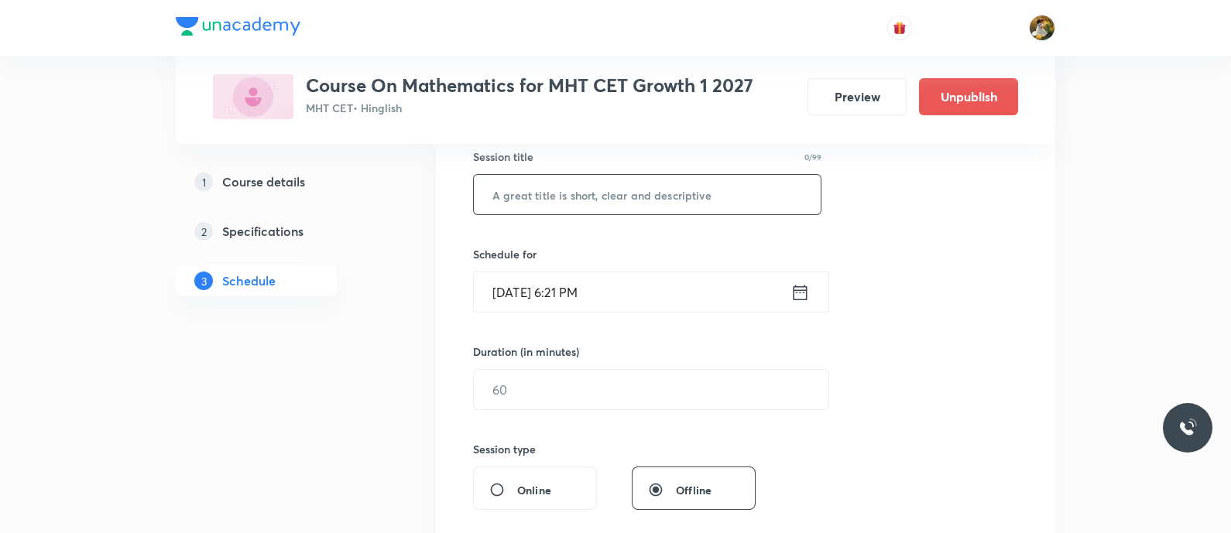
click at [672, 195] on input "text" at bounding box center [647, 194] width 347 height 39
paste input "Kinematics 1"
type input "K"
paste input "conic sections"
type input "conic sections"
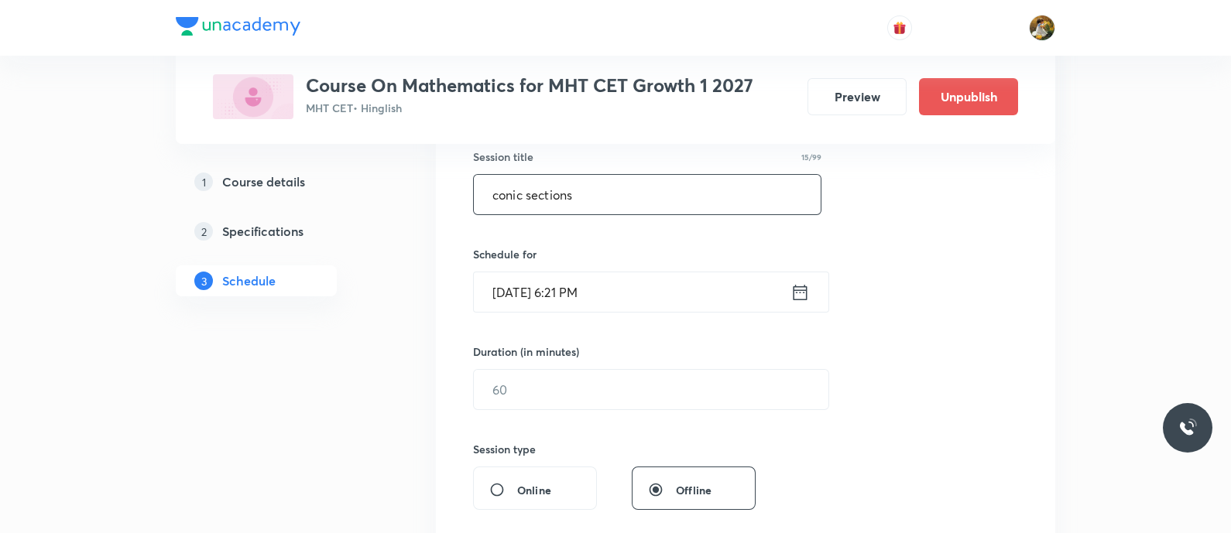
click at [646, 305] on input "[DATE] 6:21 PM" at bounding box center [632, 292] width 317 height 39
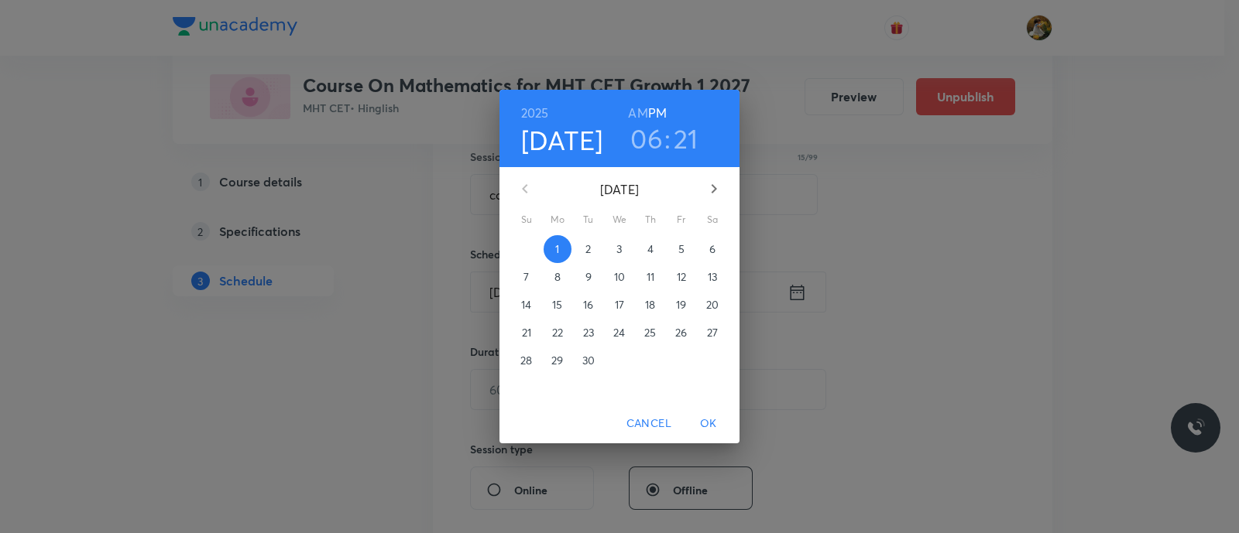
click at [650, 250] on p "4" at bounding box center [650, 249] width 6 height 15
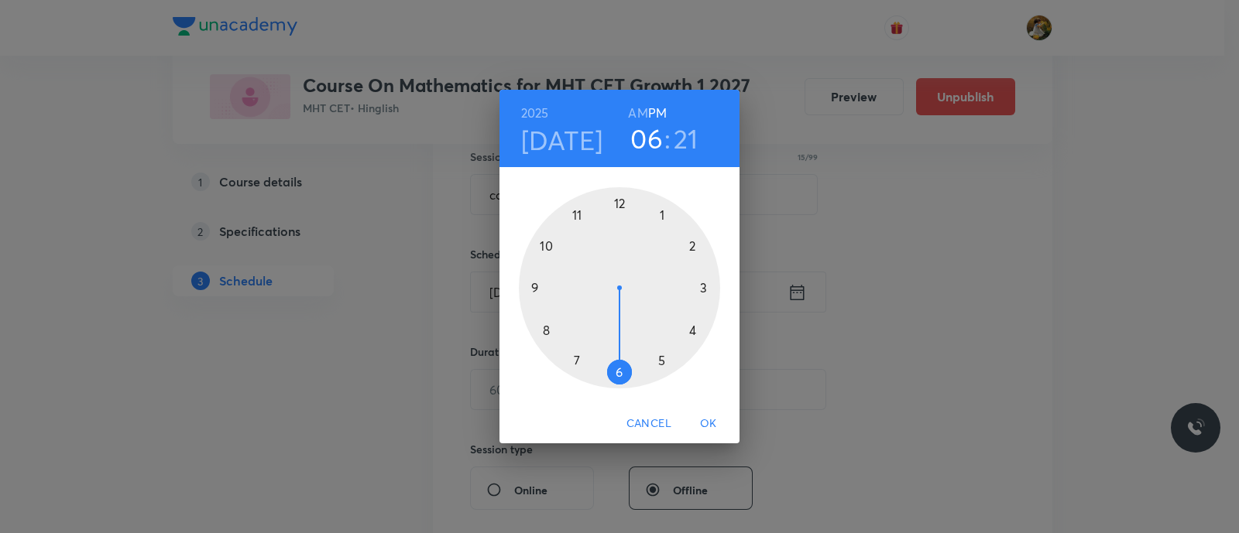
click at [576, 217] on div at bounding box center [619, 287] width 201 height 201
click at [640, 110] on h6 "AM" at bounding box center [637, 113] width 19 height 22
click at [700, 286] on div at bounding box center [619, 287] width 201 height 201
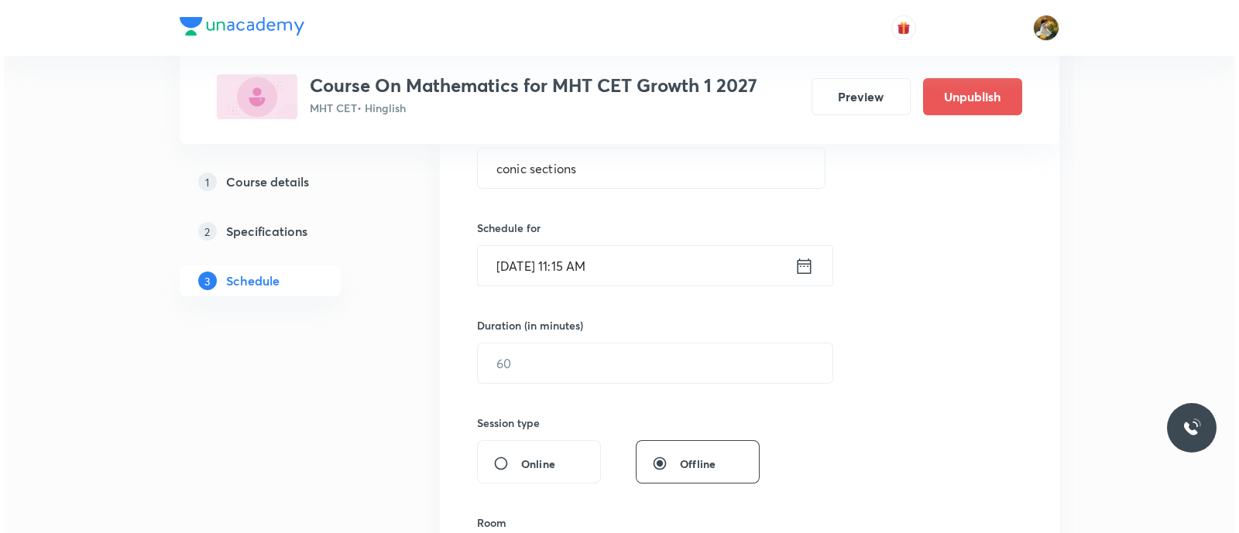
scroll to position [386, 0]
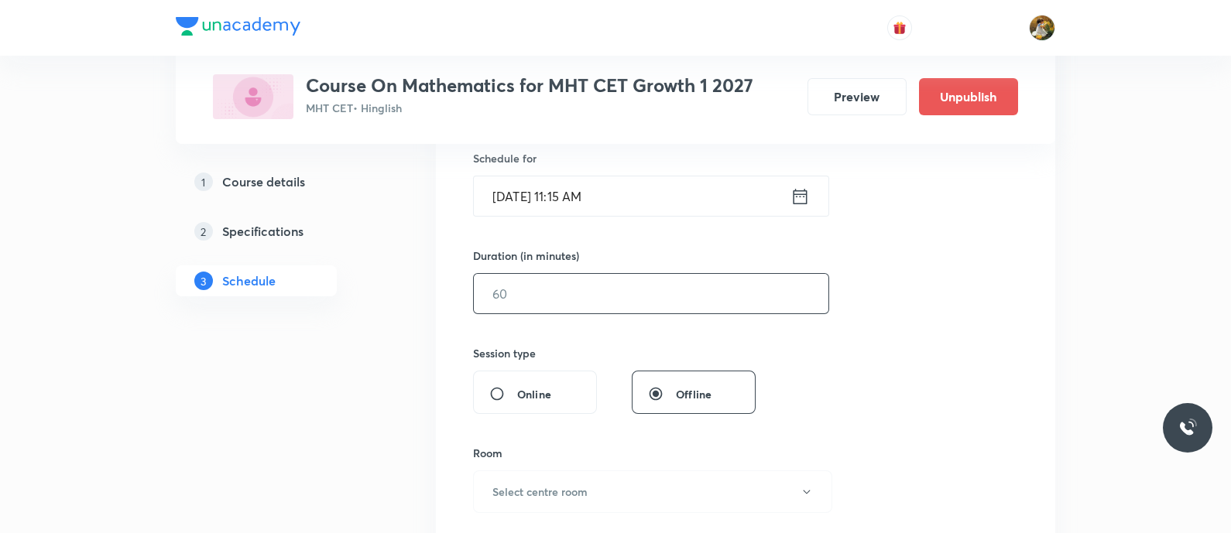
click at [660, 295] on input "text" at bounding box center [651, 293] width 355 height 39
type input "90"
click at [650, 504] on button "Select centre room" at bounding box center [652, 492] width 359 height 43
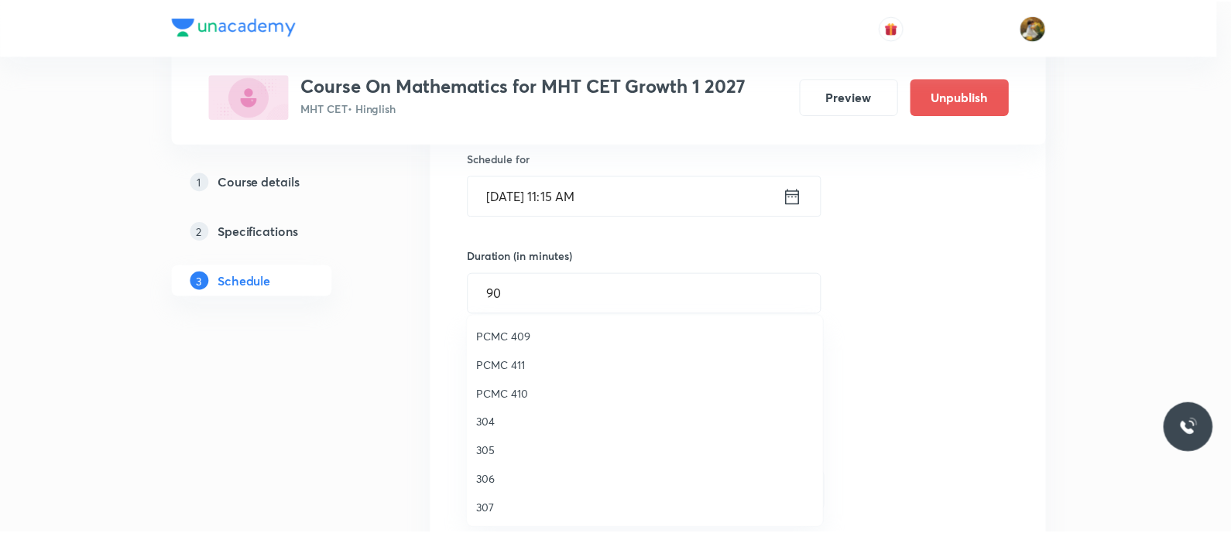
scroll to position [344, 0]
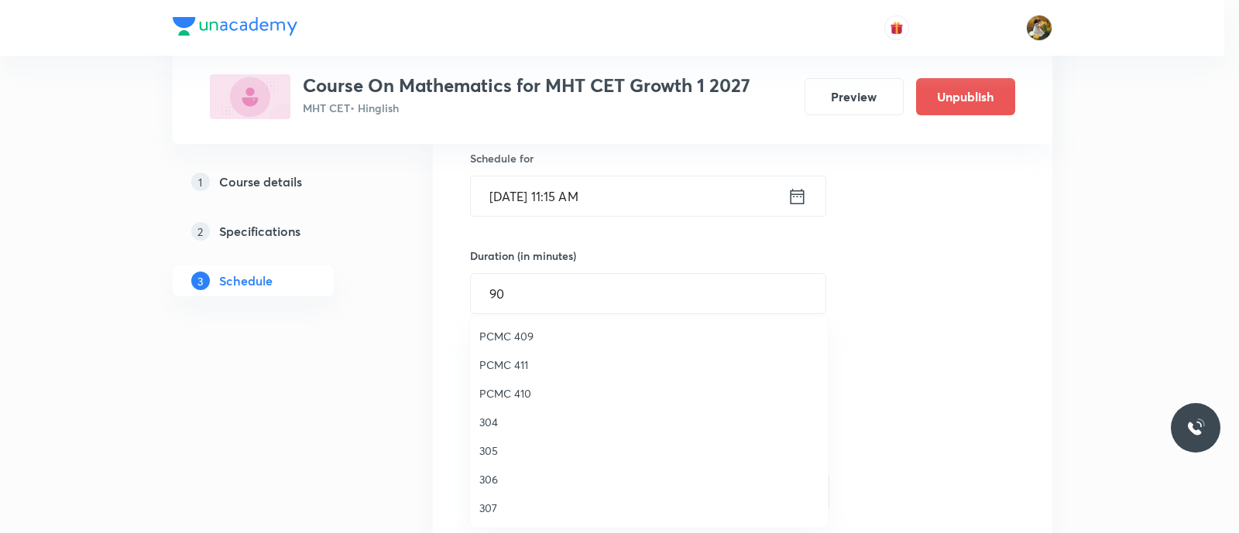
click at [496, 506] on span "307" at bounding box center [648, 508] width 339 height 16
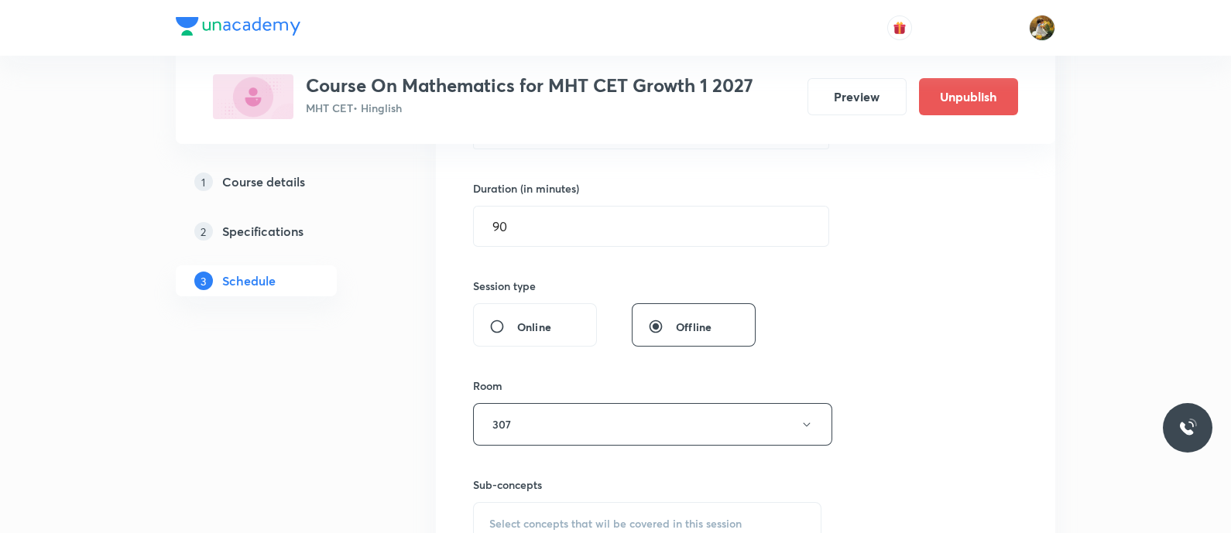
scroll to position [484, 0]
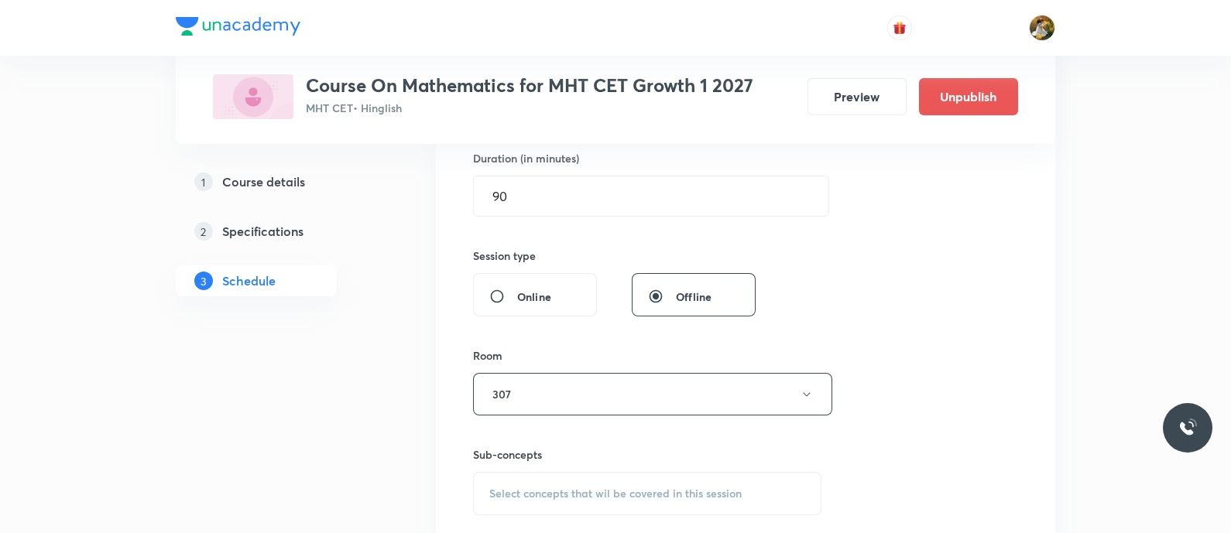
click at [683, 490] on span "Select concepts that wil be covered in this session" at bounding box center [615, 494] width 252 height 12
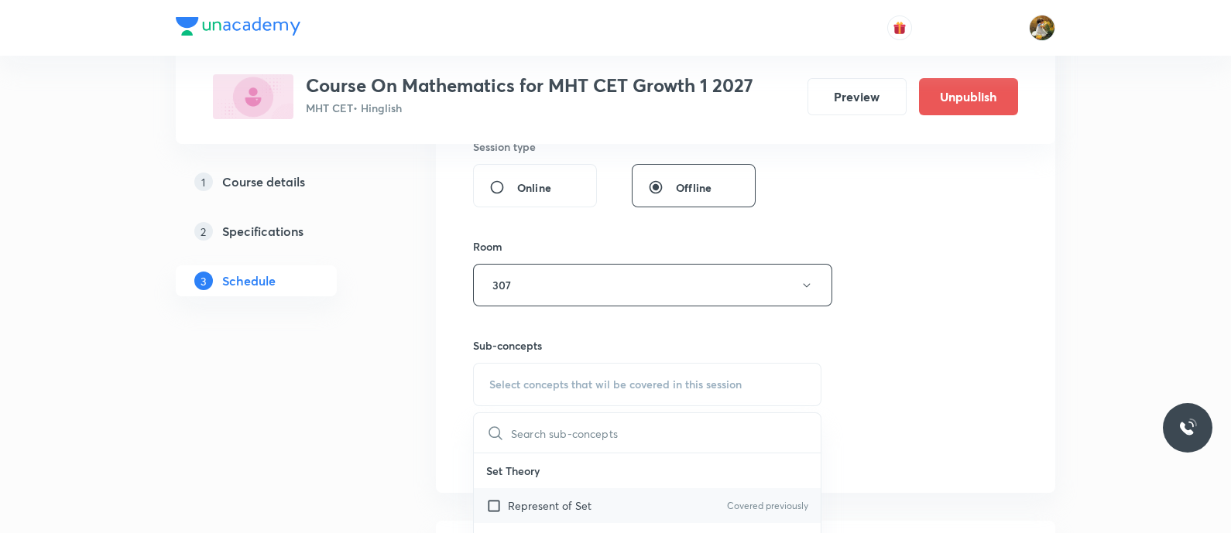
click at [573, 502] on p "Represent of Set" at bounding box center [550, 506] width 84 height 16
checkbox input "true"
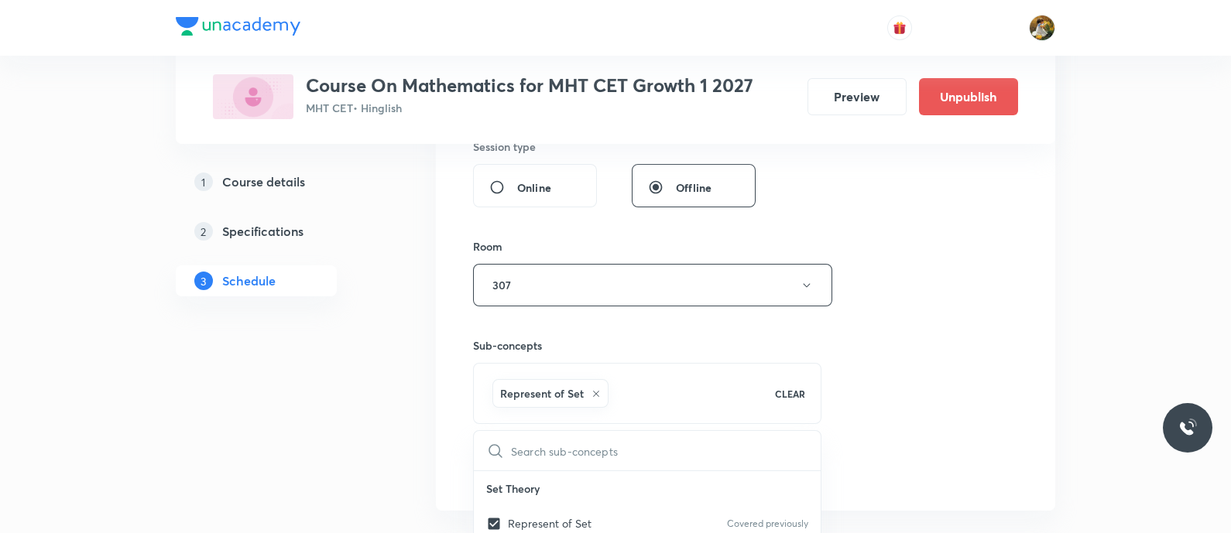
click at [920, 350] on div "Session 15 Live class Session title 15/99 conic sections ​ Schedule for [DATE] …" at bounding box center [745, 113] width 545 height 745
click at [536, 464] on button "Add" at bounding box center [513, 469] width 80 height 31
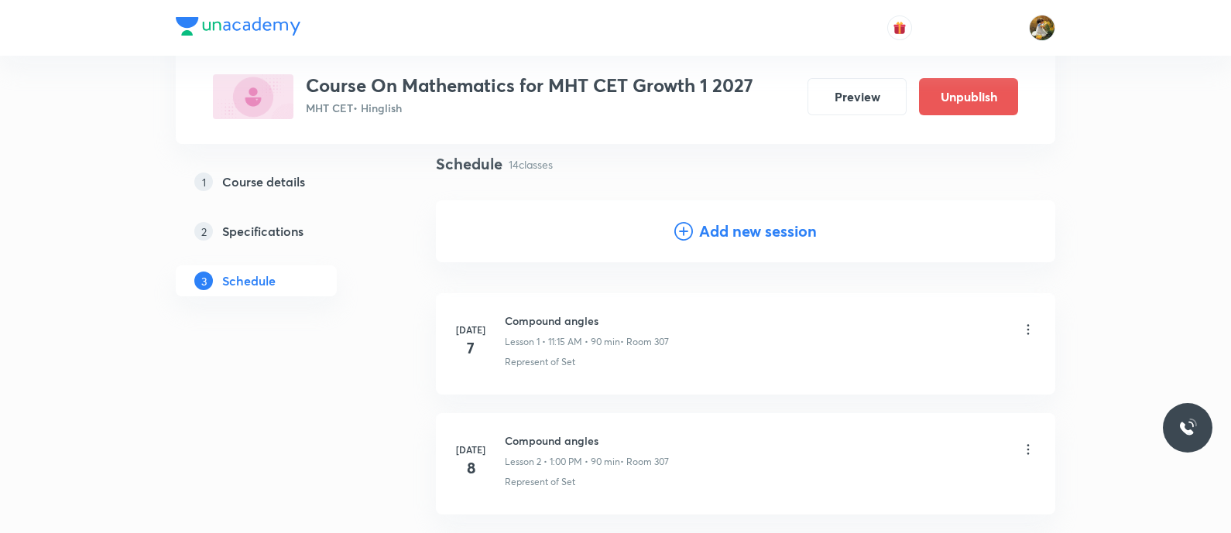
scroll to position [0, 0]
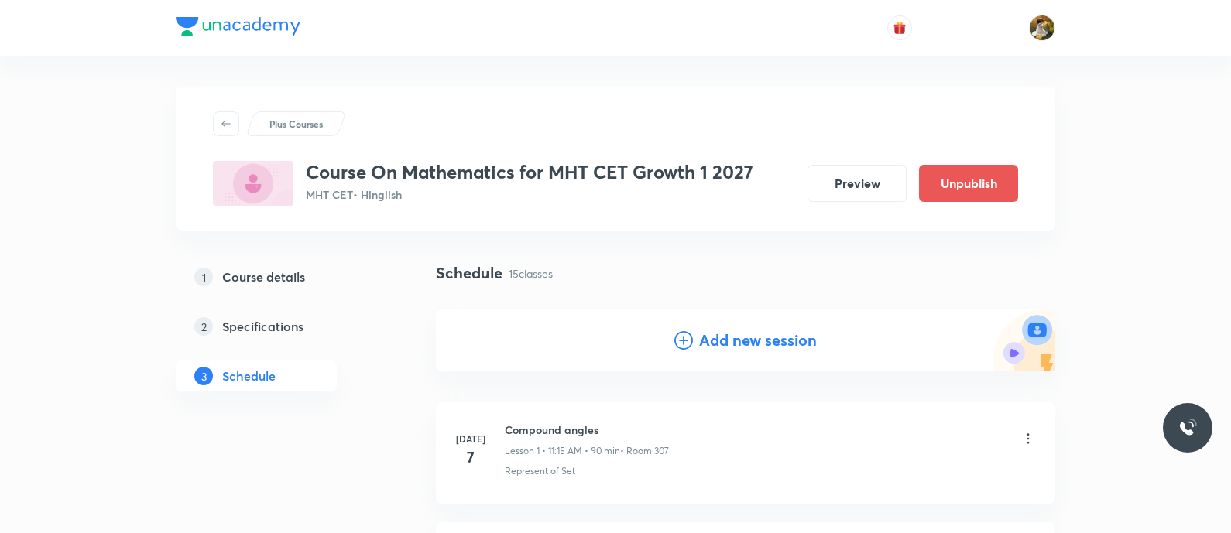
click at [756, 338] on h4 "Add new session" at bounding box center [758, 340] width 118 height 23
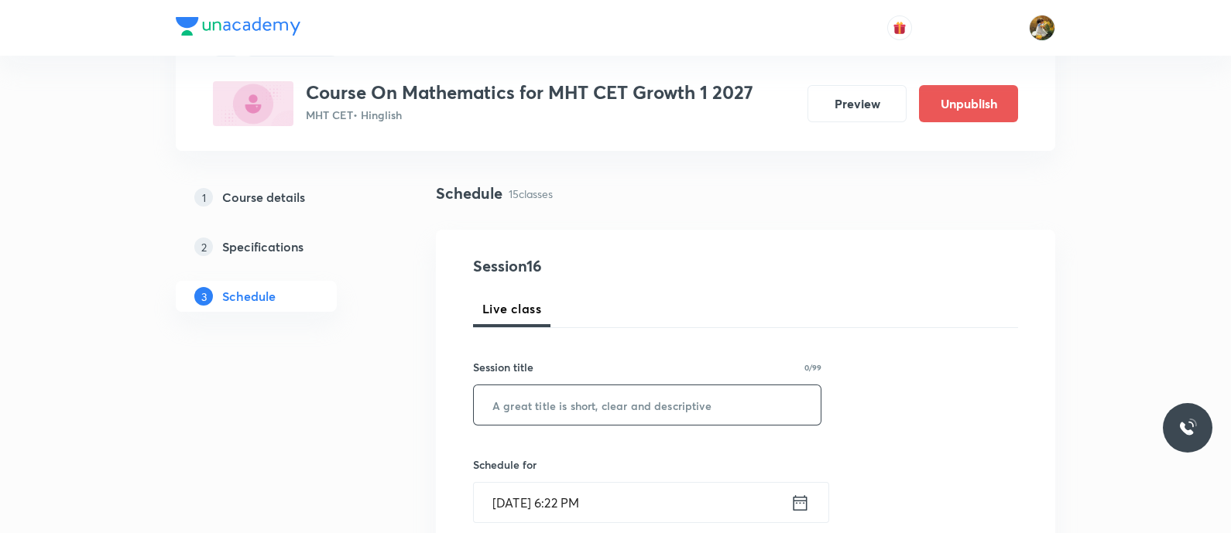
scroll to position [96, 0]
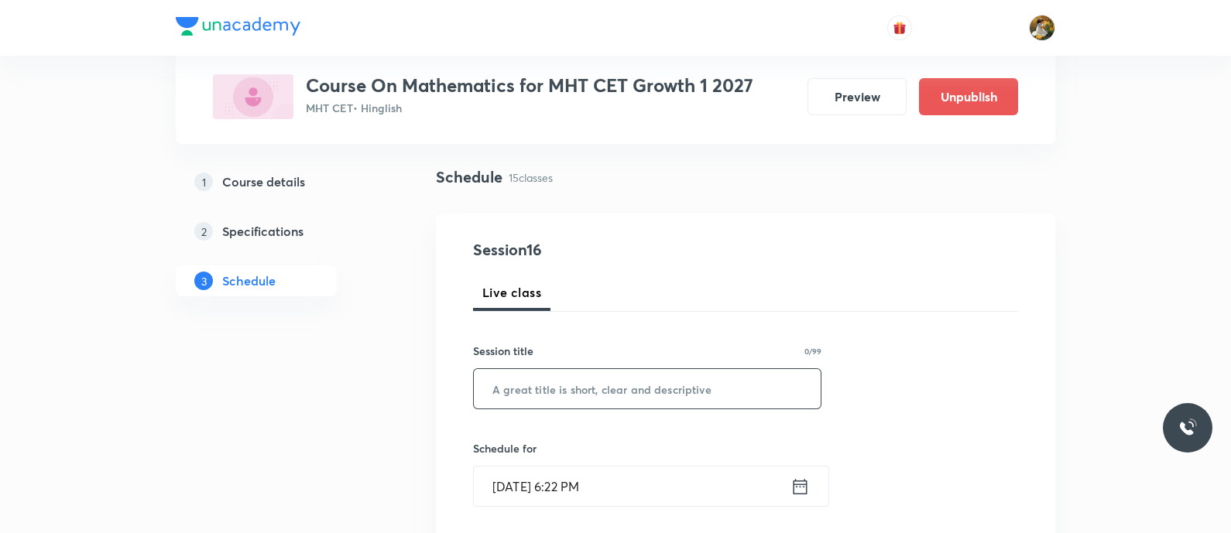
click at [751, 385] on input "text" at bounding box center [647, 388] width 347 height 39
paste input "conic sections"
type input "conic sections"
click at [680, 505] on div "Sep 1, 2025, 6:22 PM ​" at bounding box center [651, 486] width 356 height 41
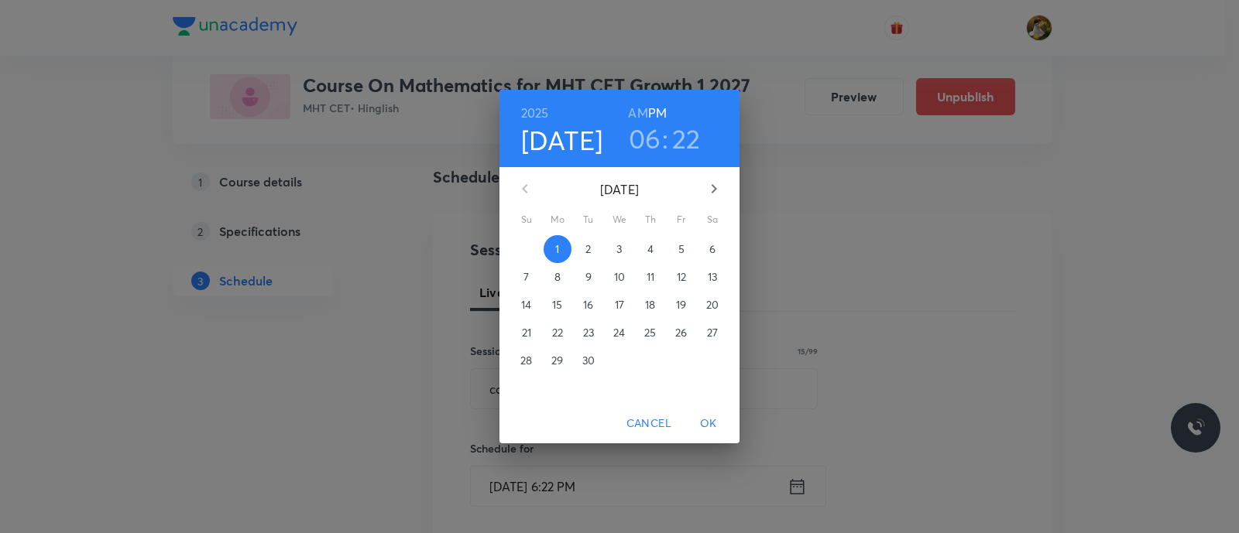
click at [670, 252] on span "5" at bounding box center [681, 249] width 28 height 15
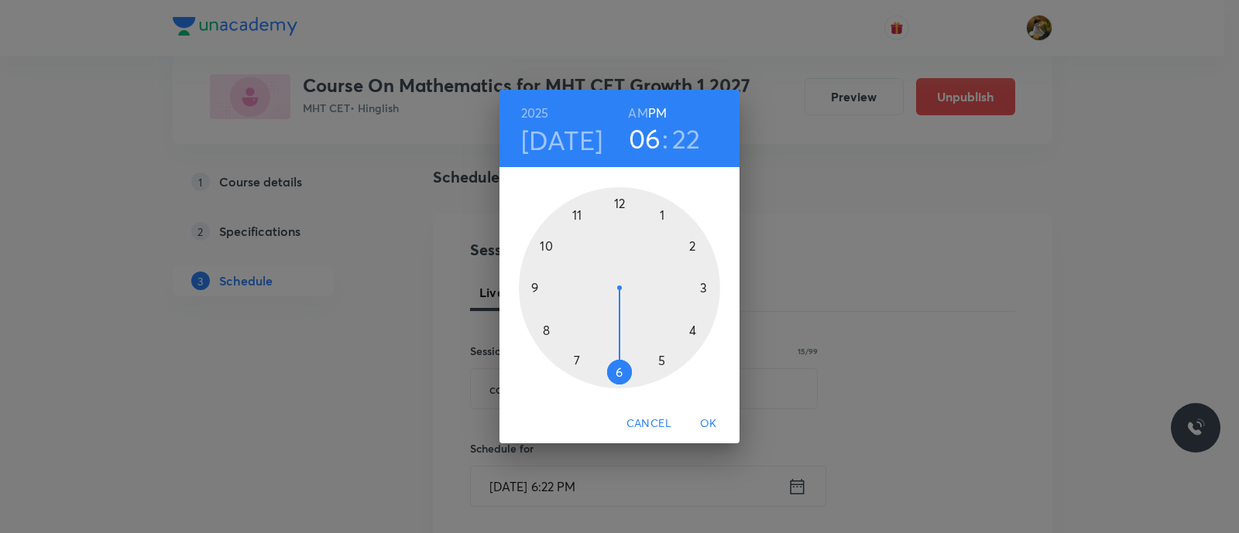
click at [574, 212] on div at bounding box center [619, 287] width 201 height 201
click at [636, 110] on h6 "AM" at bounding box center [637, 113] width 19 height 22
click at [700, 292] on div at bounding box center [619, 287] width 201 height 201
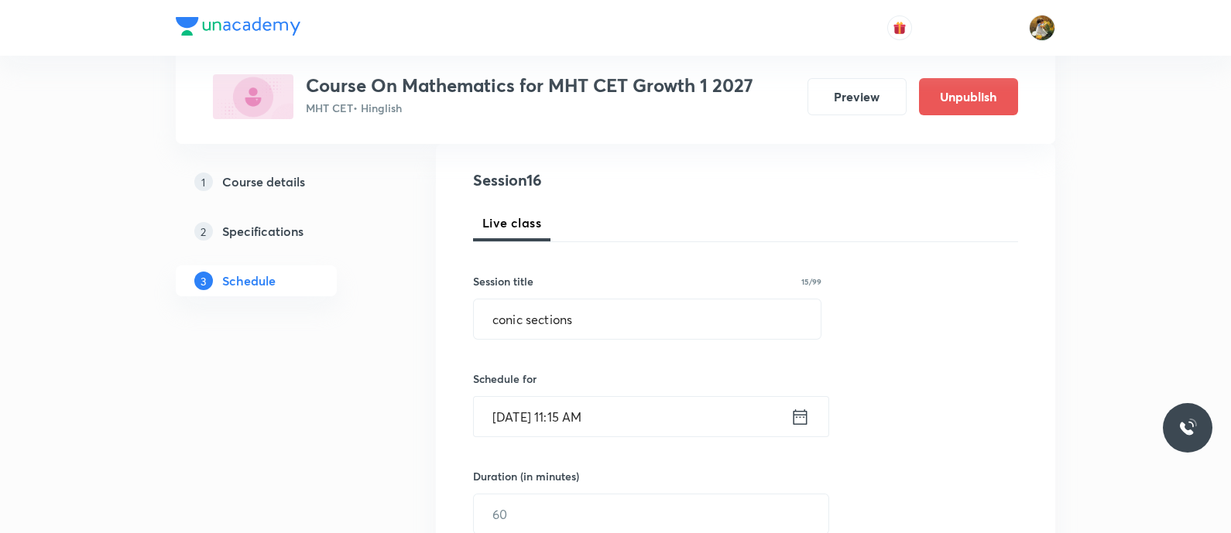
scroll to position [193, 0]
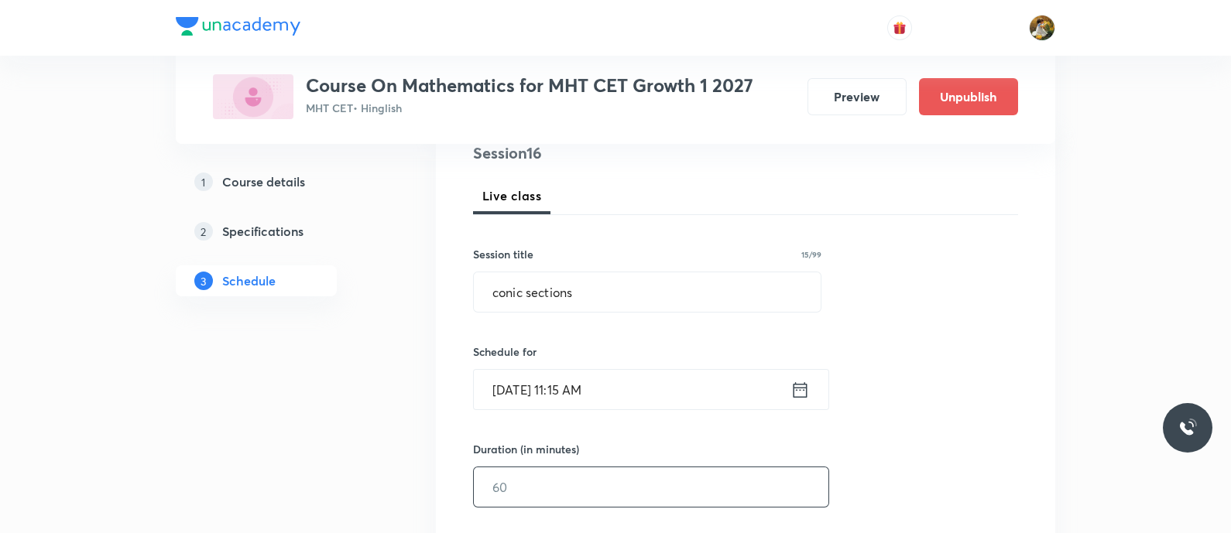
click at [674, 487] on input "text" at bounding box center [651, 487] width 355 height 39
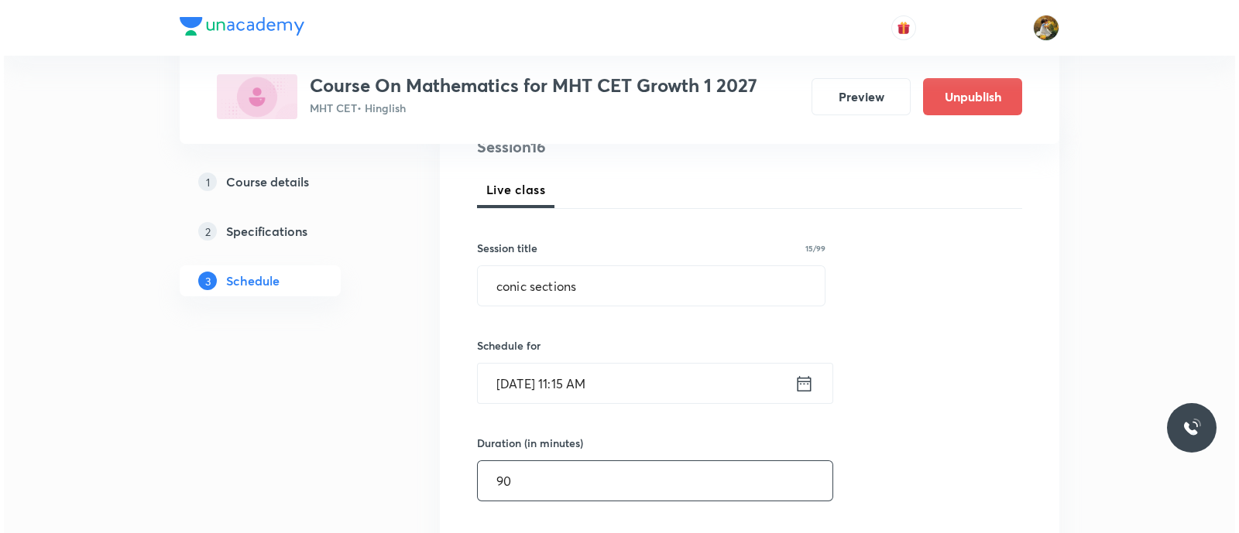
scroll to position [386, 0]
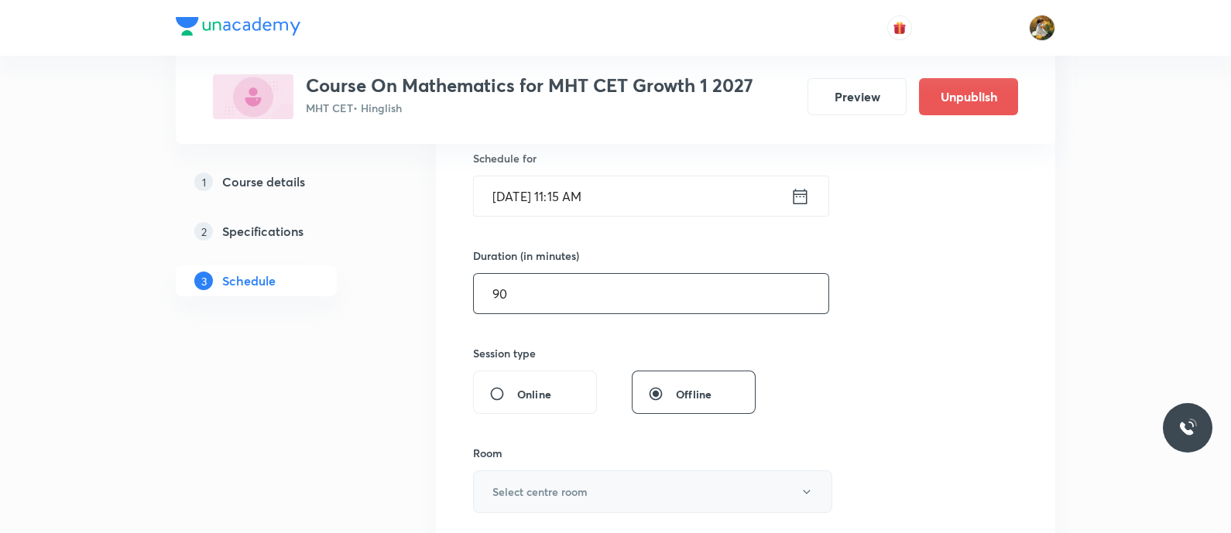
type input "90"
click at [611, 496] on button "Select centre room" at bounding box center [652, 492] width 359 height 43
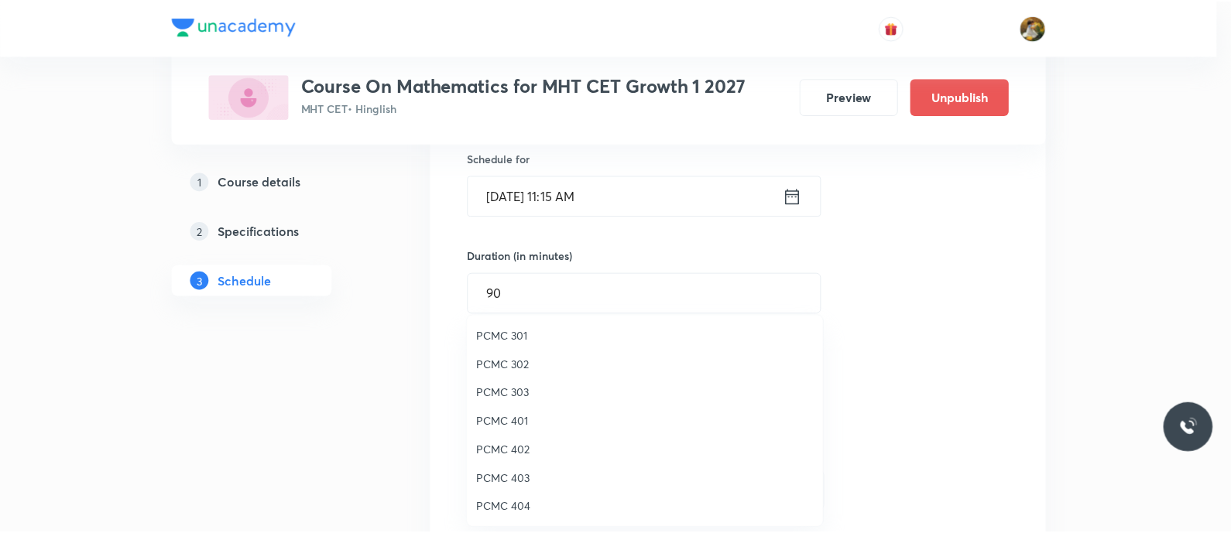
scroll to position [344, 0]
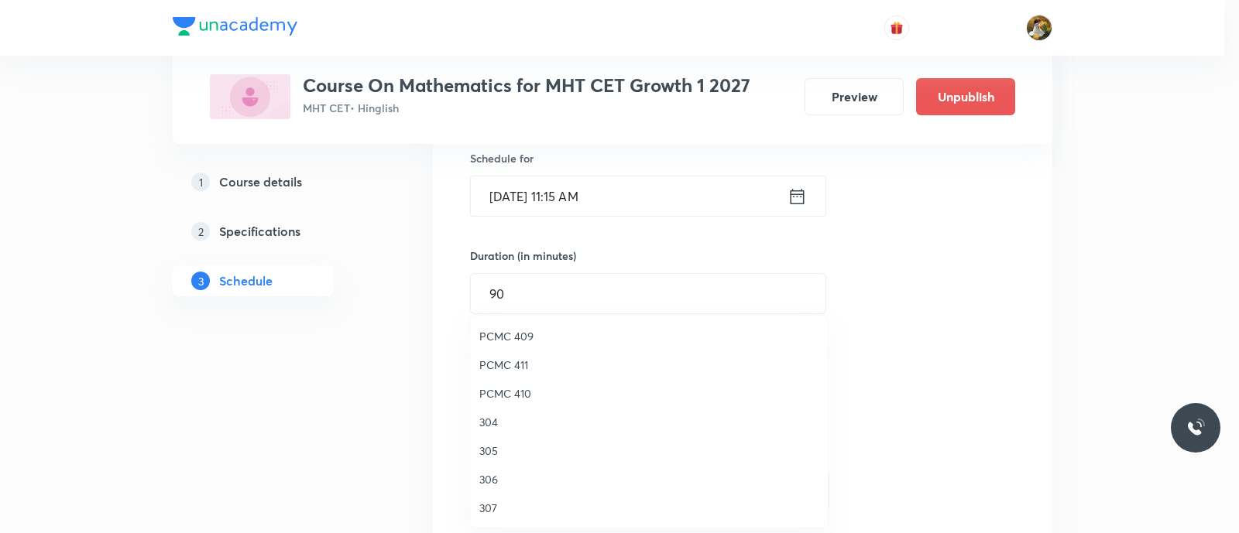
click at [484, 509] on span "307" at bounding box center [648, 508] width 339 height 16
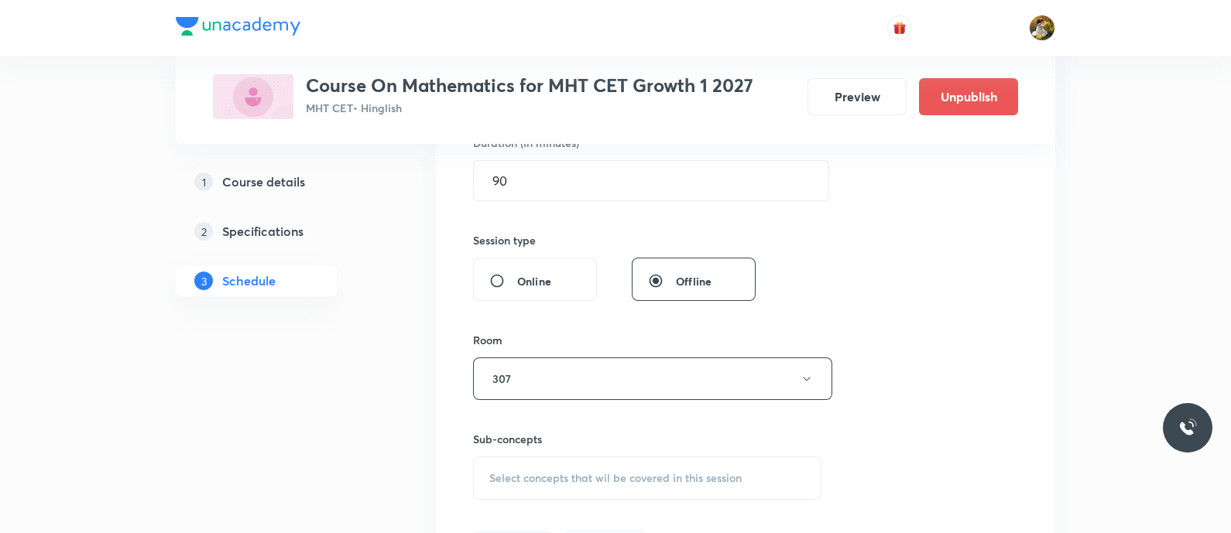
scroll to position [677, 0]
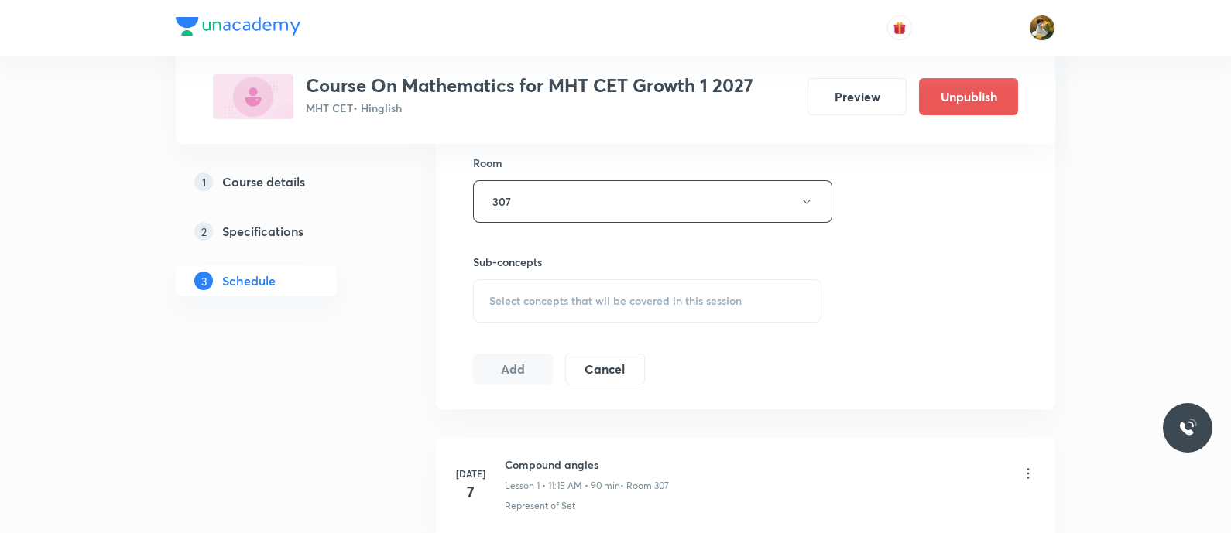
click at [634, 284] on div "Select concepts that wil be covered in this session" at bounding box center [647, 301] width 348 height 43
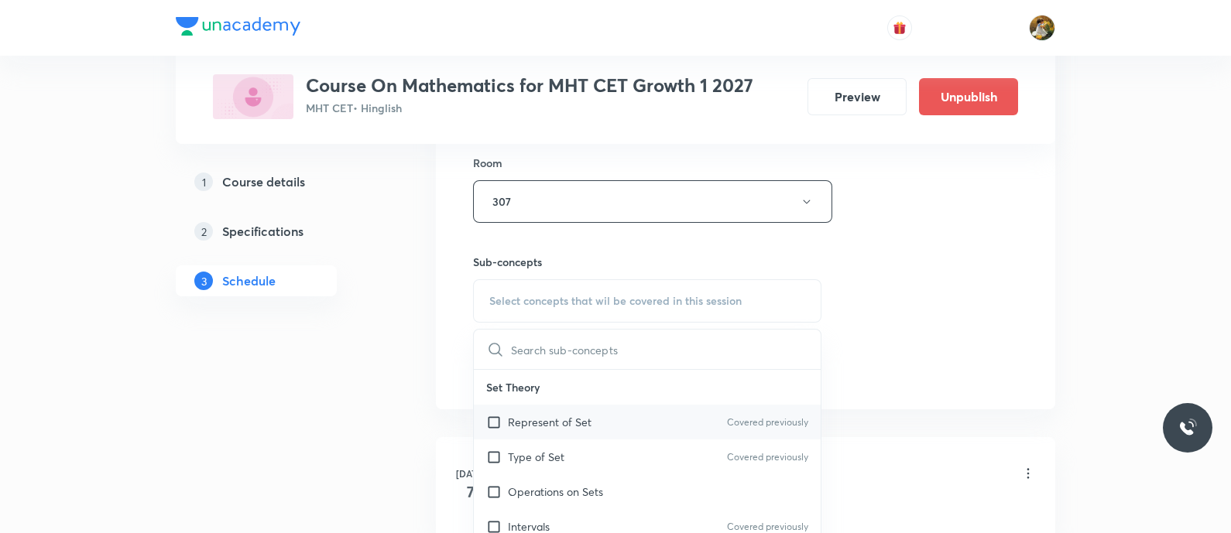
scroll to position [774, 0]
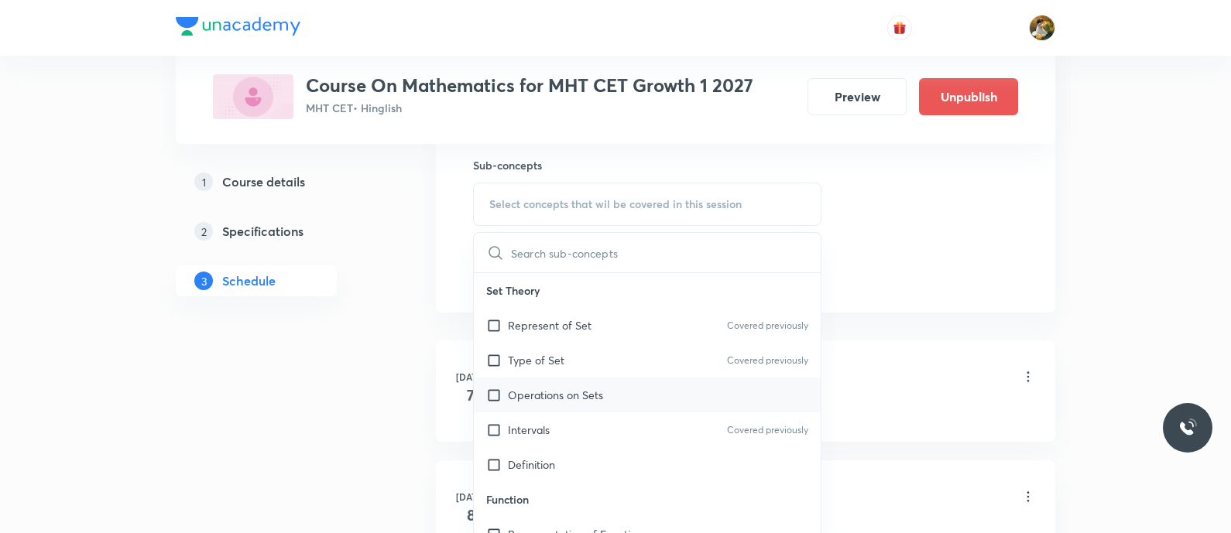
click at [619, 405] on div "Operations on Sets" at bounding box center [647, 395] width 347 height 35
checkbox input "true"
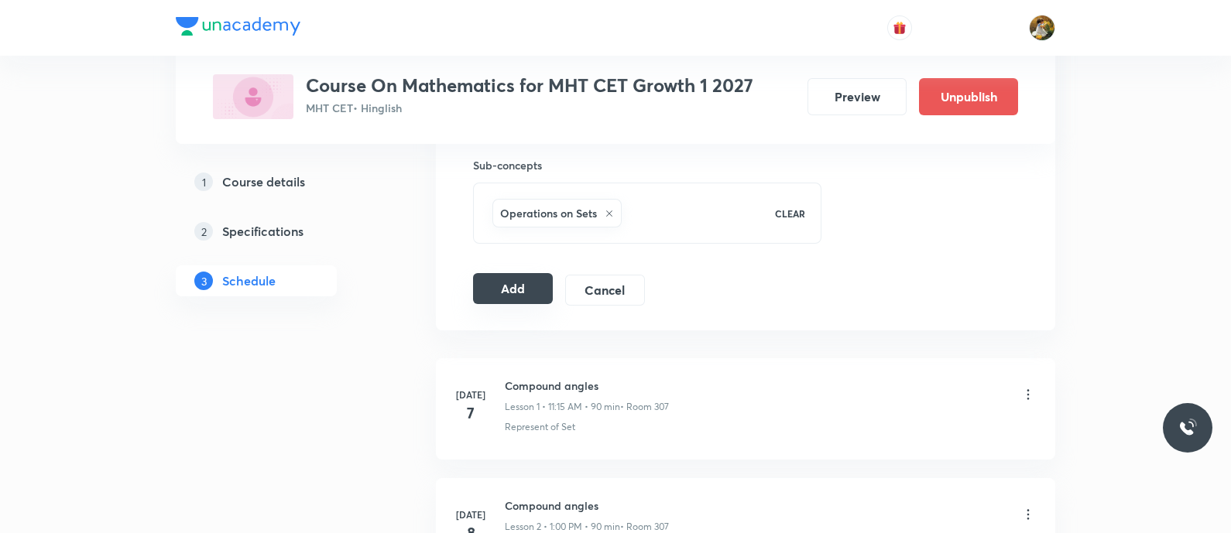
click at [500, 299] on button "Add" at bounding box center [513, 288] width 80 height 31
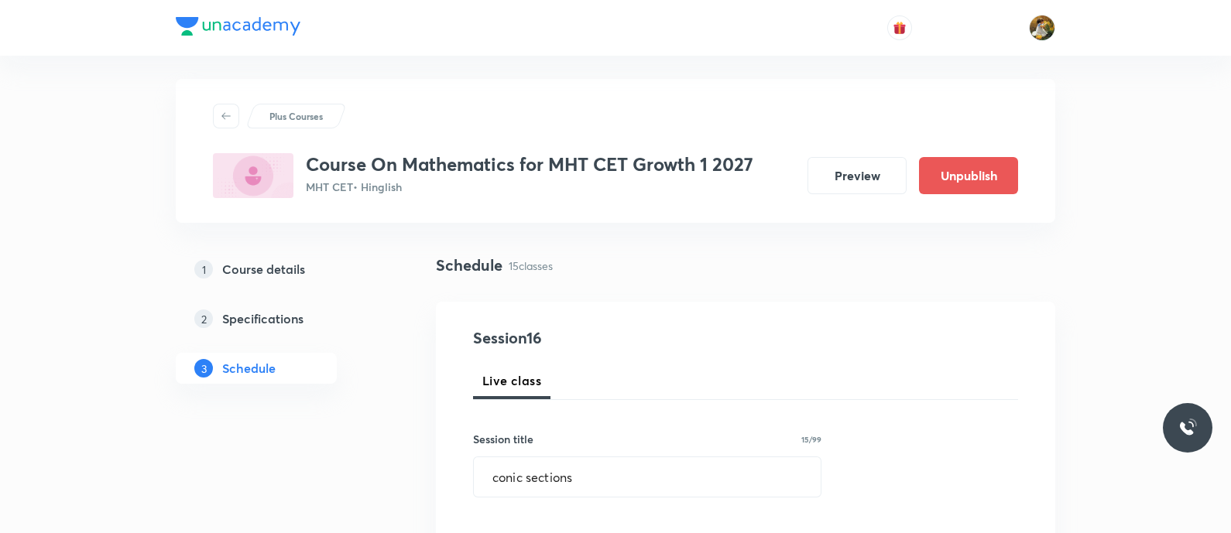
scroll to position [0, 0]
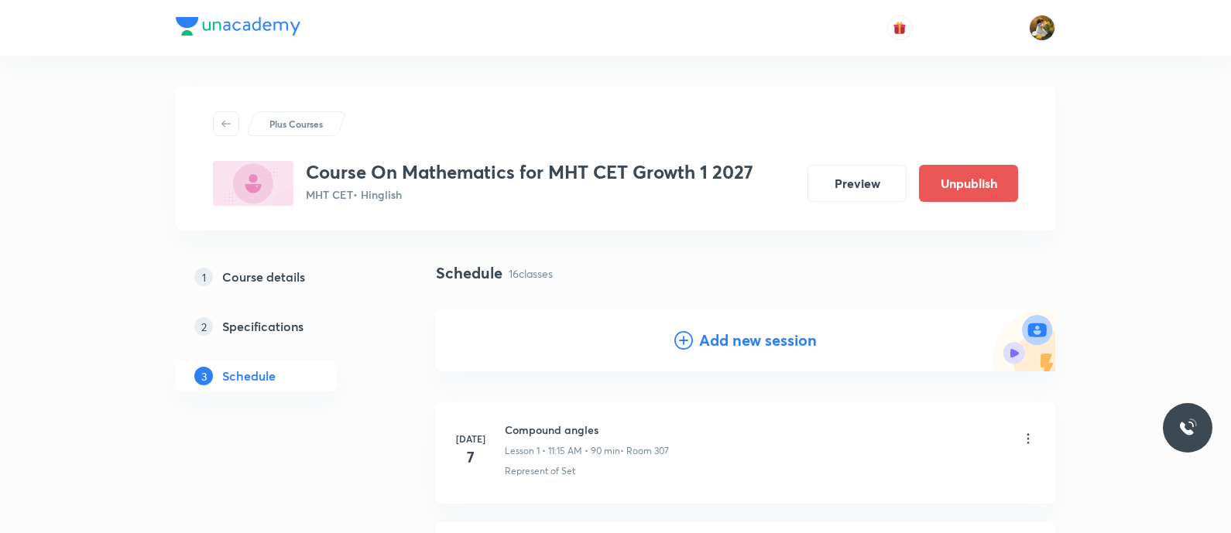
click at [699, 330] on h4 "Add new session" at bounding box center [758, 340] width 118 height 23
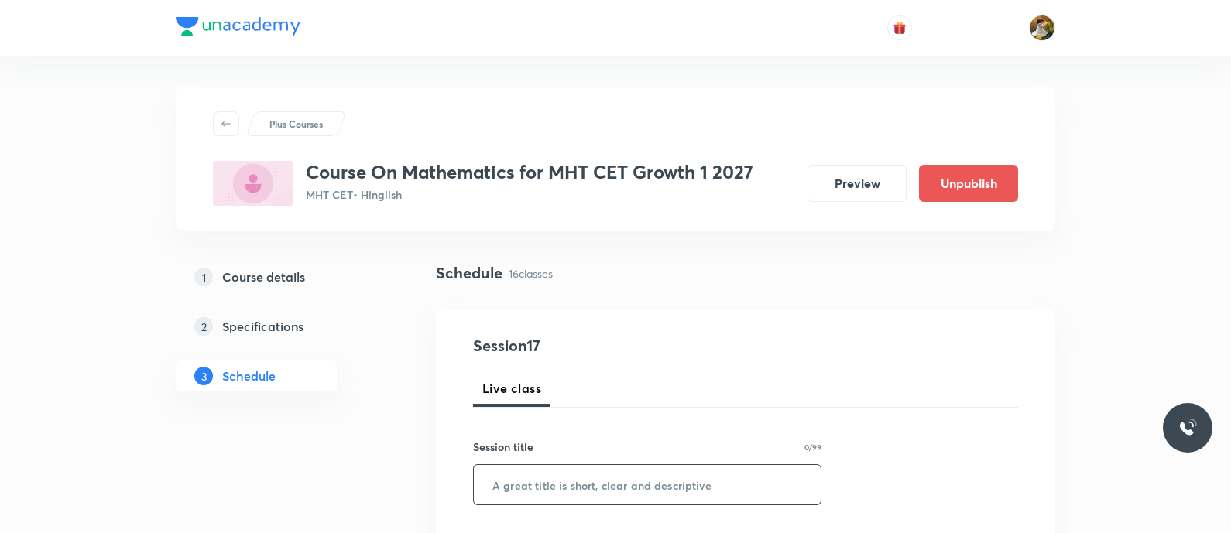
click at [643, 482] on input "text" at bounding box center [647, 484] width 347 height 39
paste input "conic sections"
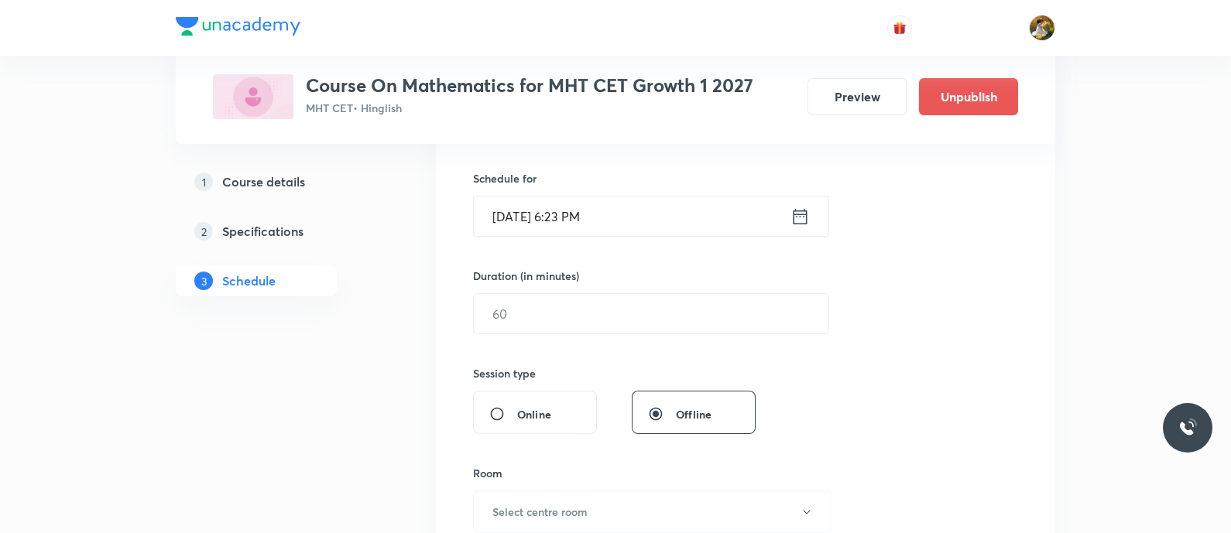
scroll to position [386, 0]
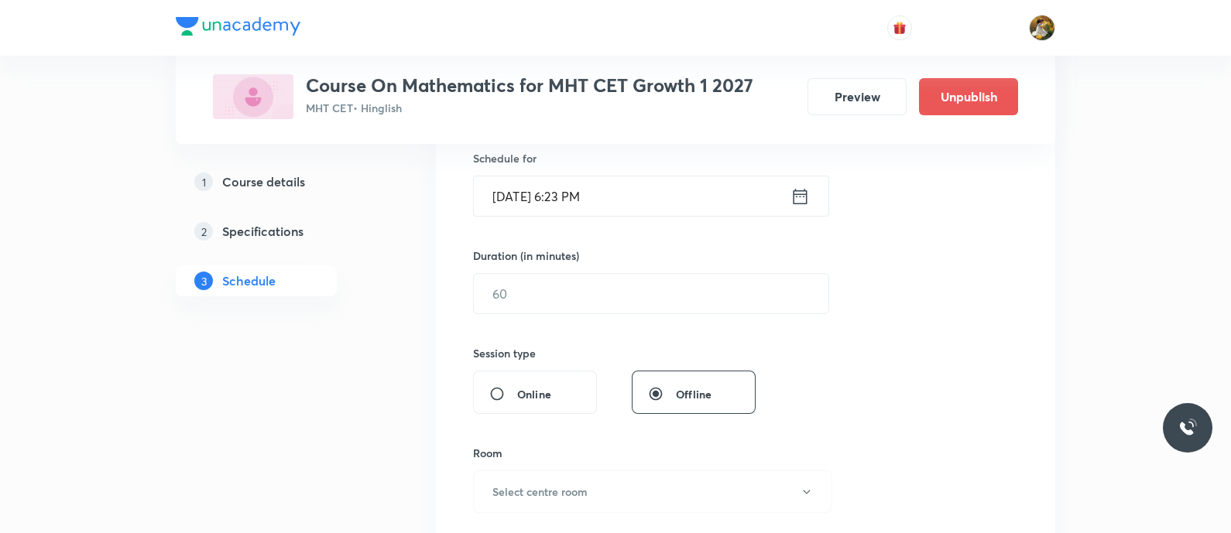
type input "conic sections"
click at [657, 194] on input "Sep 1, 2025, 6:23 PM" at bounding box center [632, 196] width 317 height 39
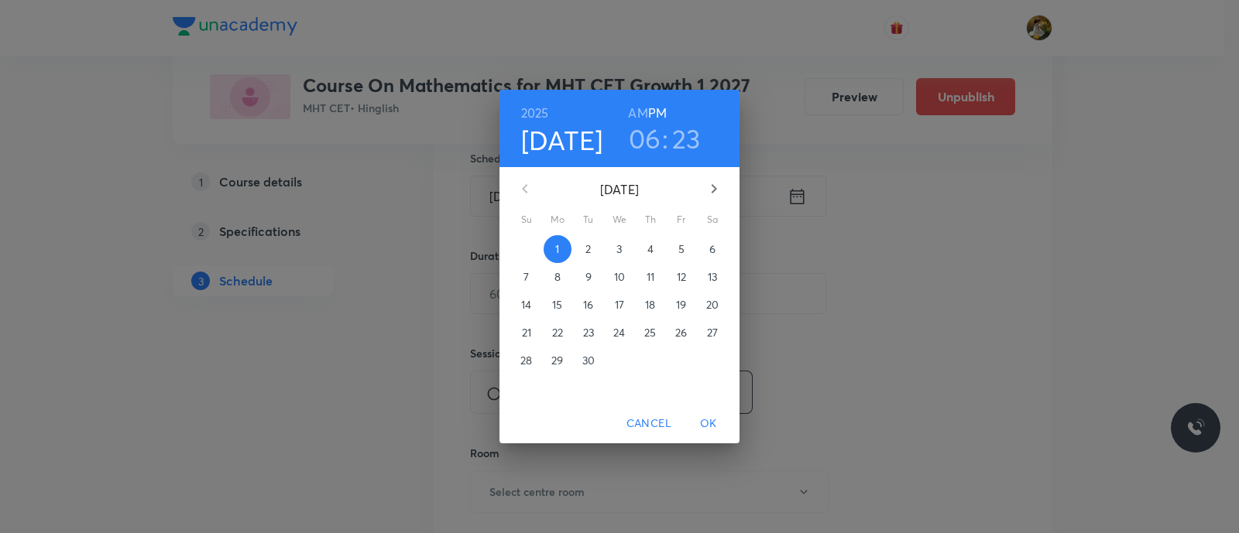
click at [693, 252] on span "5" at bounding box center [681, 249] width 28 height 15
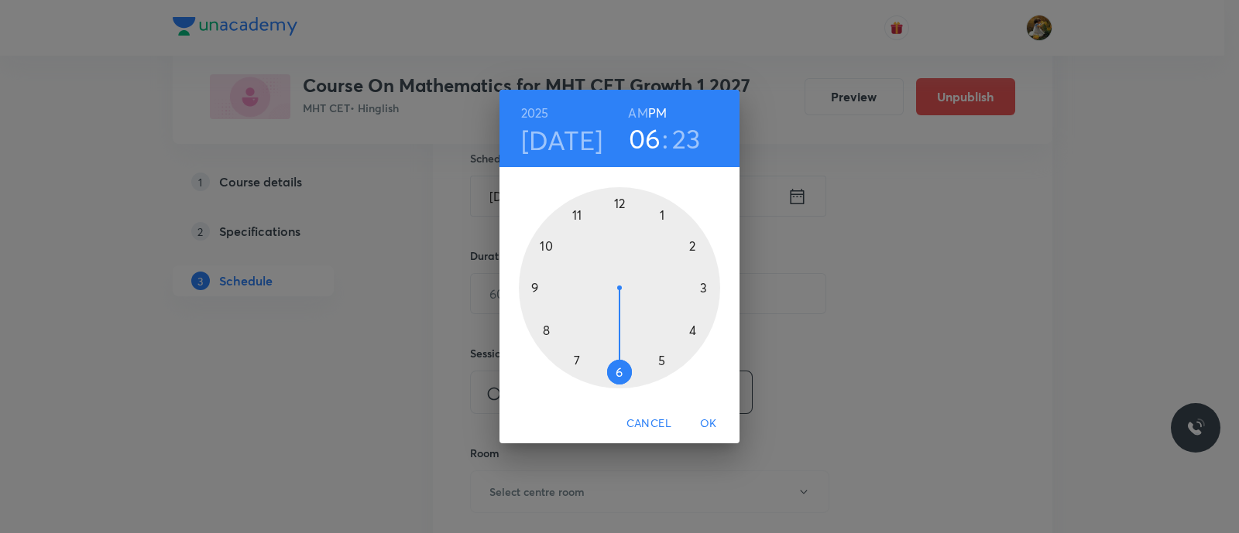
click at [658, 213] on div at bounding box center [619, 287] width 201 height 201
click at [616, 203] on div at bounding box center [619, 287] width 201 height 201
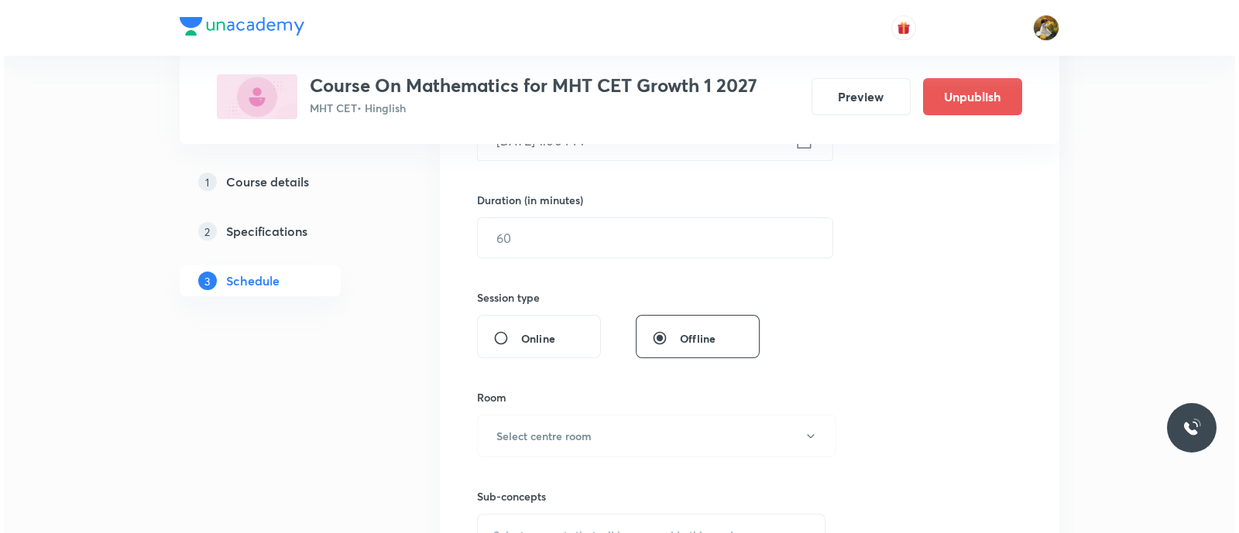
scroll to position [484, 0]
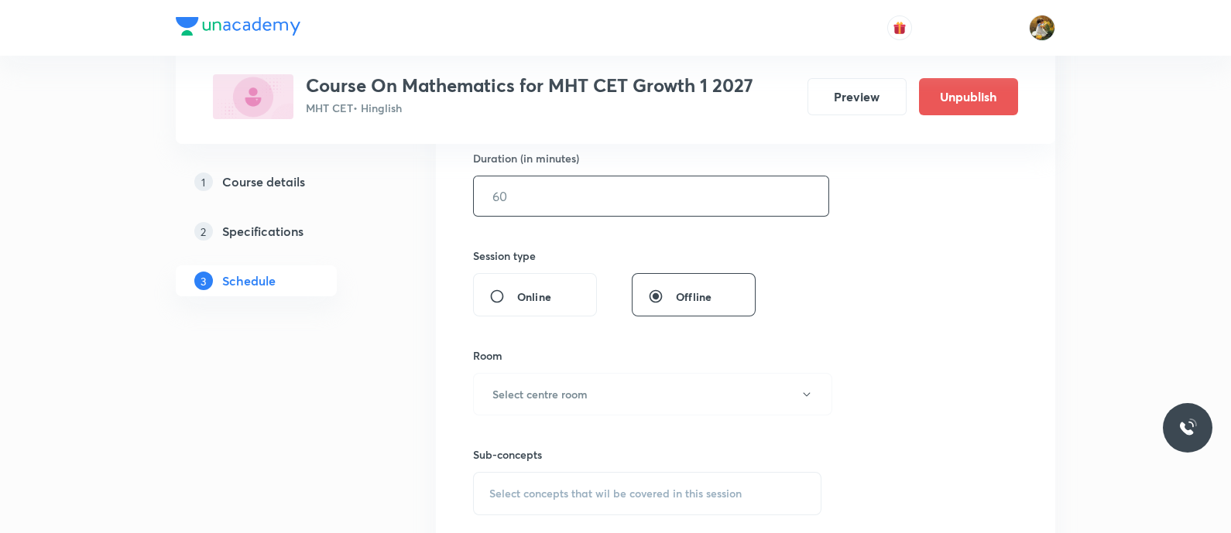
click at [610, 208] on input "text" at bounding box center [651, 196] width 355 height 39
type input "90"
click at [664, 396] on button "Select centre room" at bounding box center [652, 394] width 359 height 43
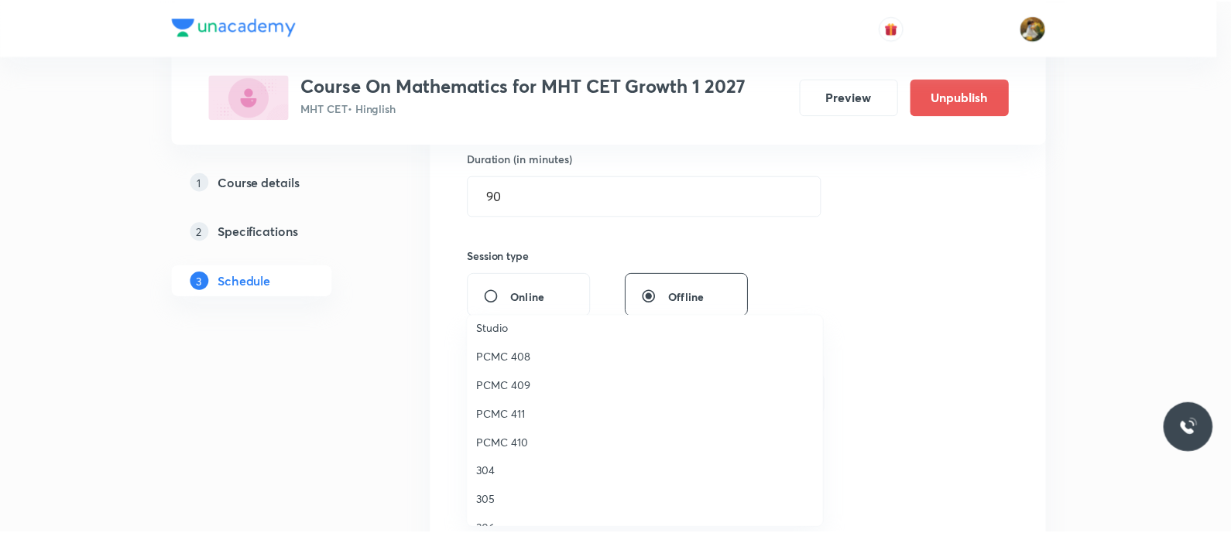
scroll to position [344, 0]
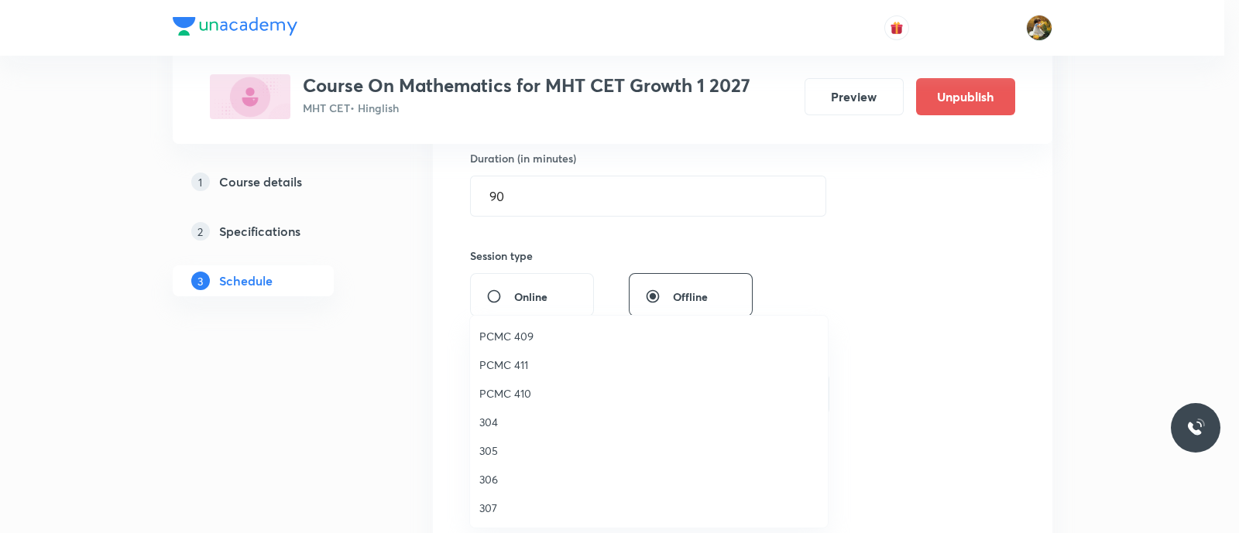
click at [490, 500] on span "307" at bounding box center [648, 508] width 339 height 16
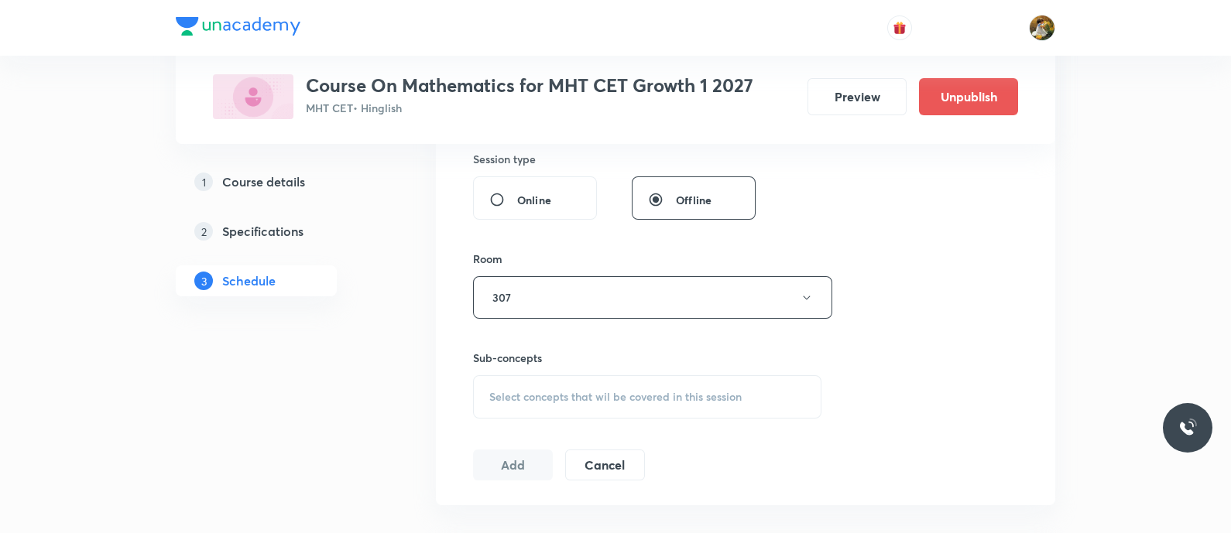
click at [691, 391] on span "Select concepts that wil be covered in this session" at bounding box center [615, 397] width 252 height 12
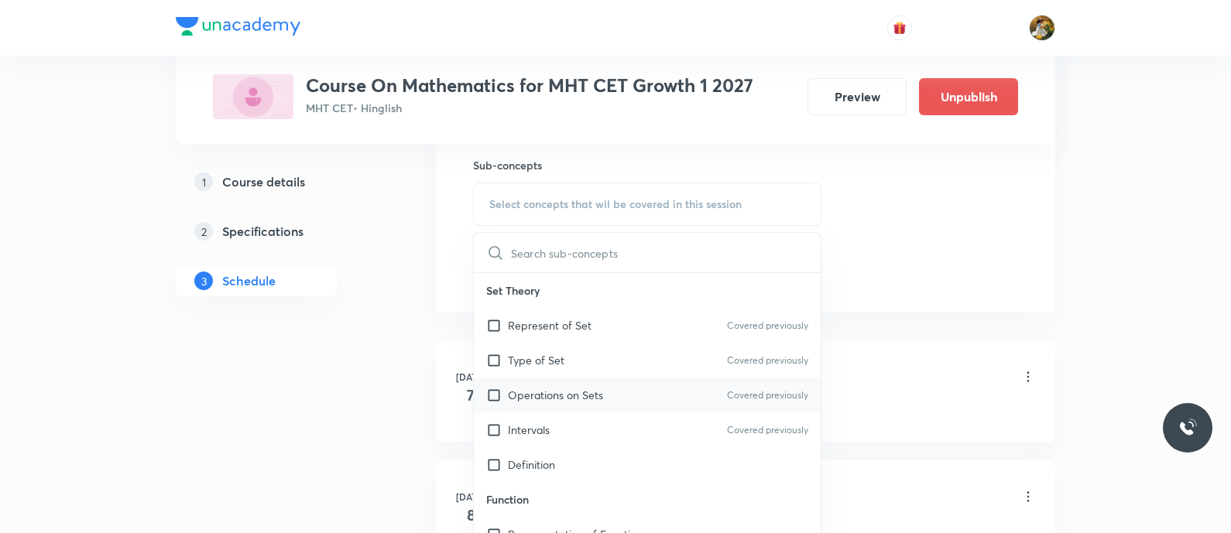
click at [623, 407] on div "Operations on Sets Covered previously" at bounding box center [647, 395] width 347 height 35
checkbox input "true"
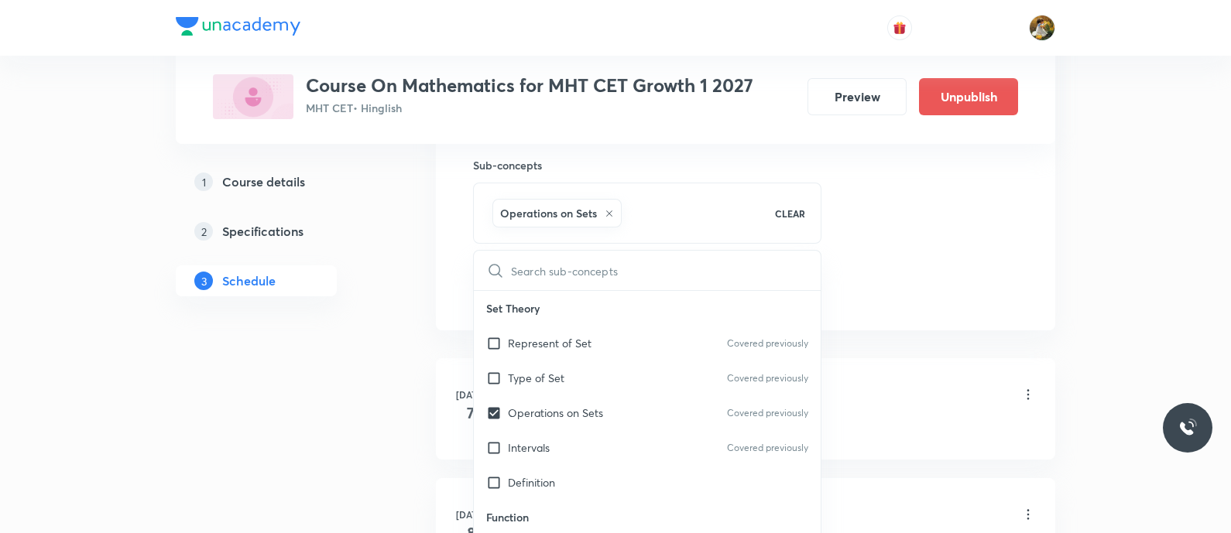
drag, startPoint x: 870, startPoint y: 249, endPoint x: 709, endPoint y: 296, distance: 167.6
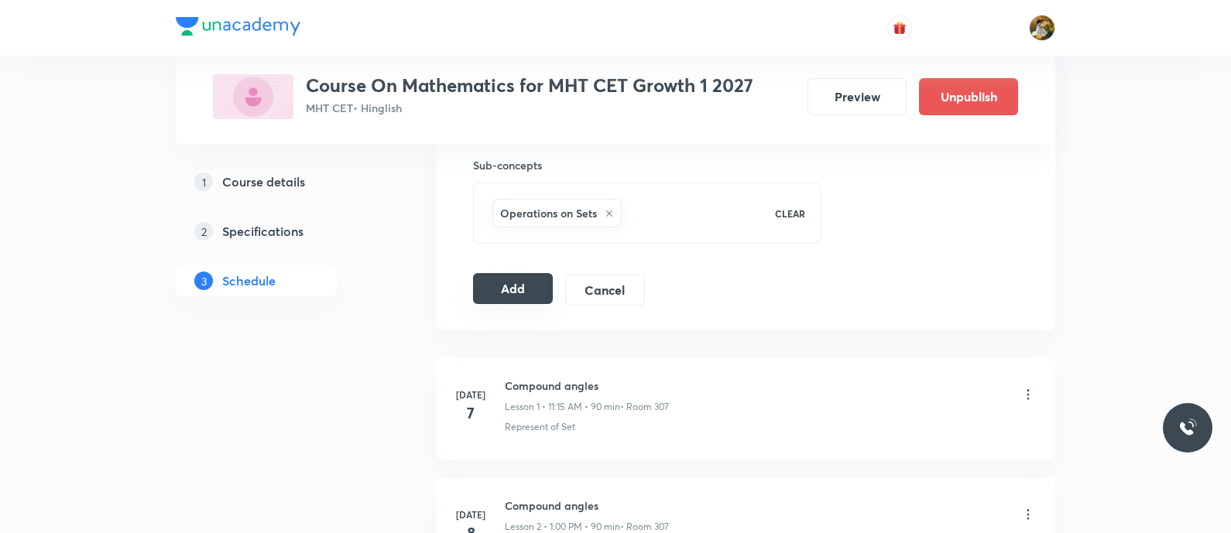
click at [520, 285] on button "Add" at bounding box center [513, 288] width 80 height 31
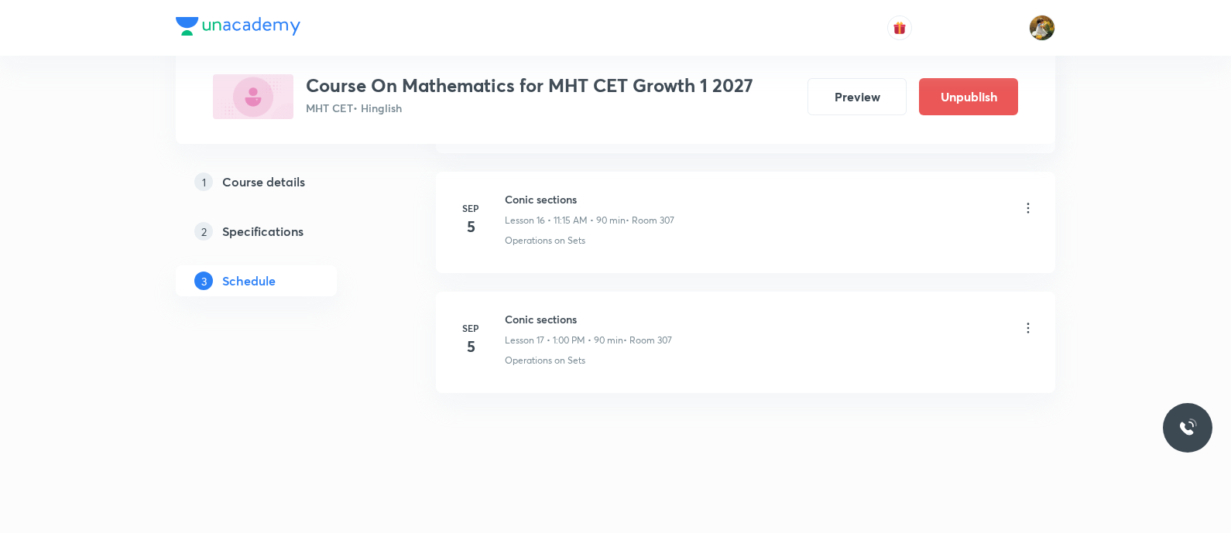
scroll to position [1934, 0]
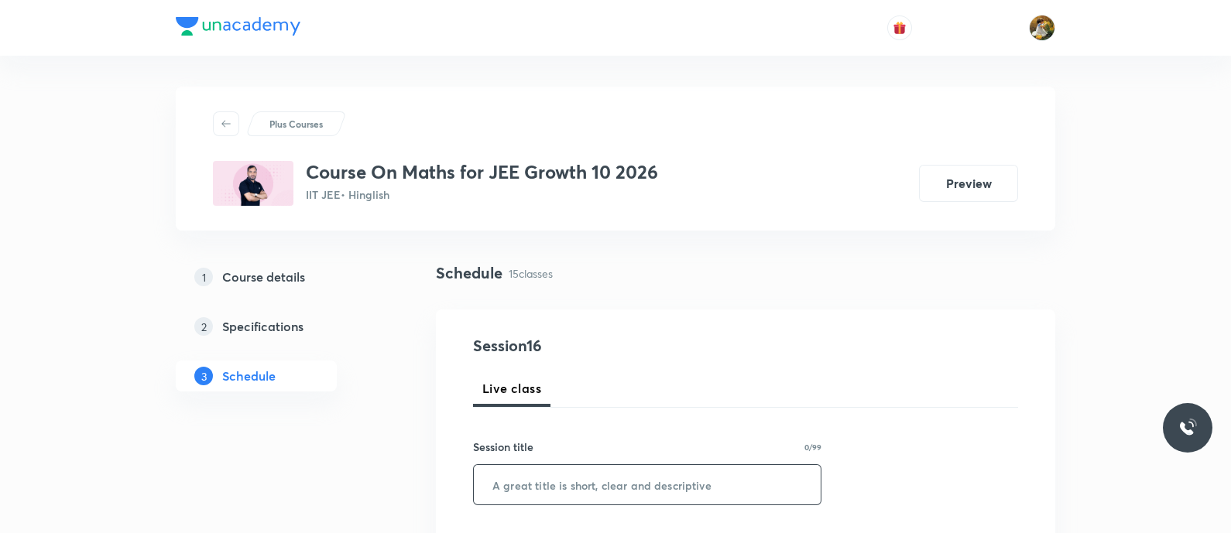
click at [640, 470] on input "text" at bounding box center [647, 484] width 347 height 39
paste input "Sequence and series"
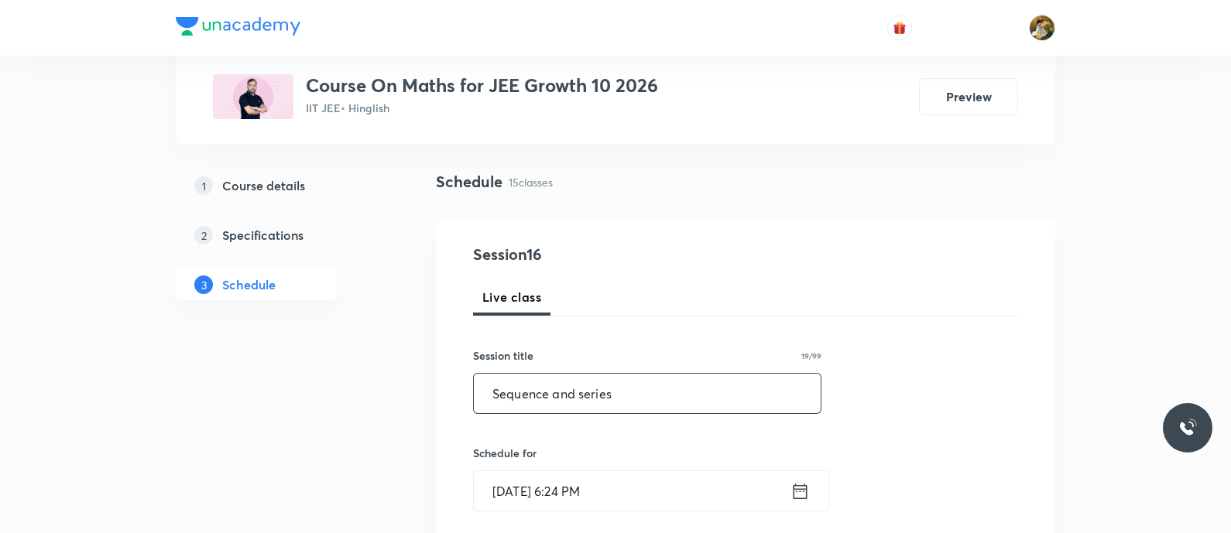
scroll to position [290, 0]
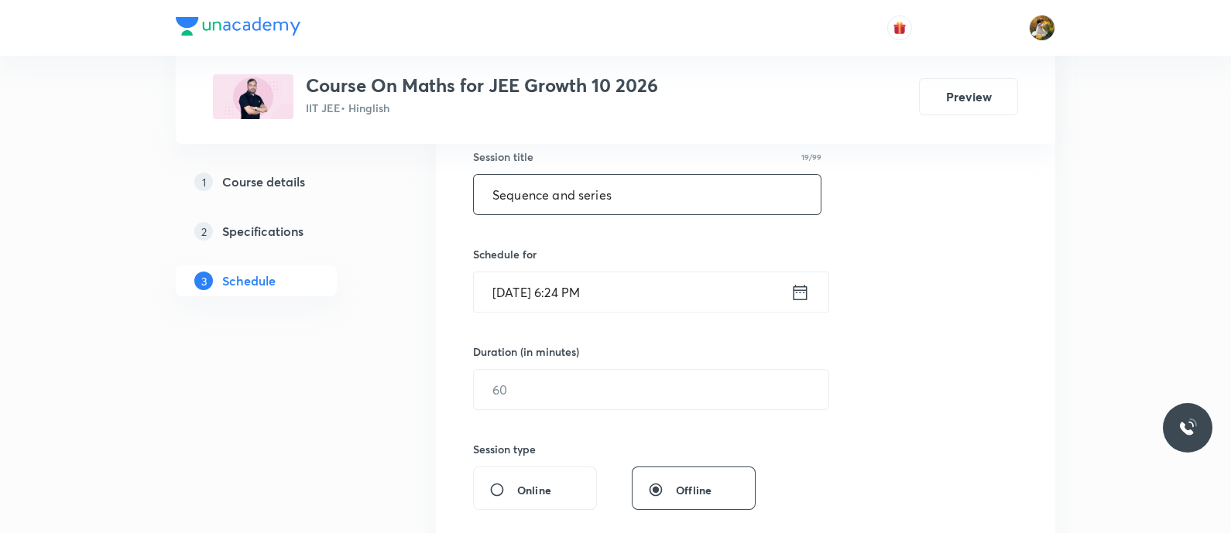
type input "Sequence and series"
click at [689, 305] on input "[DATE] 6:24 PM" at bounding box center [632, 292] width 317 height 39
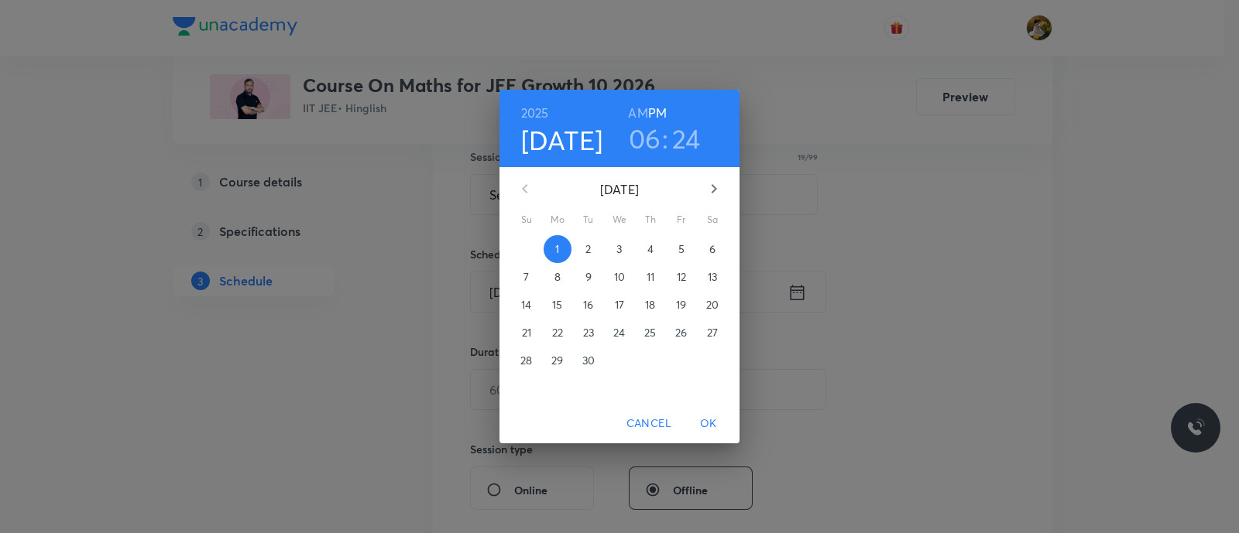
click at [589, 246] on p "2" at bounding box center [587, 249] width 5 height 15
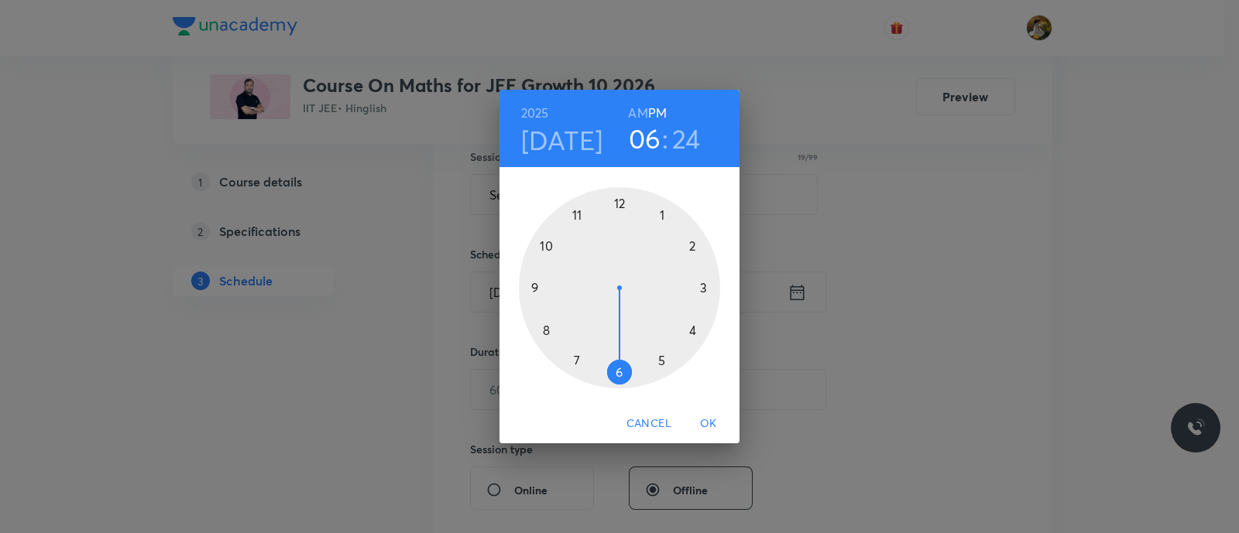
click at [575, 362] on div at bounding box center [619, 287] width 201 height 201
click at [639, 106] on h6 "AM" at bounding box center [637, 113] width 19 height 22
click at [619, 370] on div at bounding box center [619, 287] width 201 height 201
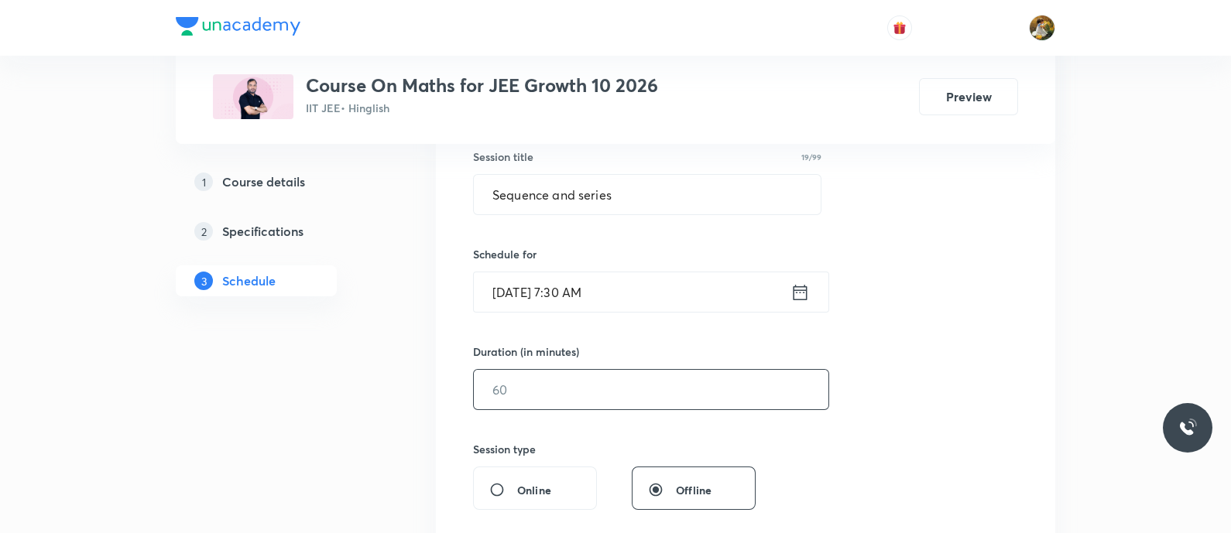
click at [624, 386] on input "text" at bounding box center [651, 389] width 355 height 39
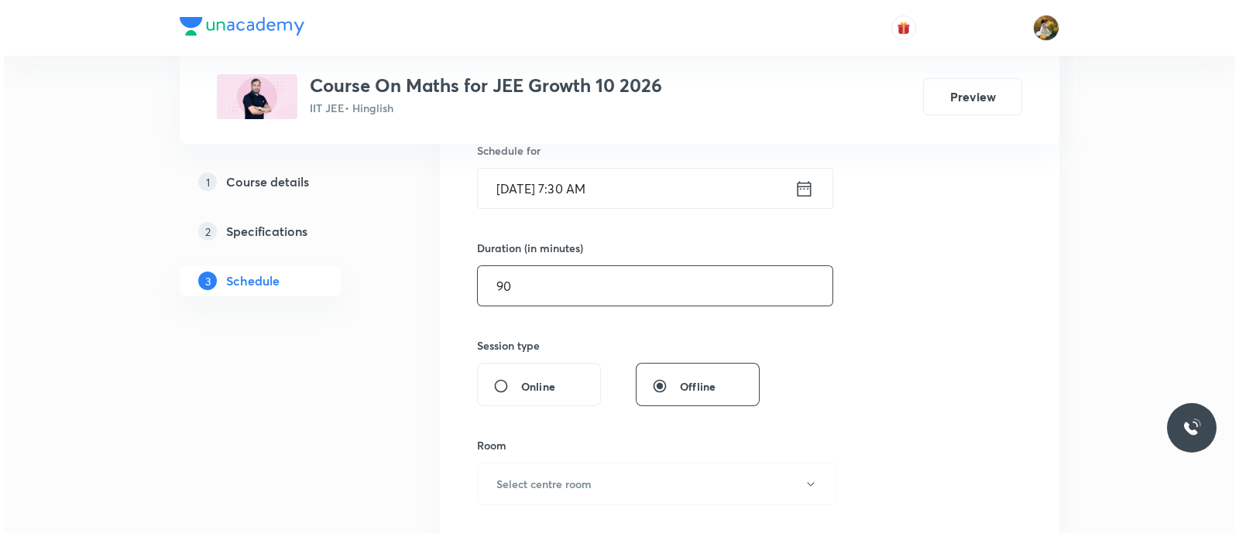
scroll to position [484, 0]
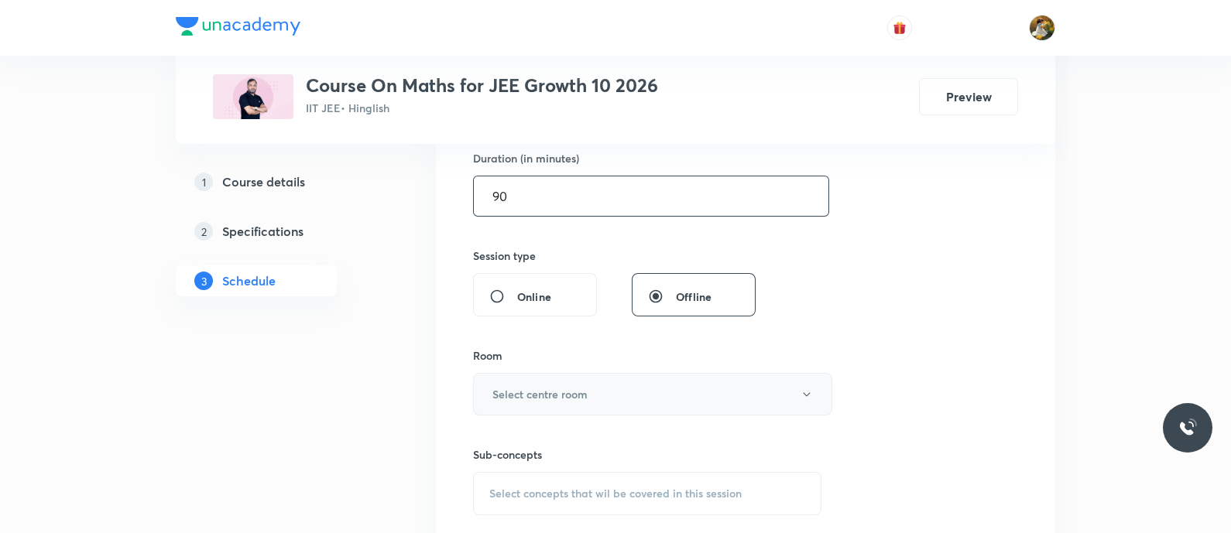
type input "90"
click at [619, 396] on button "Select centre room" at bounding box center [652, 394] width 359 height 43
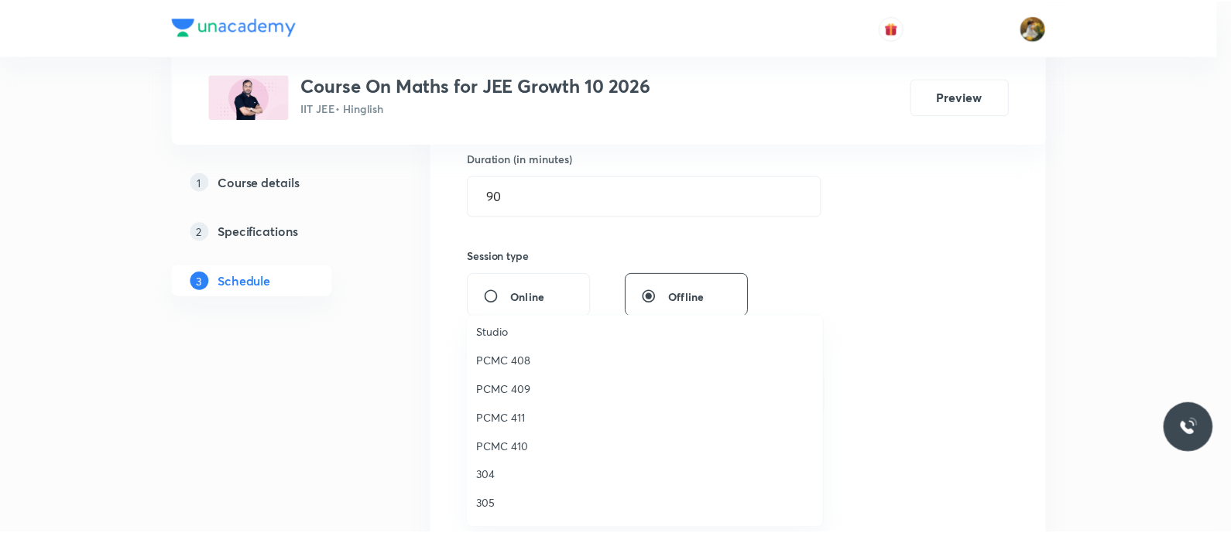
scroll to position [344, 0]
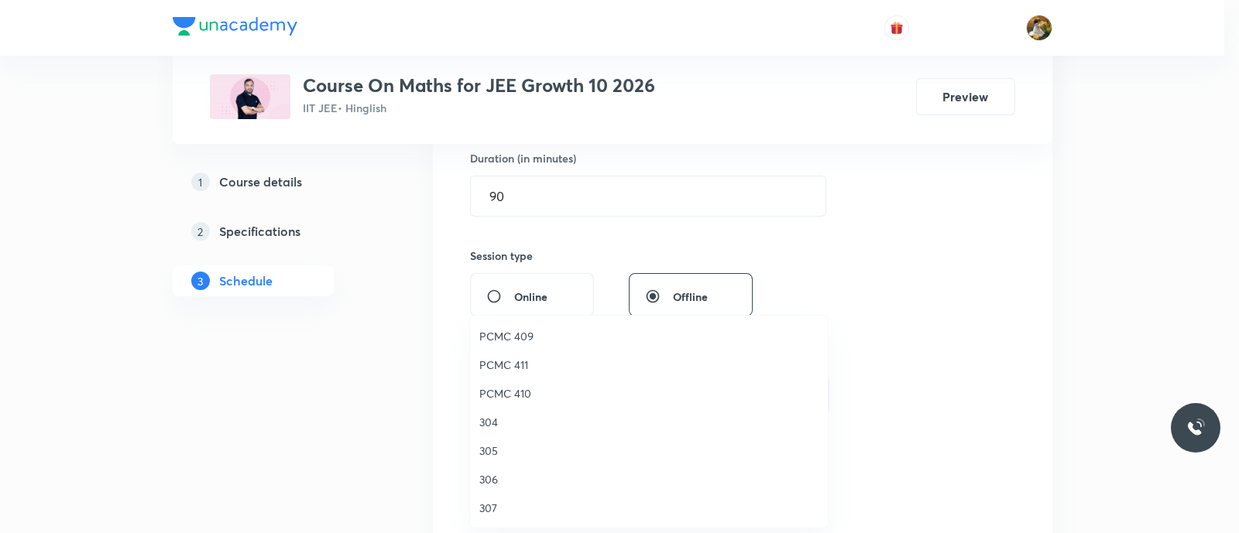
click at [492, 420] on span "304" at bounding box center [648, 422] width 339 height 16
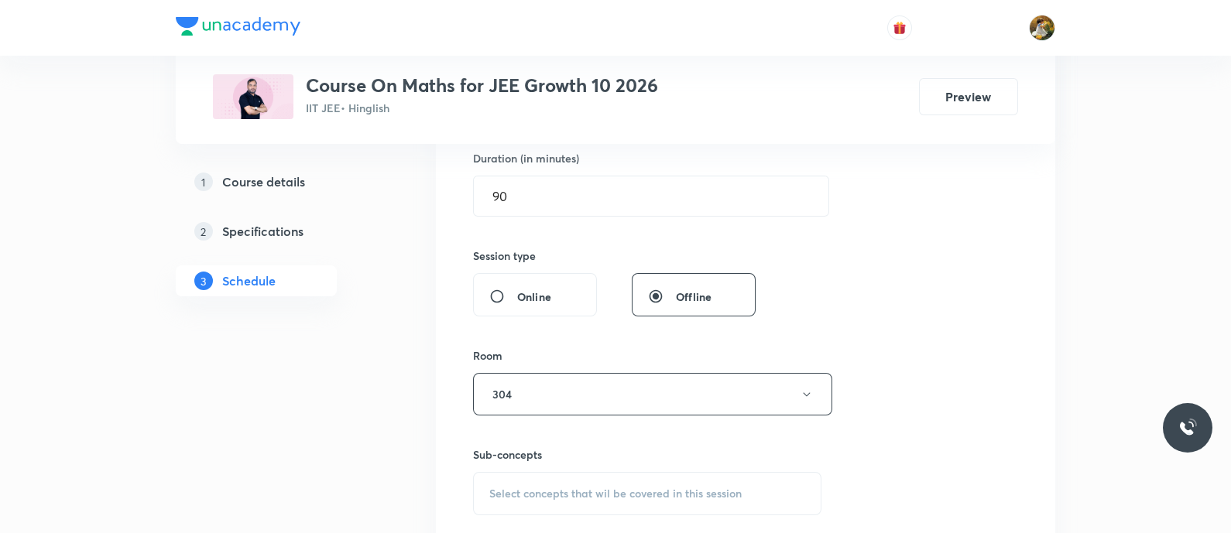
click at [602, 479] on div "Select concepts that wil be covered in this session" at bounding box center [647, 493] width 348 height 43
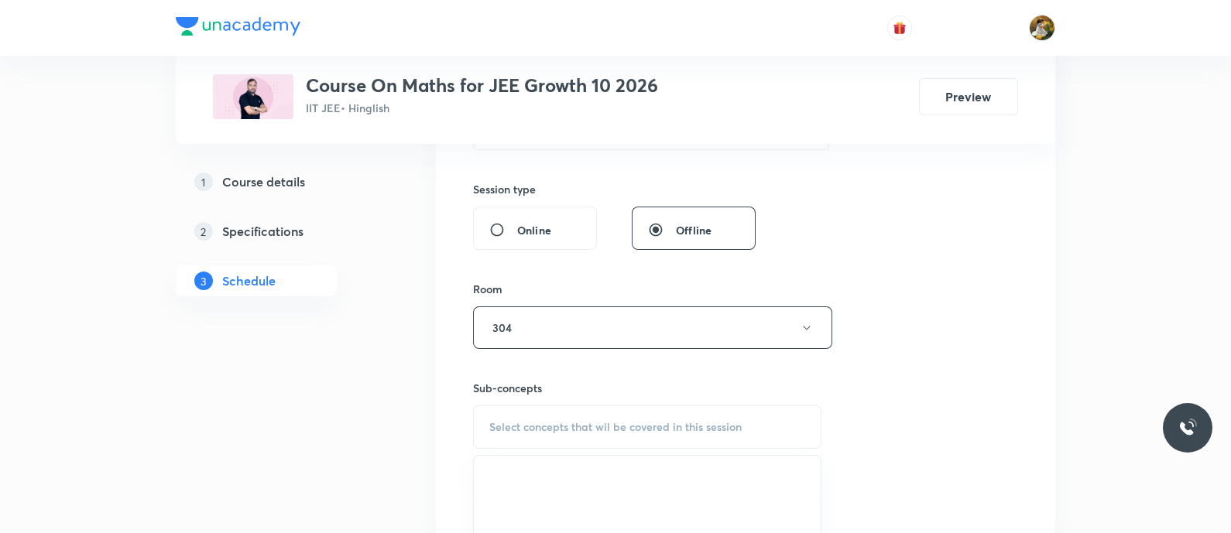
scroll to position [581, 0]
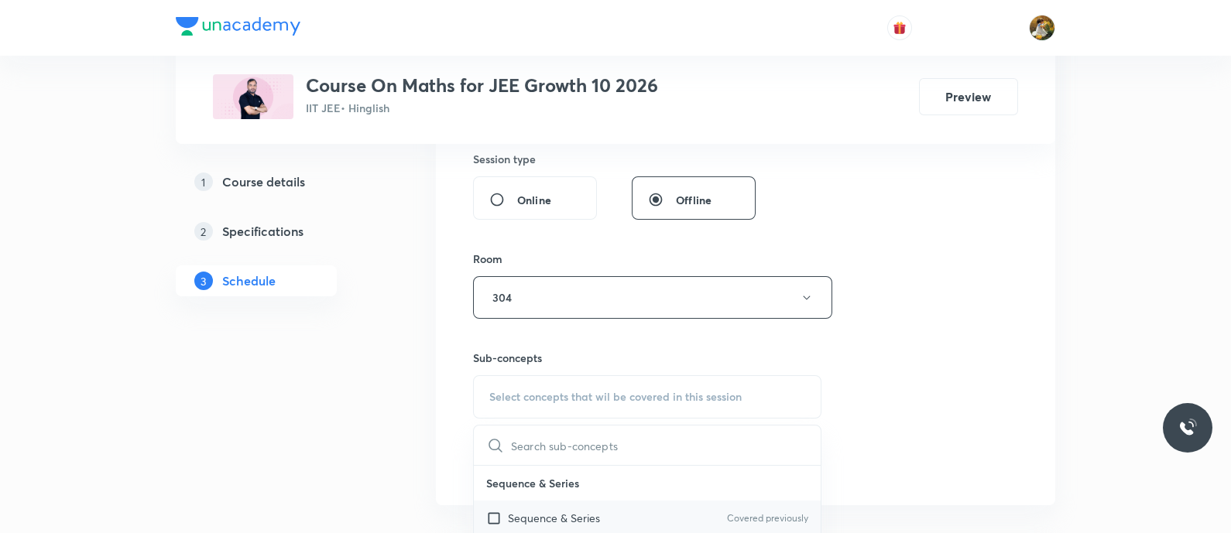
click at [581, 520] on p "Sequence & Series" at bounding box center [554, 518] width 92 height 16
checkbox input "true"
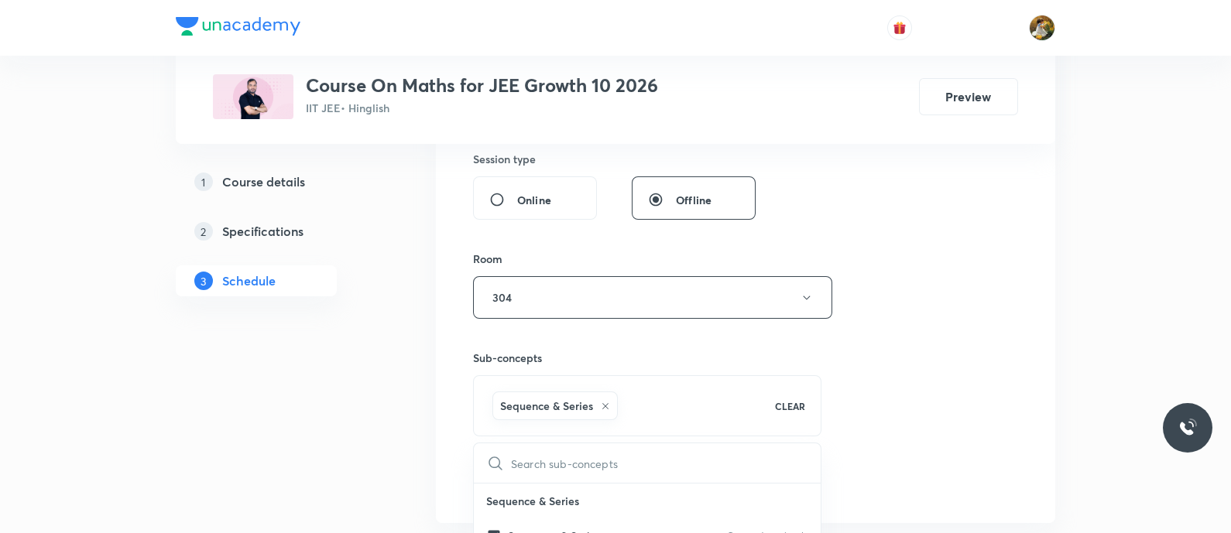
click at [948, 352] on div "Session 16 Live class Session title 19/99 Sequence and series ​ Schedule for [D…" at bounding box center [745, 126] width 545 height 745
click at [506, 478] on button "Add" at bounding box center [513, 481] width 80 height 31
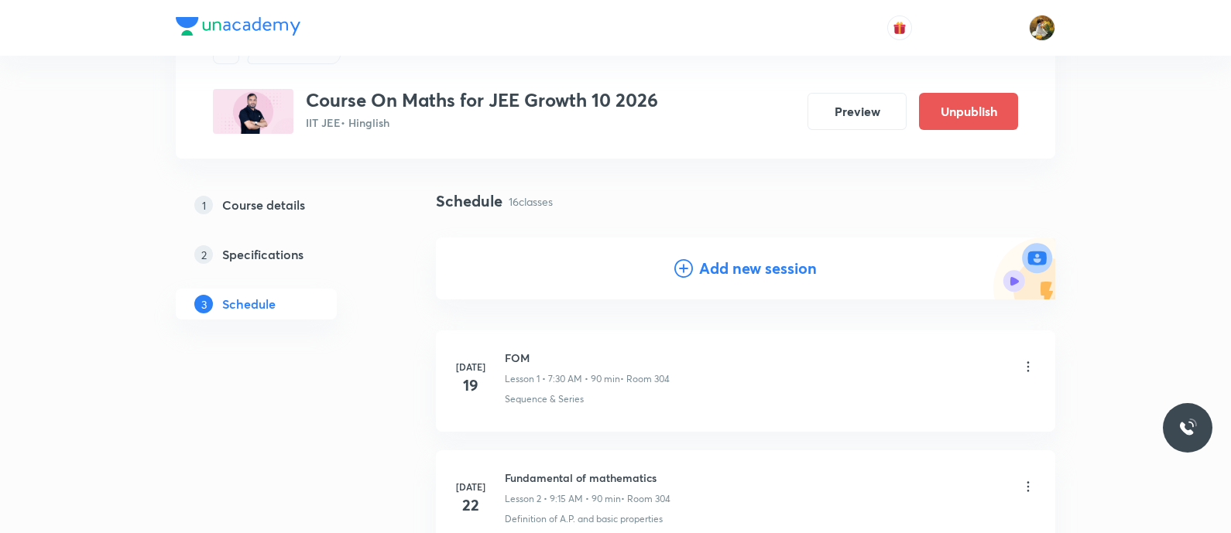
scroll to position [0, 0]
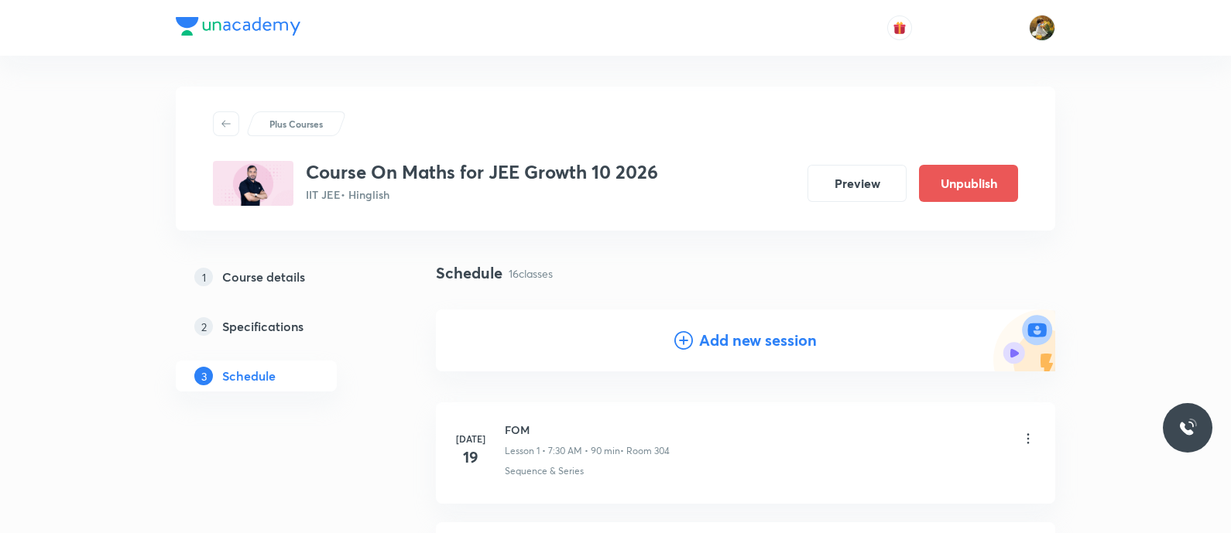
click at [739, 323] on div "Add new session" at bounding box center [745, 341] width 619 height 62
click at [741, 337] on h4 "Add new session" at bounding box center [758, 340] width 118 height 23
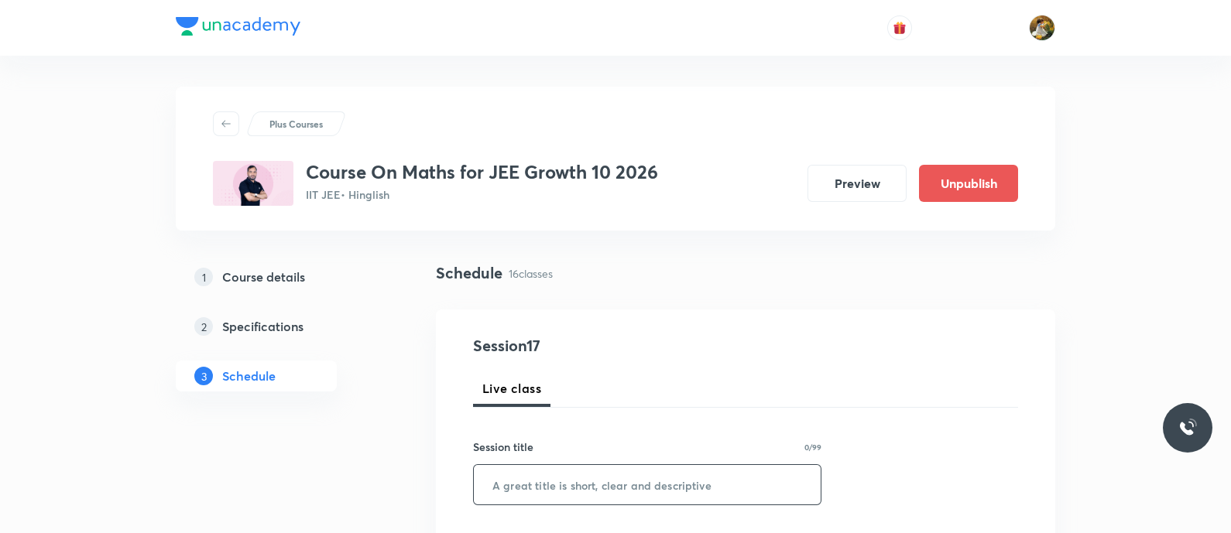
click at [648, 474] on input "text" at bounding box center [647, 484] width 347 height 39
paste input "Sequence and series"
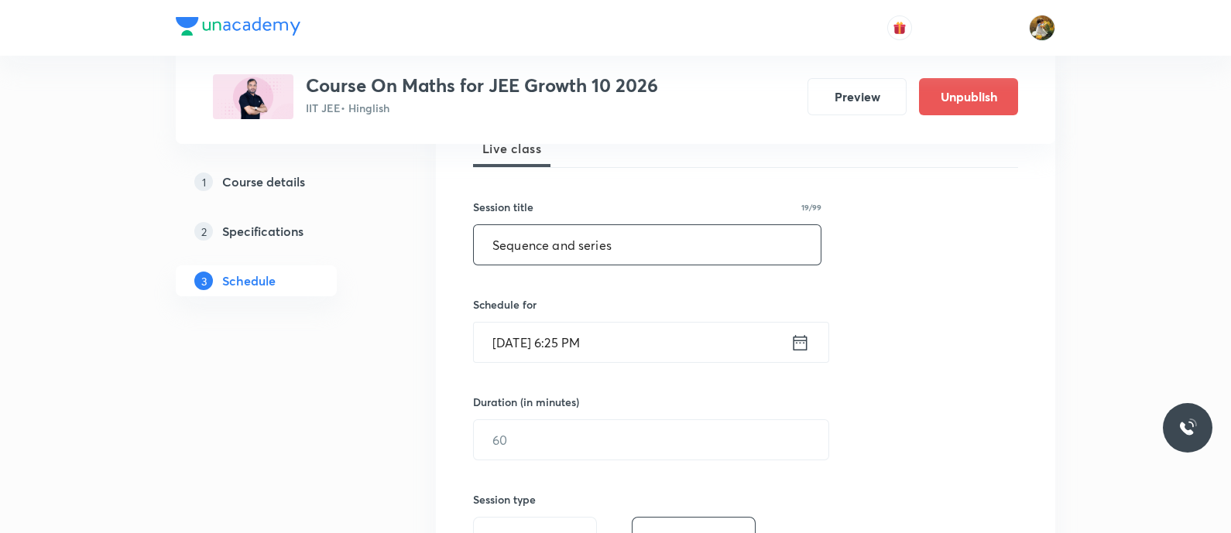
scroll to position [96, 0]
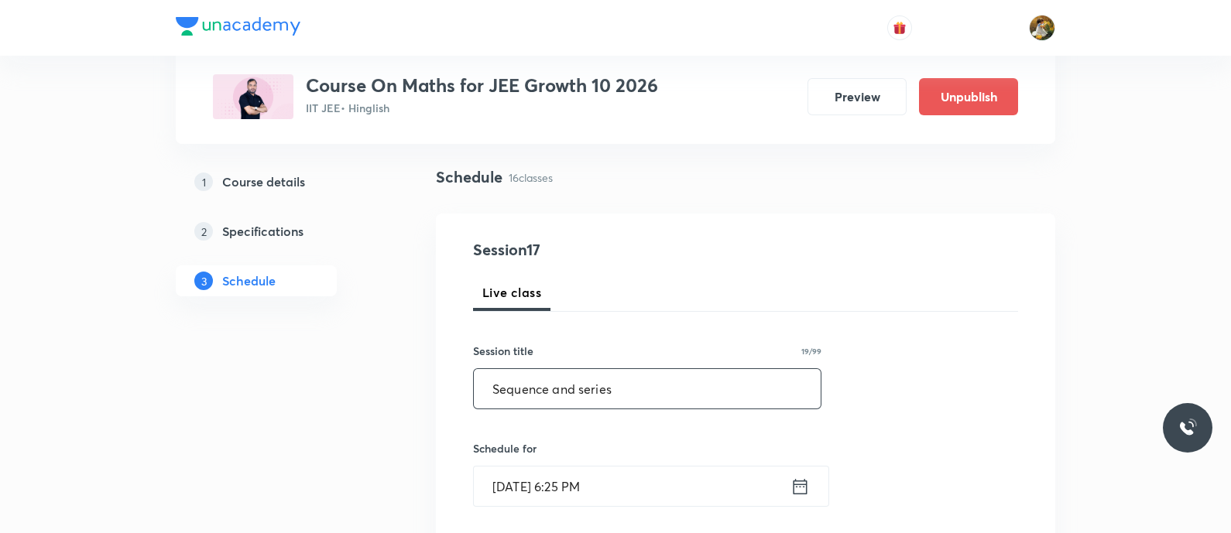
type input "Sequence and series"
click at [666, 485] on input "Sep 1, 2025, 6:25 PM" at bounding box center [632, 486] width 317 height 39
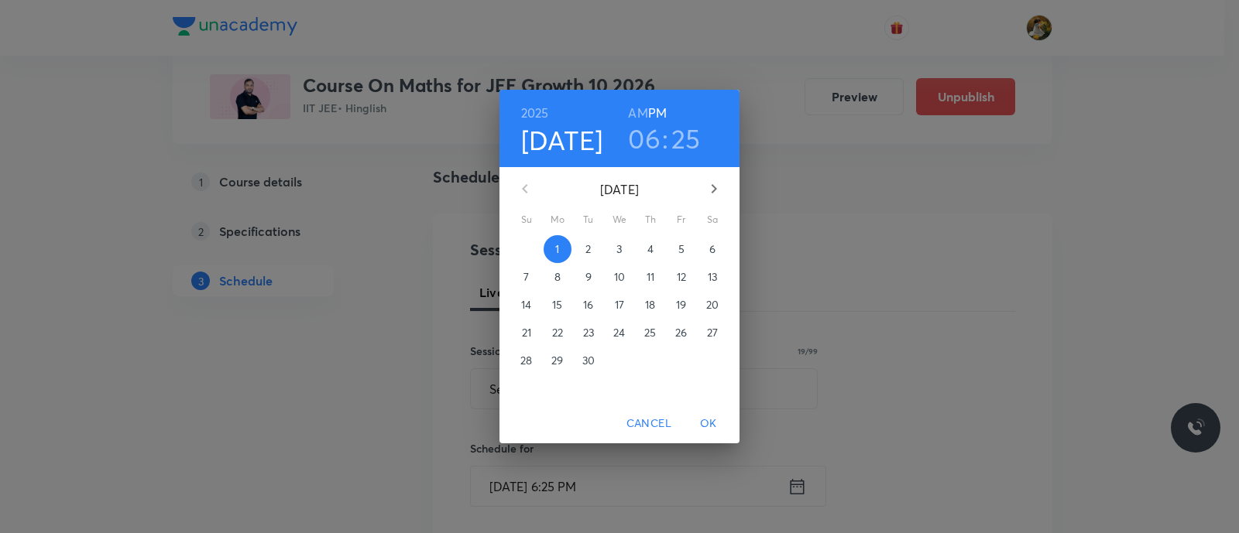
click at [653, 249] on p "4" at bounding box center [650, 249] width 6 height 15
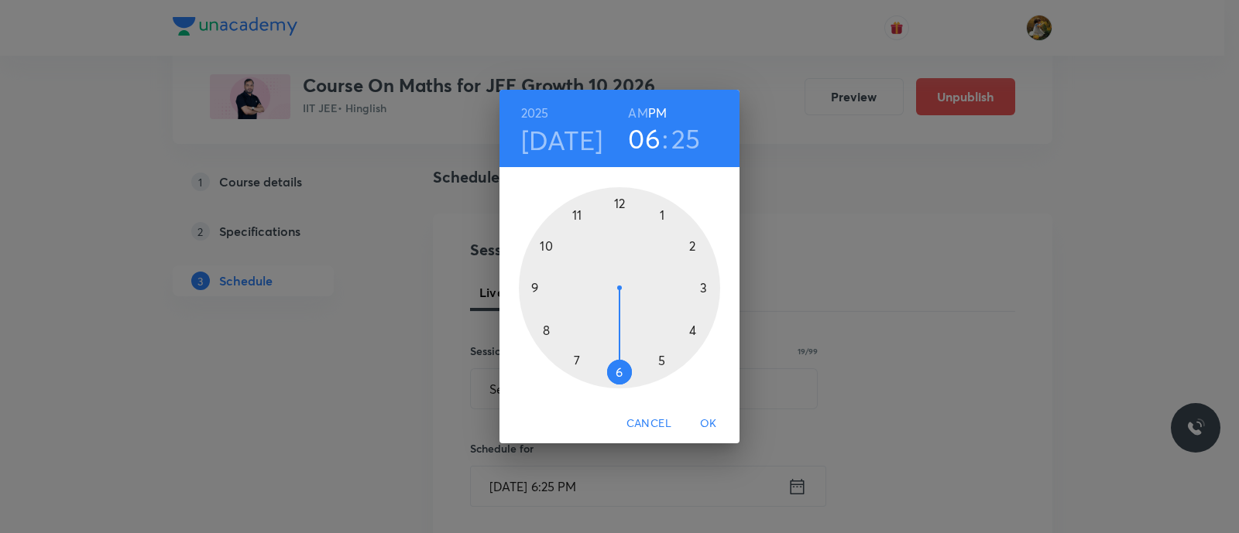
click at [574, 360] on div at bounding box center [619, 287] width 201 height 201
click at [641, 106] on h6 "AM" at bounding box center [637, 113] width 19 height 22
click at [656, 114] on h6 "PM" at bounding box center [657, 113] width 19 height 22
click at [635, 107] on h6 "AM" at bounding box center [637, 113] width 19 height 22
click at [612, 372] on div at bounding box center [619, 287] width 201 height 201
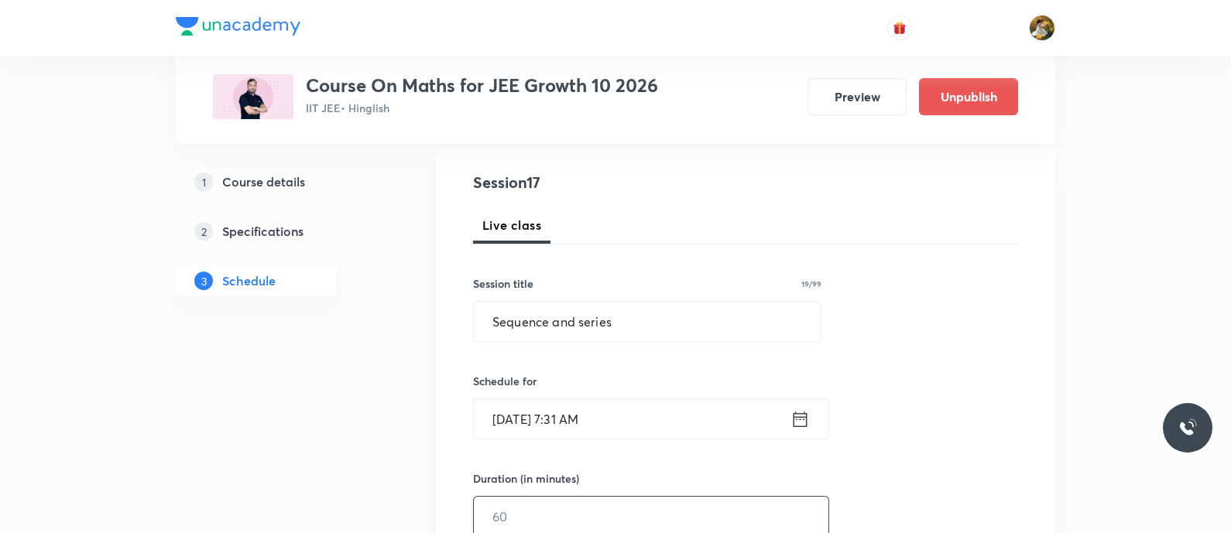
scroll to position [193, 0]
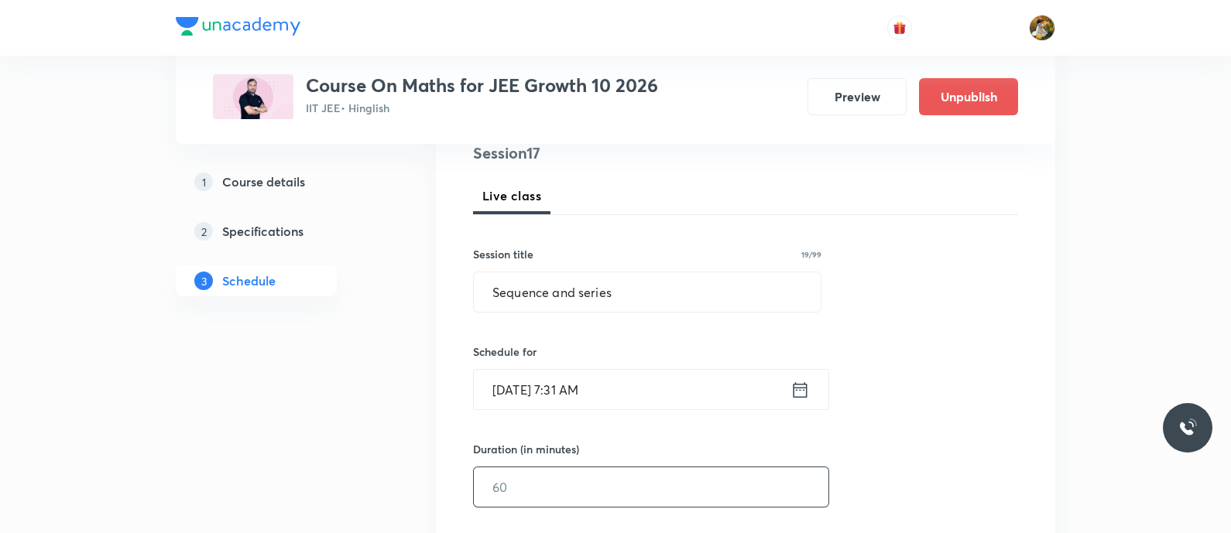
click at [633, 474] on input "text" at bounding box center [651, 487] width 355 height 39
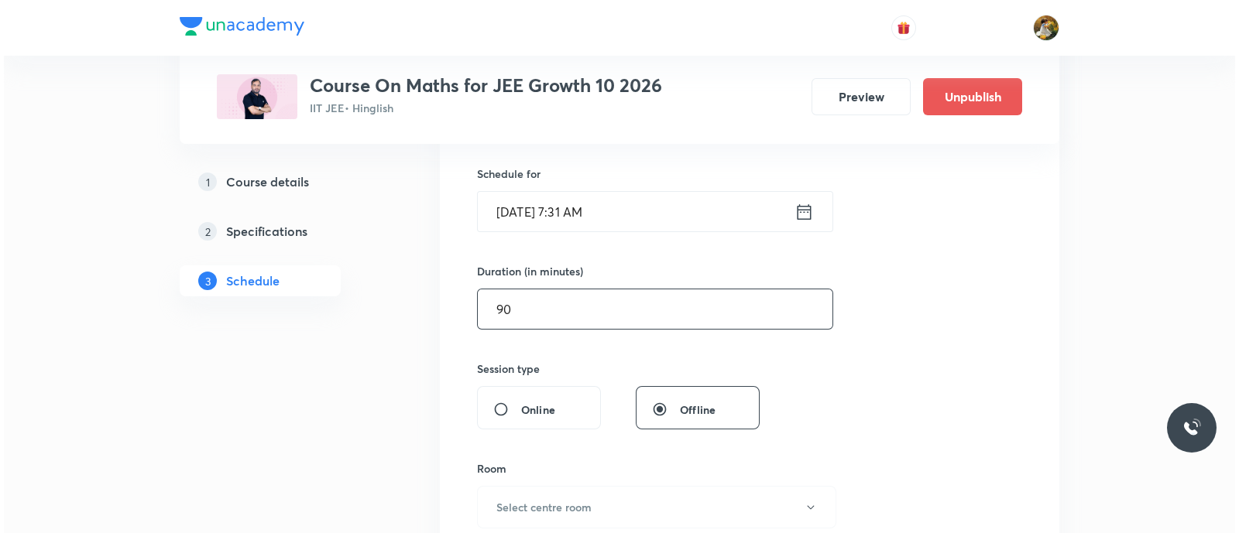
scroll to position [484, 0]
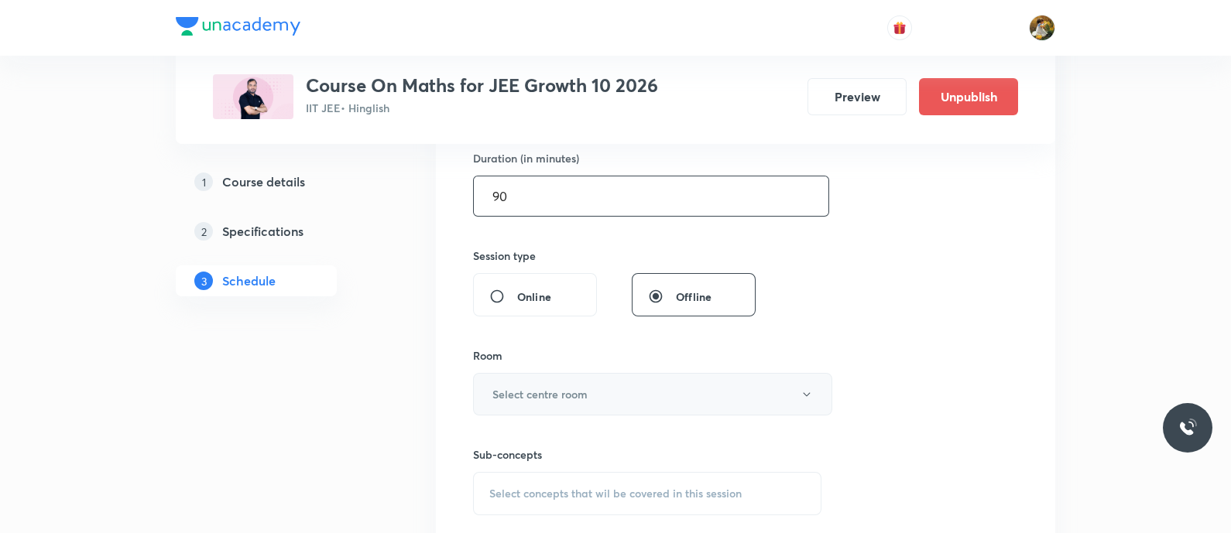
type input "90"
click at [628, 394] on button "Select centre room" at bounding box center [652, 394] width 359 height 43
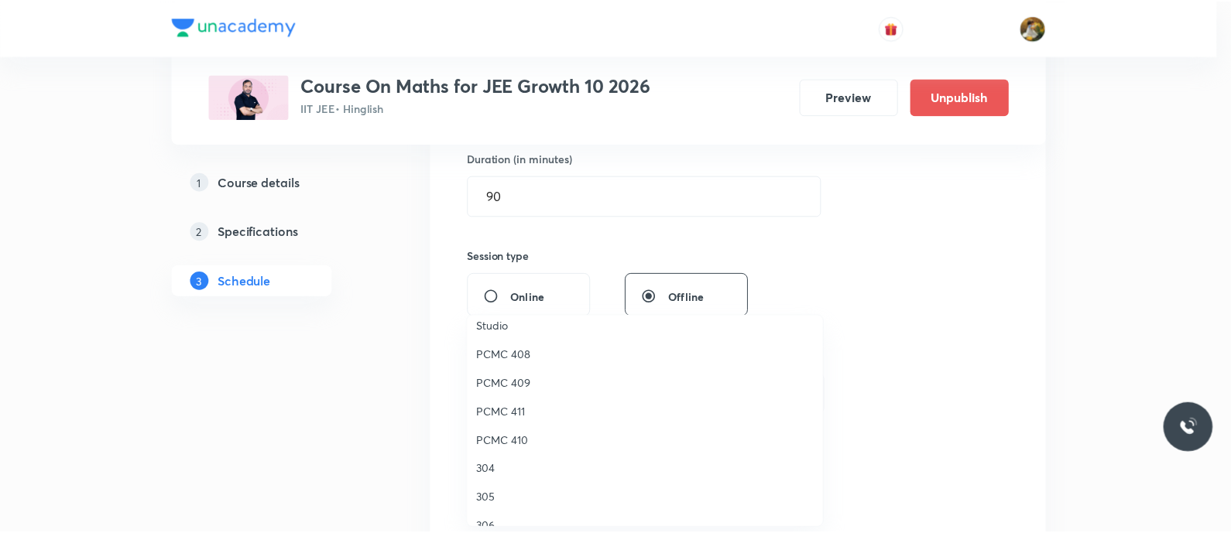
scroll to position [344, 0]
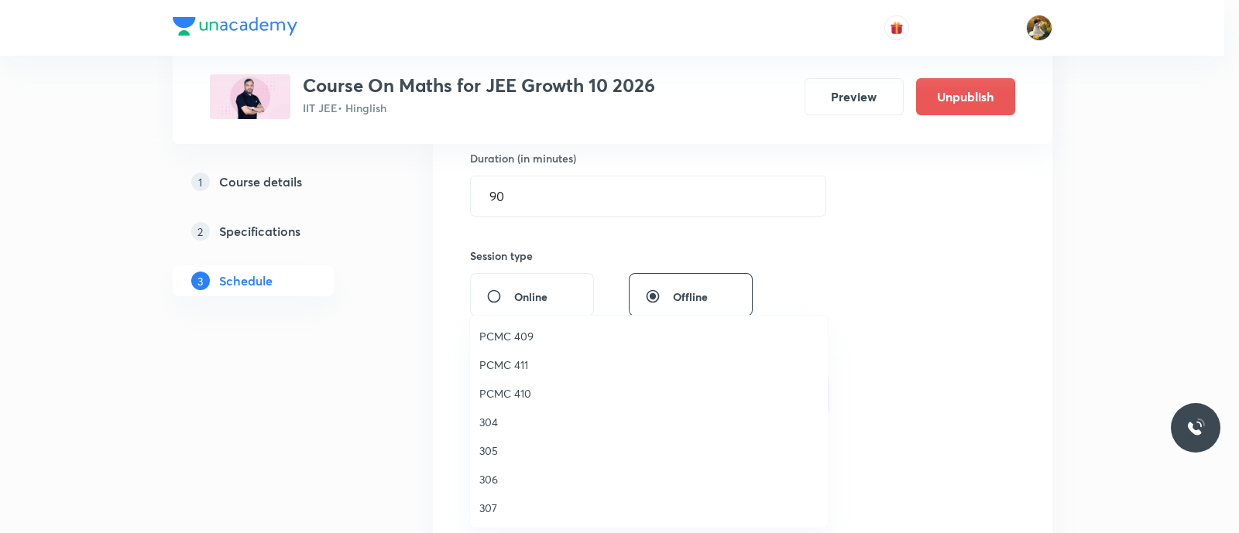
click at [487, 416] on span "304" at bounding box center [648, 422] width 339 height 16
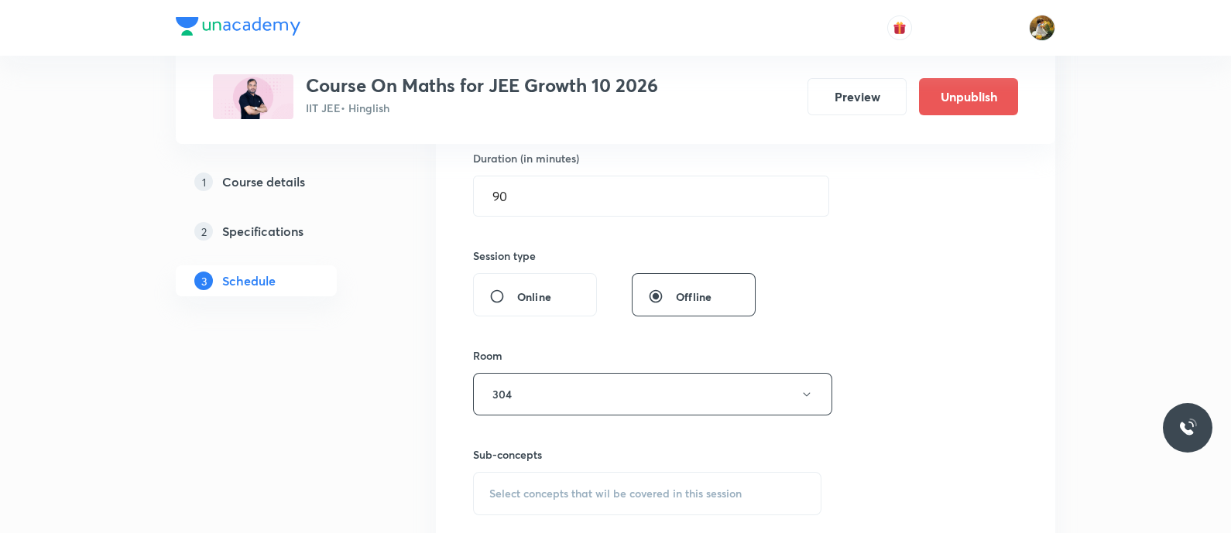
click at [580, 482] on div "Select concepts that wil be covered in this session" at bounding box center [647, 493] width 348 height 43
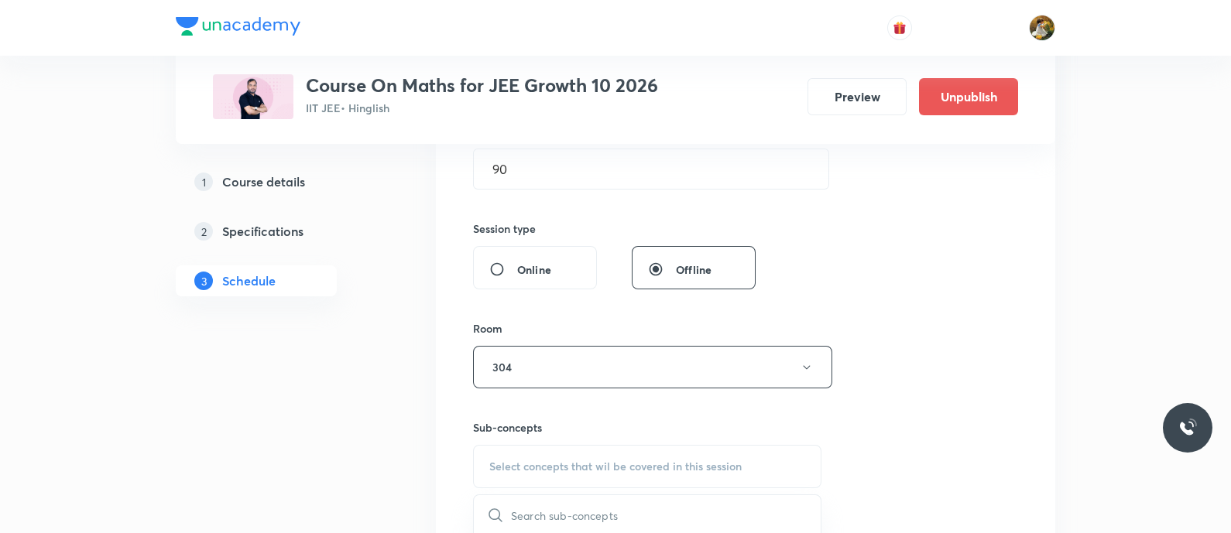
scroll to position [704, 0]
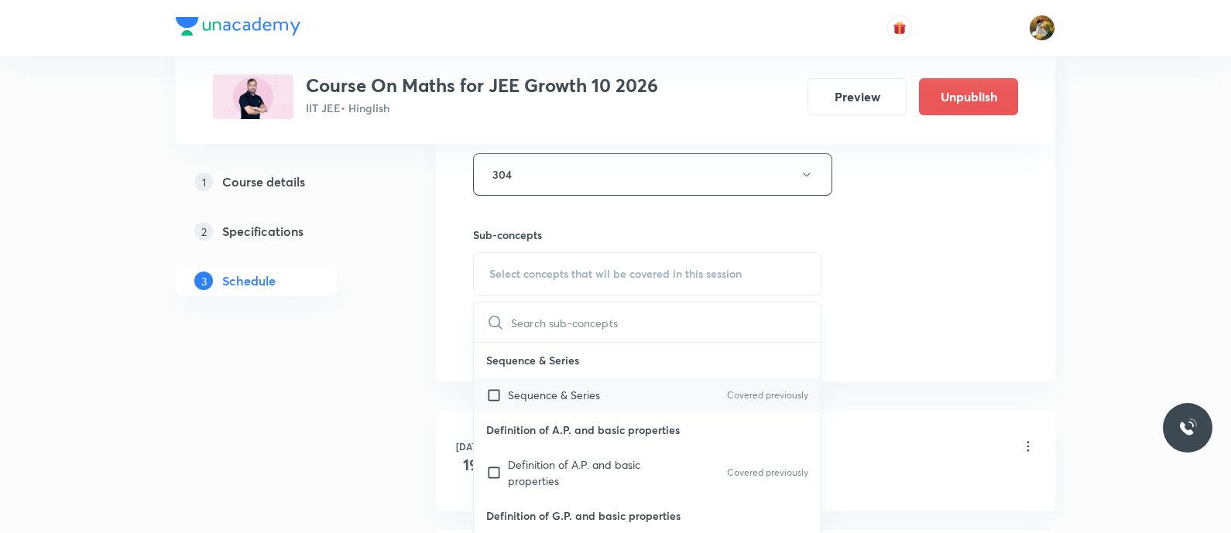
click at [617, 395] on div "Sequence & Series Covered previously" at bounding box center [647, 395] width 347 height 35
checkbox input "true"
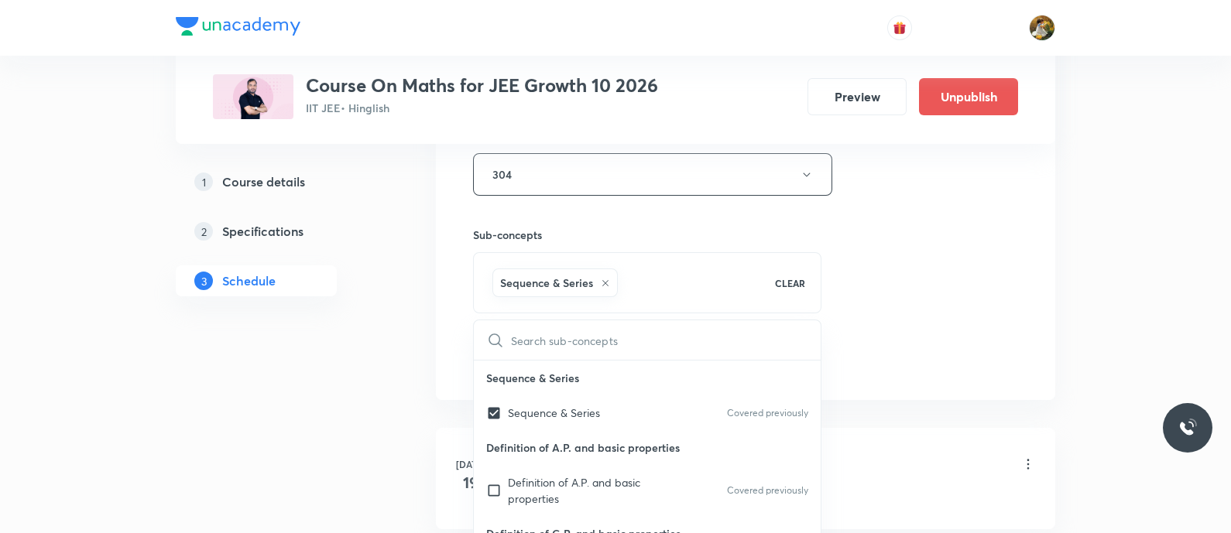
click at [890, 273] on div "Session 17 Live class Session title 19/99 Sequence and series ​ Schedule for Se…" at bounding box center [745, 3] width 545 height 745
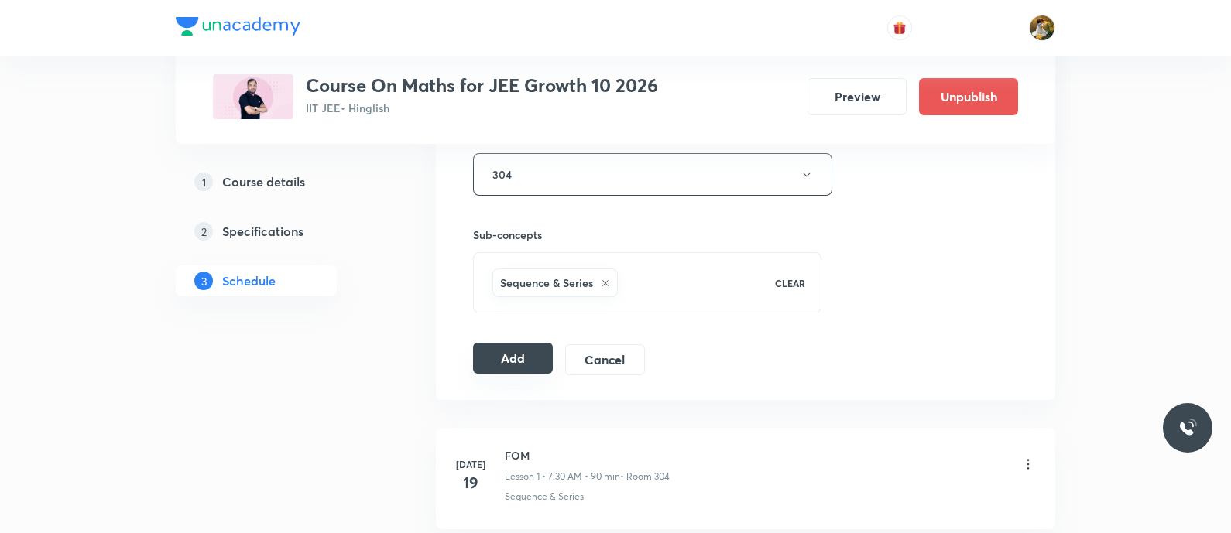
click at [517, 353] on button "Add" at bounding box center [513, 358] width 80 height 31
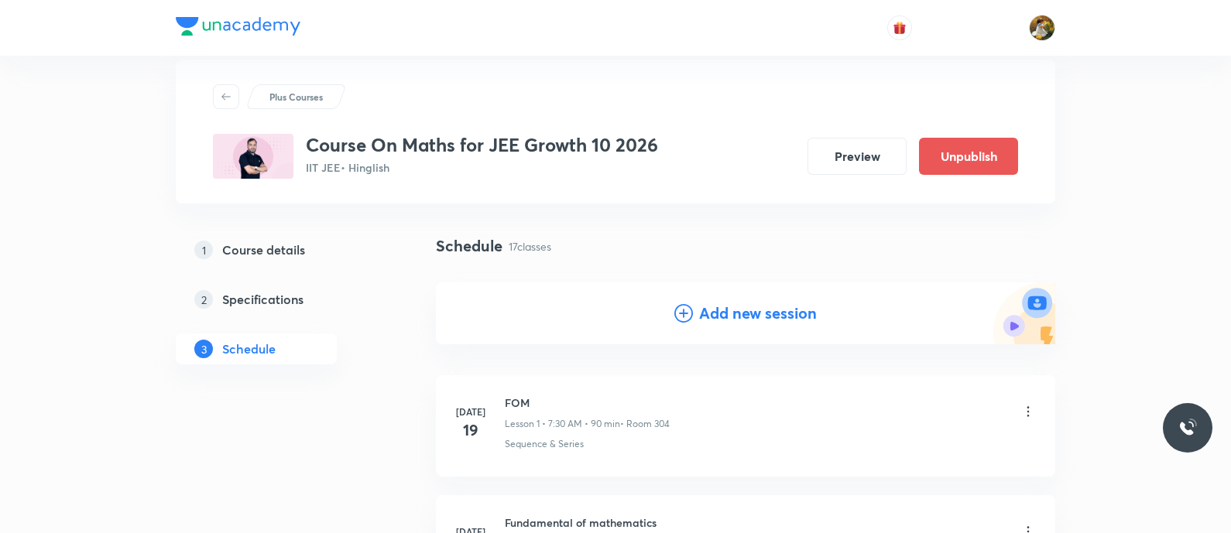
scroll to position [0, 0]
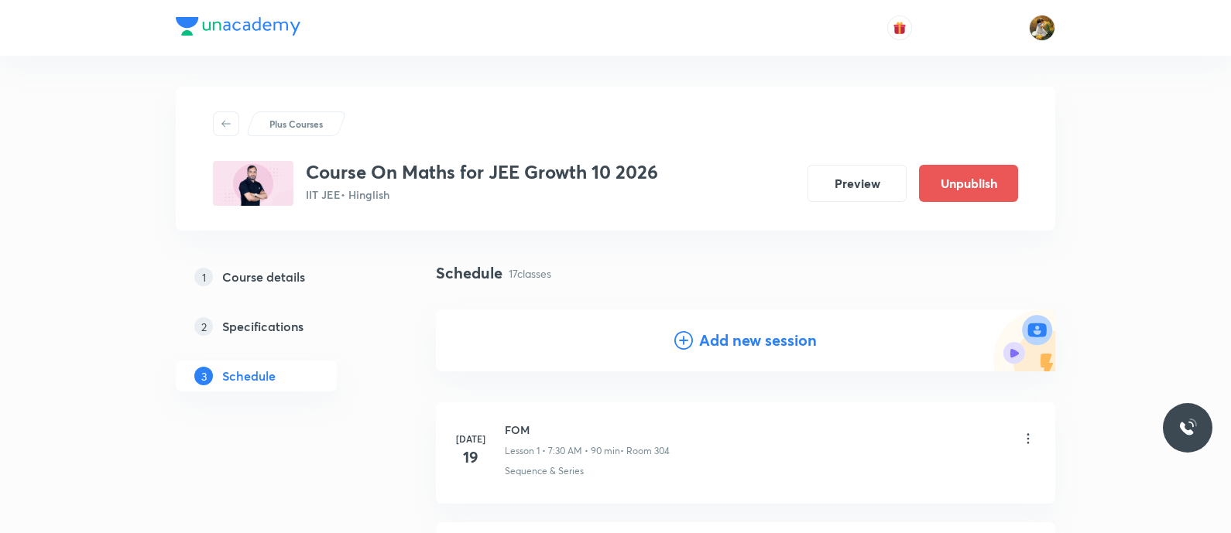
click at [736, 343] on h4 "Add new session" at bounding box center [758, 340] width 118 height 23
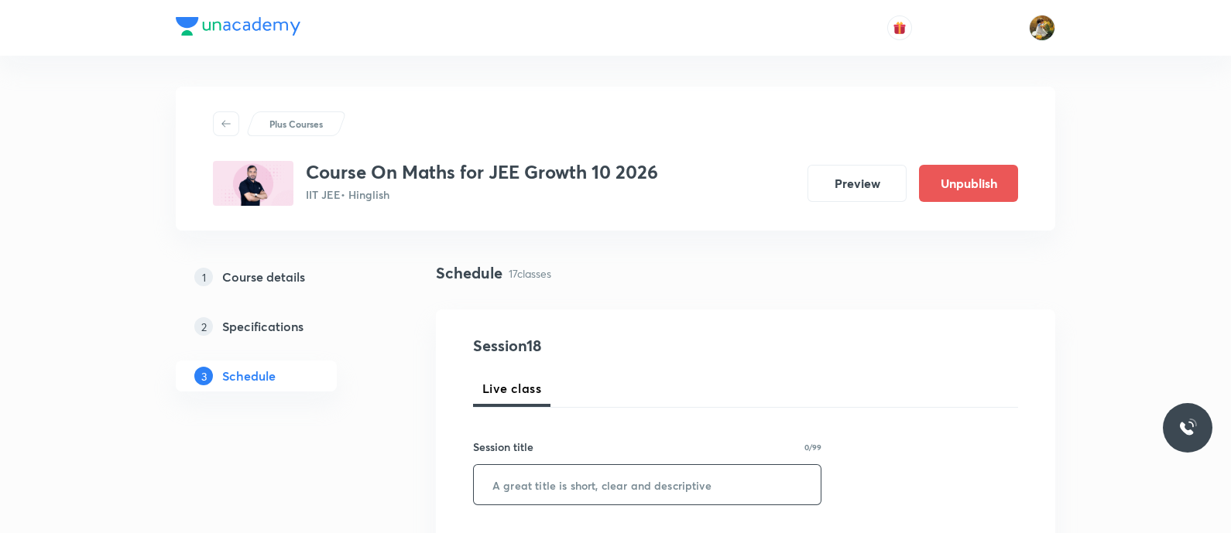
click at [722, 471] on input "text" at bounding box center [647, 484] width 347 height 39
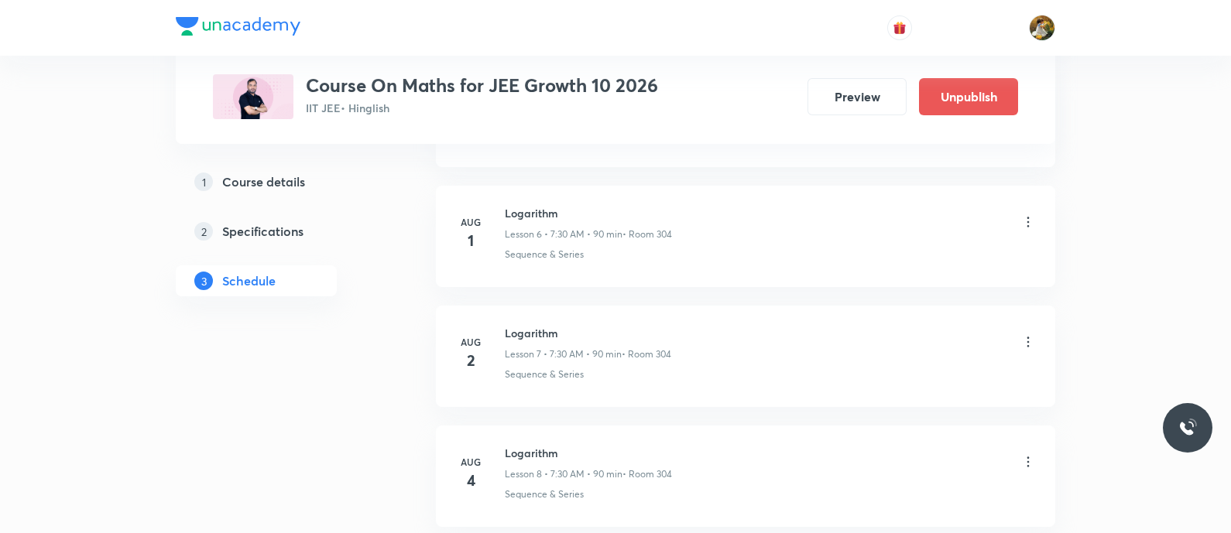
scroll to position [2741, 0]
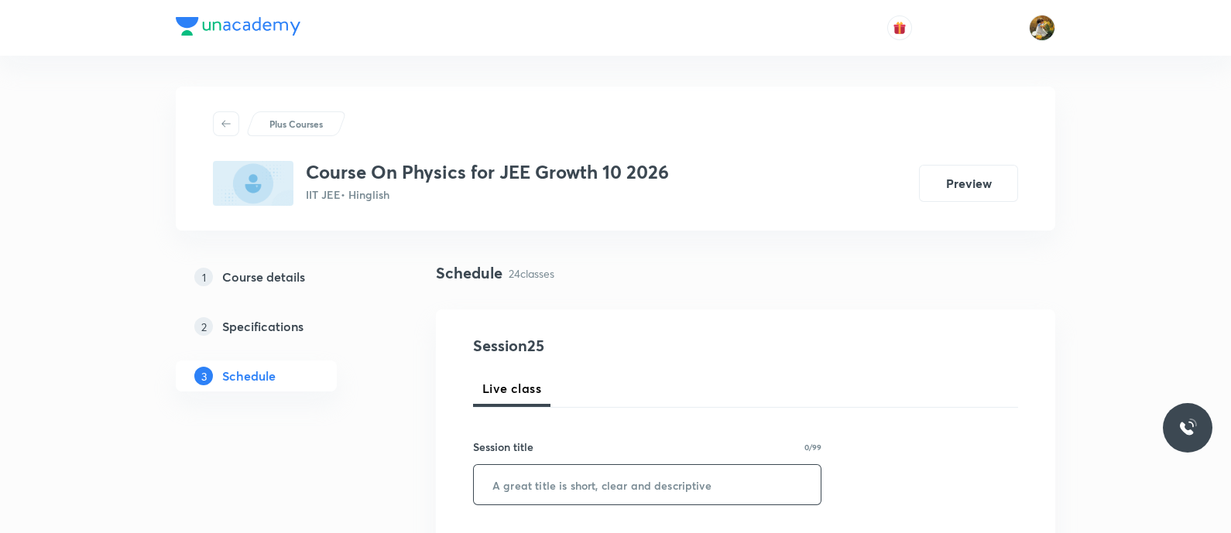
click at [640, 474] on input "text" at bounding box center [647, 484] width 347 height 39
paste input "[PERSON_NAME] Laws of Motion"
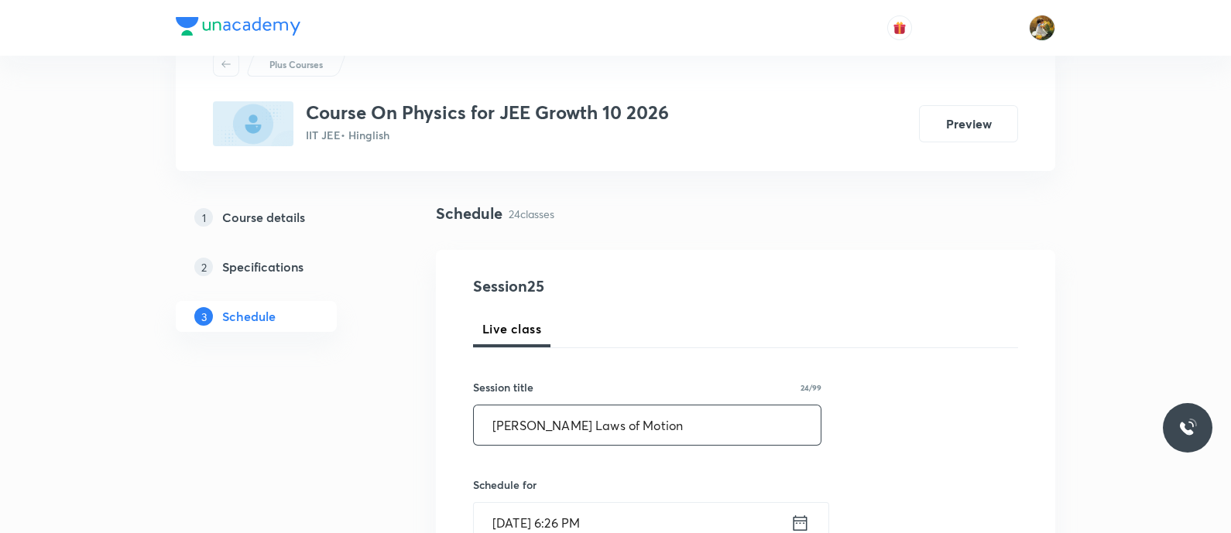
scroll to position [96, 0]
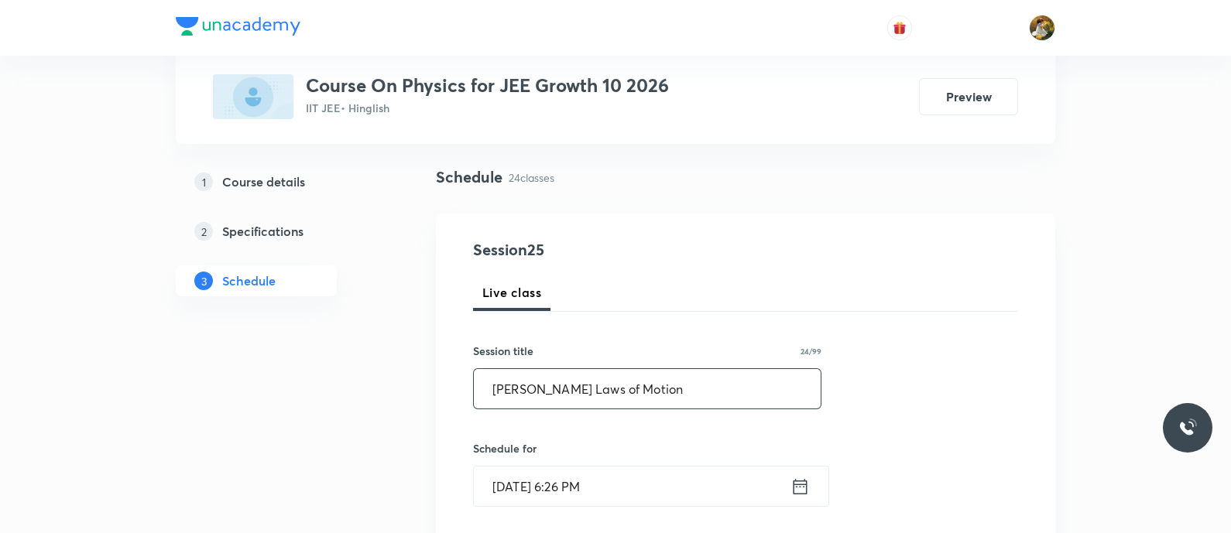
type input "[PERSON_NAME] Laws of Motion"
click at [623, 494] on input "[DATE] 6:26 PM" at bounding box center [632, 486] width 317 height 39
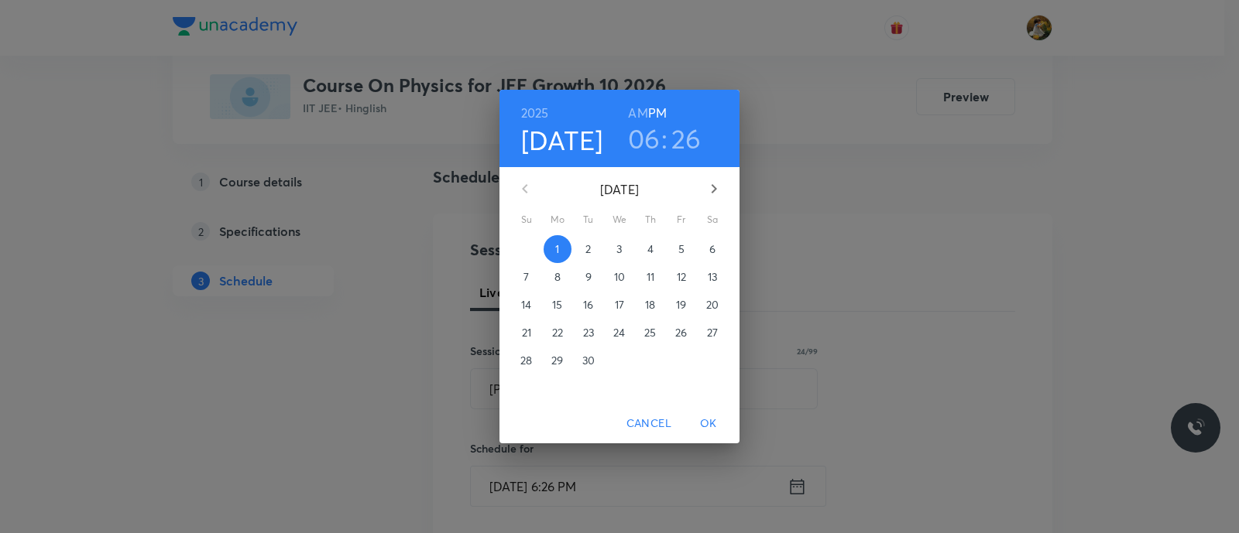
click at [595, 245] on span "2" at bounding box center [589, 249] width 28 height 15
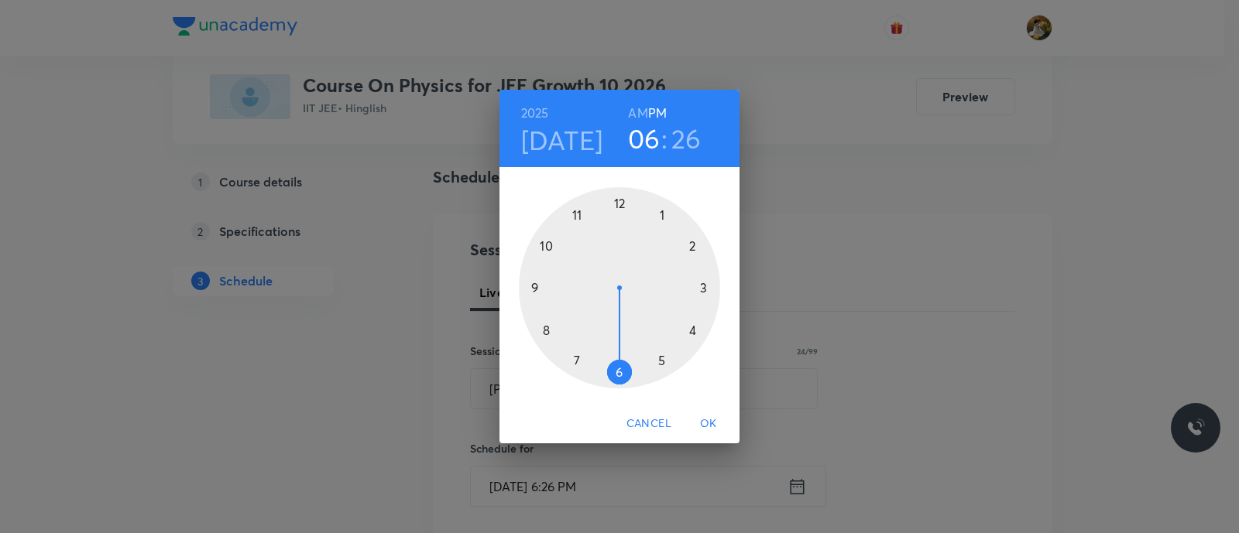
click at [530, 286] on div at bounding box center [619, 287] width 201 height 201
click at [635, 108] on h6 "AM" at bounding box center [637, 113] width 19 height 22
click at [705, 289] on div at bounding box center [619, 287] width 201 height 201
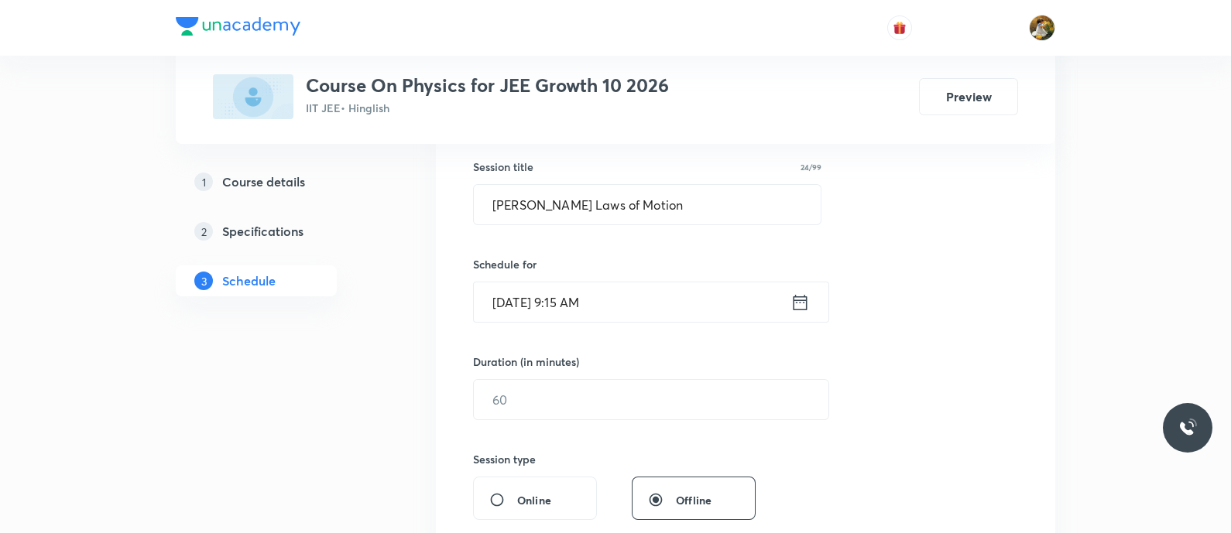
scroll to position [290, 0]
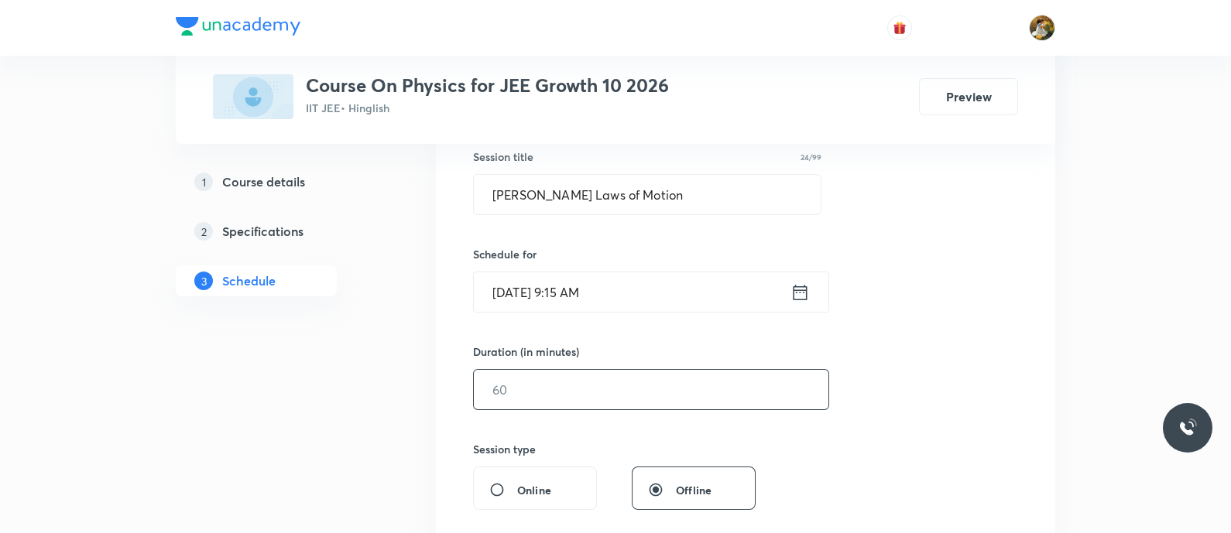
click at [677, 376] on input "text" at bounding box center [651, 389] width 355 height 39
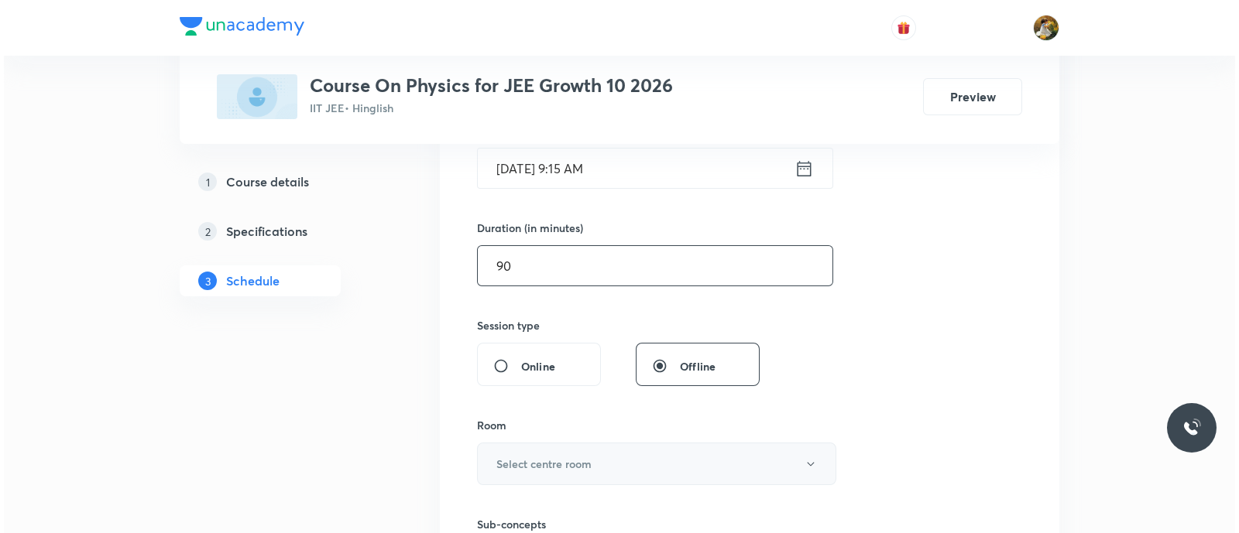
scroll to position [484, 0]
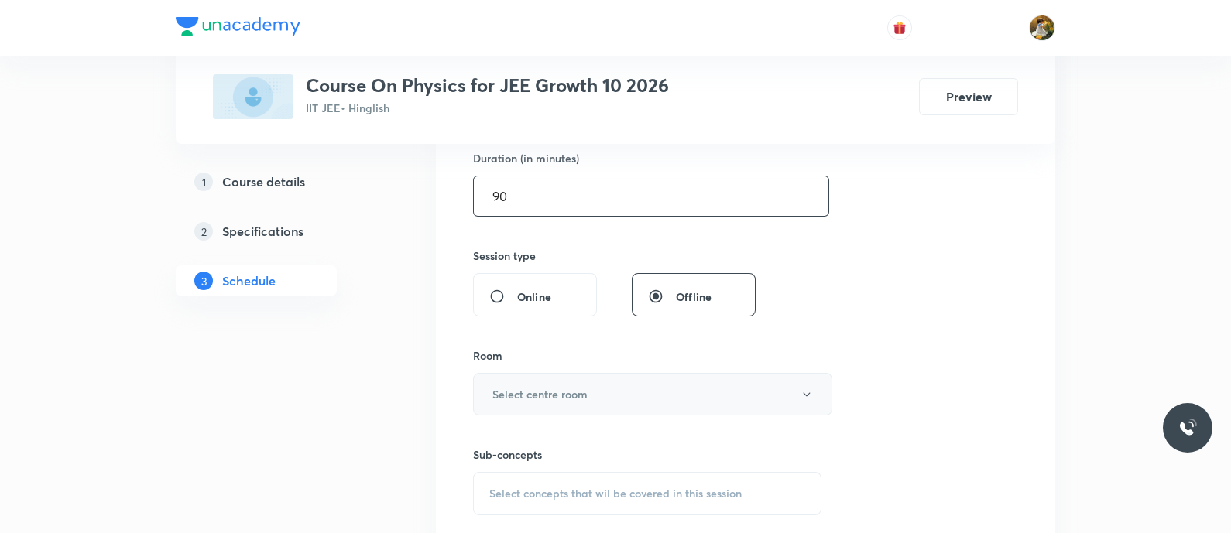
type input "90"
click at [663, 389] on button "Select centre room" at bounding box center [652, 394] width 359 height 43
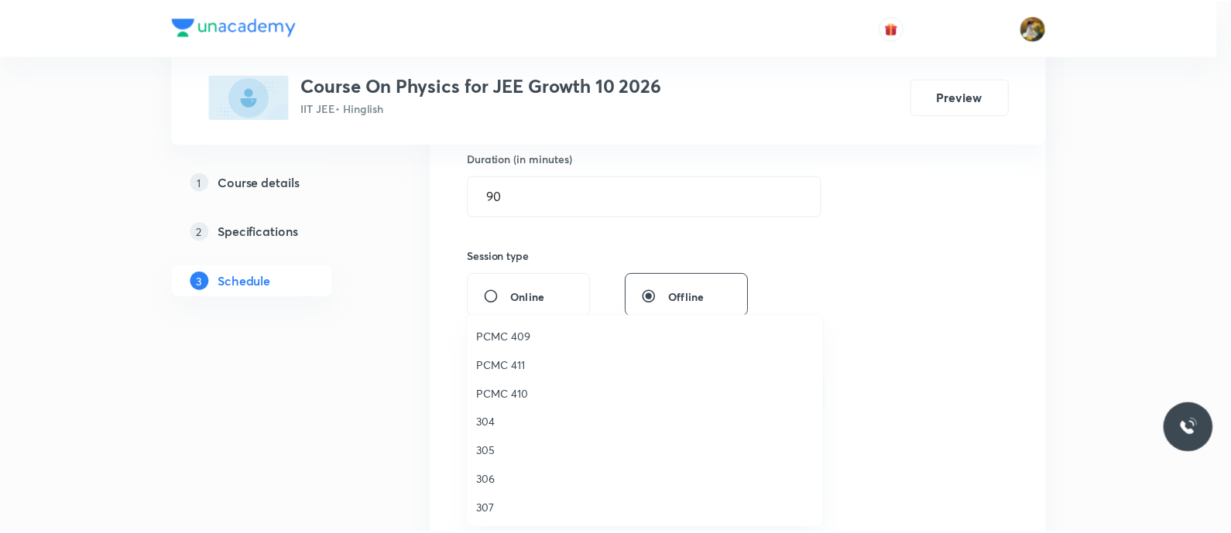
scroll to position [344, 0]
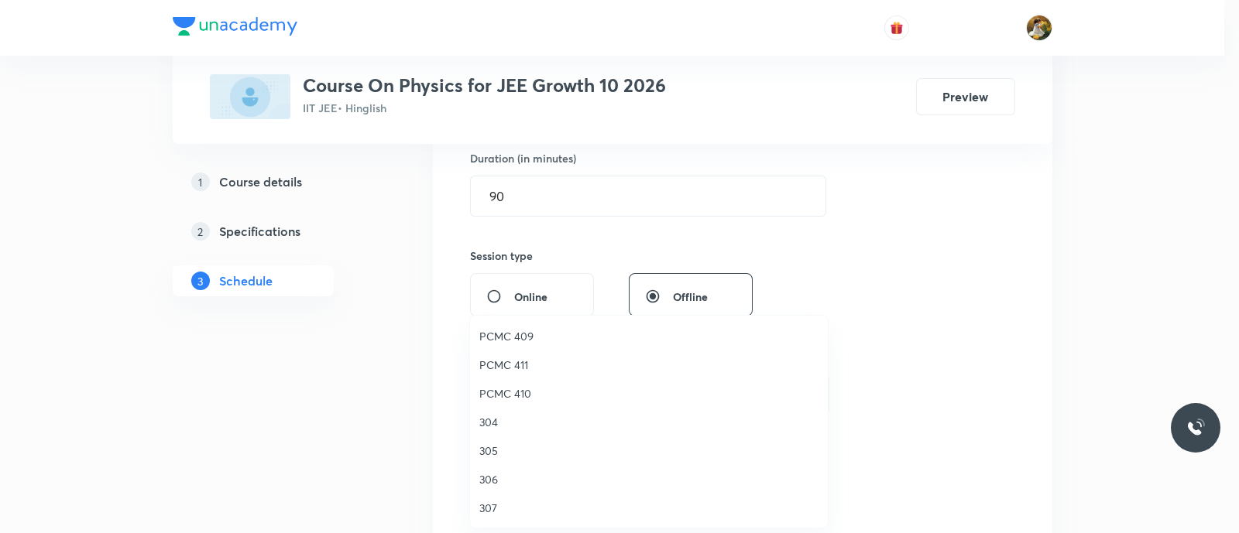
click at [485, 416] on span "304" at bounding box center [648, 422] width 339 height 16
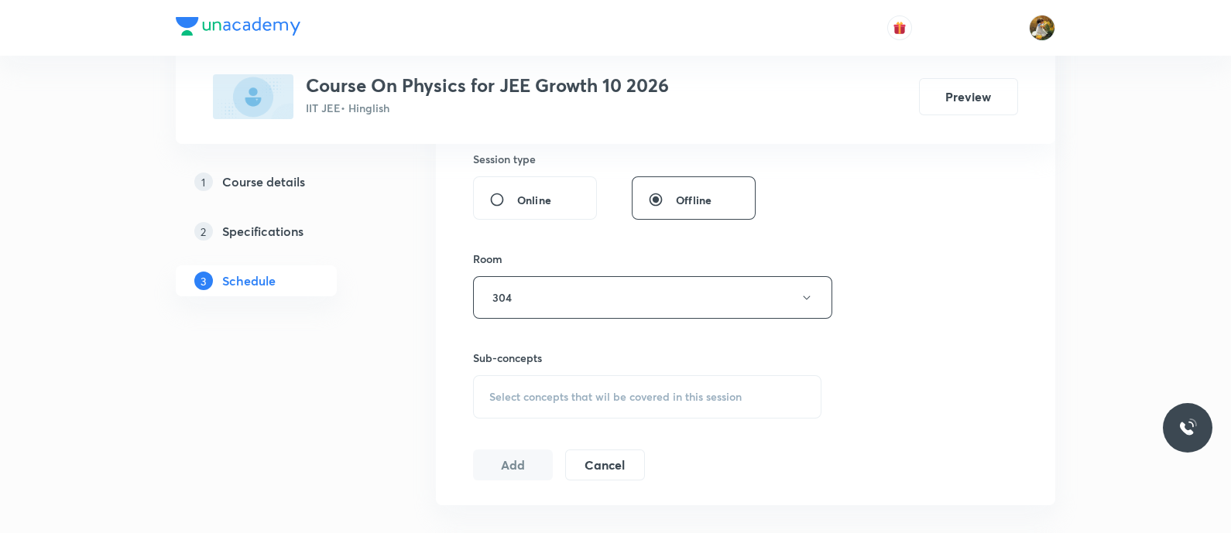
click at [698, 391] on span "Select concepts that wil be covered in this session" at bounding box center [615, 397] width 252 height 12
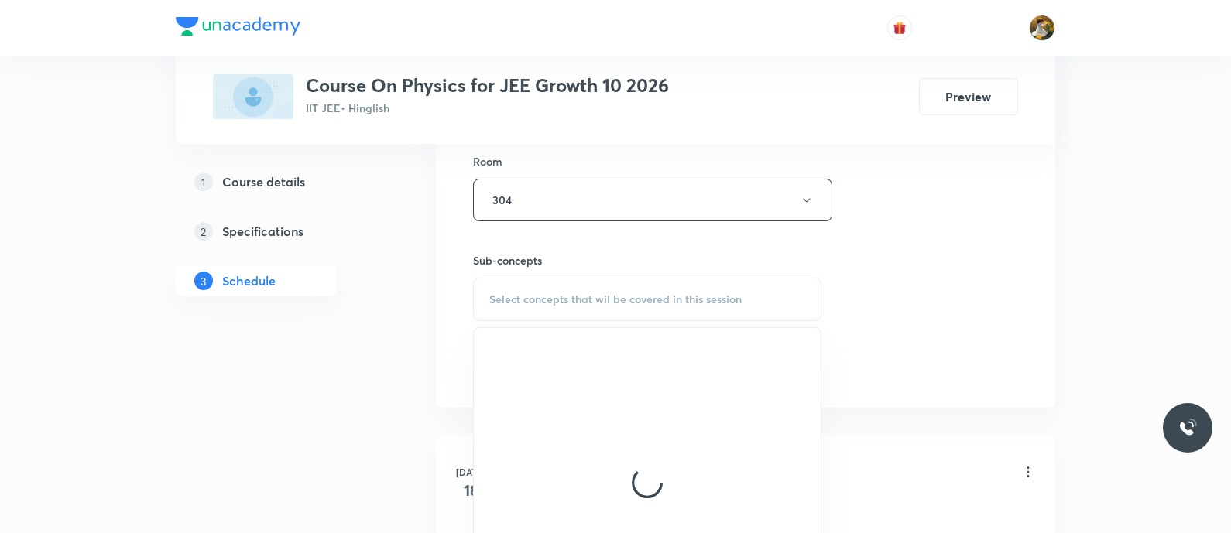
scroll to position [774, 0]
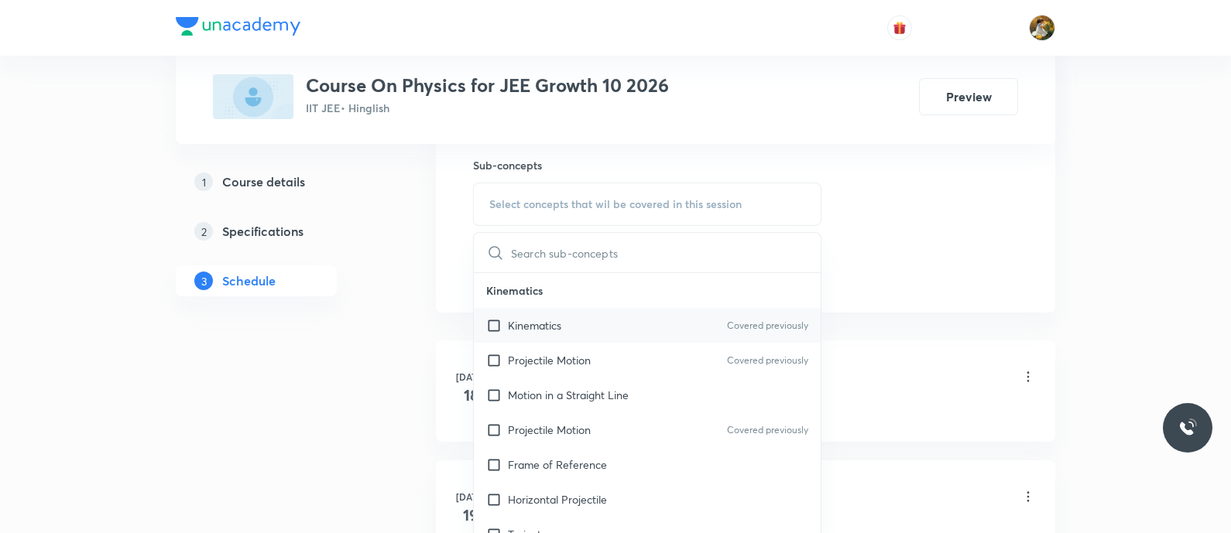
click at [581, 317] on div "Kinematics Covered previously" at bounding box center [647, 325] width 347 height 35
checkbox input "true"
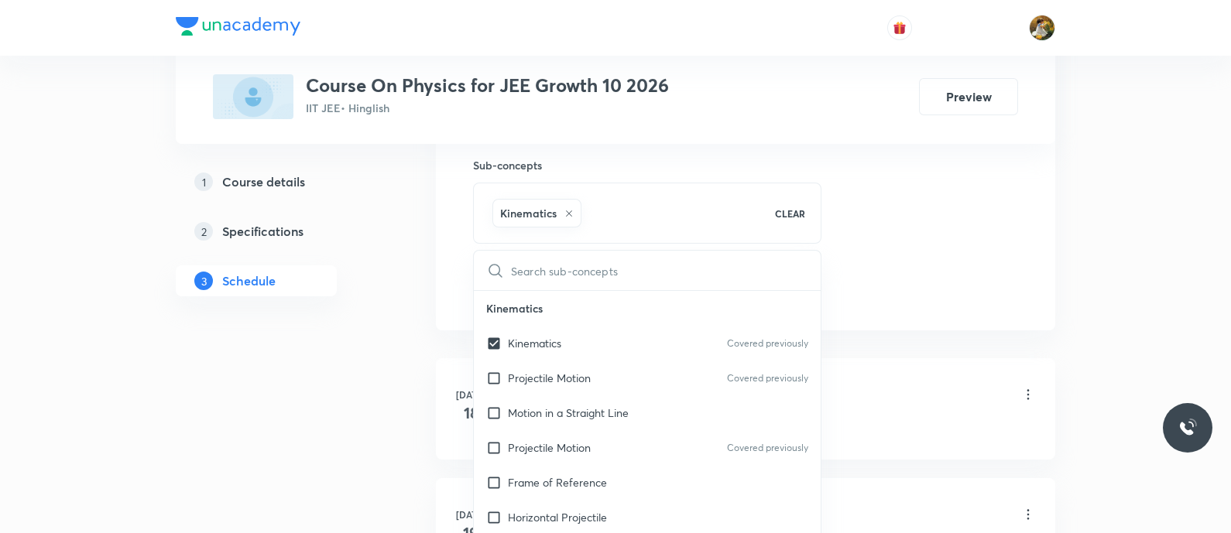
click at [817, 204] on div "Kinematics CLEAR" at bounding box center [647, 213] width 348 height 61
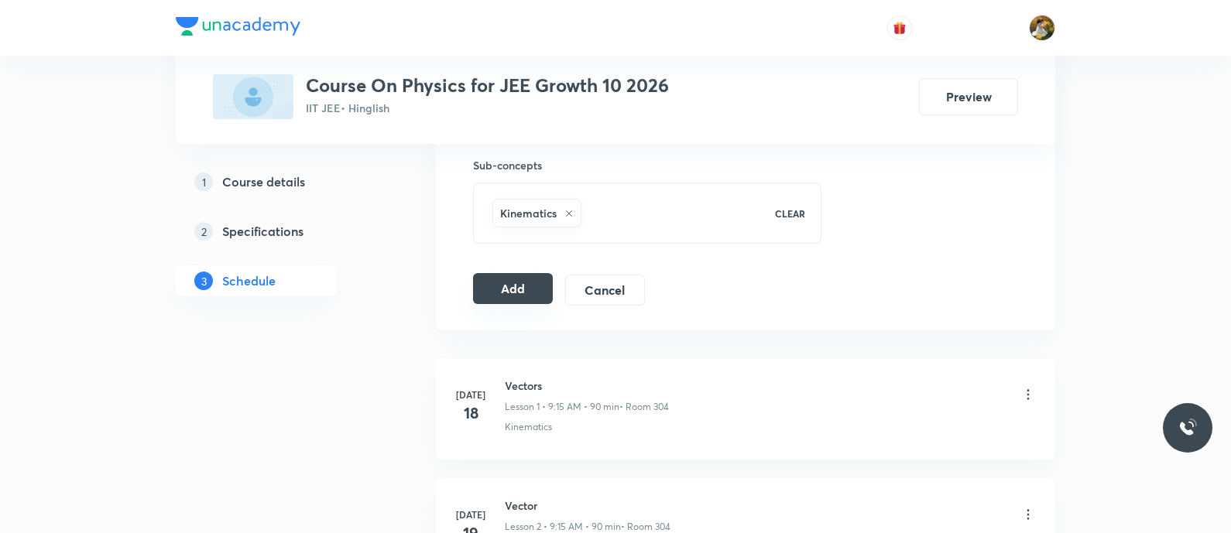
click at [499, 273] on button "Add" at bounding box center [513, 288] width 80 height 31
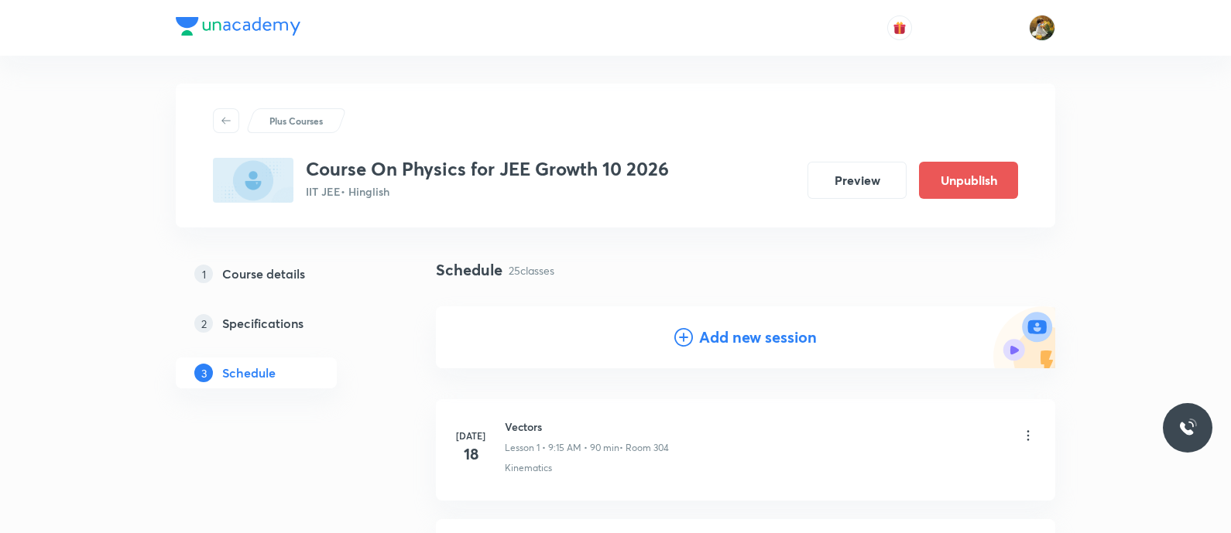
scroll to position [0, 0]
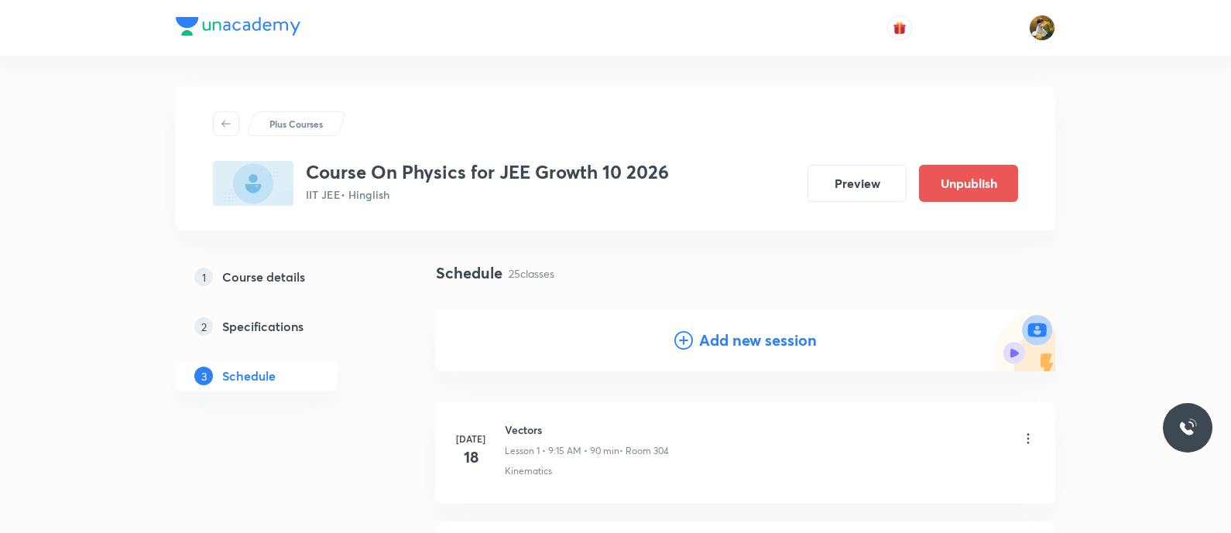
click at [739, 341] on h4 "Add new session" at bounding box center [758, 340] width 118 height 23
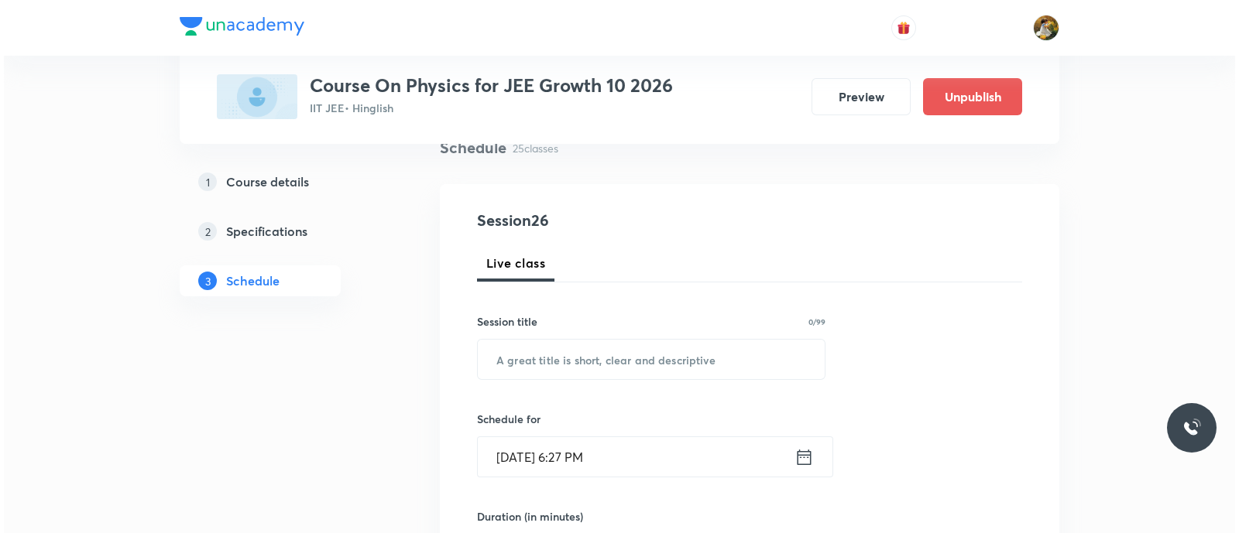
scroll to position [193, 0]
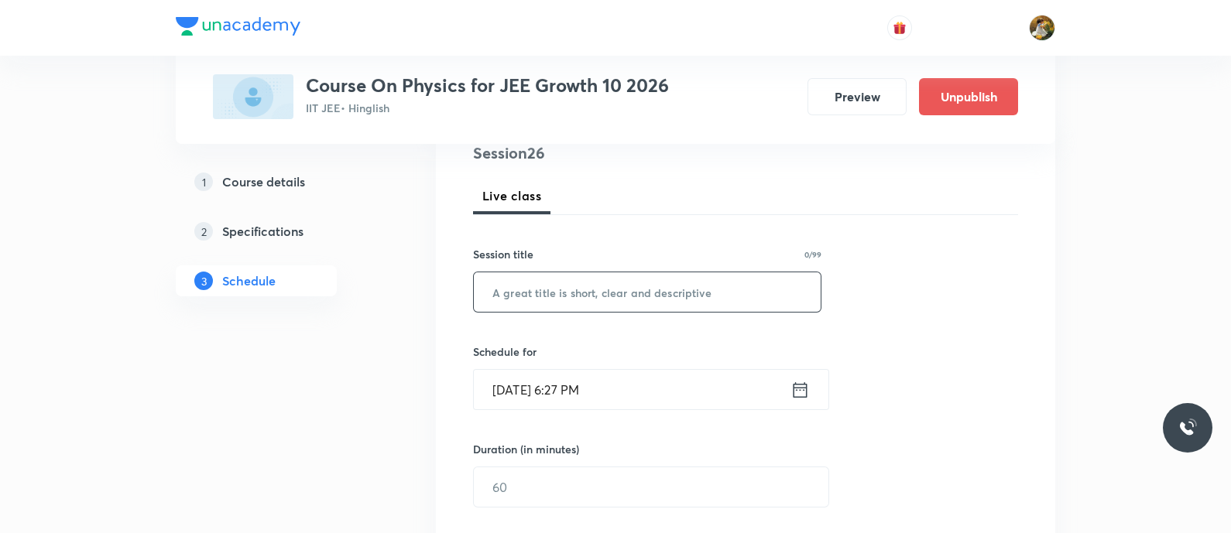
click at [647, 296] on input "text" at bounding box center [647, 292] width 347 height 39
paste input "[PERSON_NAME] Laws of Motion"
type input "[PERSON_NAME] Laws of Motion"
click at [660, 384] on input "[DATE] 6:27 PM" at bounding box center [632, 389] width 317 height 39
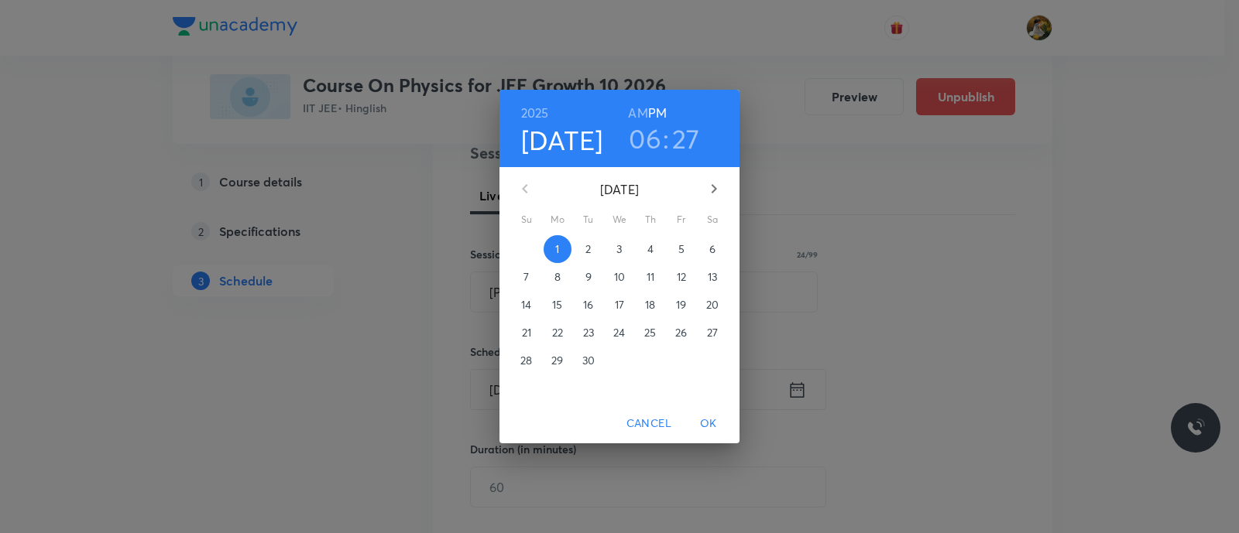
click at [675, 242] on span "5" at bounding box center [681, 249] width 28 height 15
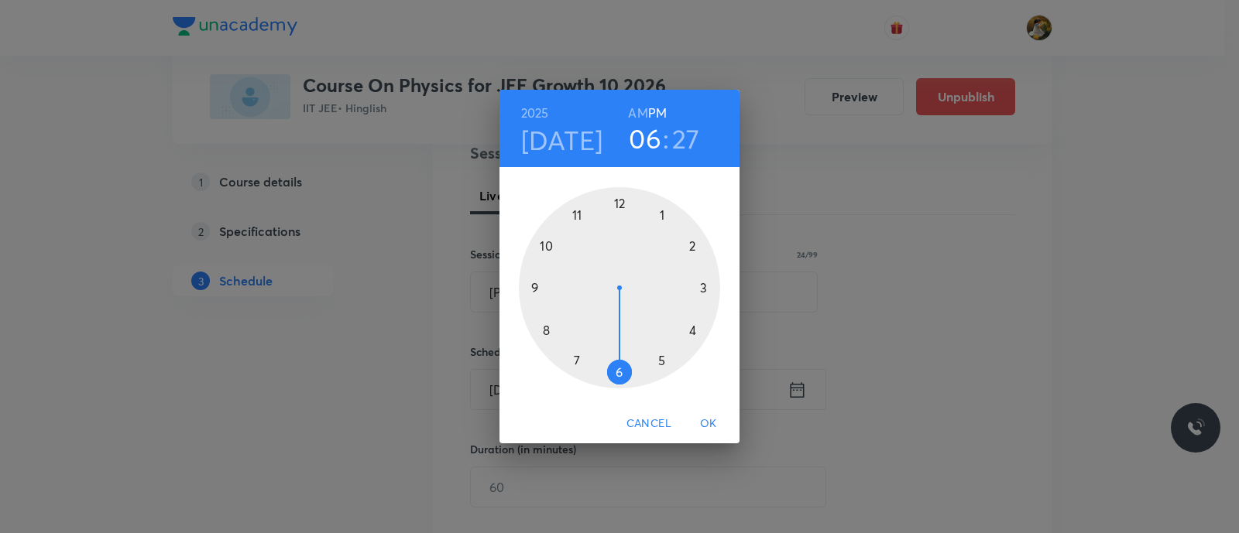
click at [532, 290] on div at bounding box center [619, 287] width 201 height 201
click at [635, 108] on h6 "AM" at bounding box center [637, 113] width 19 height 22
click at [703, 286] on div at bounding box center [619, 287] width 201 height 201
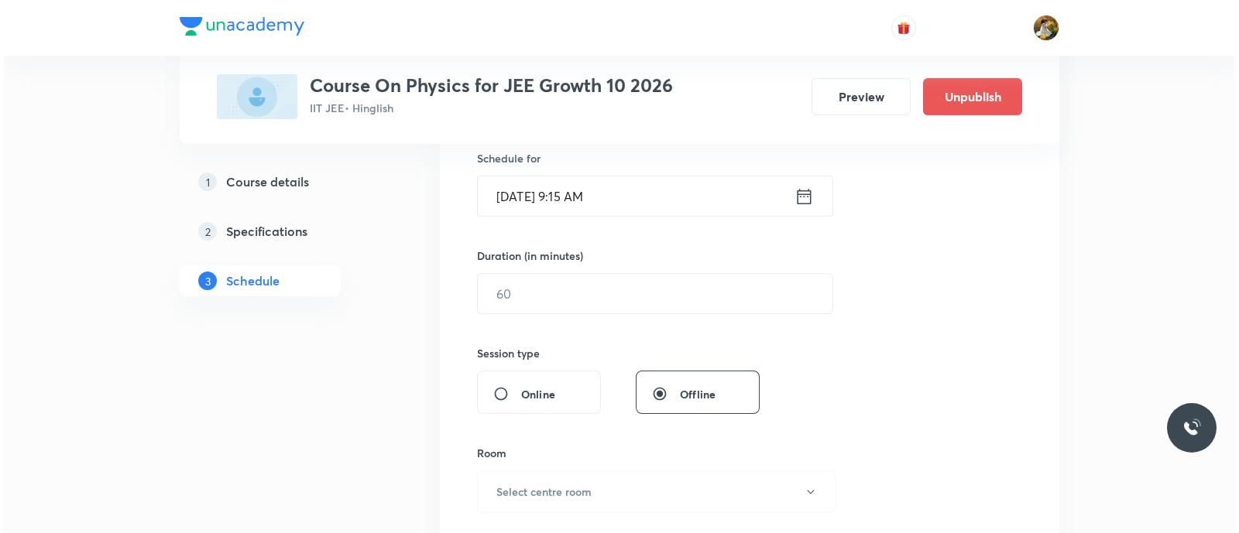
scroll to position [386, 0]
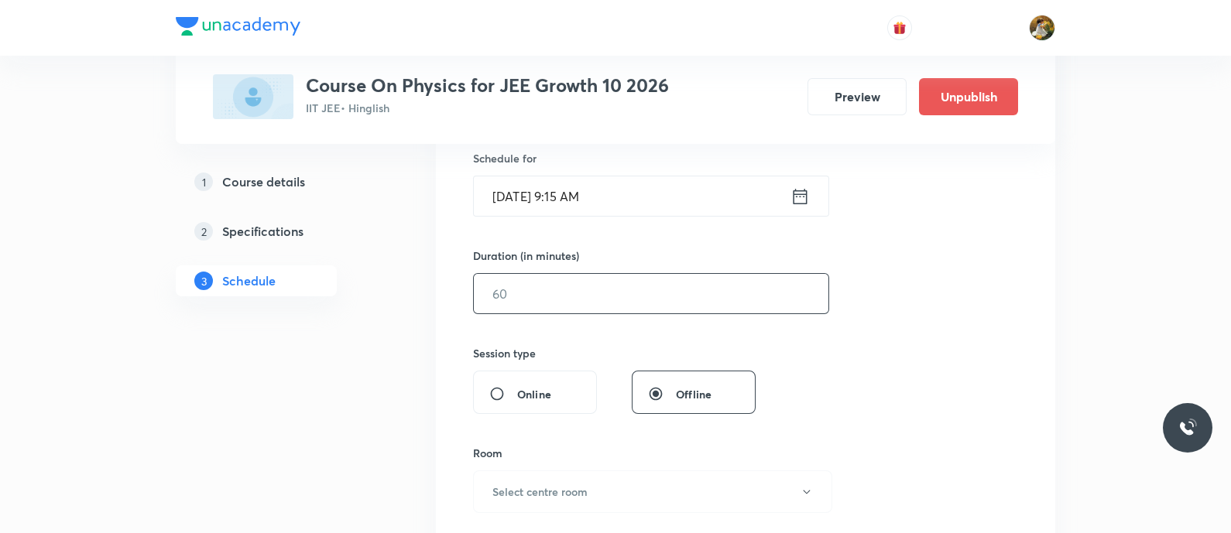
click at [662, 290] on input "text" at bounding box center [651, 293] width 355 height 39
type input "90"
click at [656, 481] on button "Select centre room" at bounding box center [652, 492] width 359 height 43
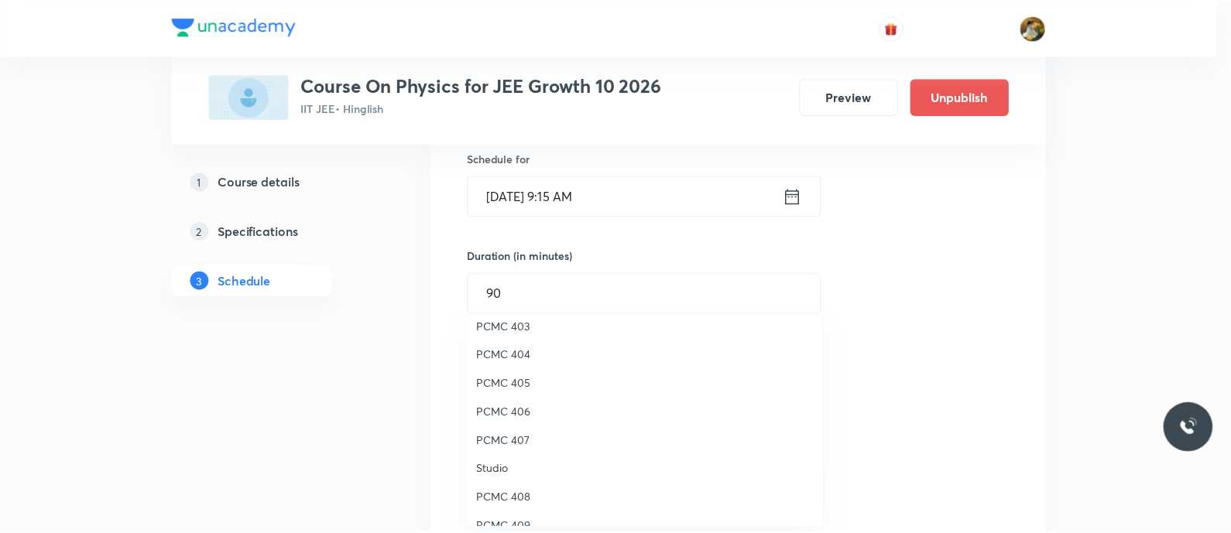
scroll to position [344, 0]
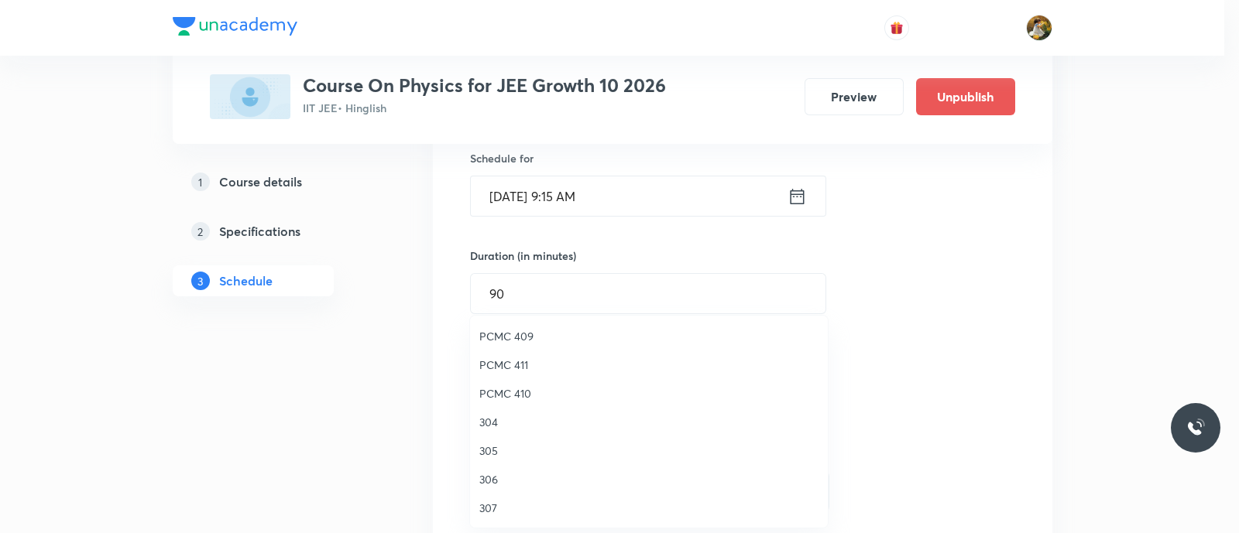
click at [489, 424] on span "304" at bounding box center [648, 422] width 339 height 16
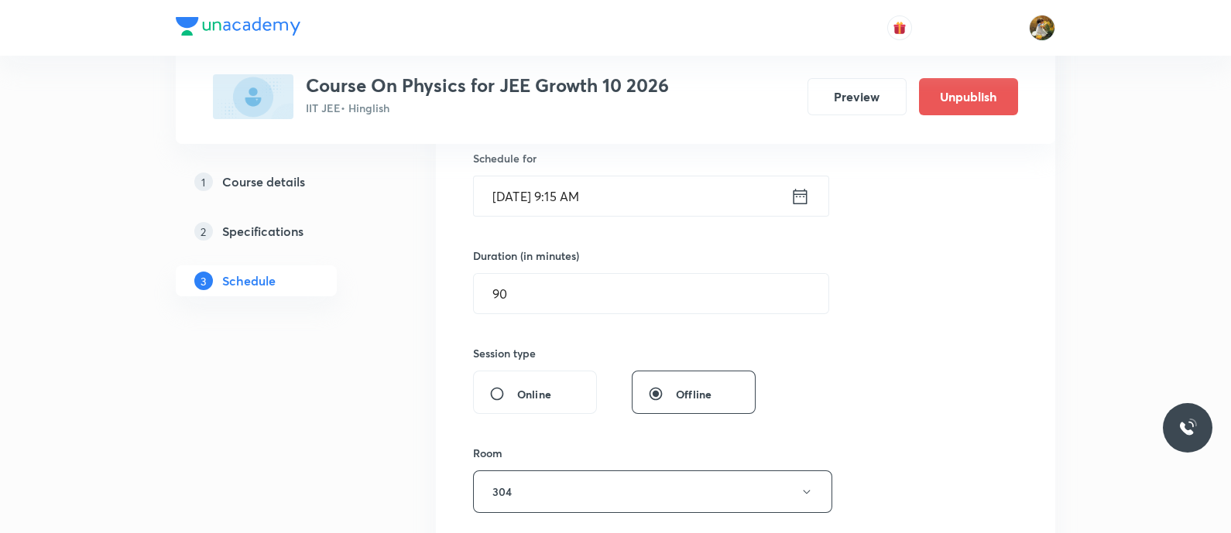
scroll to position [484, 0]
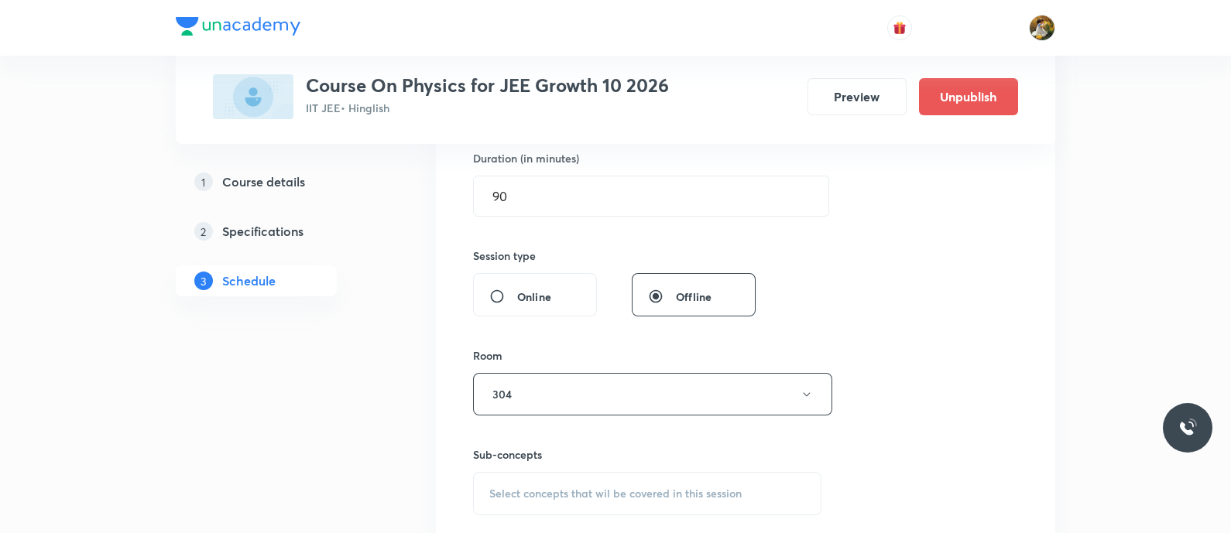
click at [612, 488] on span "Select concepts that wil be covered in this session" at bounding box center [615, 494] width 252 height 12
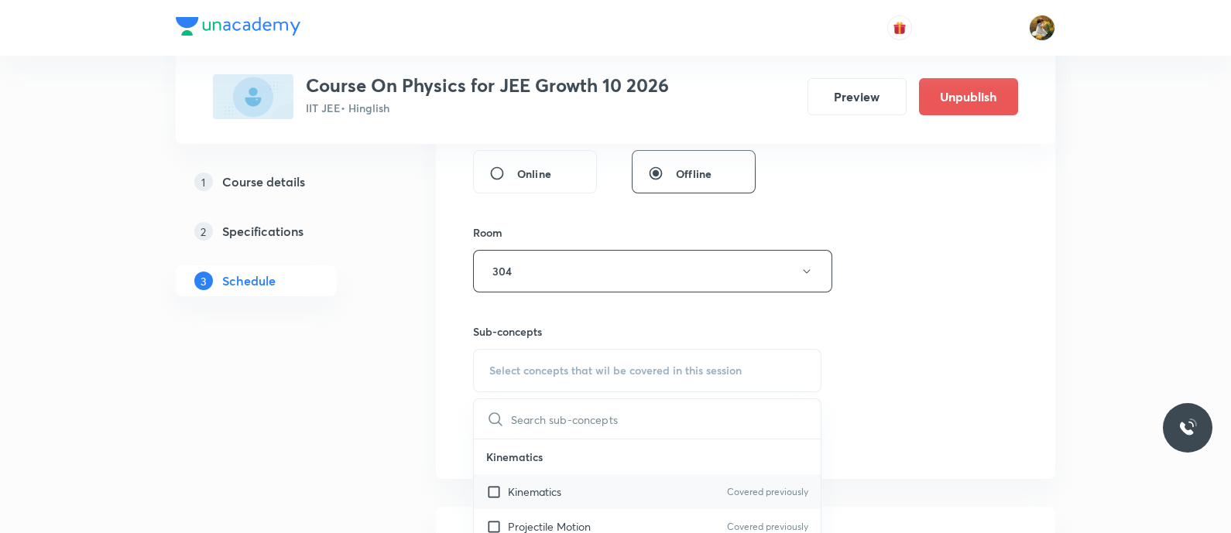
click at [603, 481] on div "Kinematics Covered previously" at bounding box center [647, 492] width 347 height 35
checkbox input "true"
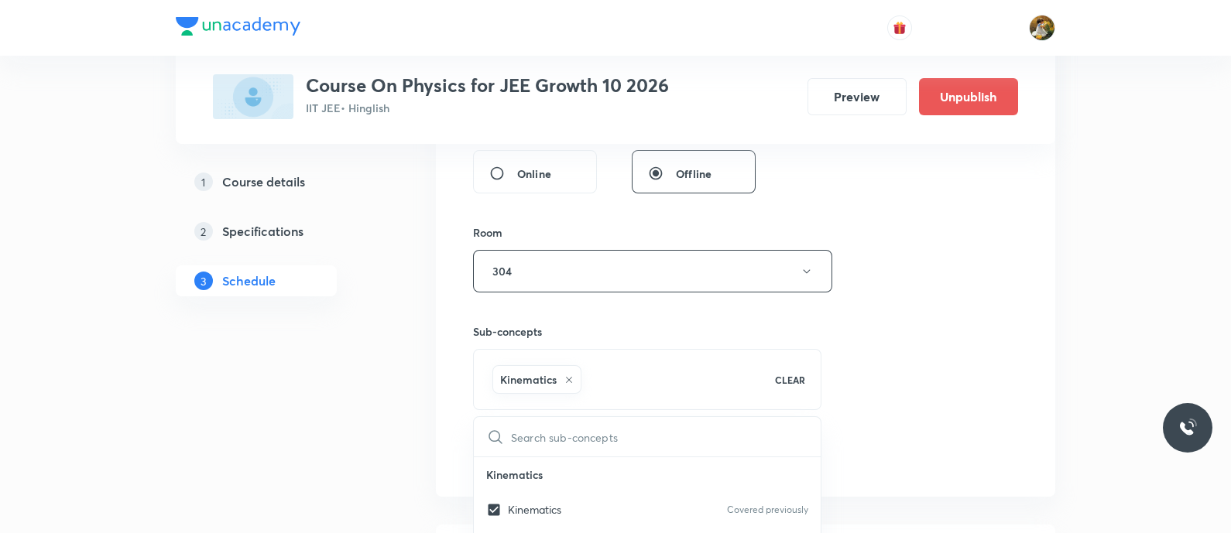
click at [849, 329] on div "Session 26 Live class Session title 24/99 [PERSON_NAME] Laws of Motion ​ Schedu…" at bounding box center [745, 99] width 545 height 745
click at [523, 447] on button "Add" at bounding box center [513, 455] width 80 height 31
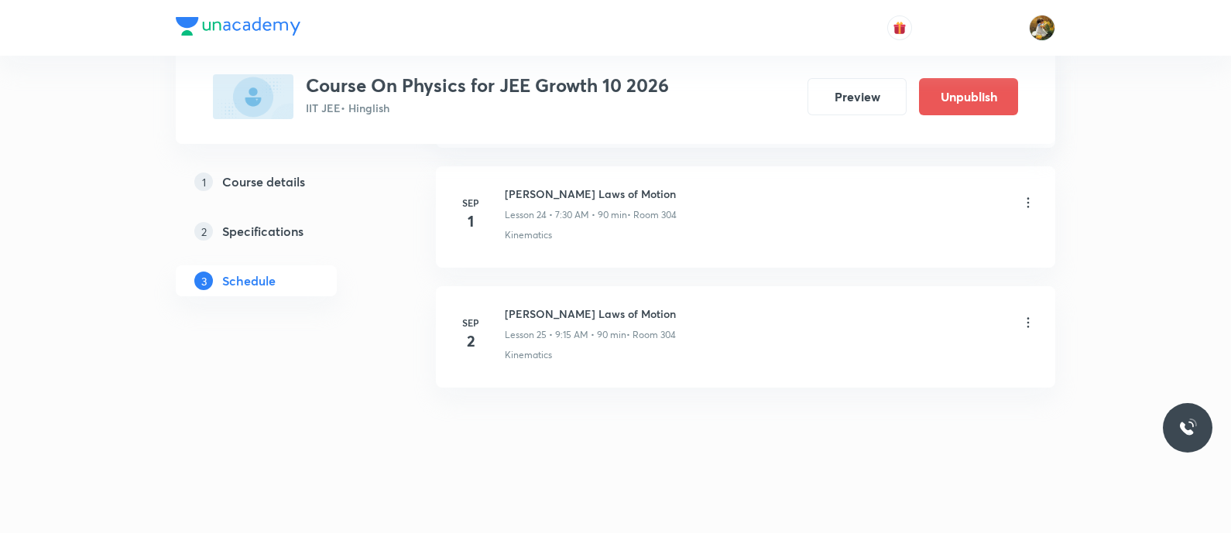
scroll to position [2989, 0]
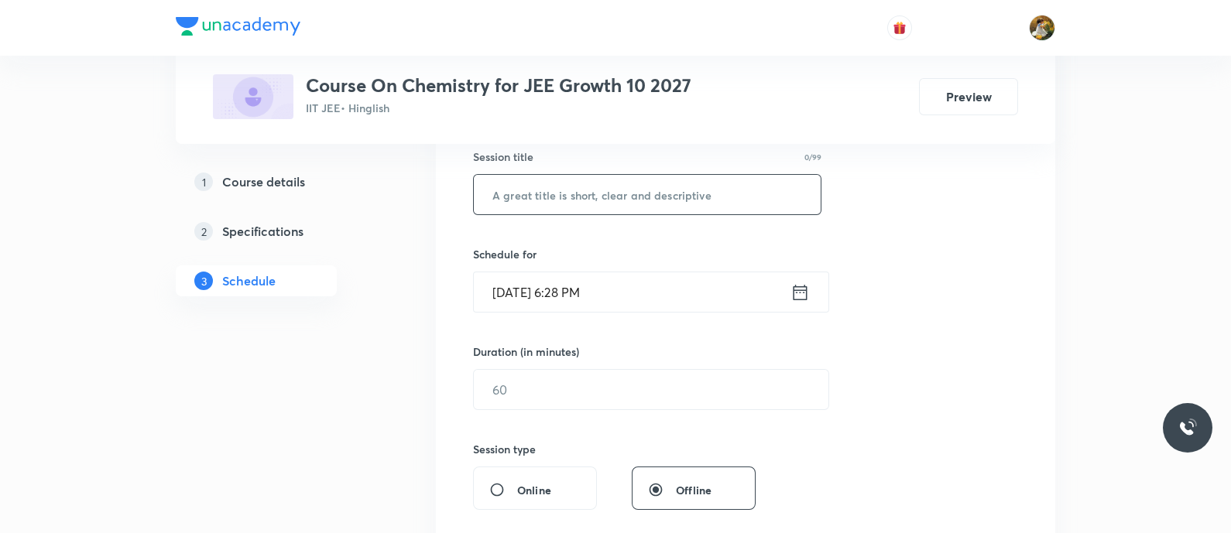
click at [615, 194] on input "text" at bounding box center [647, 194] width 347 height 39
paste input "Atomic structure"
type input "Atomic structure"
click at [652, 283] on input "[DATE] 6:28 PM" at bounding box center [632, 292] width 317 height 39
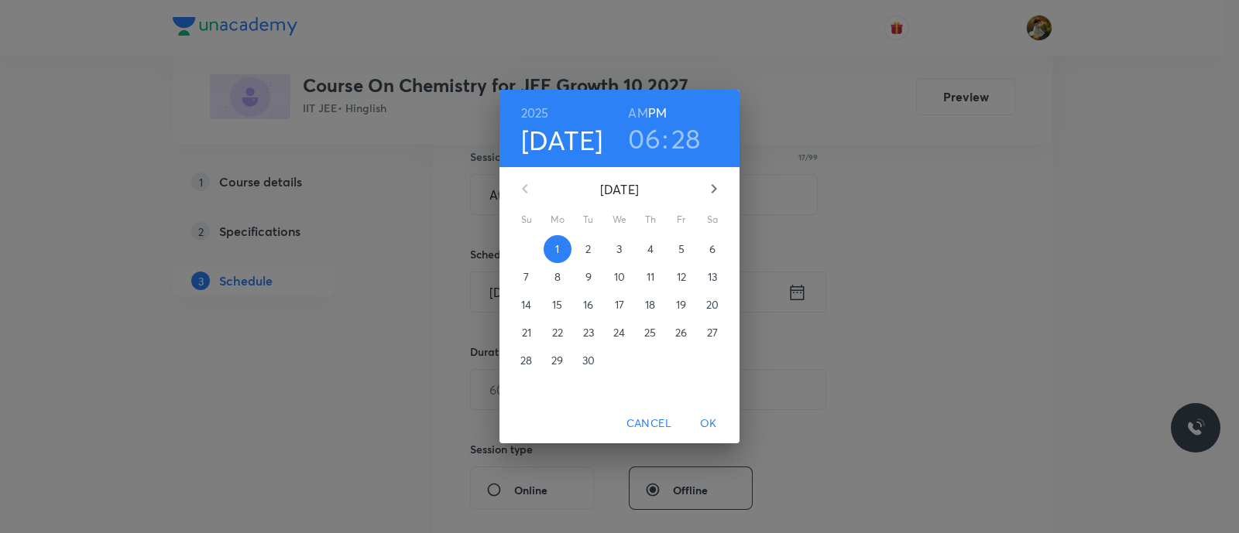
click at [647, 258] on button "4" at bounding box center [650, 249] width 28 height 28
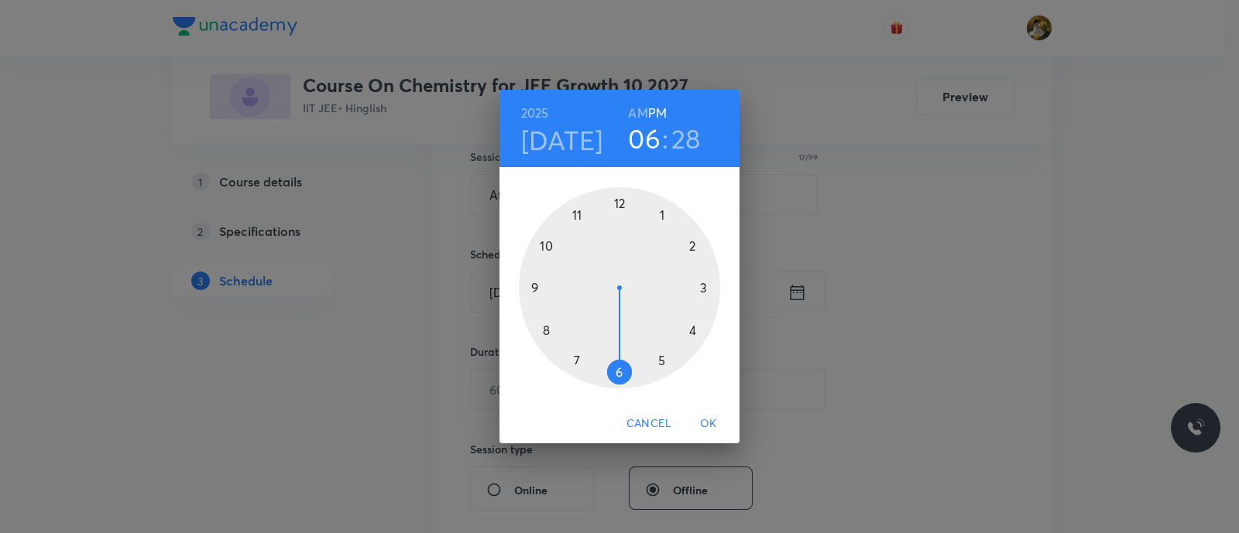
click at [531, 286] on div at bounding box center [619, 287] width 201 height 201
click at [639, 107] on h6 "AM" at bounding box center [637, 113] width 19 height 22
click at [708, 285] on div at bounding box center [619, 287] width 201 height 201
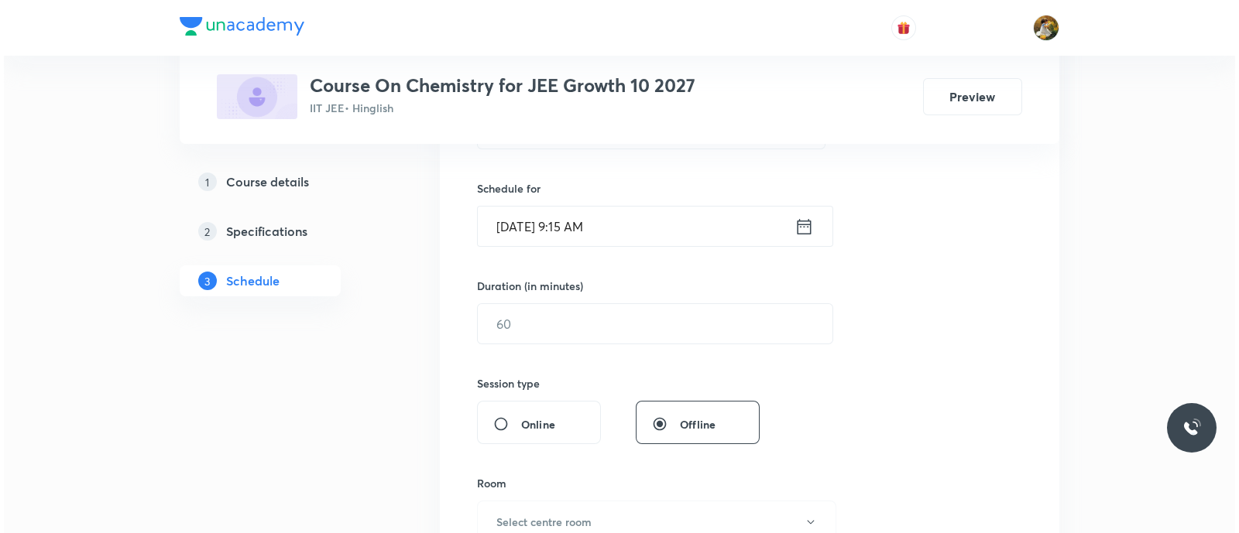
scroll to position [386, 0]
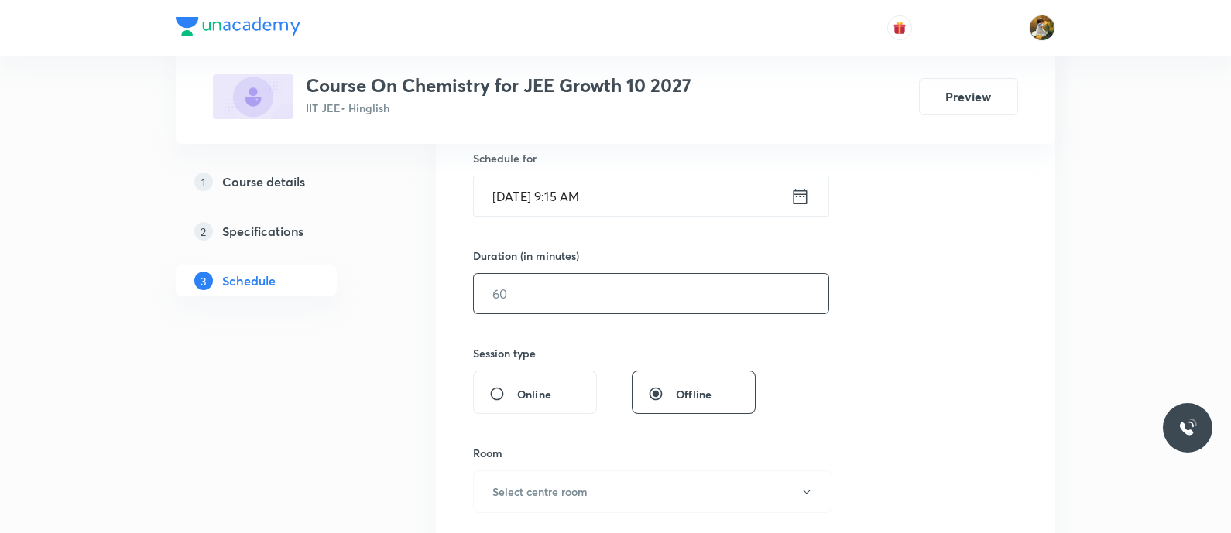
click at [684, 299] on input "text" at bounding box center [651, 293] width 355 height 39
type input "90"
click at [659, 489] on button "Select centre room" at bounding box center [652, 492] width 359 height 43
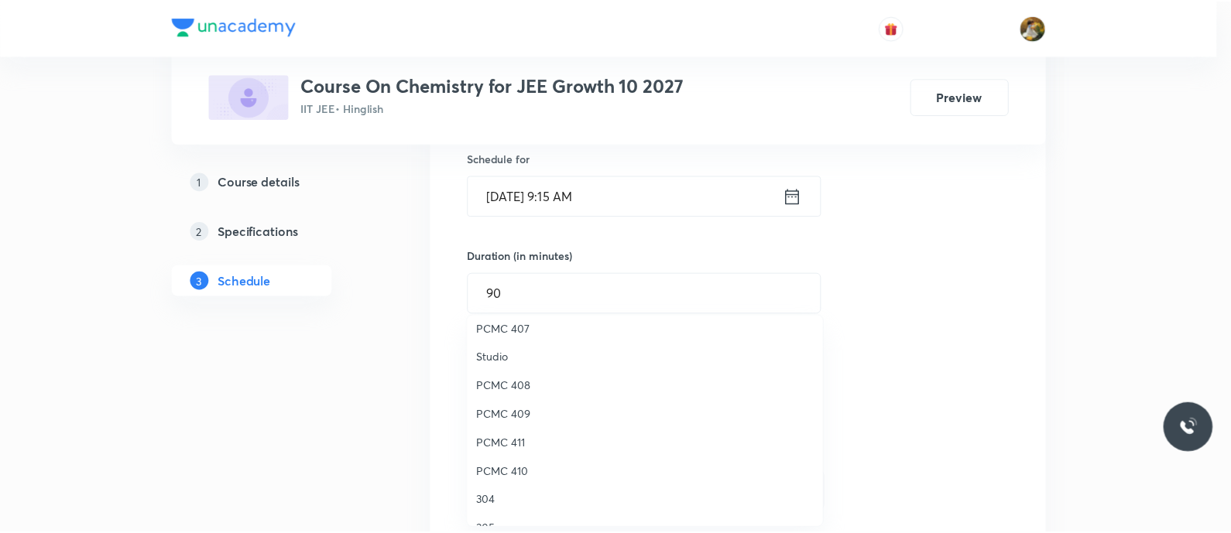
scroll to position [344, 0]
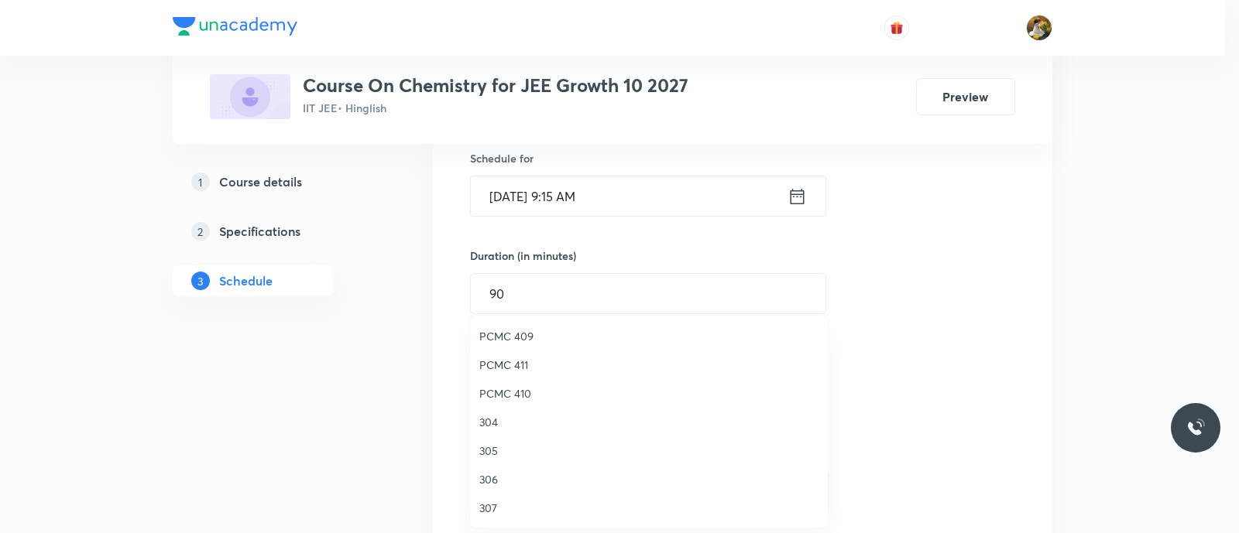
click at [476, 425] on li "304" at bounding box center [649, 422] width 358 height 29
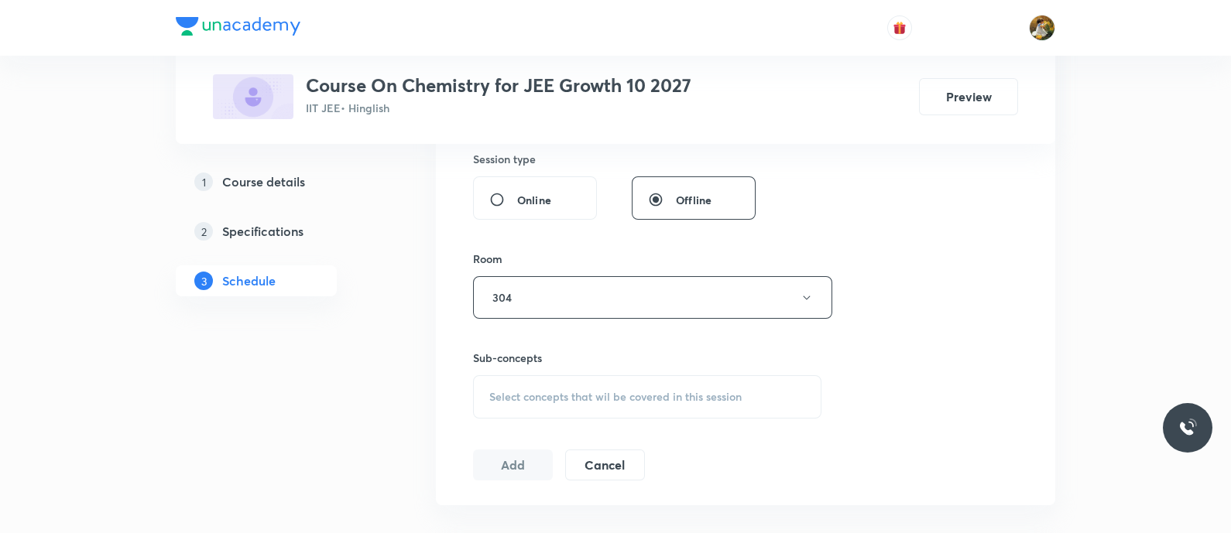
click at [665, 391] on span "Select concepts that wil be covered in this session" at bounding box center [615, 397] width 252 height 12
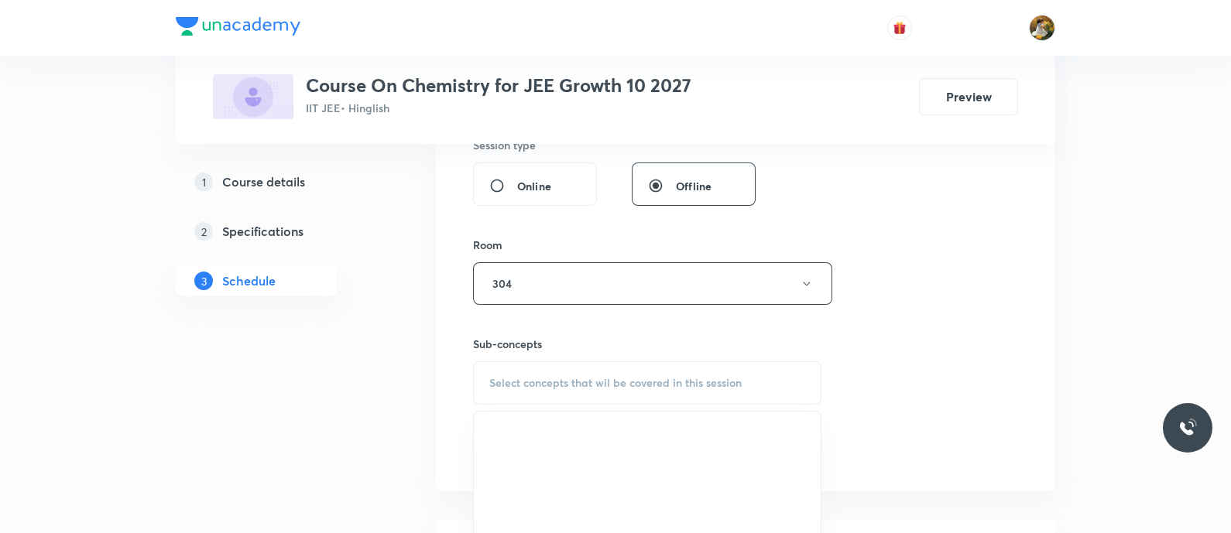
scroll to position [871, 0]
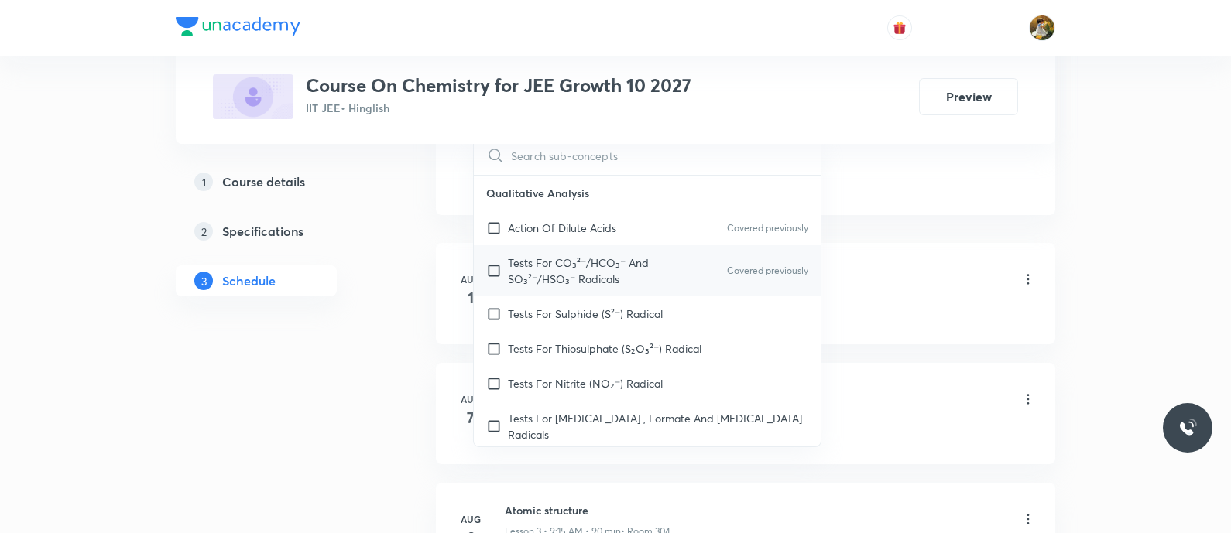
click at [576, 267] on p "Tests For CO₃²⁻/HCO₃⁻ And SO₃²⁻/HSO₃⁻ Radicals" at bounding box center [586, 271] width 156 height 33
checkbox input "true"
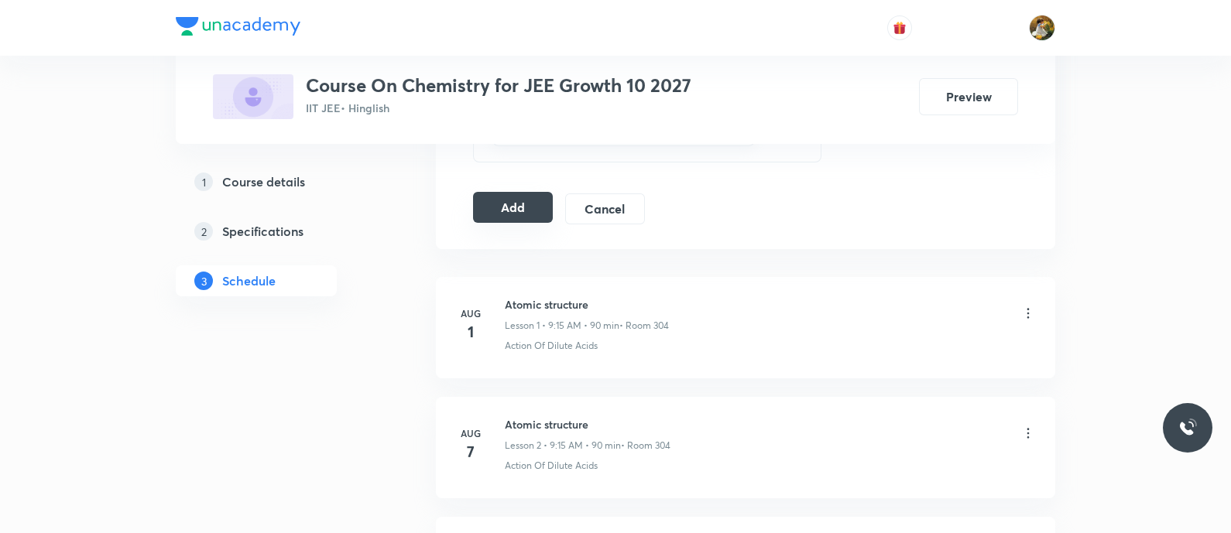
click at [531, 216] on button "Add" at bounding box center [513, 207] width 80 height 31
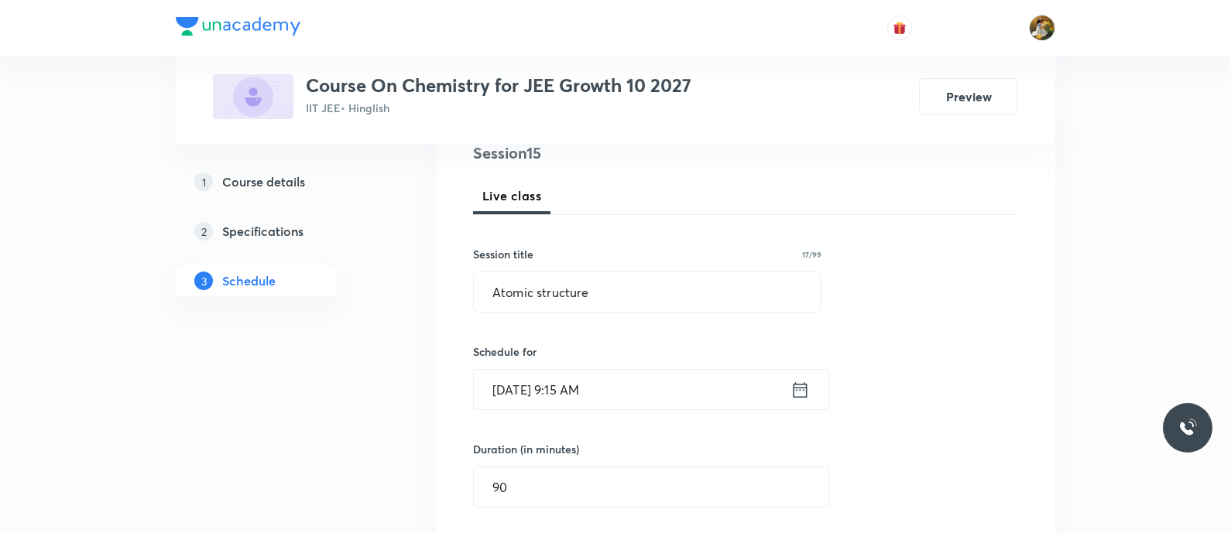
scroll to position [0, 0]
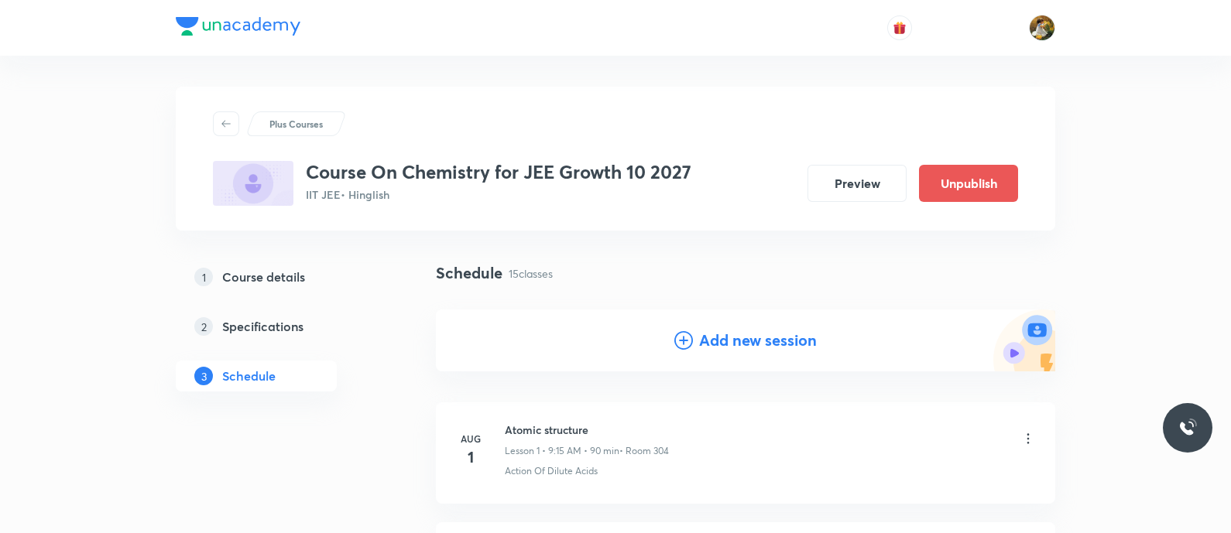
click at [708, 347] on h4 "Add new session" at bounding box center [758, 340] width 118 height 23
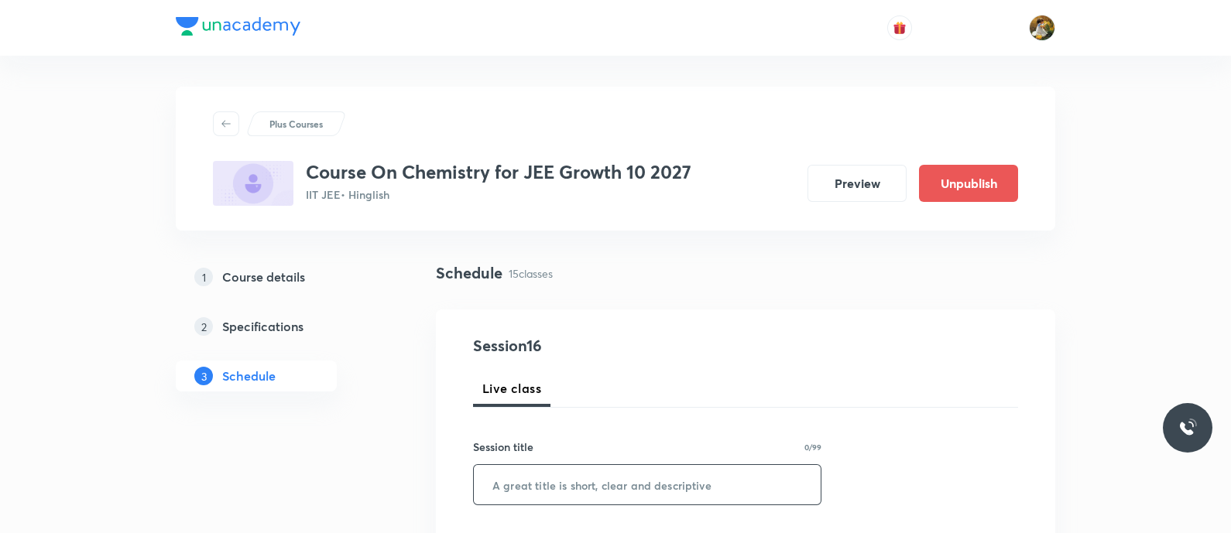
click at [600, 494] on input "text" at bounding box center [647, 484] width 347 height 39
paste input "Atomic structure"
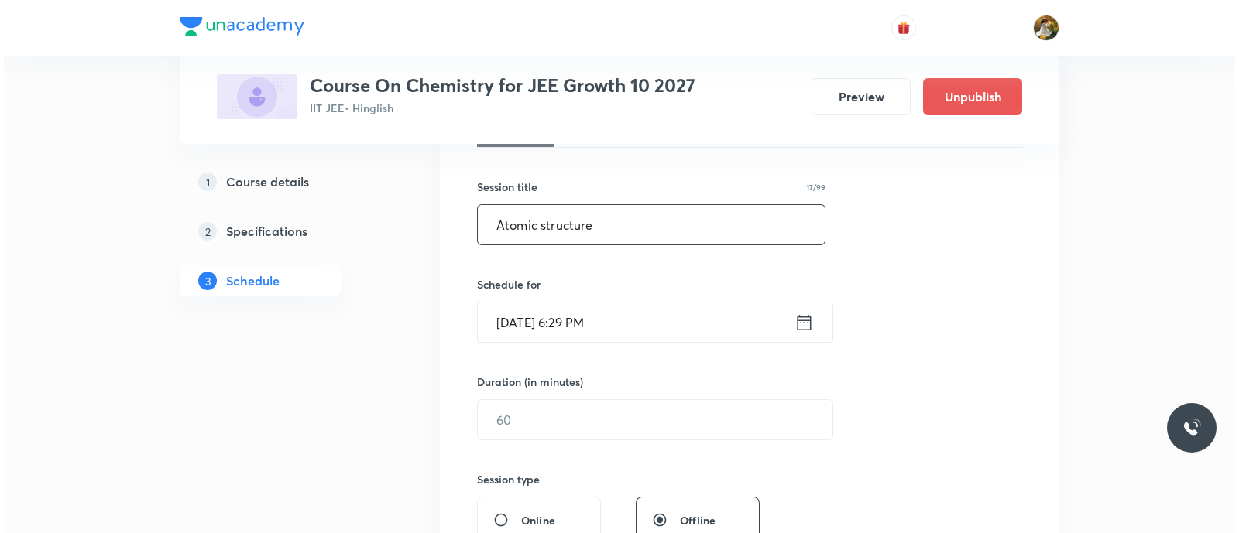
scroll to position [386, 0]
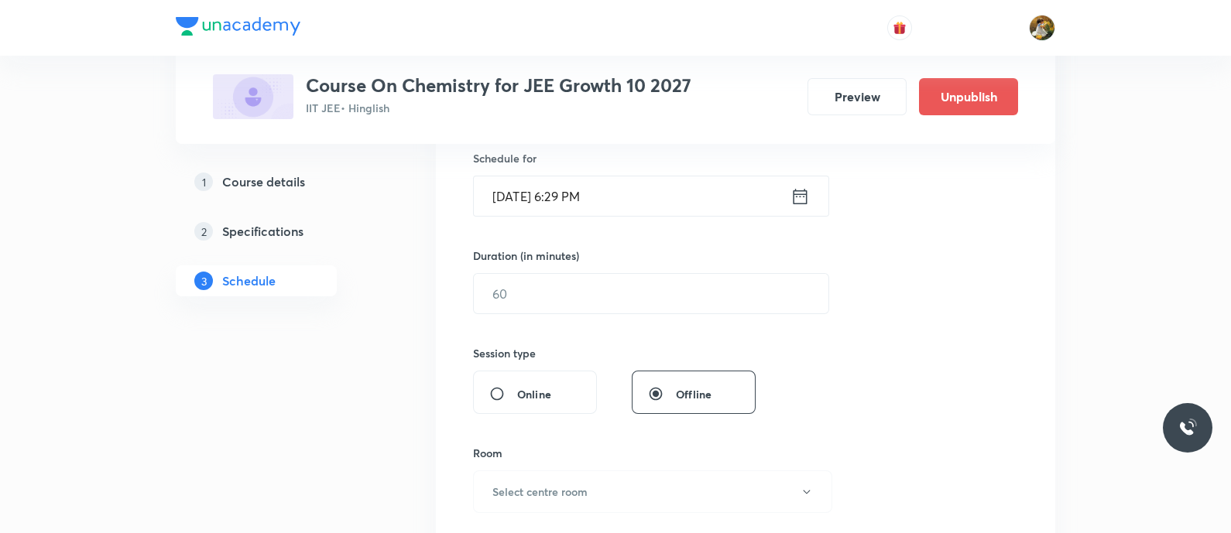
type input "Atomic structure"
click at [724, 270] on div "Duration (in minutes) ​" at bounding box center [614, 281] width 283 height 67
click at [682, 181] on input "[DATE] 6:29 PM" at bounding box center [632, 196] width 317 height 39
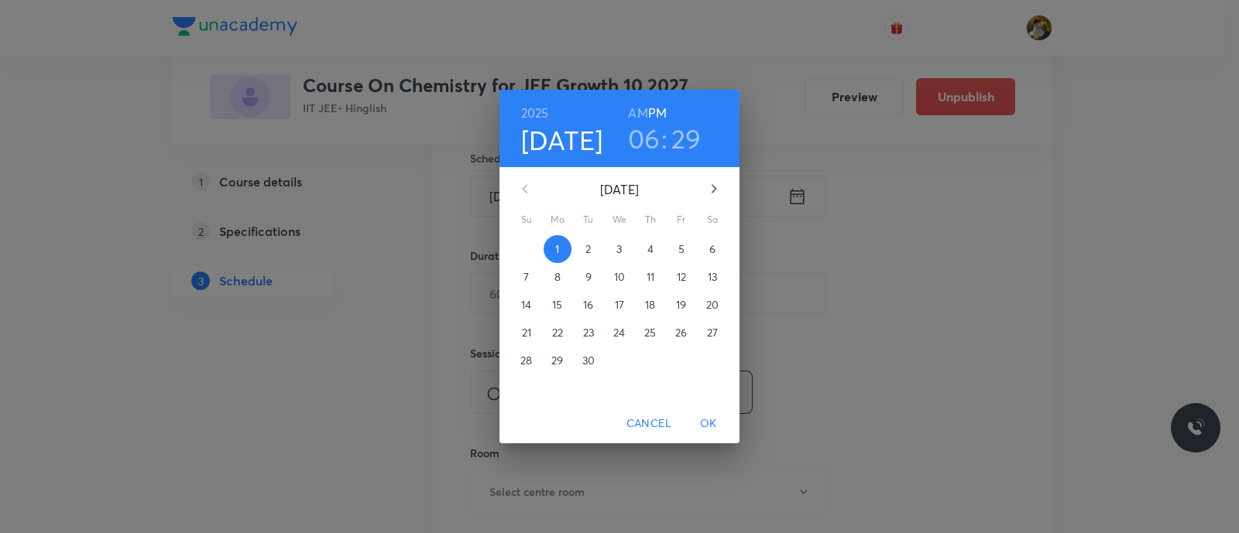
click at [683, 239] on button "5" at bounding box center [681, 249] width 28 height 28
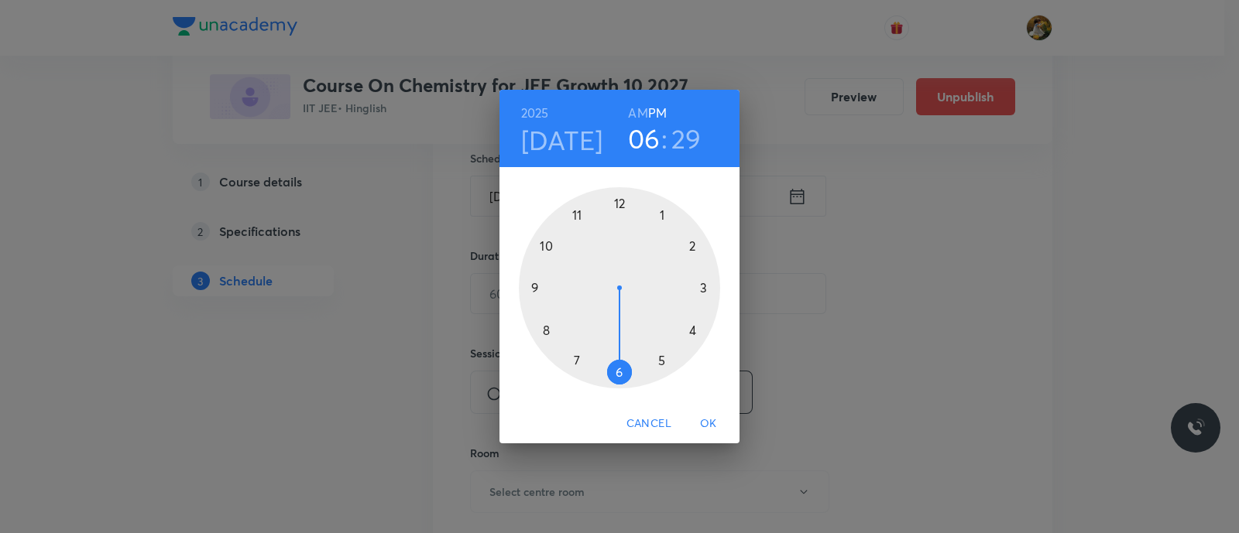
click at [571, 365] on div at bounding box center [619, 287] width 201 height 201
click at [633, 108] on h6 "AM" at bounding box center [637, 113] width 19 height 22
click at [623, 366] on div at bounding box center [619, 287] width 201 height 201
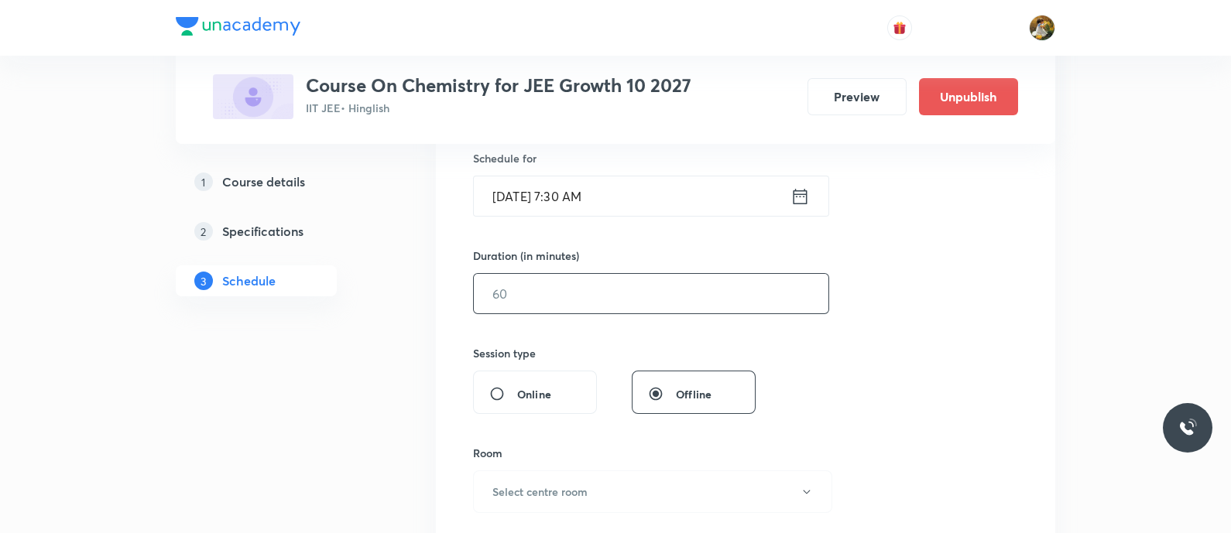
click at [604, 286] on input "text" at bounding box center [651, 293] width 355 height 39
type input "90"
click at [599, 498] on button "Select centre room" at bounding box center [652, 492] width 359 height 43
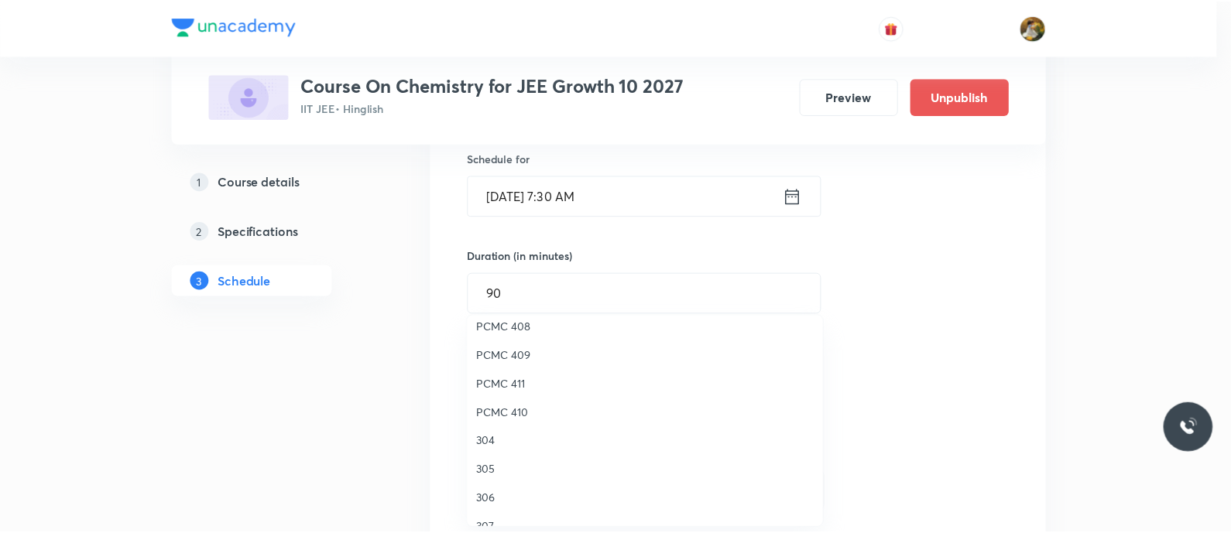
scroll to position [344, 0]
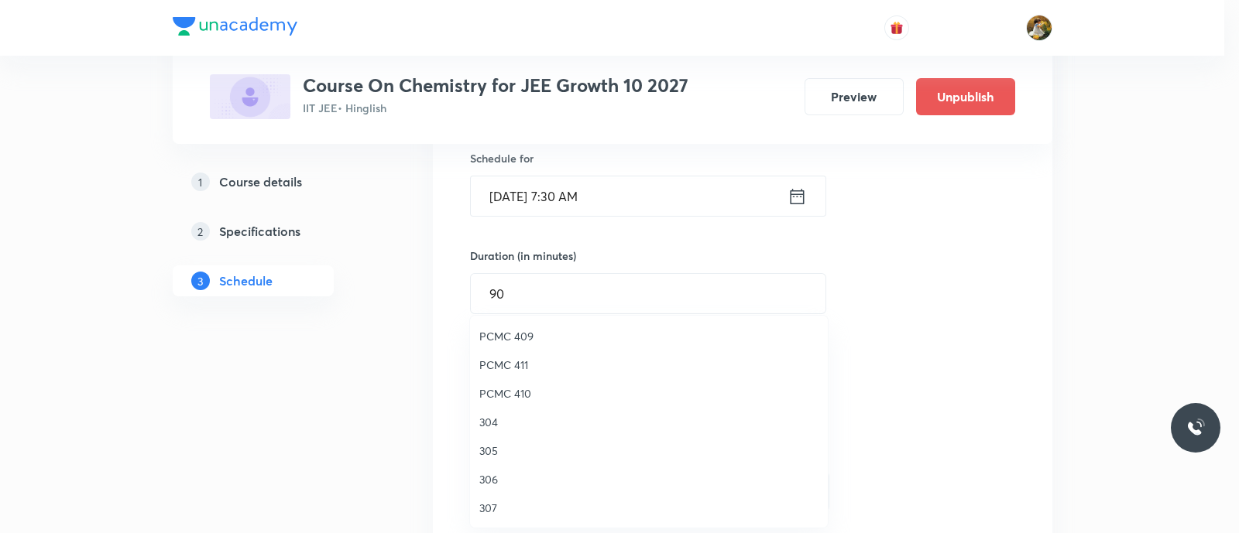
click at [475, 420] on li "304" at bounding box center [649, 422] width 358 height 29
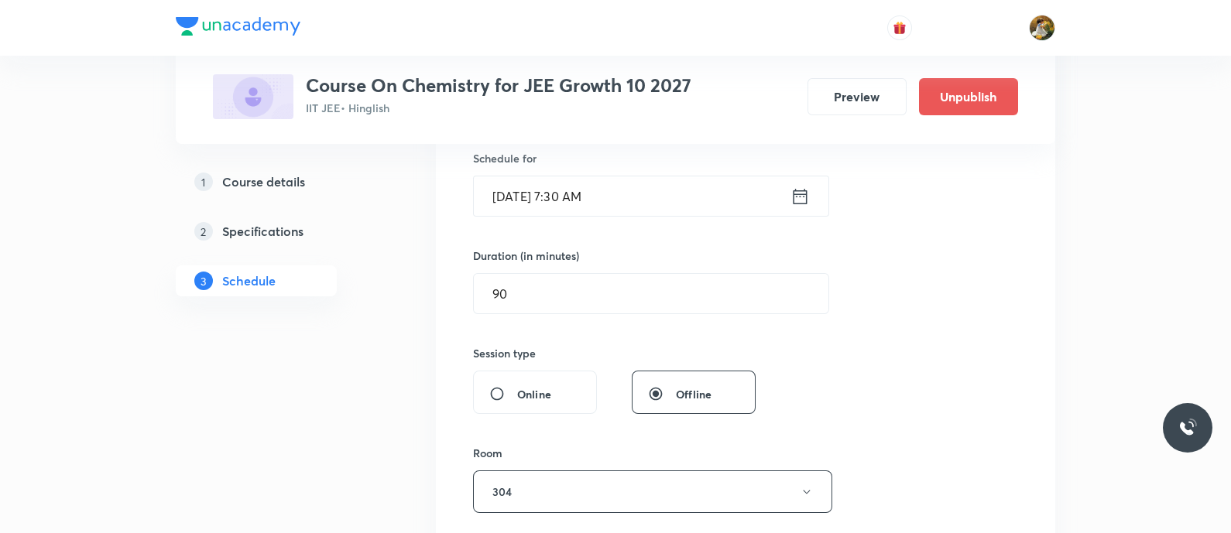
scroll to position [484, 0]
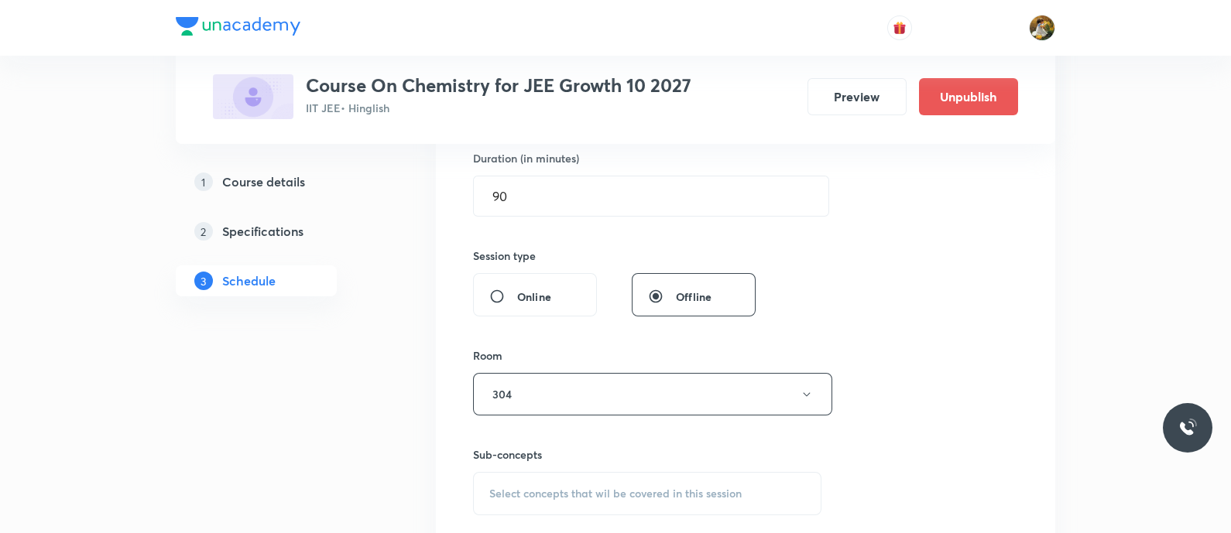
click at [683, 482] on div "Select concepts that wil be covered in this session" at bounding box center [647, 493] width 348 height 43
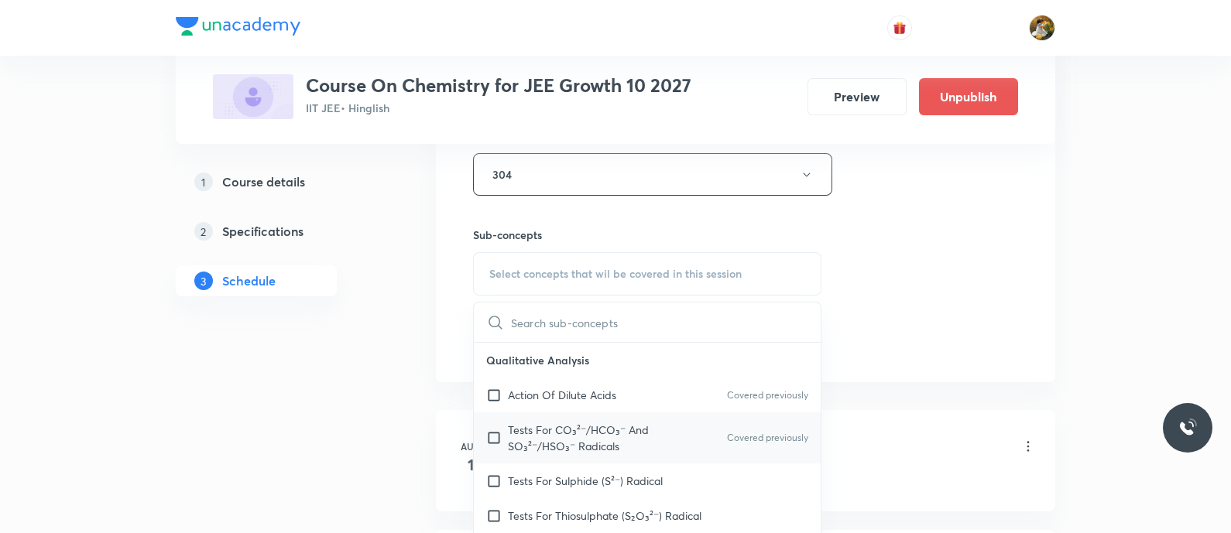
click at [619, 413] on div "Tests For CO₃²⁻/HCO₃⁻ And SO₃²⁻/HSO₃⁻ Radicals Covered previously" at bounding box center [647, 438] width 347 height 51
checkbox input "true"
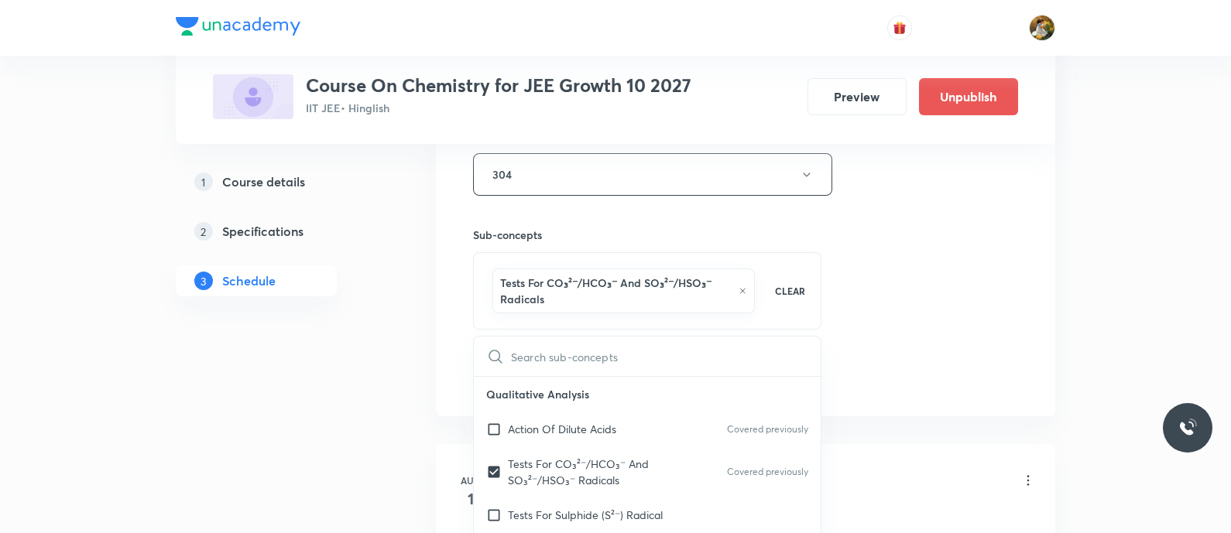
click at [960, 259] on div "Session 16 Live class Session title 17/99 Atomic structure ​ Schedule for [DATE…" at bounding box center [745, 11] width 545 height 761
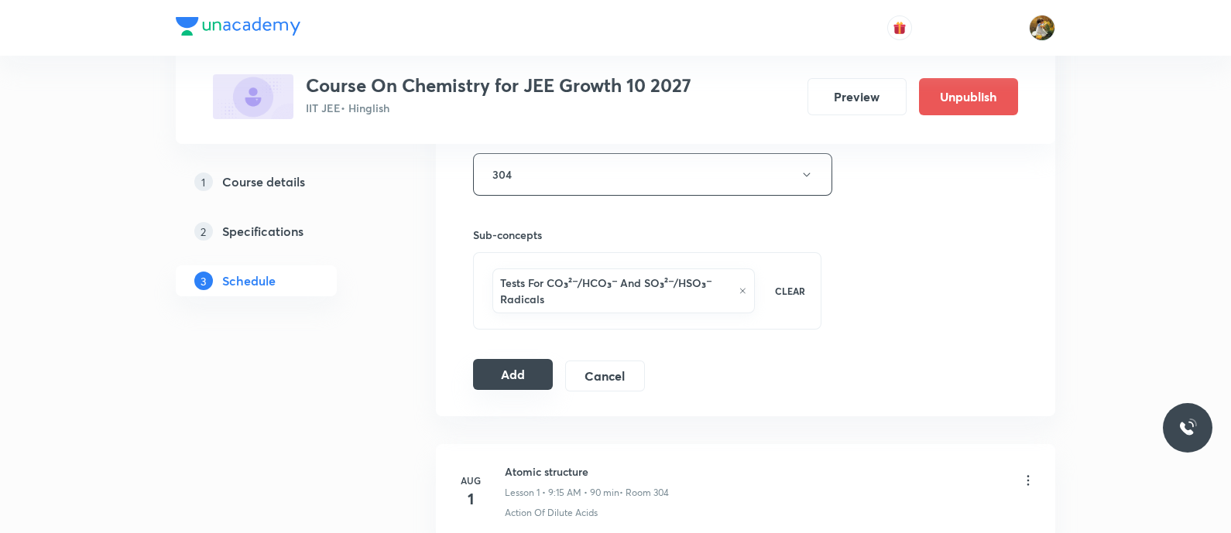
click at [496, 381] on button "Add" at bounding box center [513, 374] width 80 height 31
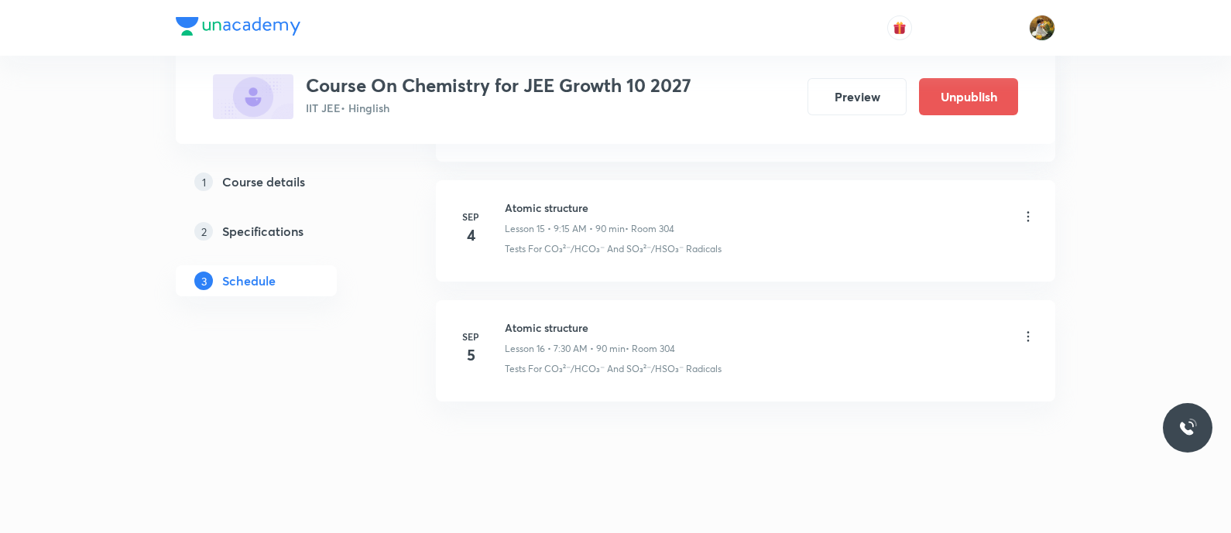
scroll to position [1912, 0]
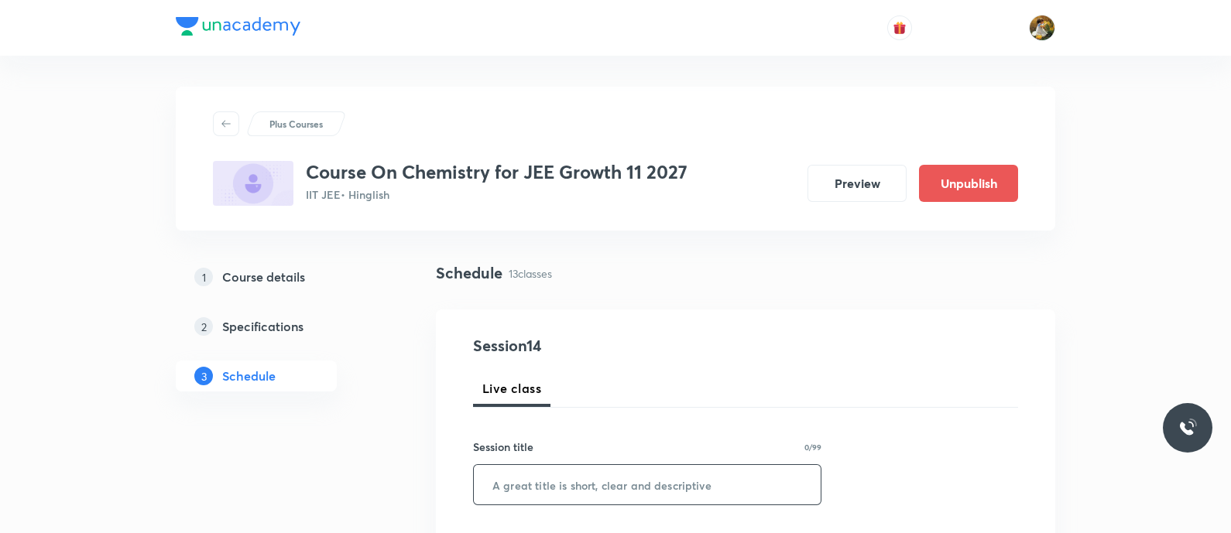
click at [765, 493] on input "text" at bounding box center [647, 484] width 347 height 39
paste input "Atomic structure"
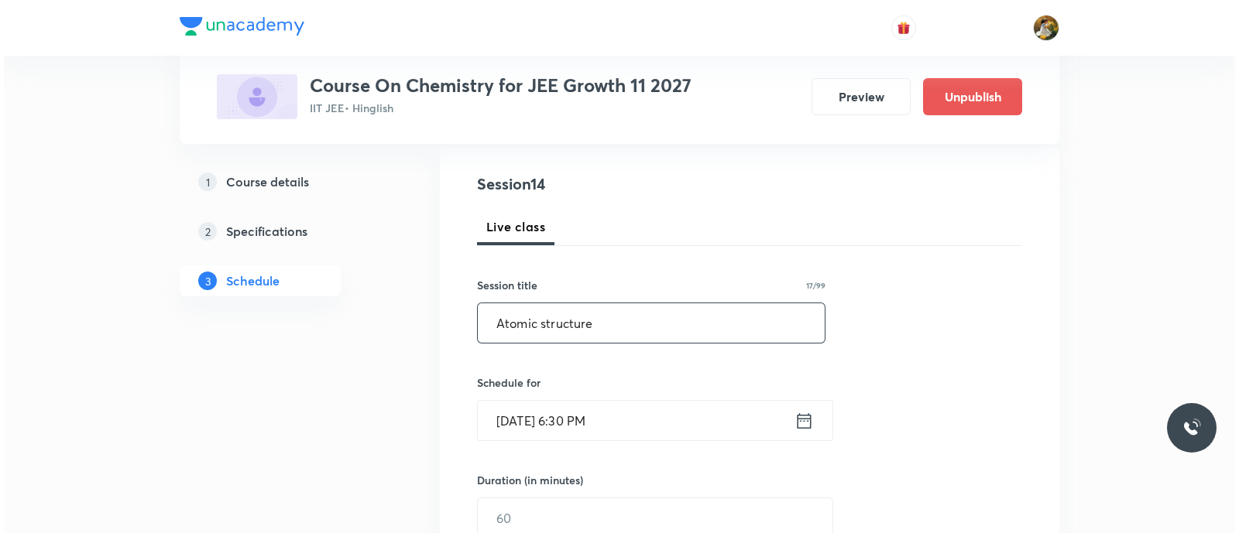
scroll to position [193, 0]
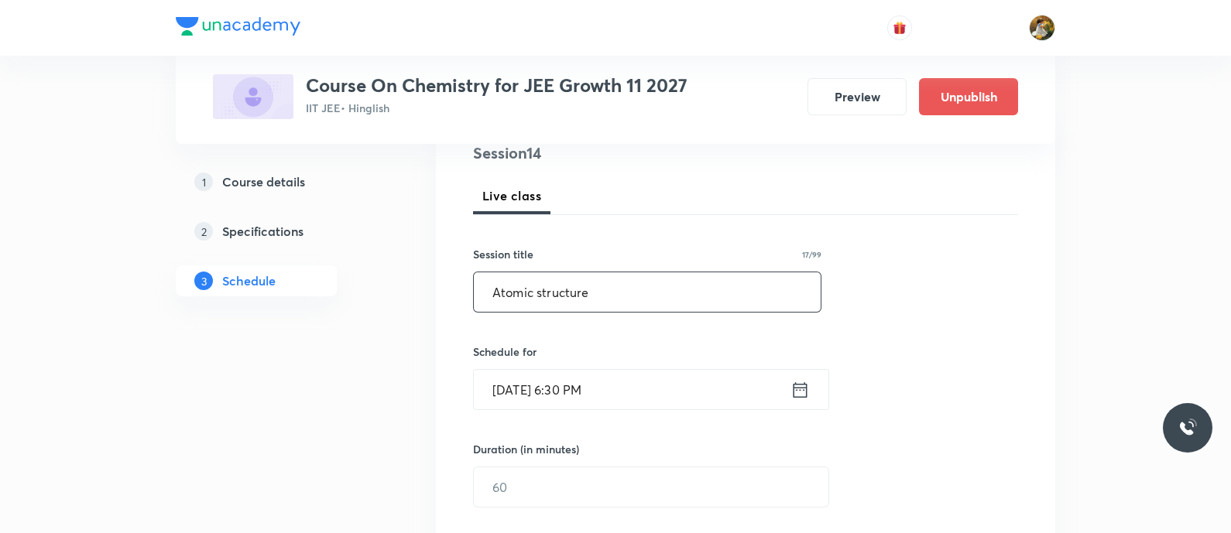
type input "Atomic structure"
click at [705, 376] on input "Sep 1, 2025, 6:30 PM" at bounding box center [632, 389] width 317 height 39
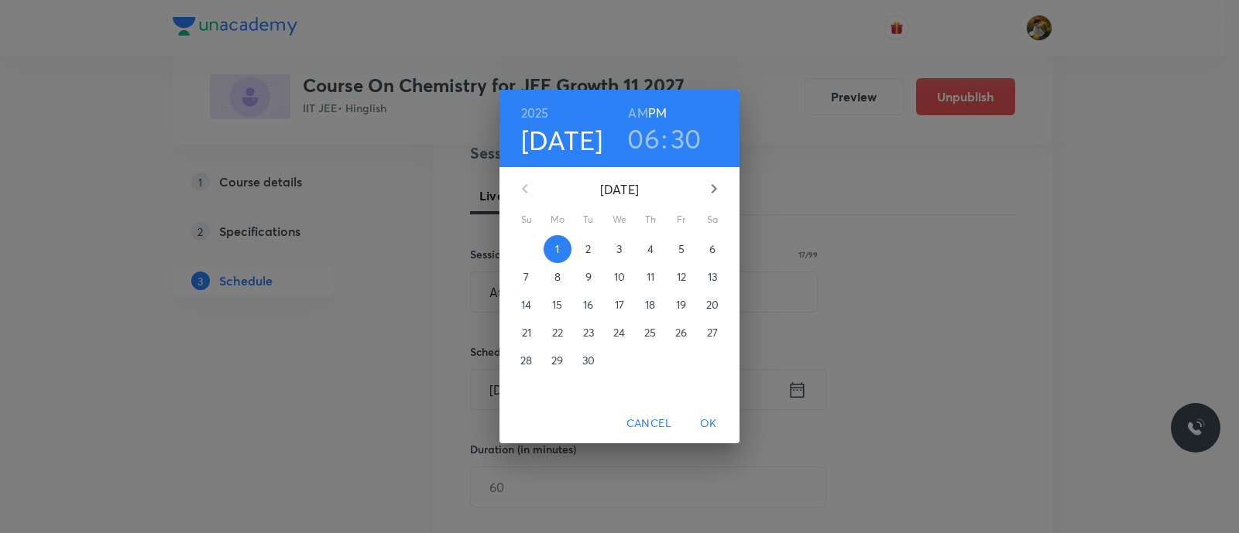
click at [596, 249] on span "2" at bounding box center [589, 249] width 28 height 15
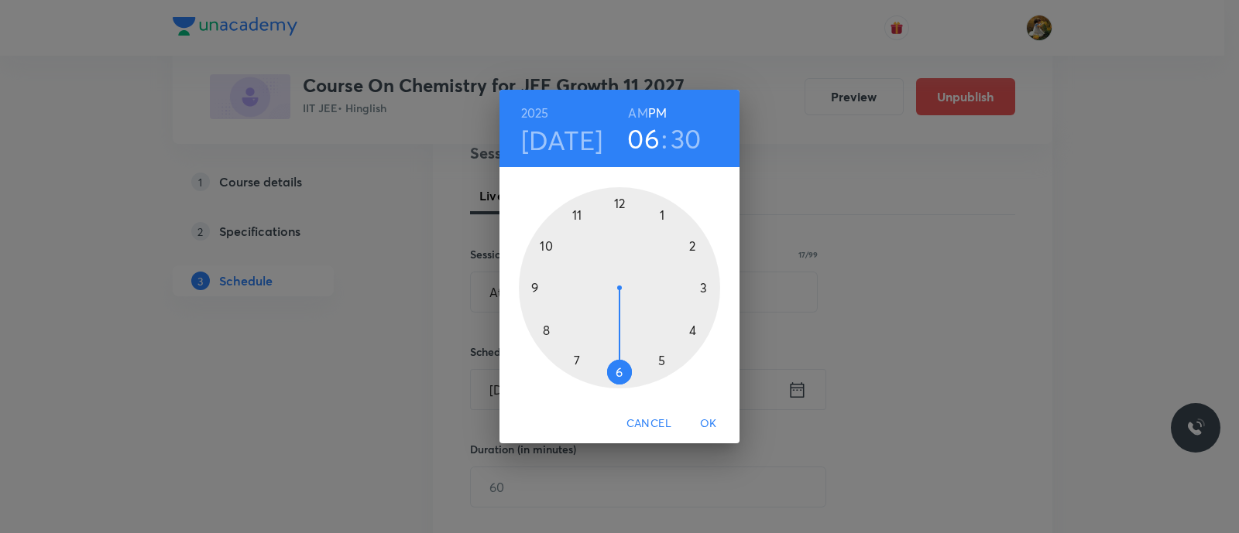
click at [585, 207] on div at bounding box center [619, 287] width 201 height 201
click at [643, 109] on h6 "AM" at bounding box center [637, 113] width 19 height 22
click at [704, 286] on div at bounding box center [619, 287] width 201 height 201
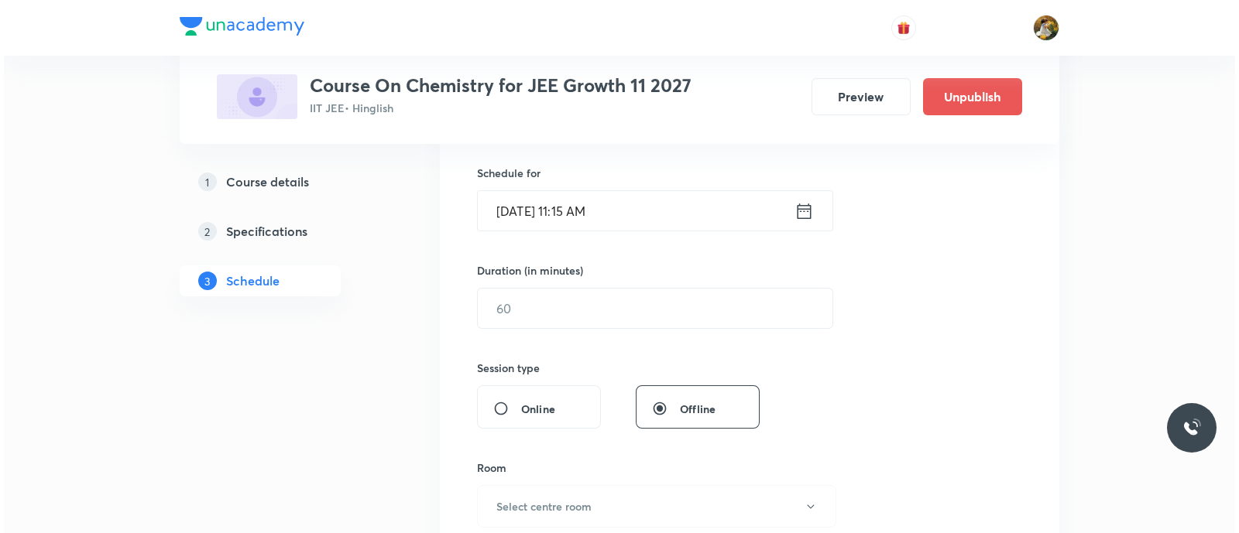
scroll to position [386, 0]
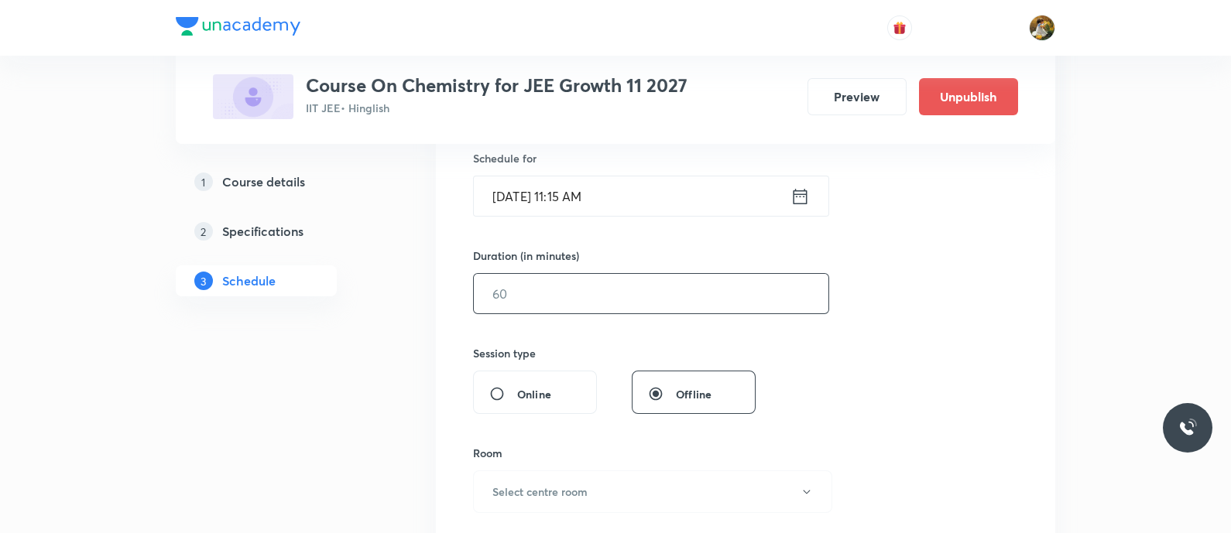
click at [633, 293] on input "text" at bounding box center [651, 293] width 355 height 39
type input "90"
click at [705, 502] on button "Select centre room" at bounding box center [652, 492] width 359 height 43
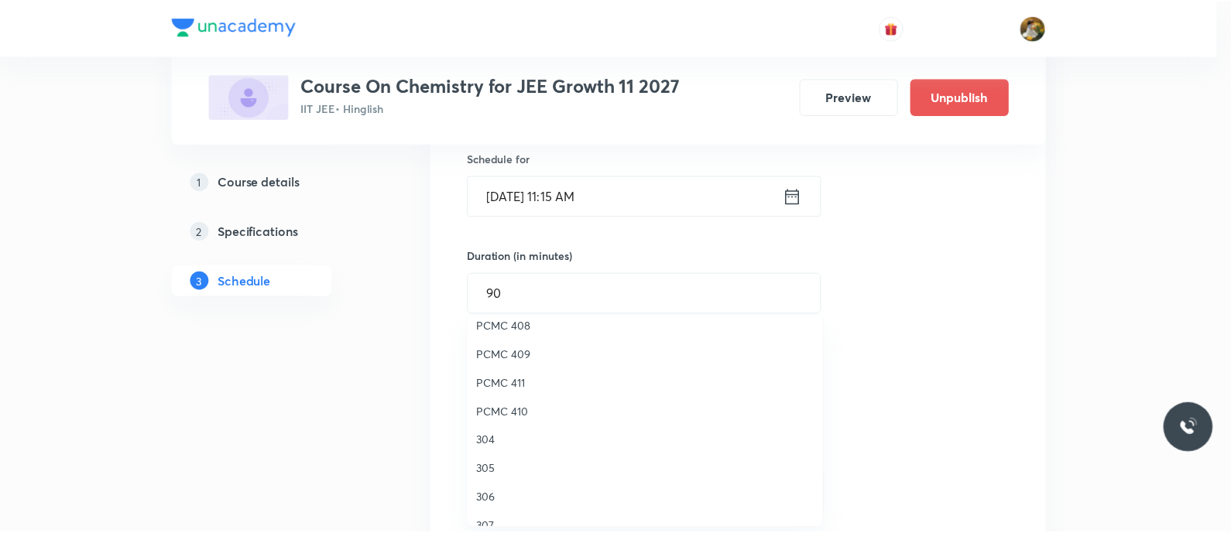
scroll to position [344, 0]
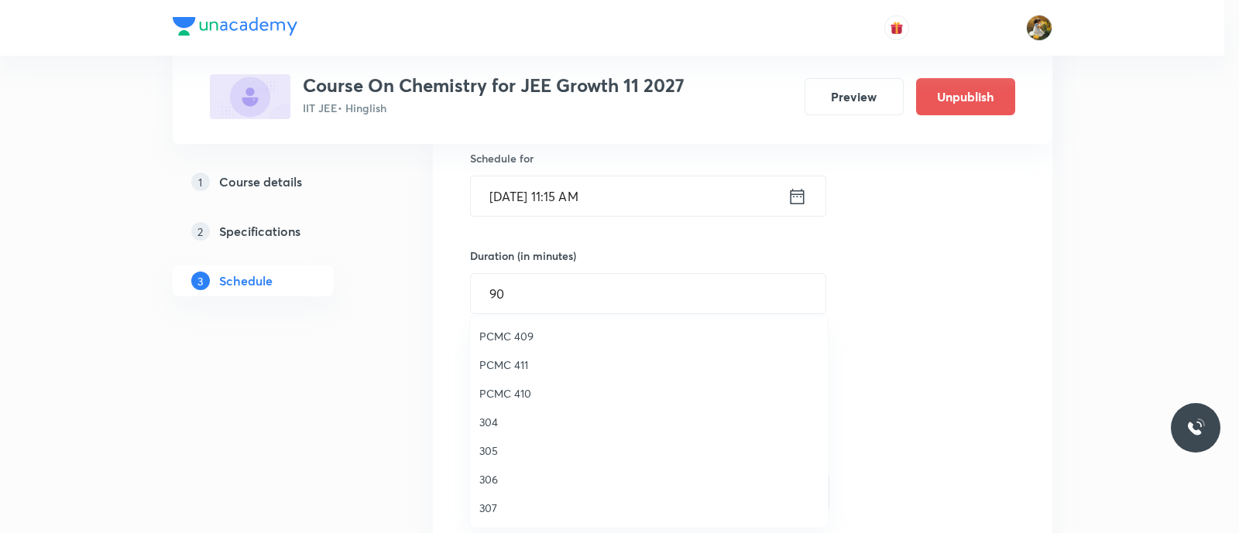
click at [482, 424] on span "304" at bounding box center [648, 422] width 339 height 16
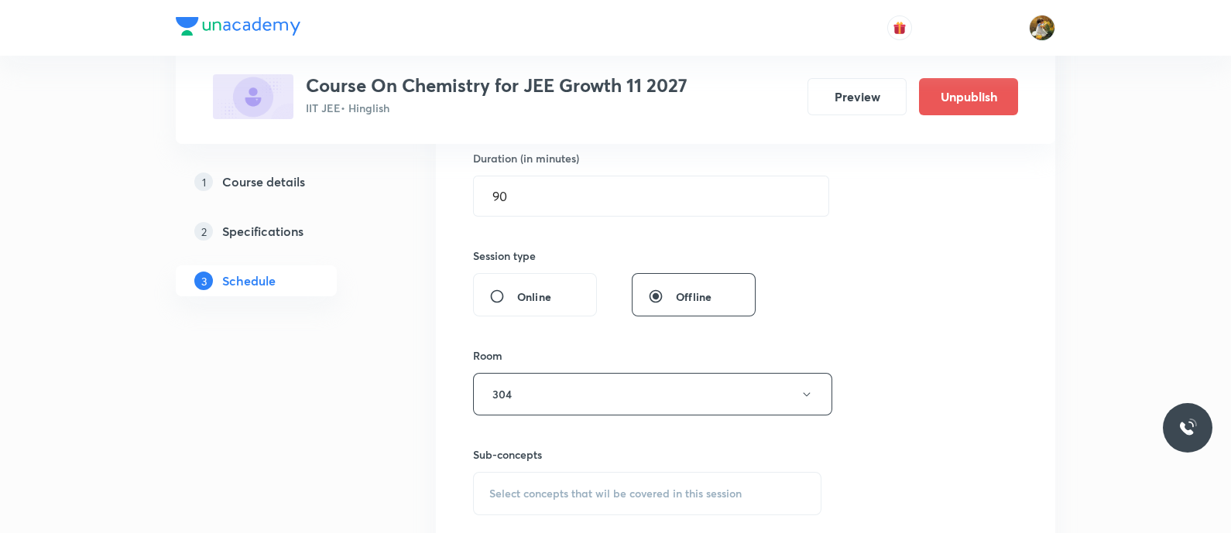
click at [636, 488] on span "Select concepts that wil be covered in this session" at bounding box center [615, 494] width 252 height 12
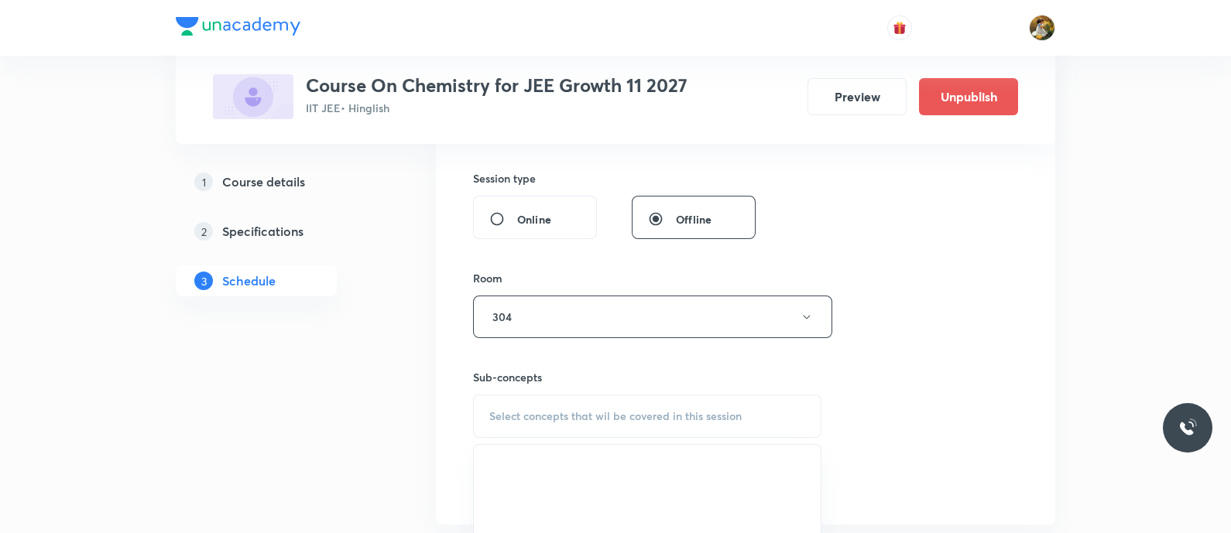
scroll to position [677, 0]
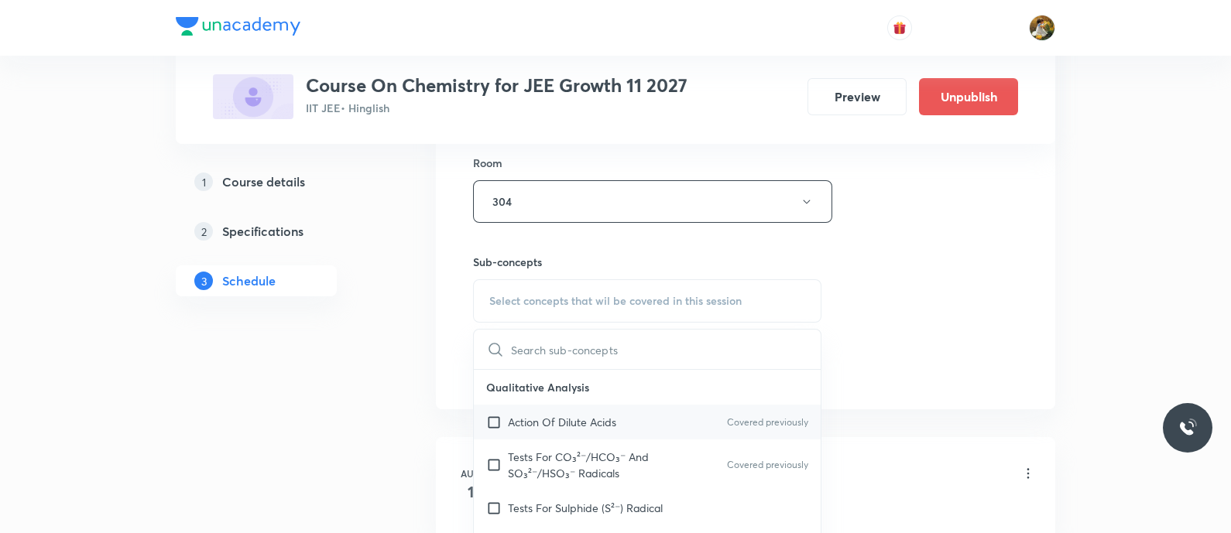
click at [569, 416] on p "Action Of Dilute Acids" at bounding box center [562, 422] width 108 height 16
checkbox input "true"
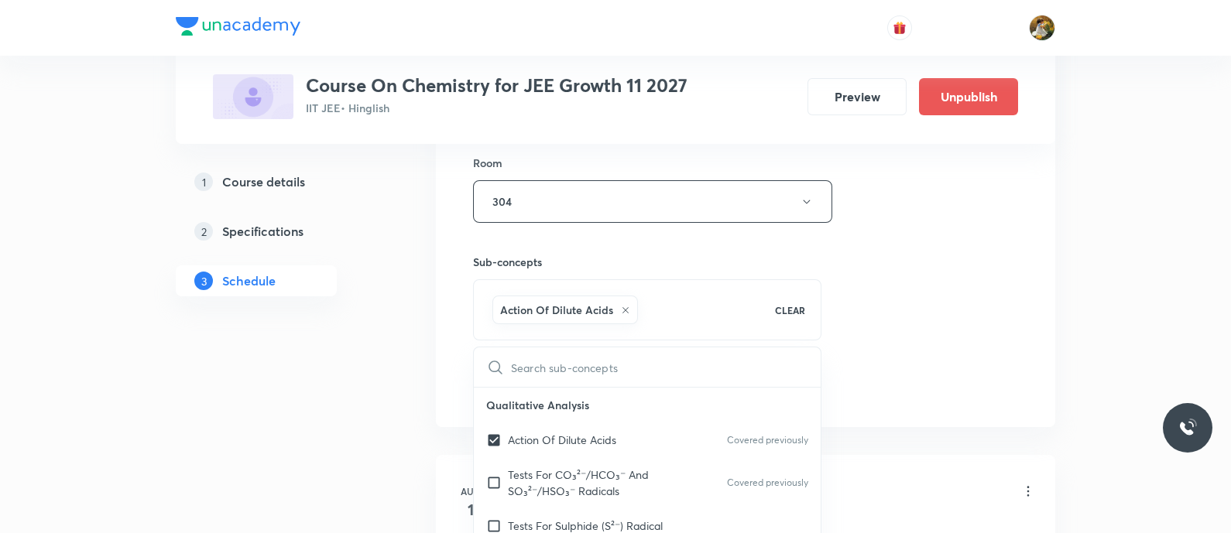
click at [918, 265] on div "Session 14 Live class Session title 17/99 Atomic structure ​ Schedule for Sep 2…" at bounding box center [745, 30] width 545 height 745
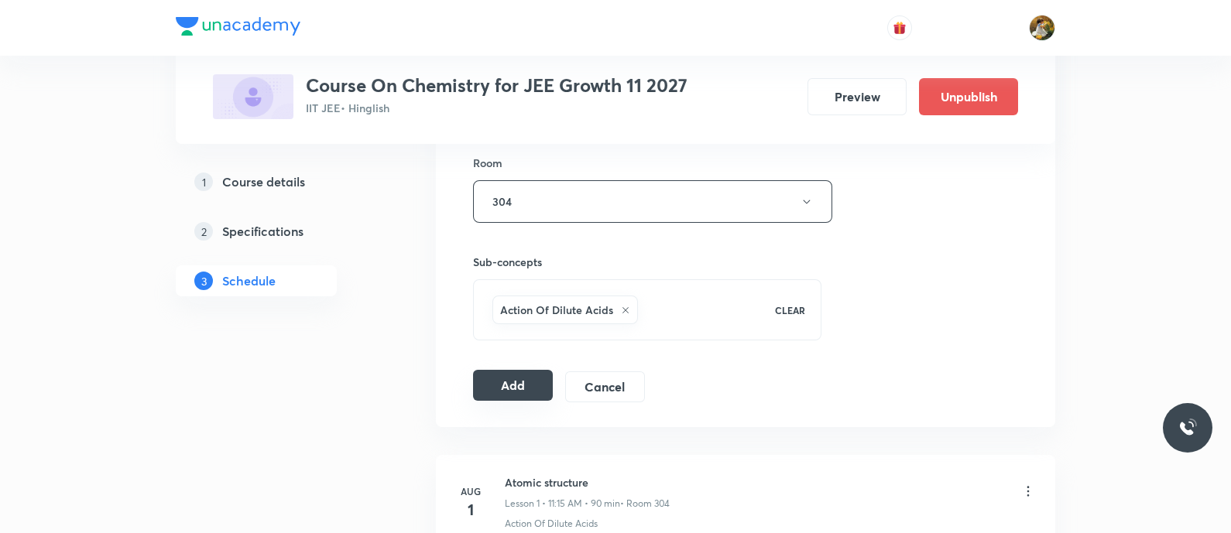
click at [505, 379] on button "Add" at bounding box center [513, 385] width 80 height 31
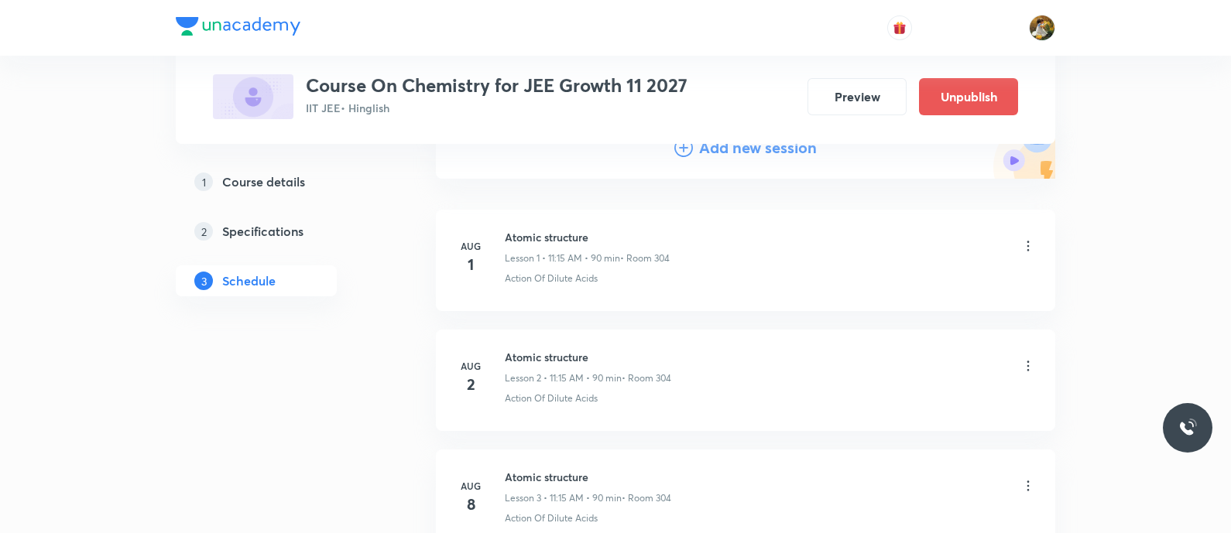
scroll to position [0, 0]
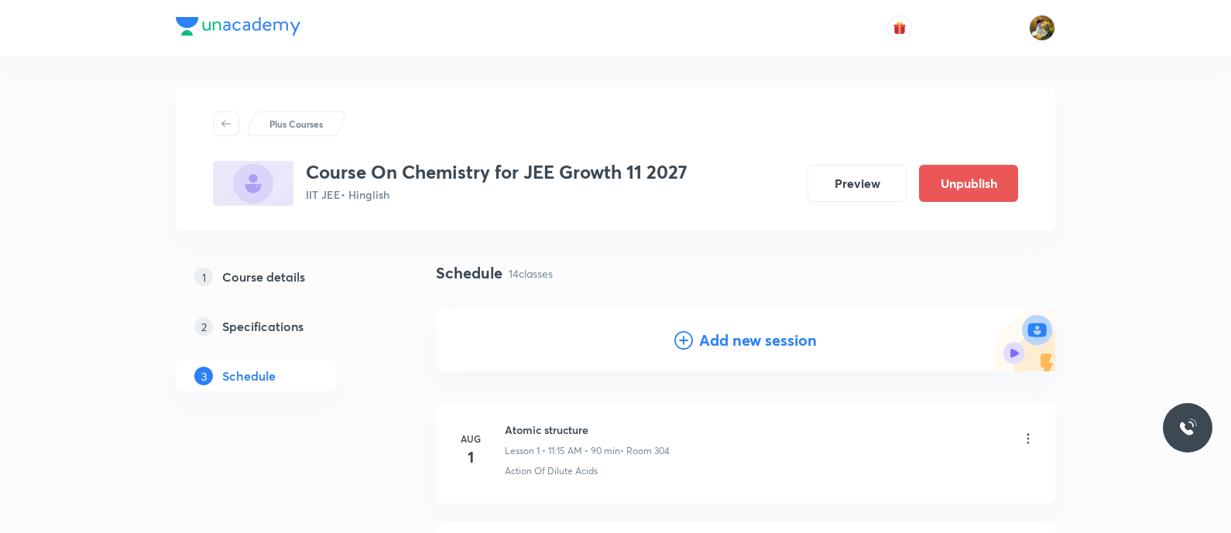
click at [726, 340] on h4 "Add new session" at bounding box center [758, 340] width 118 height 23
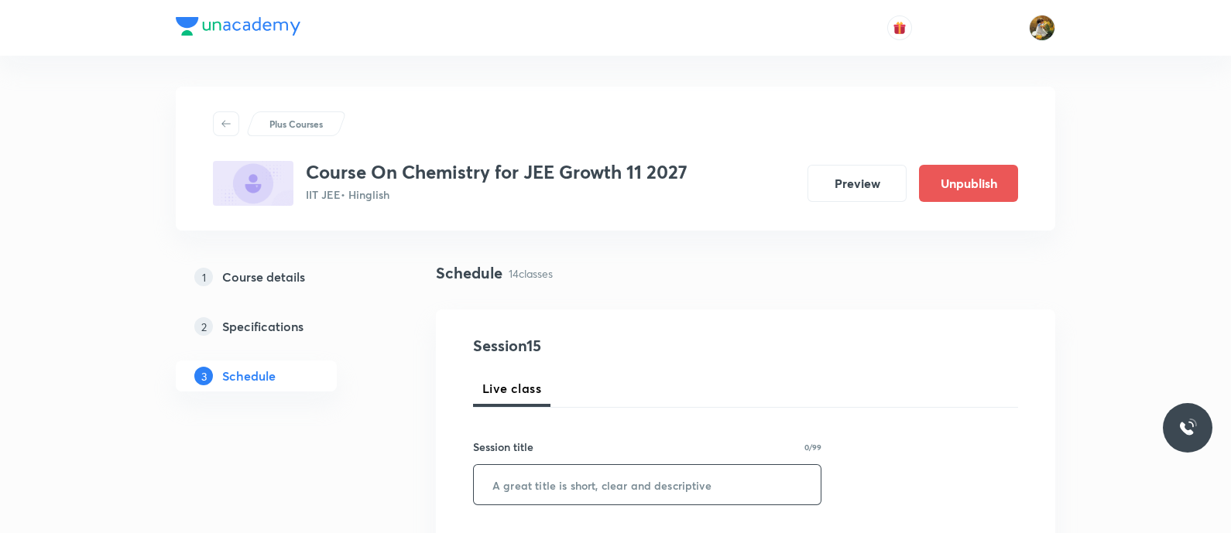
click at [688, 482] on input "text" at bounding box center [647, 484] width 347 height 39
paste input "Atomic structure"
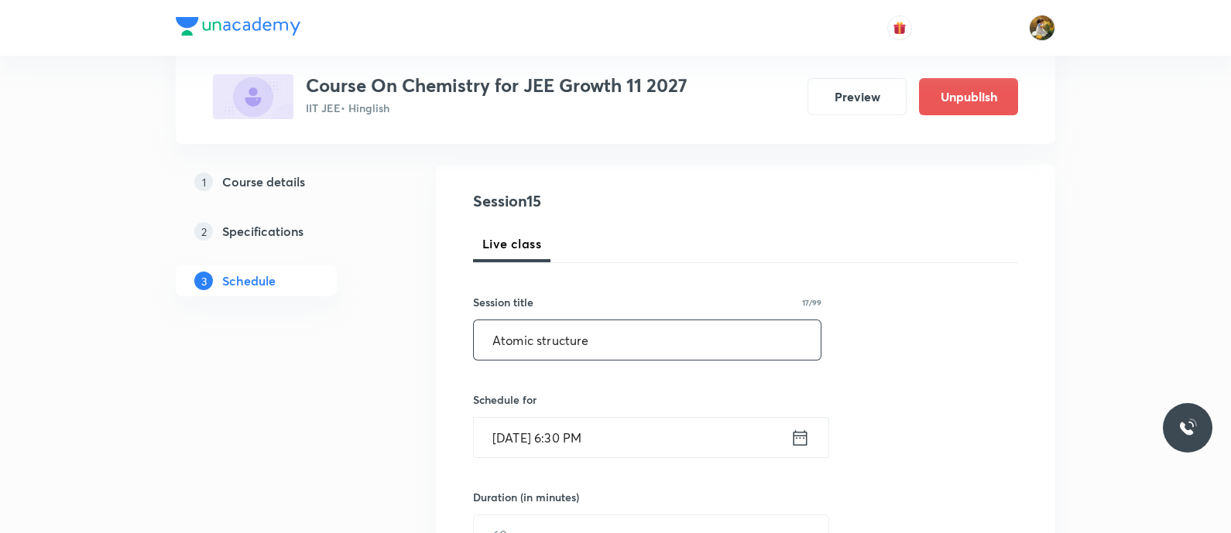
scroll to position [290, 0]
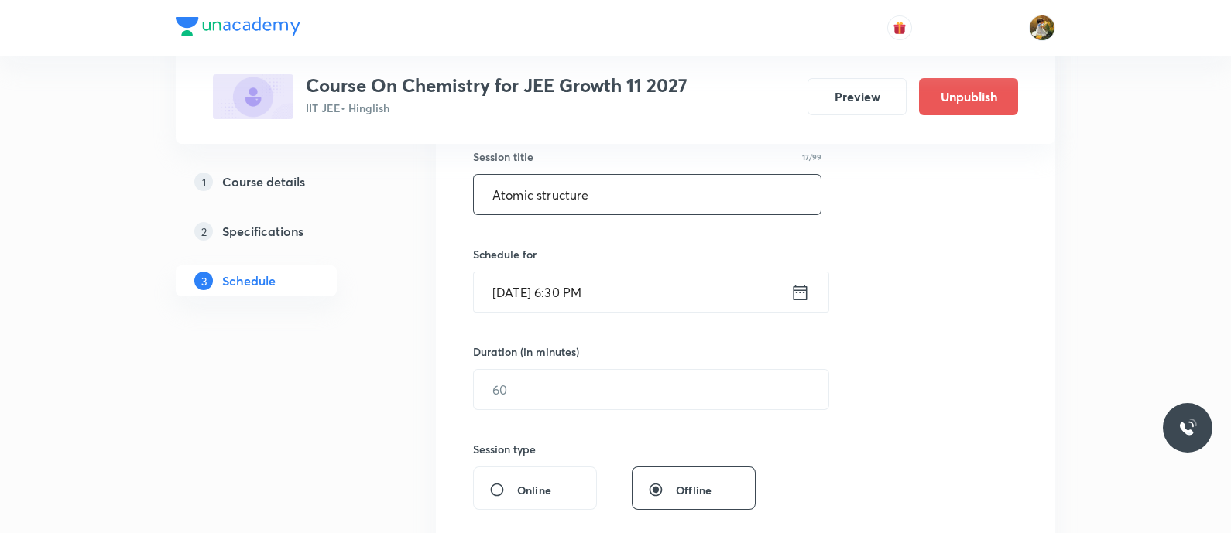
type input "Atomic structure"
click at [700, 286] on input "Sep 1, 2025, 6:30 PM" at bounding box center [632, 292] width 317 height 39
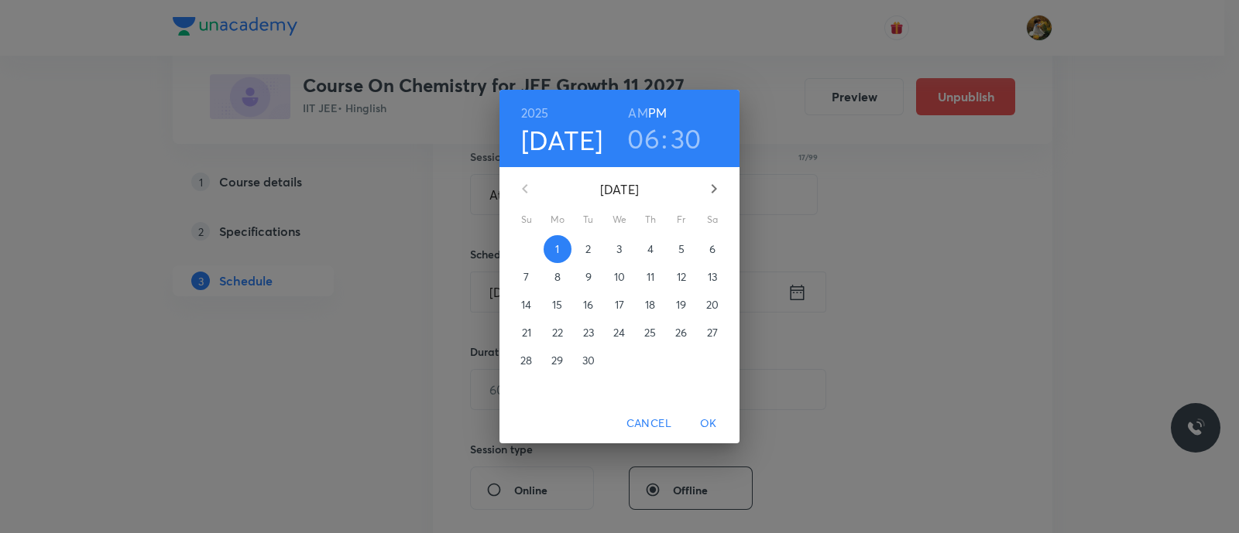
click at [681, 249] on p "5" at bounding box center [681, 249] width 6 height 15
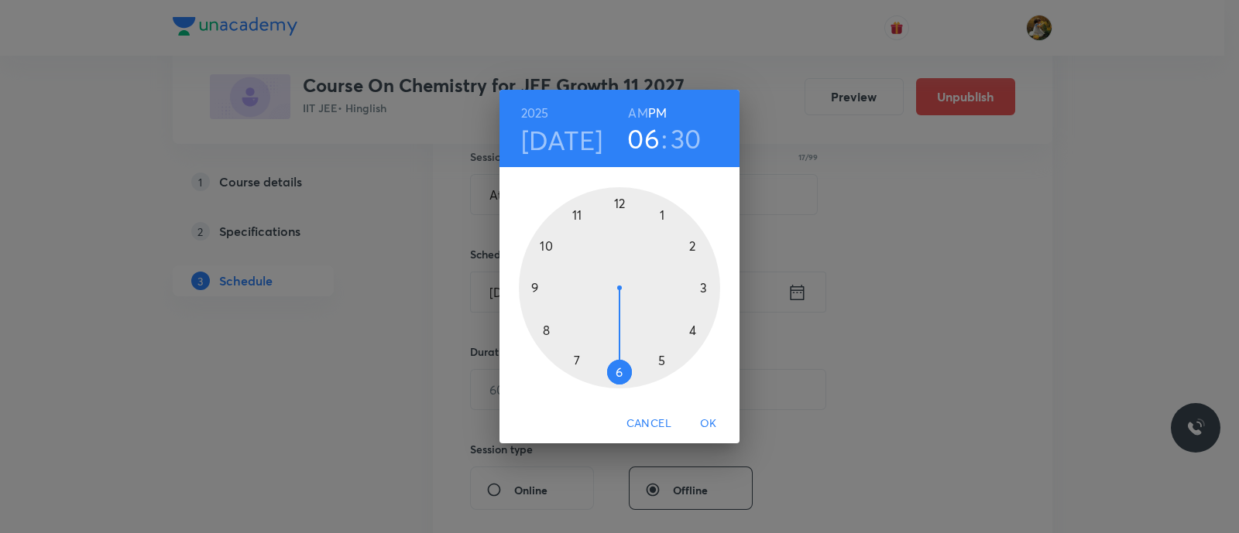
click at [661, 208] on div at bounding box center [619, 287] width 201 height 201
click at [617, 202] on div at bounding box center [619, 287] width 201 height 201
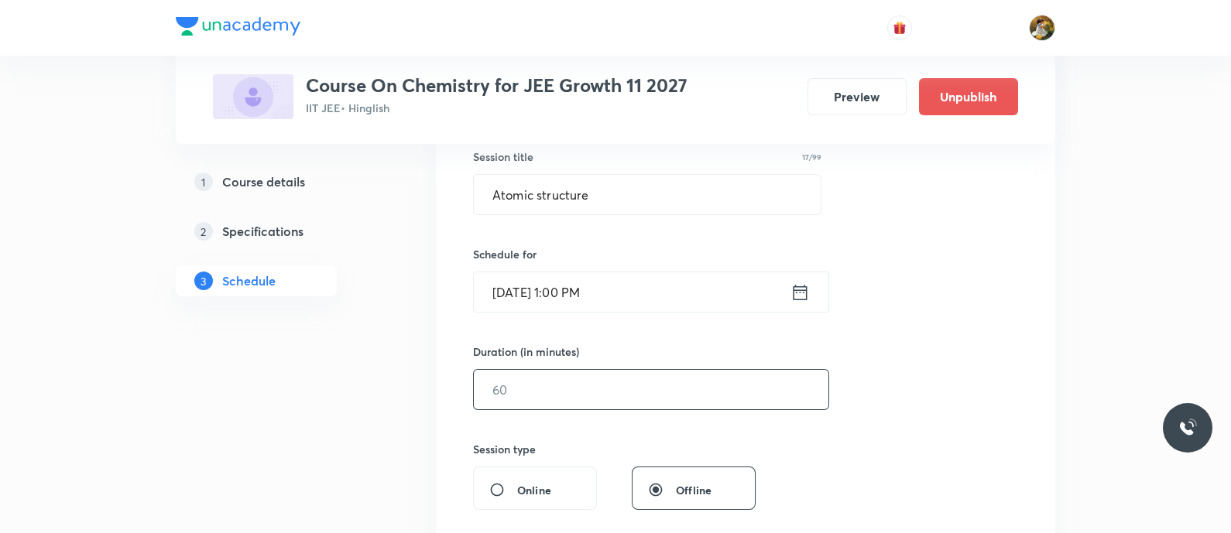
click at [647, 400] on input "text" at bounding box center [651, 389] width 355 height 39
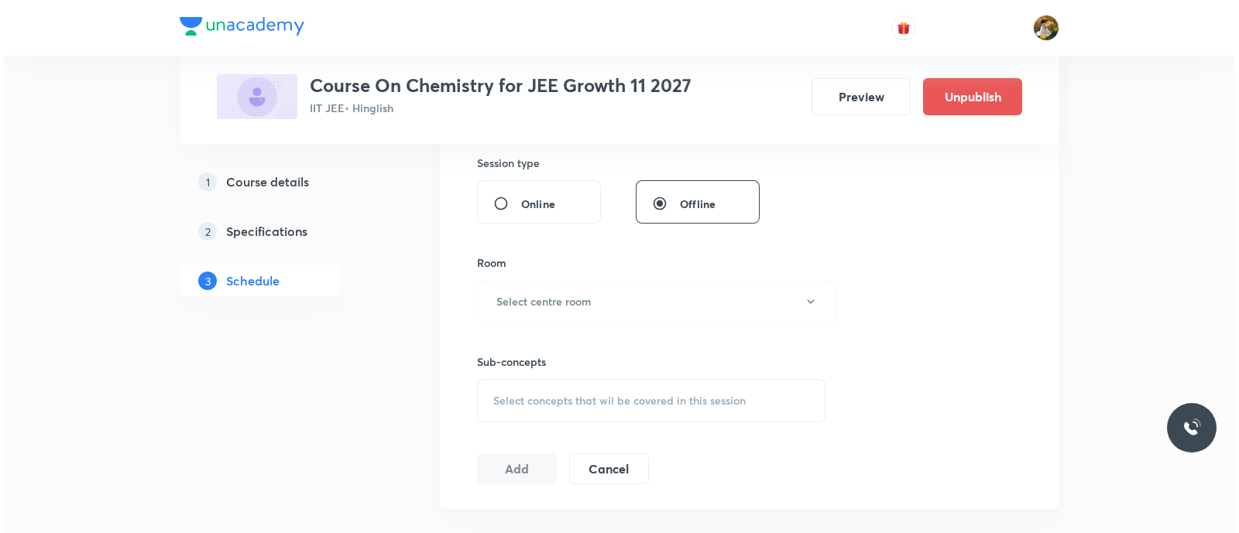
scroll to position [581, 0]
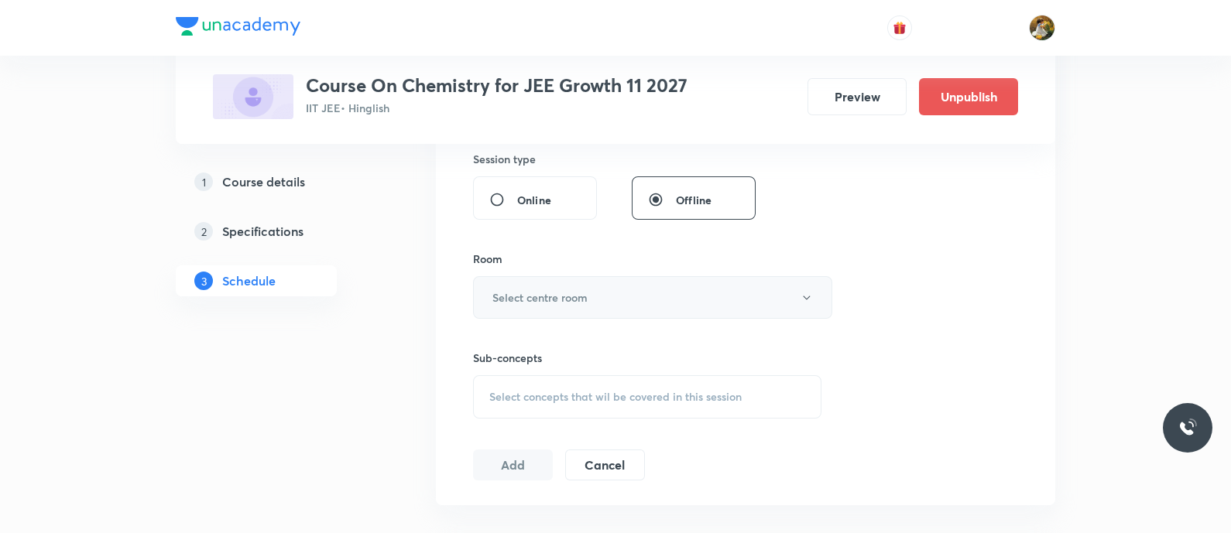
type input "90"
click at [647, 290] on button "Select centre room" at bounding box center [652, 297] width 359 height 43
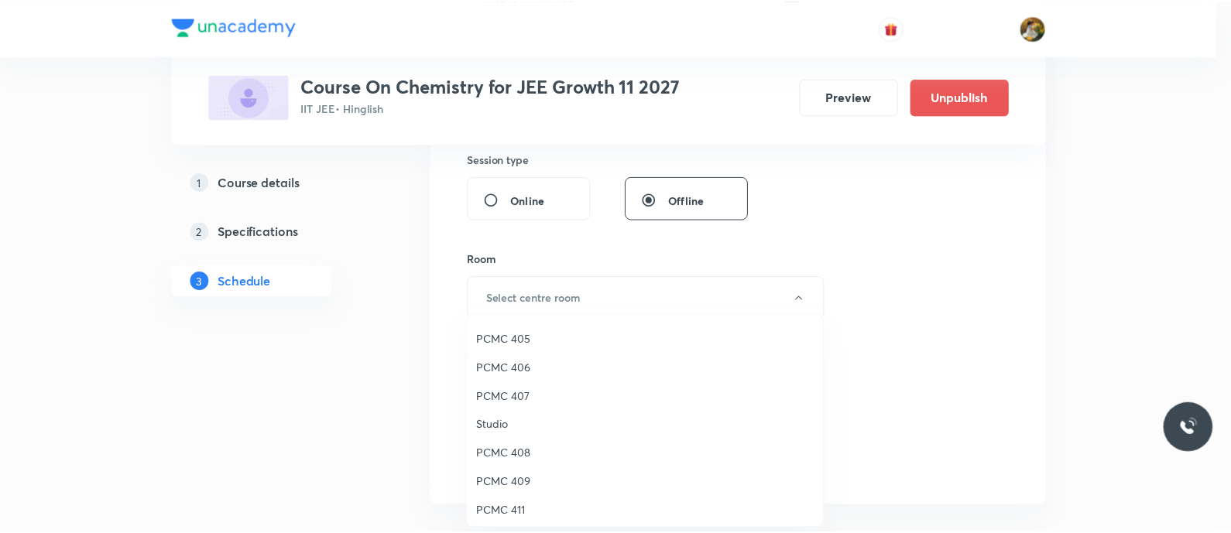
scroll to position [344, 0]
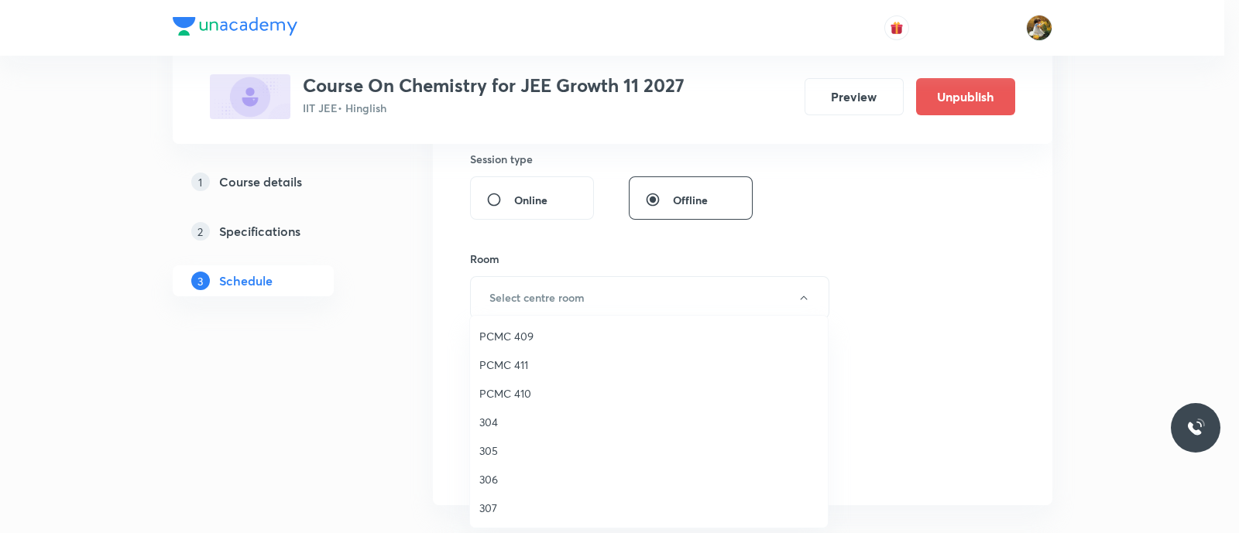
click at [499, 421] on span "304" at bounding box center [648, 422] width 339 height 16
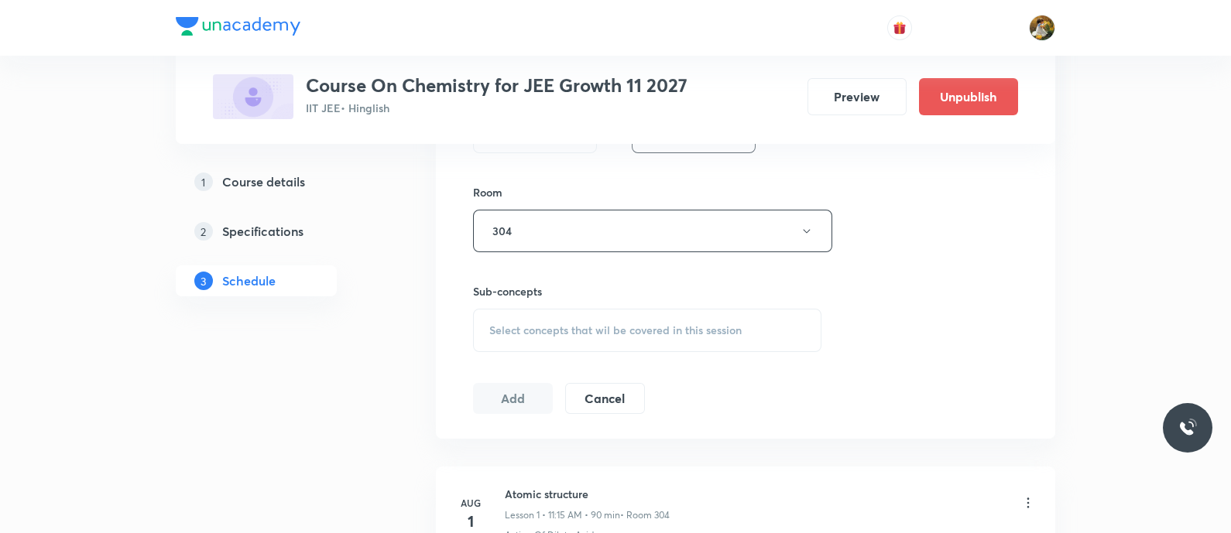
scroll to position [677, 0]
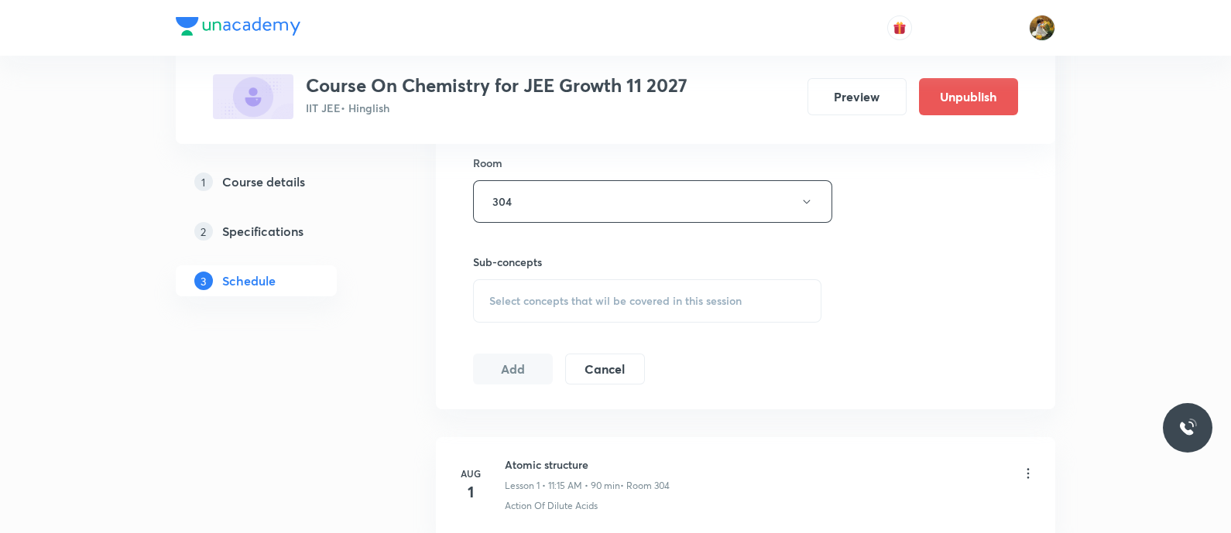
click at [647, 283] on div "Select concepts that wil be covered in this session" at bounding box center [647, 301] width 348 height 43
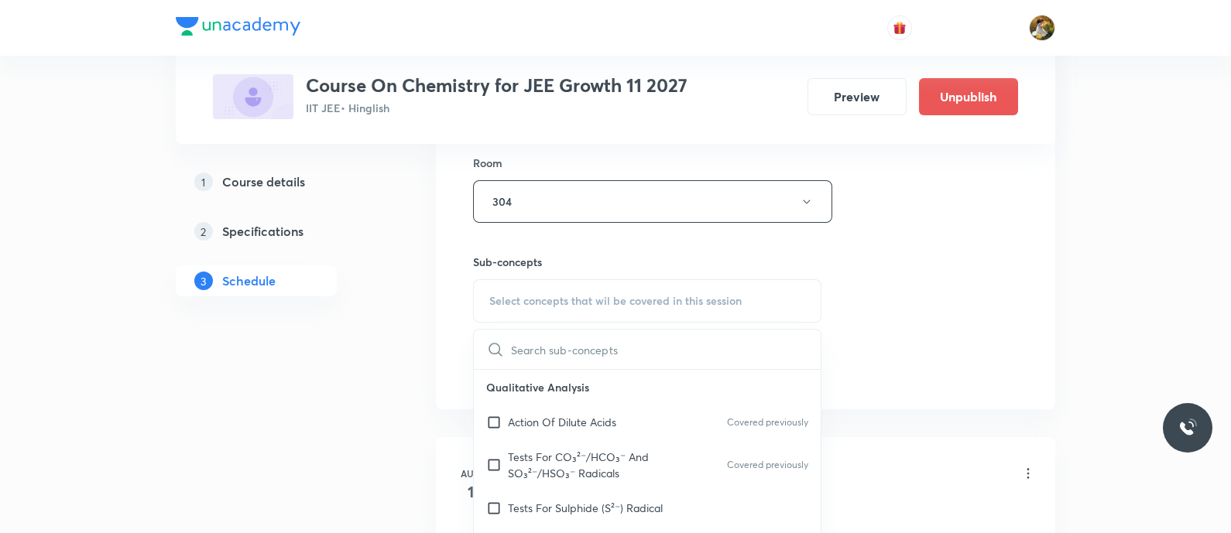
click at [643, 431] on div "Action Of Dilute Acids Covered previously" at bounding box center [647, 422] width 347 height 35
checkbox input "true"
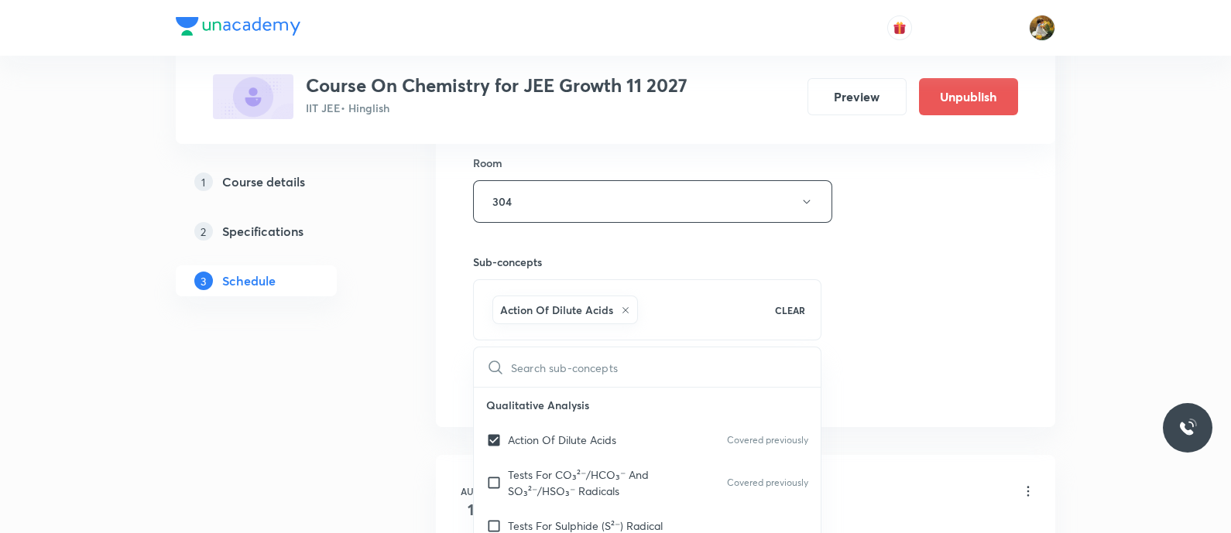
click at [924, 296] on div "Session 15 Live class Session title 17/99 Atomic structure ​ Schedule for Sep 5…" at bounding box center [745, 30] width 545 height 745
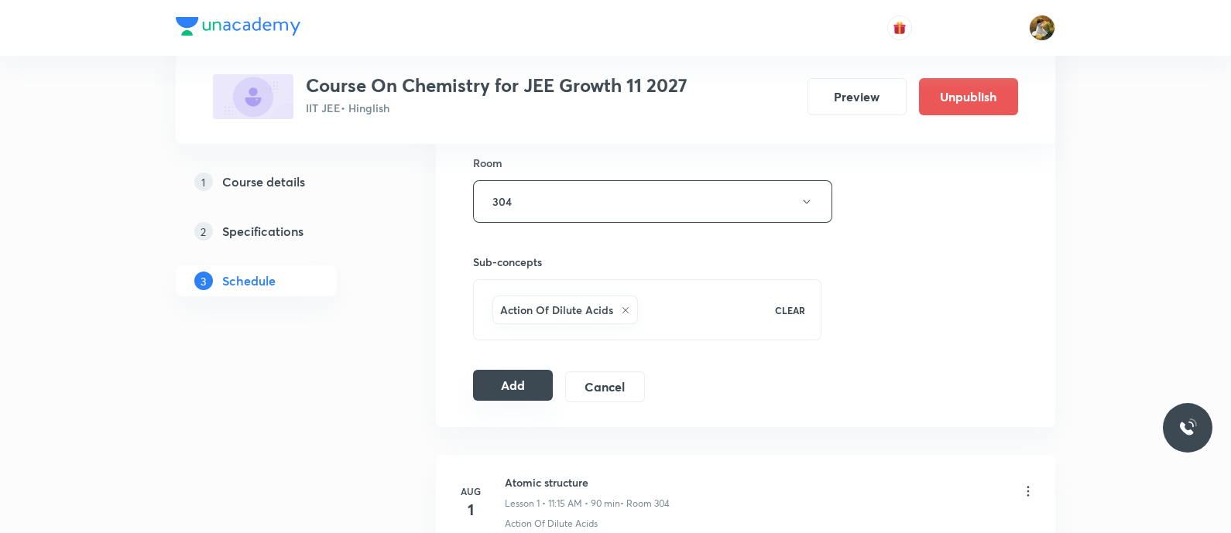
click at [496, 384] on button "Add" at bounding box center [513, 385] width 80 height 31
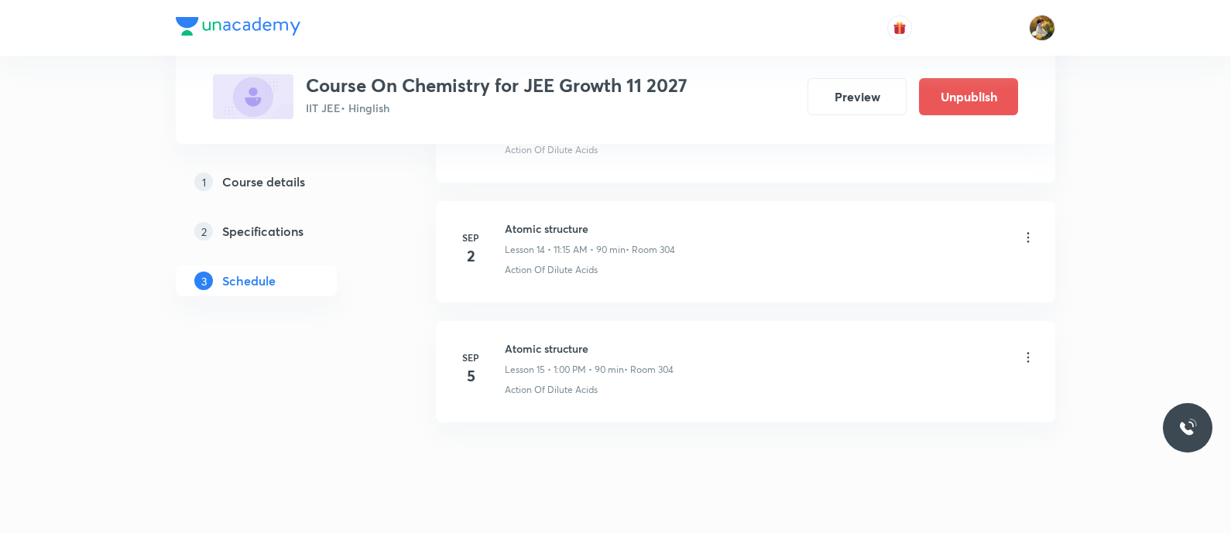
scroll to position [1792, 0]
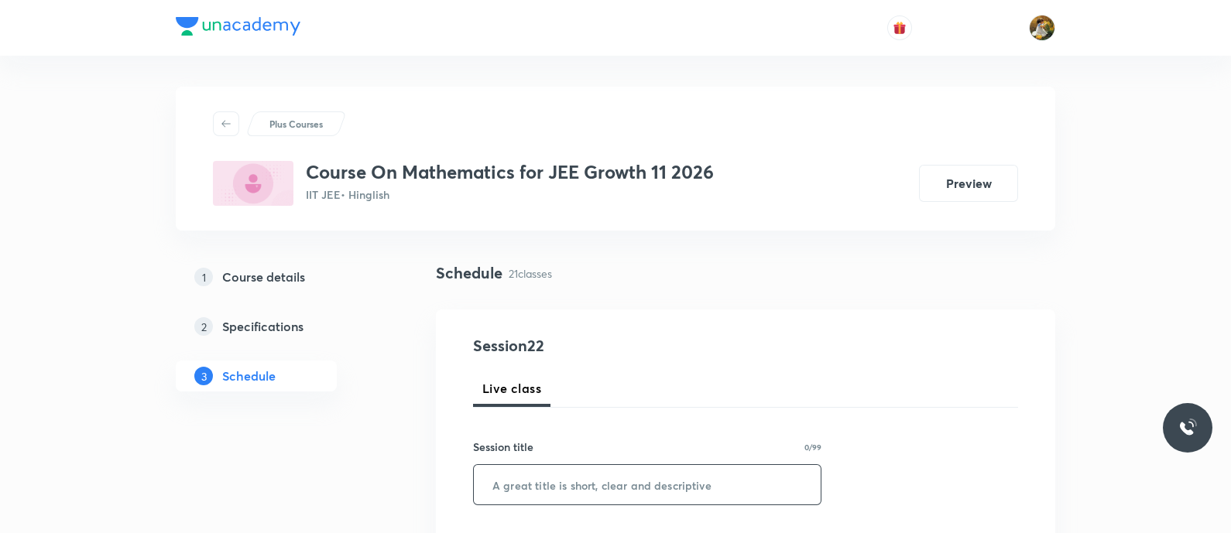
click at [692, 485] on input "text" at bounding box center [647, 484] width 347 height 39
paste input "compound angles"
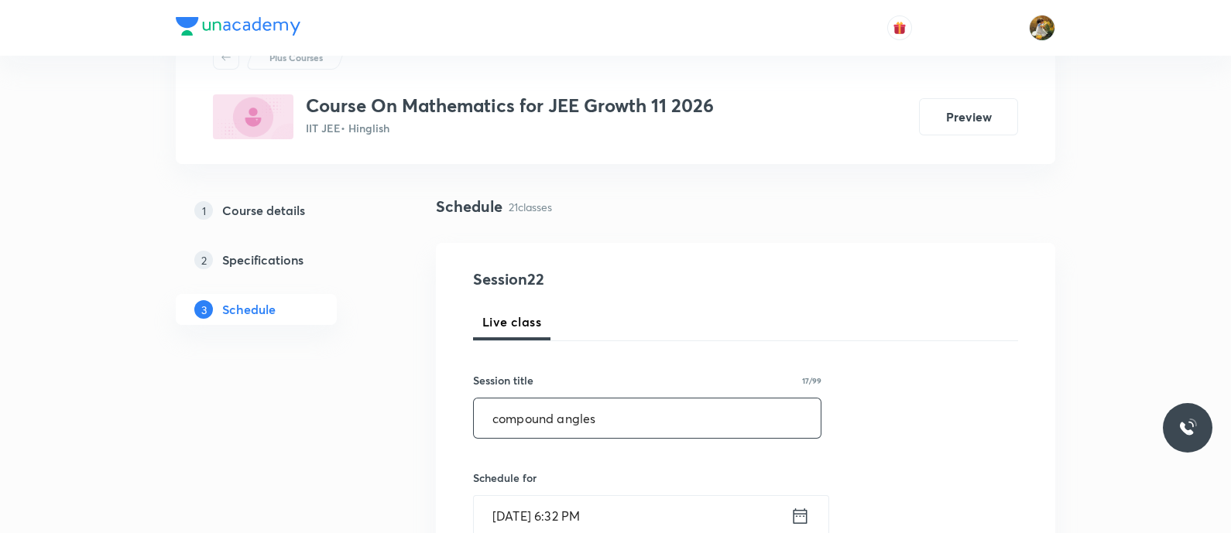
scroll to position [96, 0]
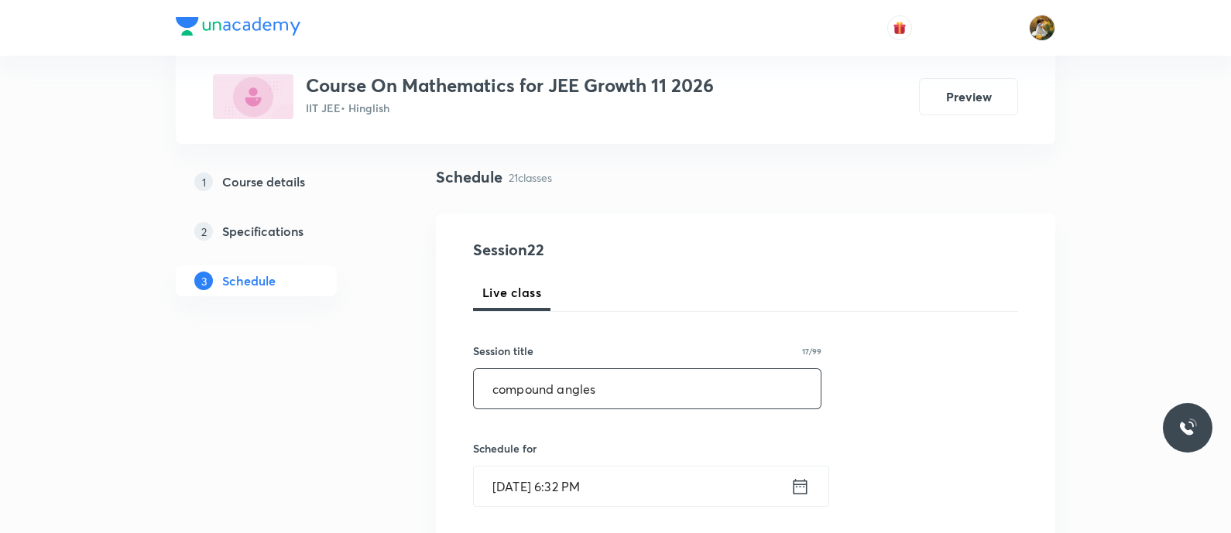
type input "compound angles"
click at [695, 503] on input "Sep 1, 2025, 6:32 PM" at bounding box center [632, 486] width 317 height 39
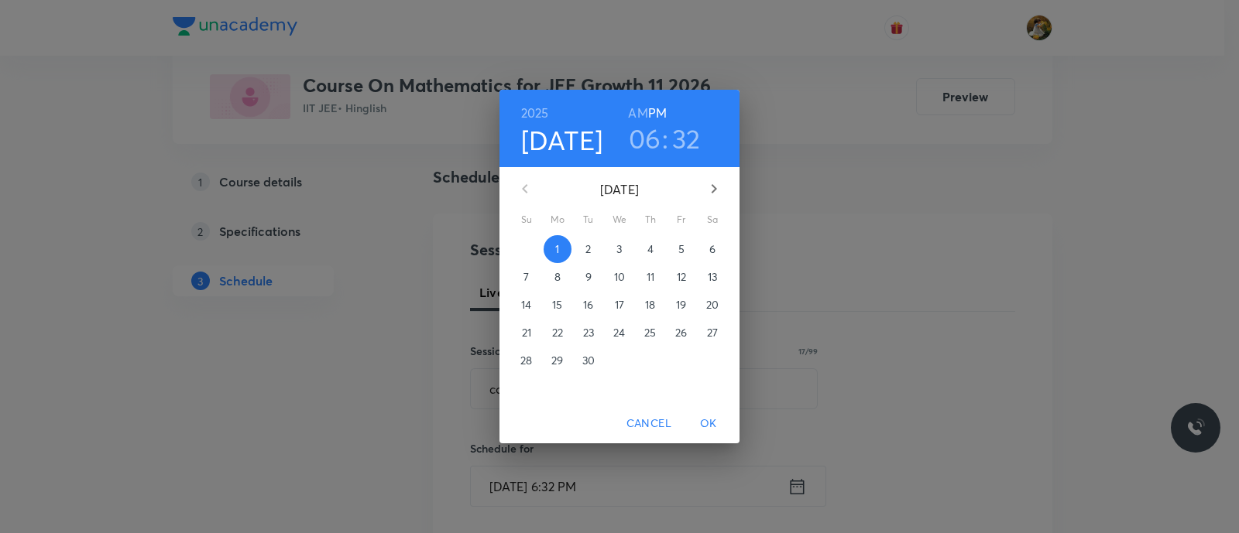
click at [596, 249] on span "2" at bounding box center [589, 249] width 28 height 15
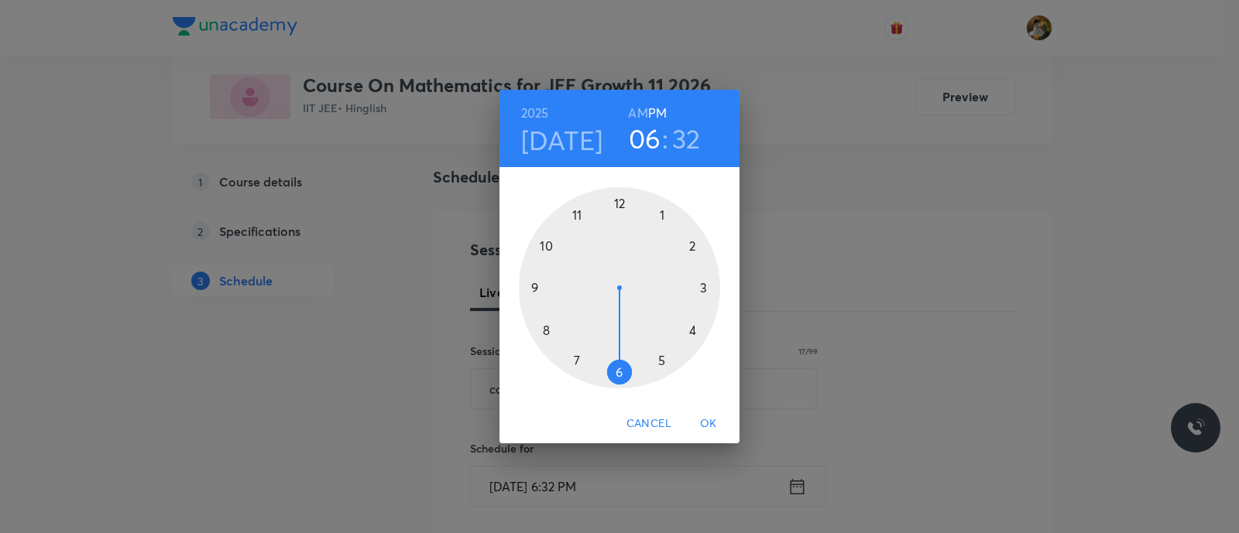
click at [663, 212] on div at bounding box center [619, 287] width 201 height 201
click at [620, 198] on div at bounding box center [619, 287] width 201 height 201
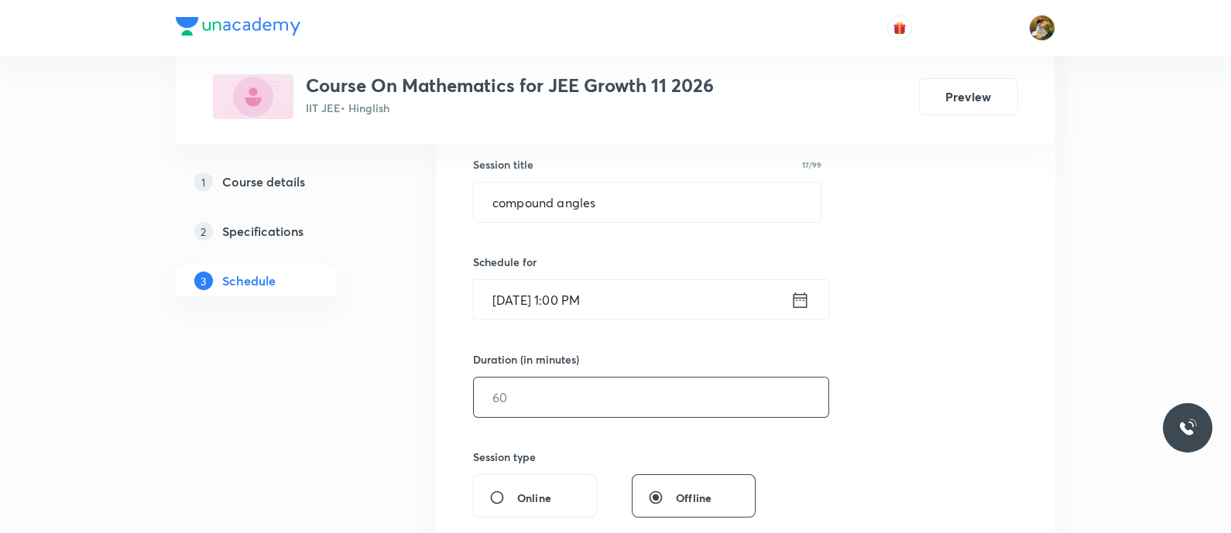
scroll to position [290, 0]
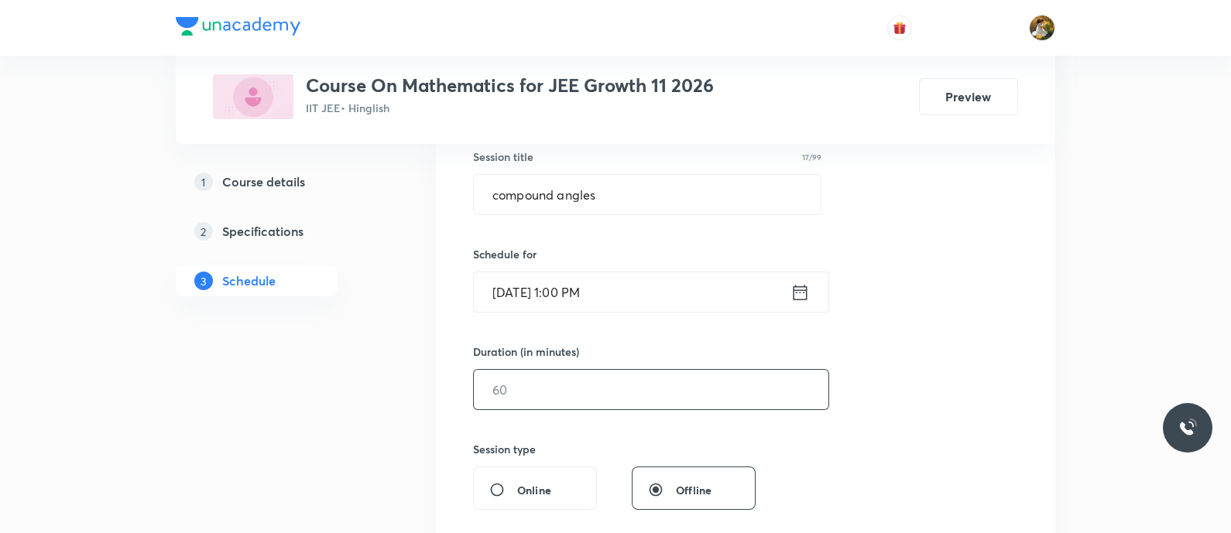
click at [665, 378] on input "text" at bounding box center [651, 389] width 355 height 39
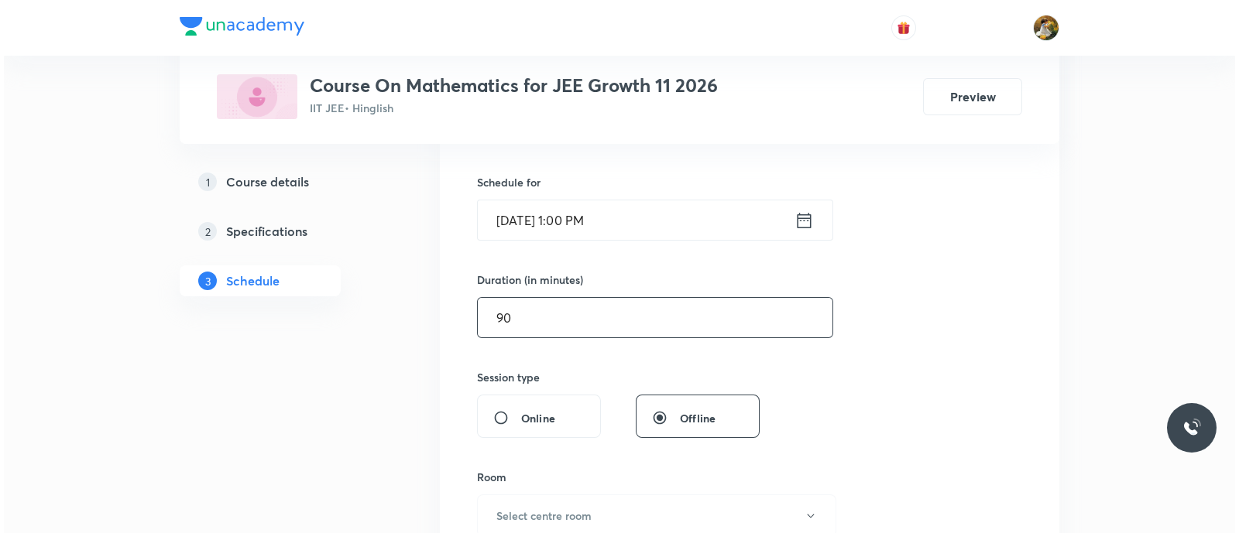
scroll to position [386, 0]
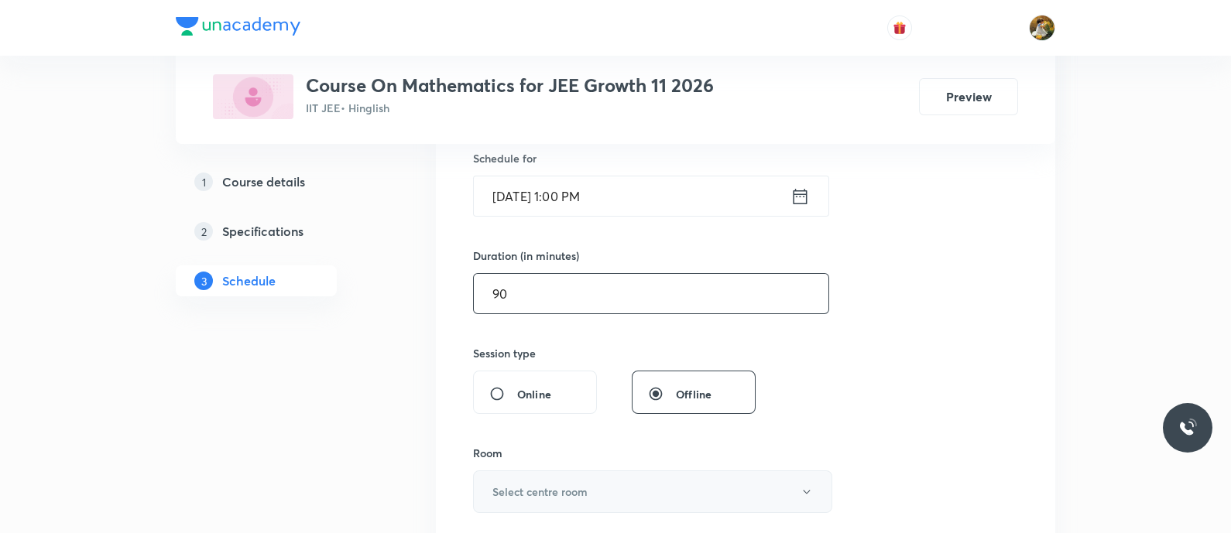
type input "90"
click at [656, 493] on button "Select centre room" at bounding box center [652, 492] width 359 height 43
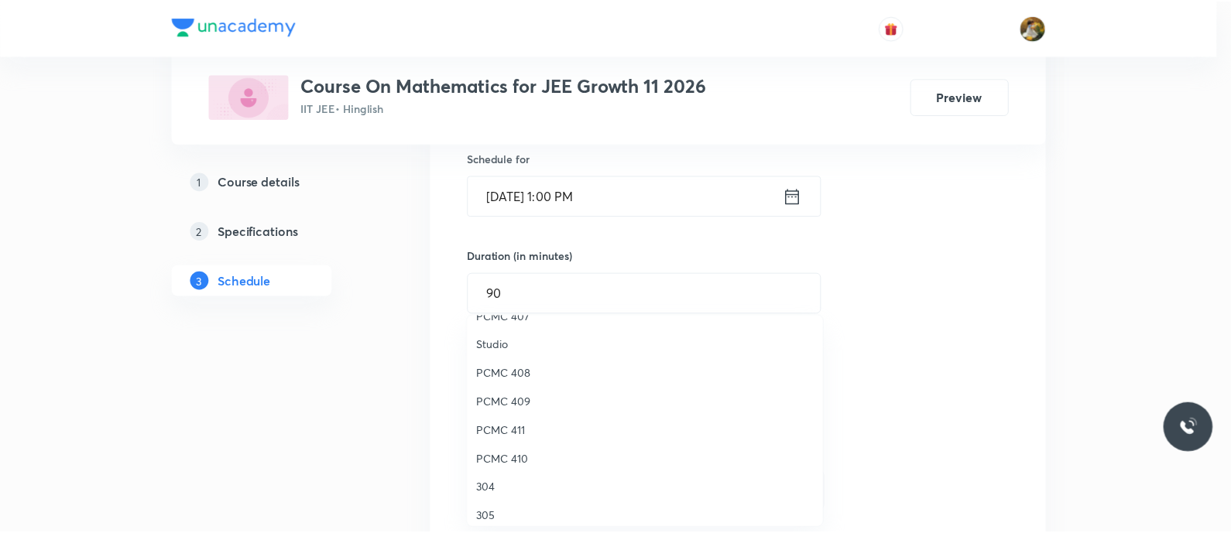
scroll to position [247, 0]
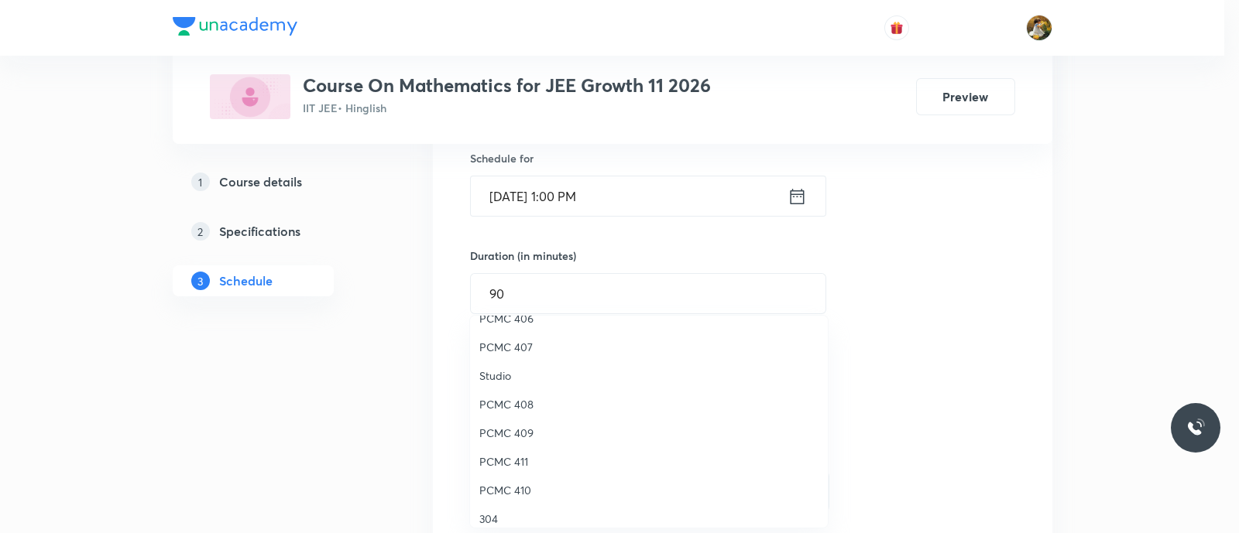
click at [500, 509] on li "304" at bounding box center [649, 519] width 358 height 29
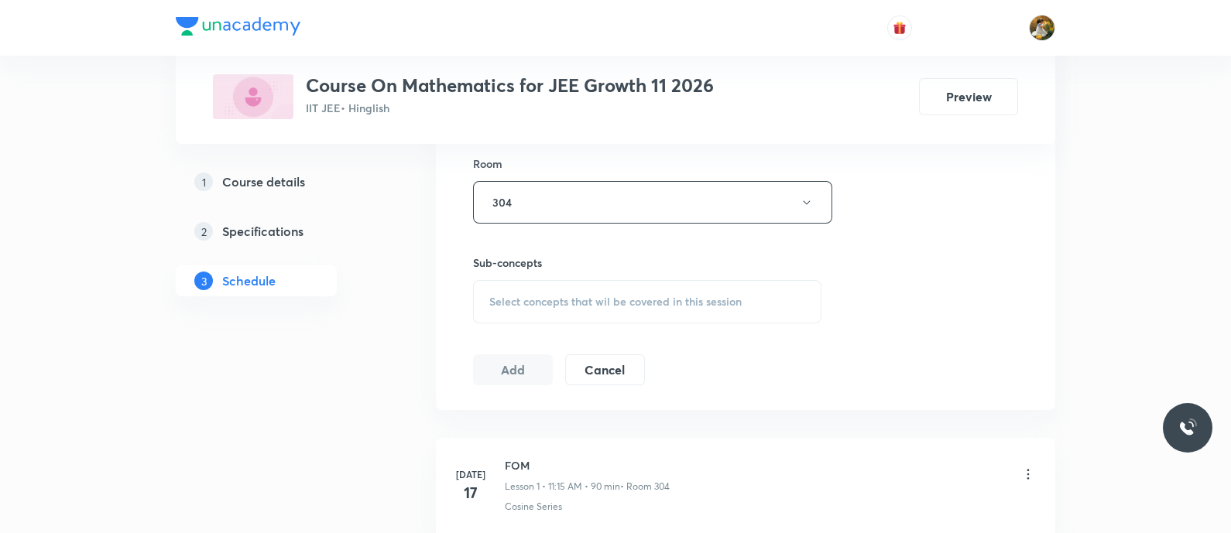
scroll to position [677, 0]
click at [636, 310] on div "Select concepts that wil be covered in this session" at bounding box center [647, 301] width 348 height 43
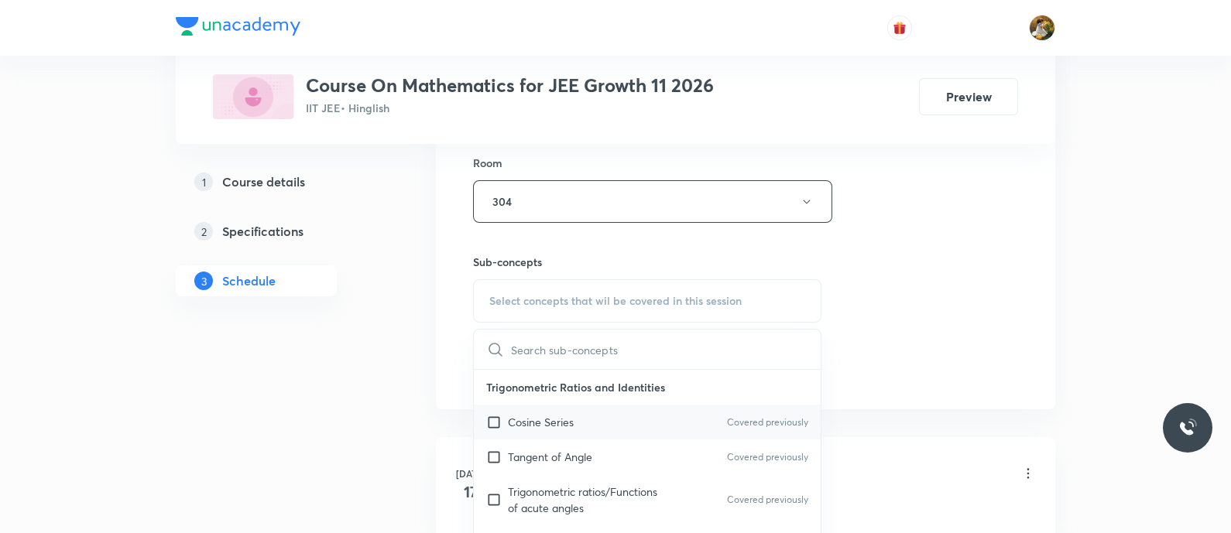
click at [630, 421] on div "Cosine Series Covered previously" at bounding box center [647, 422] width 347 height 35
checkbox input "true"
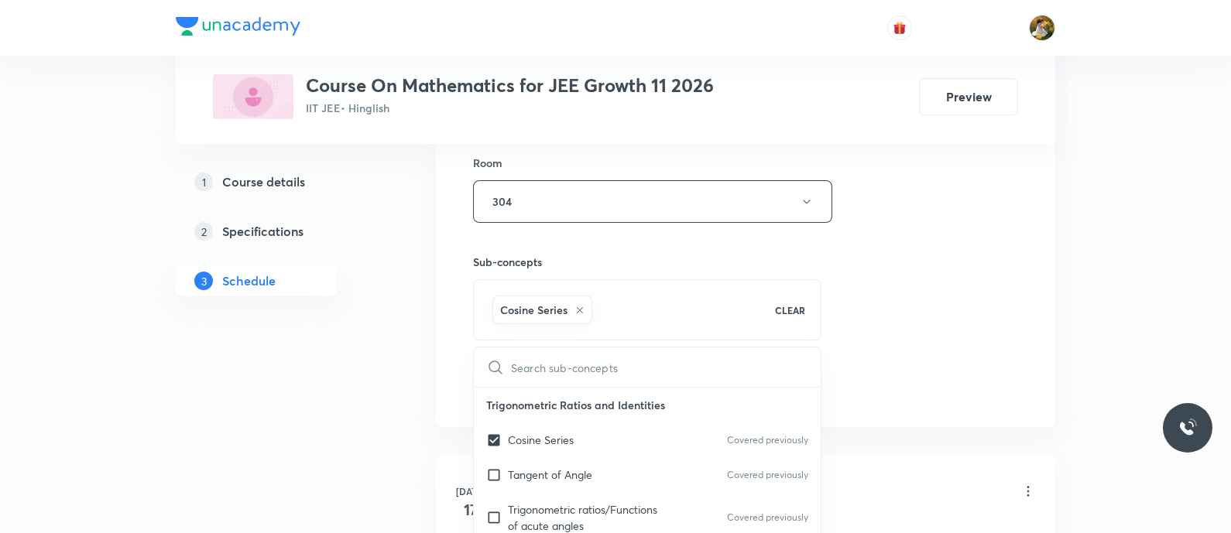
click at [949, 250] on div "Session 22 Live class Session title 17/99 compound angles ​ Schedule for Sep 2,…" at bounding box center [745, 30] width 545 height 745
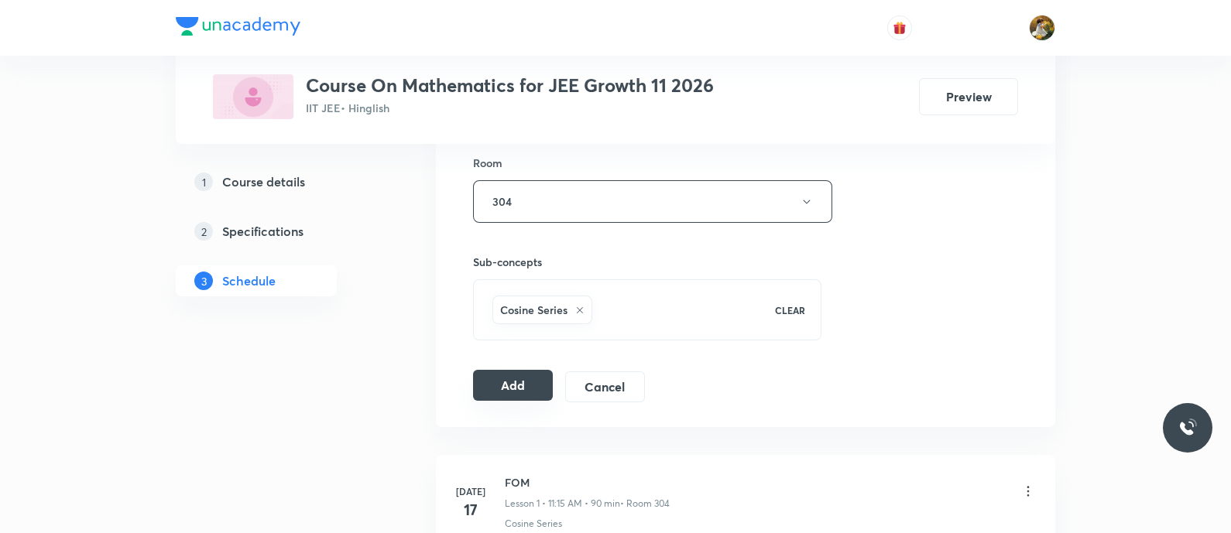
click at [488, 379] on button "Add" at bounding box center [513, 385] width 80 height 31
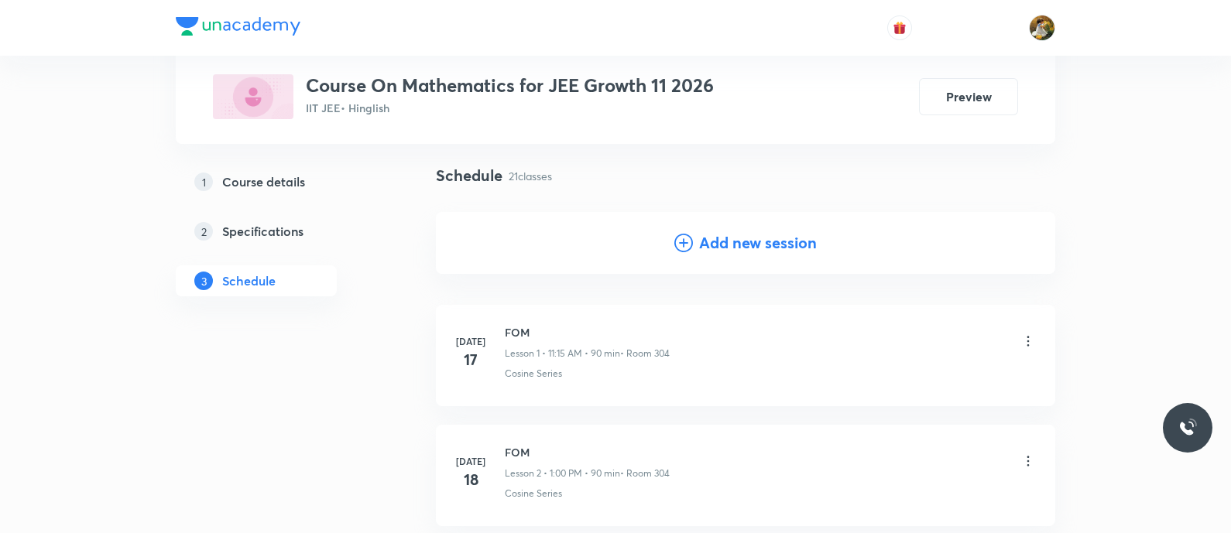
scroll to position [96, 0]
click at [756, 252] on h4 "Add new session" at bounding box center [758, 244] width 118 height 23
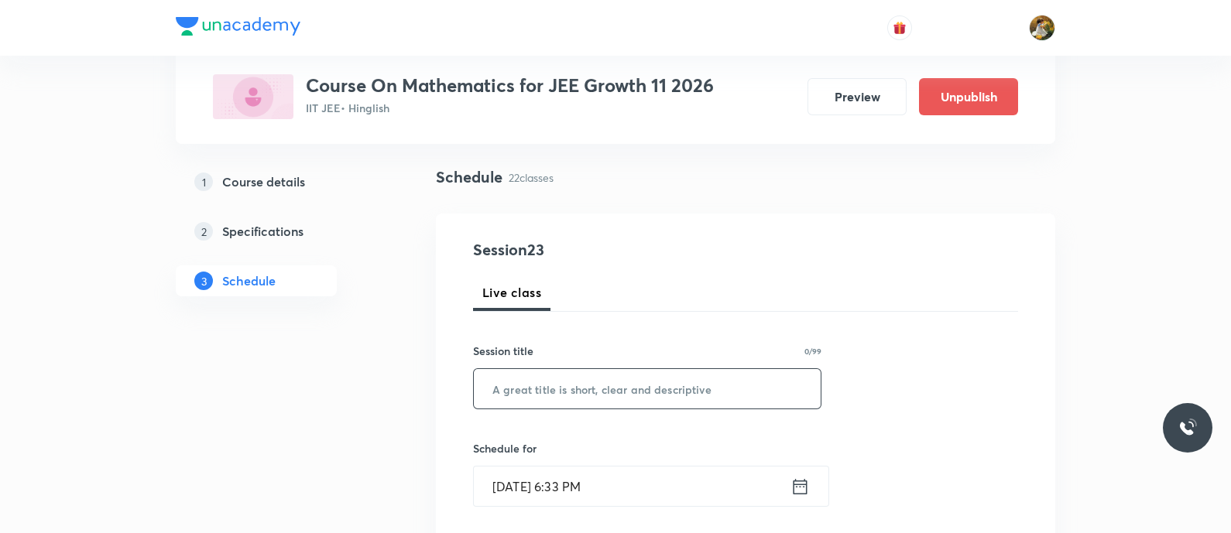
click at [674, 390] on input "text" at bounding box center [647, 388] width 347 height 39
paste input "compound angles"
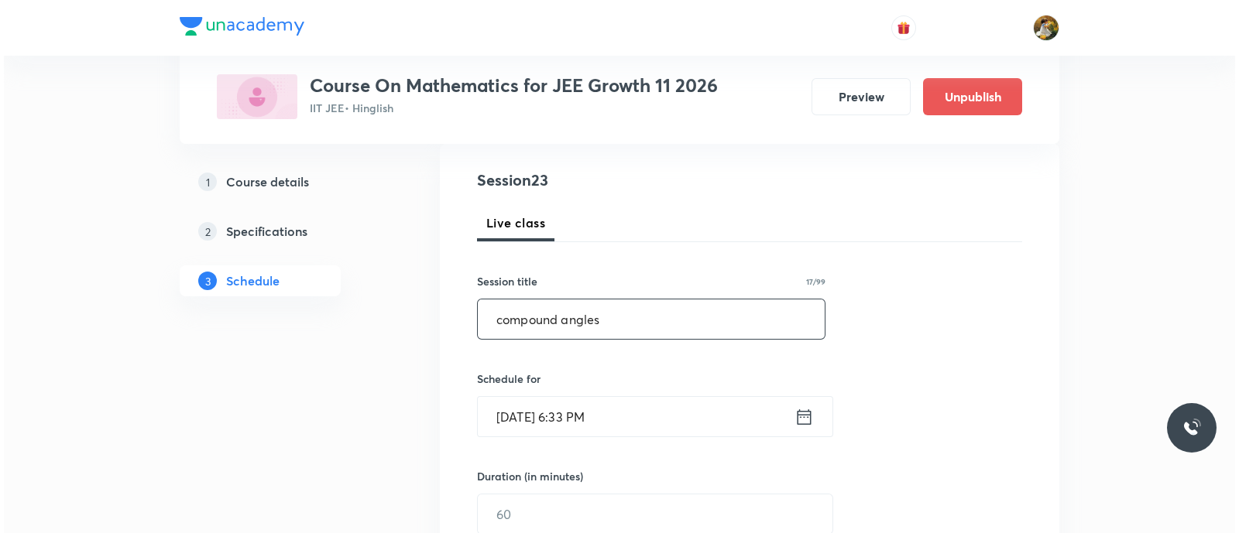
scroll to position [193, 0]
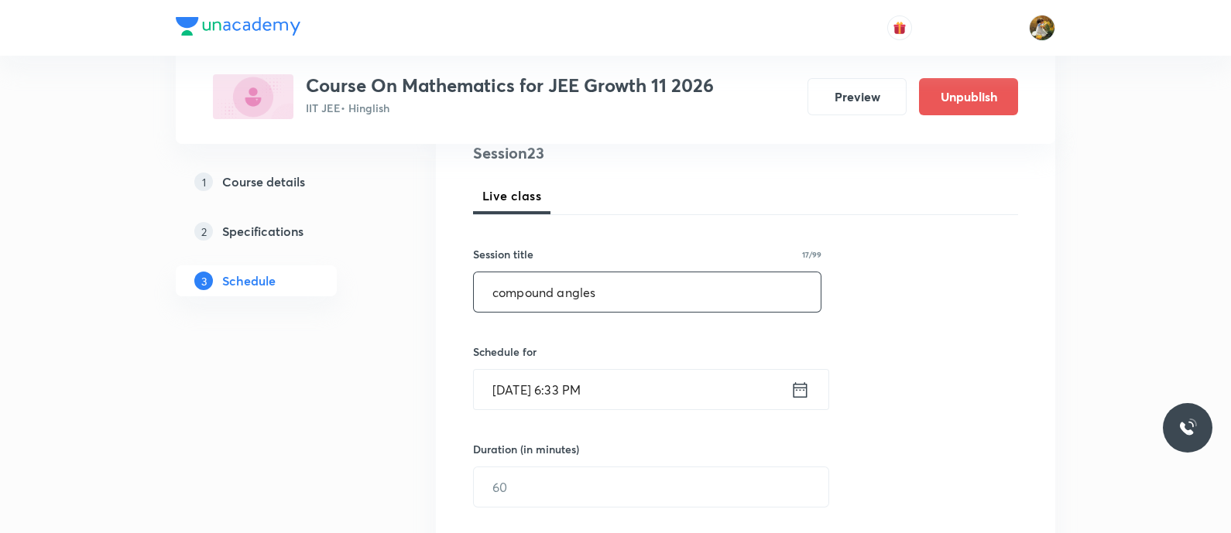
type input "compound angles"
click at [674, 390] on input "Sep 1, 2025, 6:33 PM" at bounding box center [632, 389] width 317 height 39
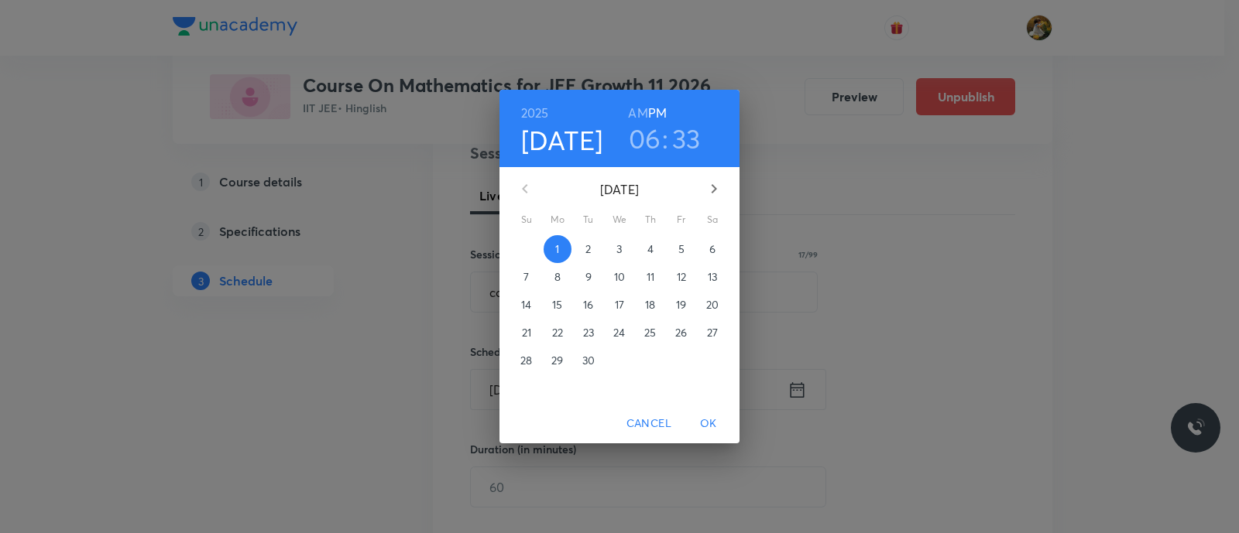
click at [660, 252] on span "4" at bounding box center [650, 249] width 28 height 15
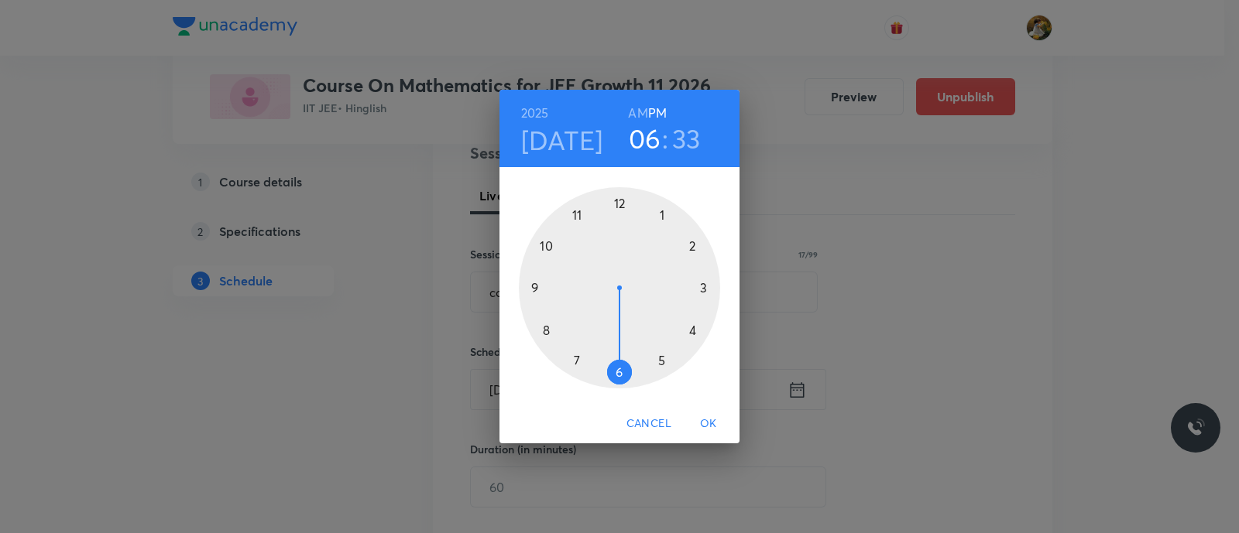
click at [663, 213] on div at bounding box center [619, 287] width 201 height 201
click at [619, 201] on div at bounding box center [619, 287] width 201 height 201
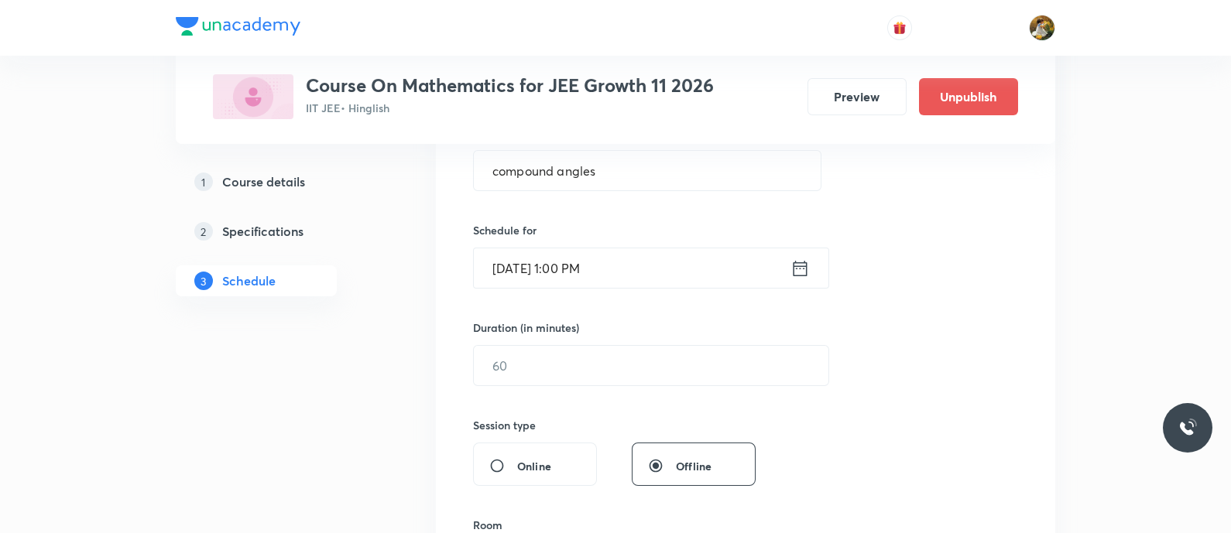
scroll to position [386, 0]
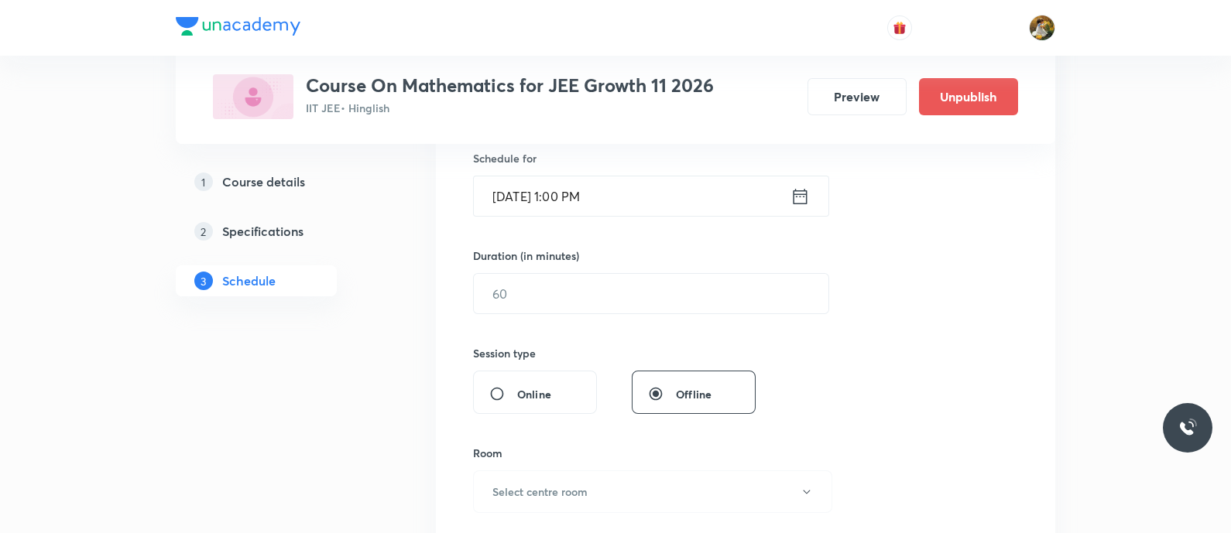
click at [617, 266] on div "Duration (in minutes) ​" at bounding box center [614, 281] width 283 height 67
click at [620, 285] on input "text" at bounding box center [651, 293] width 355 height 39
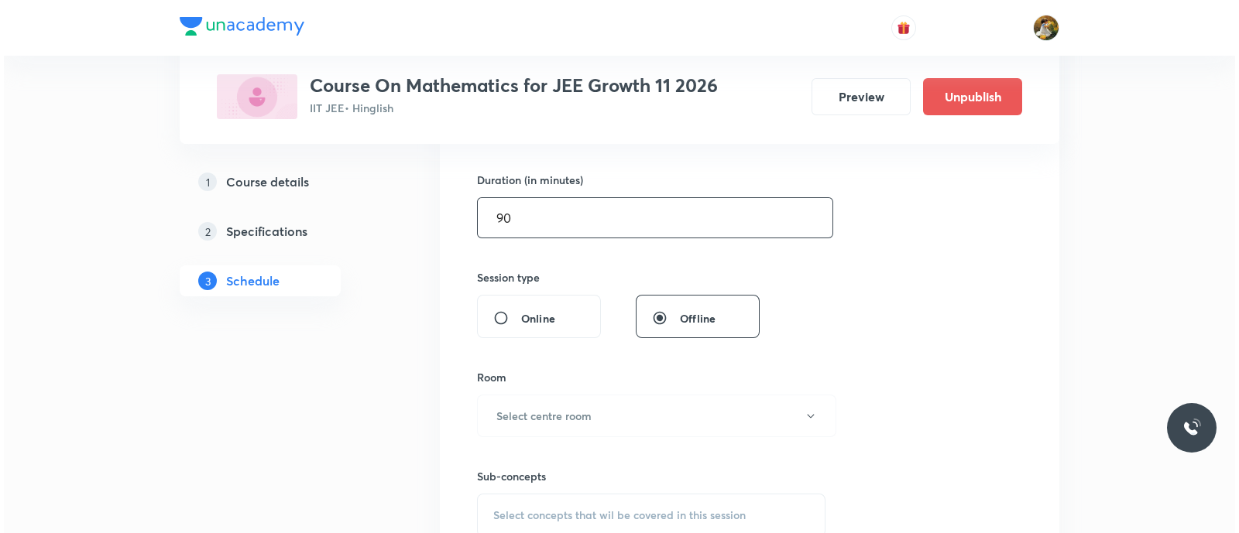
scroll to position [581, 0]
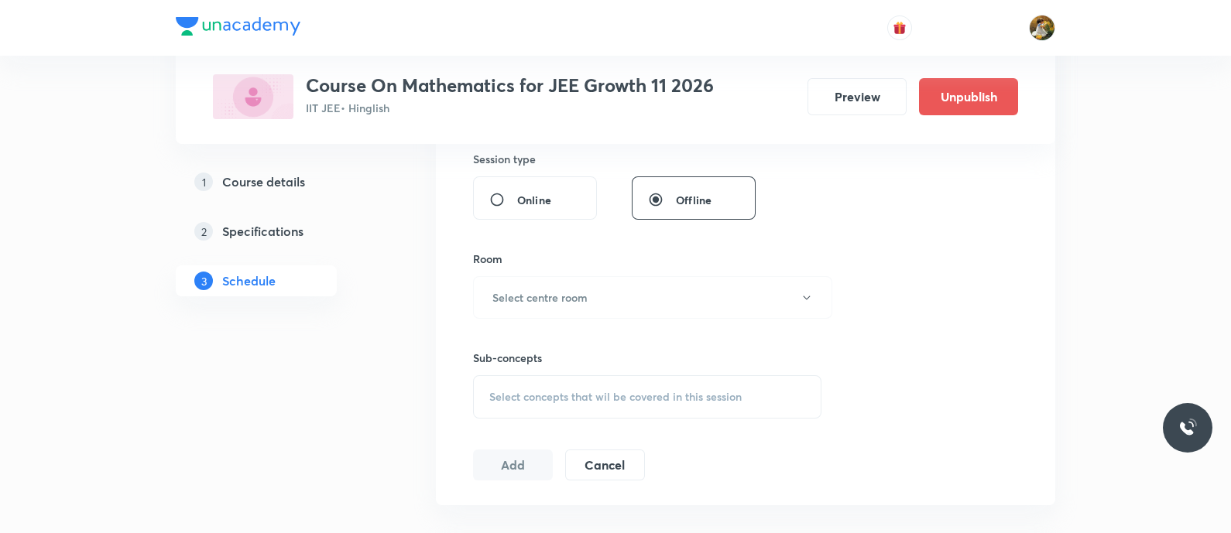
type input "90"
click at [643, 273] on div "Room Select centre room" at bounding box center [647, 285] width 348 height 68
click at [643, 290] on button "Select centre room" at bounding box center [652, 297] width 359 height 43
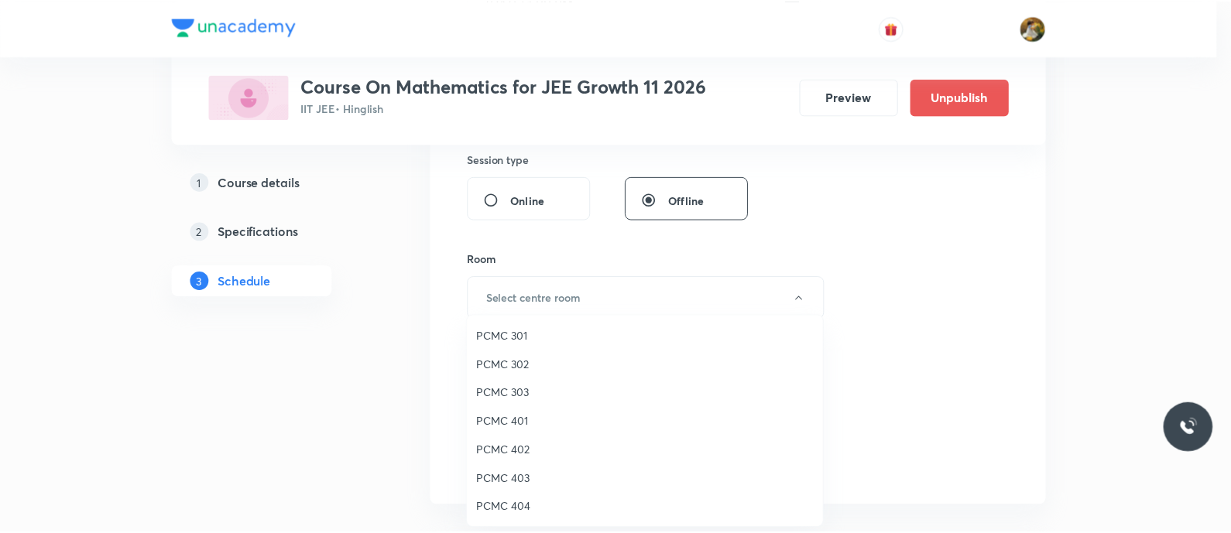
scroll to position [344, 0]
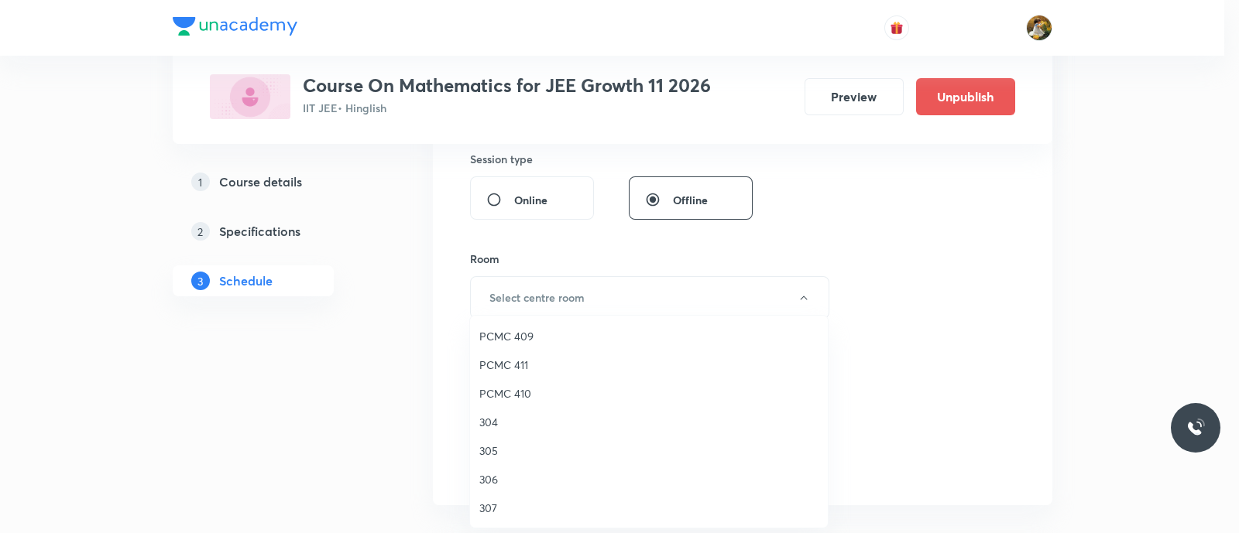
click at [495, 420] on span "304" at bounding box center [648, 422] width 339 height 16
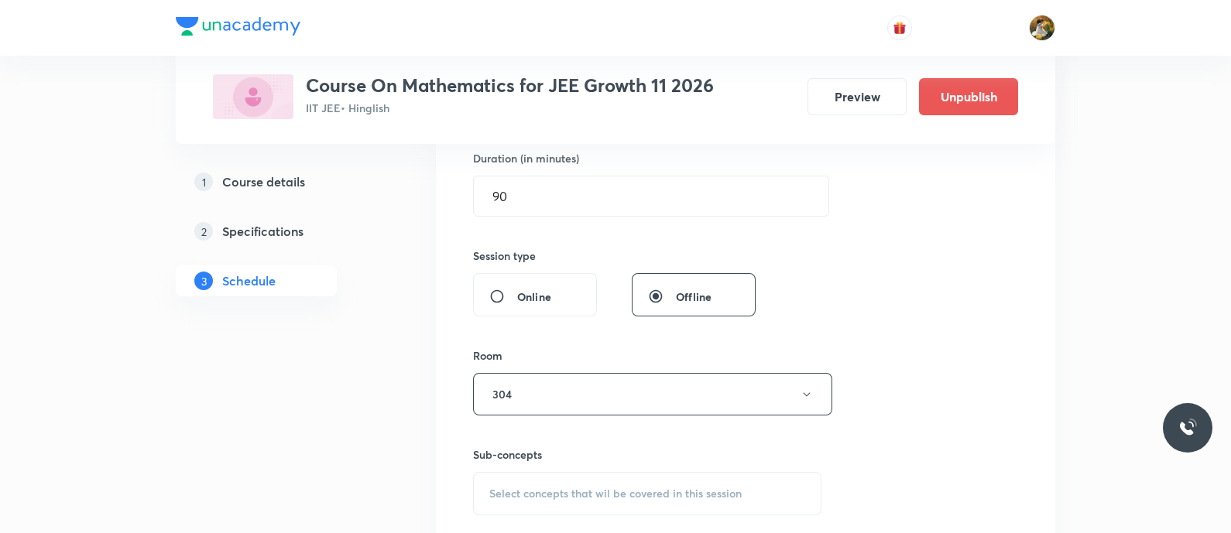
click at [692, 489] on span "Select concepts that wil be covered in this session" at bounding box center [615, 494] width 252 height 12
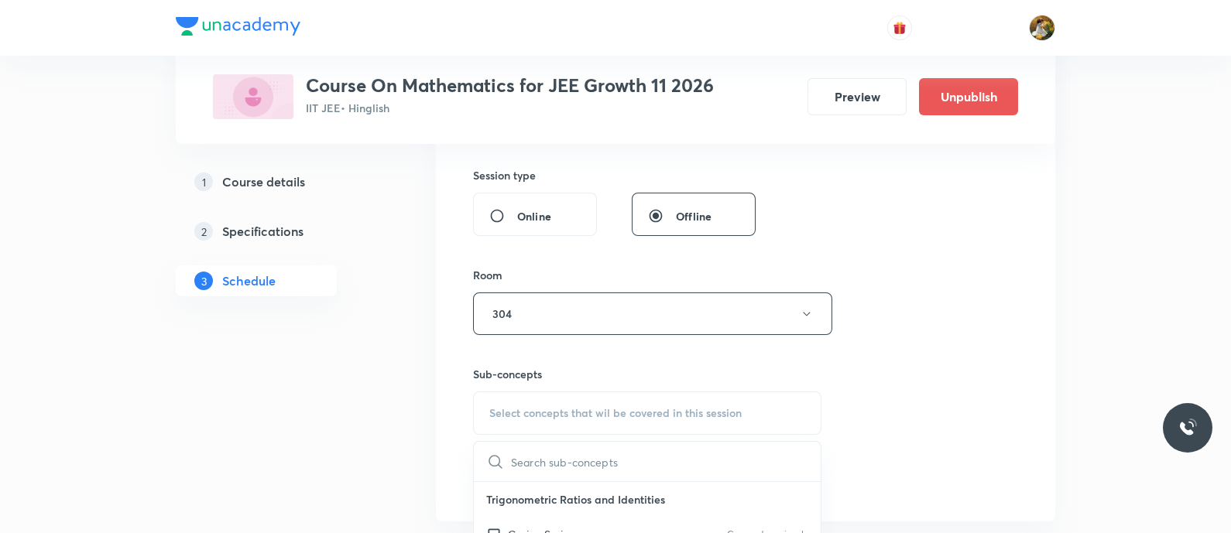
scroll to position [607, 0]
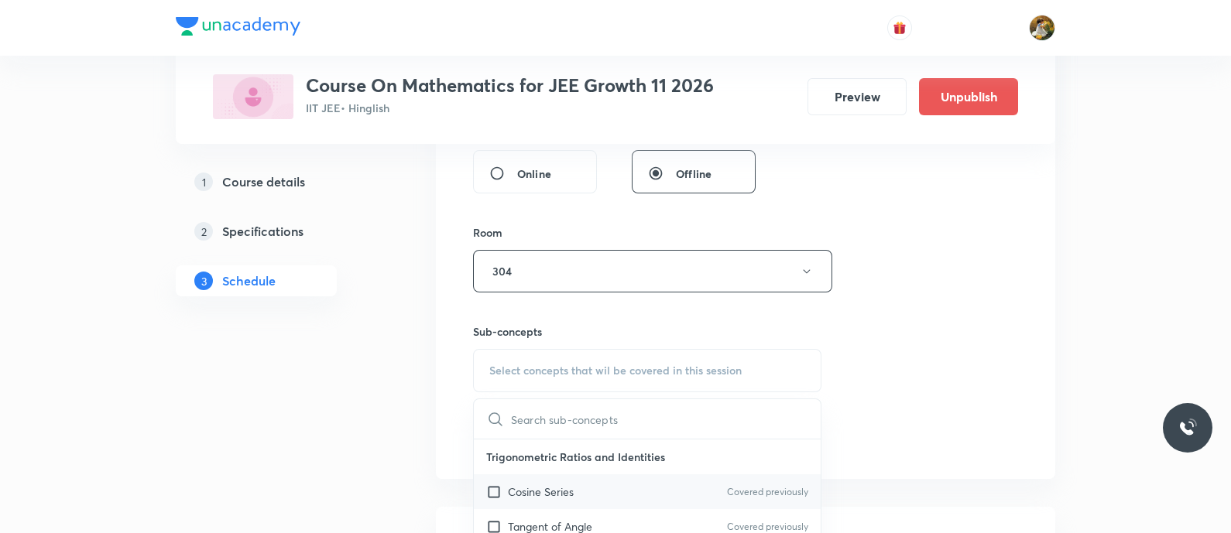
click at [557, 489] on p "Cosine Series" at bounding box center [541, 492] width 66 height 16
checkbox input "true"
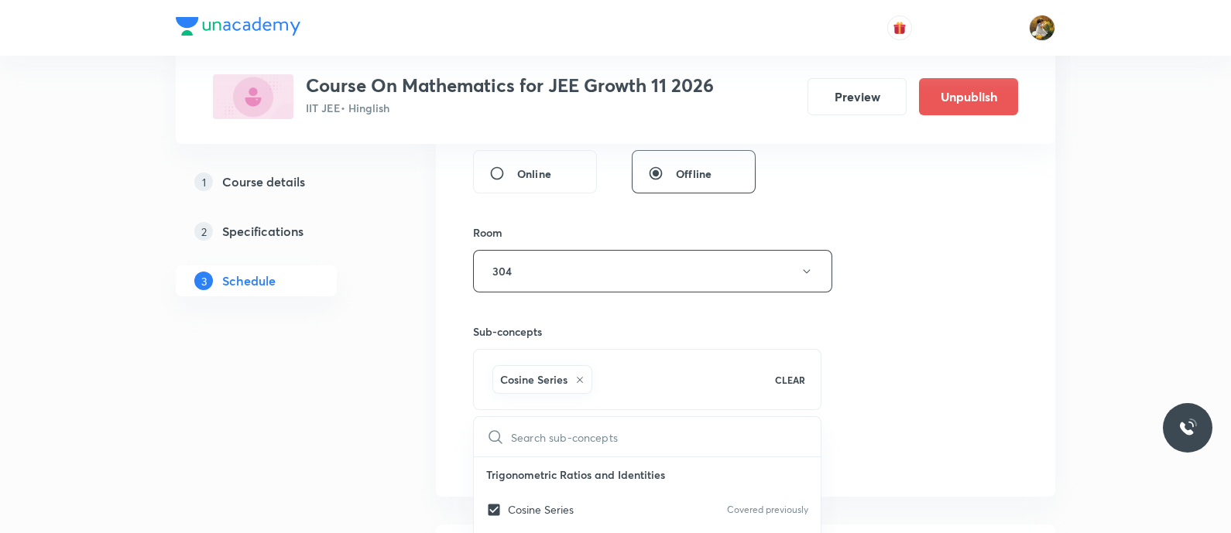
click at [879, 363] on div "Session 23 Live class Session title 17/99 compound angles ​ Schedule for Sep 4,…" at bounding box center [745, 99] width 545 height 745
click at [488, 457] on button "Add" at bounding box center [513, 455] width 80 height 31
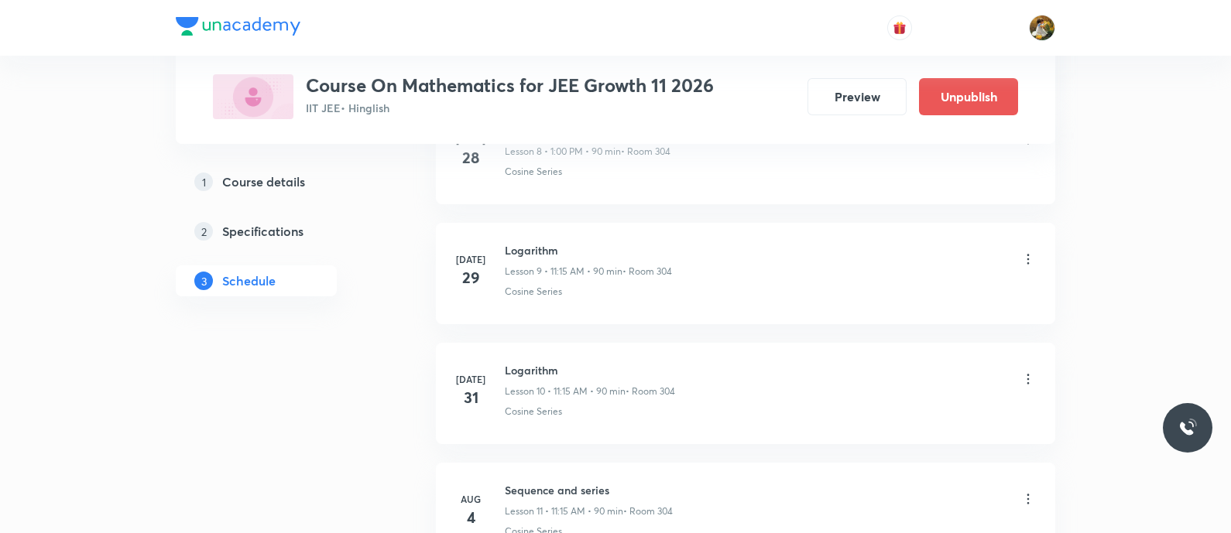
scroll to position [1285, 0]
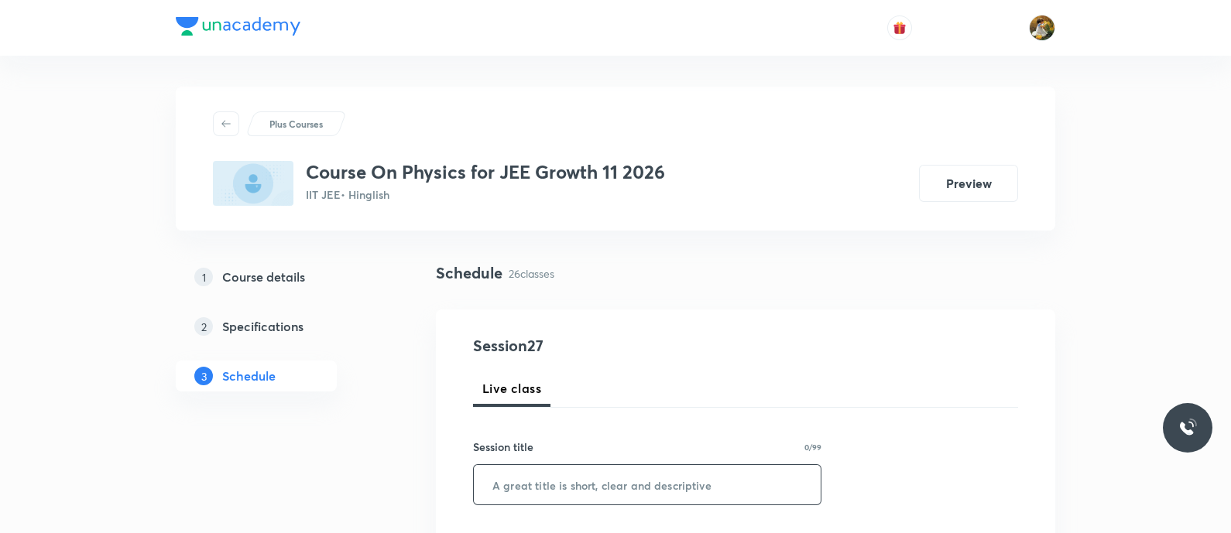
click at [618, 489] on input "text" at bounding box center [647, 484] width 347 height 39
paste input "[PERSON_NAME] Laws of Motion"
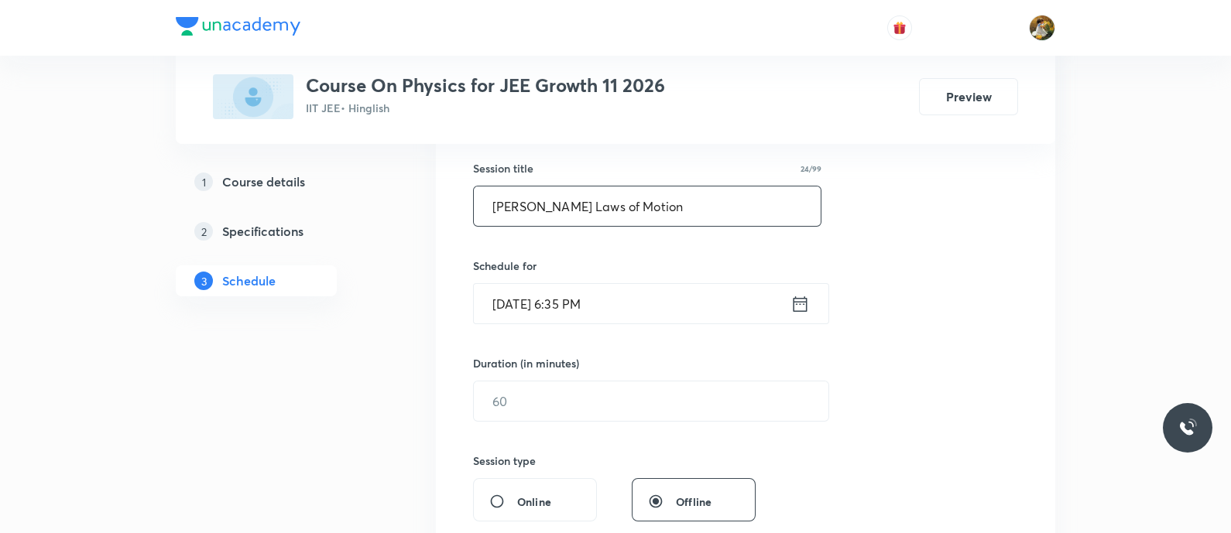
scroll to position [290, 0]
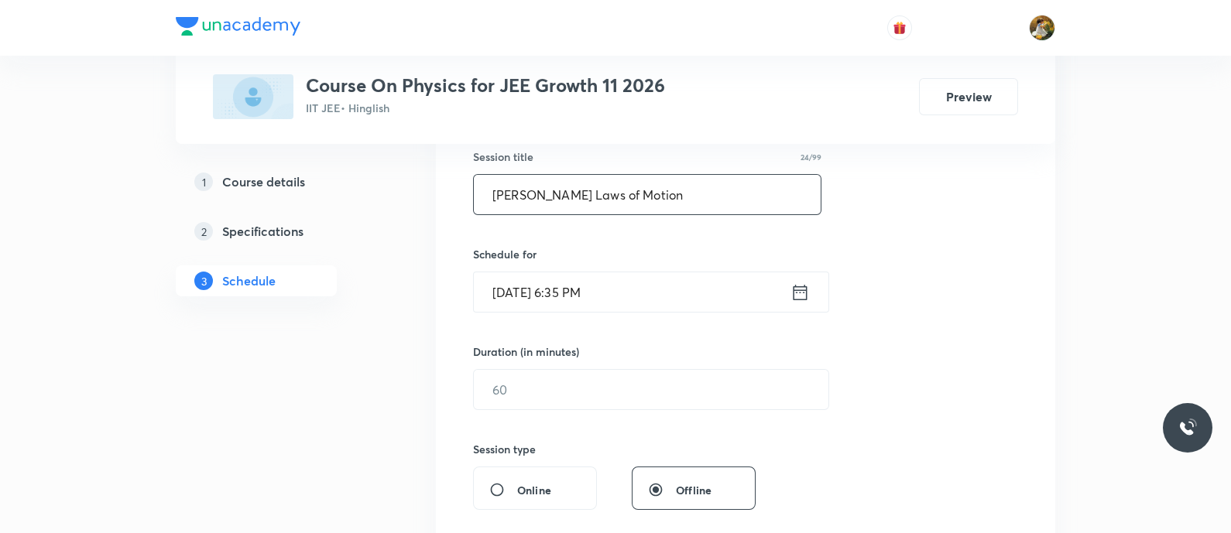
type input "[PERSON_NAME] Laws of Motion"
click at [664, 291] on input "[DATE] 6:35 PM" at bounding box center [632, 292] width 317 height 39
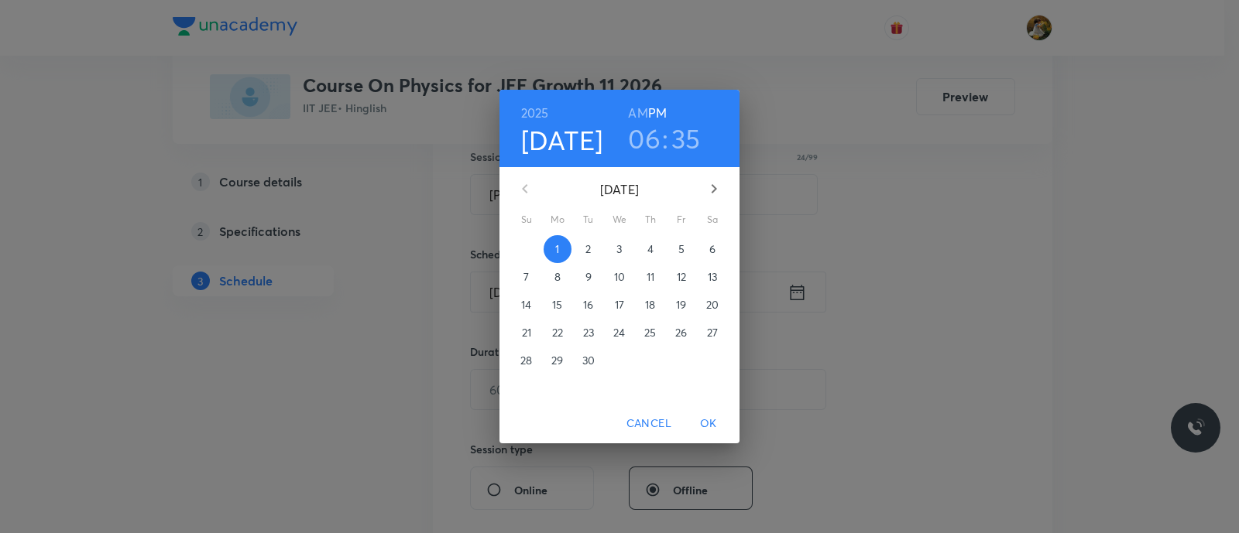
click at [644, 249] on span "4" at bounding box center [650, 249] width 28 height 15
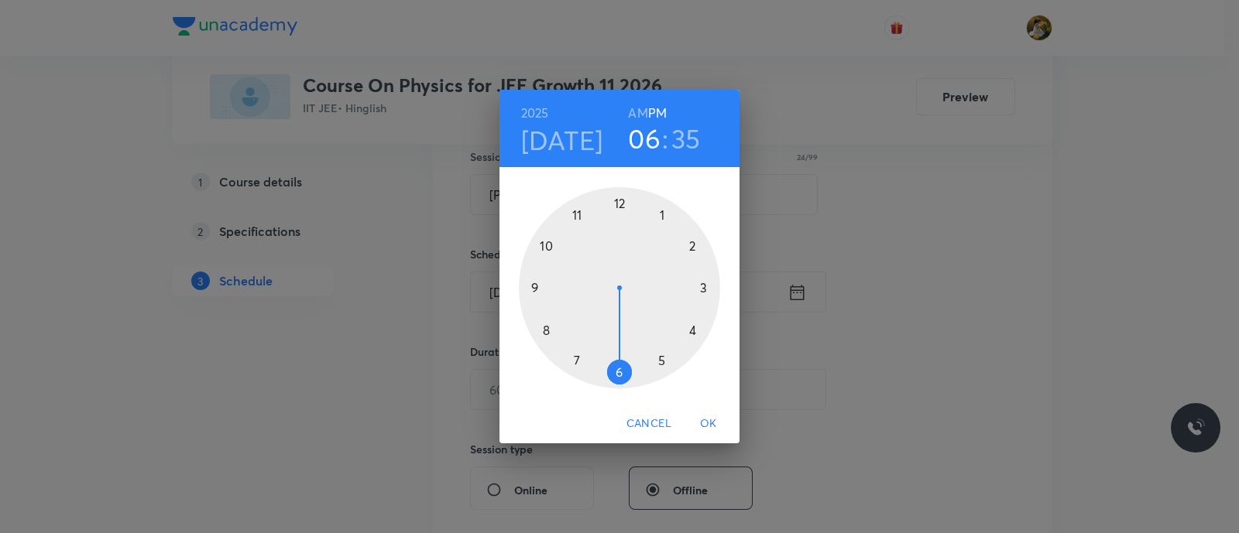
click at [572, 214] on div at bounding box center [619, 287] width 201 height 201
click at [705, 286] on div at bounding box center [619, 287] width 201 height 201
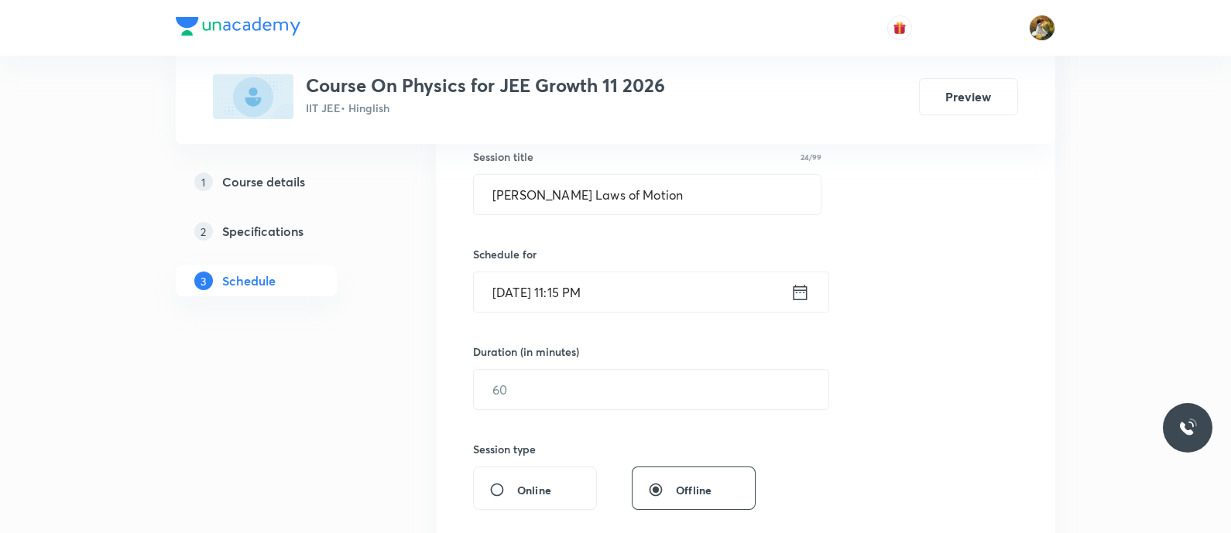
click at [689, 280] on input "[DATE] 11:15 PM" at bounding box center [632, 292] width 317 height 39
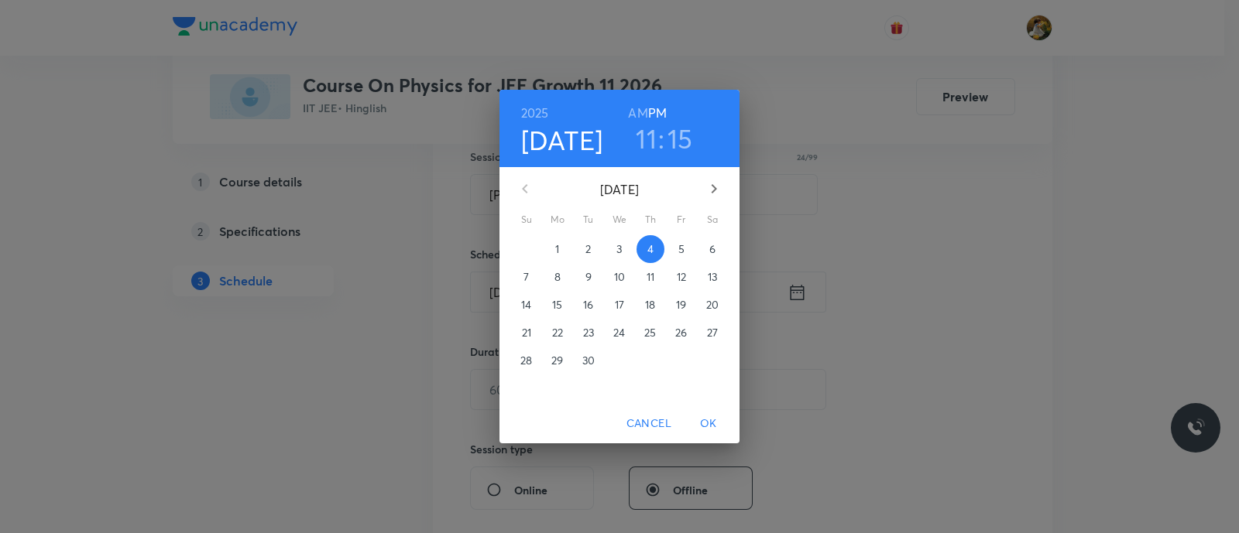
click at [642, 108] on h6 "AM" at bounding box center [637, 113] width 19 height 22
click at [716, 418] on span "OK" at bounding box center [708, 423] width 37 height 19
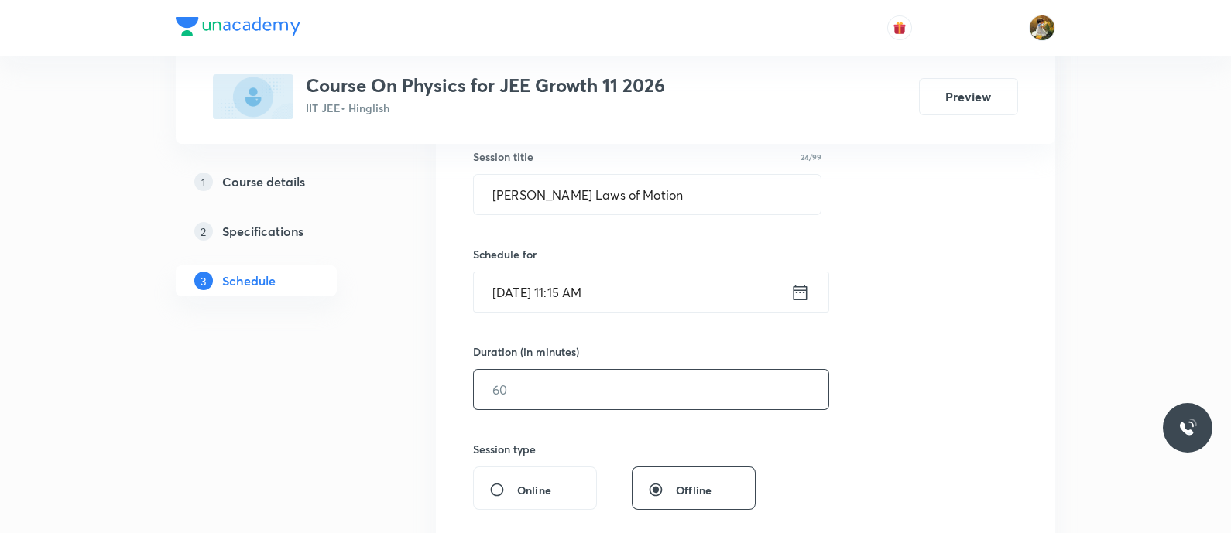
click at [712, 381] on input "text" at bounding box center [651, 389] width 355 height 39
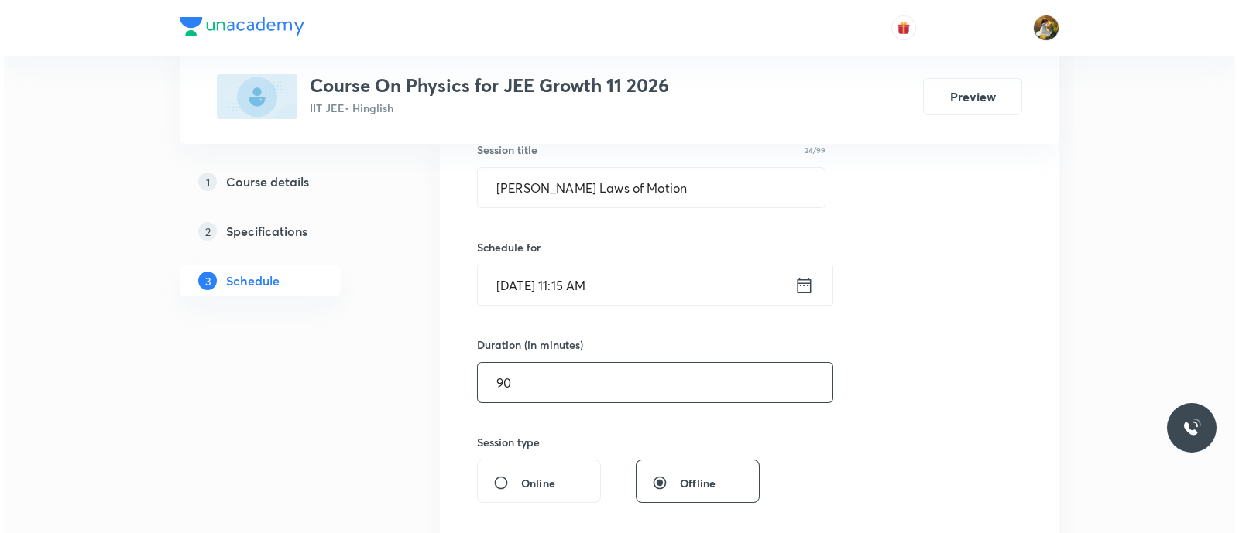
scroll to position [581, 0]
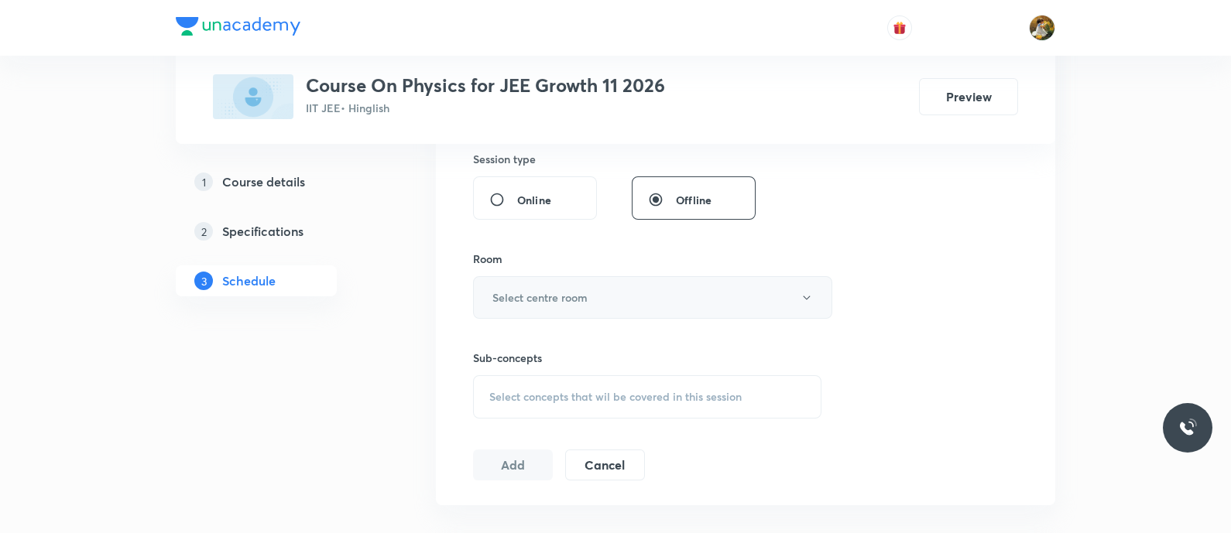
type input "90"
click at [627, 303] on button "Select centre room" at bounding box center [652, 297] width 359 height 43
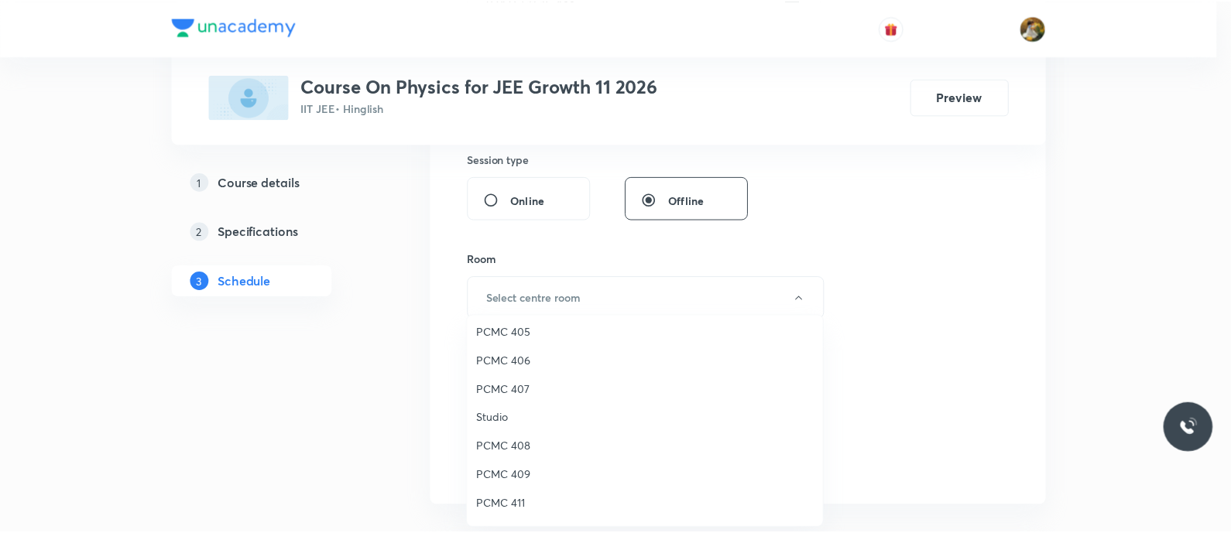
scroll to position [344, 0]
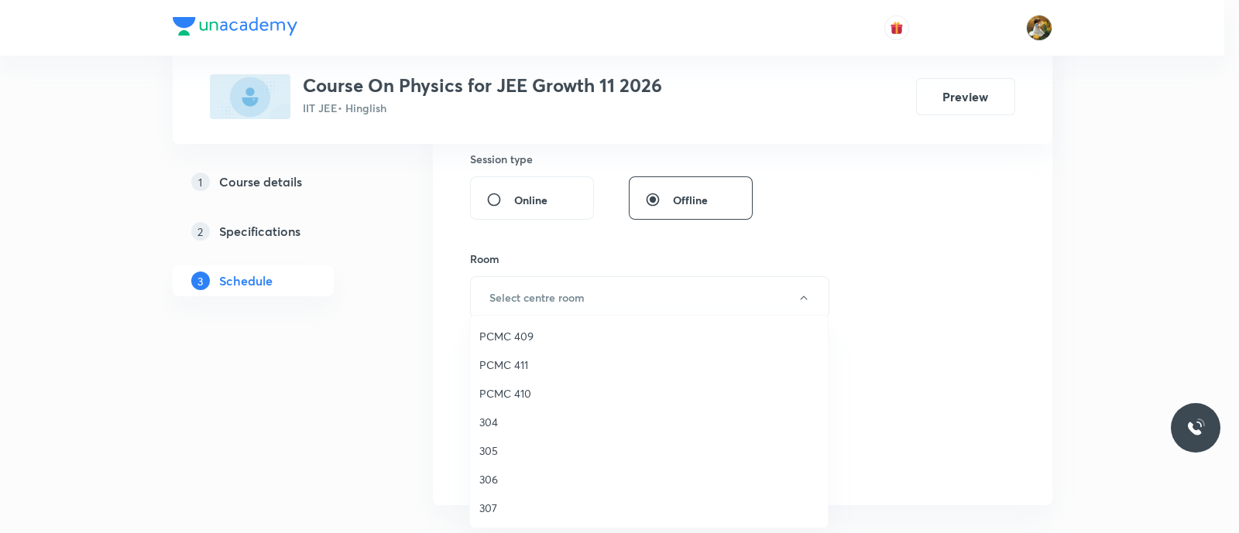
click at [483, 418] on span "304" at bounding box center [648, 422] width 339 height 16
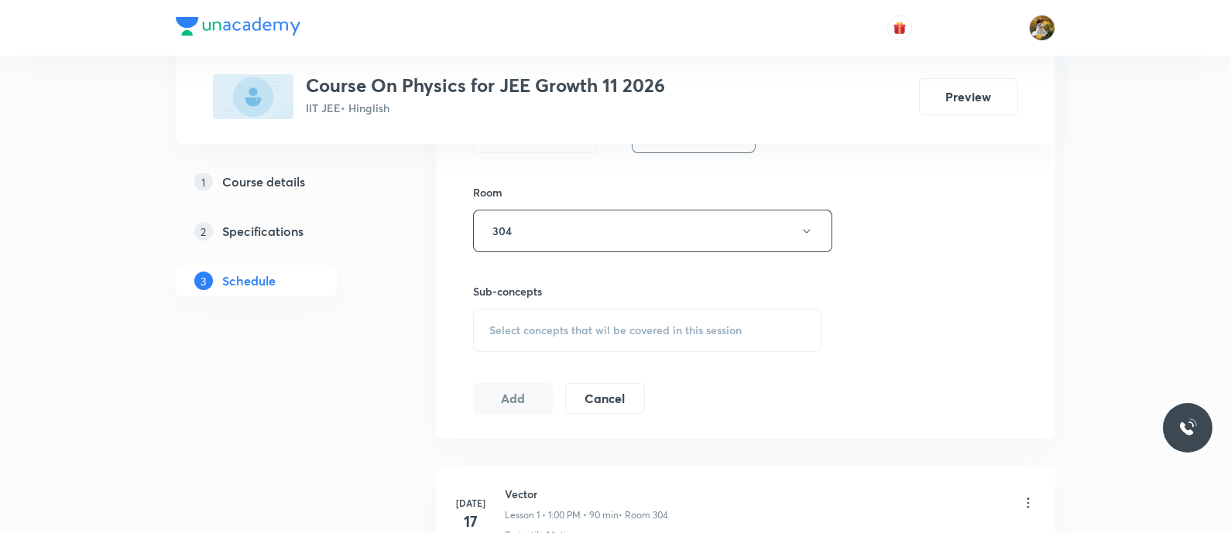
scroll to position [677, 0]
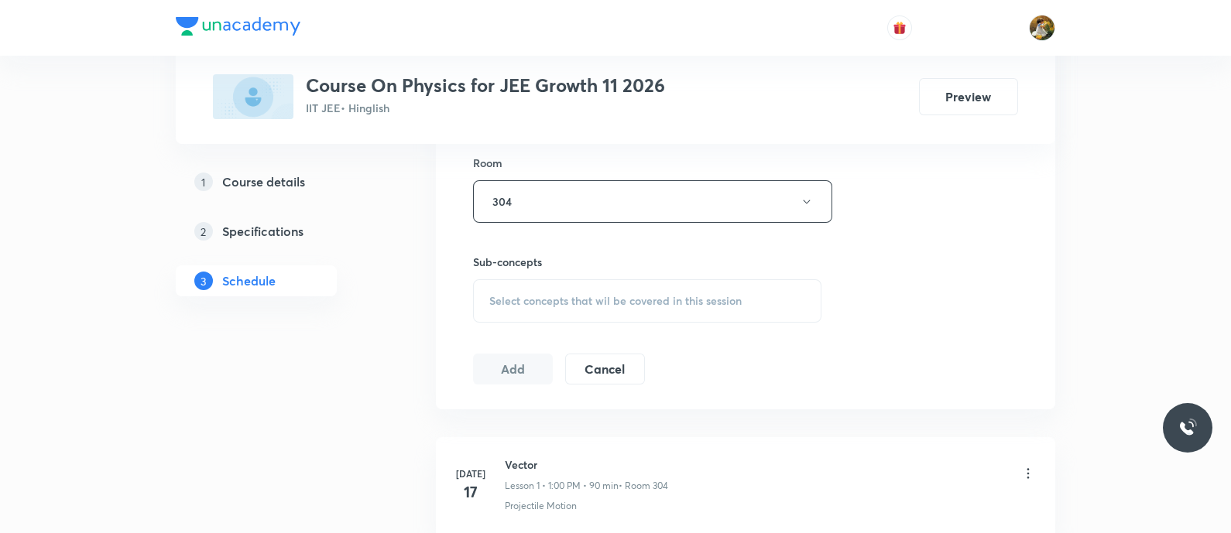
click at [729, 310] on div "Select concepts that wil be covered in this session" at bounding box center [647, 301] width 348 height 43
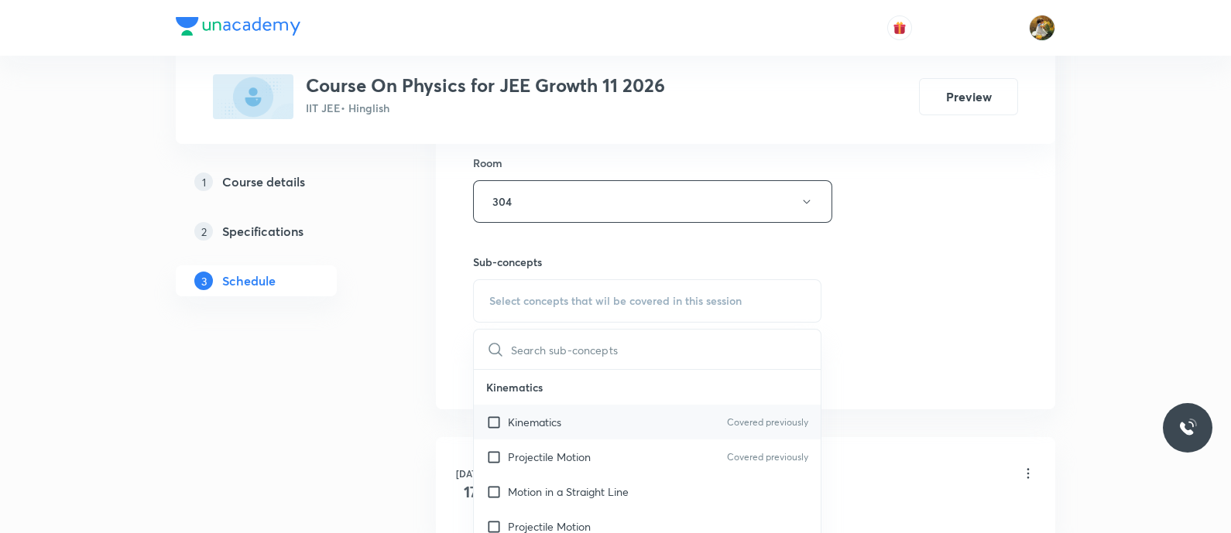
click at [598, 416] on div "Kinematics Covered previously" at bounding box center [647, 422] width 347 height 35
checkbox input "true"
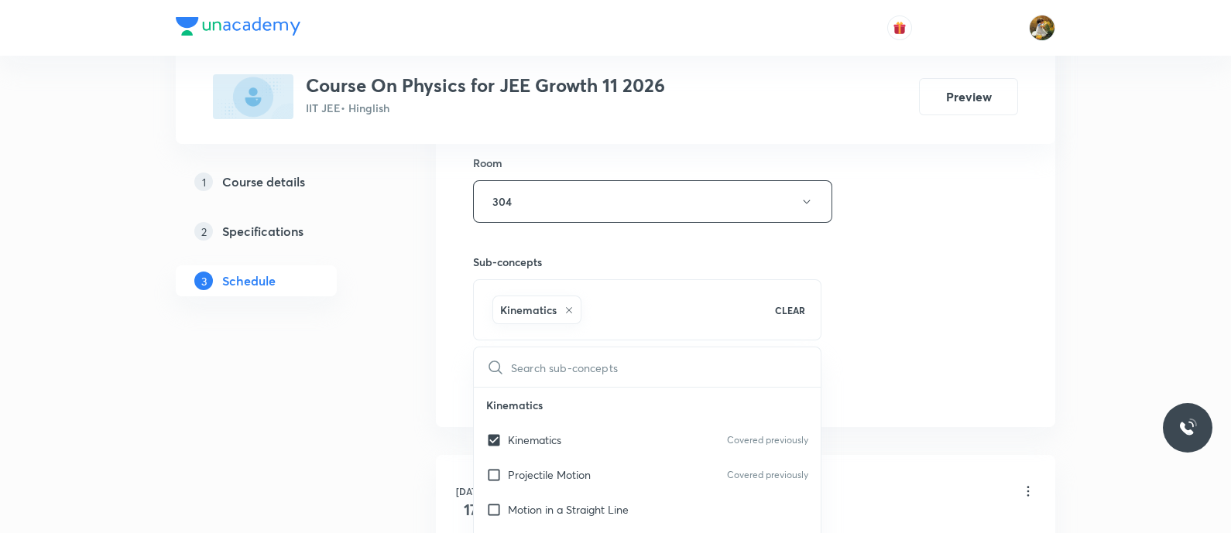
click at [928, 280] on div "Session 27 Live class Session title 24/99 [PERSON_NAME] Laws of Motion ​ Schedu…" at bounding box center [745, 30] width 545 height 745
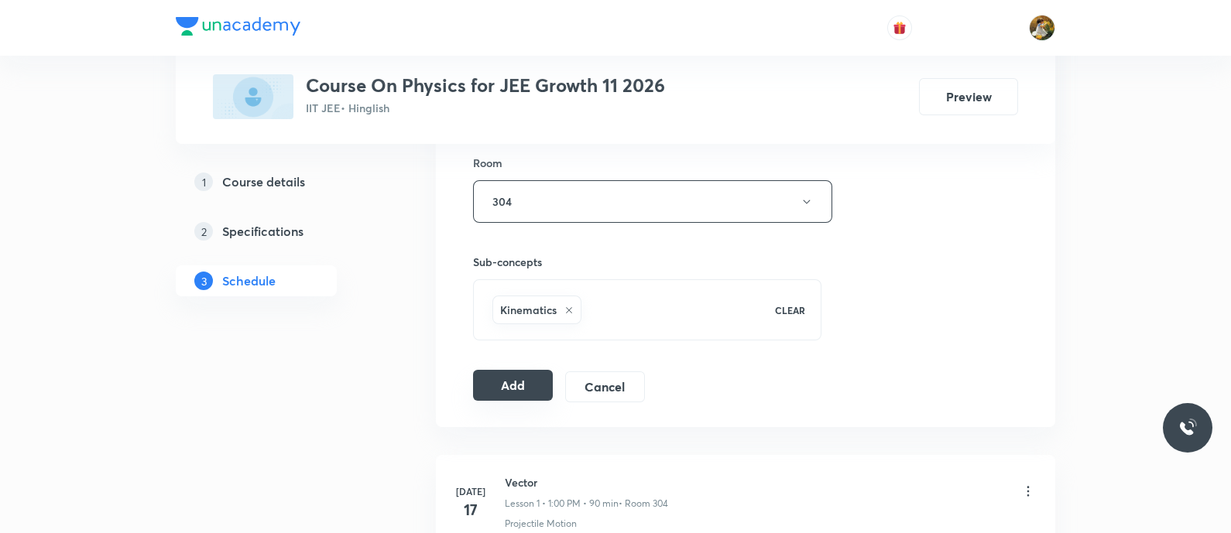
click at [521, 379] on button "Add" at bounding box center [513, 385] width 80 height 31
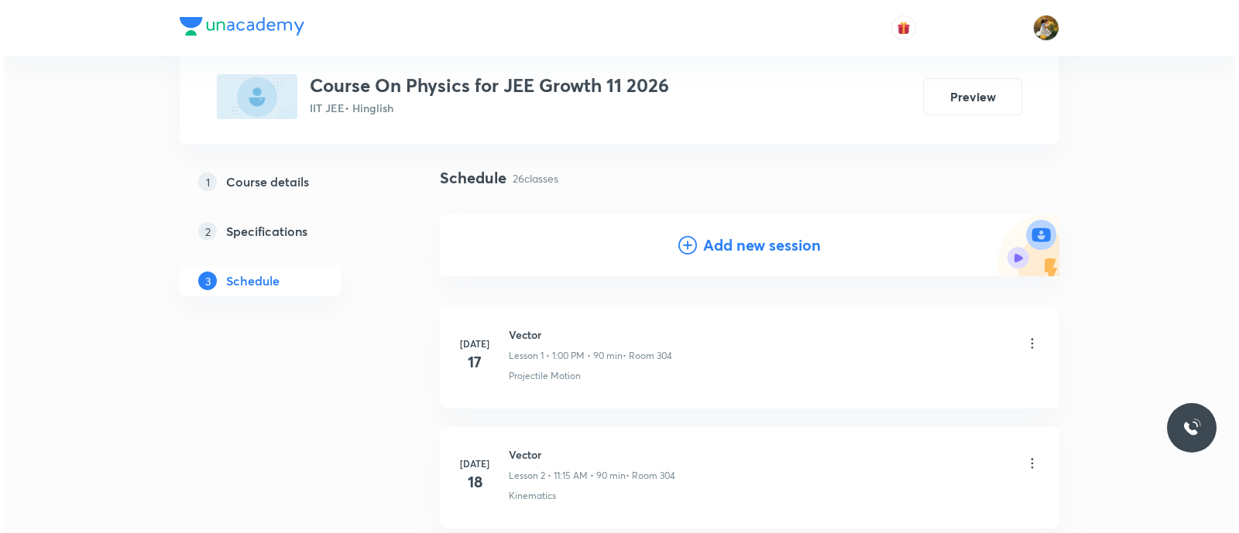
scroll to position [96, 0]
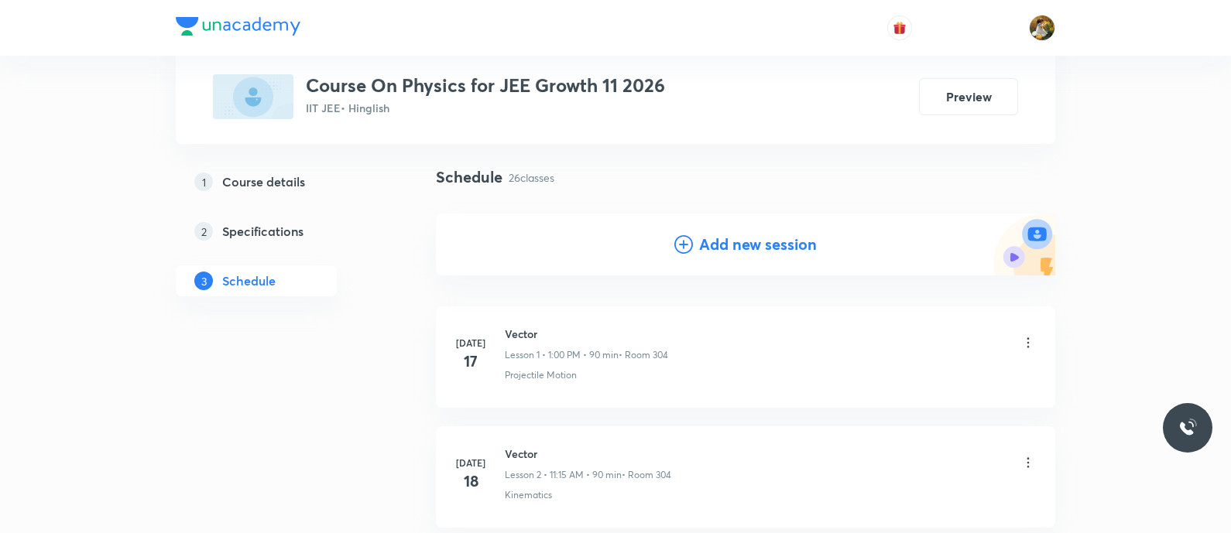
click at [757, 253] on h4 "Add new session" at bounding box center [758, 244] width 118 height 23
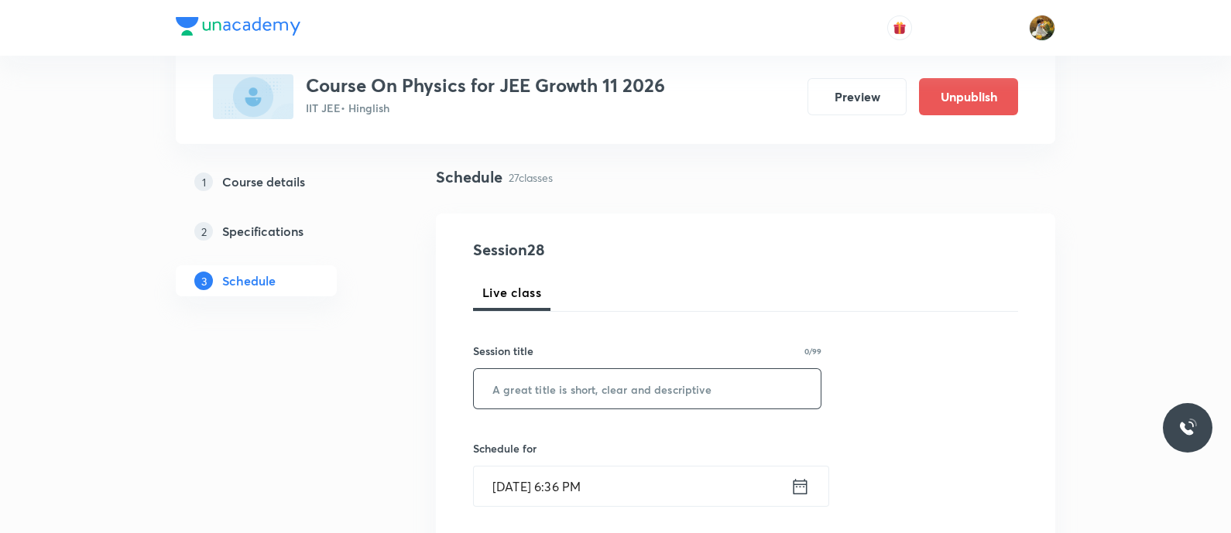
click at [725, 377] on input "text" at bounding box center [647, 388] width 347 height 39
paste input "[PERSON_NAME] Laws of Motion"
type input "[PERSON_NAME] Laws of Motion"
click at [713, 497] on input "[DATE] 6:36 PM" at bounding box center [632, 486] width 317 height 39
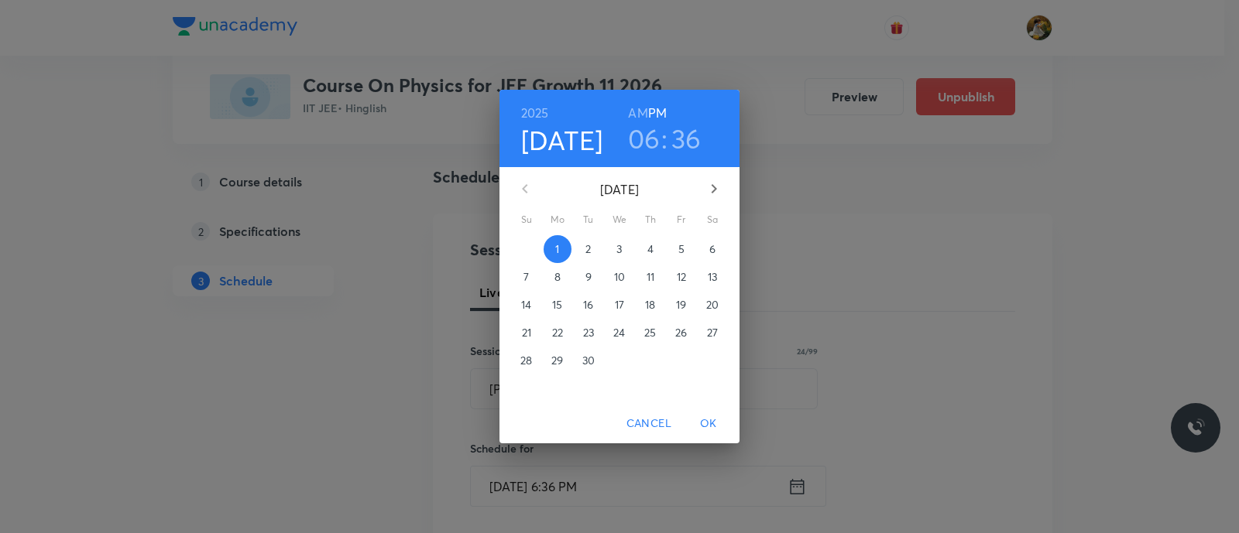
click at [684, 252] on p "5" at bounding box center [681, 249] width 6 height 15
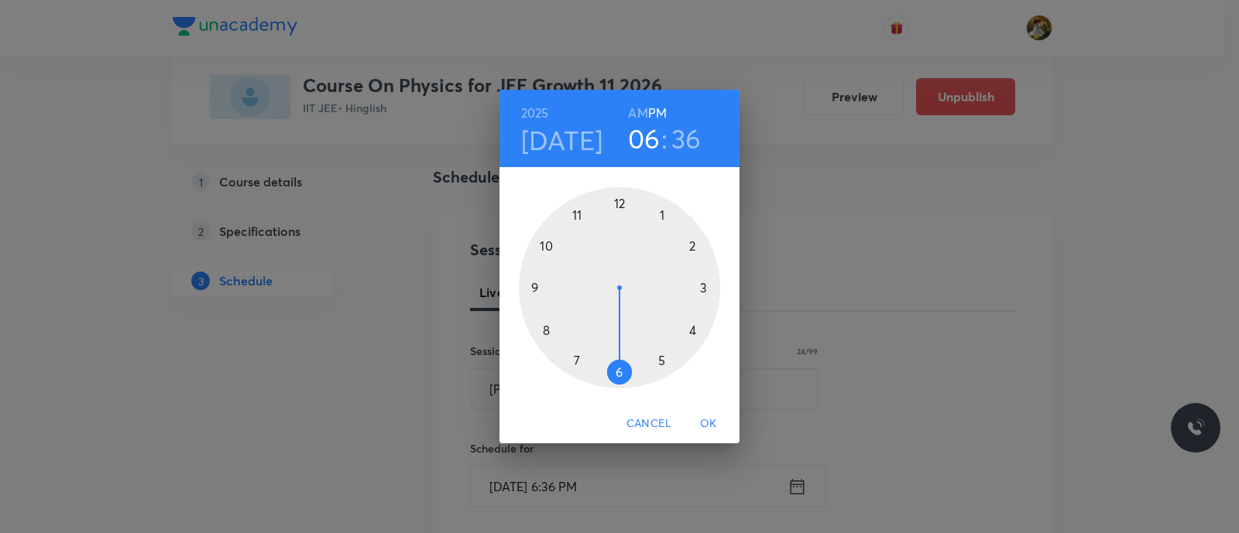
click at [573, 222] on div at bounding box center [619, 287] width 201 height 201
click at [637, 106] on h6 "AM" at bounding box center [637, 113] width 19 height 22
click at [702, 285] on div at bounding box center [619, 287] width 201 height 201
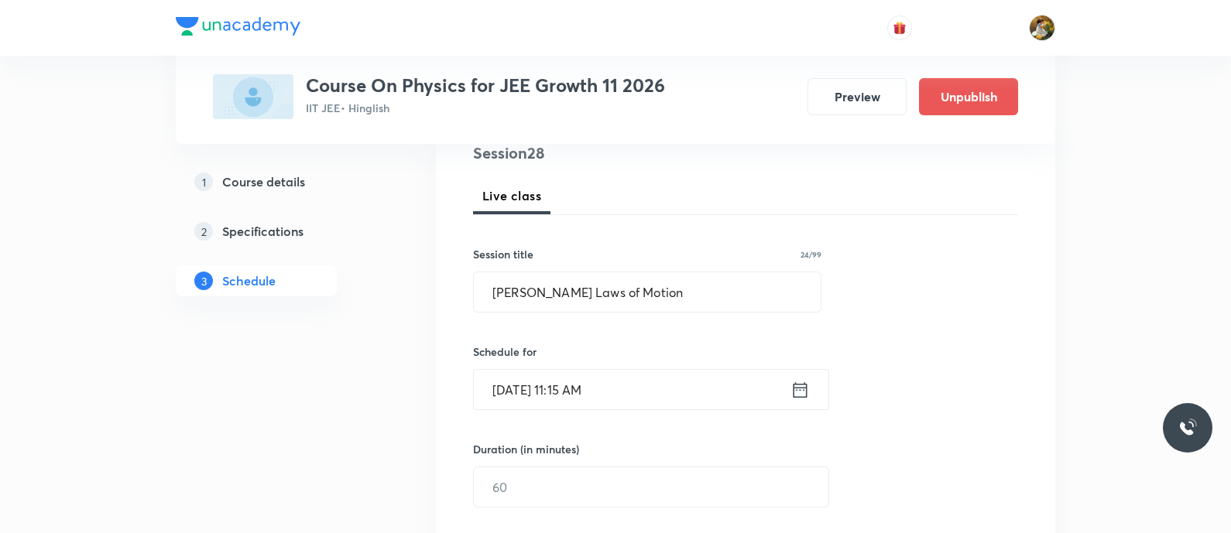
scroll to position [290, 0]
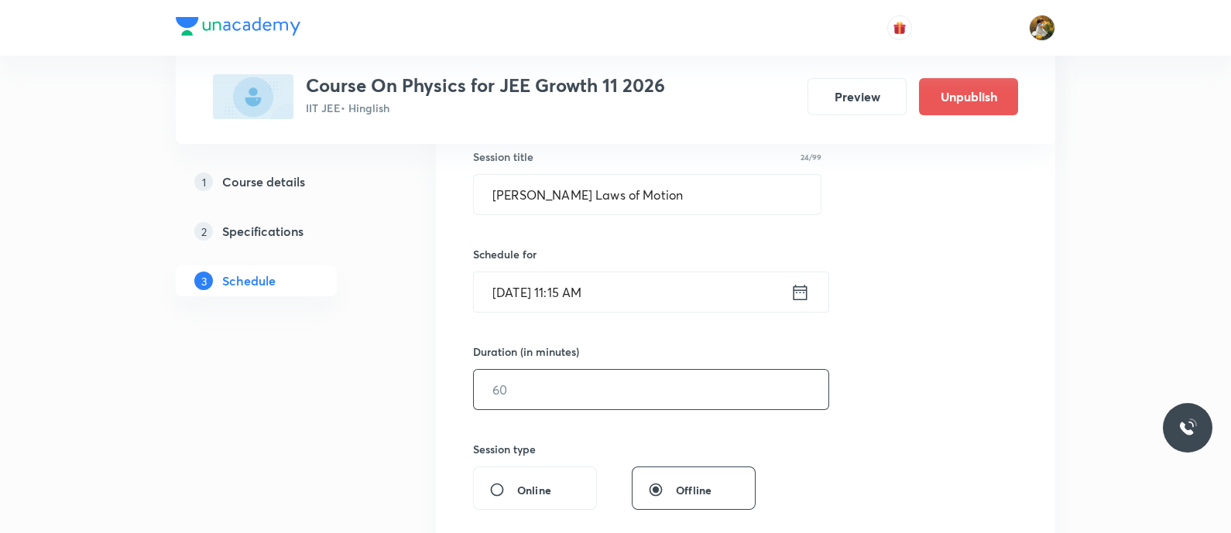
click at [681, 394] on input "text" at bounding box center [651, 389] width 355 height 39
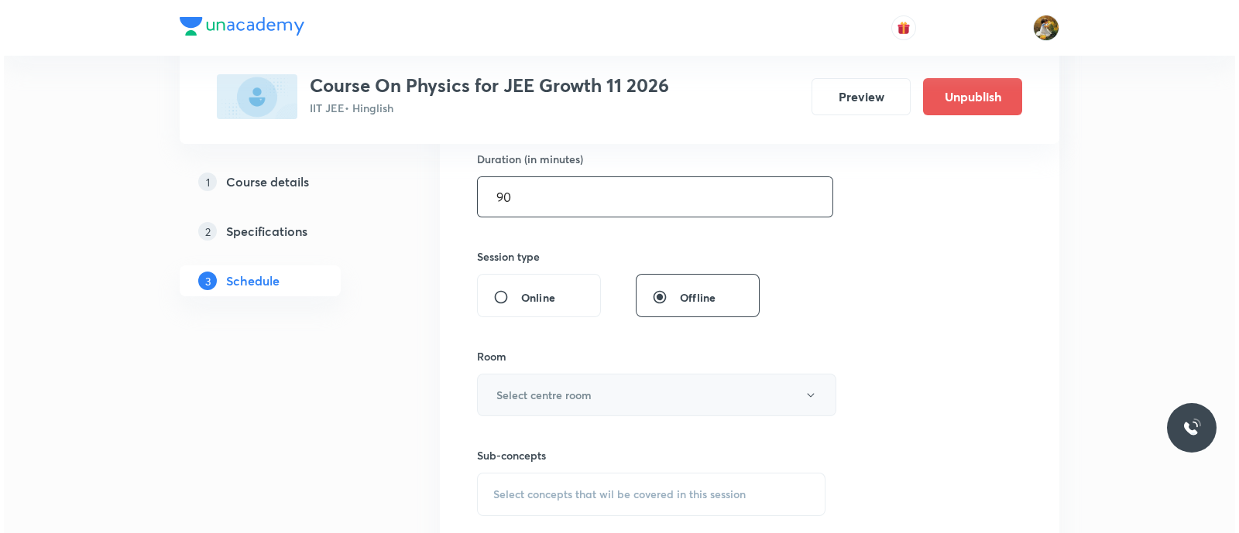
scroll to position [484, 0]
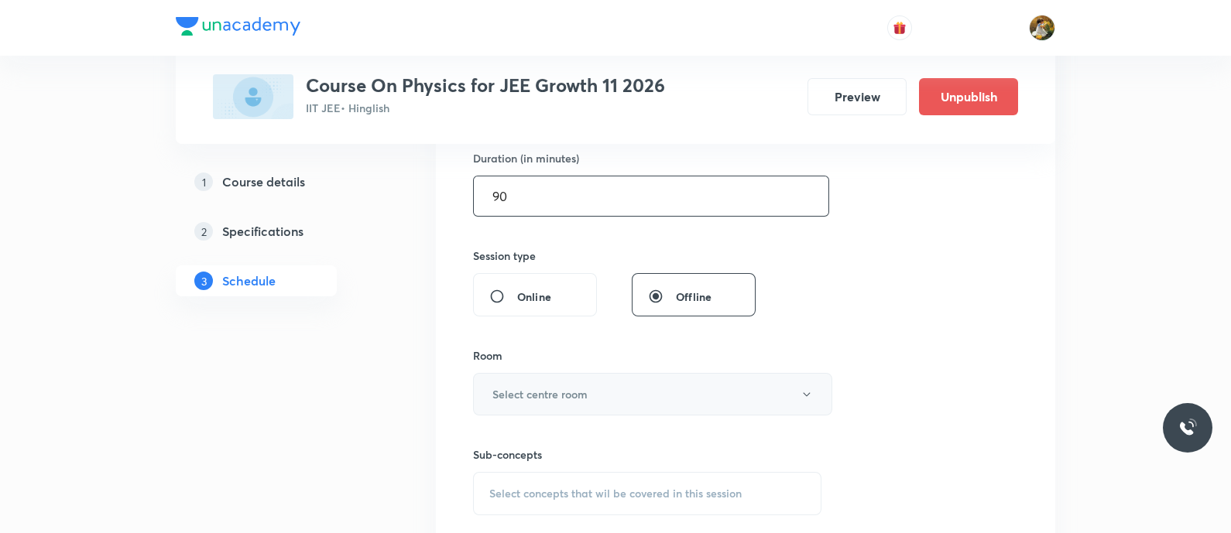
type input "90"
click at [681, 403] on button "Select centre room" at bounding box center [652, 394] width 359 height 43
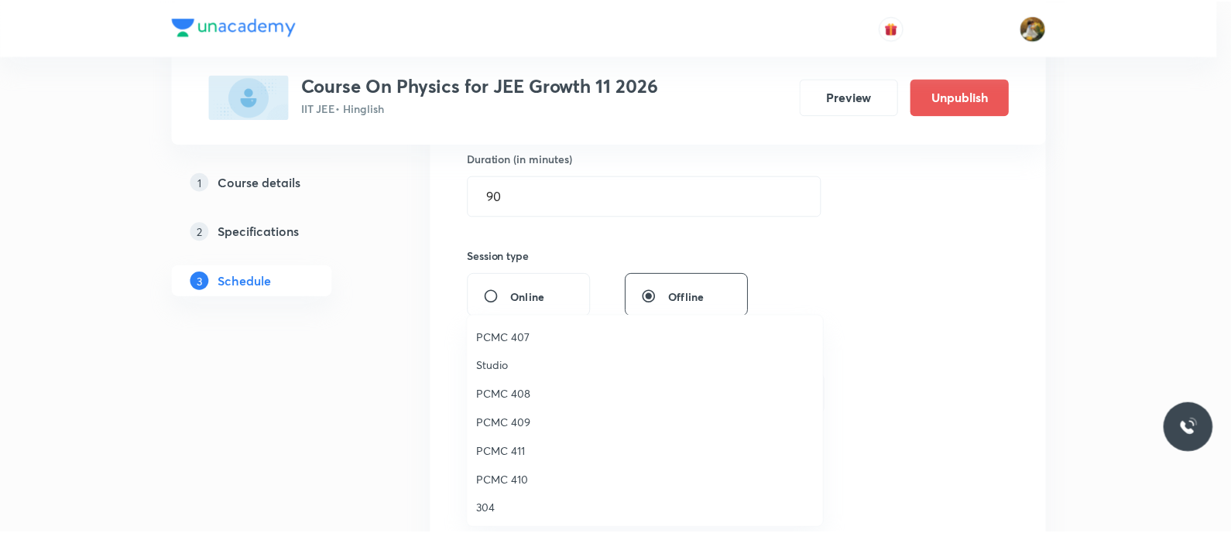
scroll to position [344, 0]
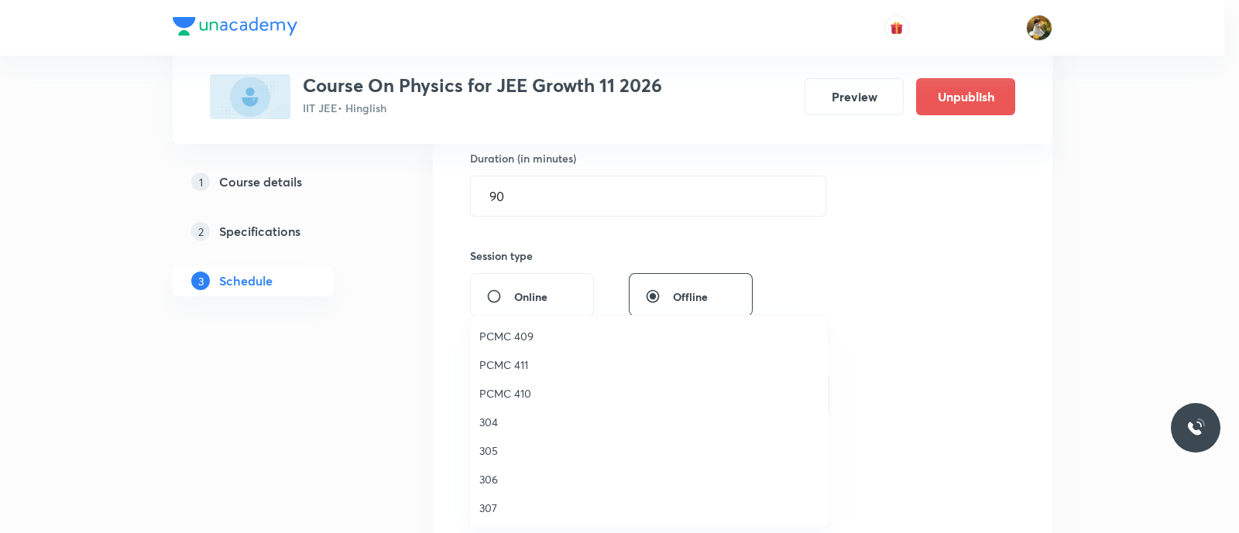
click at [482, 423] on span "304" at bounding box center [648, 422] width 339 height 16
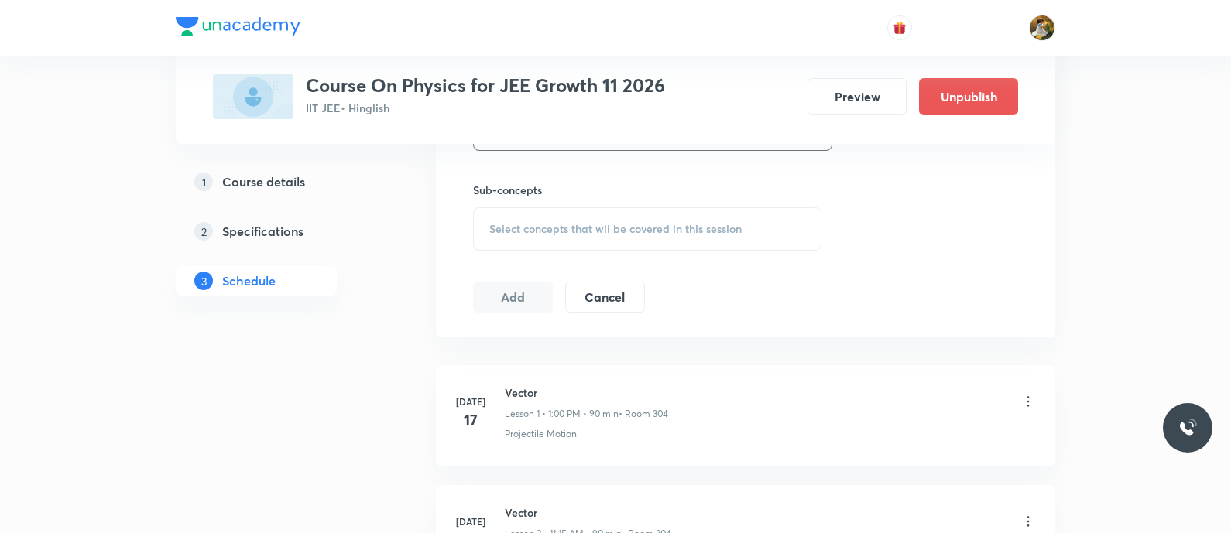
scroll to position [774, 0]
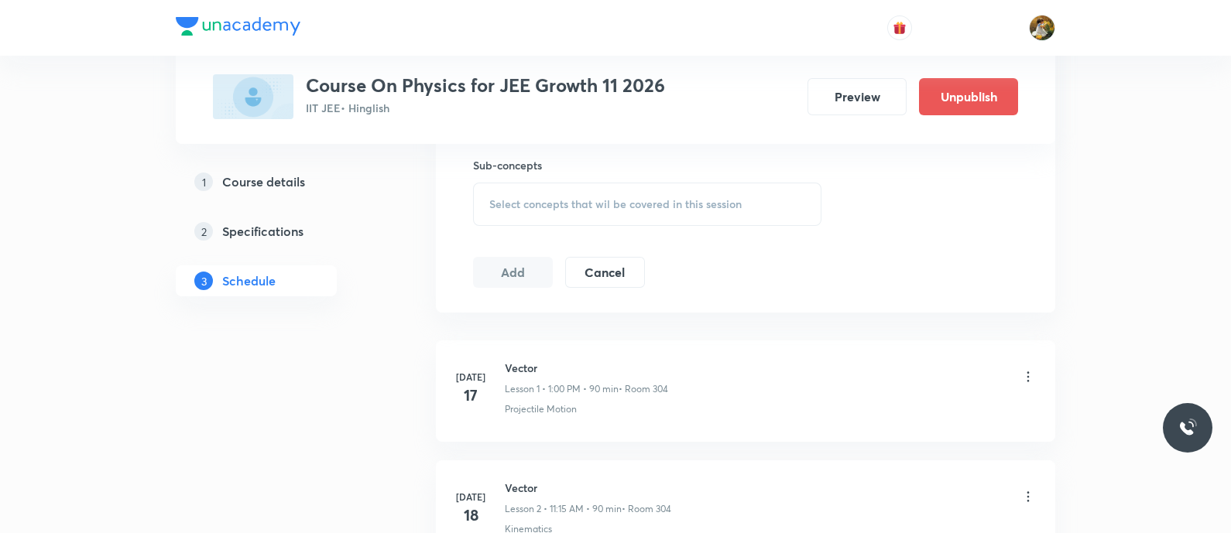
click at [627, 207] on span "Select concepts that wil be covered in this session" at bounding box center [615, 204] width 252 height 12
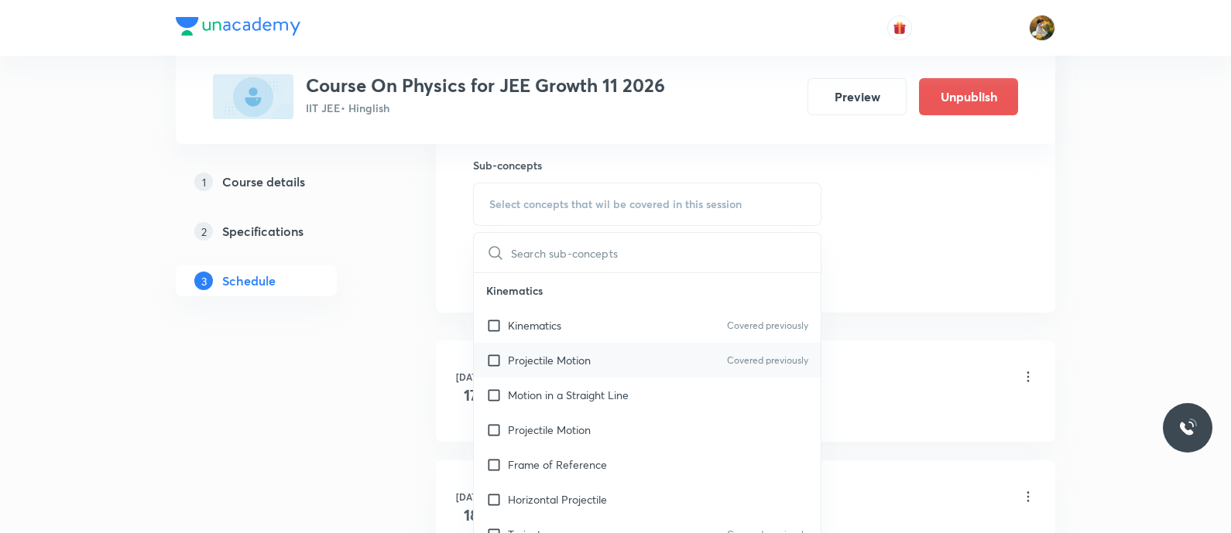
click at [670, 372] on div "Projectile Motion Covered previously" at bounding box center [647, 360] width 347 height 35
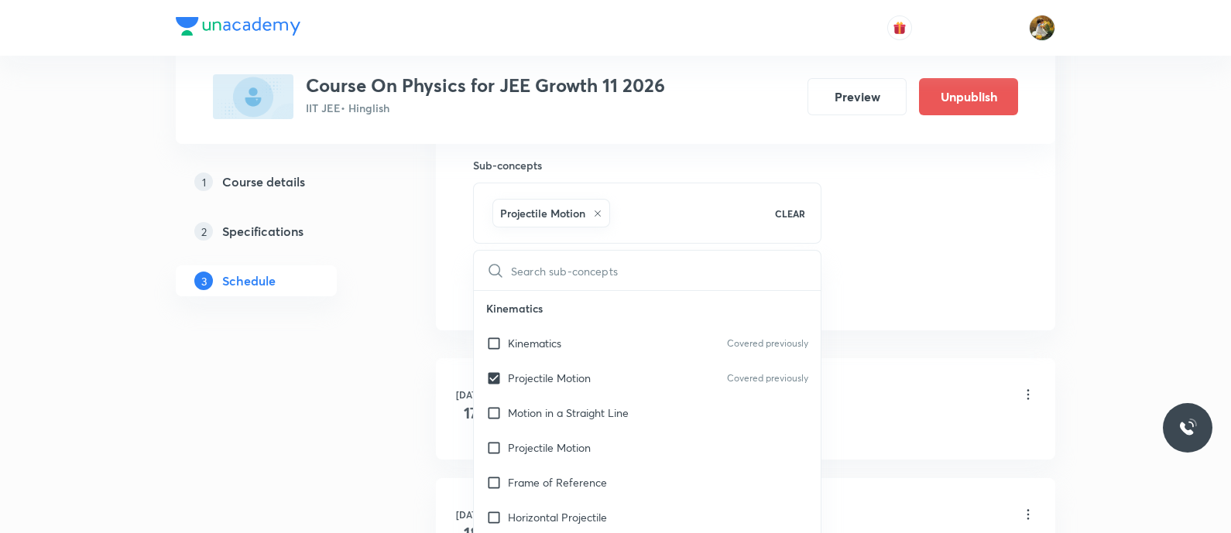
checkbox input "true"
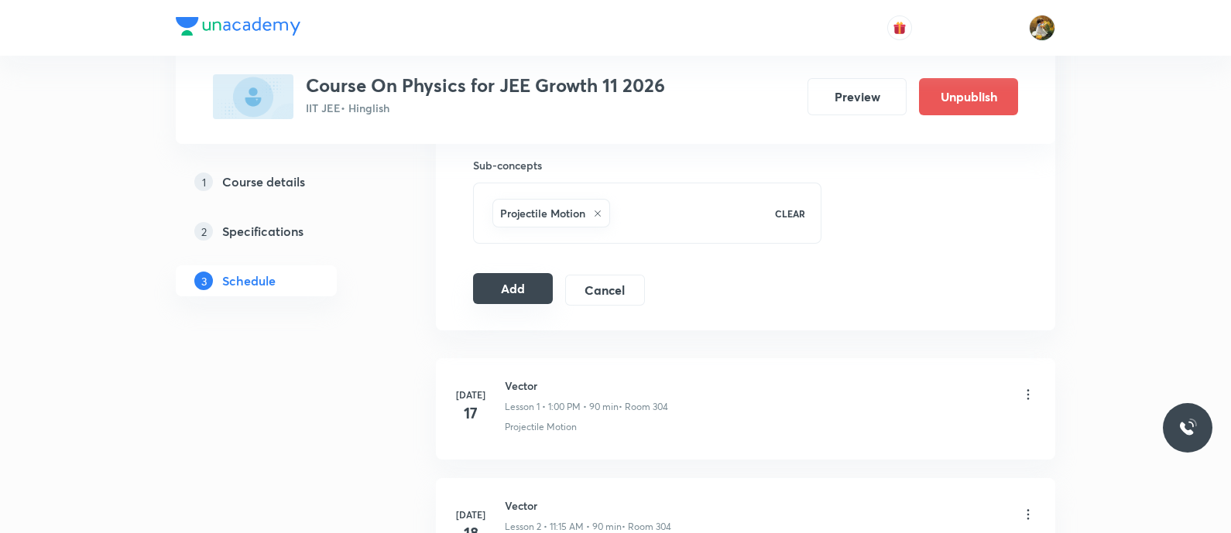
click at [510, 276] on button "Add" at bounding box center [513, 288] width 80 height 31
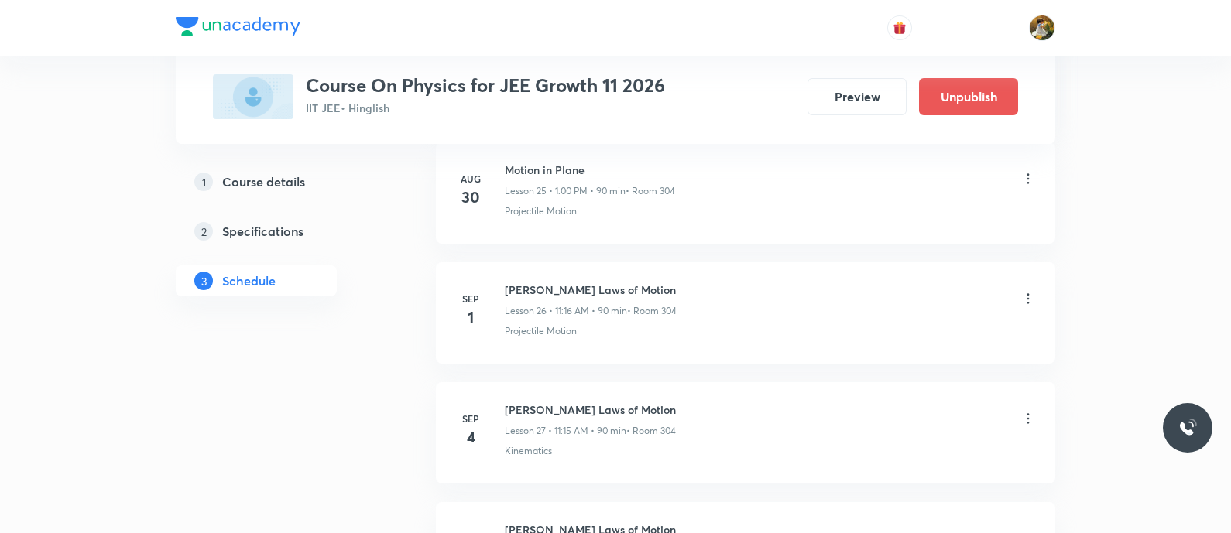
scroll to position [3194, 0]
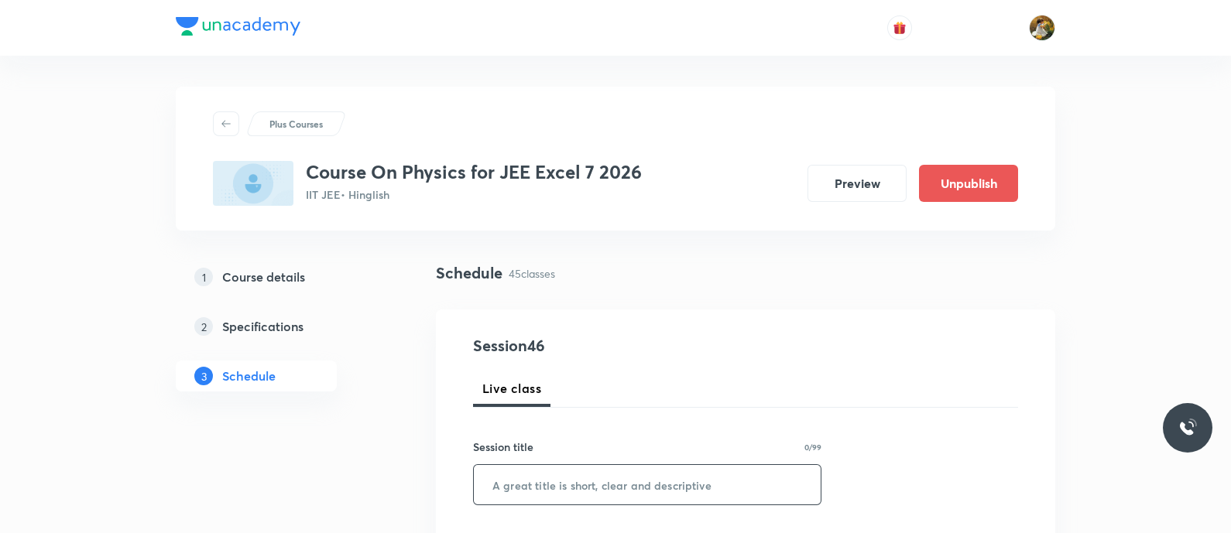
click at [643, 479] on input "text" at bounding box center [647, 484] width 347 height 39
paste input "Ray optics"
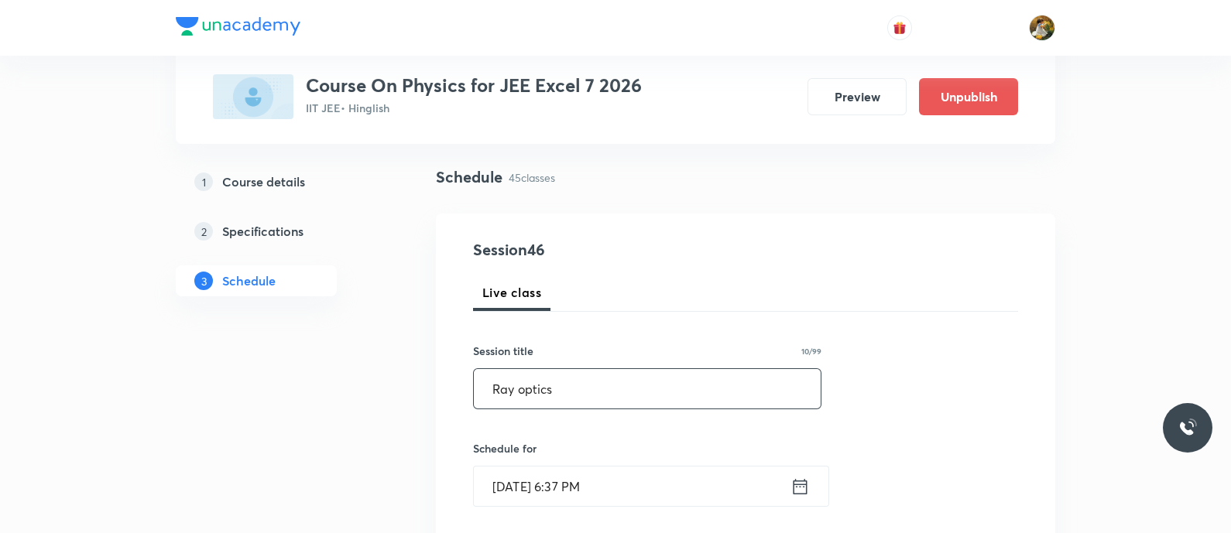
type input "Ray optics"
click at [647, 483] on input "[DATE] 6:37 PM" at bounding box center [632, 486] width 317 height 39
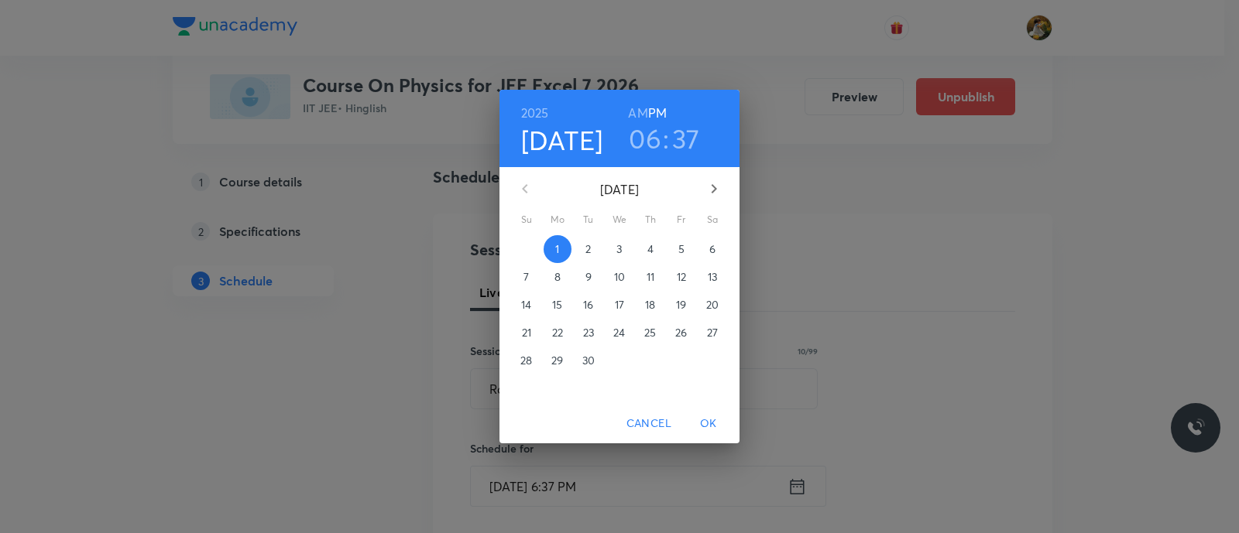
click at [593, 248] on span "2" at bounding box center [589, 249] width 28 height 15
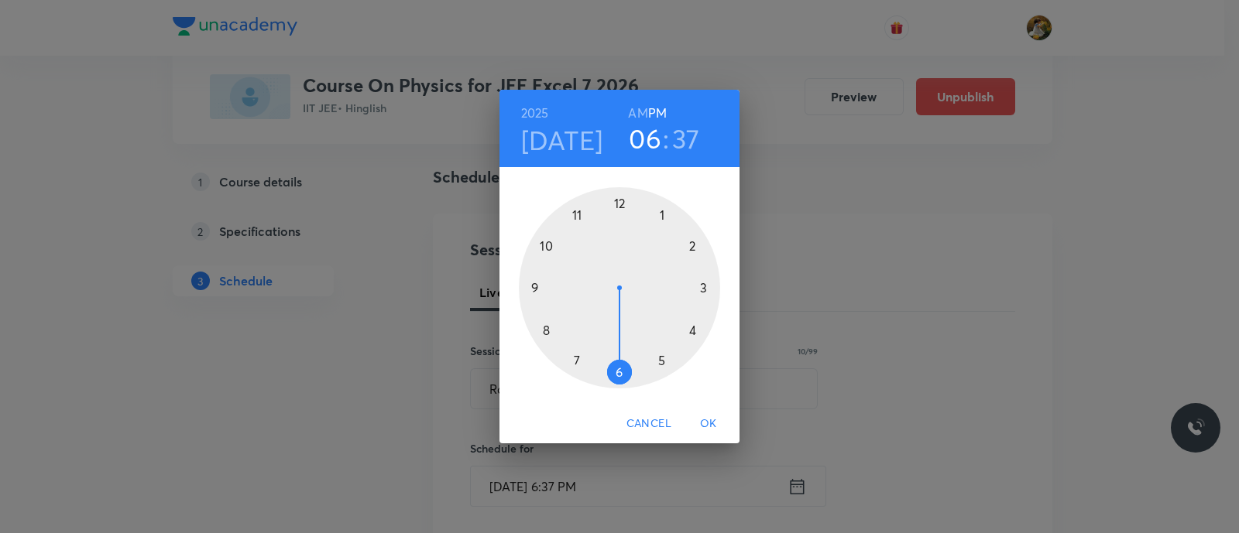
click at [689, 327] on div at bounding box center [619, 287] width 201 height 201
click at [619, 205] on div at bounding box center [619, 287] width 201 height 201
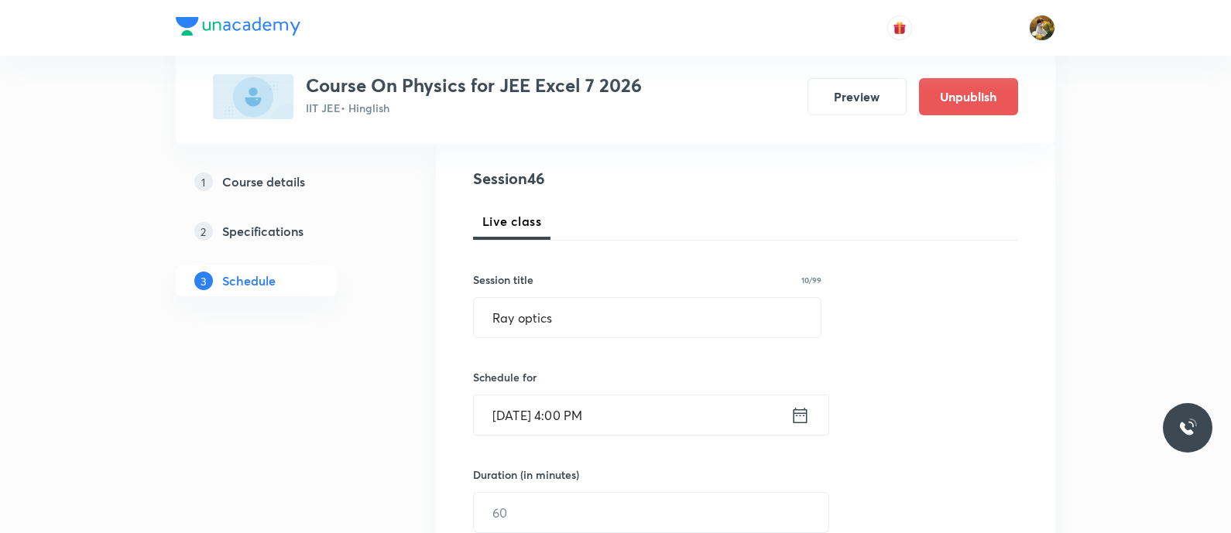
scroll to position [193, 0]
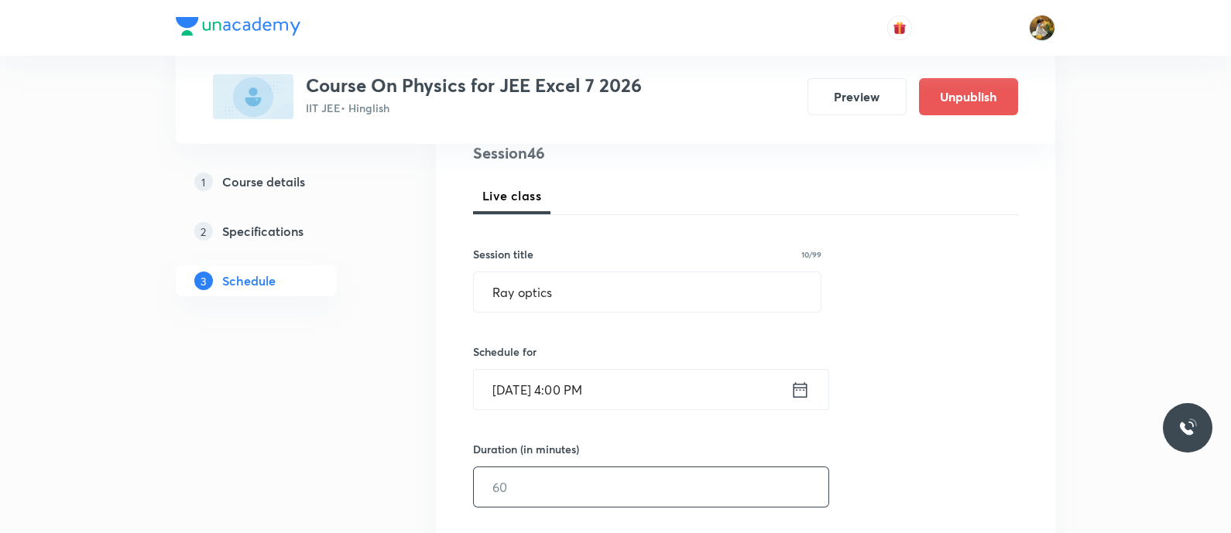
click at [603, 491] on input "text" at bounding box center [651, 487] width 355 height 39
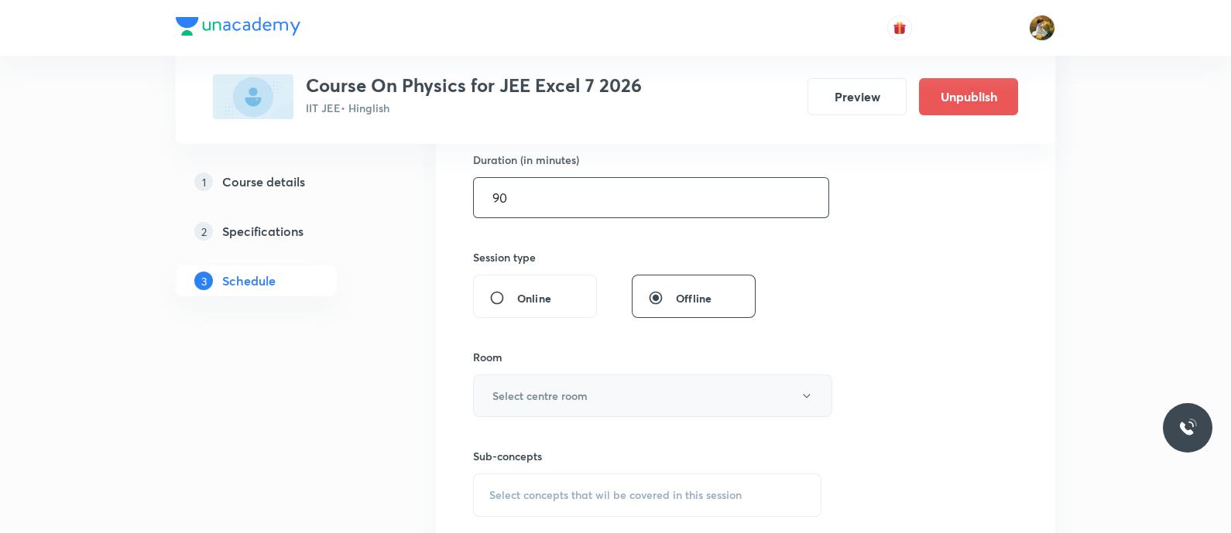
scroll to position [484, 0]
type input "90"
click at [618, 385] on button "Select centre room" at bounding box center [652, 394] width 359 height 43
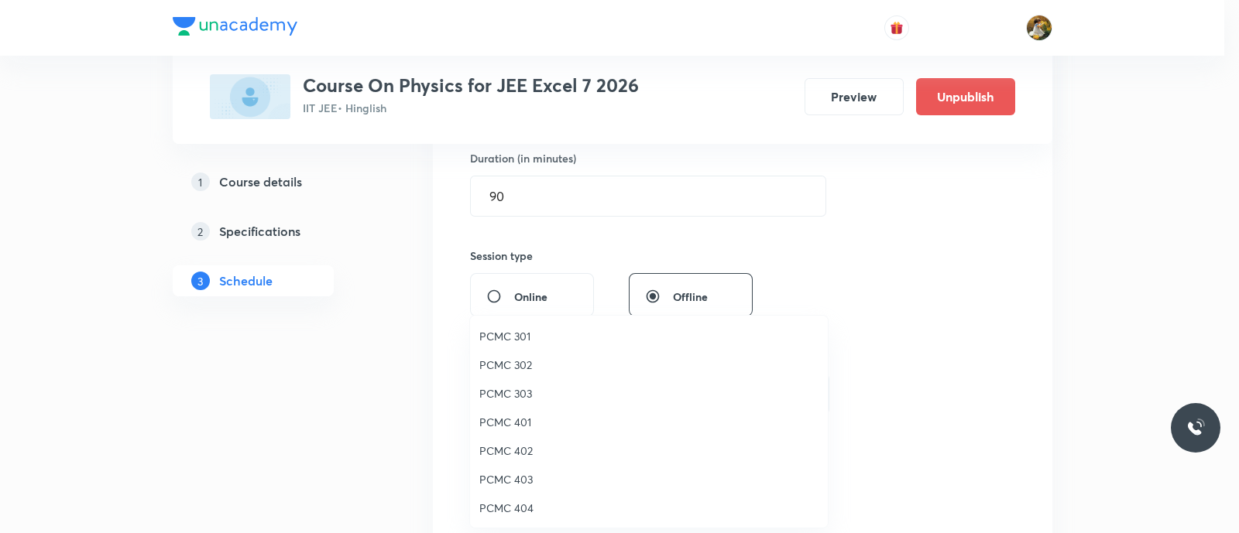
click at [519, 337] on span "PCMC 301" at bounding box center [648, 336] width 339 height 16
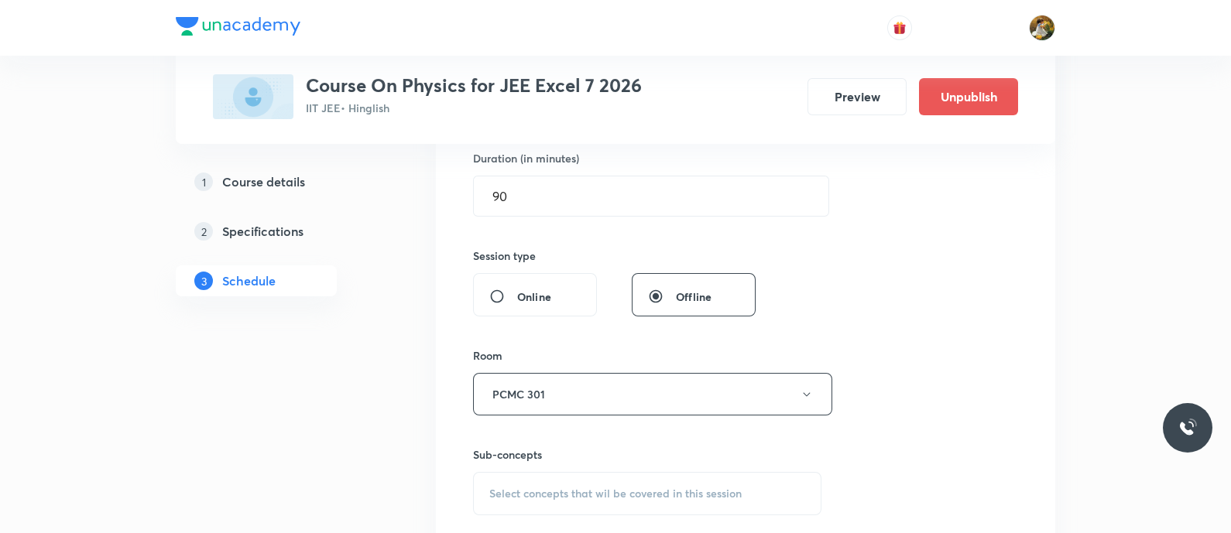
click at [647, 488] on span "Select concepts that wil be covered in this session" at bounding box center [615, 494] width 252 height 12
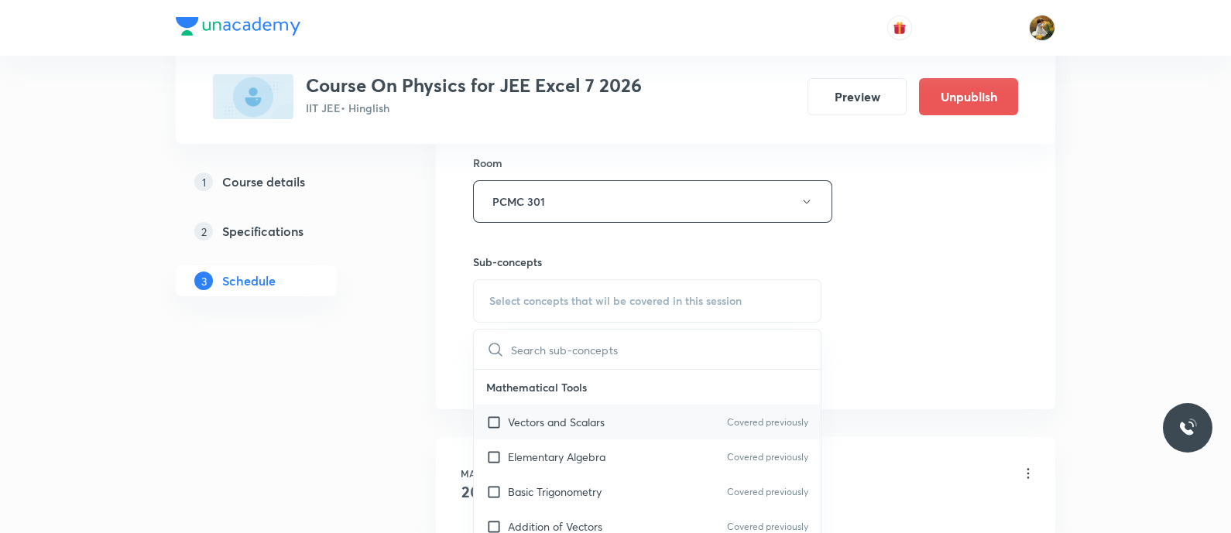
click at [595, 409] on div "Vectors and Scalars Covered previously" at bounding box center [647, 422] width 347 height 35
checkbox input "true"
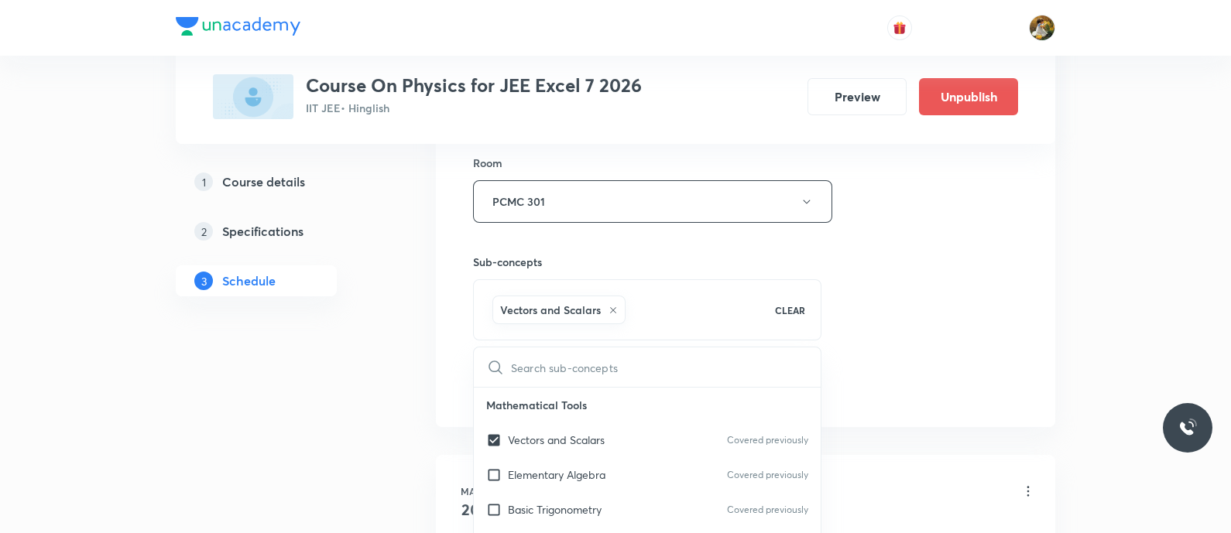
click at [883, 325] on div "Session 46 Live class Session title 10/99 Ray optics ​ Schedule for [DATE] 4:00…" at bounding box center [745, 30] width 545 height 745
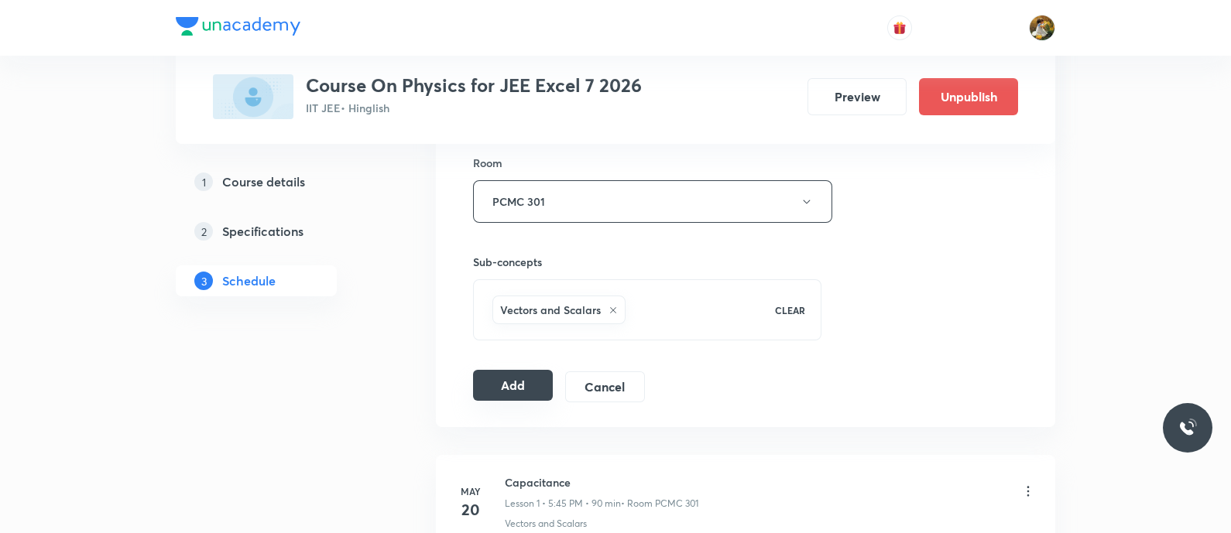
click at [504, 379] on button "Add" at bounding box center [513, 385] width 80 height 31
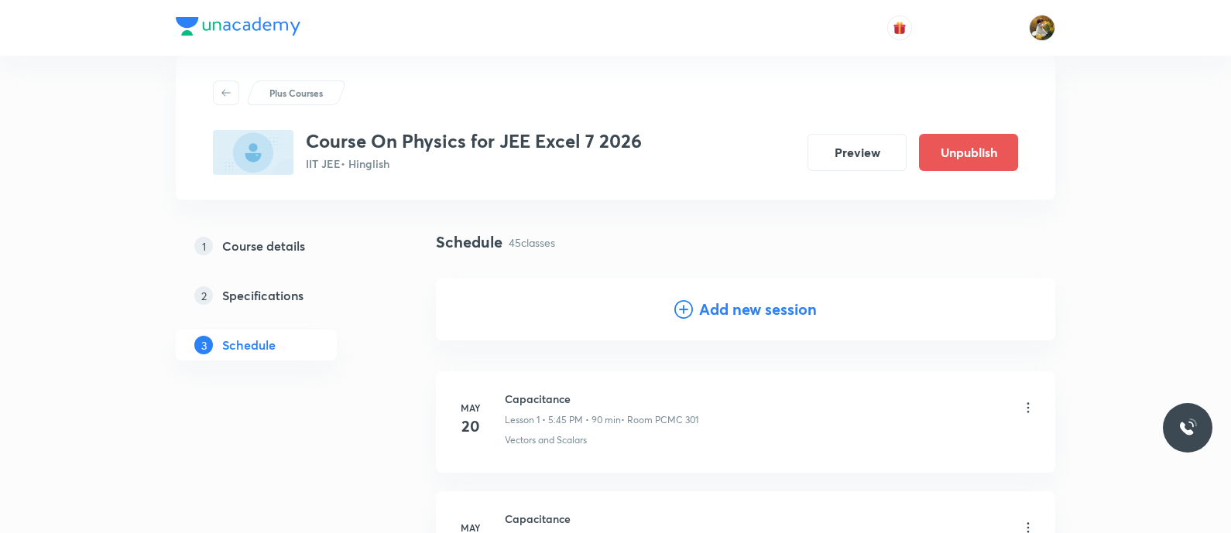
scroll to position [0, 0]
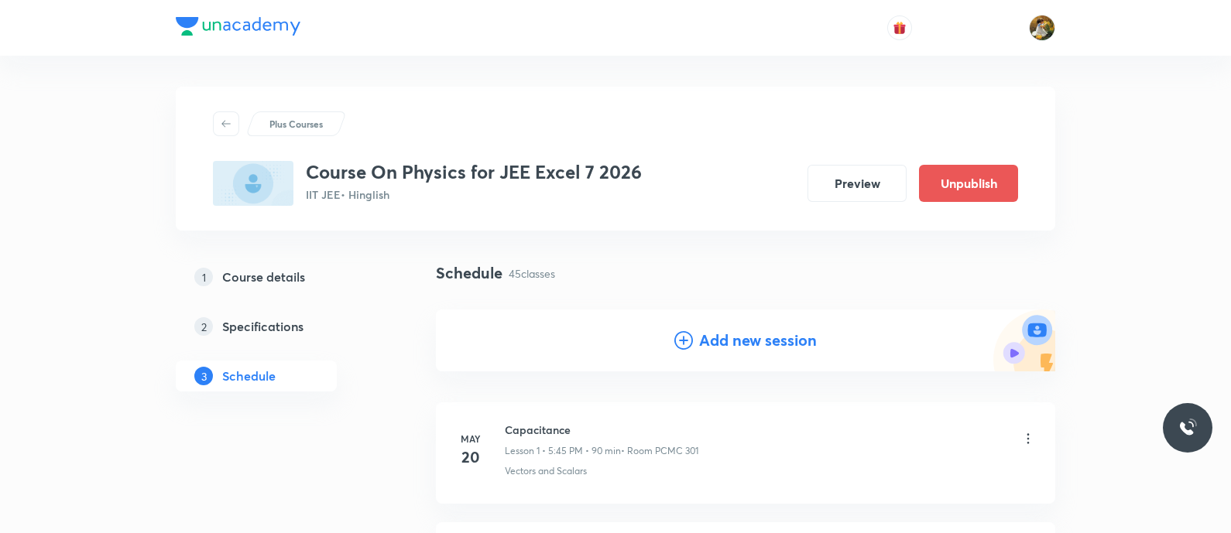
click at [769, 338] on h4 "Add new session" at bounding box center [758, 340] width 118 height 23
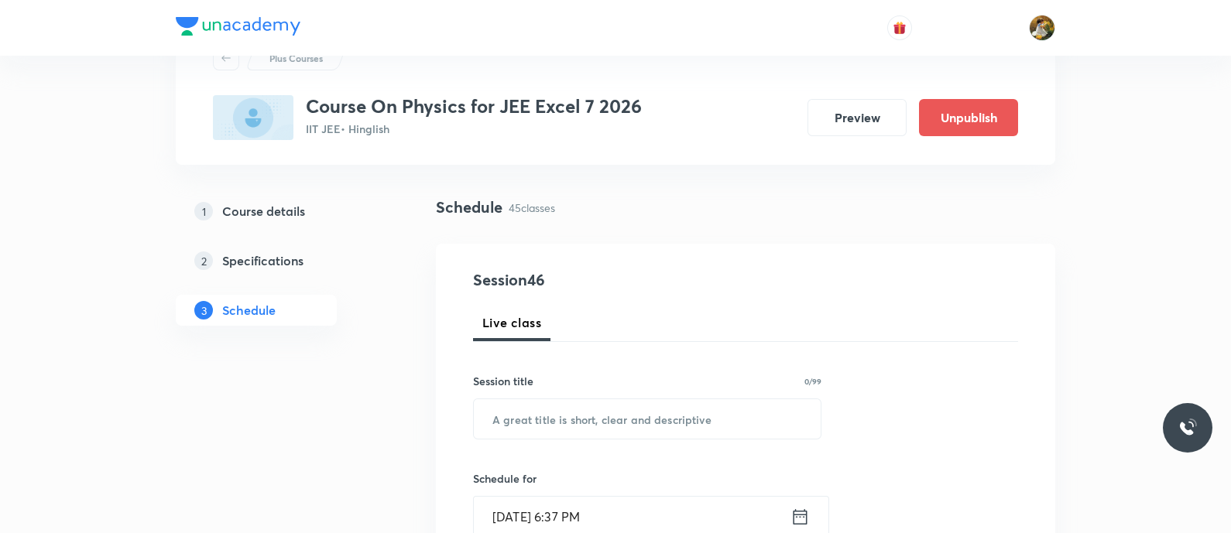
scroll to position [96, 0]
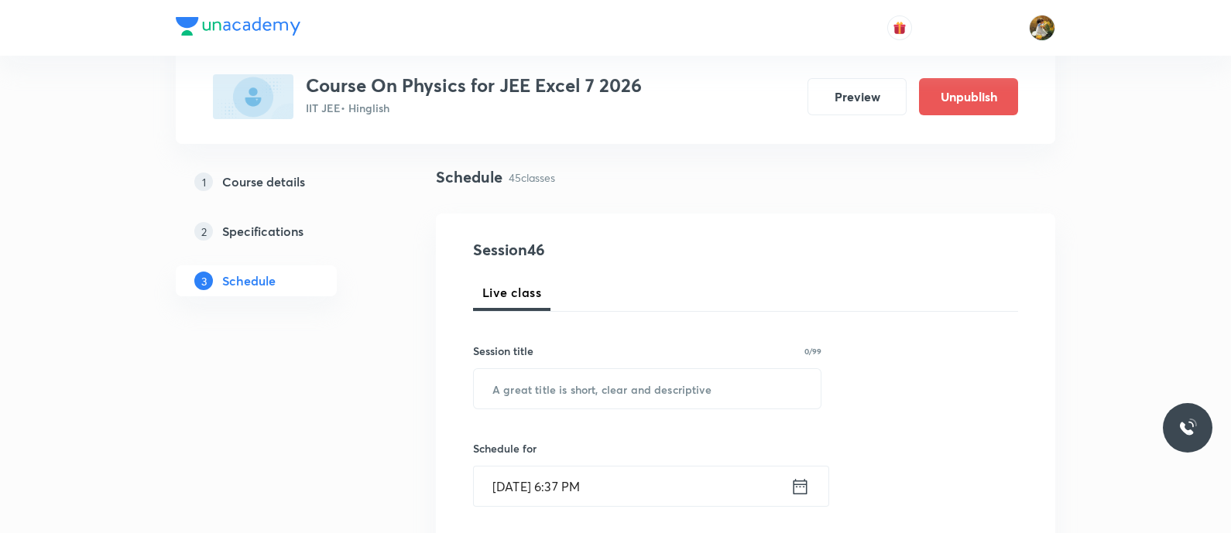
click at [679, 362] on div "Session title 0/99 ​" at bounding box center [647, 376] width 348 height 67
click at [685, 387] on input "text" at bounding box center [647, 388] width 347 height 39
paste input "Ray optics"
type input "Ray optics"
click at [671, 489] on input "[DATE] 6:37 PM" at bounding box center [632, 486] width 317 height 39
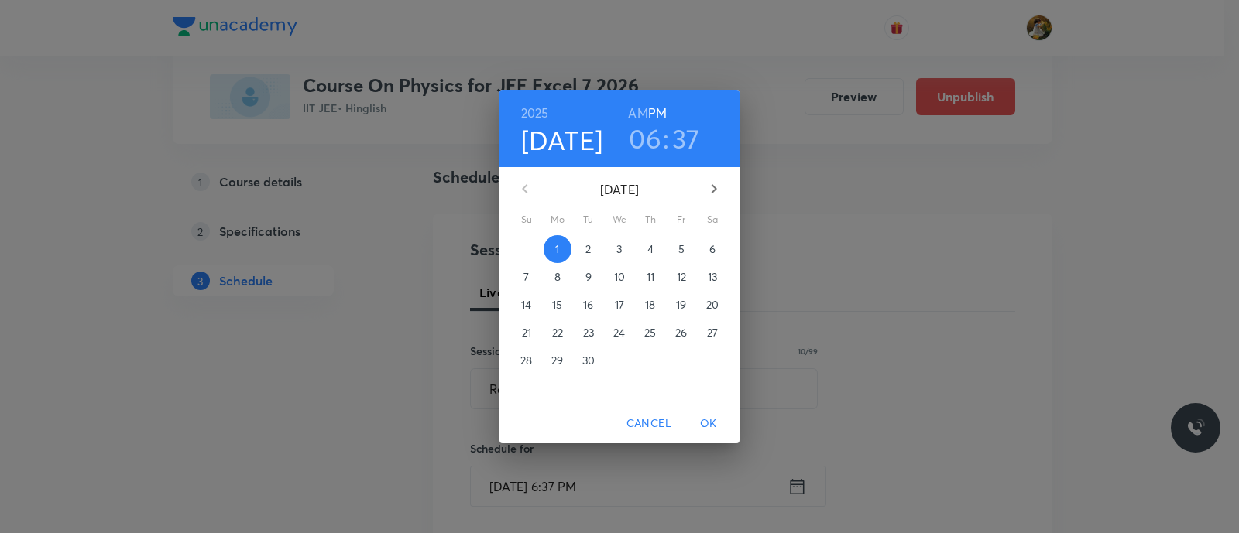
click at [684, 249] on span "5" at bounding box center [681, 249] width 28 height 15
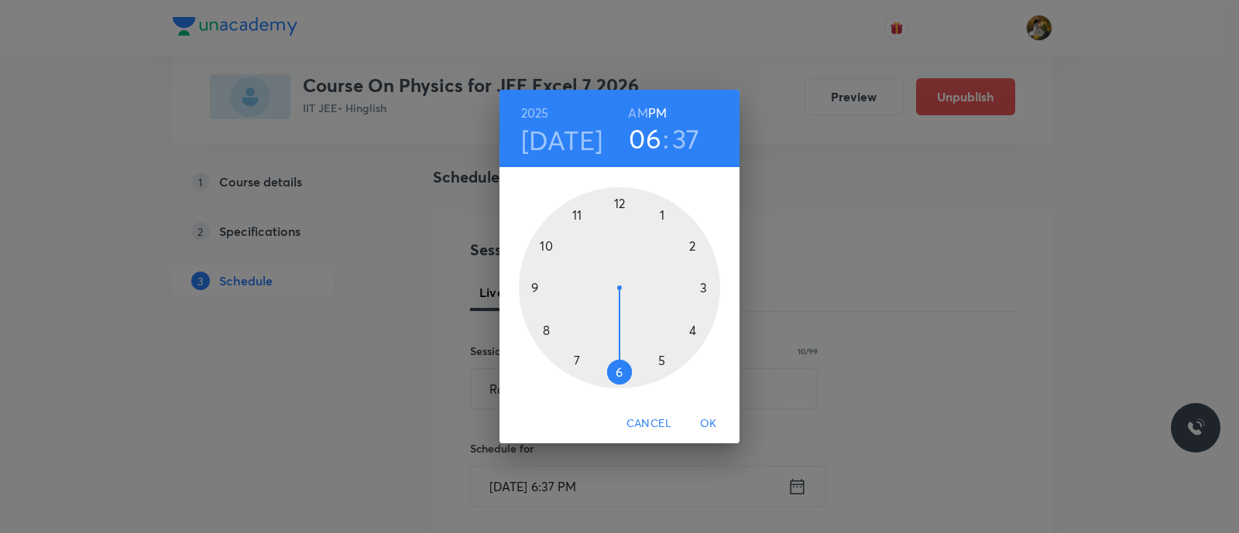
click at [660, 362] on div at bounding box center [619, 287] width 201 height 201
click at [536, 288] on div at bounding box center [619, 287] width 201 height 201
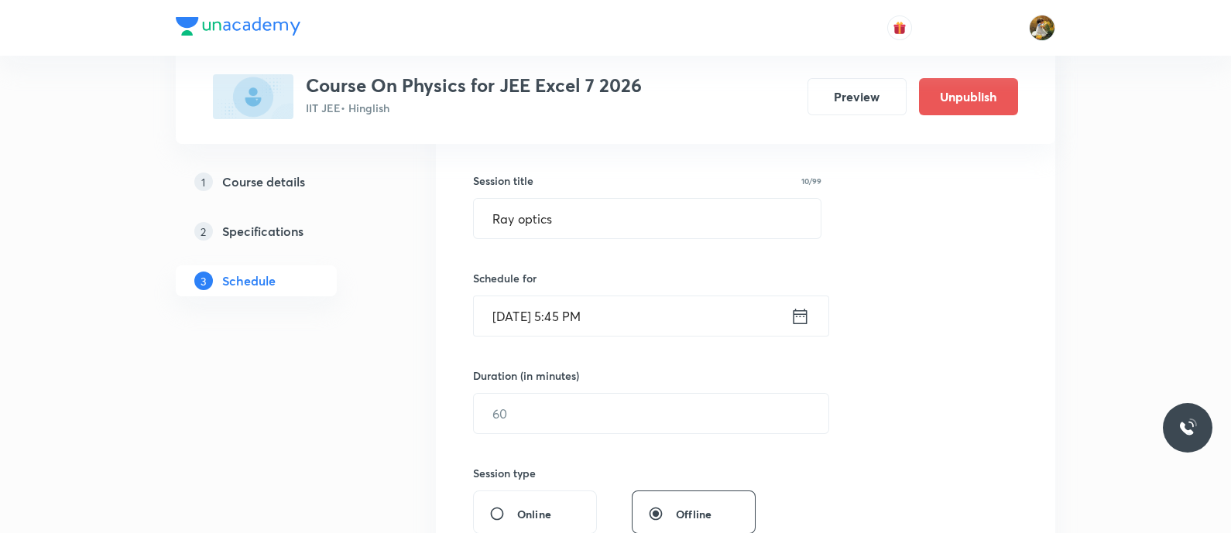
scroll to position [290, 0]
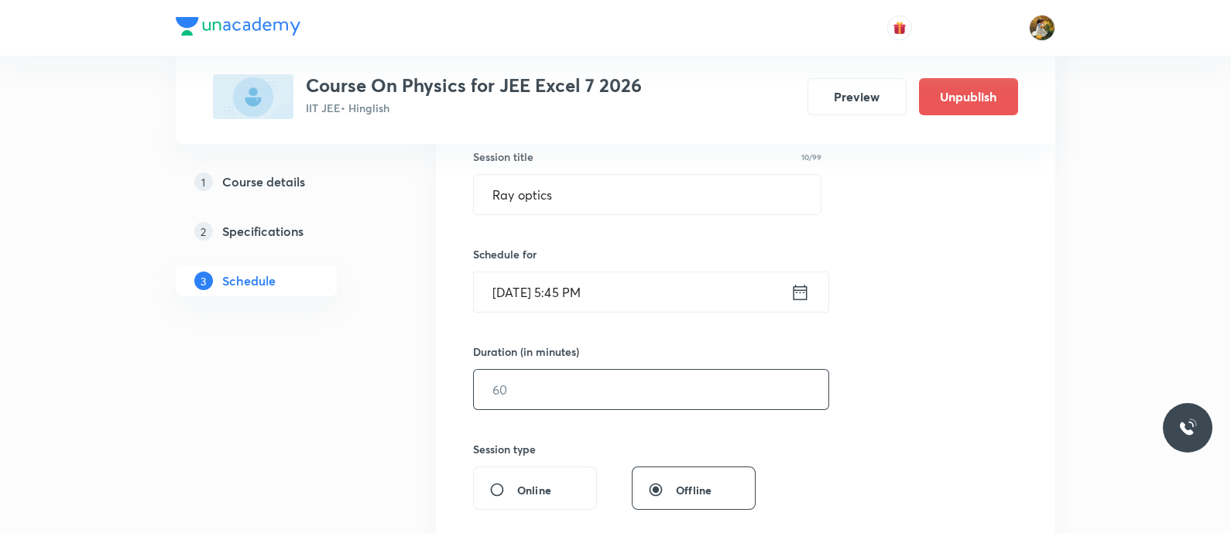
click at [638, 380] on input "text" at bounding box center [651, 389] width 355 height 39
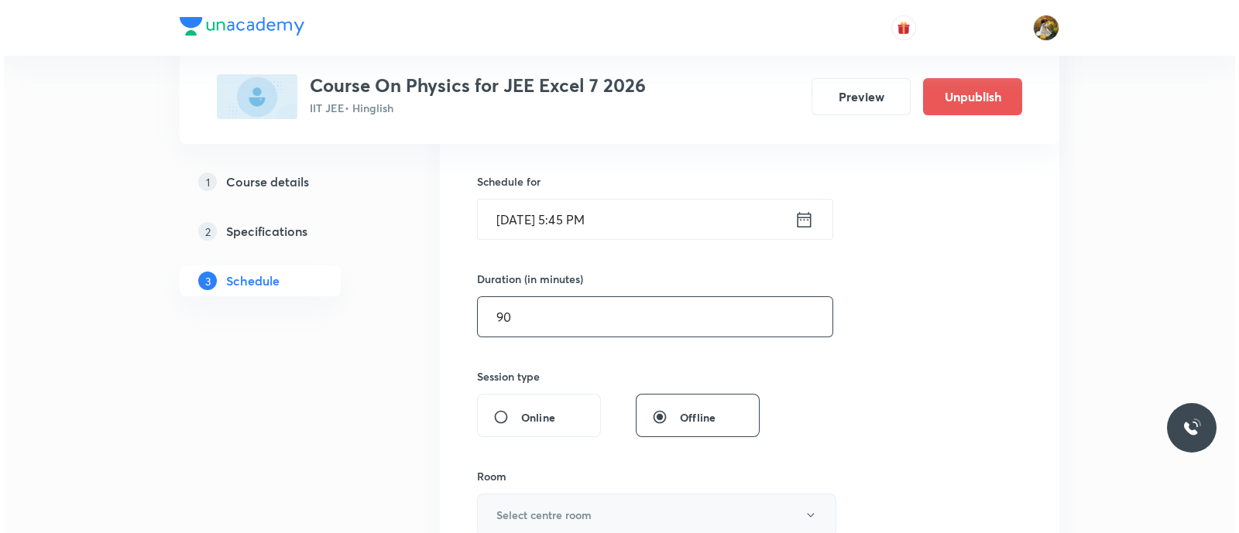
scroll to position [484, 0]
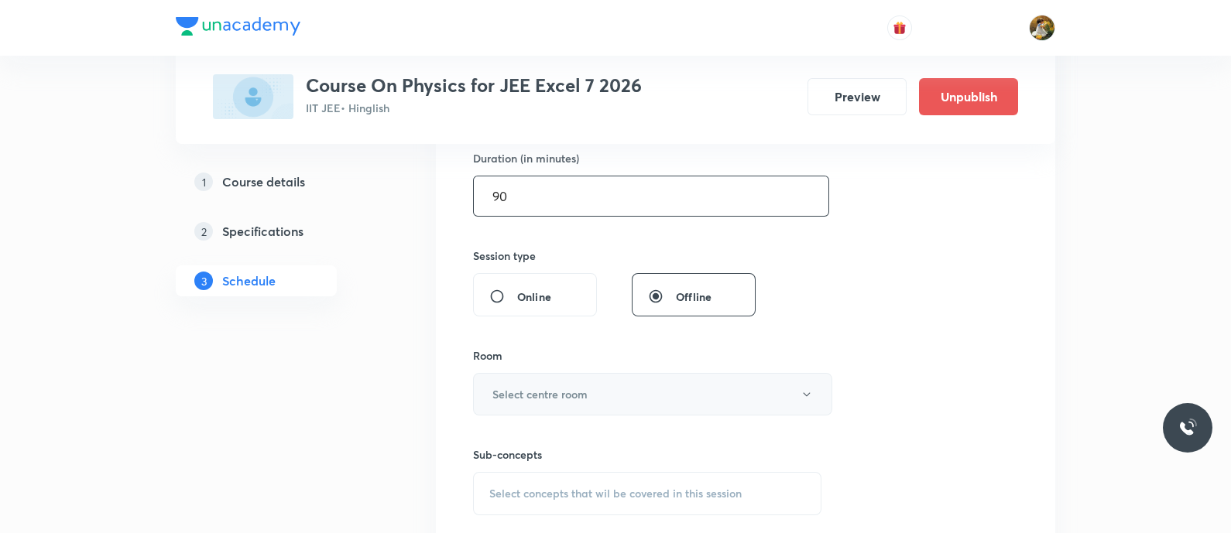
type input "90"
click at [643, 392] on button "Select centre room" at bounding box center [652, 394] width 359 height 43
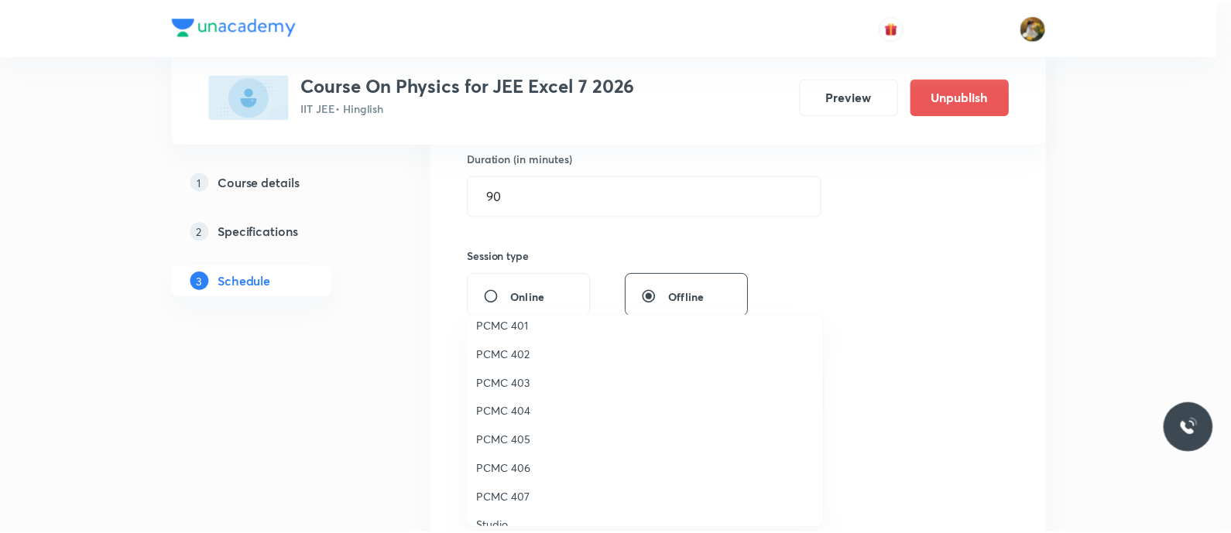
scroll to position [0, 0]
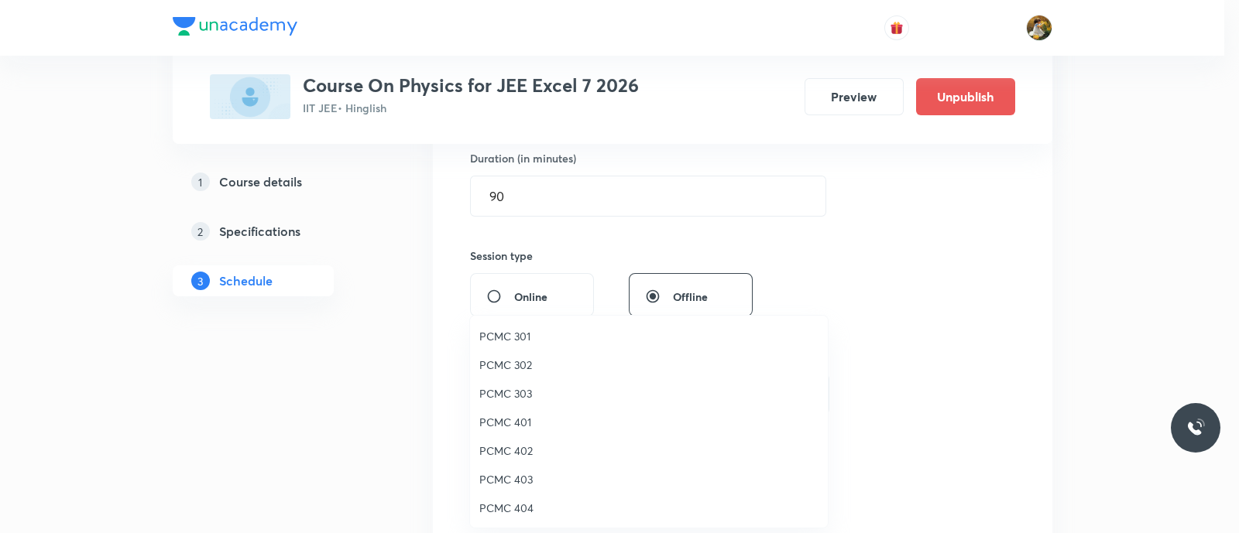
click at [510, 334] on span "PCMC 301" at bounding box center [648, 336] width 339 height 16
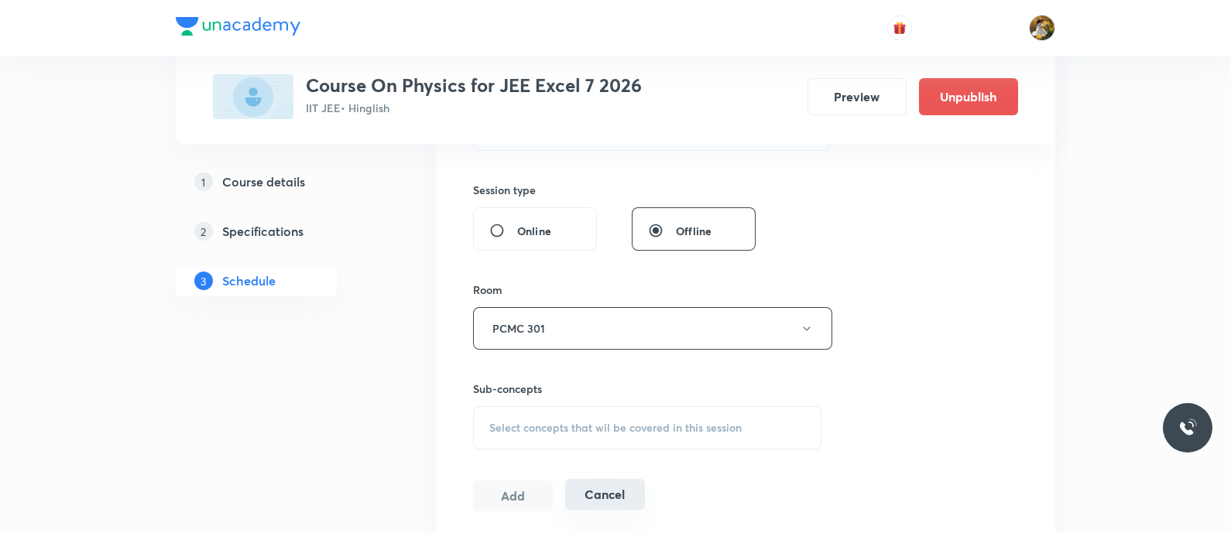
scroll to position [581, 0]
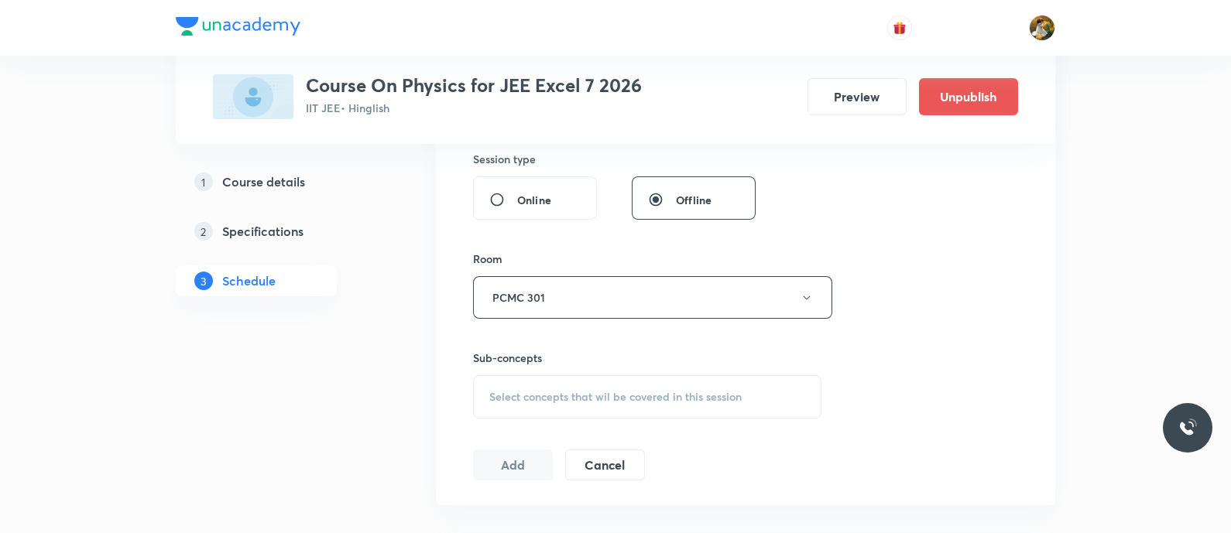
click at [614, 404] on div "Select concepts that wil be covered in this session" at bounding box center [647, 397] width 348 height 43
click at [601, 510] on p "Vectors and Scalars" at bounding box center [556, 518] width 97 height 16
checkbox input "true"
click at [879, 385] on div "Session 47 Live class Session title 10/99 Ray optics ​ Schedule for [DATE] 5:45…" at bounding box center [745, 126] width 545 height 745
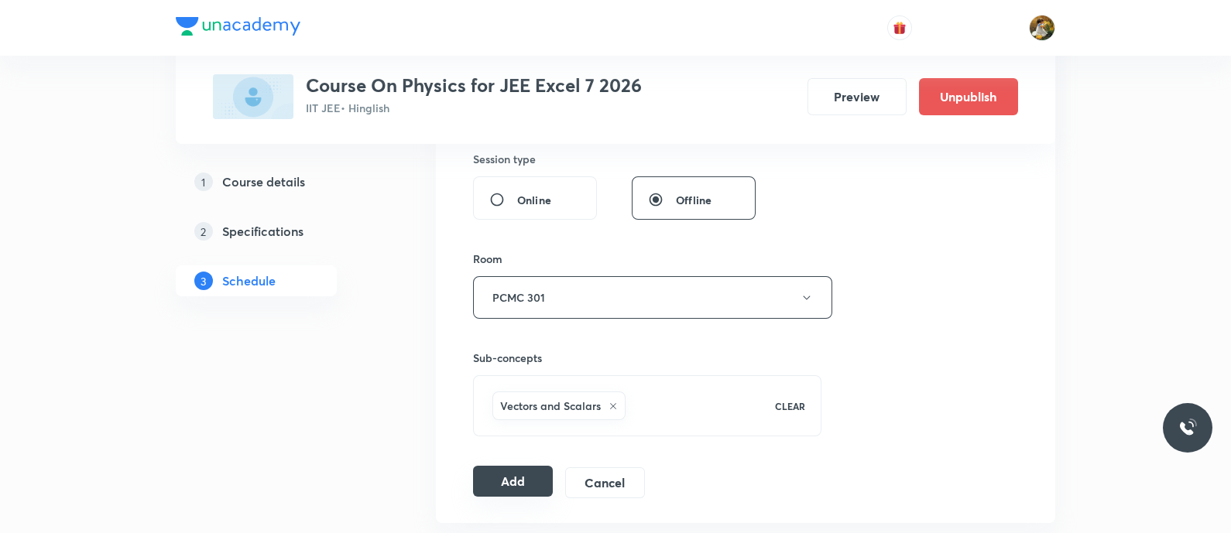
click at [506, 482] on button "Add" at bounding box center [513, 481] width 80 height 31
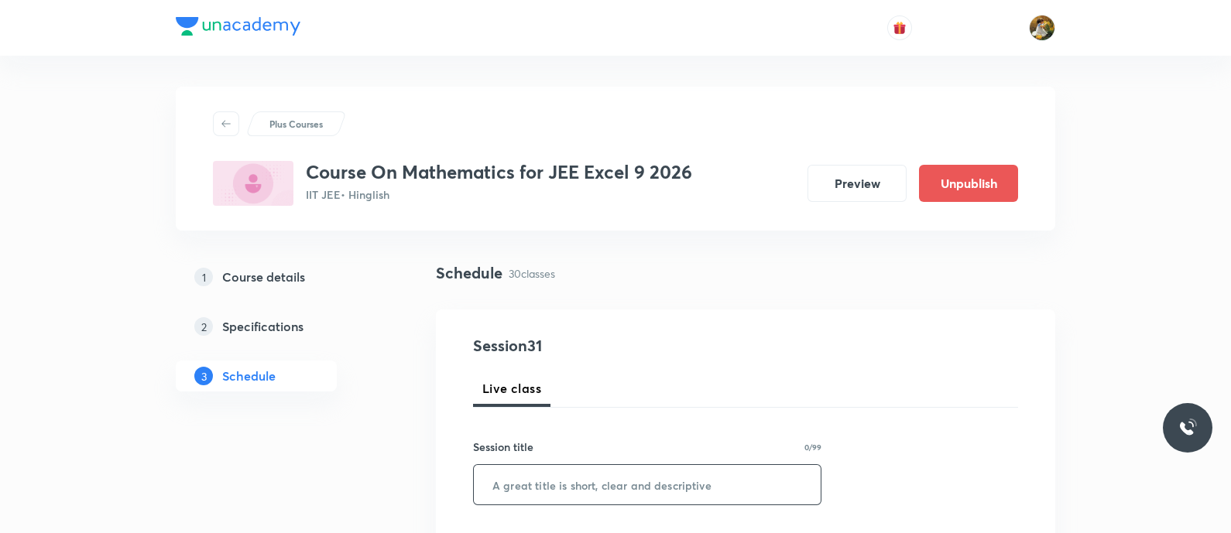
click at [606, 477] on input "text" at bounding box center [647, 484] width 347 height 39
paste input "definite integrals"
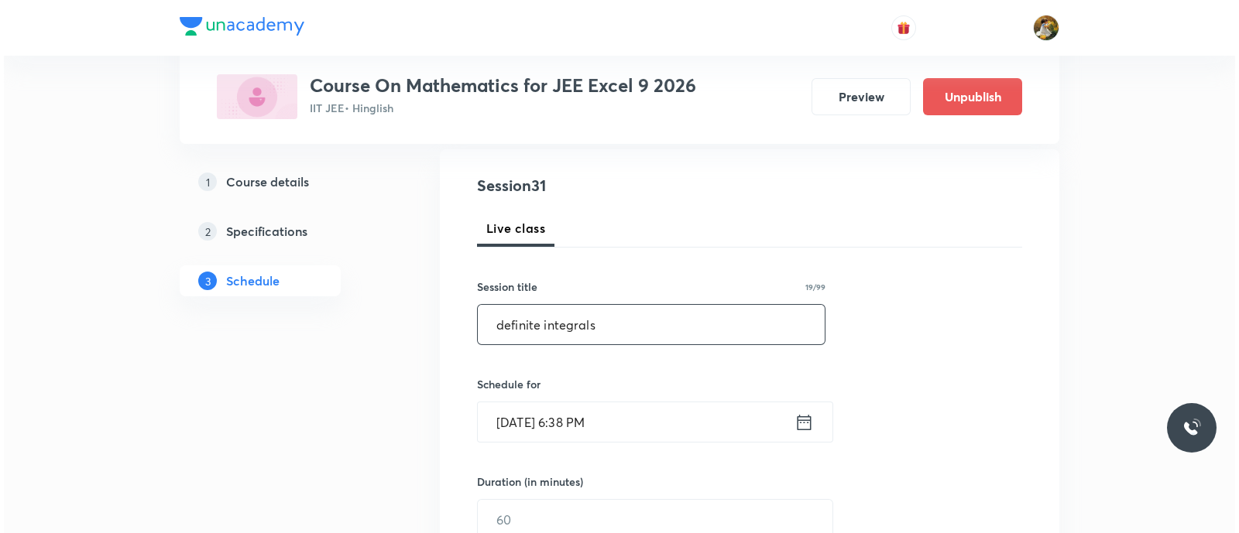
scroll to position [290, 0]
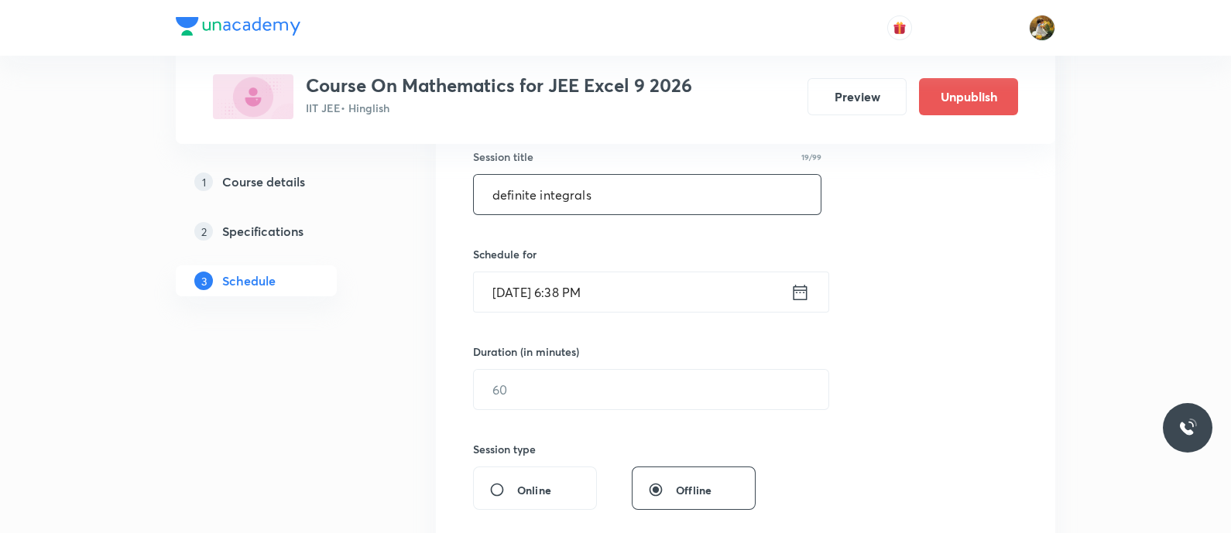
type input "definite integrals"
click at [646, 300] on input "[DATE] 6:38 PM" at bounding box center [632, 292] width 317 height 39
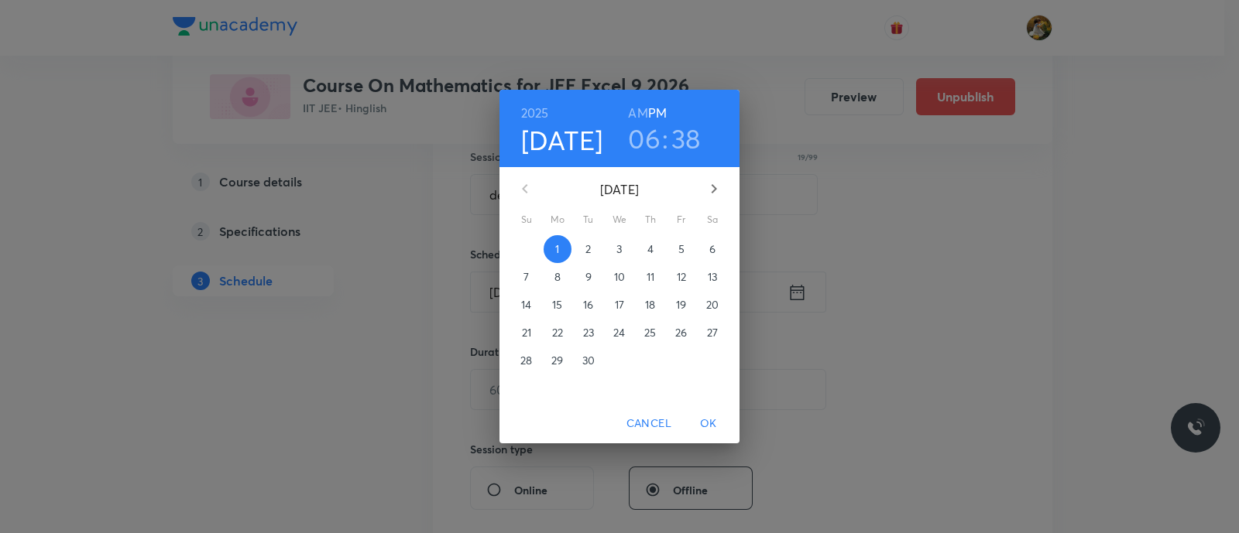
click at [594, 241] on button "2" at bounding box center [589, 249] width 28 height 28
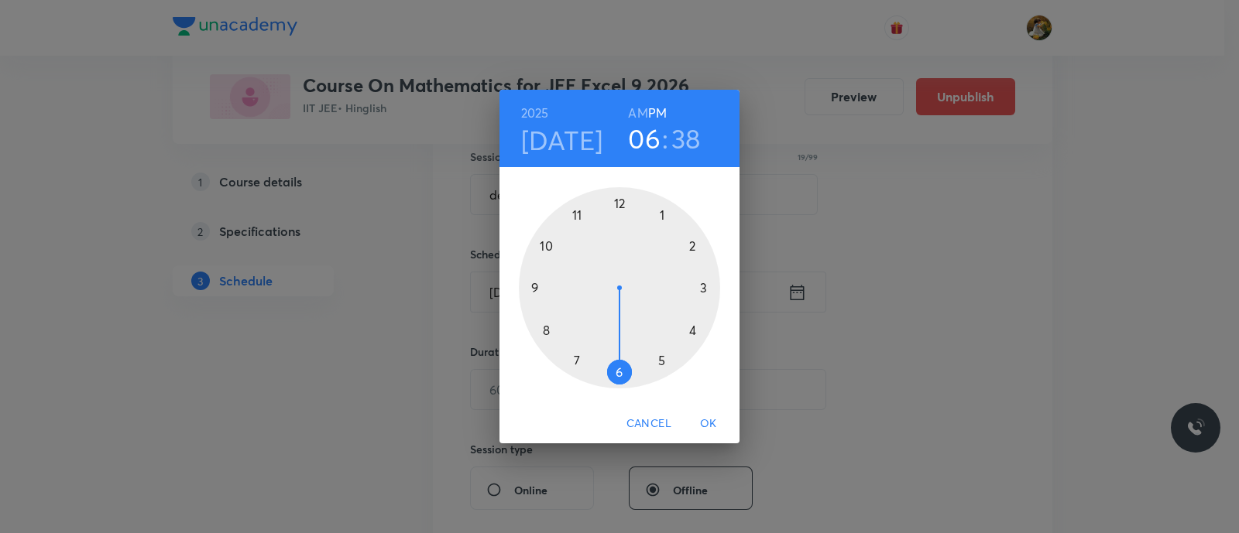
click at [659, 358] on div at bounding box center [619, 287] width 201 height 201
click at [533, 285] on div at bounding box center [619, 287] width 201 height 201
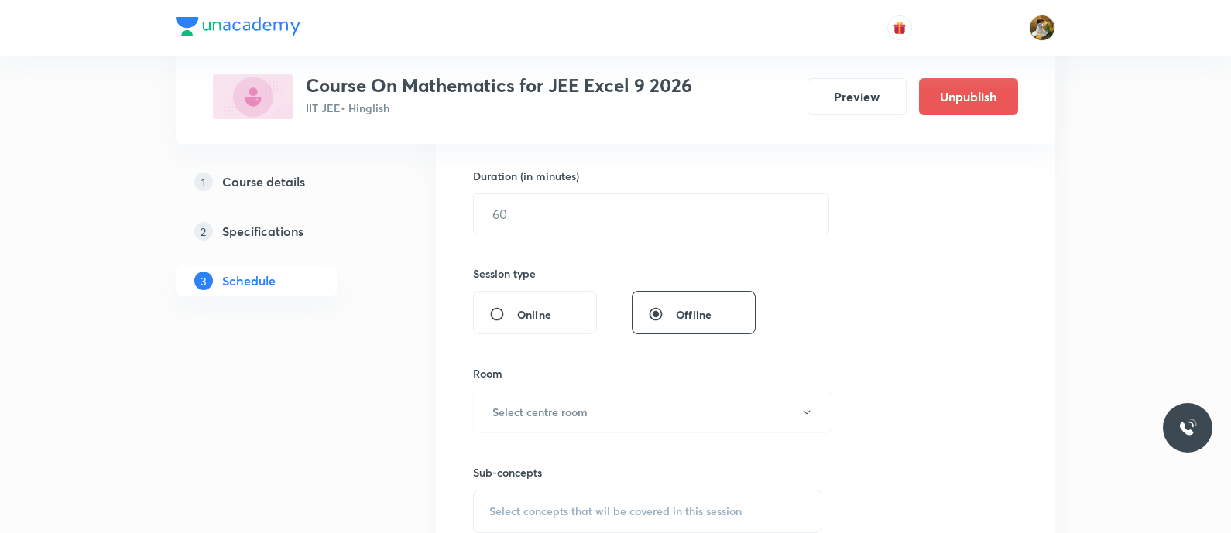
scroll to position [484, 0]
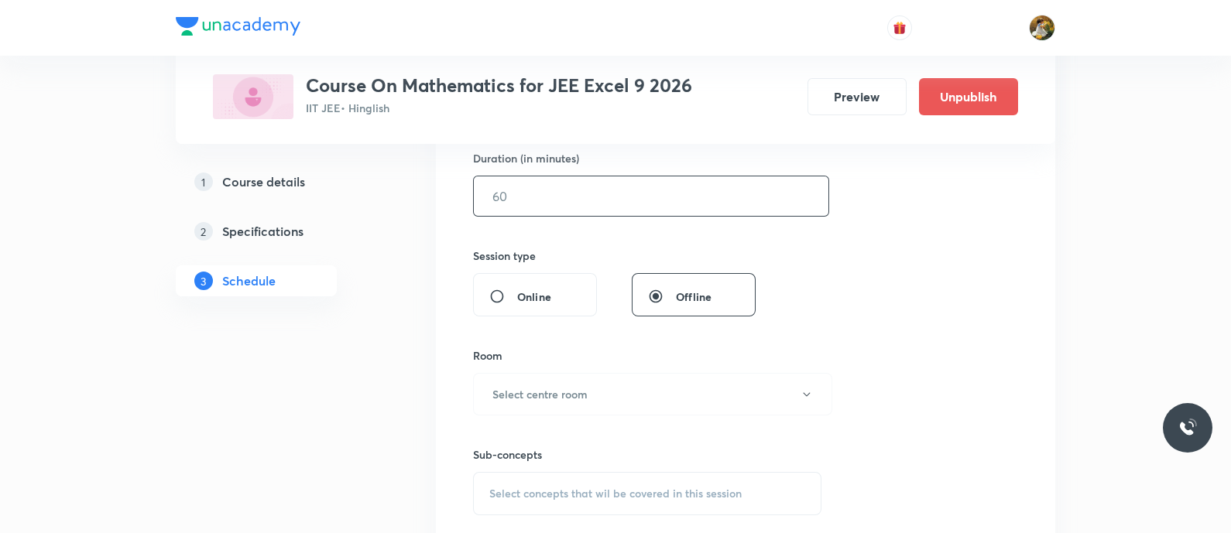
click at [658, 194] on input "text" at bounding box center [651, 196] width 355 height 39
type input "90"
click at [641, 401] on button "Select centre room" at bounding box center [652, 394] width 359 height 43
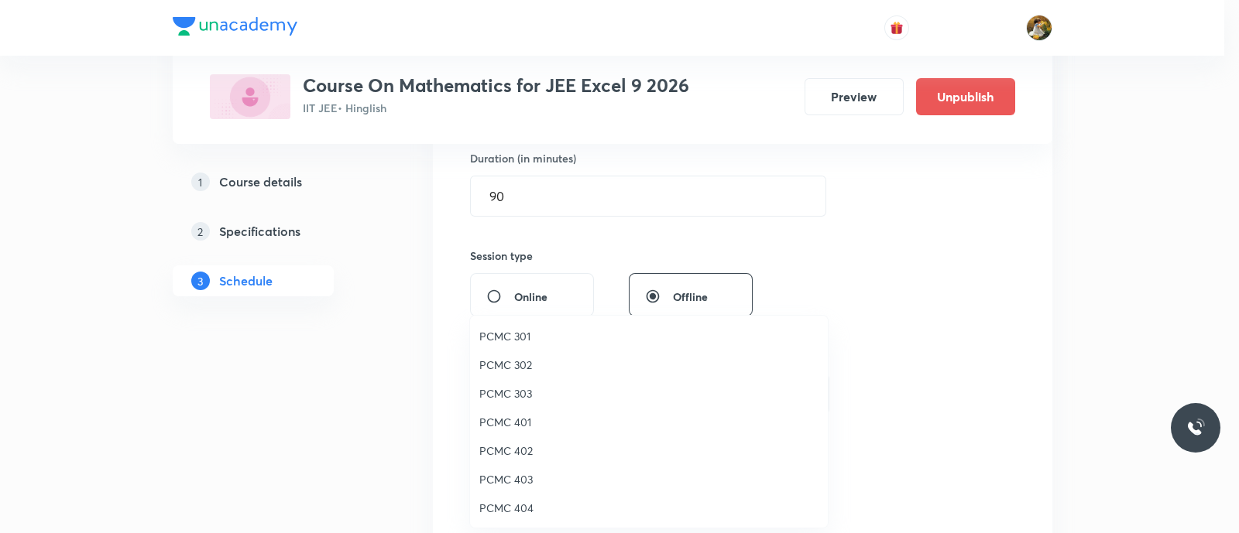
click at [531, 335] on span "PCMC 301" at bounding box center [648, 336] width 339 height 16
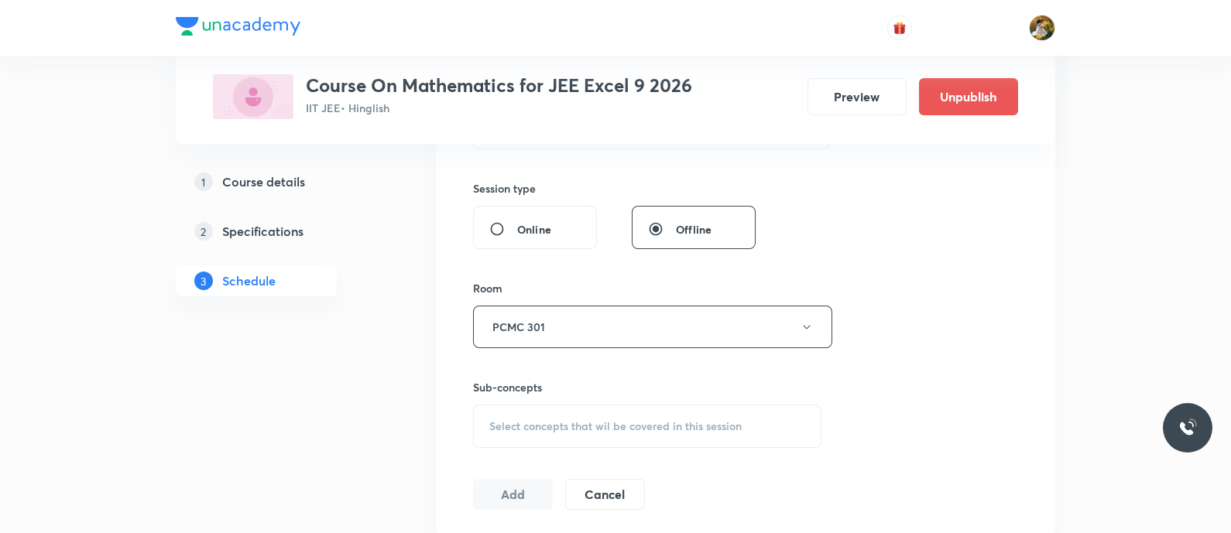
scroll to position [581, 0]
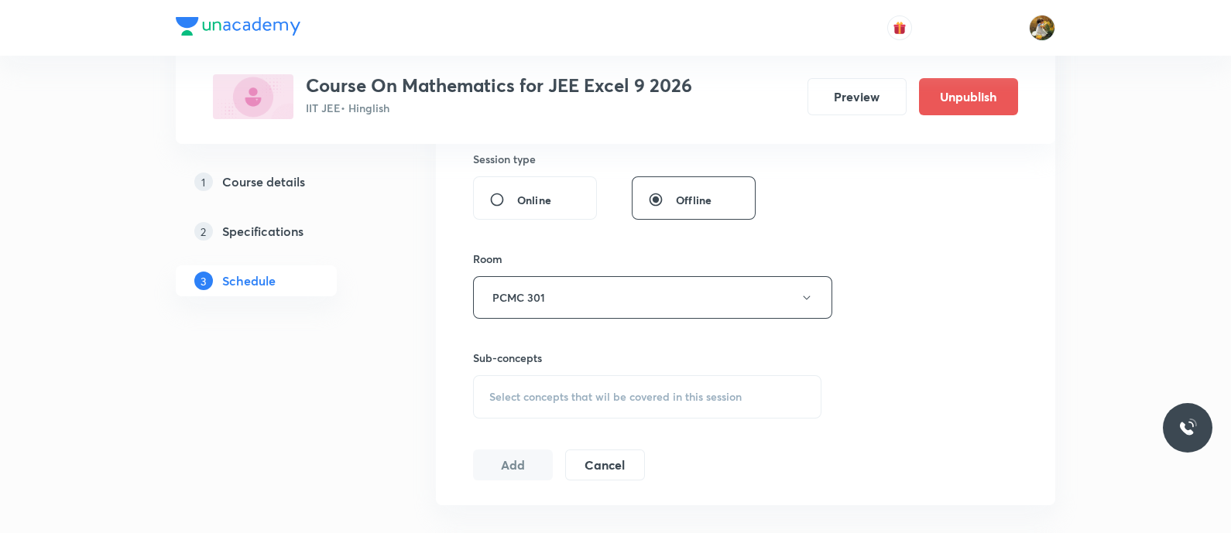
click at [666, 393] on span "Select concepts that wil be covered in this session" at bounding box center [615, 397] width 252 height 12
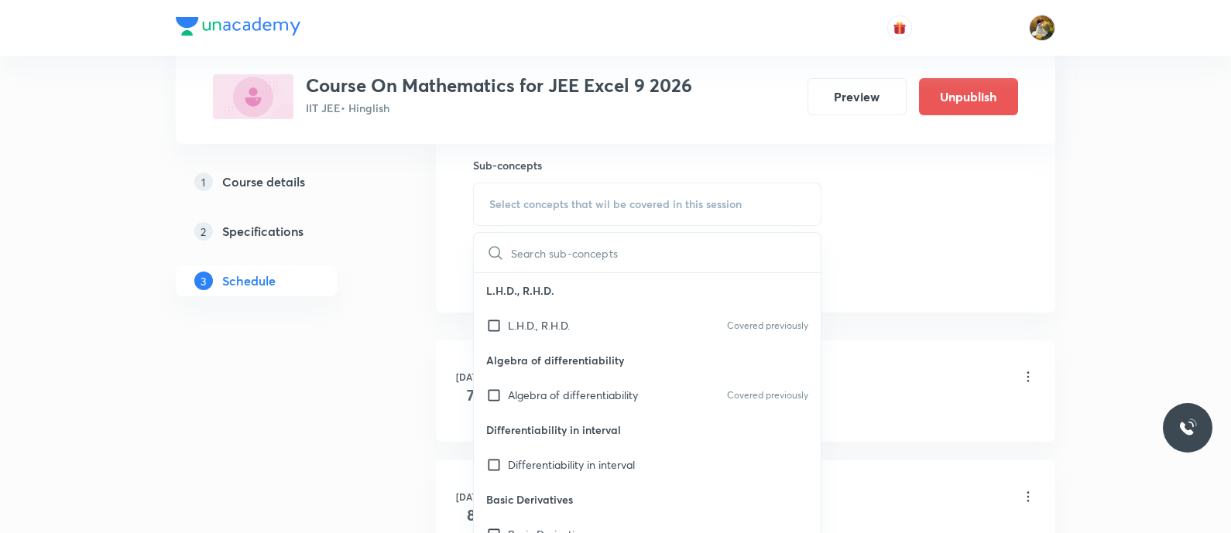
click at [582, 366] on p "Algebra of differentiability" at bounding box center [647, 360] width 347 height 35
click at [582, 379] on div "Algebra of differentiability Covered previously" at bounding box center [647, 395] width 347 height 35
checkbox input "true"
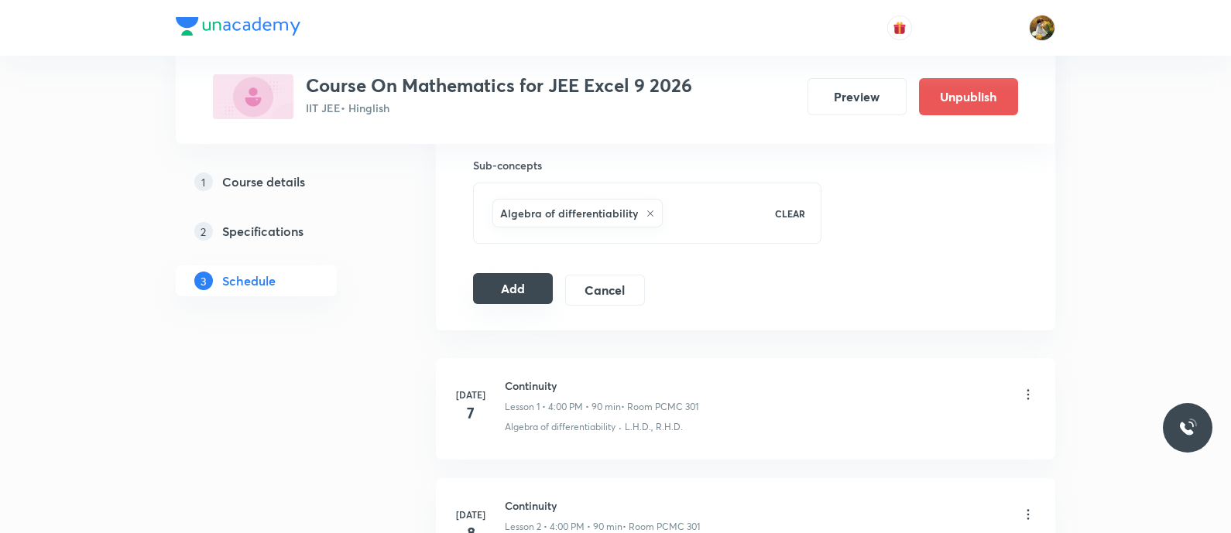
click at [506, 293] on button "Add" at bounding box center [513, 288] width 80 height 31
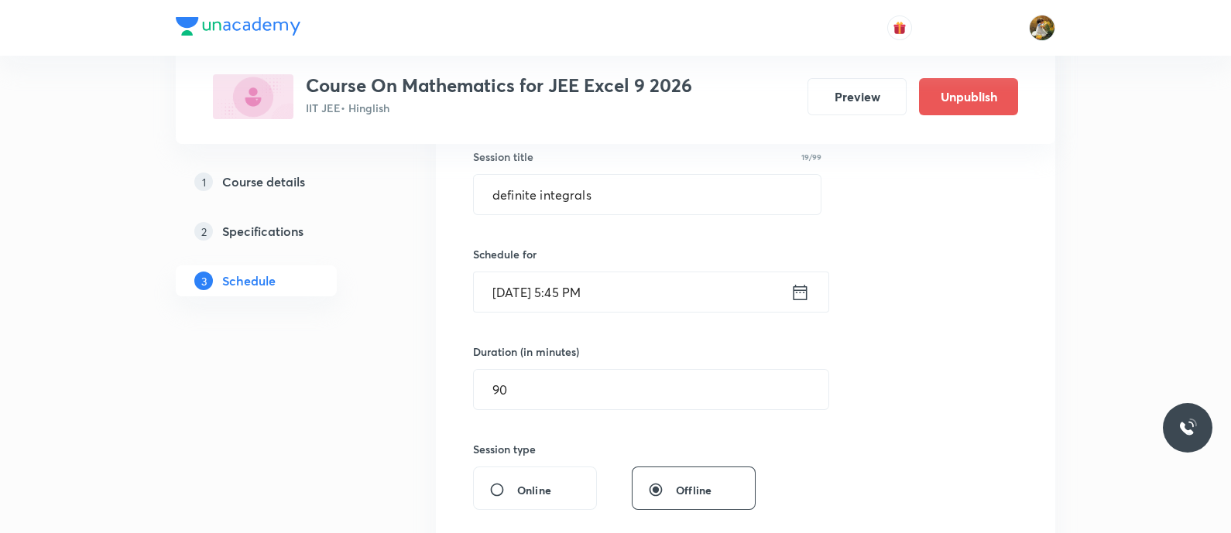
scroll to position [0, 0]
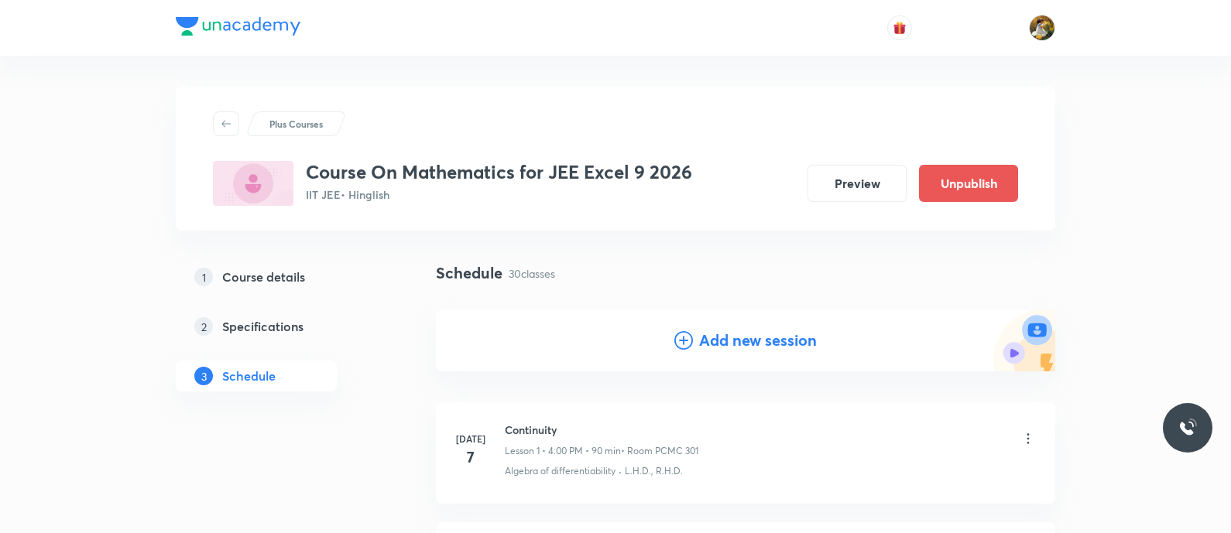
click at [794, 331] on h4 "Add new session" at bounding box center [758, 340] width 118 height 23
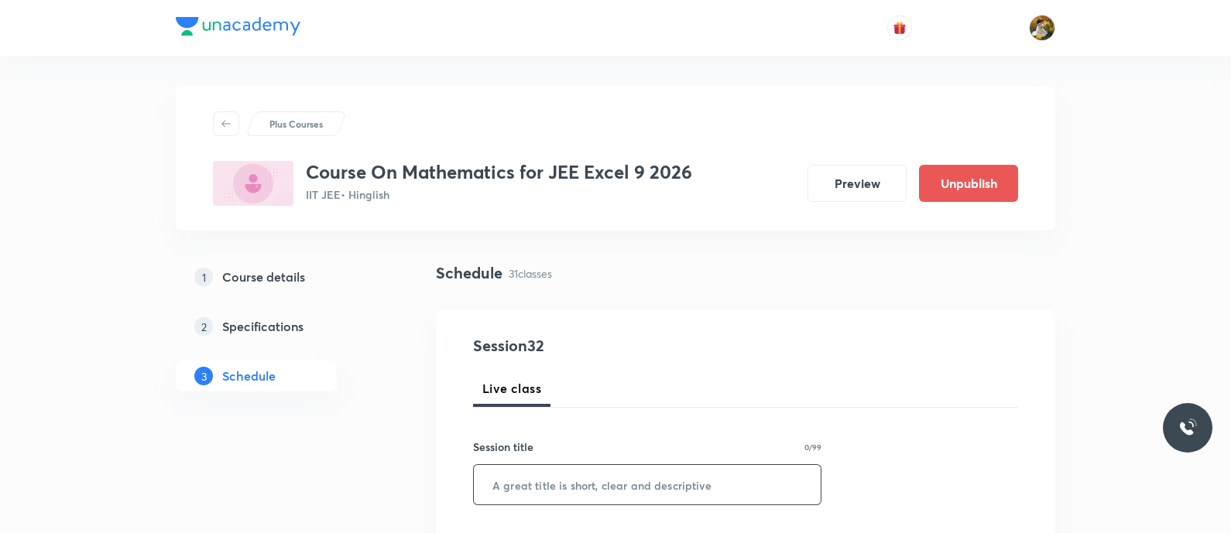
click at [712, 492] on input "text" at bounding box center [647, 484] width 347 height 39
paste input "definite integrals"
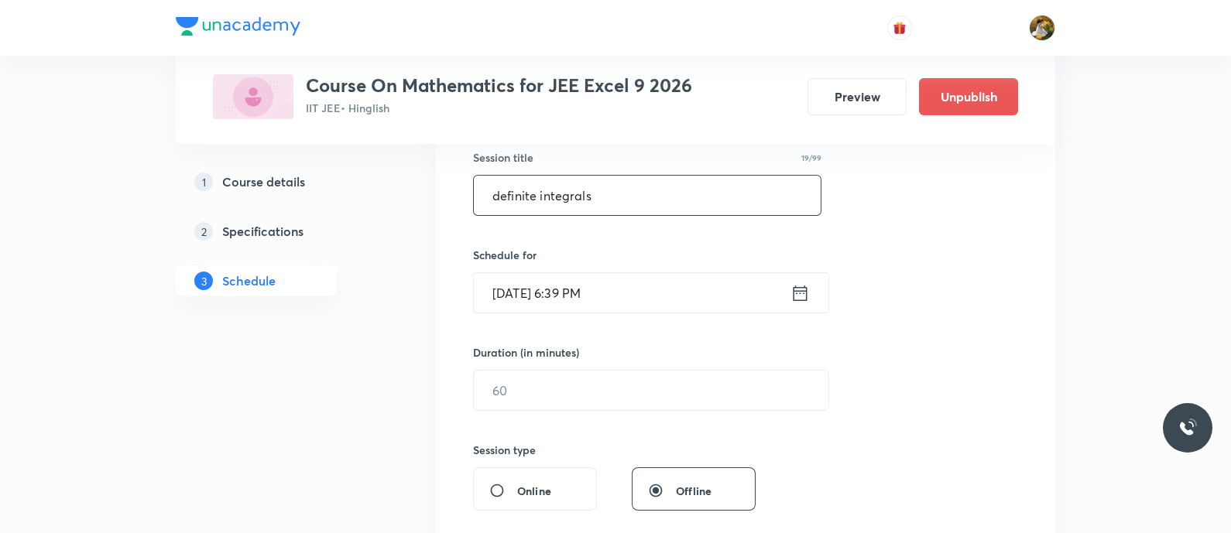
scroll to position [290, 0]
type input "definite integrals"
click at [670, 300] on input "[DATE] 6:39 PM" at bounding box center [632, 292] width 317 height 39
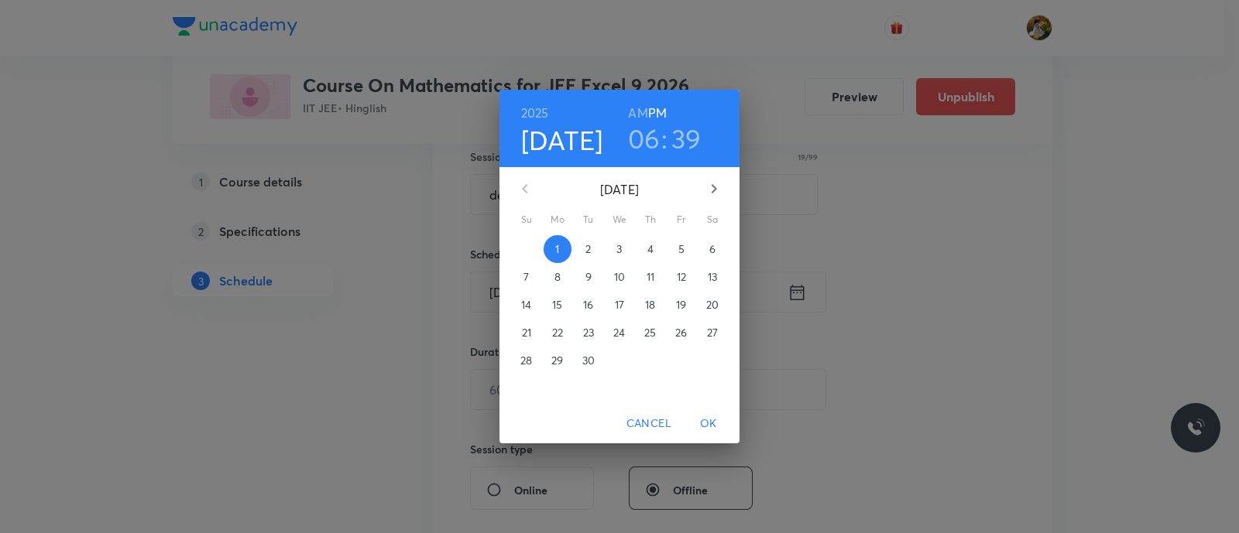
click at [688, 245] on span "5" at bounding box center [681, 249] width 28 height 15
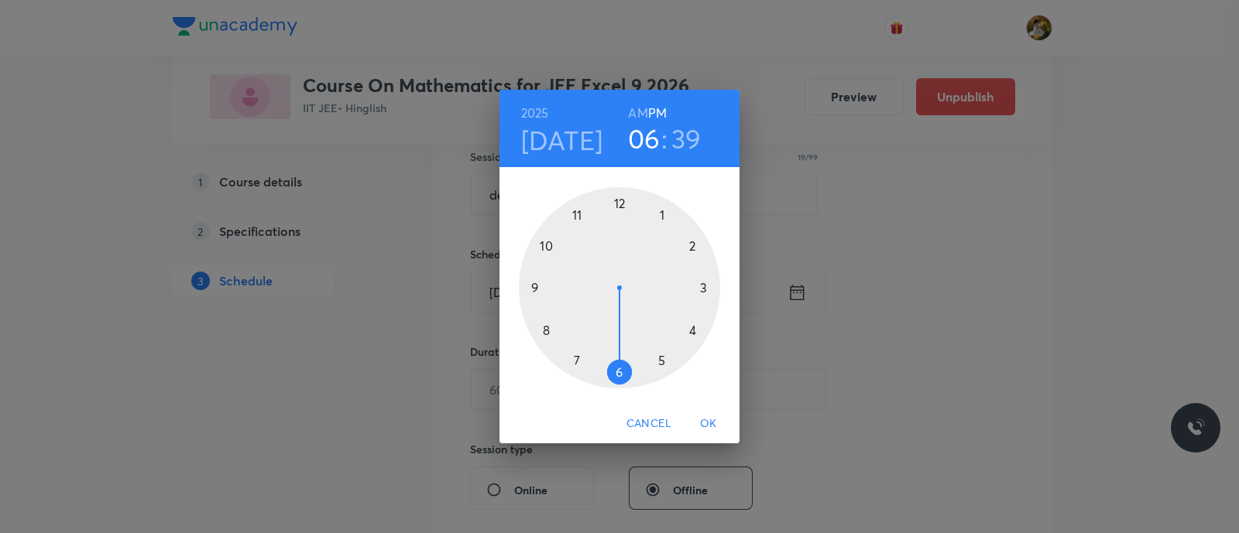
click at [693, 324] on div at bounding box center [619, 287] width 201 height 201
click at [620, 201] on div at bounding box center [619, 287] width 201 height 201
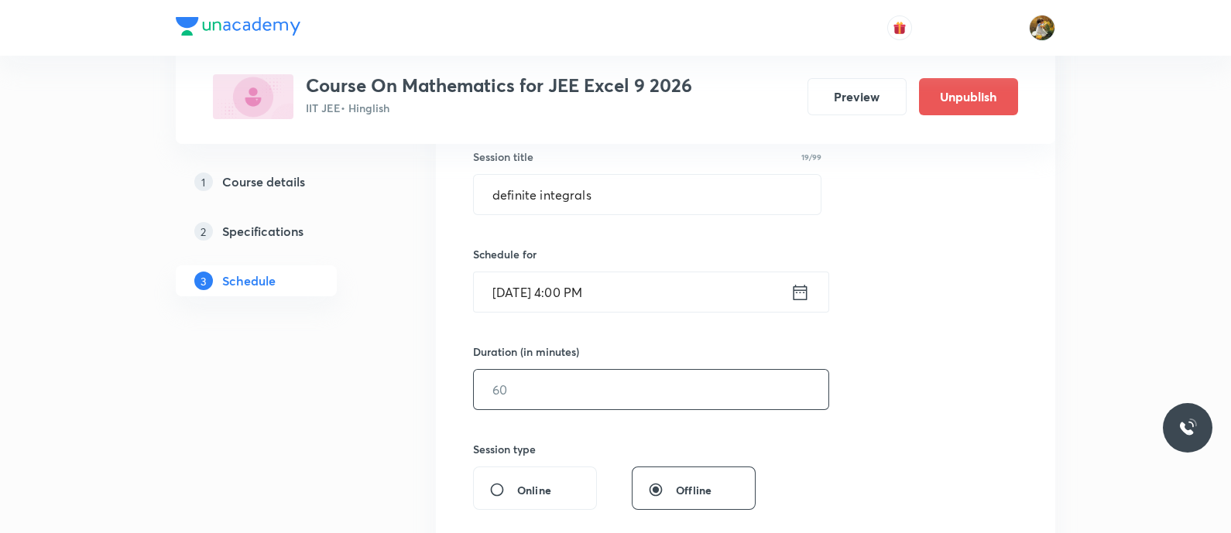
click at [662, 385] on input "text" at bounding box center [651, 389] width 355 height 39
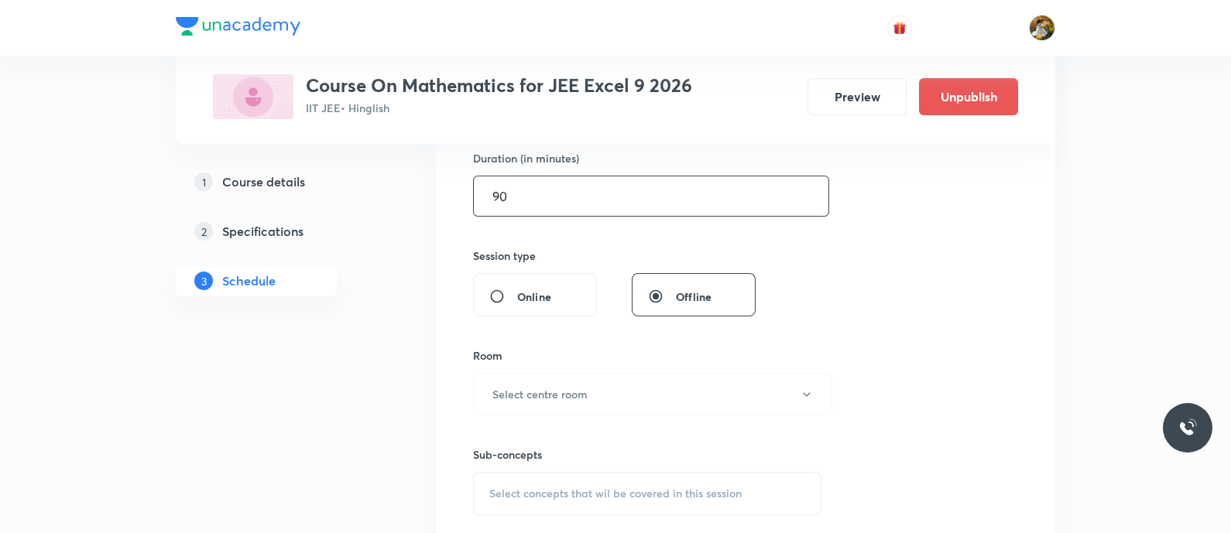
type input "90"
click at [662, 385] on button "Select centre room" at bounding box center [652, 394] width 359 height 43
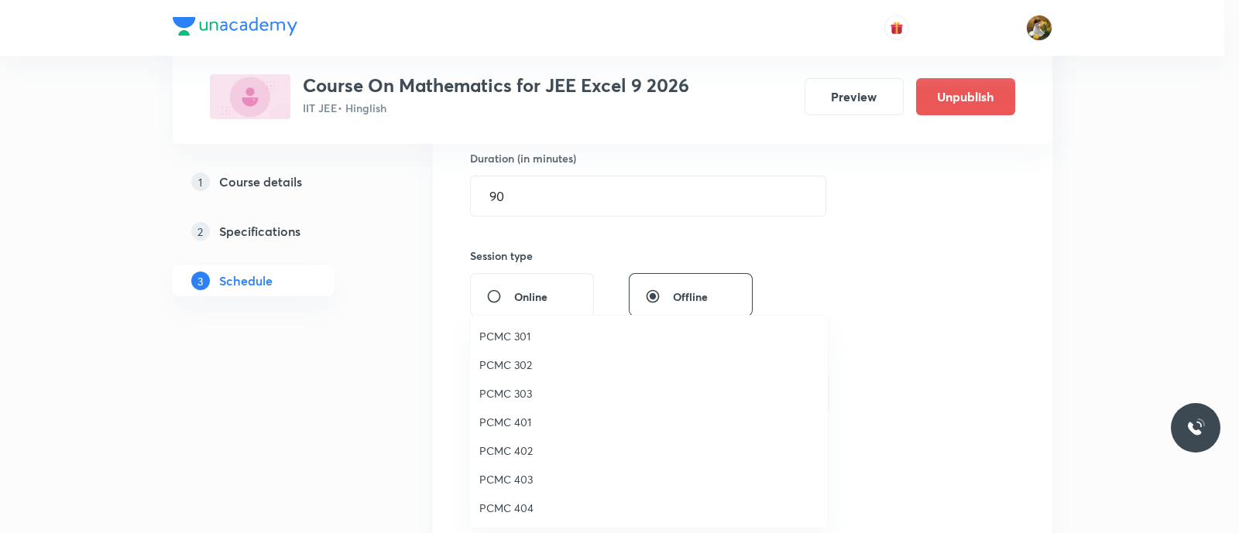
click at [530, 335] on span "PCMC 301" at bounding box center [648, 336] width 339 height 16
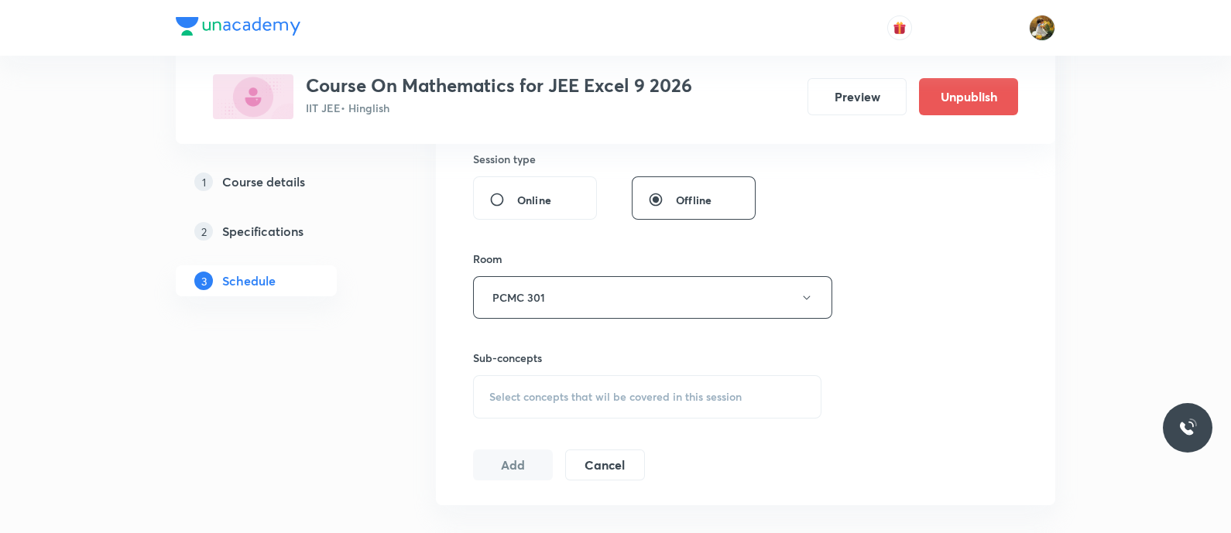
click at [645, 391] on span "Select concepts that wil be covered in this session" at bounding box center [615, 397] width 252 height 12
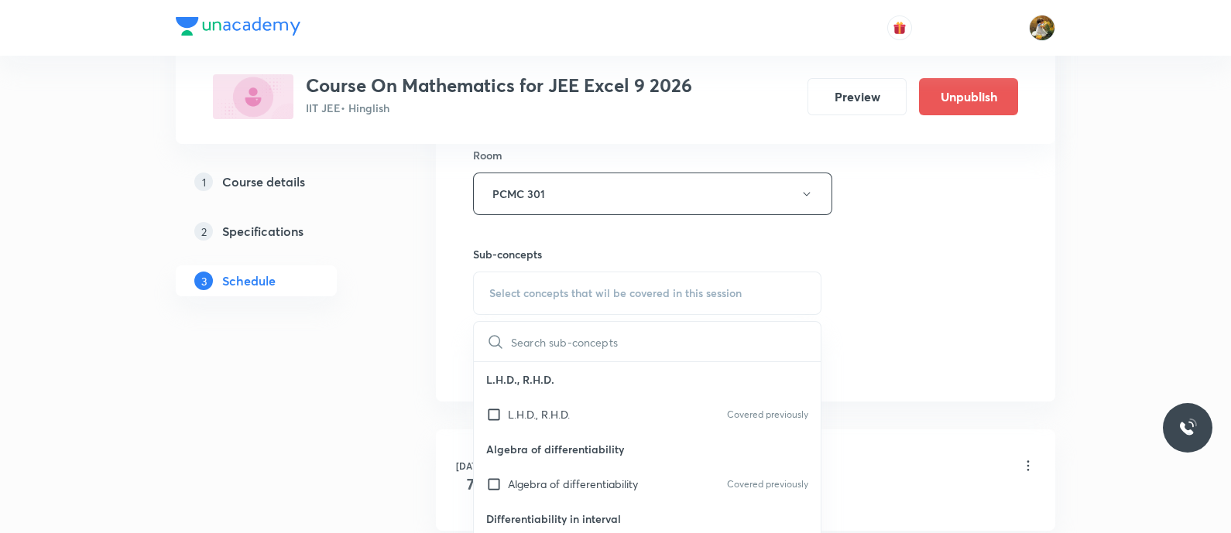
scroll to position [774, 0]
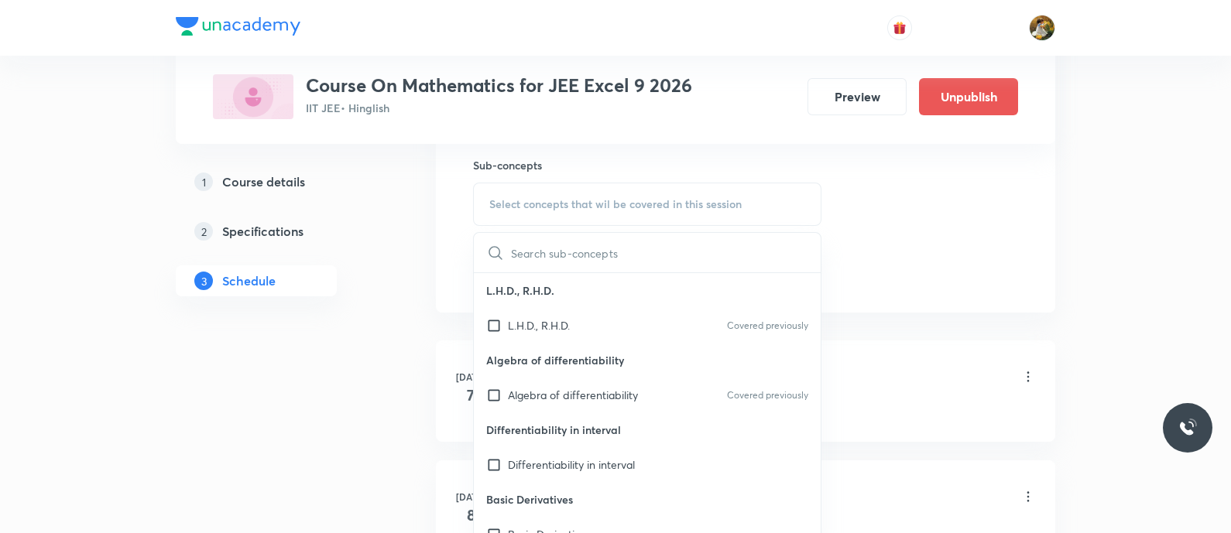
click at [619, 372] on p "Algebra of differentiability" at bounding box center [647, 360] width 347 height 35
click at [728, 399] on p "Covered previously" at bounding box center [767, 396] width 81 height 14
checkbox input "true"
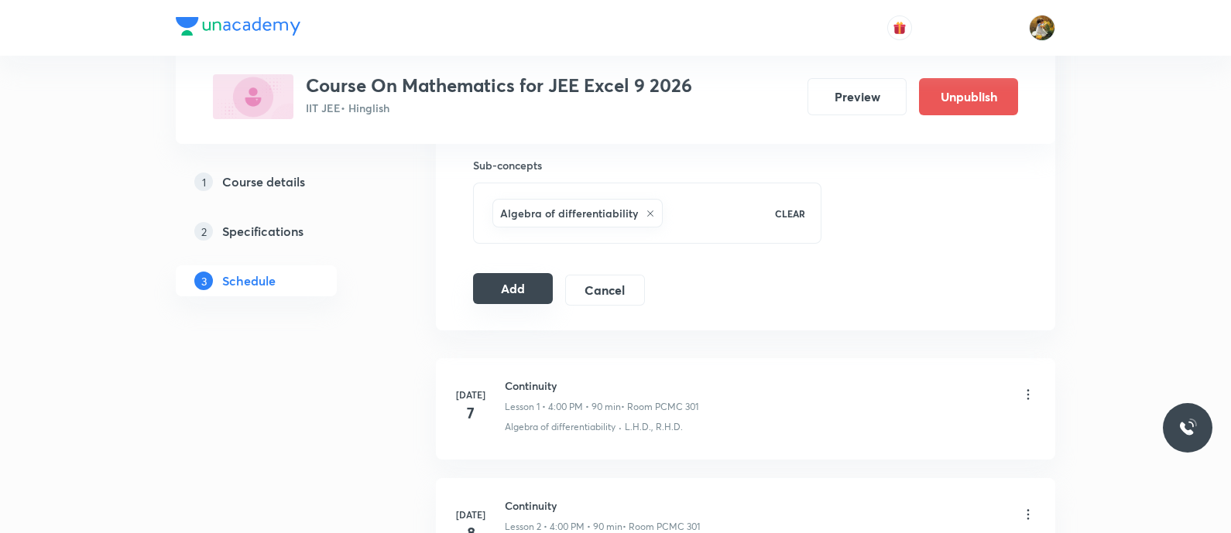
click at [504, 288] on button "Add" at bounding box center [513, 288] width 80 height 31
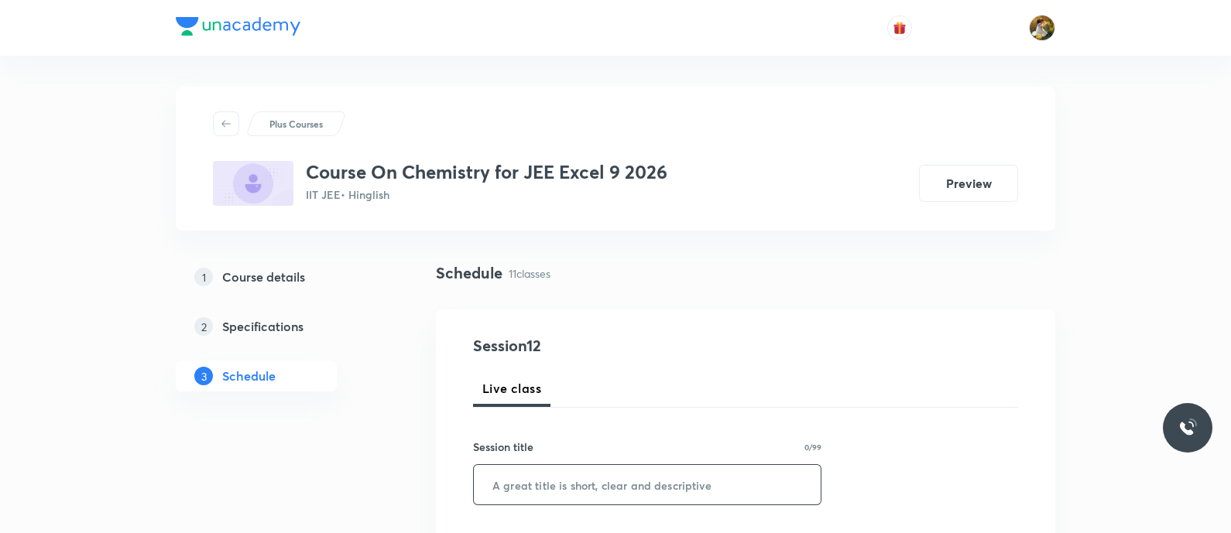
click at [633, 491] on input "text" at bounding box center [647, 484] width 347 height 39
paste input "Alcohol [MEDICAL_DATA] and ether"
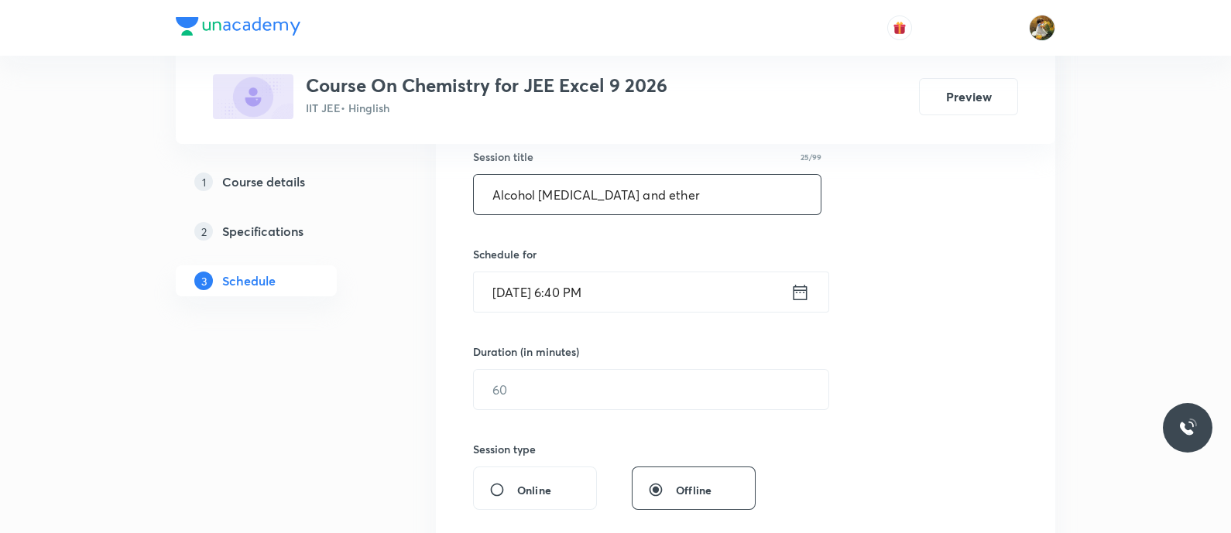
type input "Alcohol [MEDICAL_DATA] and ether"
click at [721, 294] on input "[DATE] 6:40 PM" at bounding box center [632, 292] width 317 height 39
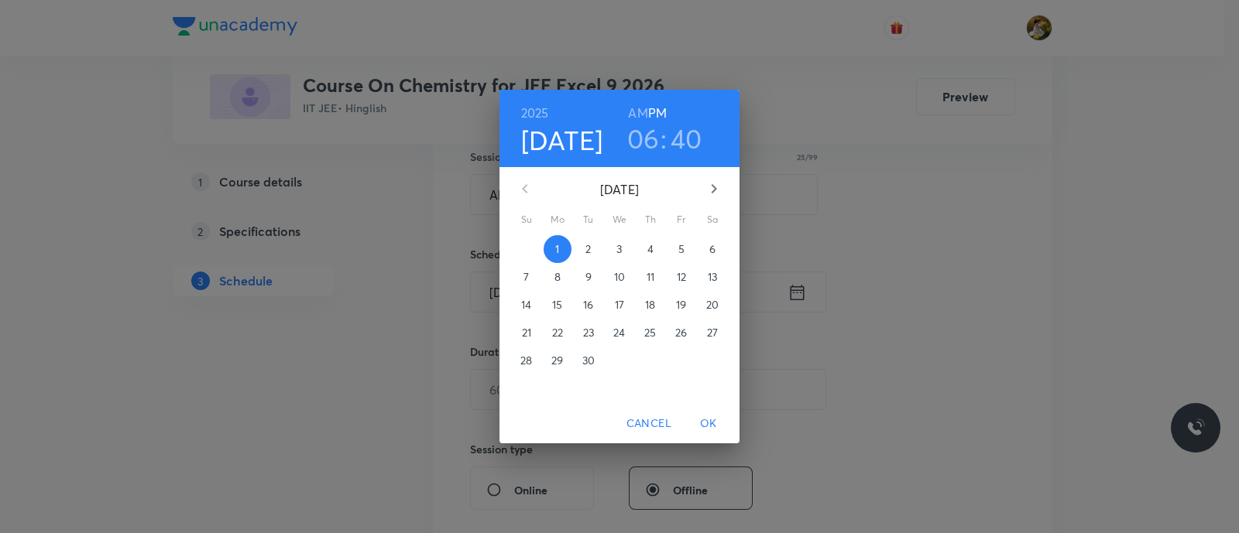
click at [627, 245] on span "3" at bounding box center [620, 249] width 28 height 15
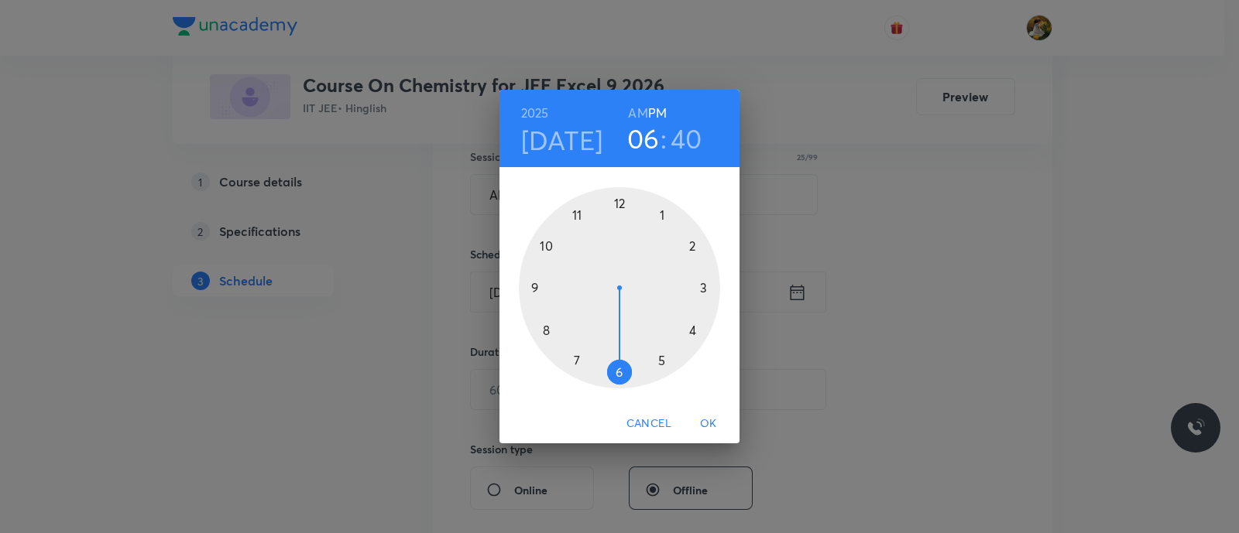
click at [691, 331] on div at bounding box center [619, 287] width 201 height 201
click at [617, 197] on div at bounding box center [619, 287] width 201 height 201
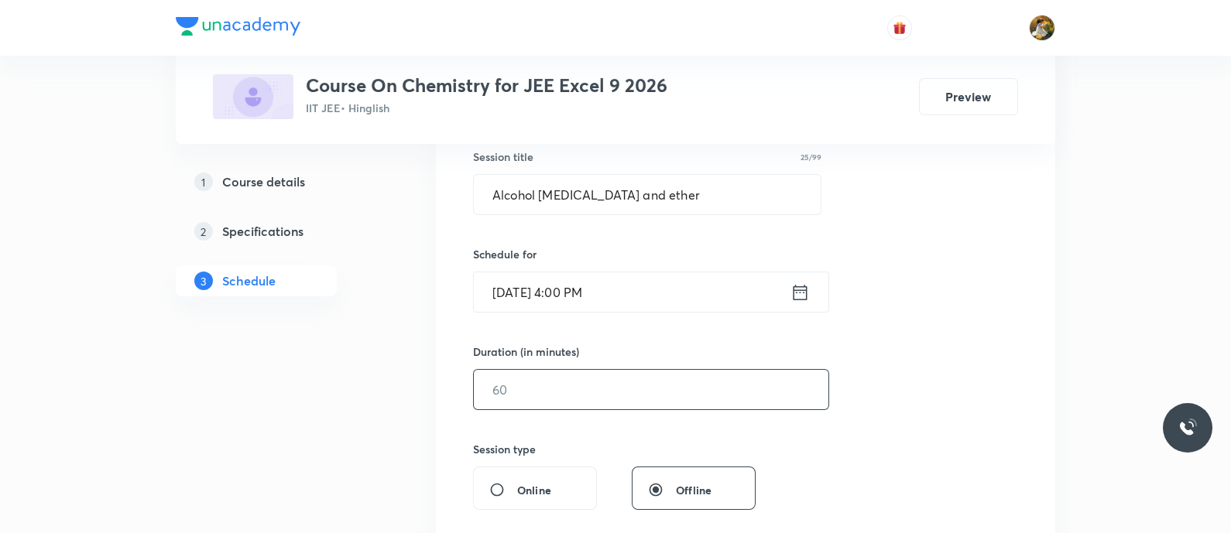
click at [581, 393] on input "text" at bounding box center [651, 389] width 355 height 39
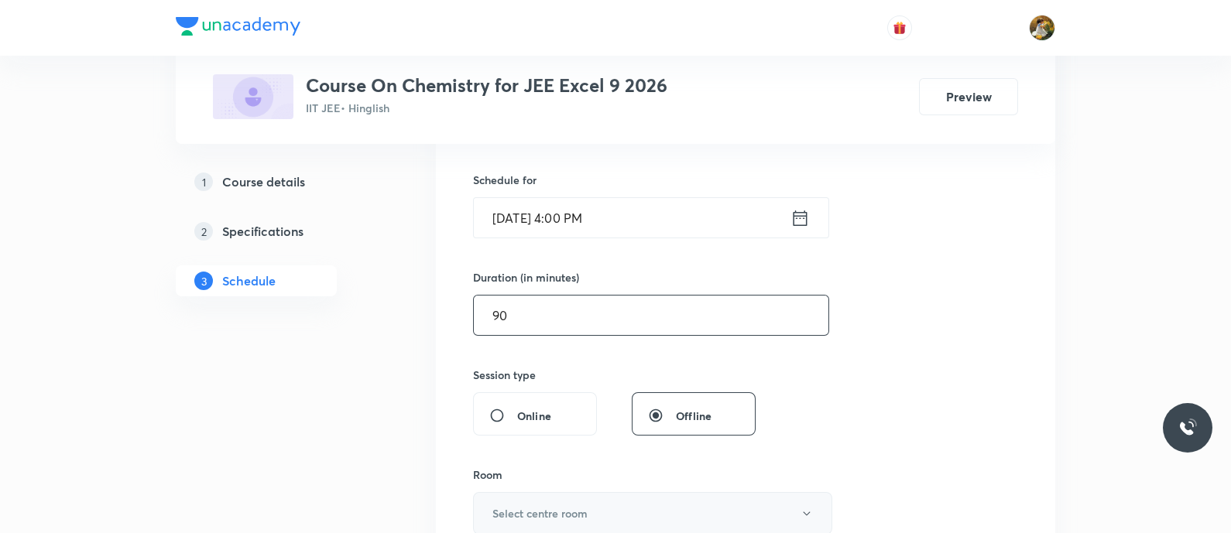
scroll to position [484, 0]
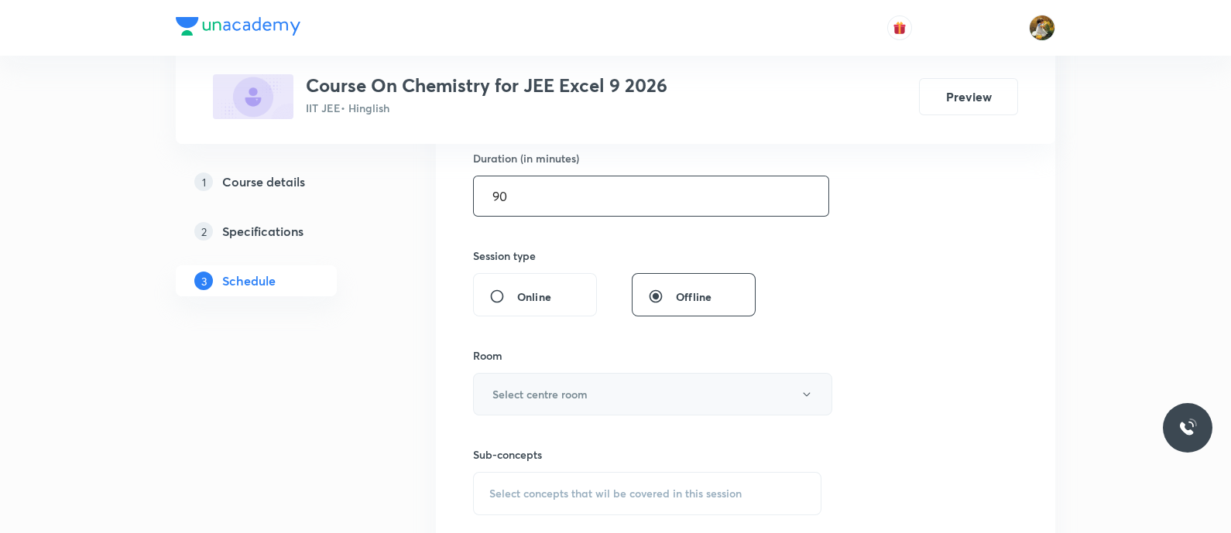
type input "90"
click at [577, 394] on h6 "Select centre room" at bounding box center [539, 394] width 95 height 16
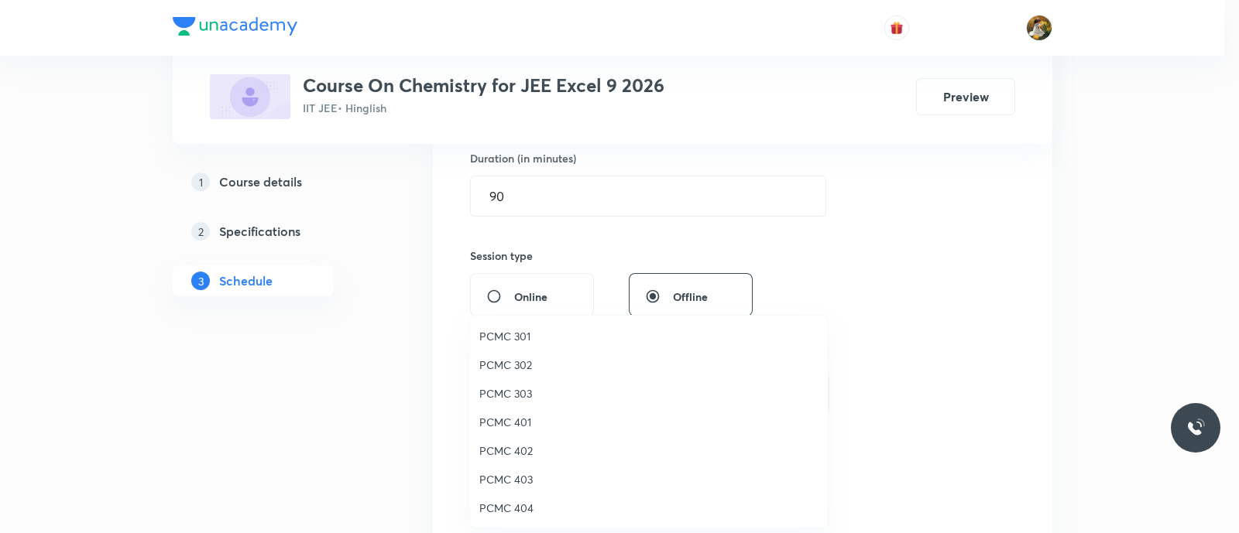
click at [540, 331] on span "PCMC 301" at bounding box center [648, 336] width 339 height 16
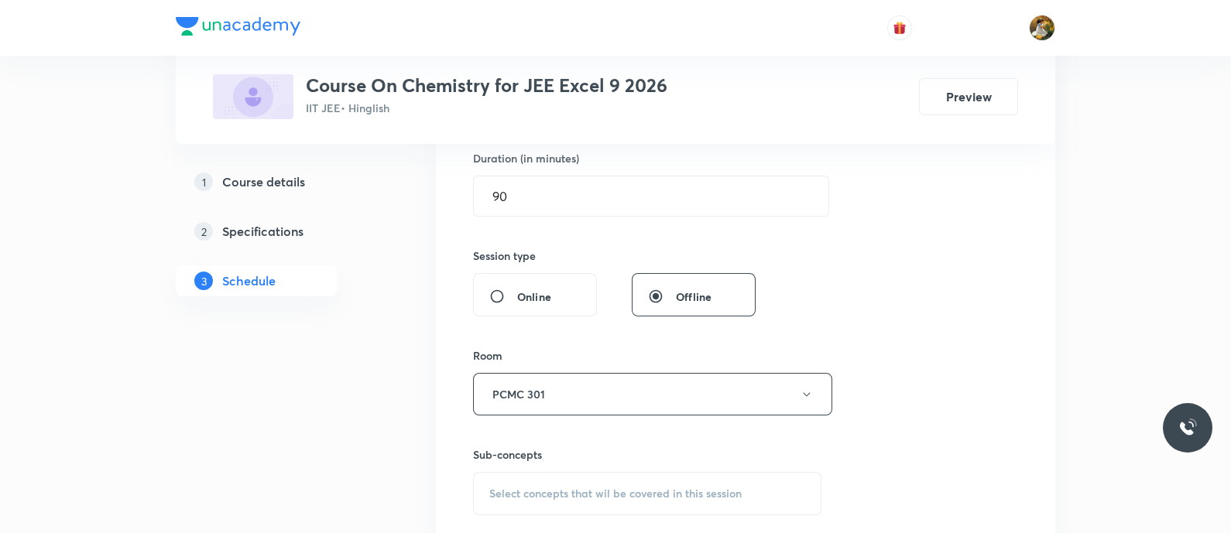
click at [643, 489] on span "Select concepts that wil be covered in this session" at bounding box center [615, 494] width 252 height 12
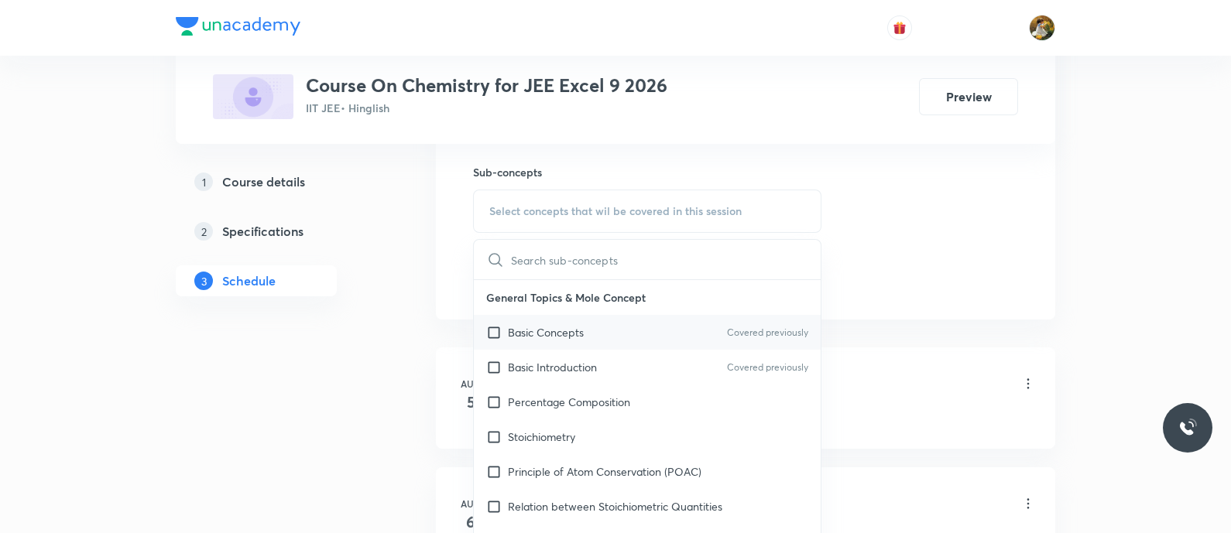
scroll to position [774, 0]
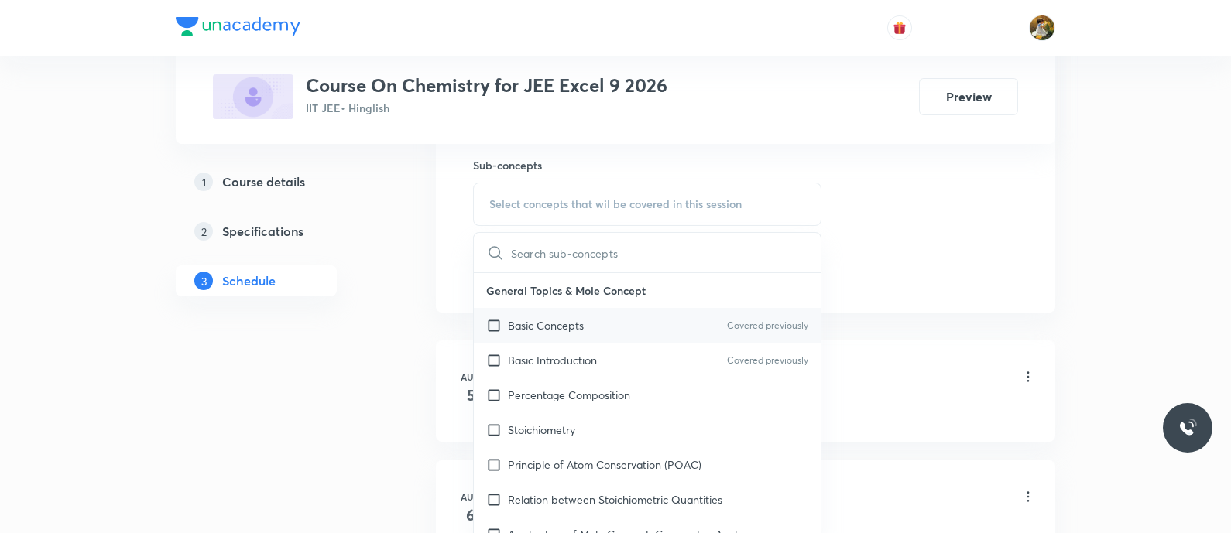
click at [601, 311] on div "Basic Concepts Covered previously" at bounding box center [647, 325] width 347 height 35
checkbox input "true"
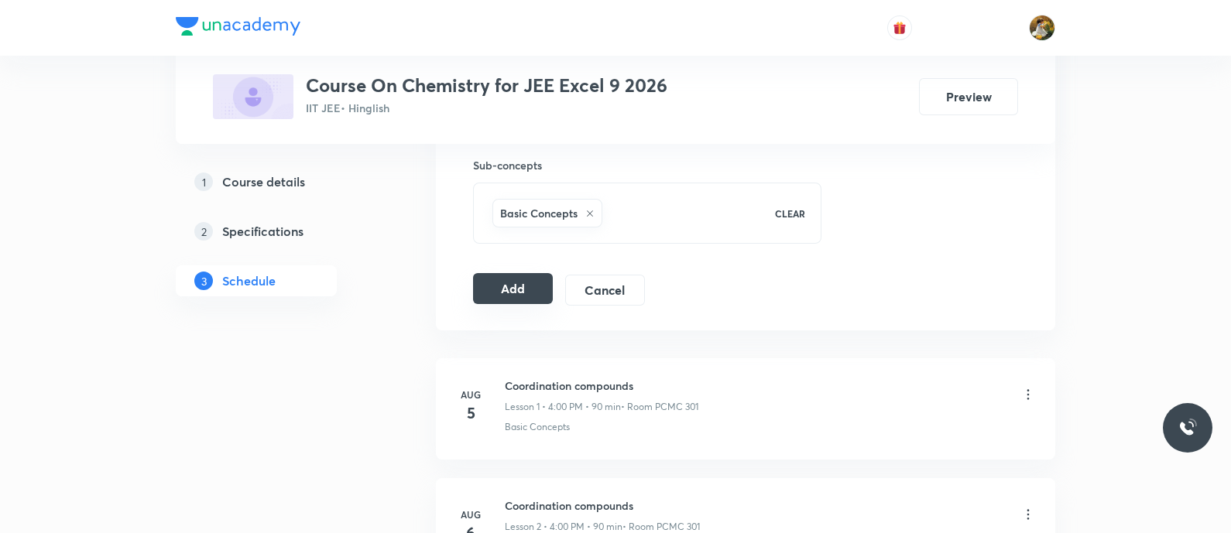
click at [521, 280] on button "Add" at bounding box center [513, 288] width 80 height 31
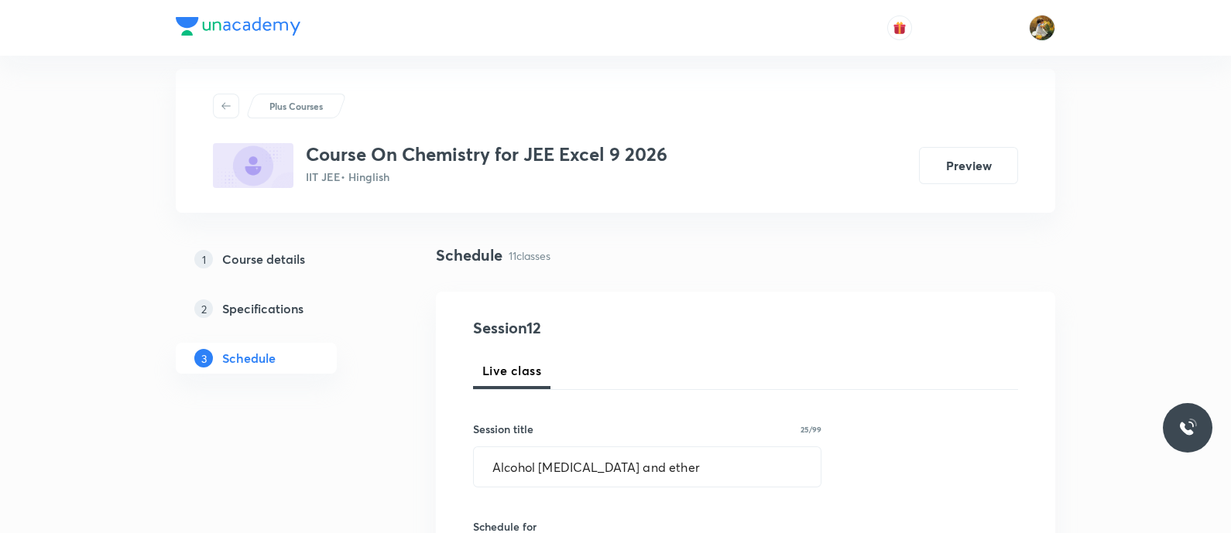
scroll to position [0, 0]
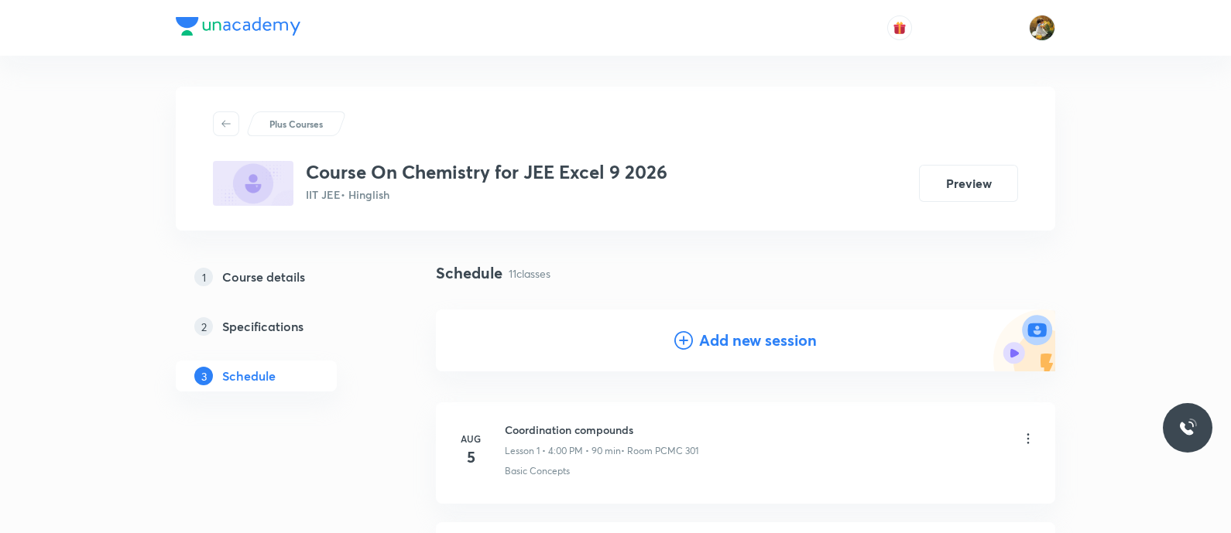
click at [718, 341] on h4 "Add new session" at bounding box center [758, 340] width 118 height 23
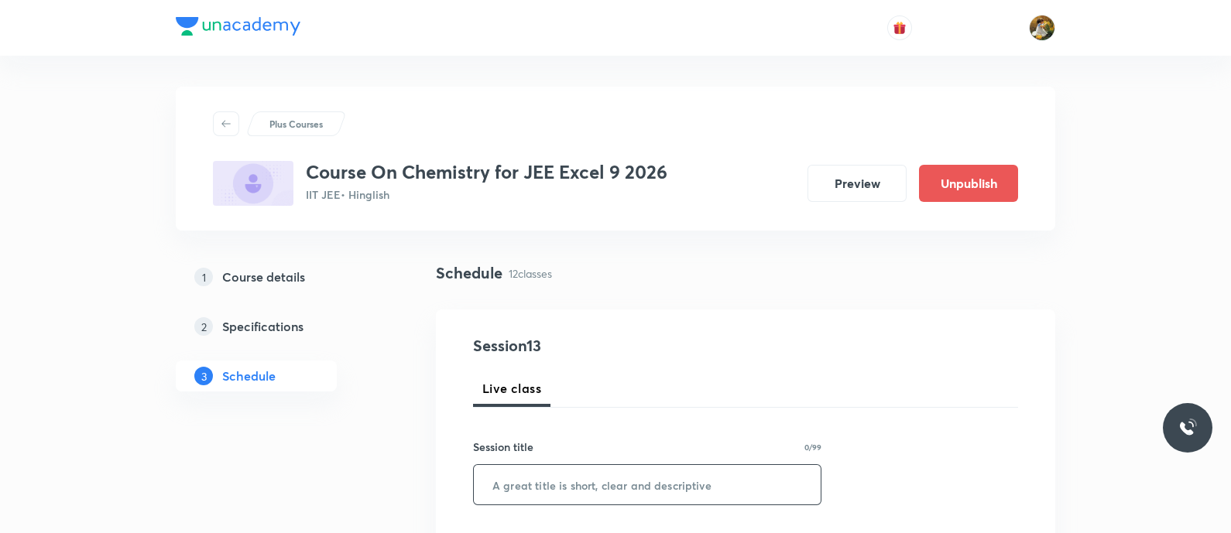
click at [613, 492] on input "text" at bounding box center [647, 484] width 347 height 39
paste input "Alcohol [MEDICAL_DATA] and ether"
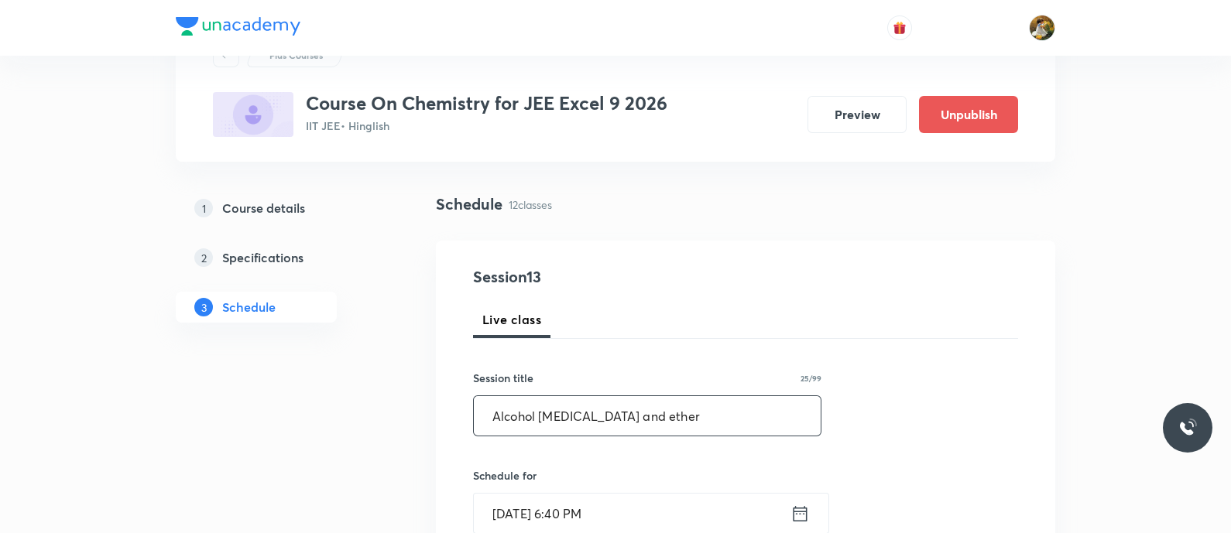
scroll to position [96, 0]
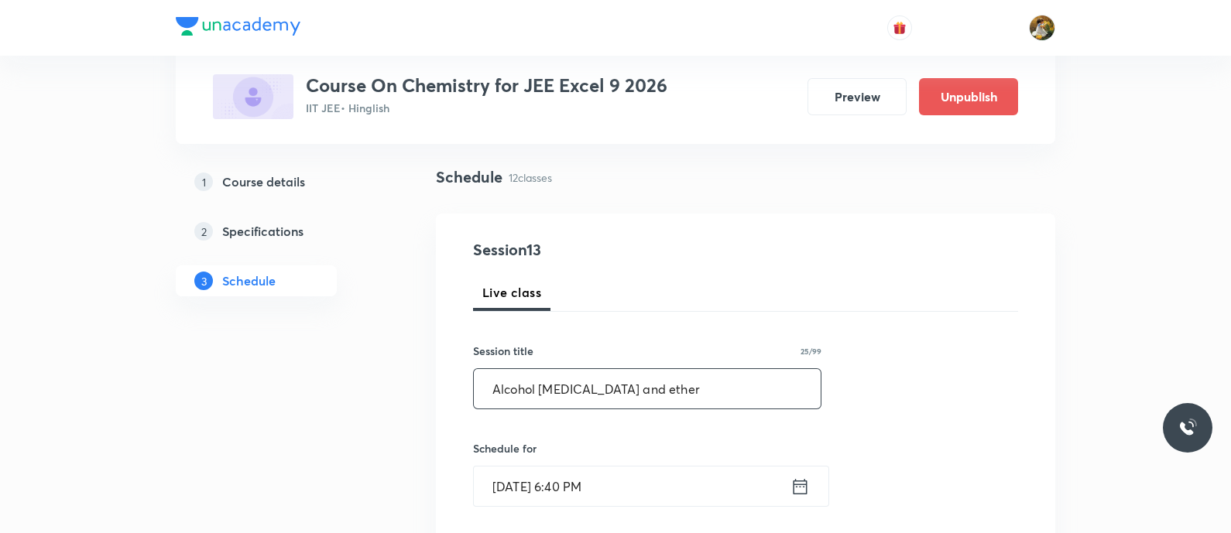
type input "Alcohol [MEDICAL_DATA] and ether"
click at [653, 484] on input "[DATE] 6:40 PM" at bounding box center [632, 486] width 317 height 39
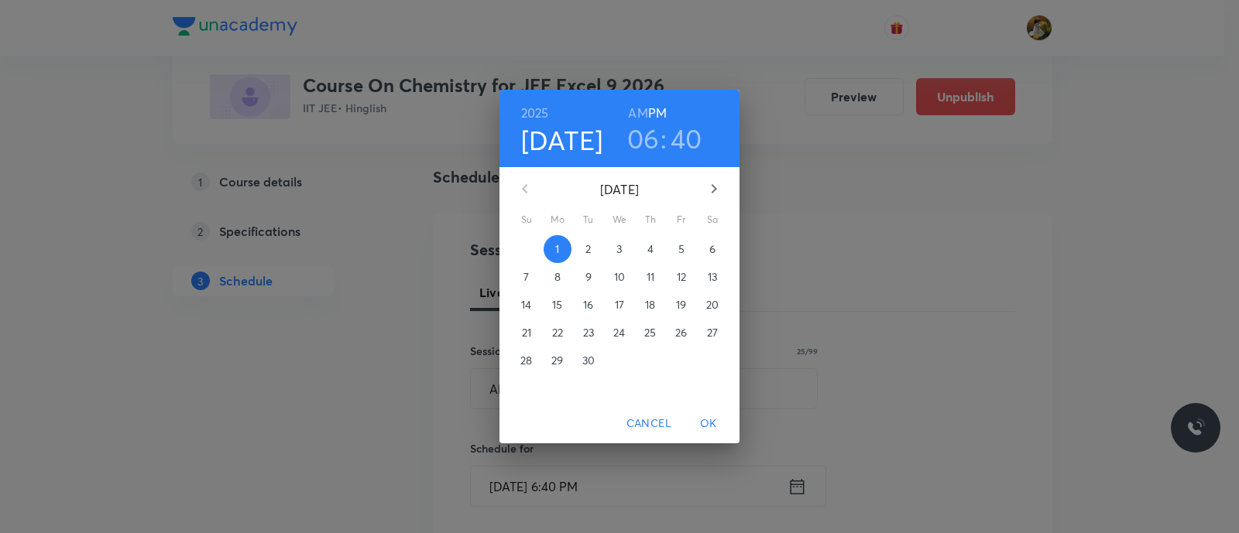
click at [615, 244] on span "3" at bounding box center [620, 249] width 28 height 15
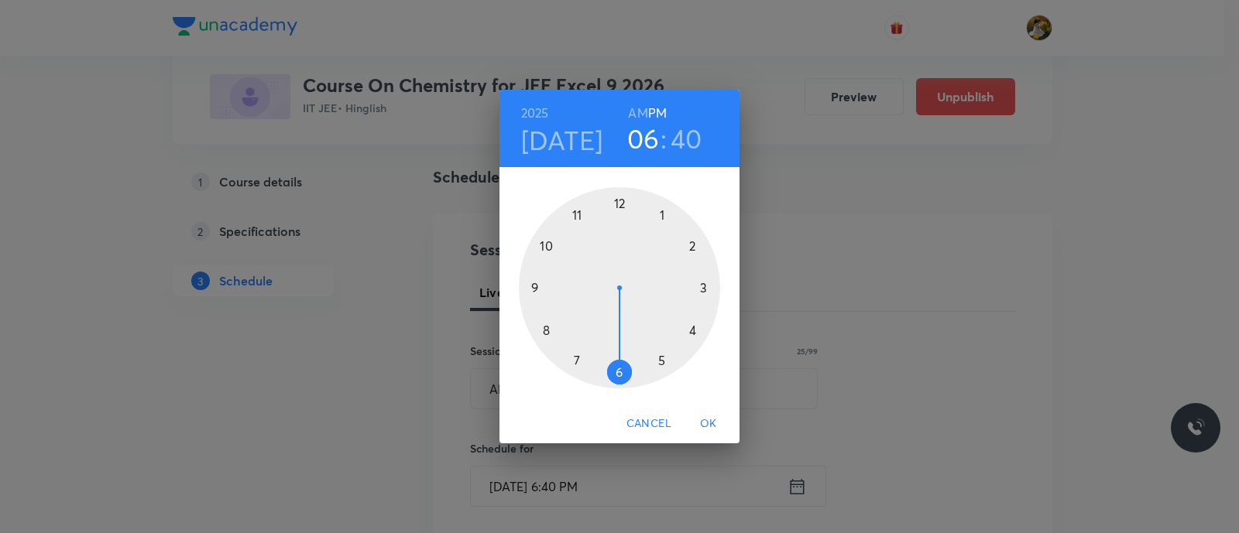
click at [664, 365] on div at bounding box center [619, 287] width 201 height 201
click at [535, 288] on div at bounding box center [619, 287] width 201 height 201
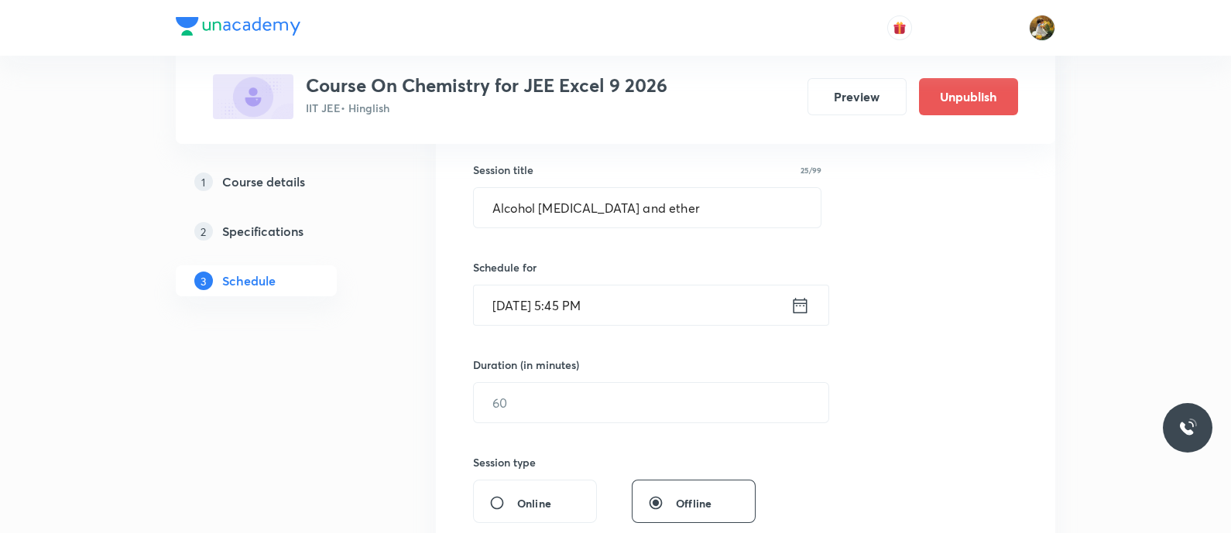
scroll to position [290, 0]
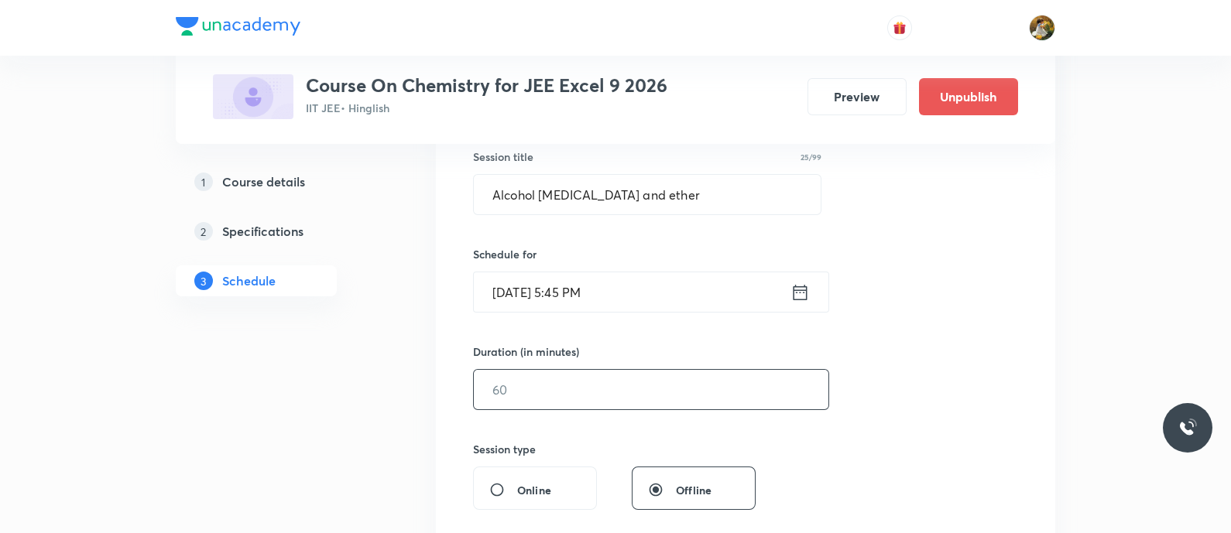
click at [654, 385] on input "text" at bounding box center [651, 389] width 355 height 39
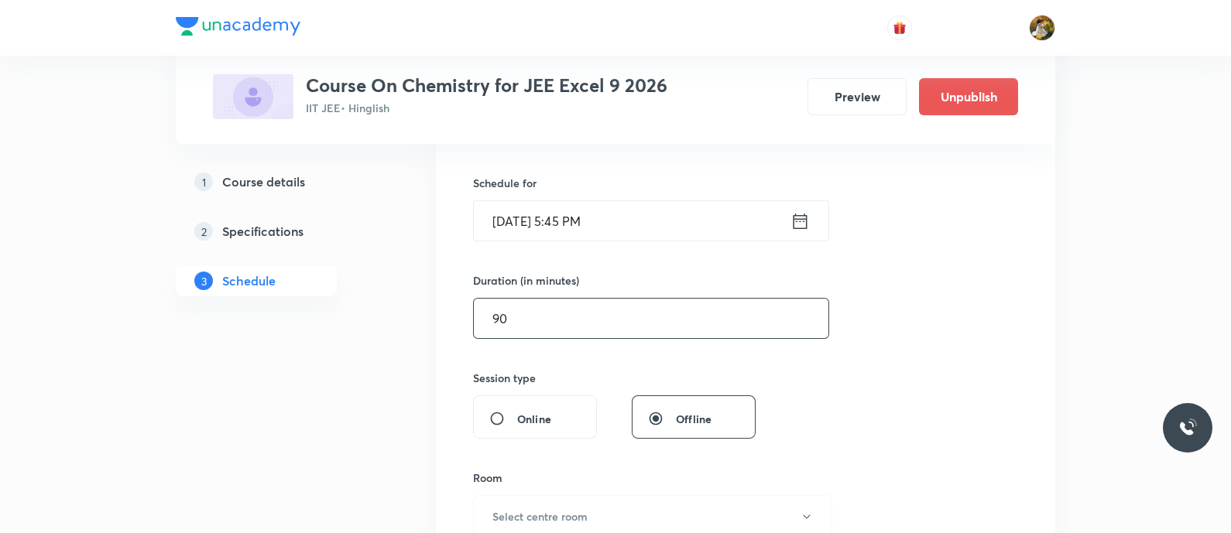
scroll to position [386, 0]
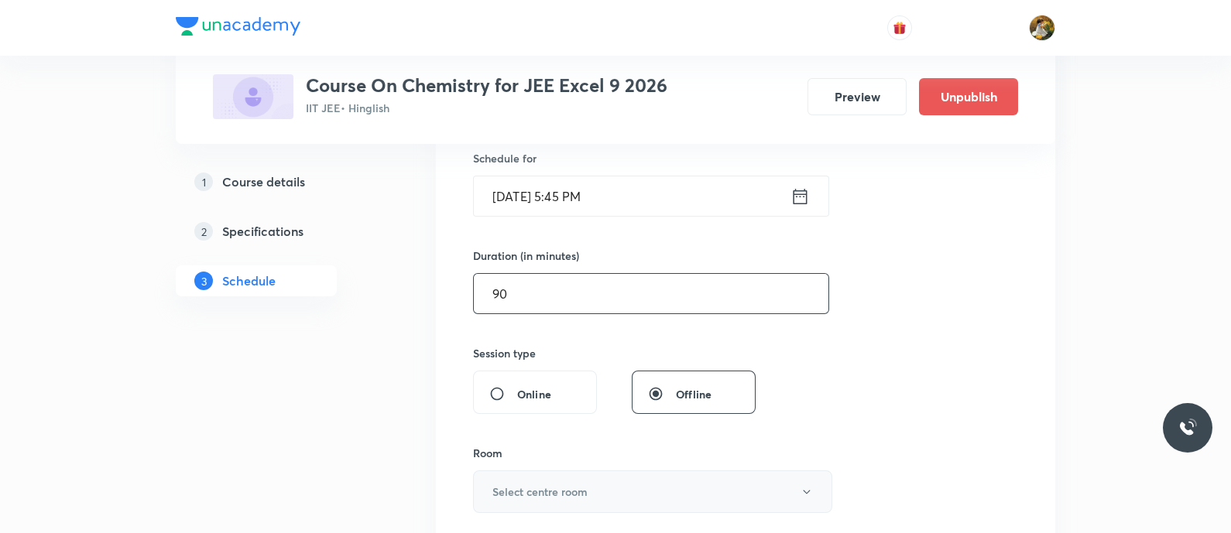
type input "90"
click at [668, 496] on button "Select centre room" at bounding box center [652, 492] width 359 height 43
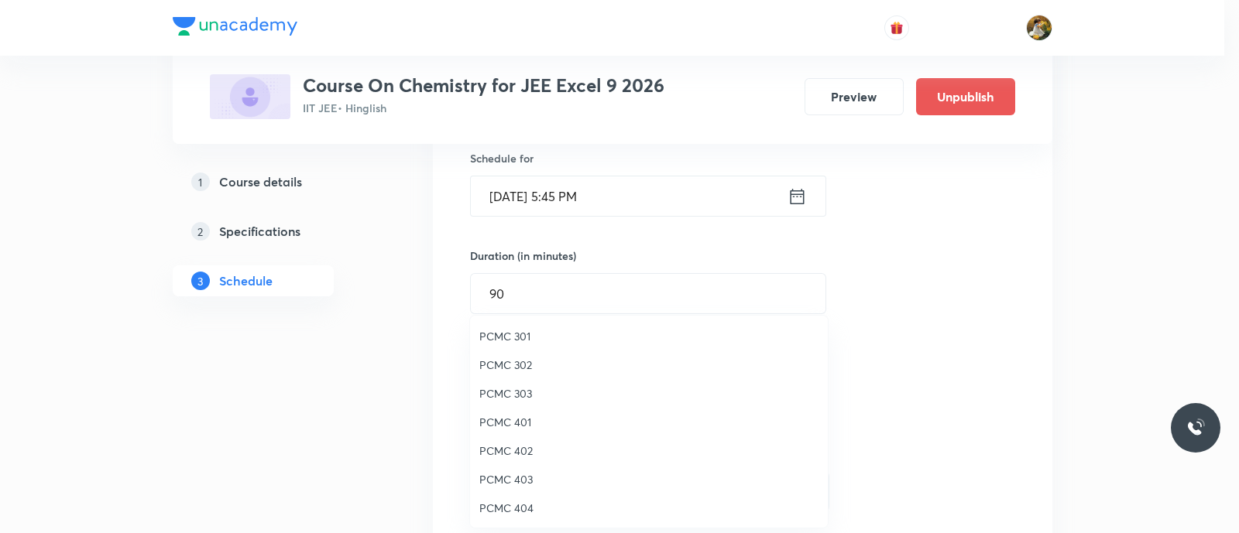
click at [521, 334] on span "PCMC 301" at bounding box center [648, 336] width 339 height 16
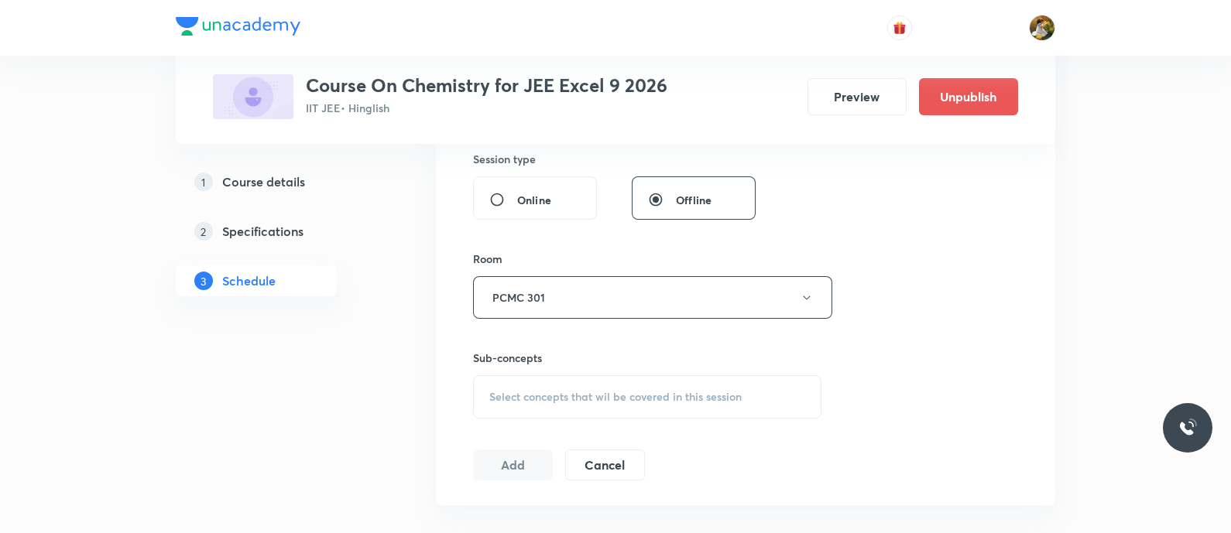
click at [654, 391] on span "Select concepts that wil be covered in this session" at bounding box center [615, 397] width 252 height 12
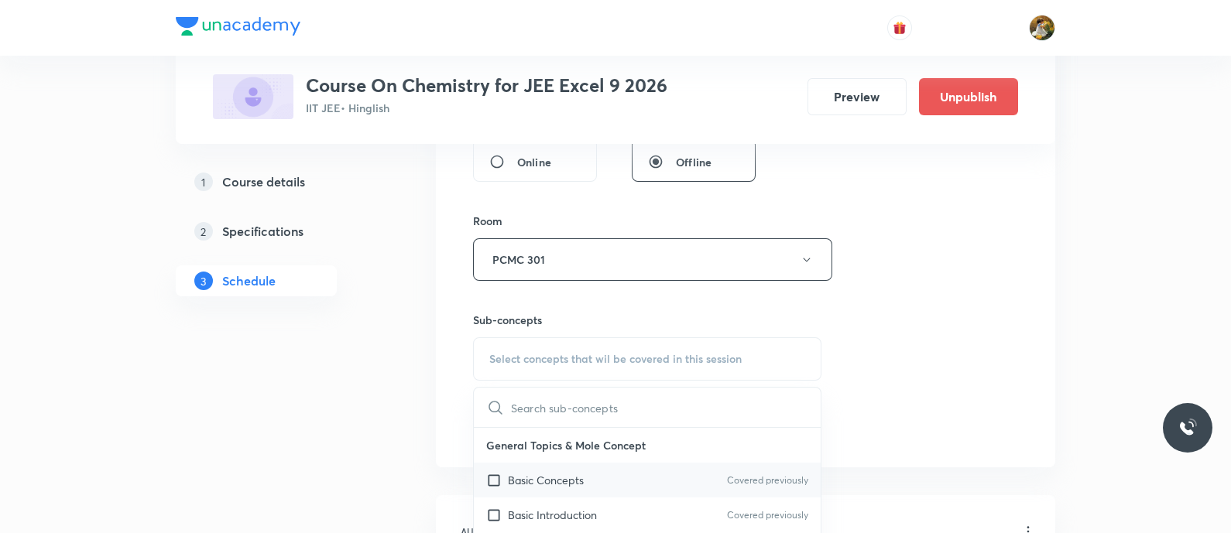
scroll to position [677, 0]
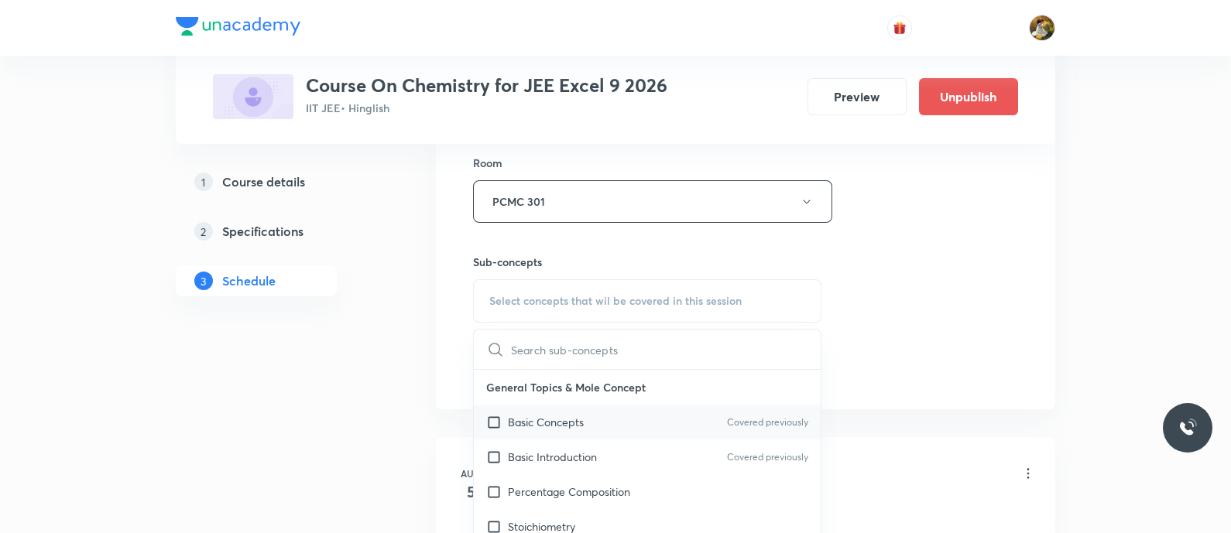
click at [588, 424] on div "Basic Concepts Covered previously" at bounding box center [647, 422] width 347 height 35
checkbox input "true"
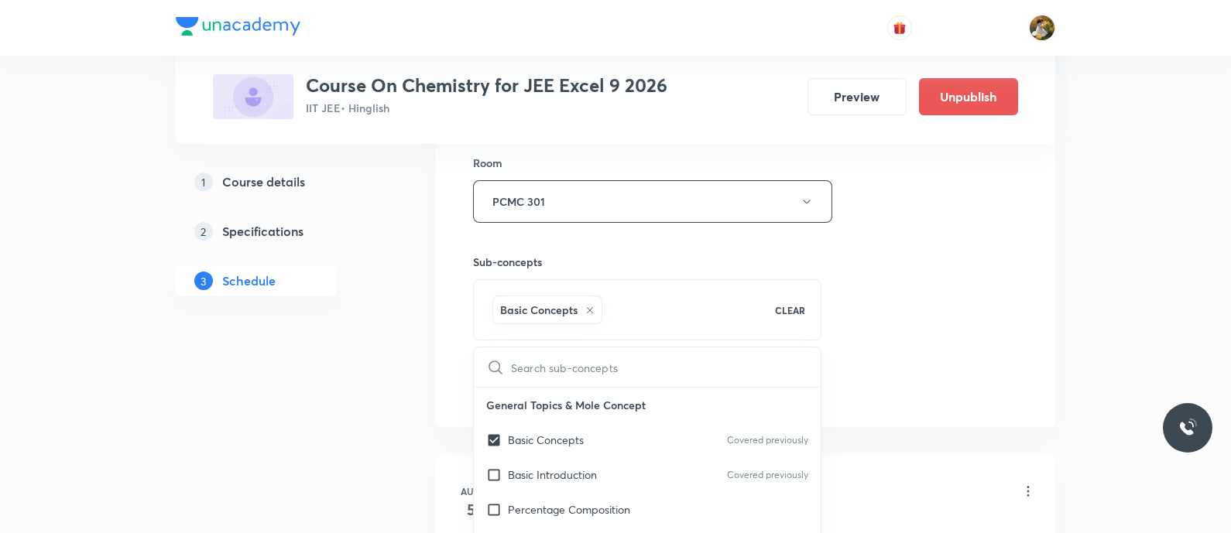
click at [856, 305] on div "Session 13 Live class Session title 25/99 Alcohol [MEDICAL_DATA] and ether ​ Sc…" at bounding box center [745, 30] width 545 height 745
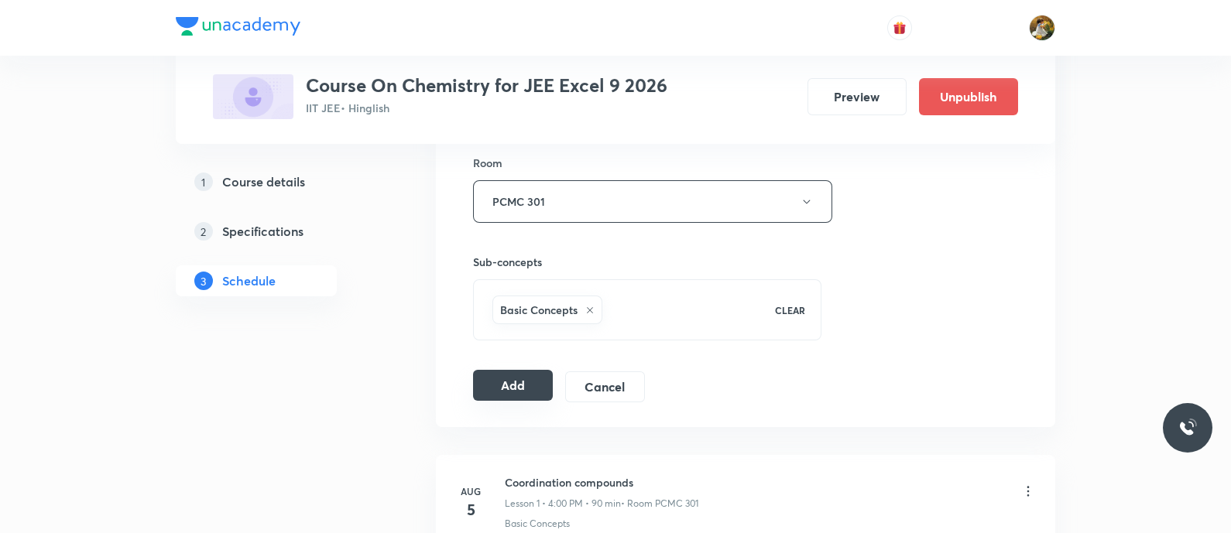
click at [479, 391] on button "Add" at bounding box center [513, 385] width 80 height 31
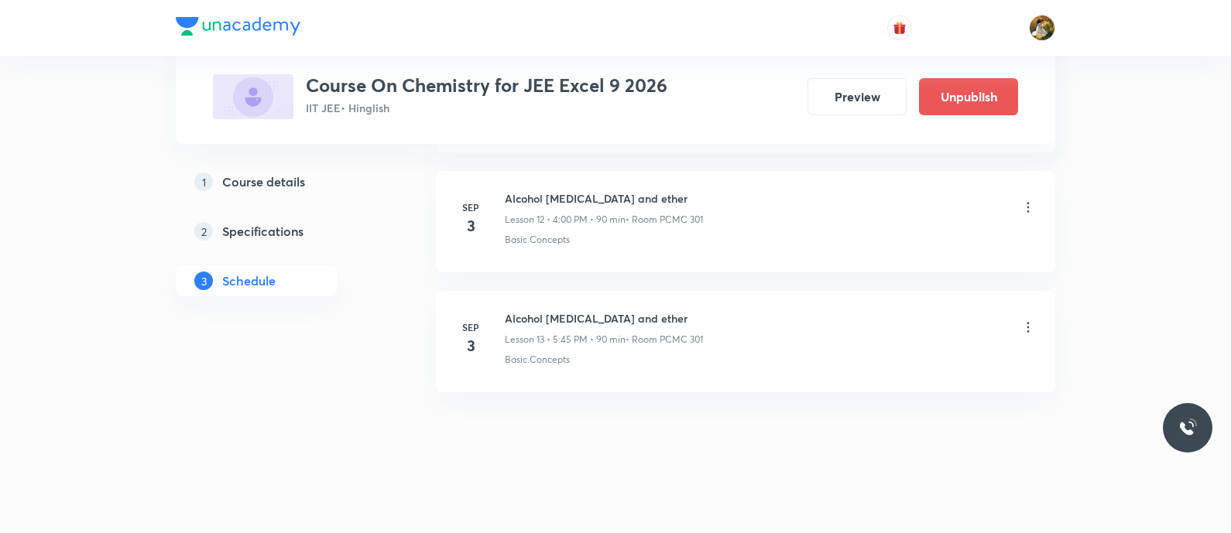
scroll to position [1552, 0]
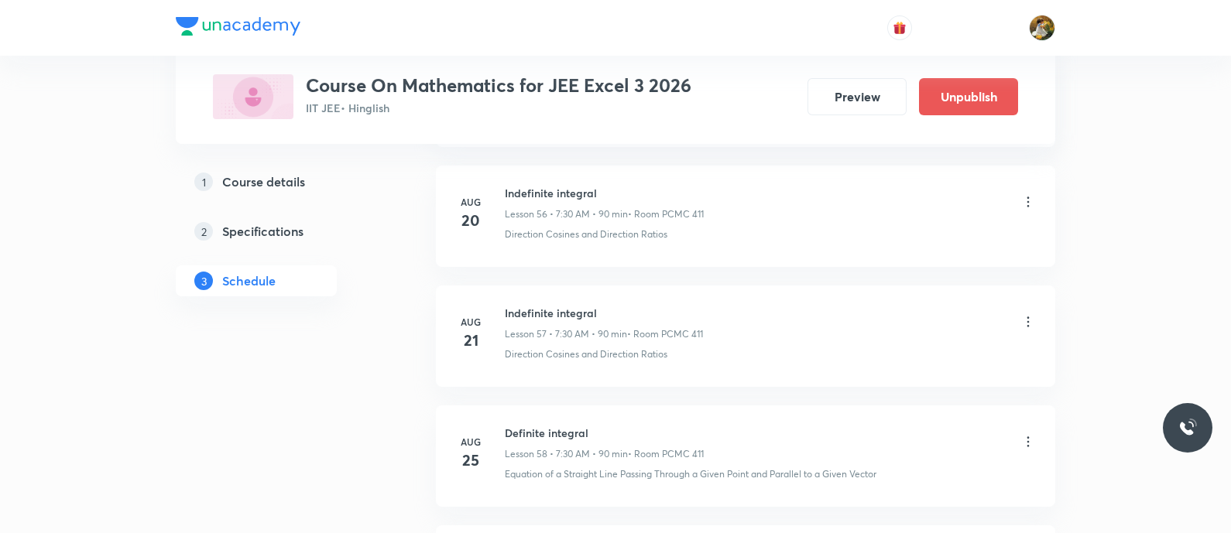
scroll to position [8227, 0]
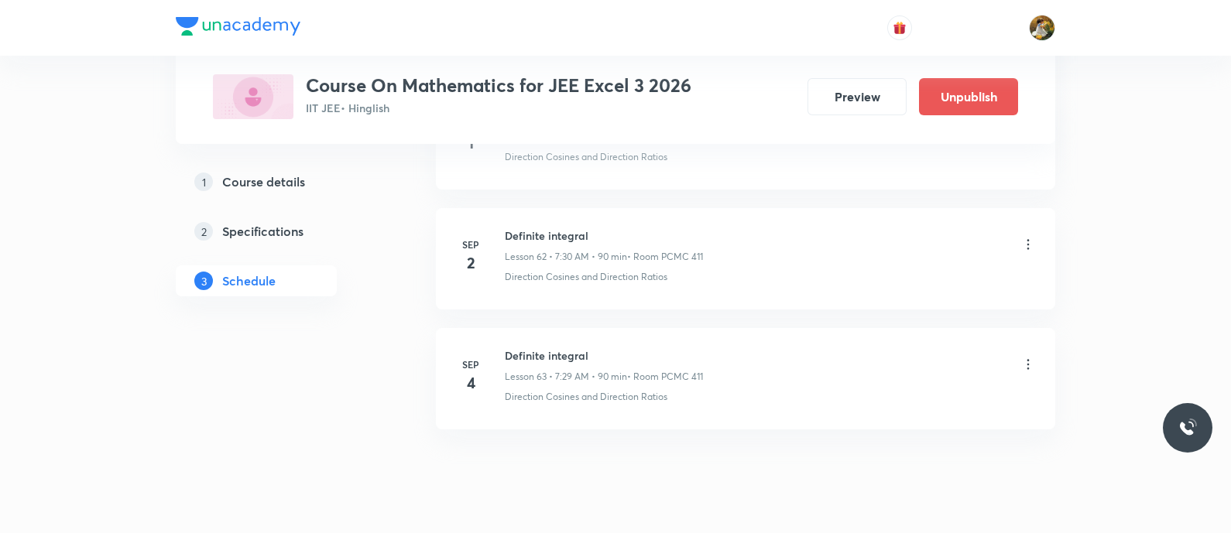
click at [1026, 237] on icon at bounding box center [1028, 244] width 15 height 15
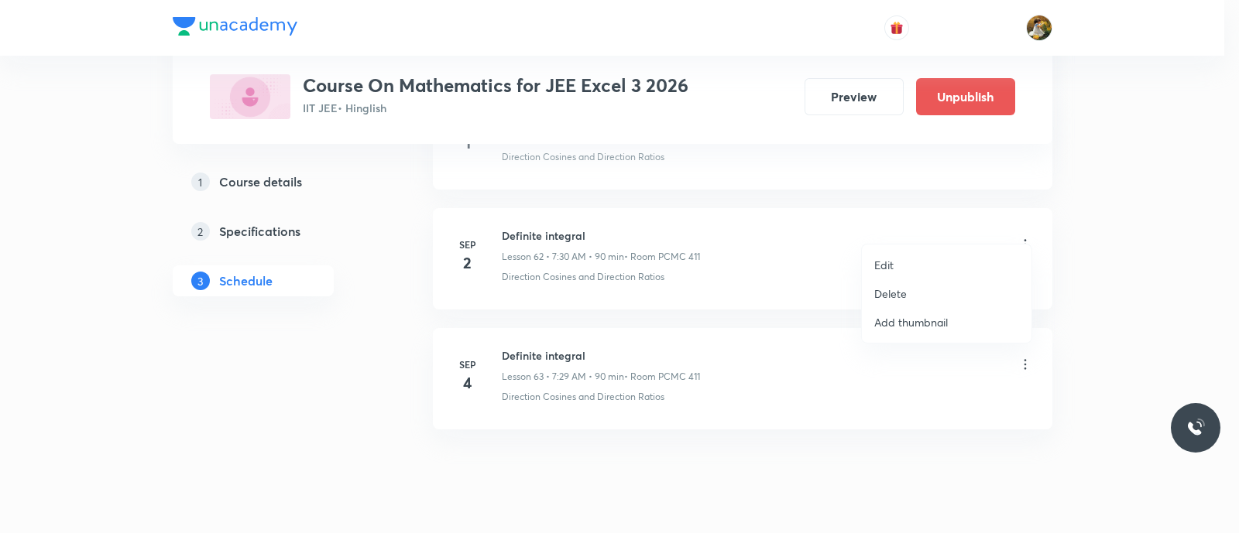
click at [914, 295] on li "Delete" at bounding box center [947, 294] width 170 height 29
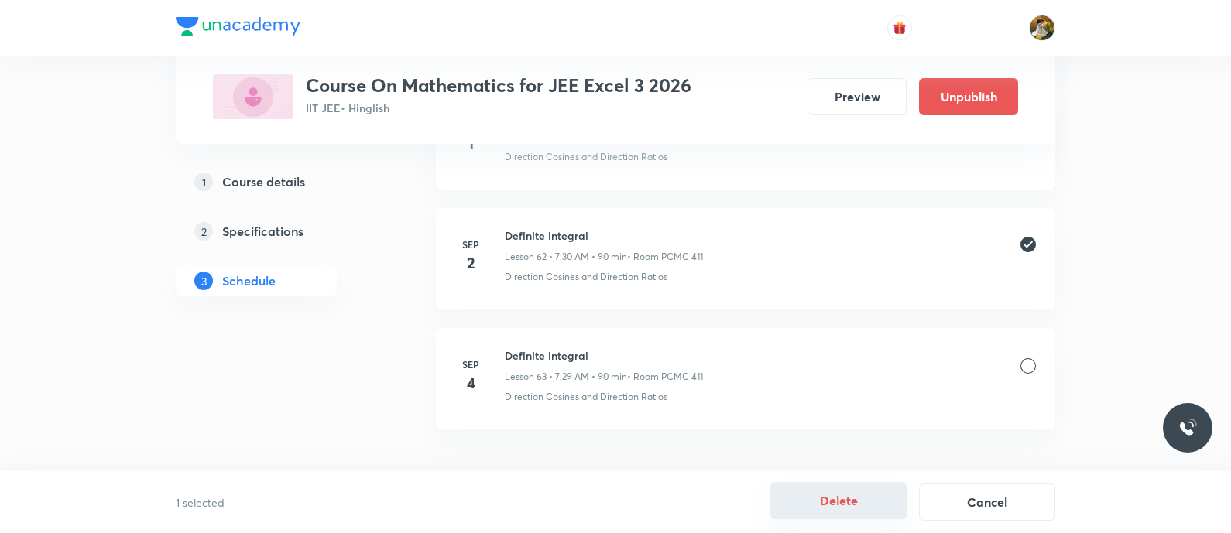
click at [825, 502] on button "Delete" at bounding box center [838, 500] width 136 height 37
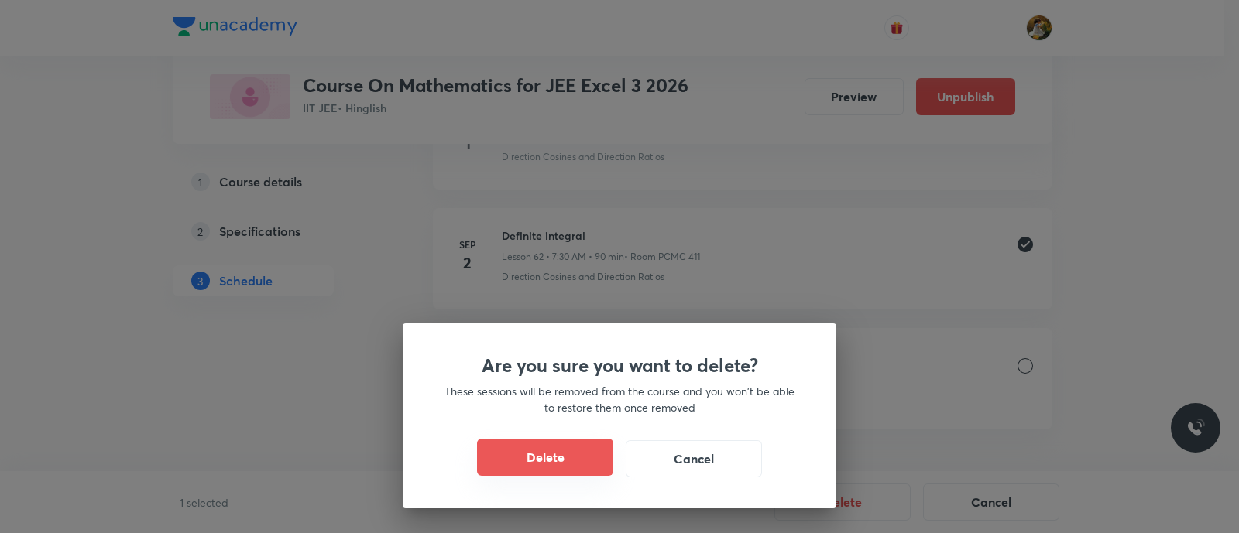
click at [589, 455] on button "Delete" at bounding box center [545, 457] width 136 height 37
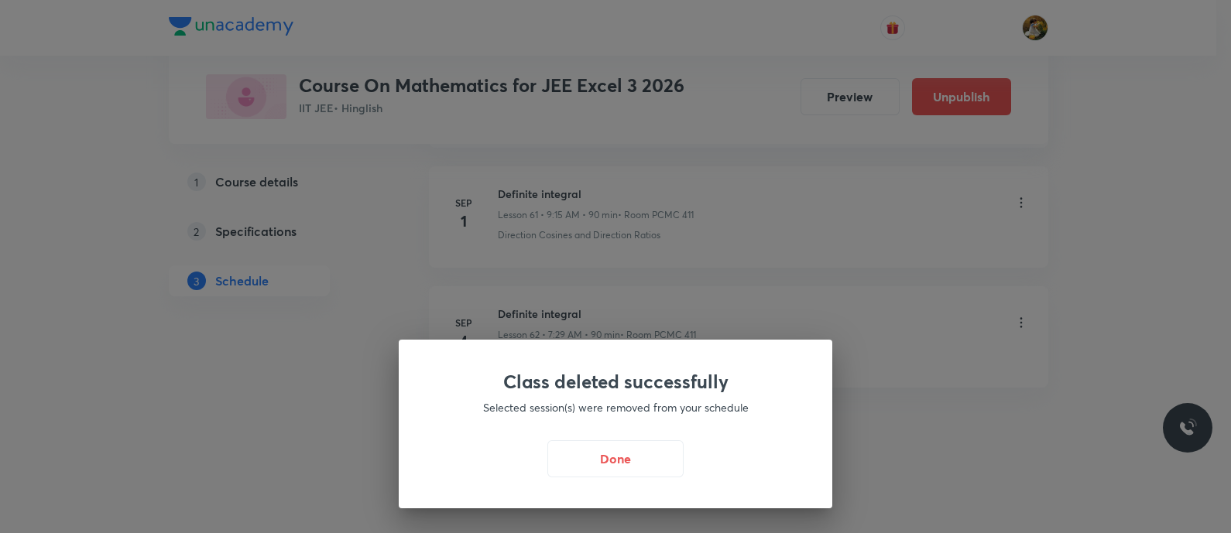
scroll to position [8129, 0]
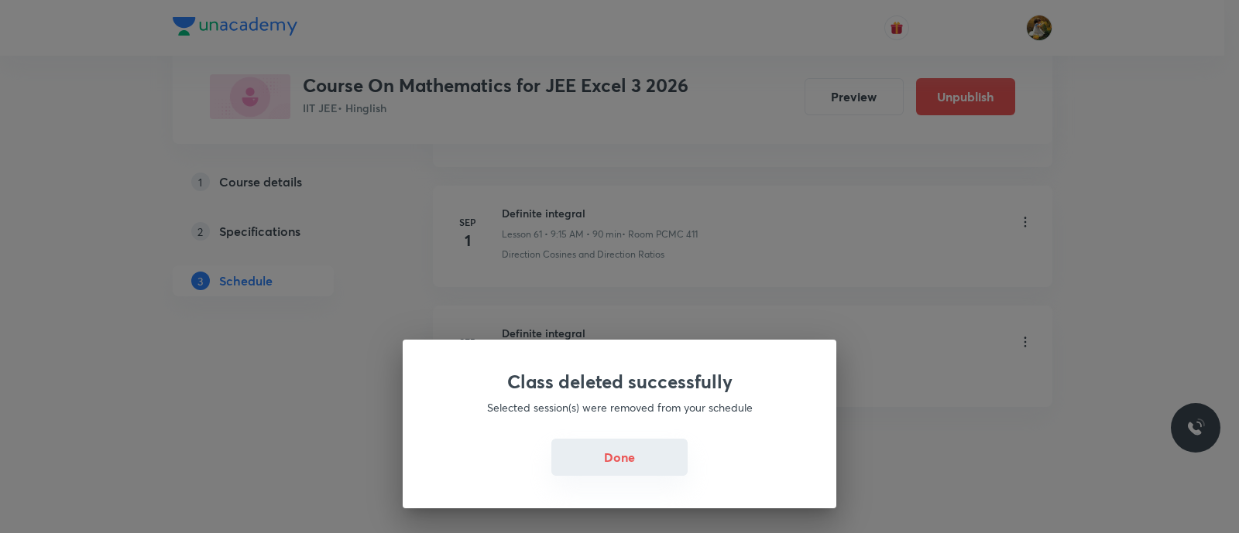
click at [656, 455] on button "Done" at bounding box center [619, 457] width 136 height 37
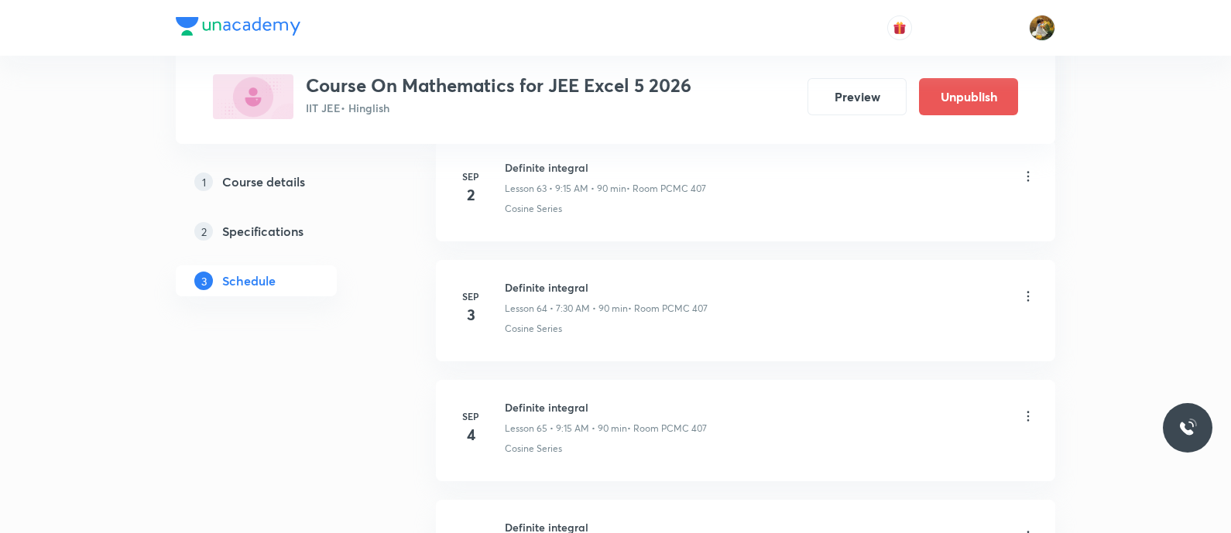
scroll to position [8318, 0]
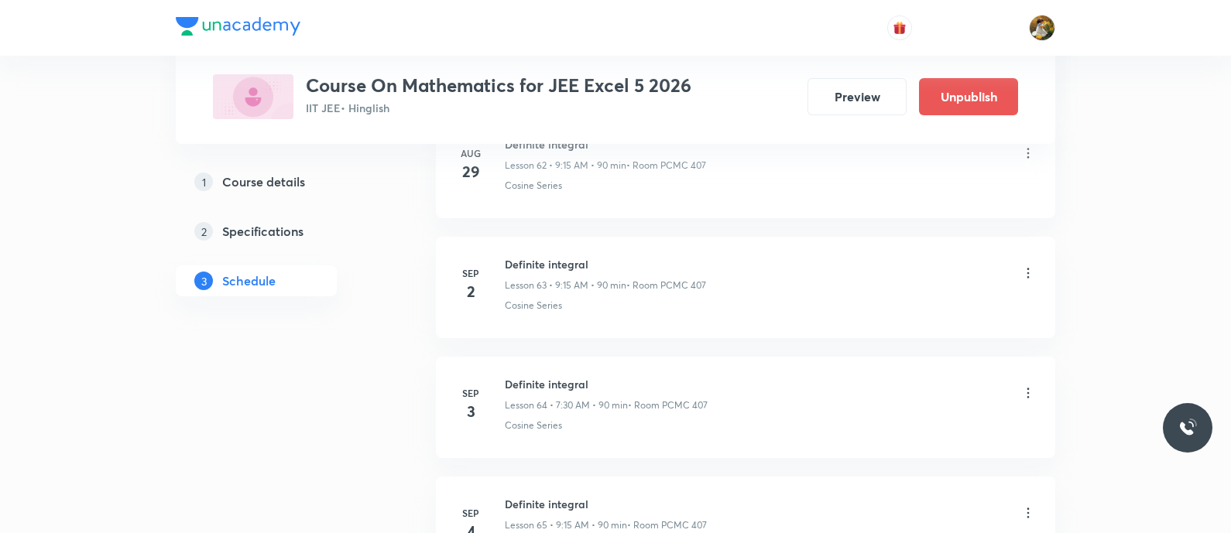
click at [1031, 266] on icon at bounding box center [1028, 273] width 15 height 15
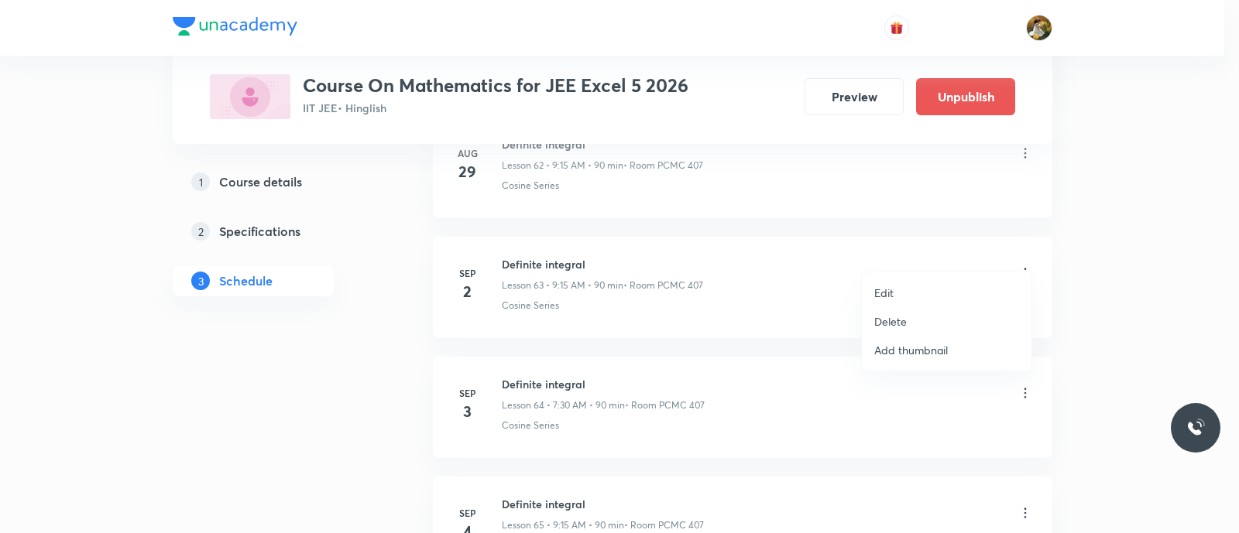
click at [898, 318] on p "Delete" at bounding box center [890, 322] width 33 height 16
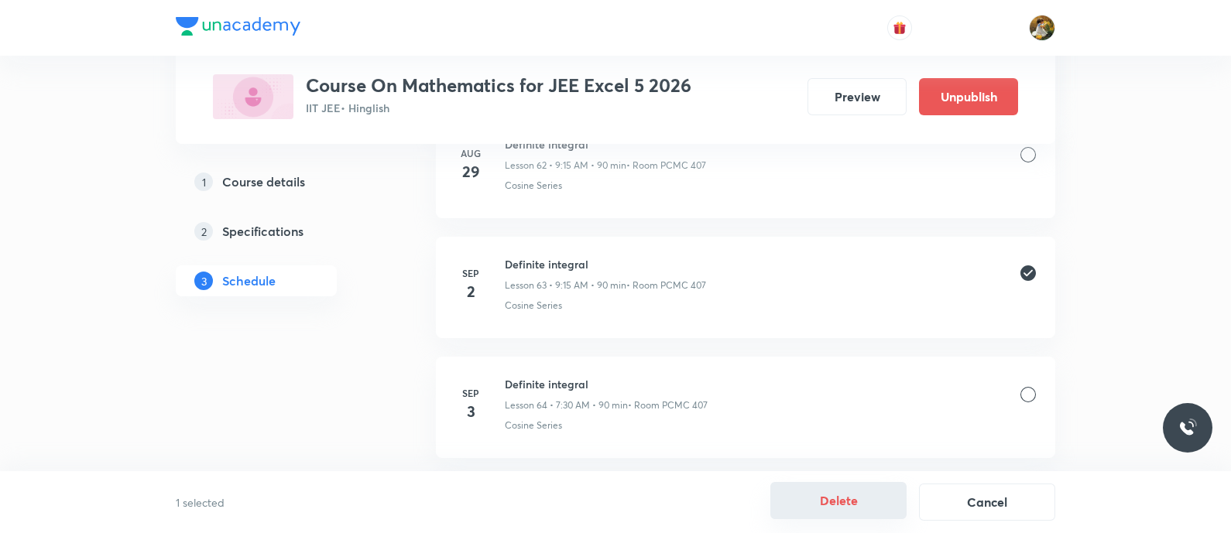
click at [839, 502] on button "Delete" at bounding box center [838, 500] width 136 height 37
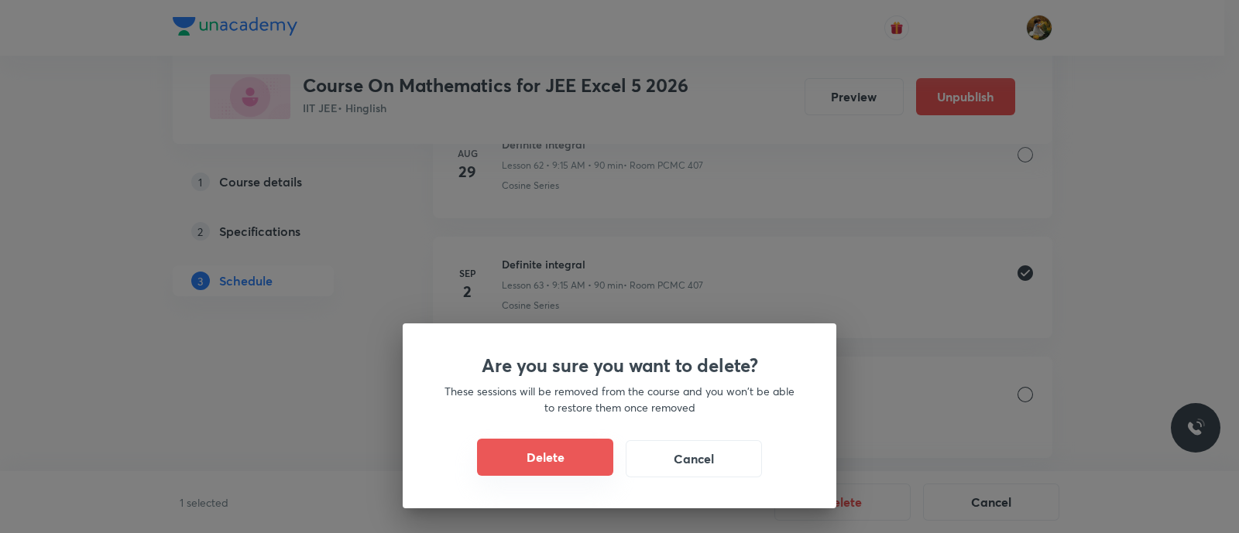
click at [540, 461] on button "Delete" at bounding box center [545, 457] width 136 height 37
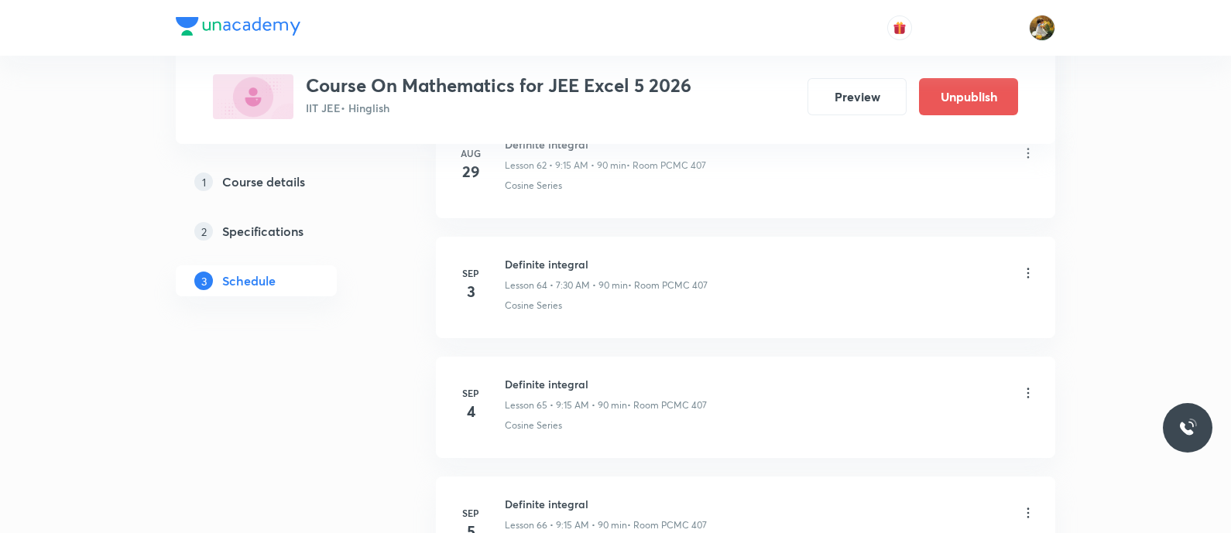
scroll to position [8028, 0]
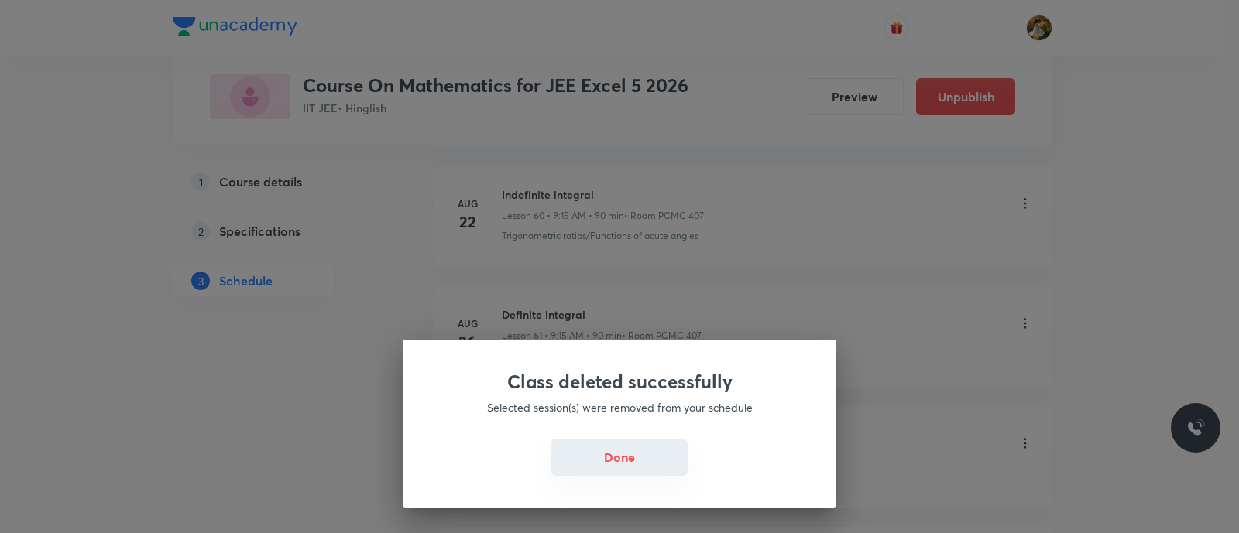
click at [661, 461] on button "Done" at bounding box center [619, 457] width 136 height 37
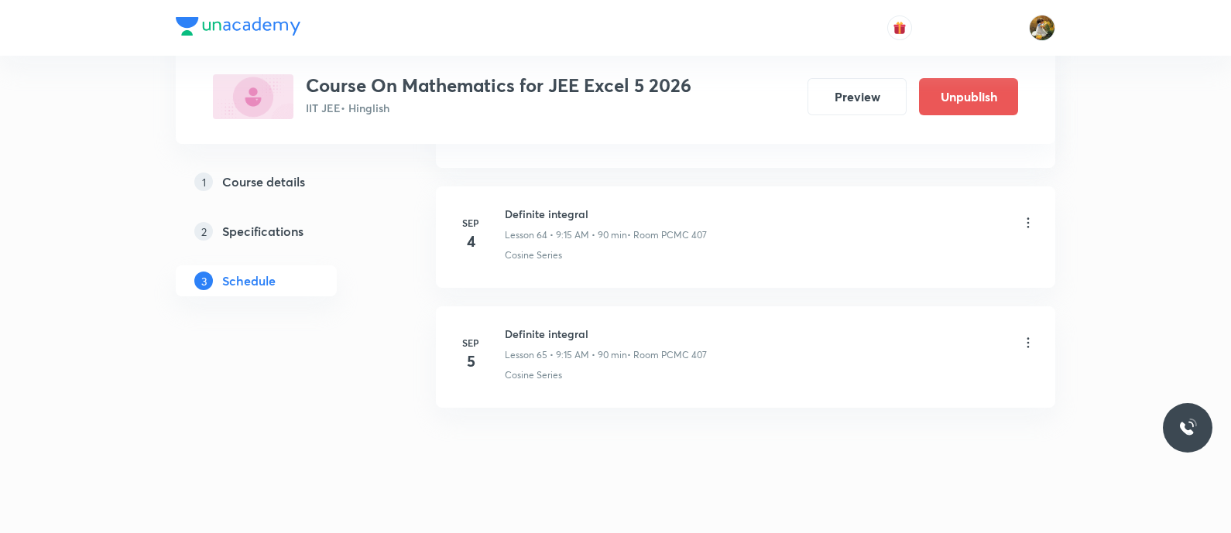
scroll to position [8295, 0]
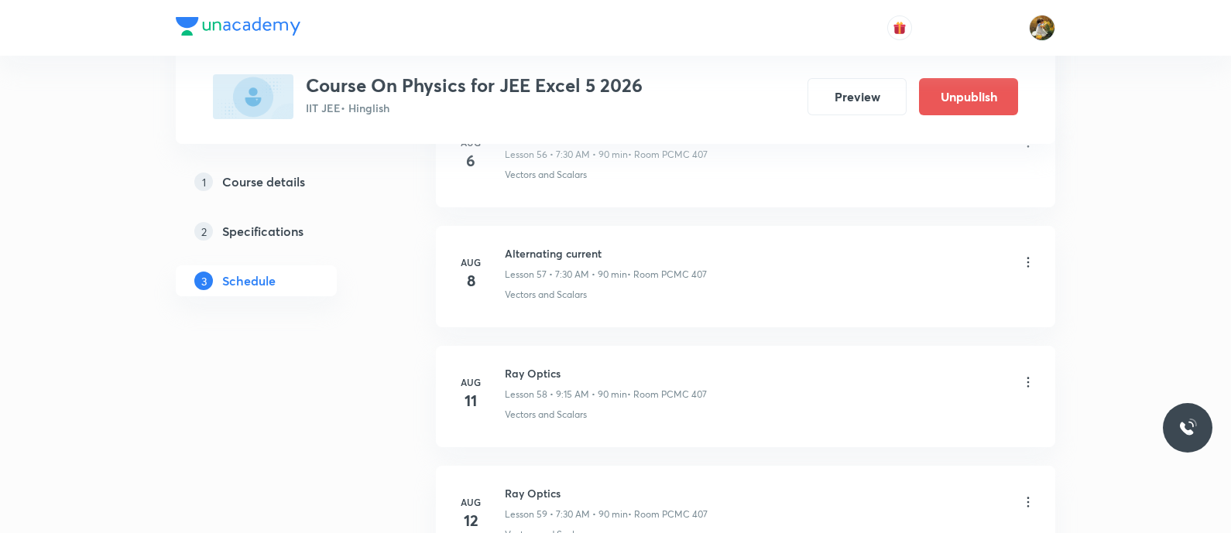
scroll to position [9326, 0]
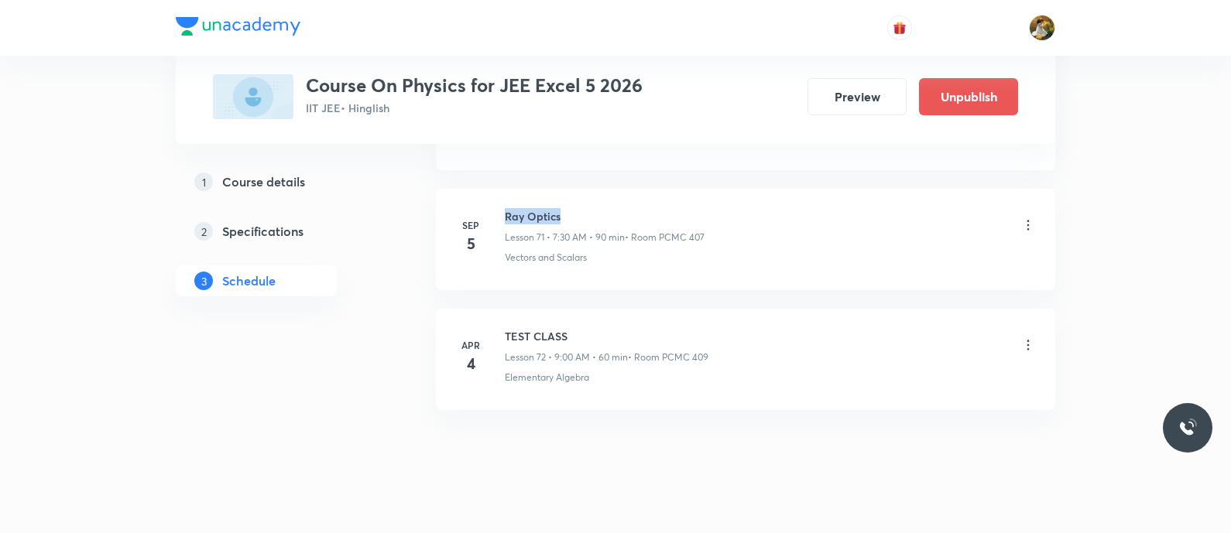
drag, startPoint x: 506, startPoint y: 193, endPoint x: 567, endPoint y: 196, distance: 60.5
click at [567, 208] on h6 "Ray Optics" at bounding box center [605, 216] width 200 height 16
copy h6 "Ray Optics"
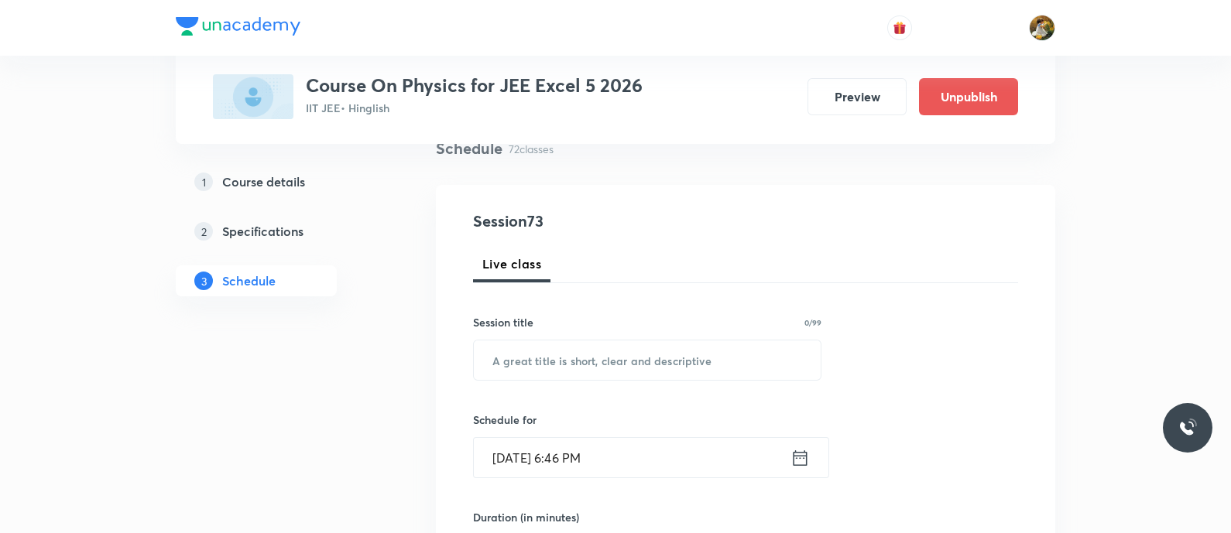
scroll to position [193, 0]
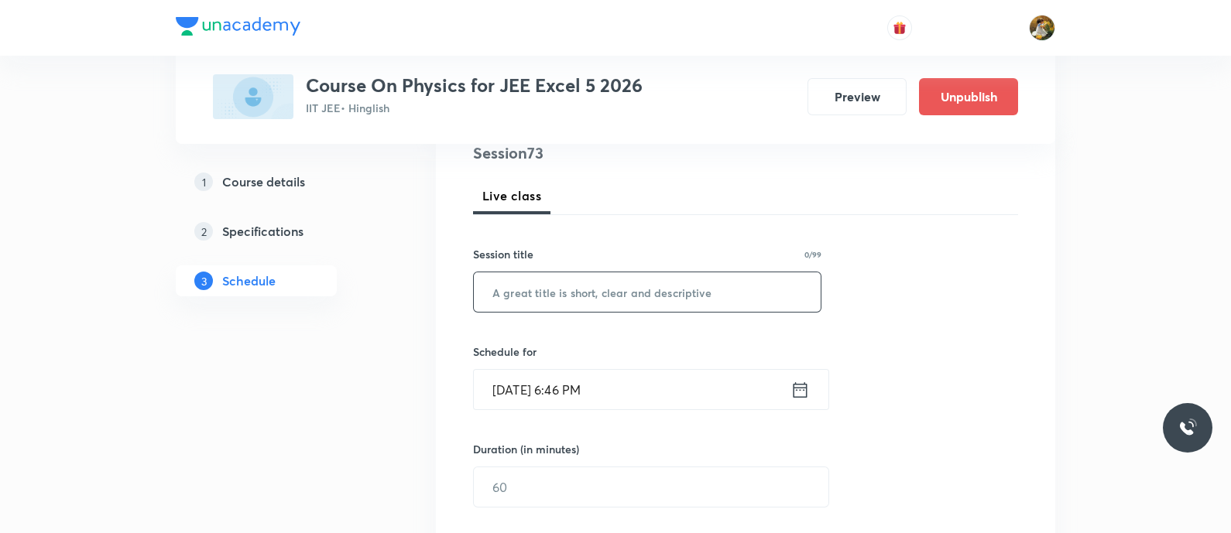
click at [643, 280] on input "text" at bounding box center [647, 292] width 347 height 39
paste input "Ray Optics"
type input "Ray Optics"
click at [647, 400] on input "[DATE] 6:46 PM" at bounding box center [632, 389] width 317 height 39
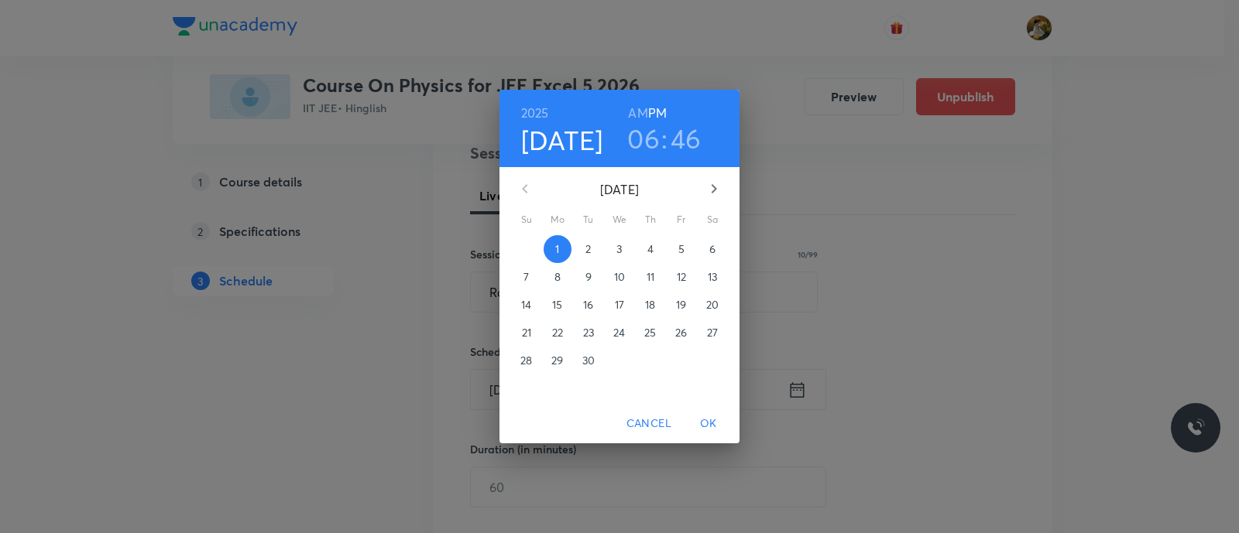
click at [588, 245] on p "2" at bounding box center [587, 249] width 5 height 15
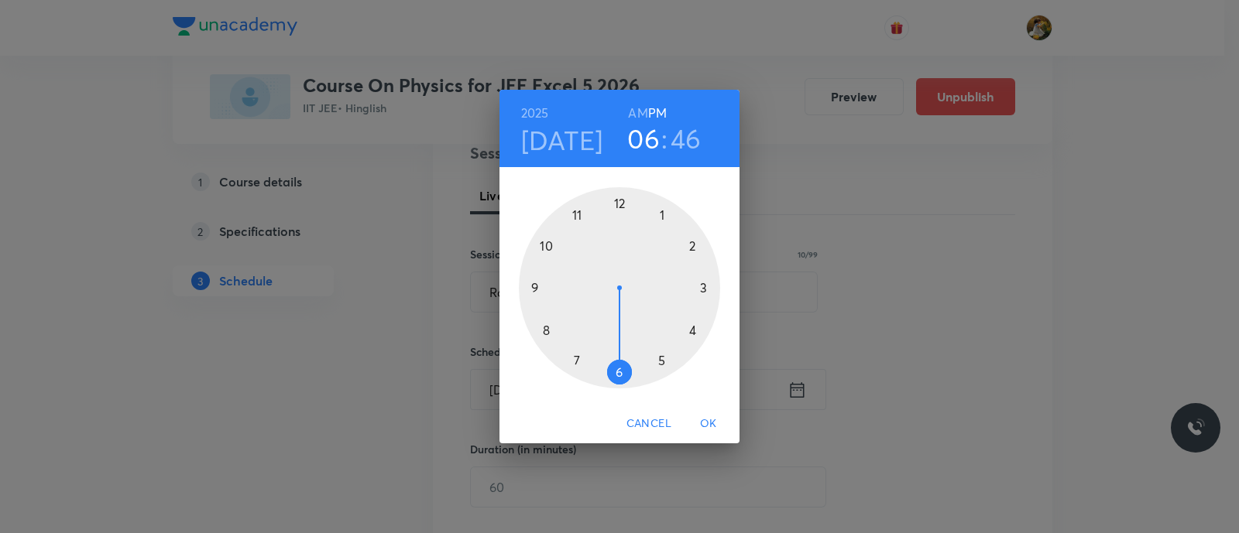
click at [531, 288] on div at bounding box center [619, 287] width 201 height 201
click at [641, 107] on h6 "AM" at bounding box center [637, 113] width 19 height 22
click at [704, 286] on div at bounding box center [619, 287] width 201 height 201
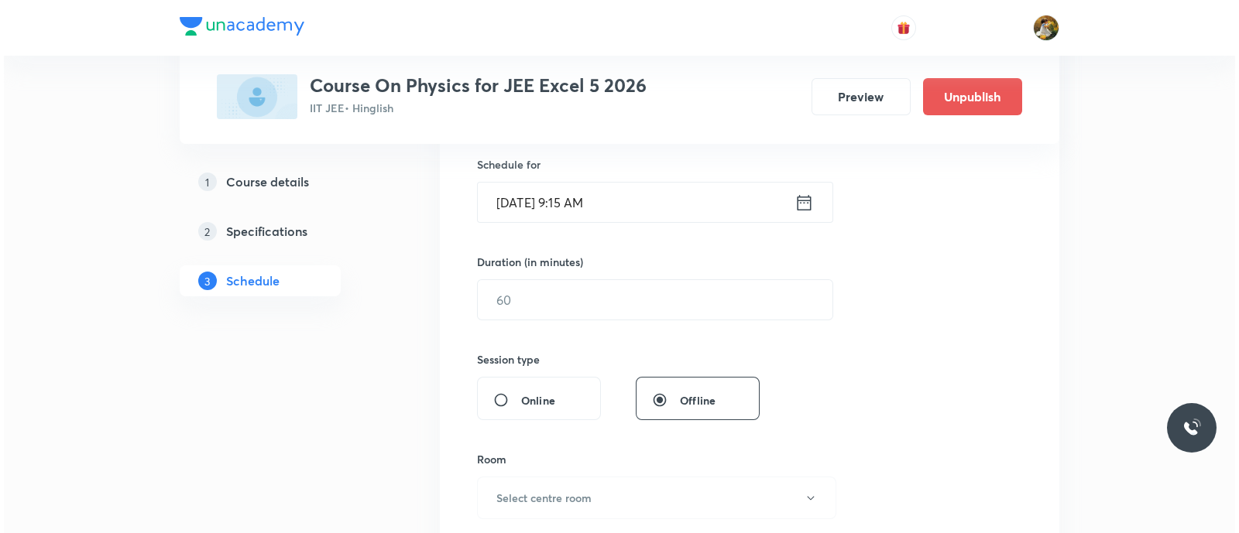
scroll to position [386, 0]
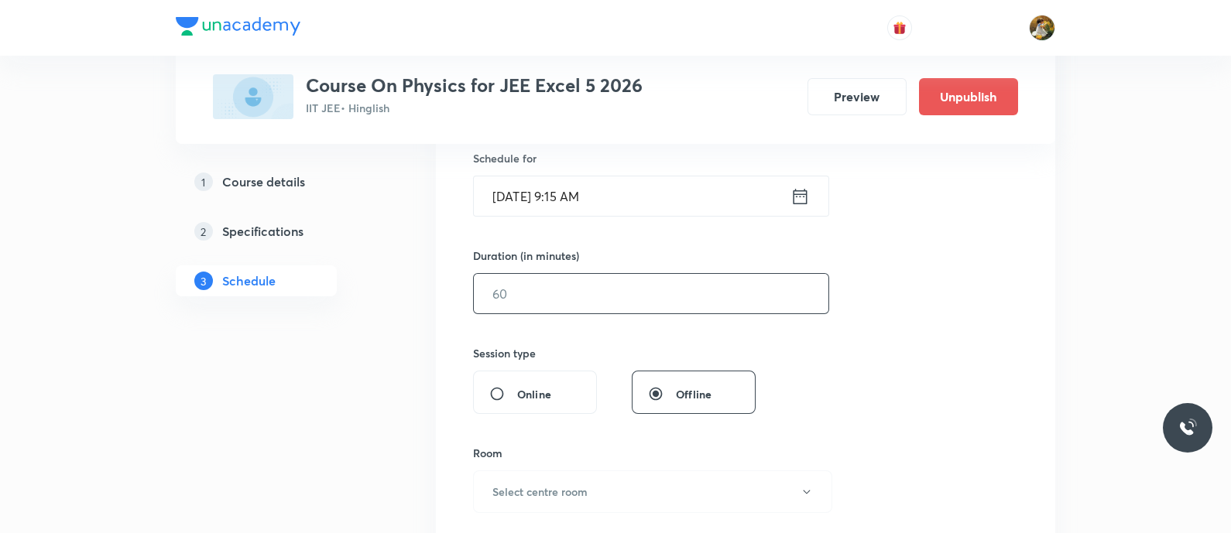
click at [638, 286] on input "text" at bounding box center [651, 293] width 355 height 39
type input "90"
click at [557, 493] on h6 "Select centre room" at bounding box center [539, 492] width 95 height 16
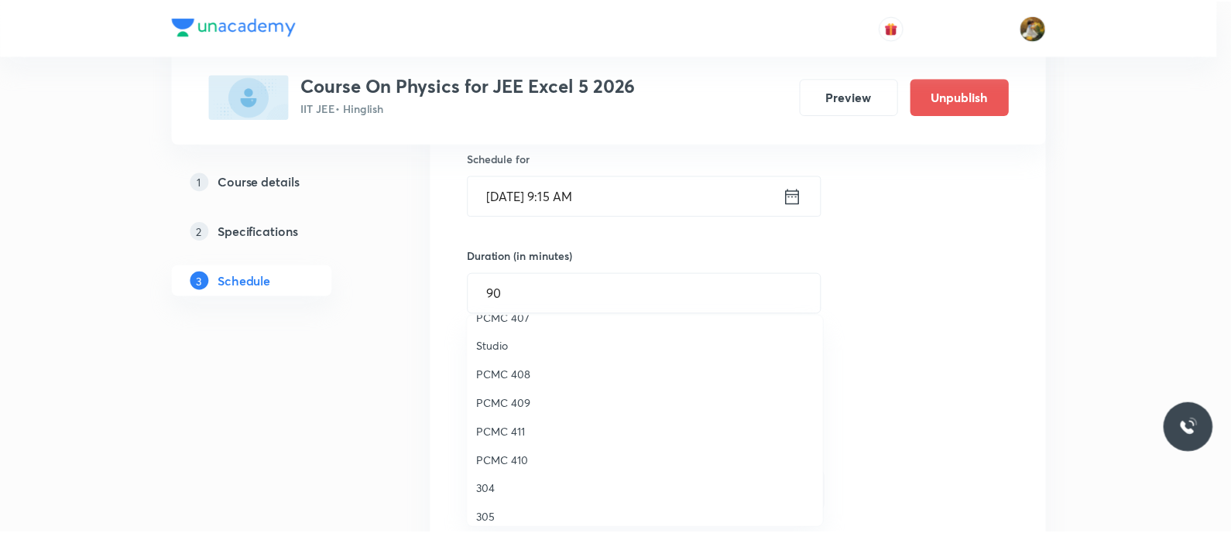
scroll to position [247, 0]
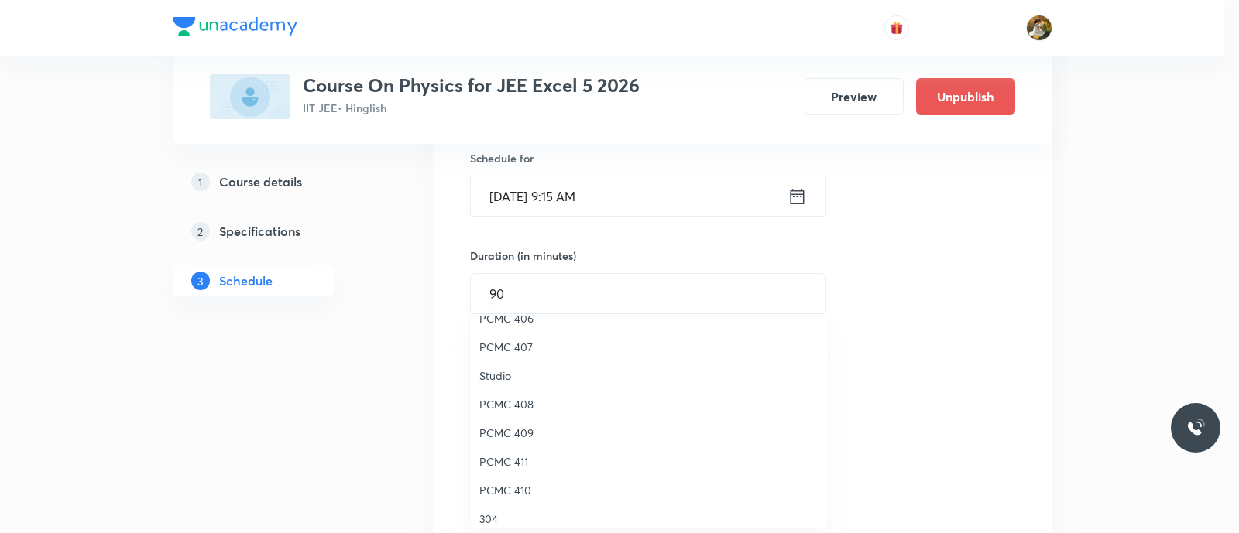
click at [526, 335] on li "PCMC 407" at bounding box center [649, 347] width 358 height 29
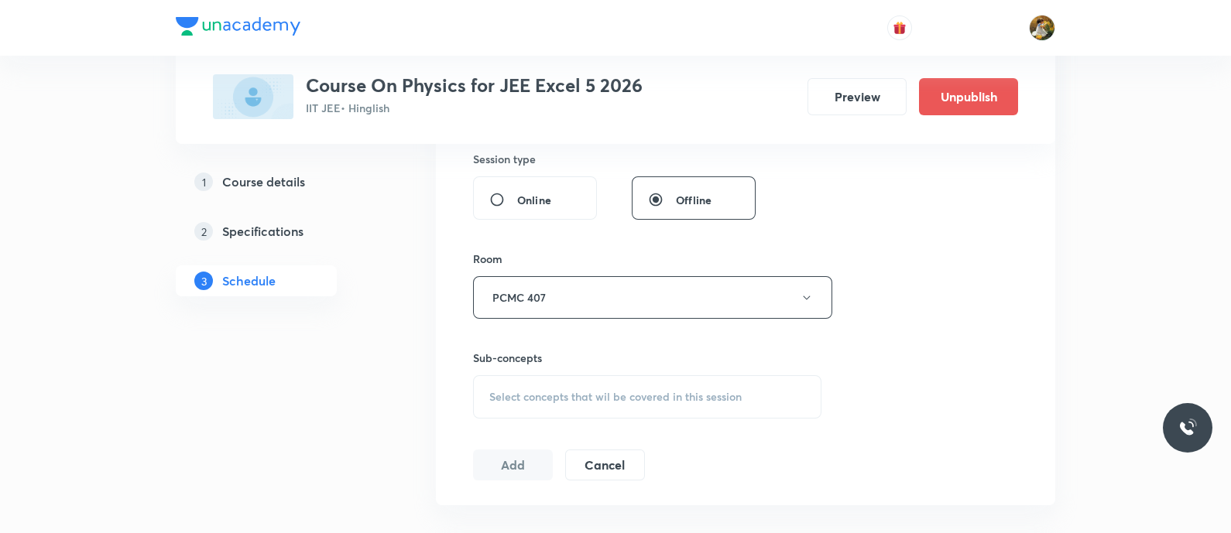
click at [633, 399] on span "Select concepts that wil be covered in this session" at bounding box center [615, 397] width 252 height 12
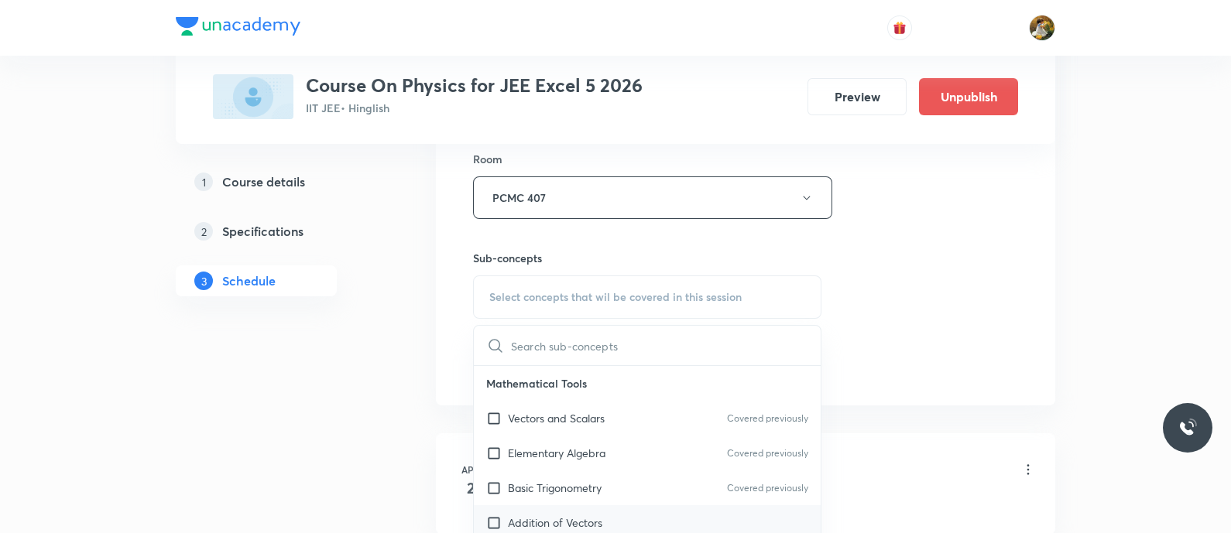
scroll to position [774, 0]
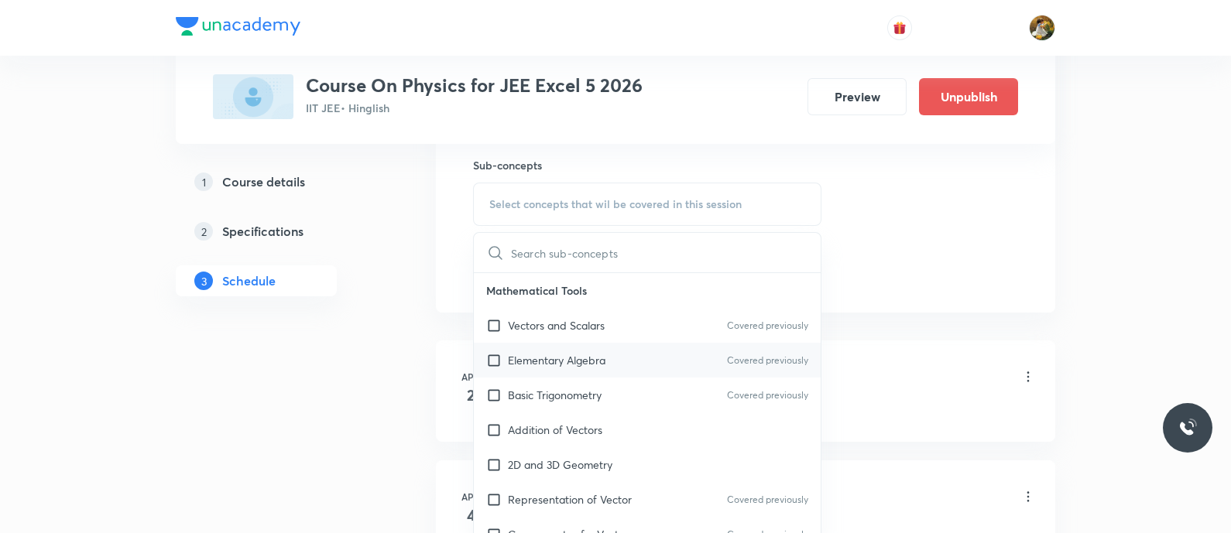
click at [578, 343] on div "Elementary Algebra Covered previously" at bounding box center [647, 360] width 347 height 35
checkbox input "true"
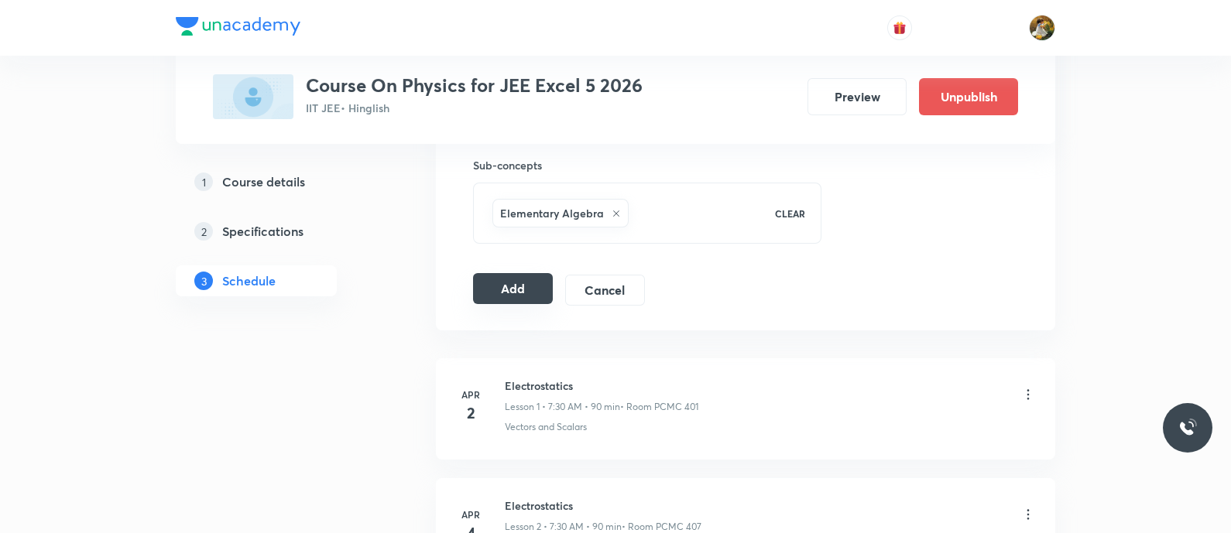
click at [523, 290] on button "Add" at bounding box center [513, 288] width 80 height 31
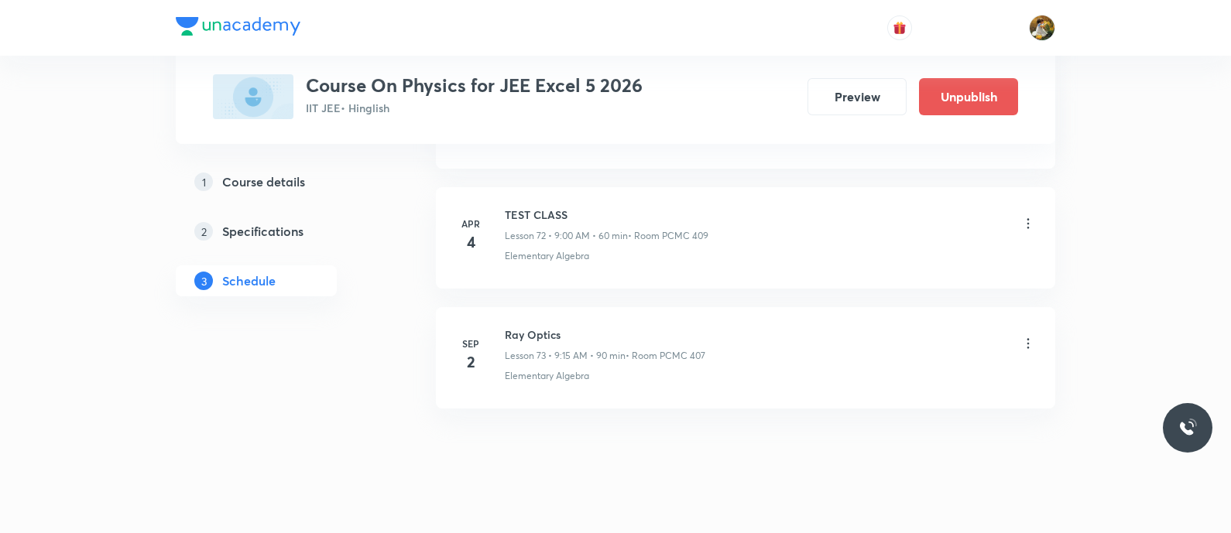
scroll to position [8736, 0]
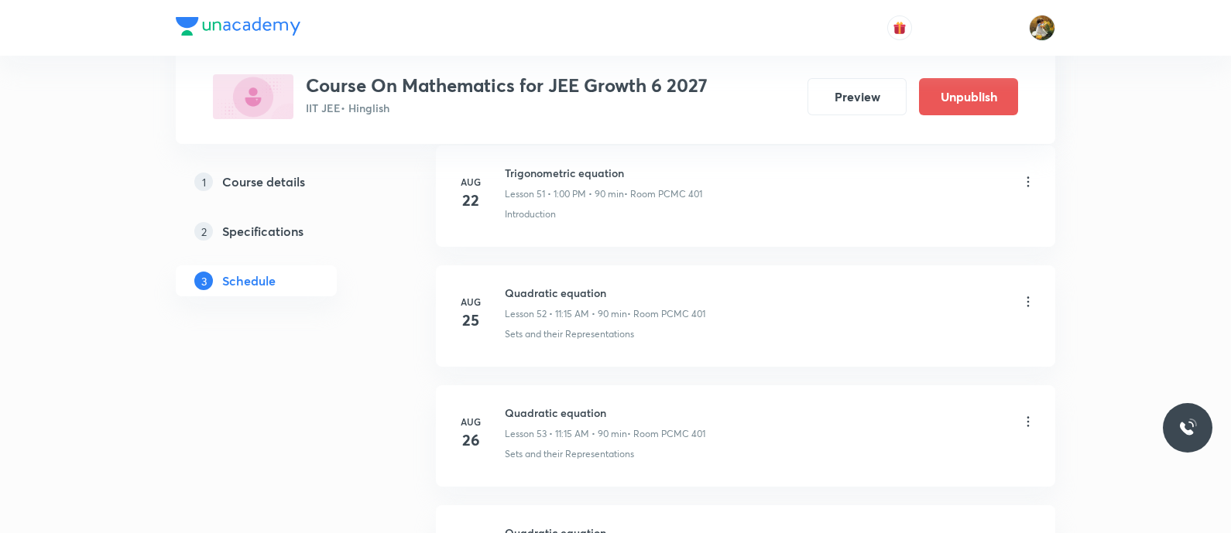
scroll to position [7531, 0]
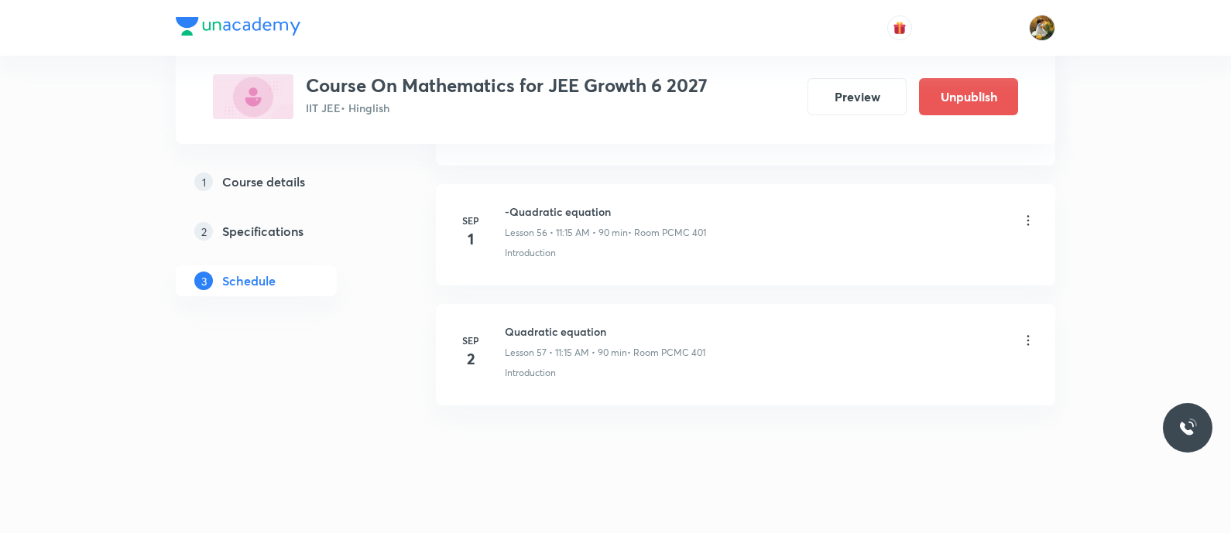
click at [875, 304] on li "[DATE] Quadratic equation Lesson 57 • 11:15 AM • 90 min • Room PCMC 401 Introdu…" at bounding box center [745, 354] width 619 height 101
click at [1028, 333] on icon at bounding box center [1028, 340] width 15 height 15
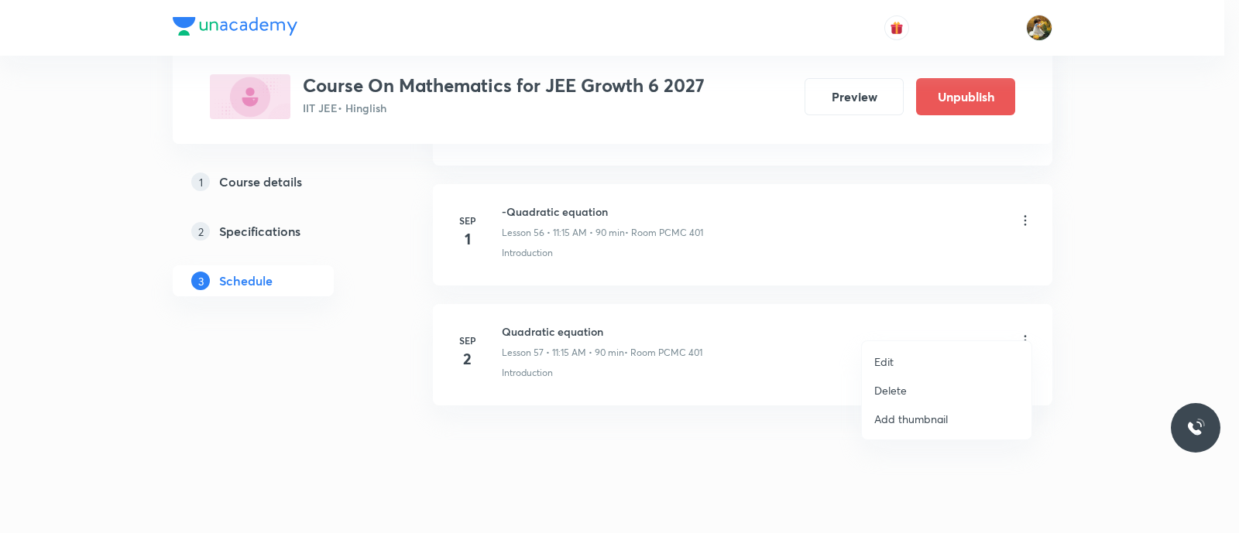
drag, startPoint x: 942, startPoint y: 353, endPoint x: 923, endPoint y: 388, distance: 39.5
click at [925, 377] on ul "Edit Delete Add thumbnail" at bounding box center [947, 390] width 170 height 98
click at [892, 385] on p "Delete" at bounding box center [890, 391] width 33 height 16
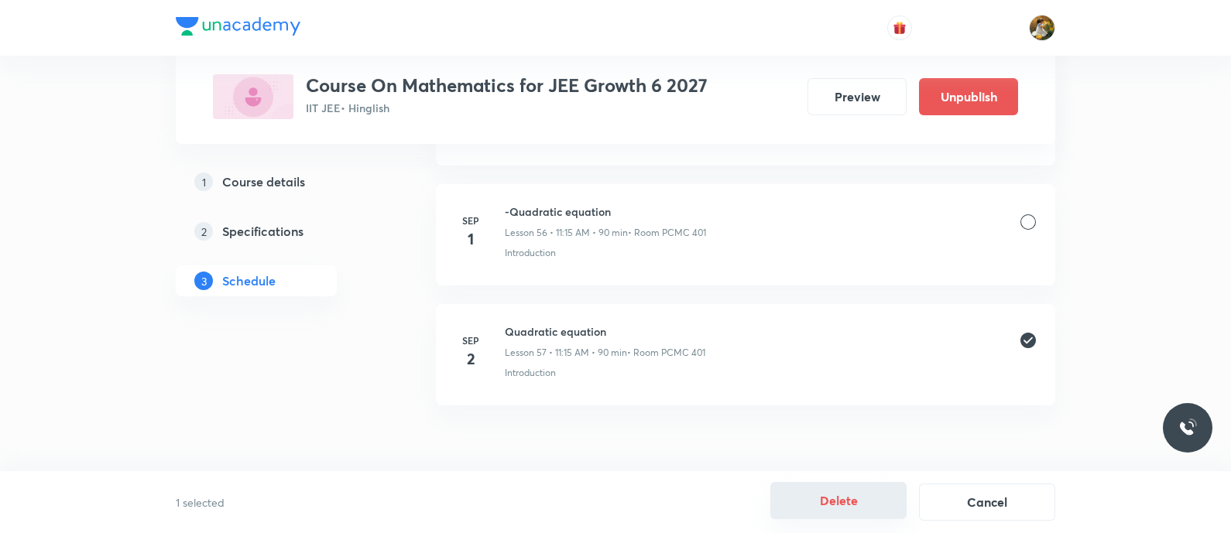
click at [836, 501] on button "Delete" at bounding box center [838, 500] width 136 height 37
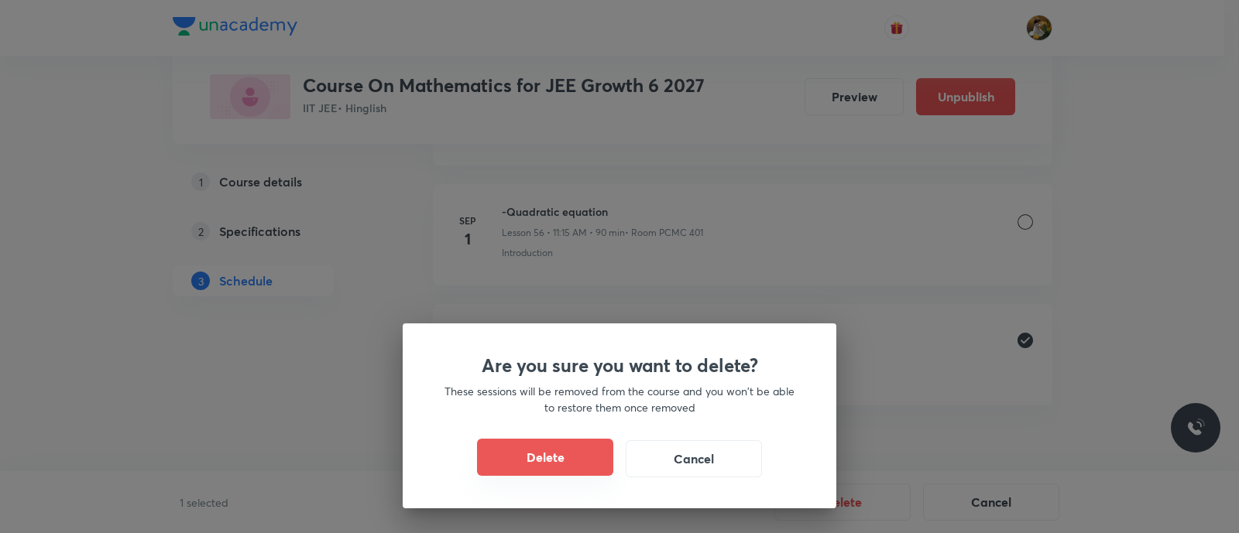
click at [519, 461] on button "Delete" at bounding box center [545, 457] width 136 height 37
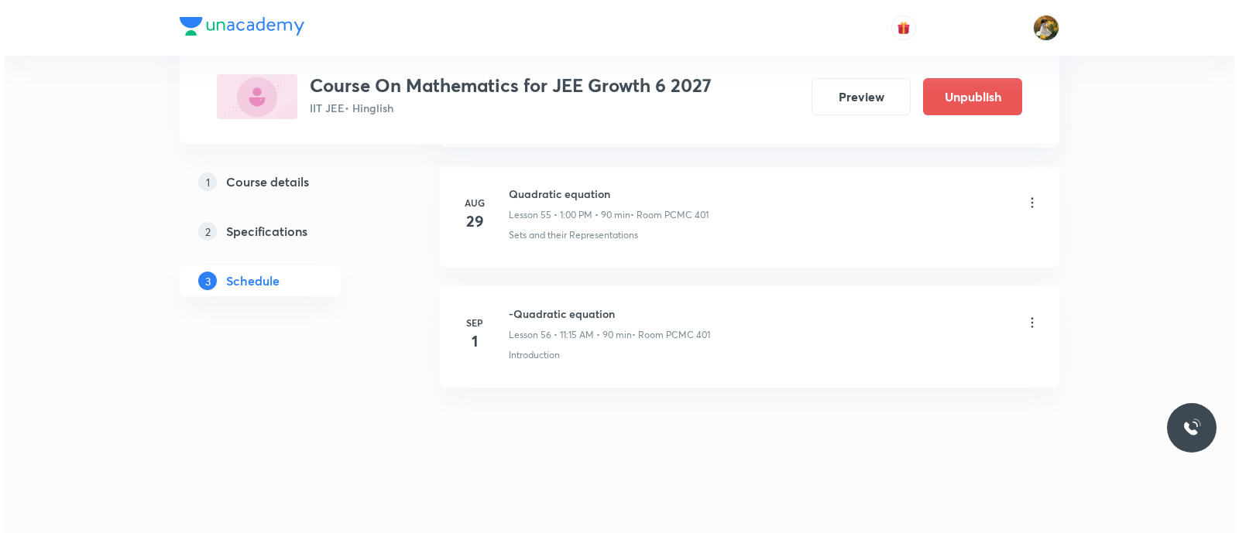
scroll to position [7411, 0]
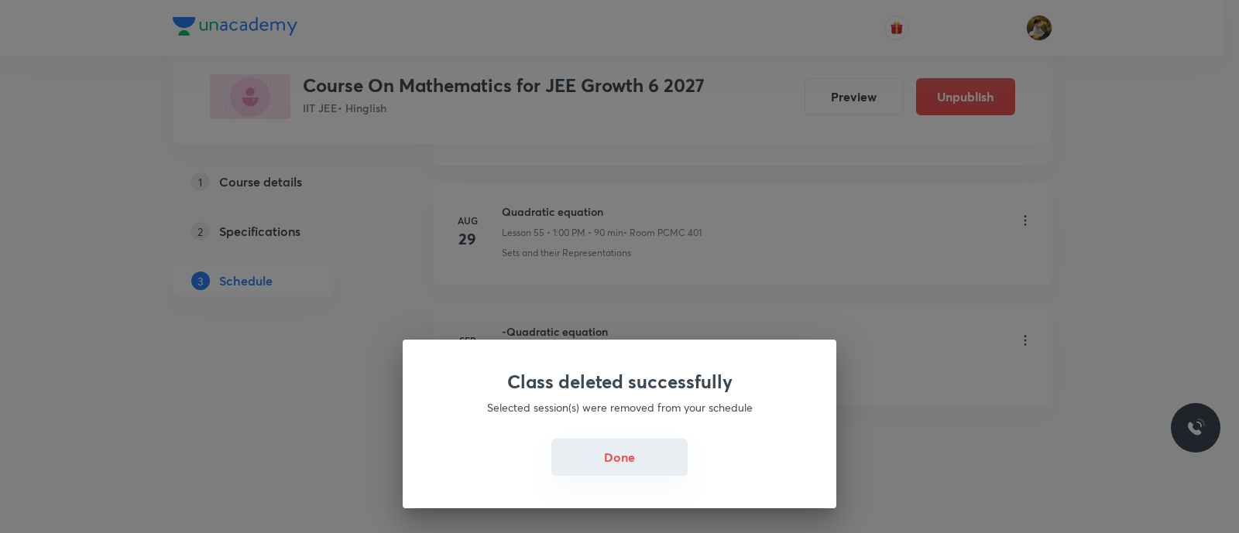
click at [604, 463] on button "Done" at bounding box center [619, 457] width 136 height 37
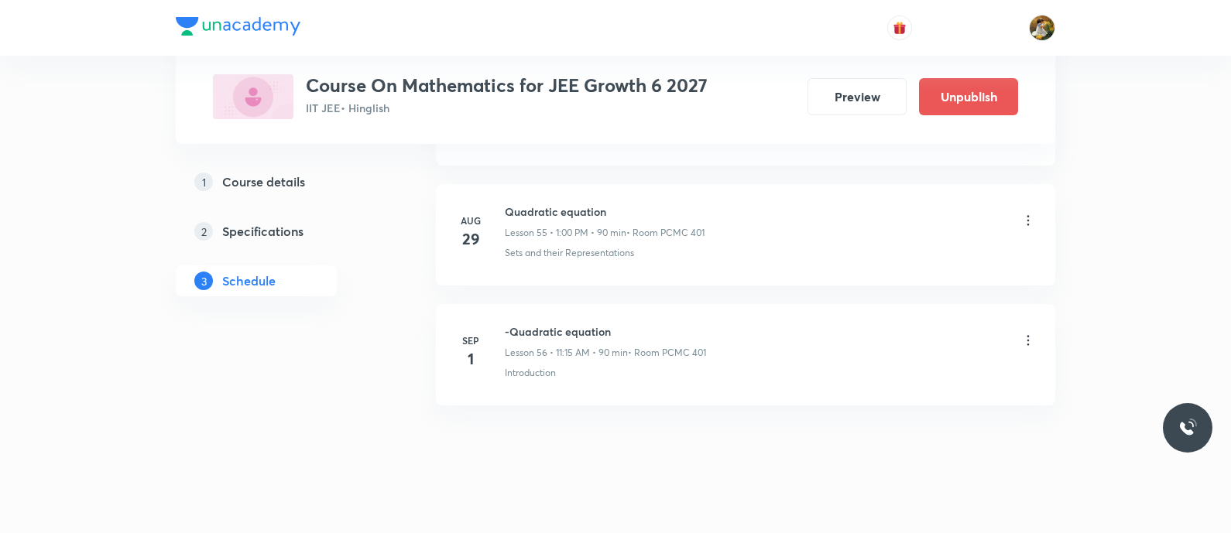
click at [1030, 333] on icon at bounding box center [1028, 340] width 15 height 15
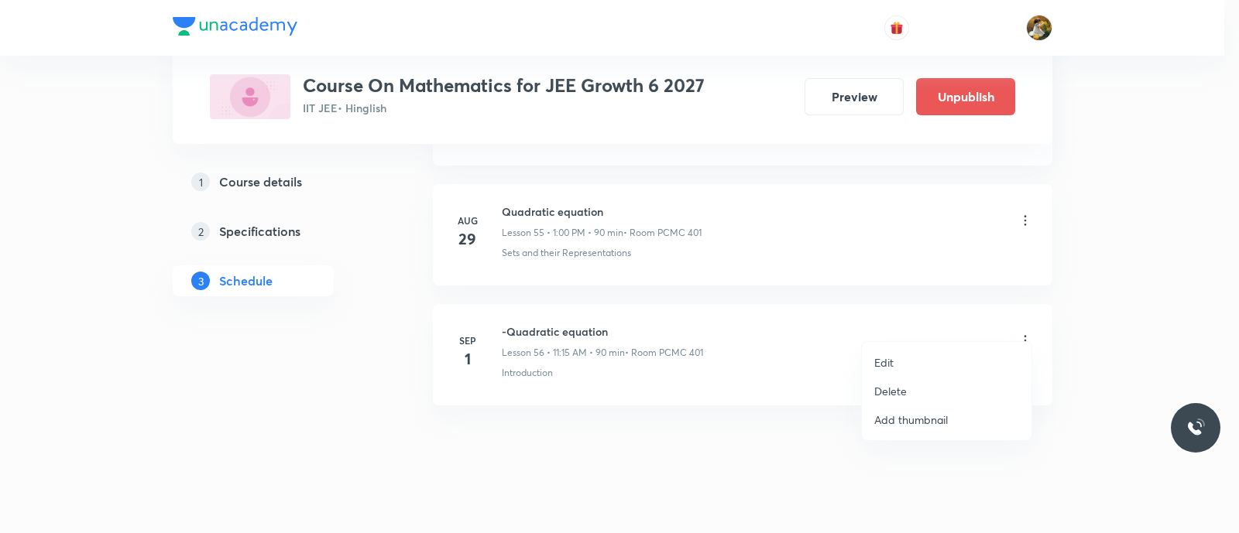
click at [906, 367] on li "Edit" at bounding box center [947, 362] width 170 height 29
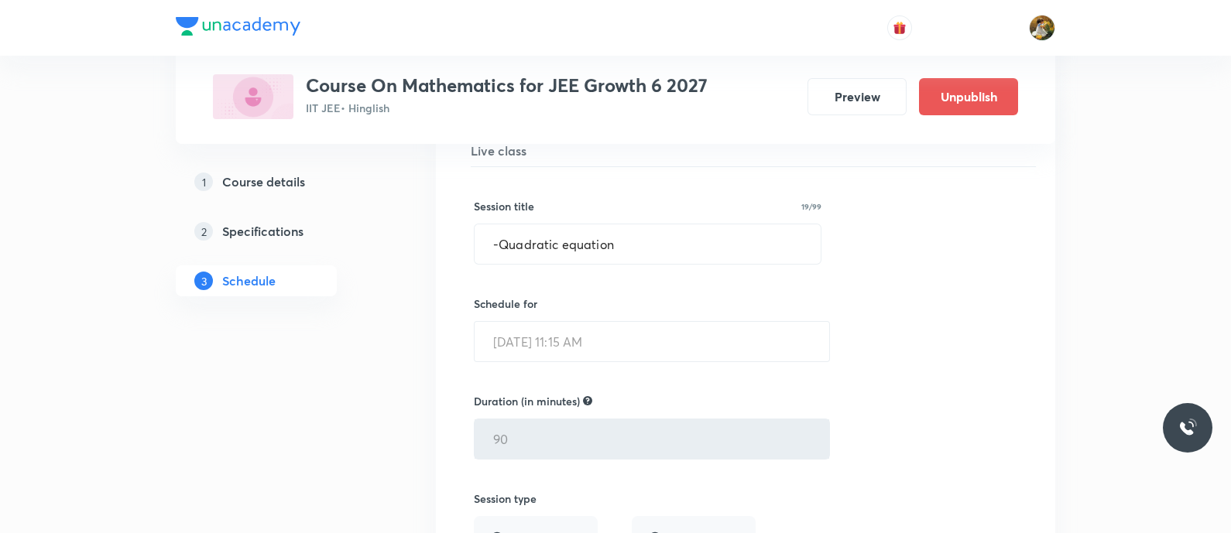
scroll to position [6810, 0]
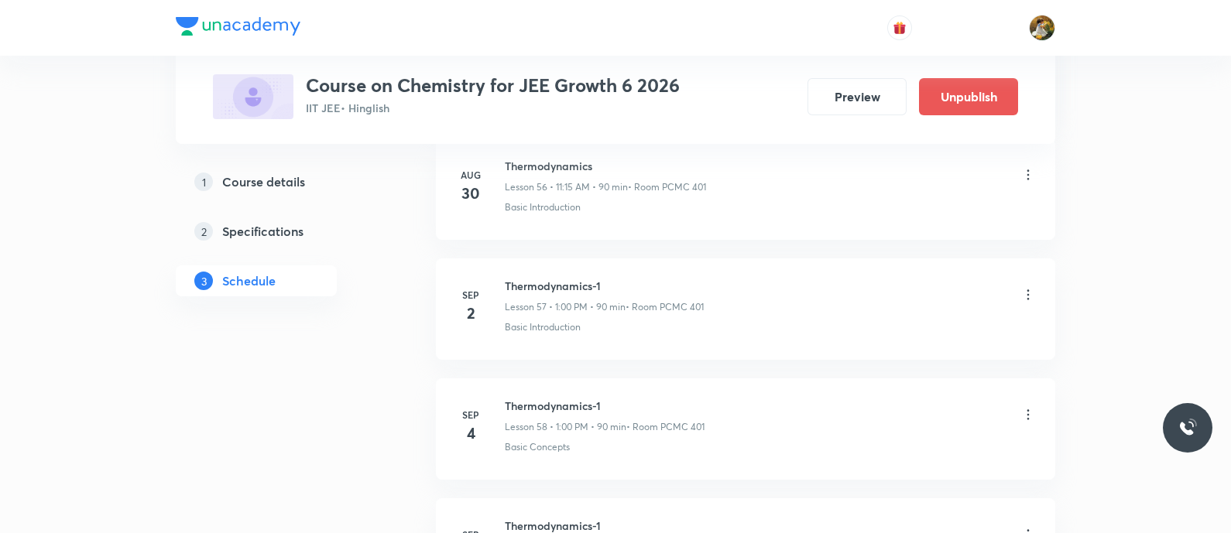
scroll to position [7480, 0]
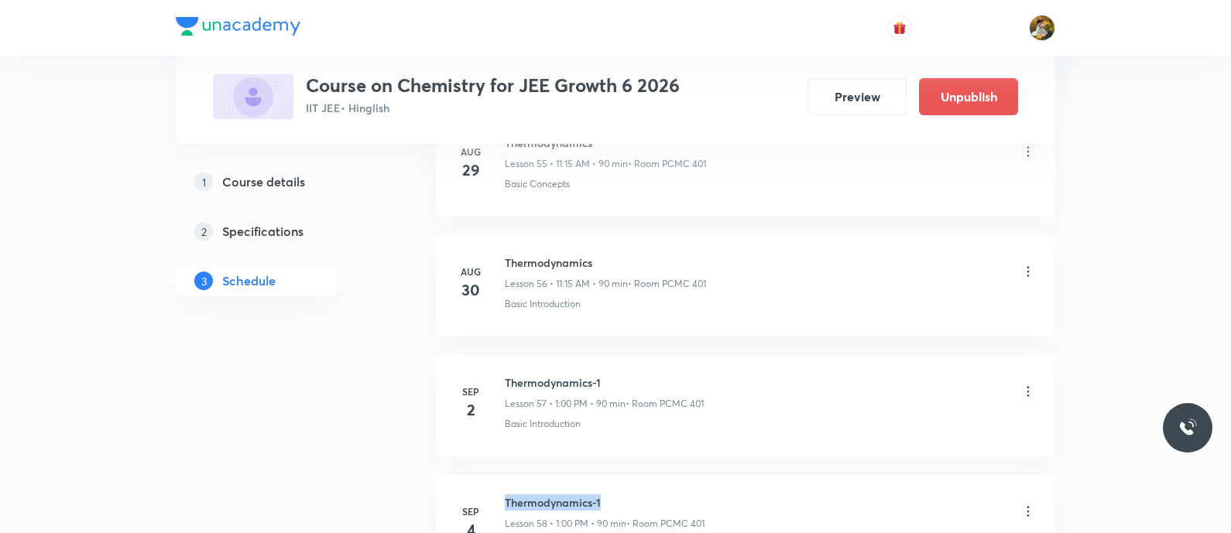
drag, startPoint x: 505, startPoint y: 483, endPoint x: 615, endPoint y: 489, distance: 110.1
click at [615, 495] on h6 "Thermodynamics-1" at bounding box center [605, 503] width 200 height 16
copy h6 "Thermodynamics-1"
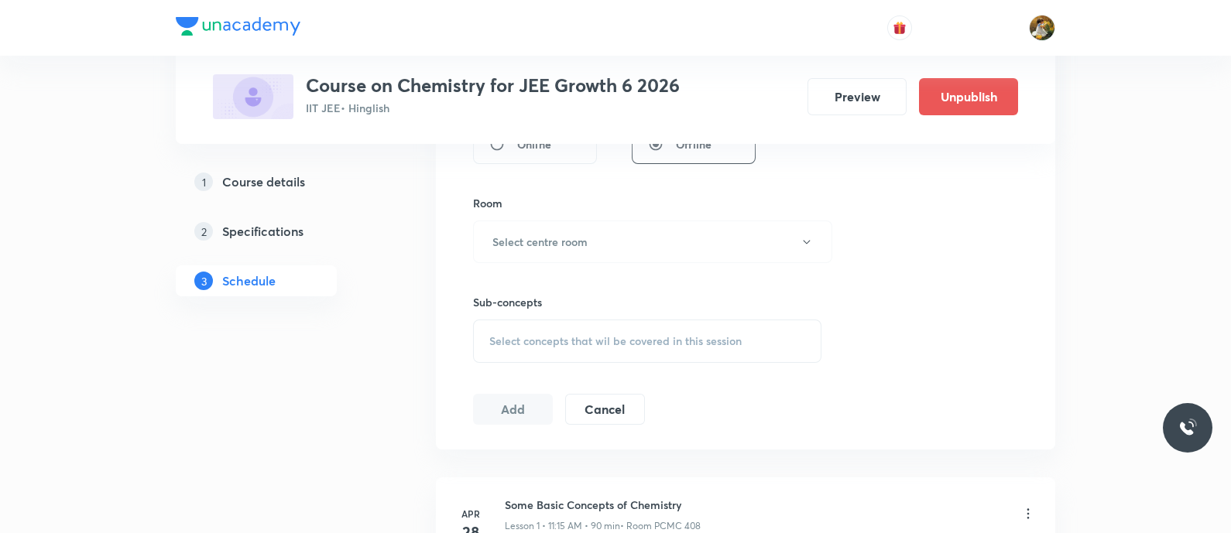
scroll to position [0, 0]
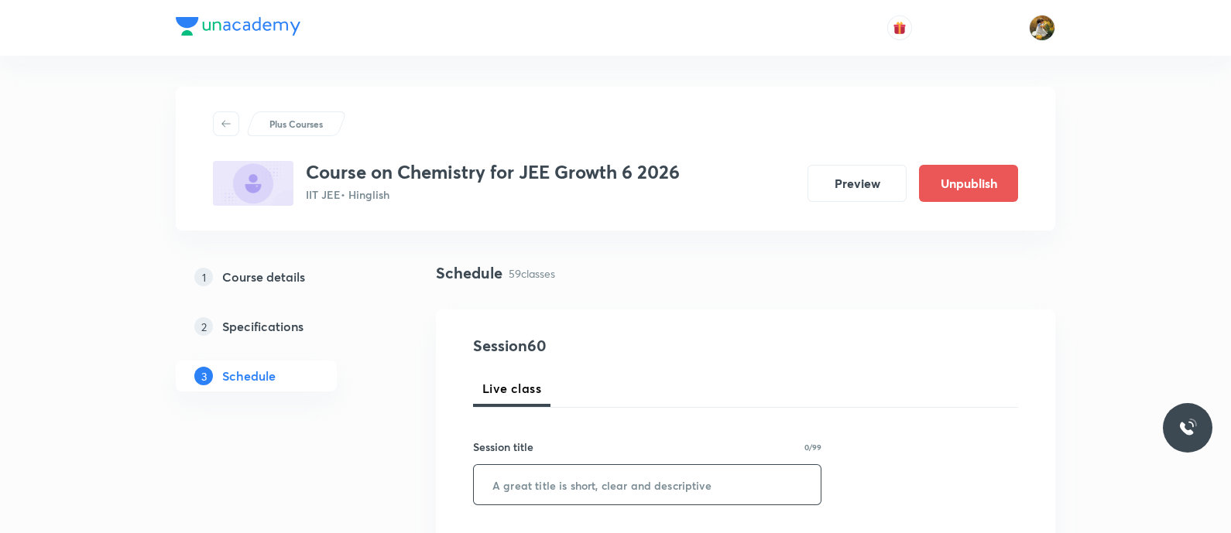
click at [643, 478] on input "text" at bounding box center [647, 484] width 347 height 39
paste input "Thermodynamics-1"
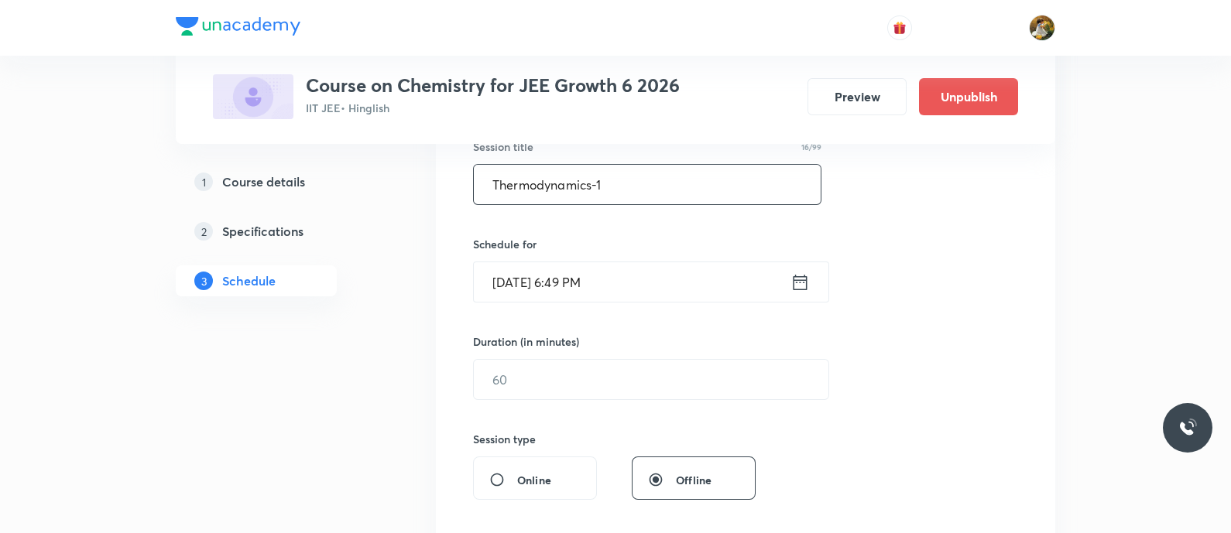
scroll to position [193, 0]
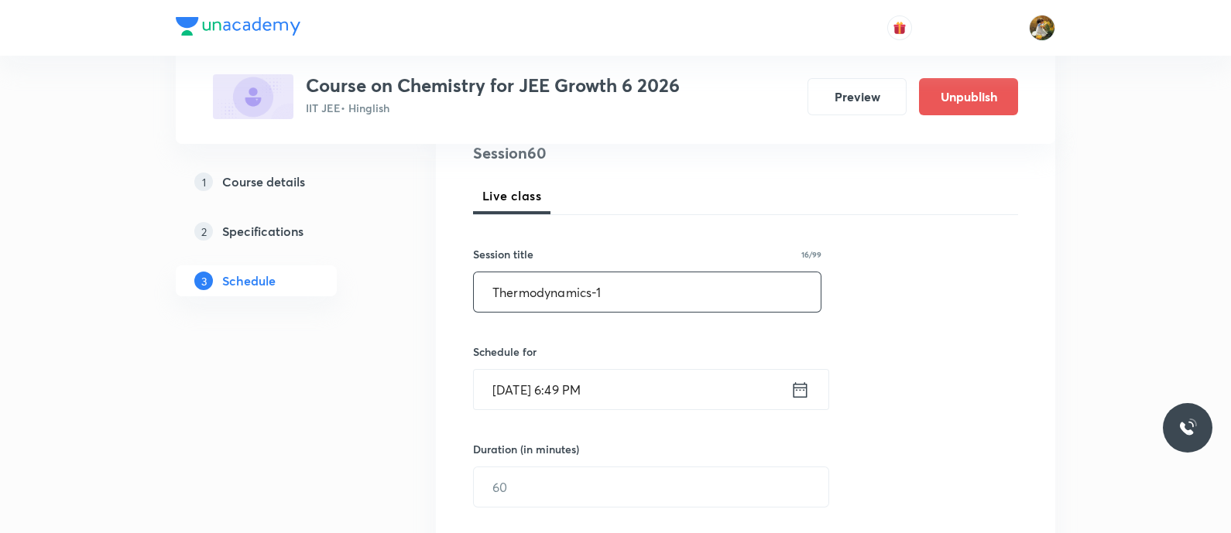
type input "Thermodynamics-1"
click at [694, 383] on input "[DATE] 6:49 PM" at bounding box center [632, 389] width 317 height 39
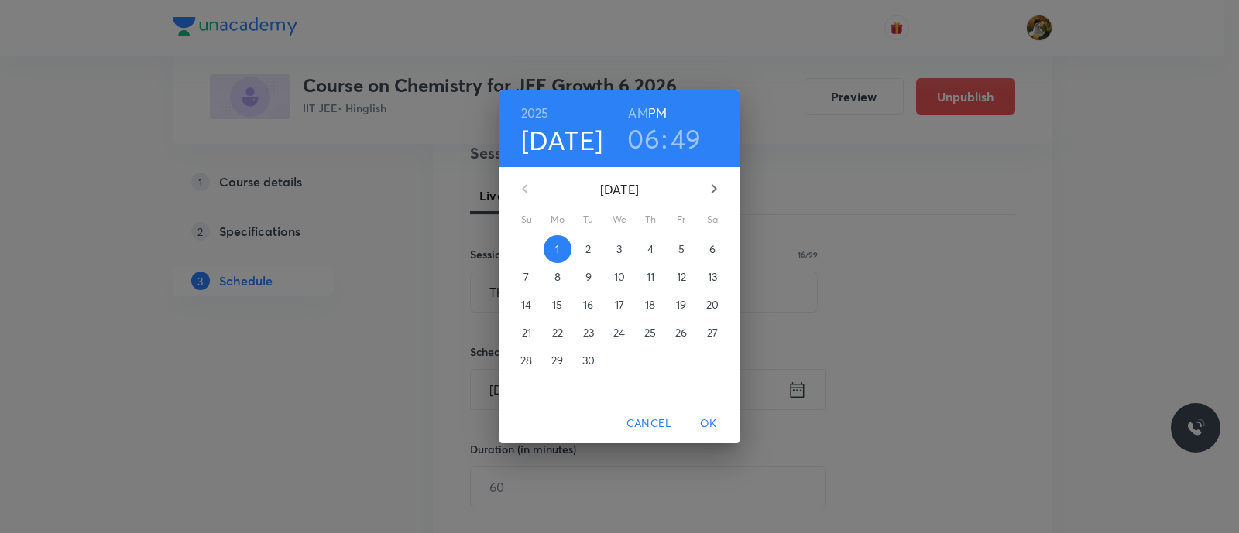
click at [581, 253] on span "2" at bounding box center [589, 249] width 28 height 15
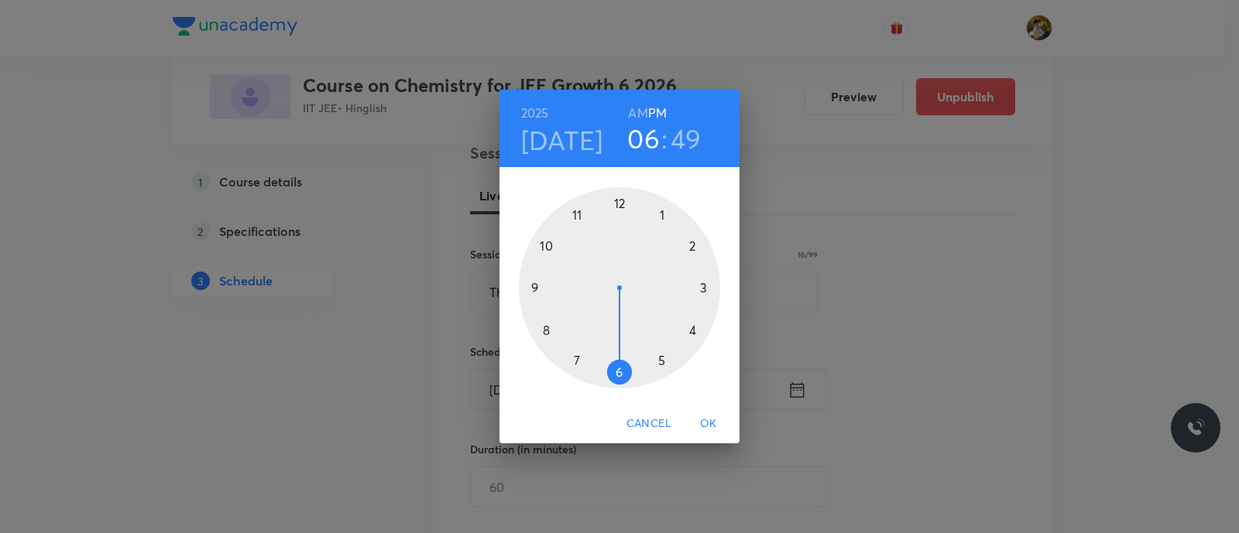
click at [577, 214] on div at bounding box center [619, 287] width 201 height 201
click at [637, 105] on h6 "AM" at bounding box center [637, 113] width 19 height 22
click at [698, 284] on div at bounding box center [619, 287] width 201 height 201
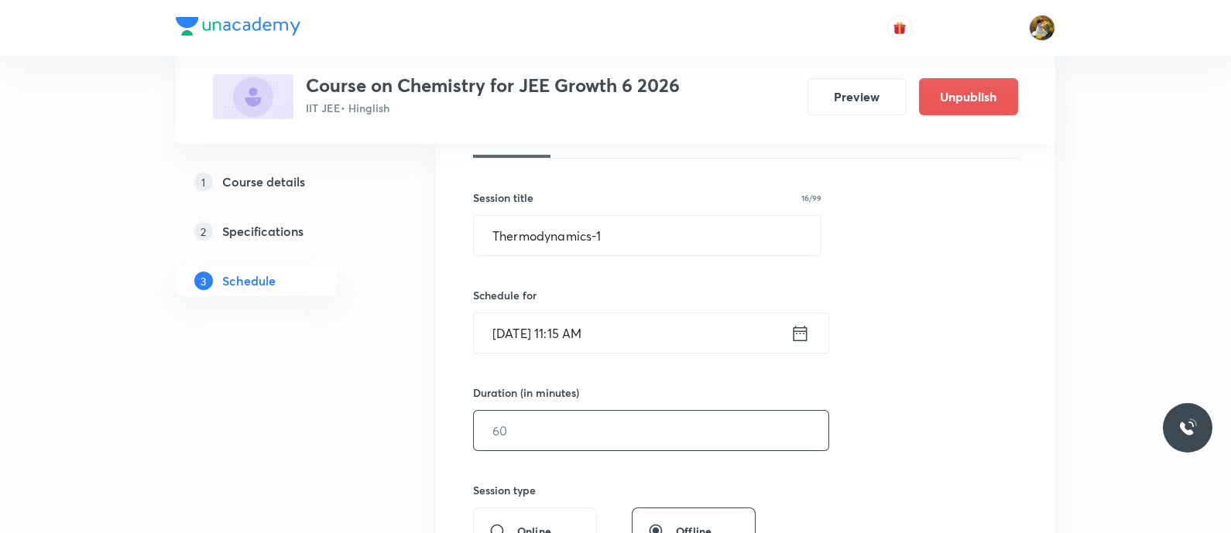
scroll to position [290, 0]
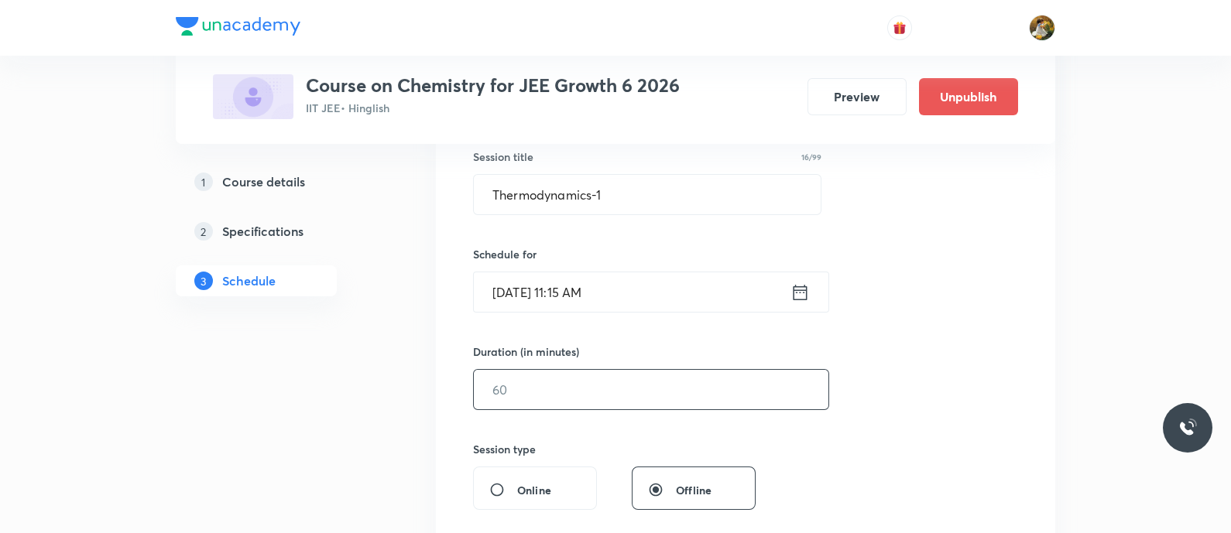
click at [692, 393] on input "text" at bounding box center [651, 389] width 355 height 39
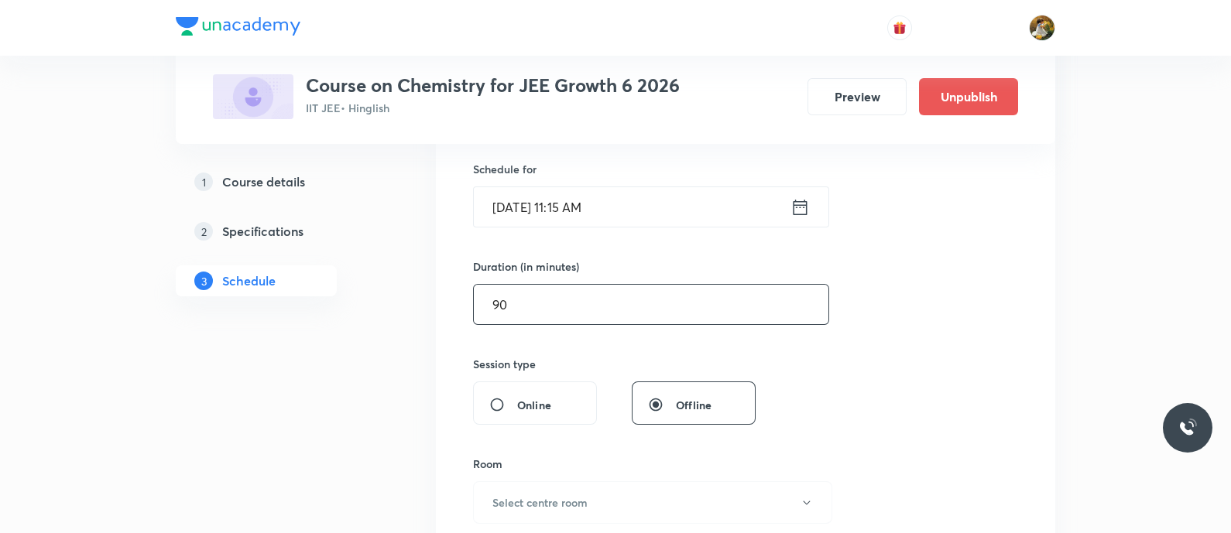
scroll to position [484, 0]
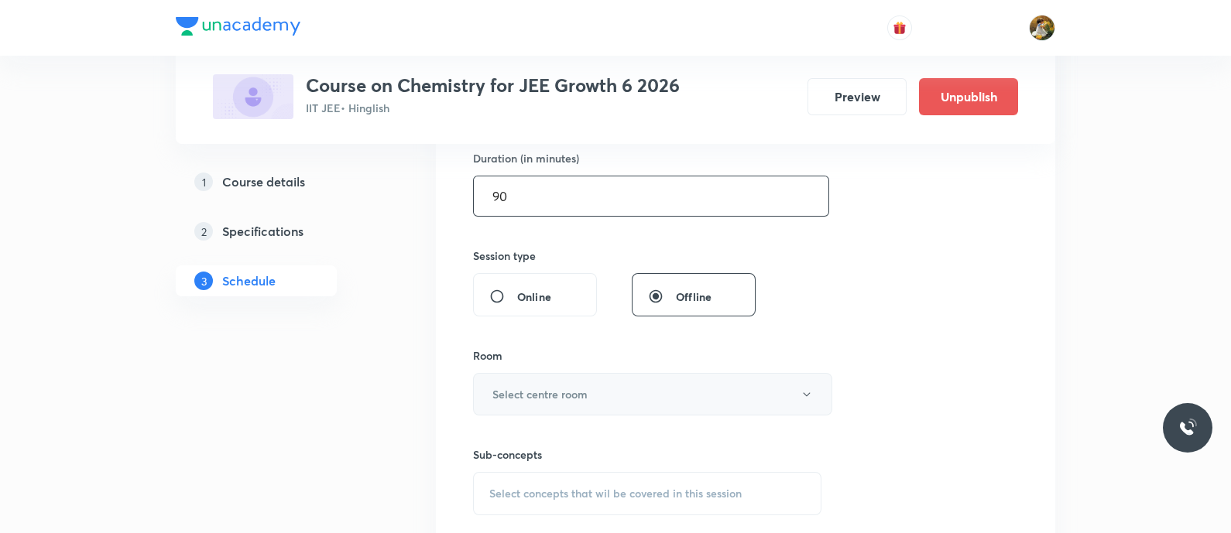
type input "90"
click at [650, 403] on button "Select centre room" at bounding box center [652, 394] width 359 height 43
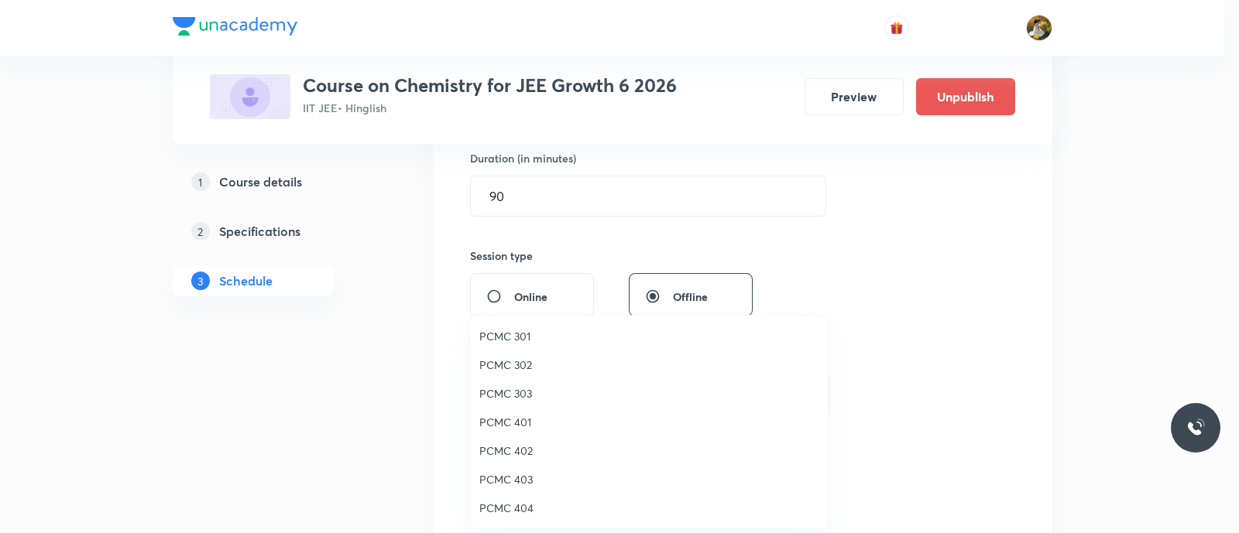
click at [520, 411] on li "PCMC 401" at bounding box center [649, 422] width 358 height 29
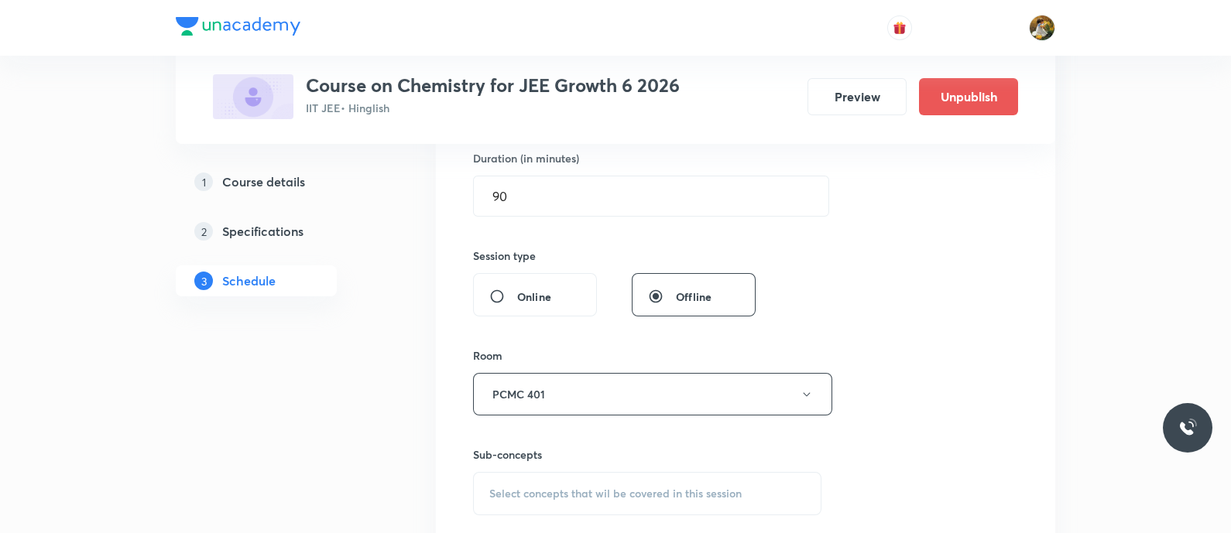
click at [623, 488] on span "Select concepts that wil be covered in this session" at bounding box center [615, 494] width 252 height 12
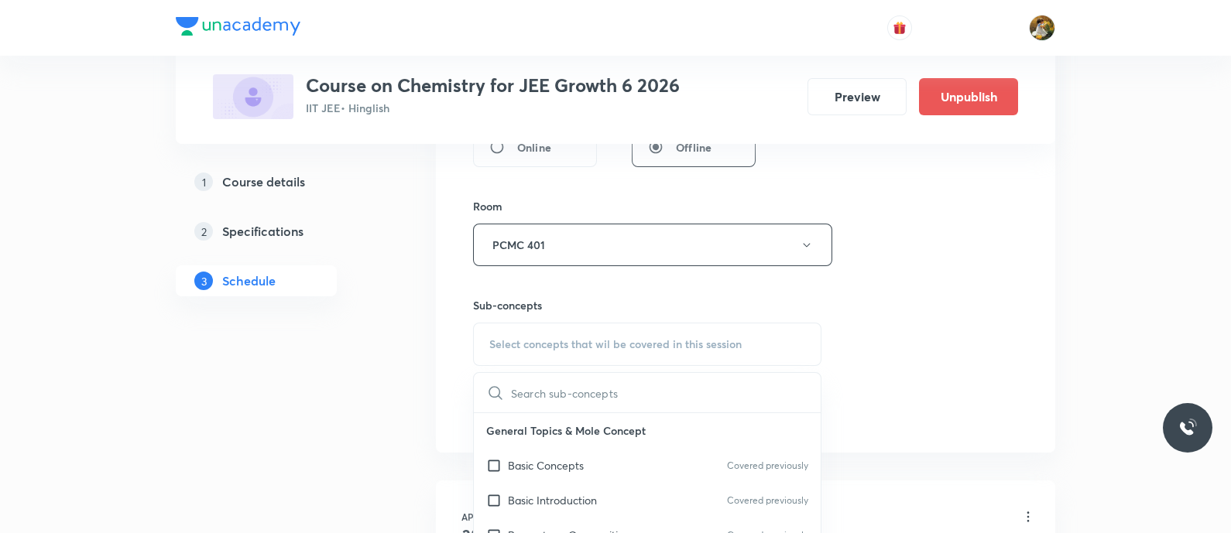
scroll to position [677, 0]
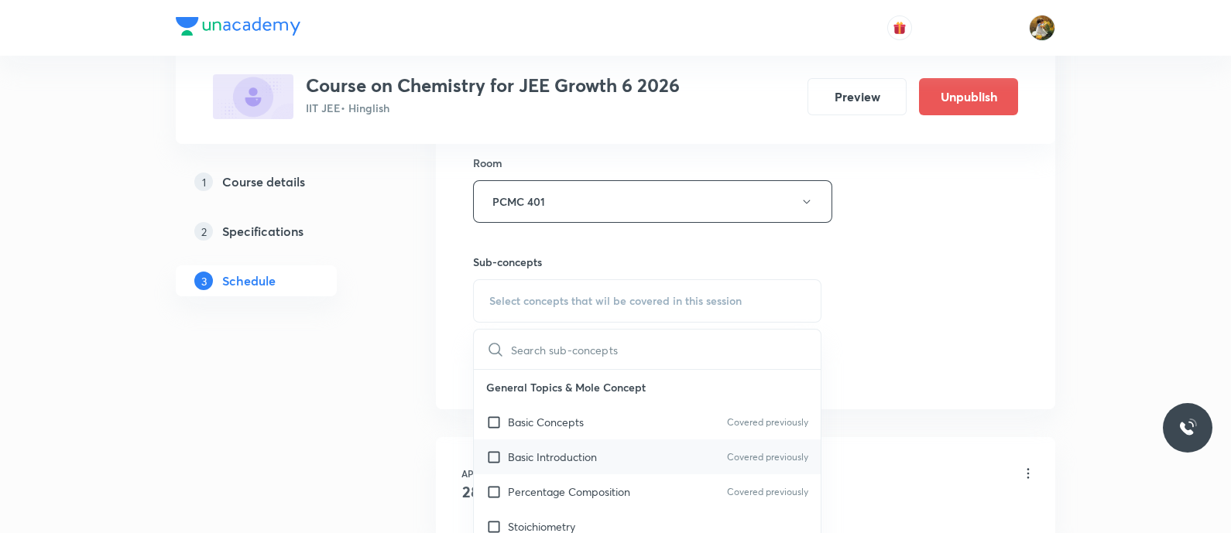
click at [653, 449] on div "Basic Introduction Covered previously" at bounding box center [647, 457] width 347 height 35
checkbox input "true"
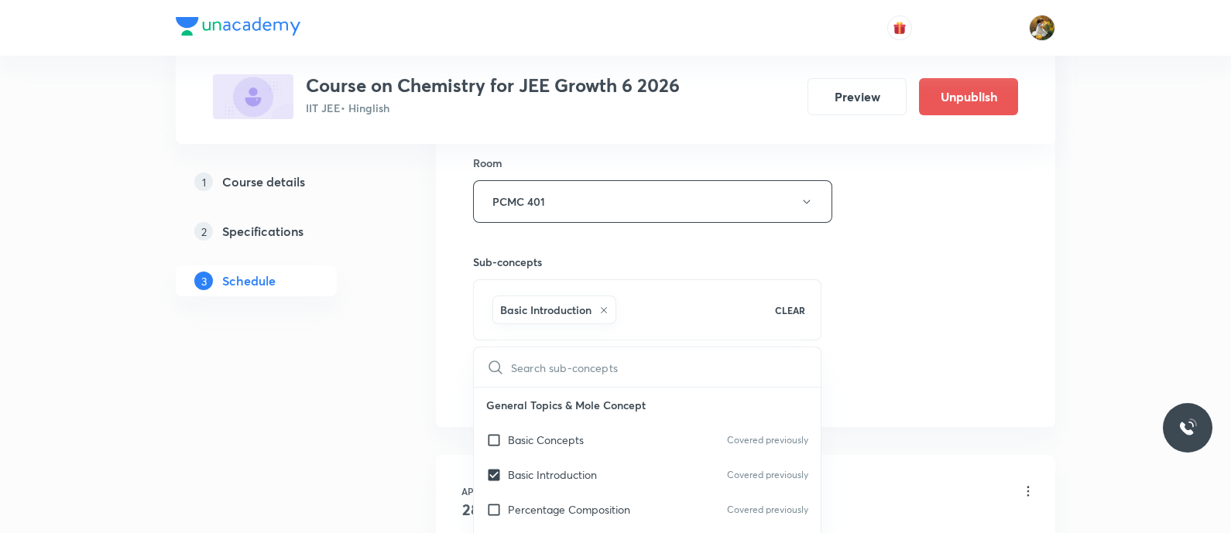
click at [904, 383] on div "Session 60 Live class Session title 16/99 Thermodynamics-1 ​ Schedule for [DATE…" at bounding box center [745, 30] width 545 height 745
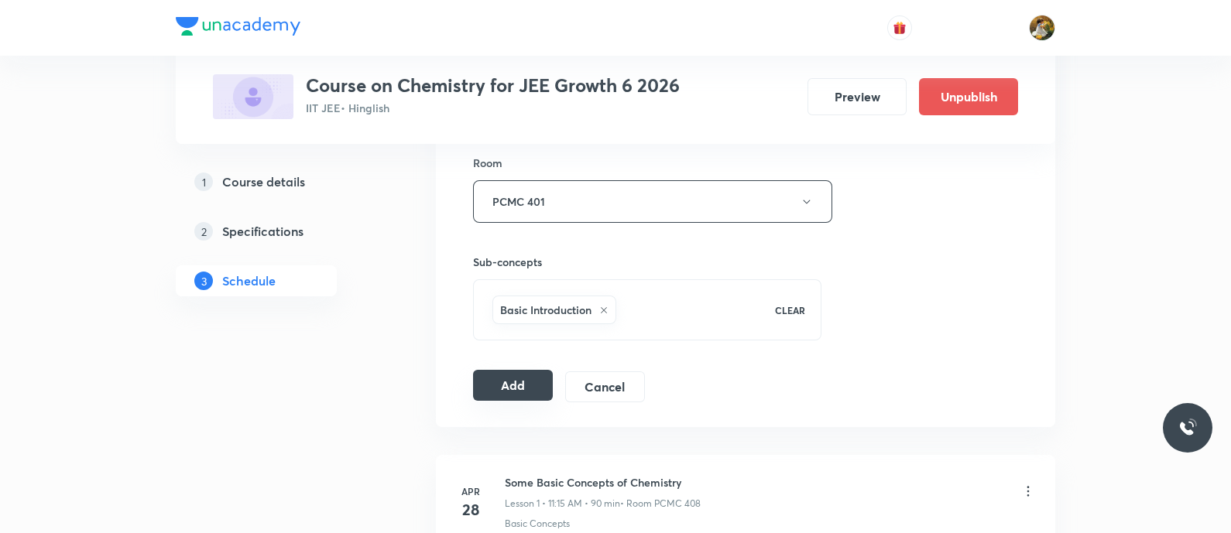
click at [518, 379] on button "Add" at bounding box center [513, 385] width 80 height 31
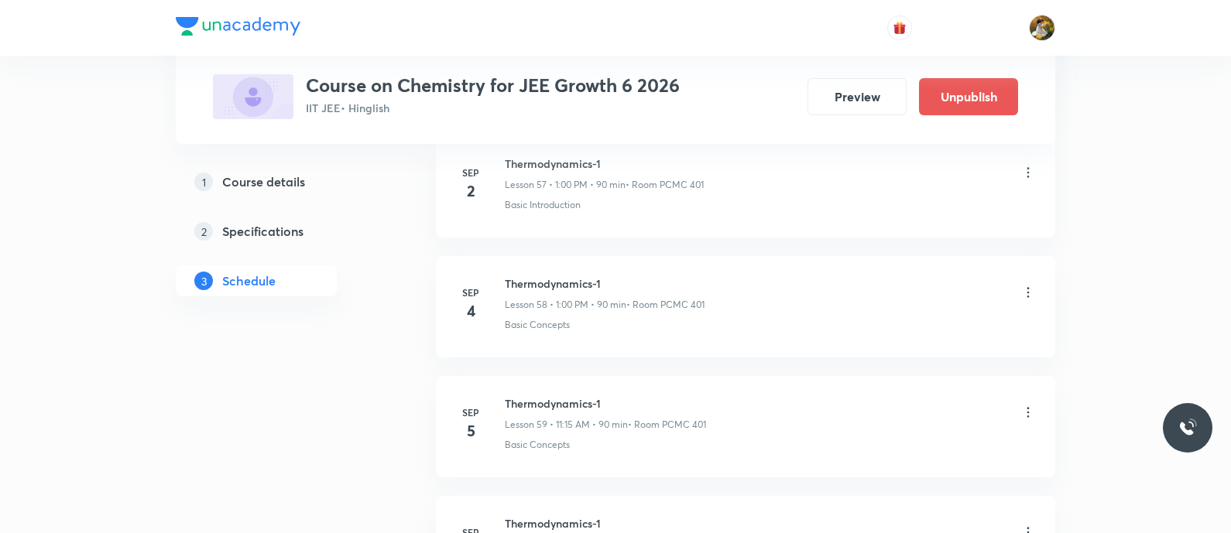
scroll to position [7179, 0]
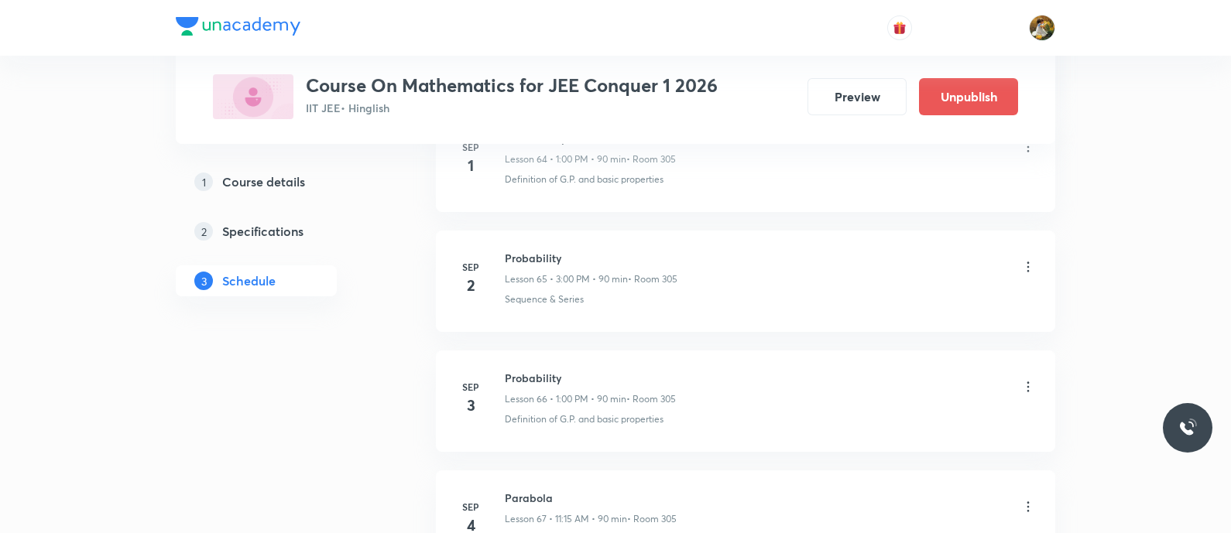
scroll to position [8461, 0]
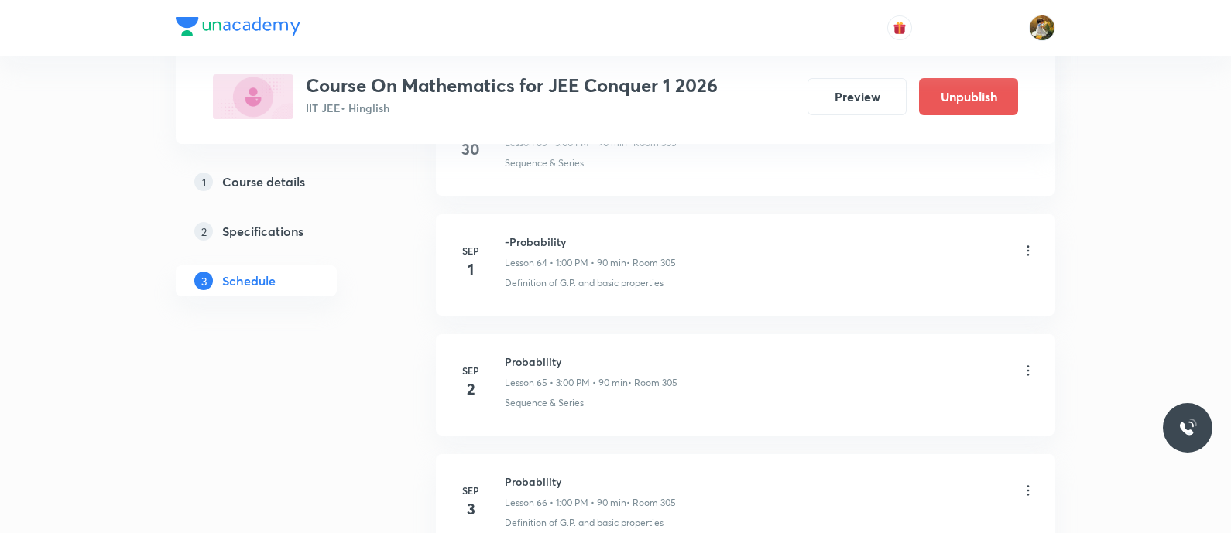
click at [1030, 363] on icon at bounding box center [1028, 370] width 15 height 15
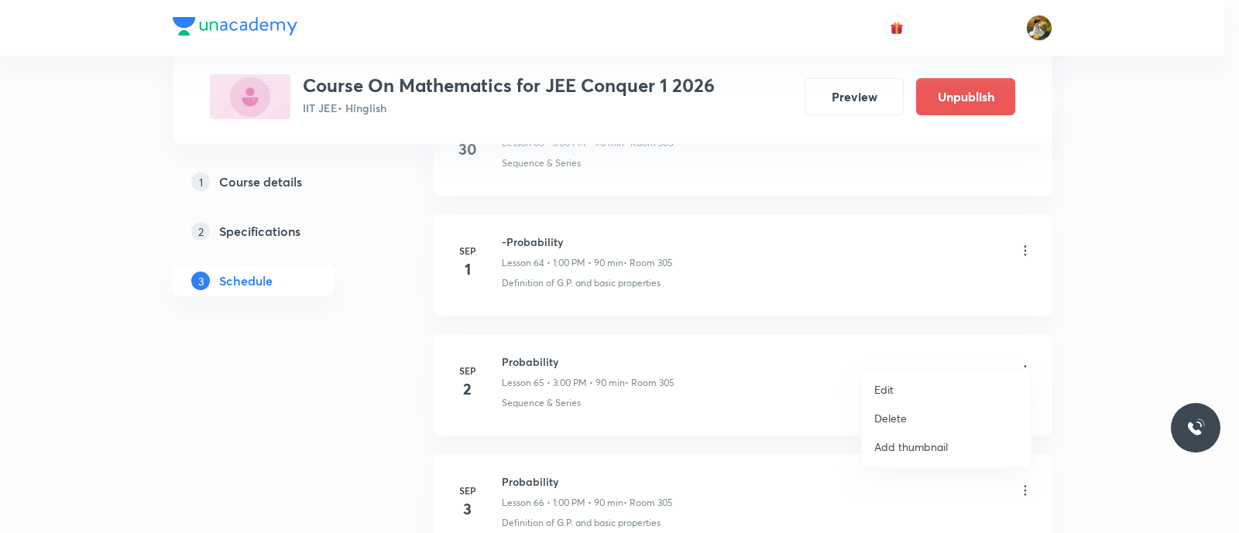
click at [950, 415] on li "Delete" at bounding box center [947, 418] width 170 height 29
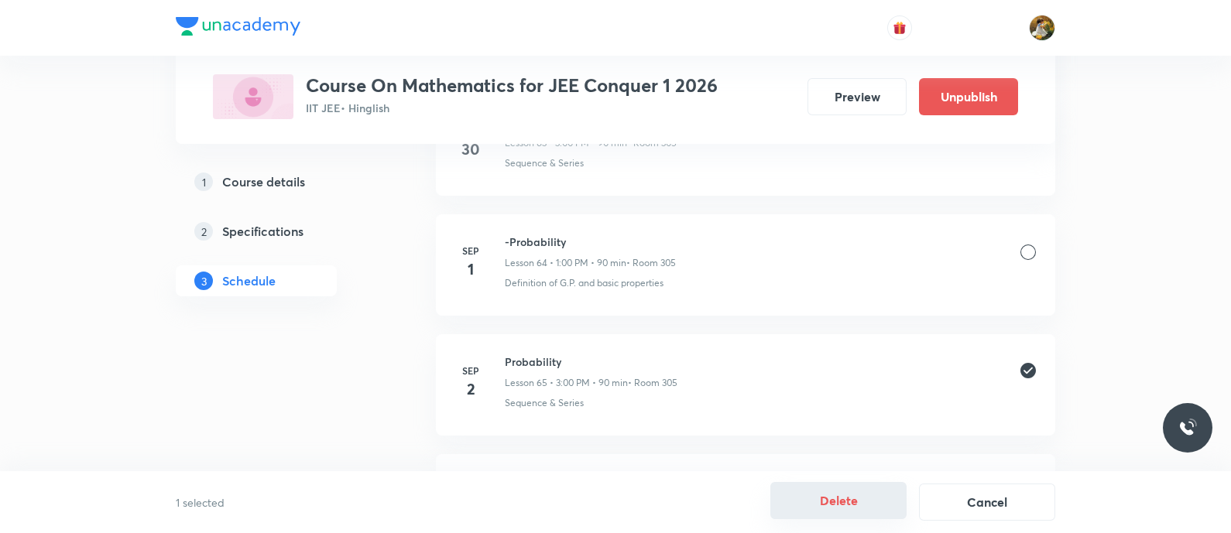
click at [782, 509] on button "Delete" at bounding box center [838, 500] width 136 height 37
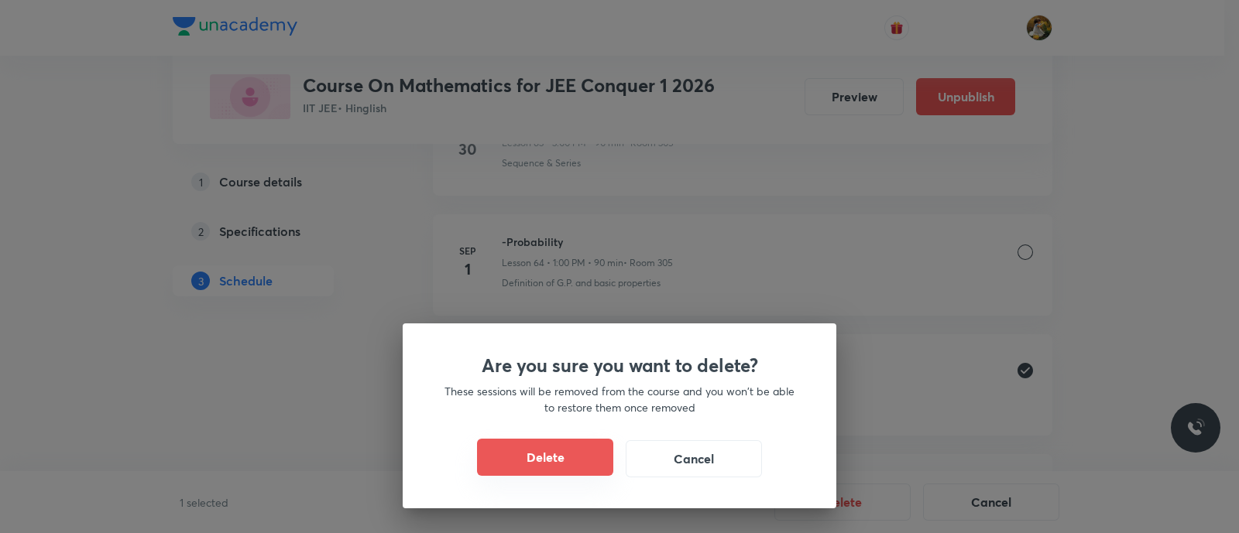
click at [552, 464] on button "Delete" at bounding box center [545, 457] width 136 height 37
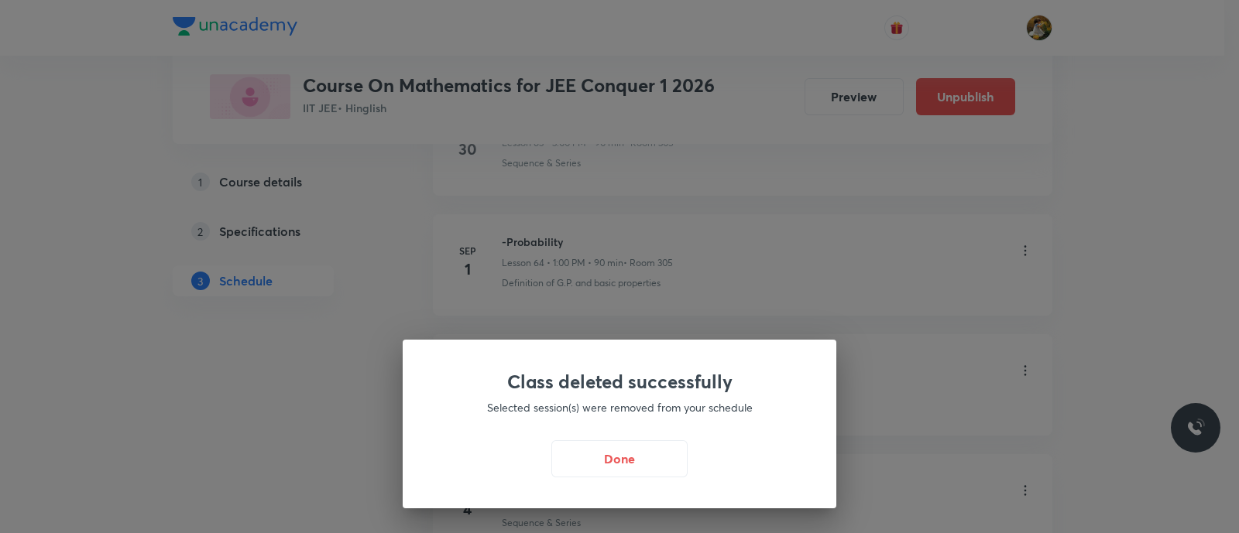
click at [630, 438] on div "Class deleted successfully Selected session(s) were removed from your schedule …" at bounding box center [620, 424] width 434 height 169
click at [630, 458] on button "Done" at bounding box center [619, 457] width 136 height 37
